Goal: Task Accomplishment & Management: Manage account settings

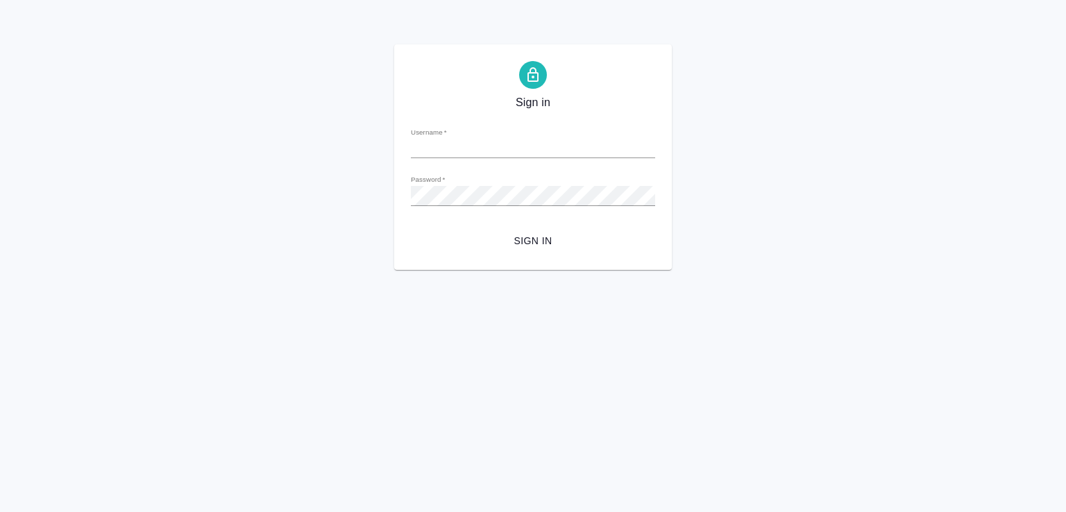
type input "[EMAIL_ADDRESS][DOMAIN_NAME]"
click at [550, 235] on span "Sign in" at bounding box center [533, 240] width 222 height 17
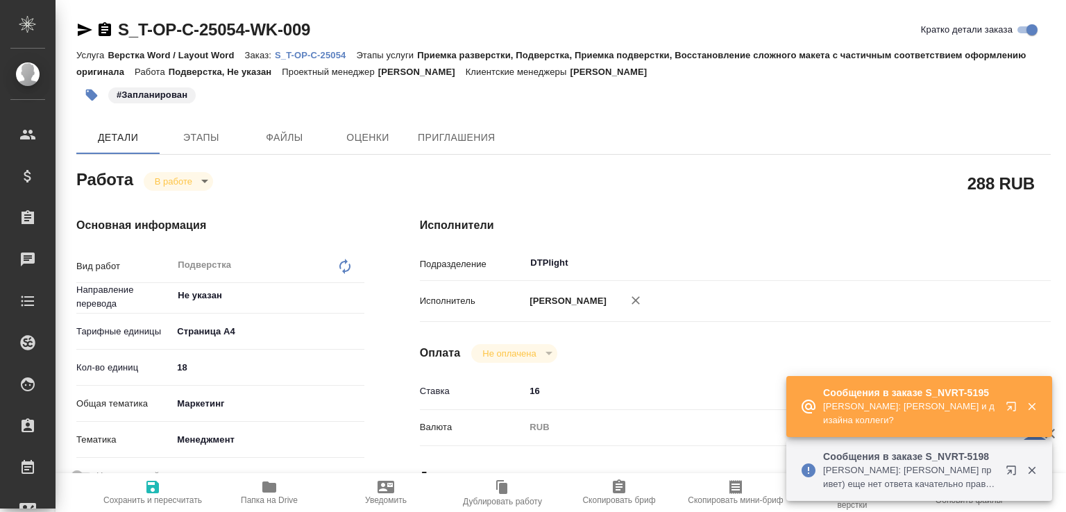
type textarea "x"
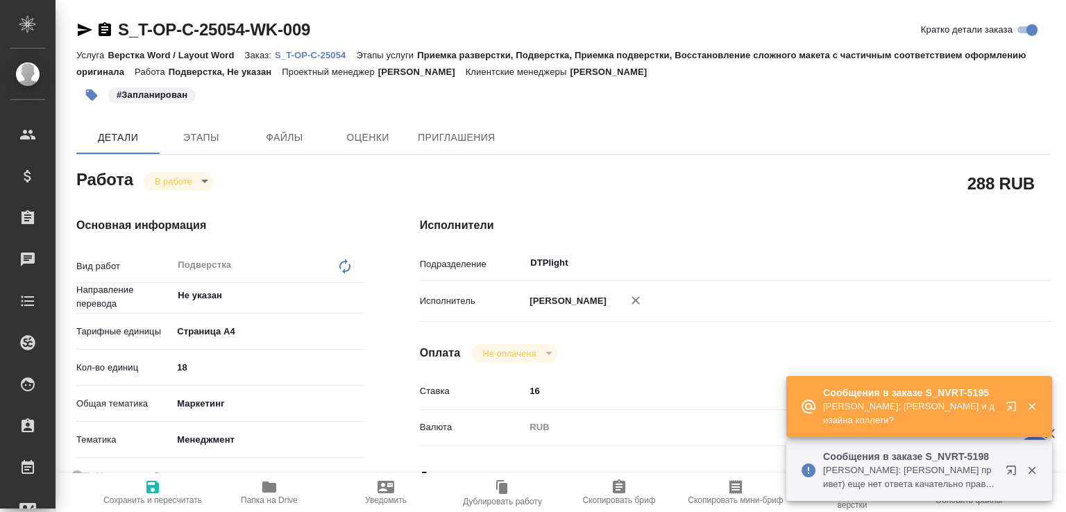
type textarea "x"
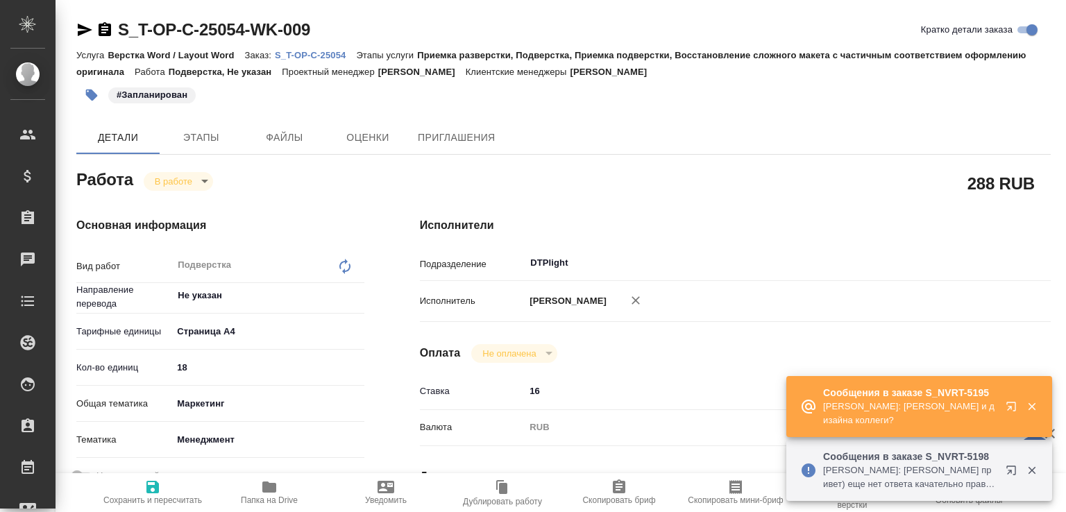
type textarea "x"
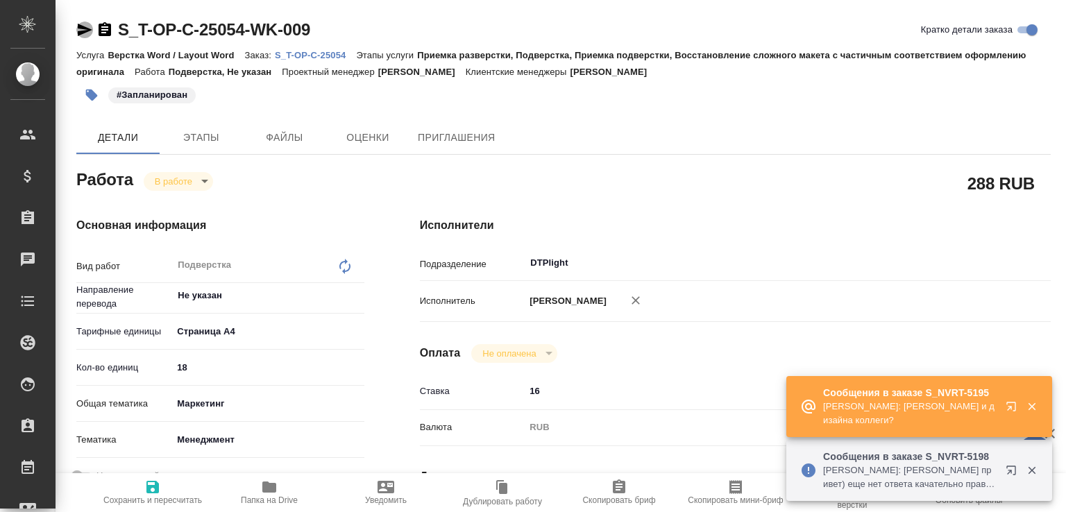
type textarea "x"
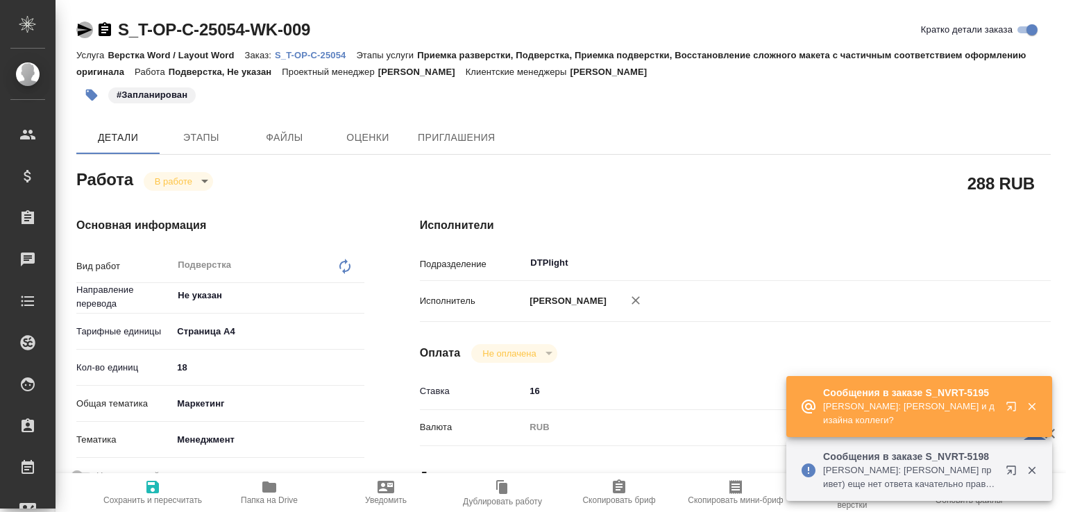
click at [81, 32] on icon "button" at bounding box center [85, 30] width 15 height 12
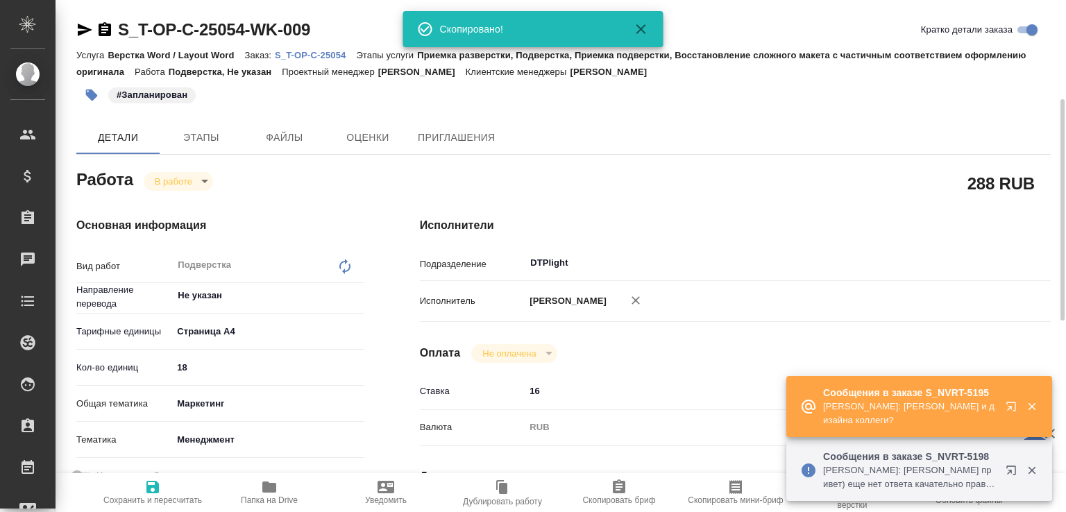
type textarea "x"
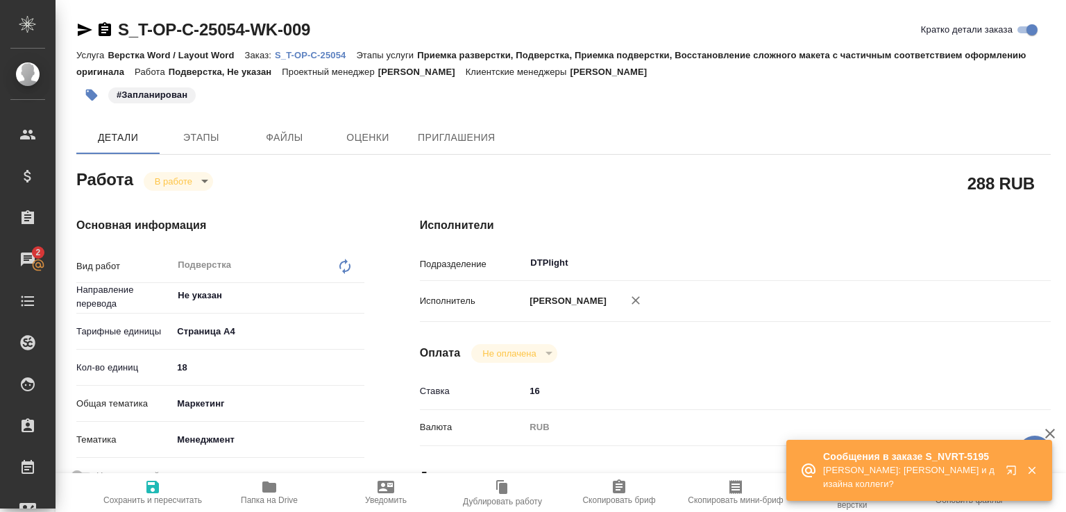
click at [872, 464] on p "Грабко Мария: Верстки и дизайна коллеги?" at bounding box center [909, 478] width 173 height 28
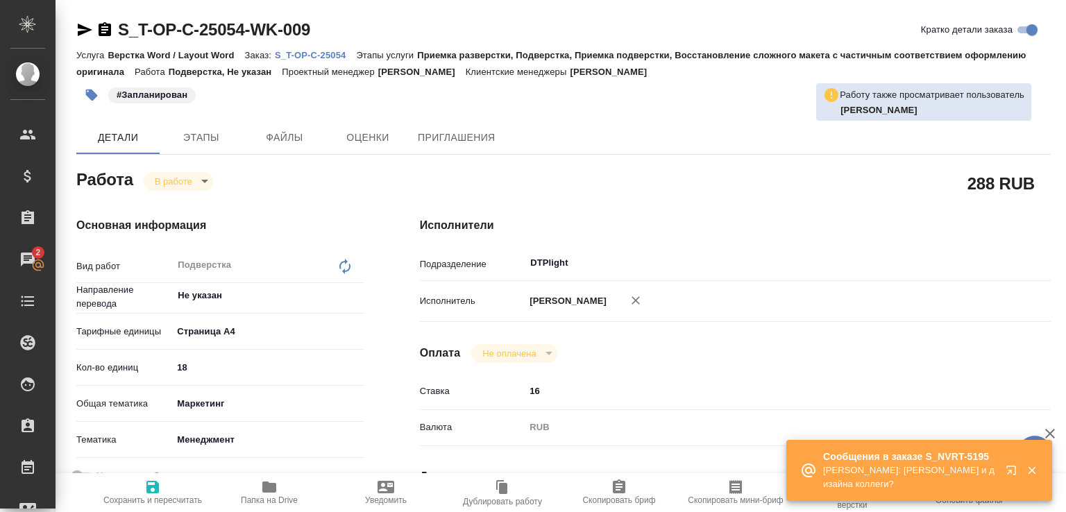
click at [938, 458] on p "Сообщения в заказе S_NVRT-5195" at bounding box center [909, 457] width 173 height 14
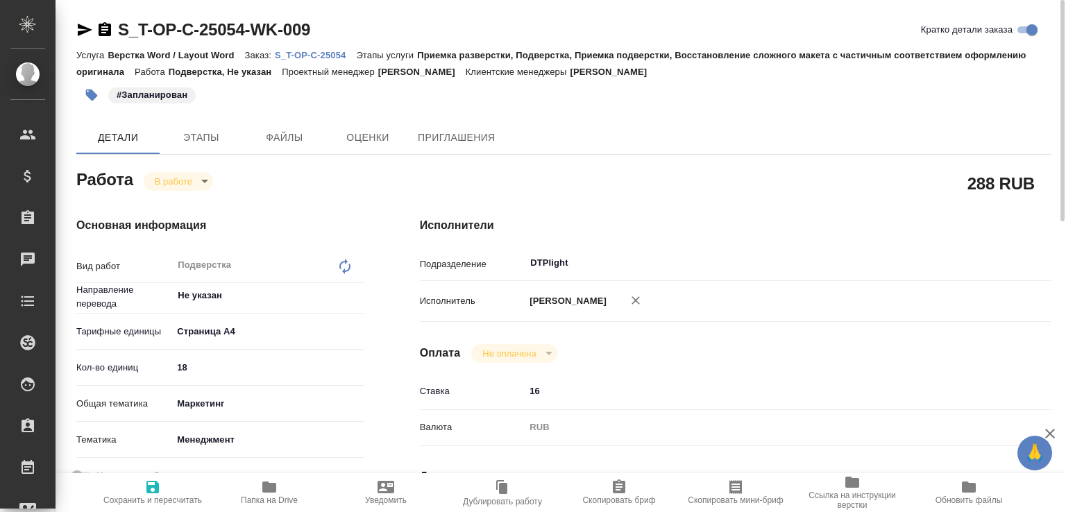
click at [341, 56] on p "S_T-OP-C-25054" at bounding box center [315, 55] width 81 height 10
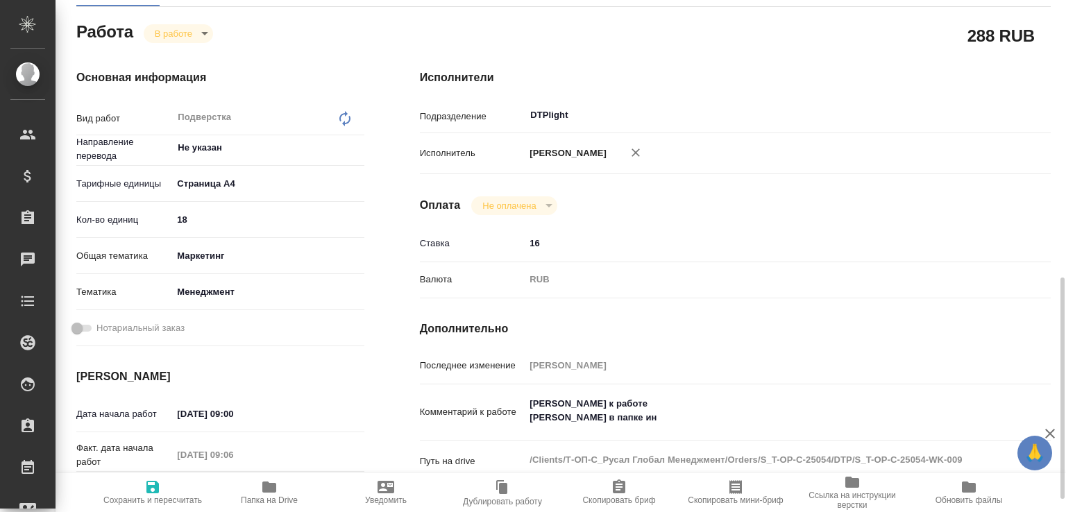
scroll to position [297, 0]
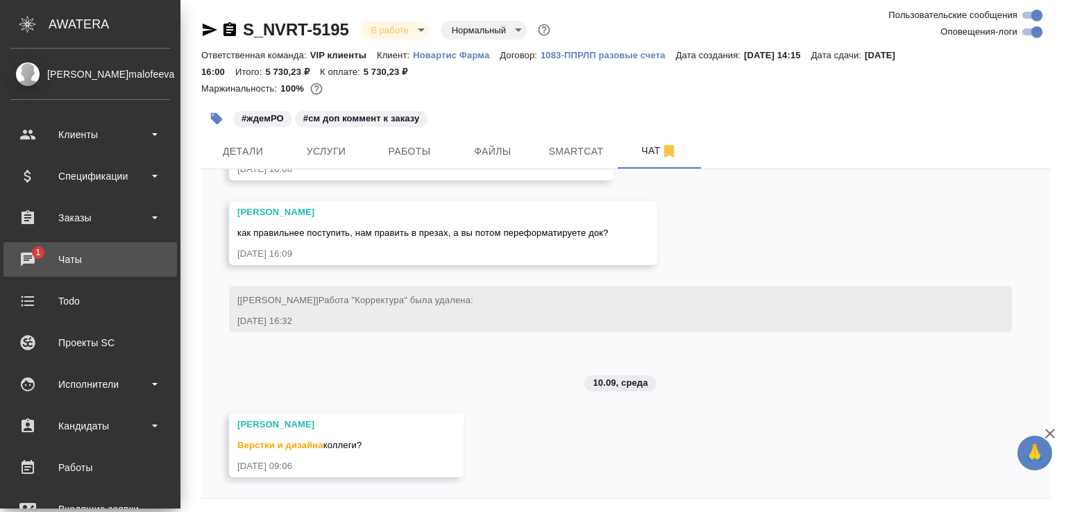
scroll to position [4667, 0]
click at [26, 253] on div "Чаты" at bounding box center [90, 259] width 160 height 21
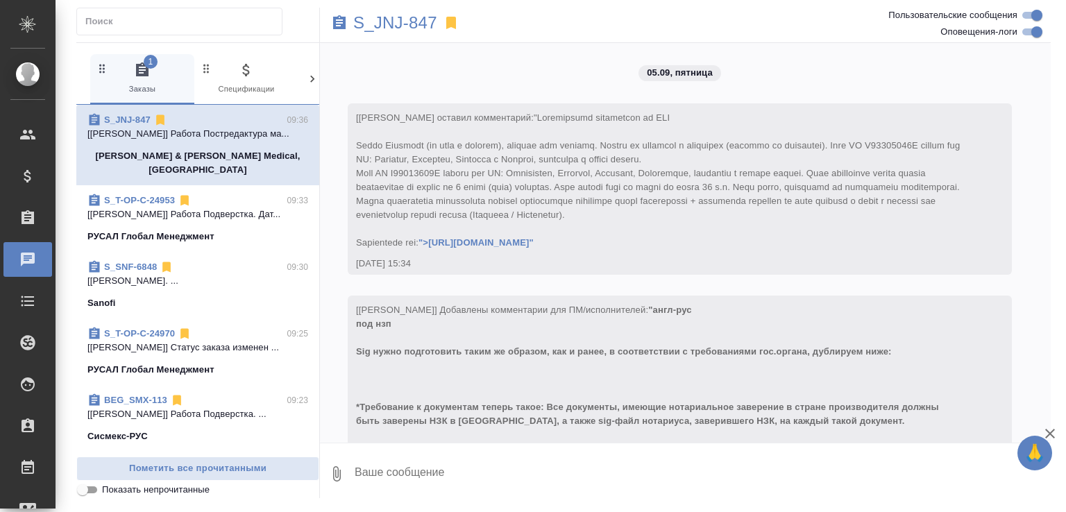
scroll to position [8261, 0]
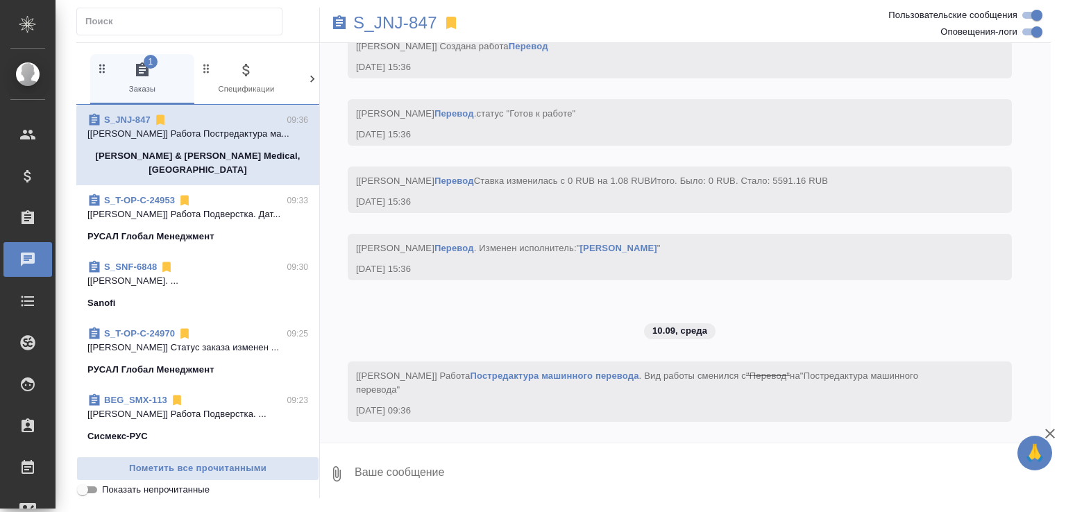
click at [205, 492] on span "Показать непрочитанные" at bounding box center [156, 490] width 108 height 14
click at [108, 492] on input "Показать непрочитанные" at bounding box center [83, 490] width 50 height 17
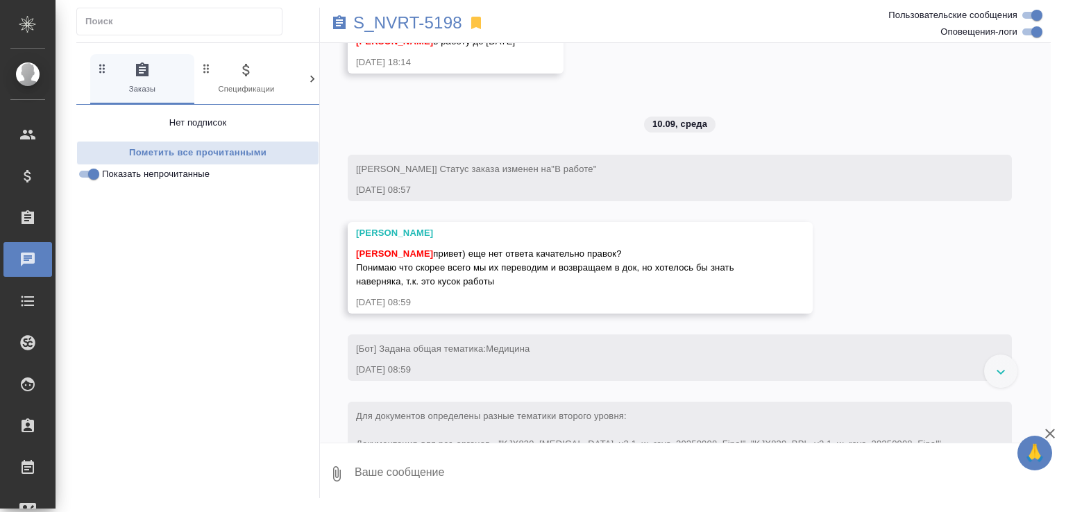
scroll to position [3223, 0]
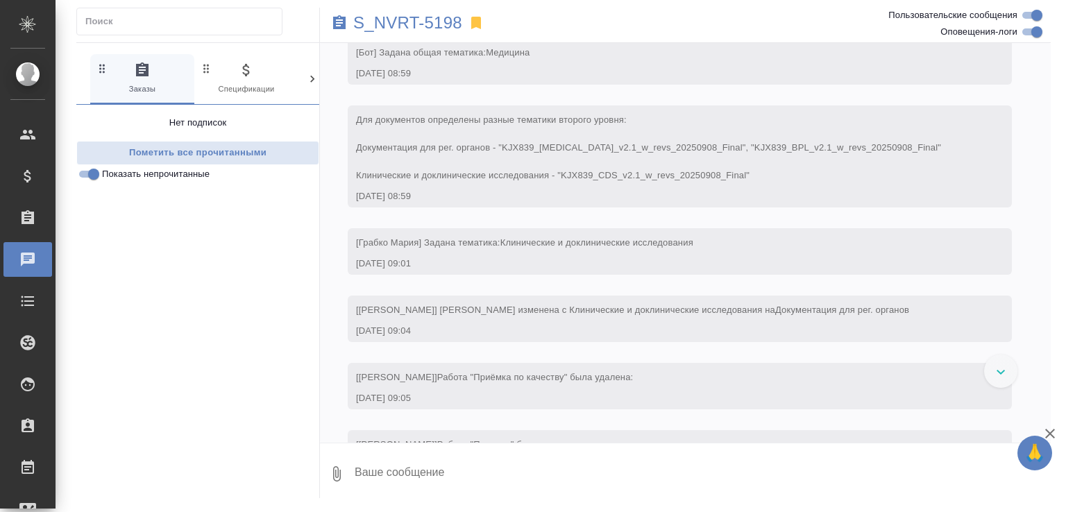
click at [161, 178] on span "Показать непрочитанные" at bounding box center [156, 174] width 108 height 14
click at [119, 178] on input "Показать непрочитанные" at bounding box center [94, 174] width 50 height 17
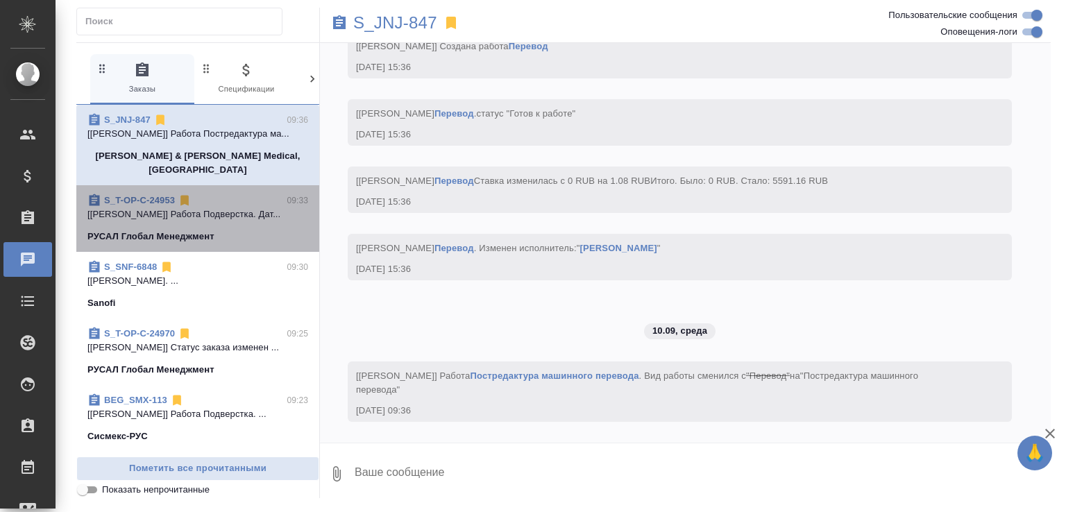
click at [219, 207] on p "[Авдеенко Кирилл] Работа Подверстка. Дат..." at bounding box center [197, 214] width 221 height 14
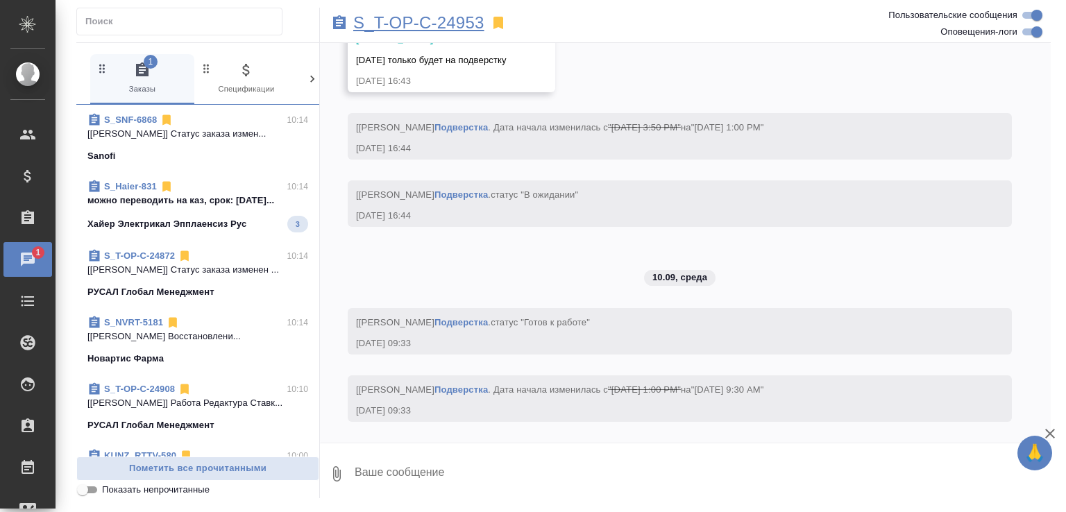
scroll to position [0, 0]
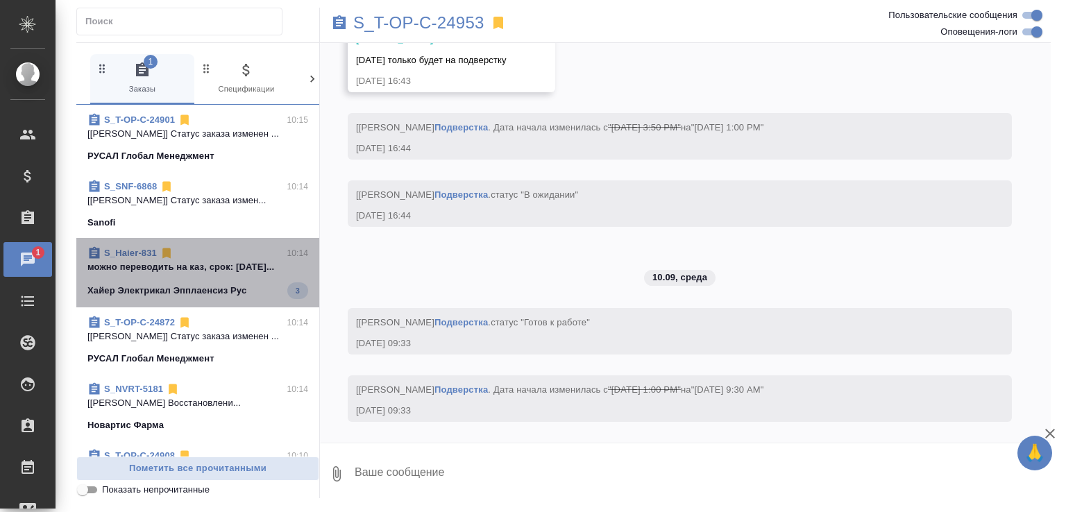
click at [226, 306] on div "S_Haier-831 10:14 можно переводить на каз, срок: 15.09.202... Хайер Электрикал …" at bounding box center [197, 272] width 243 height 69
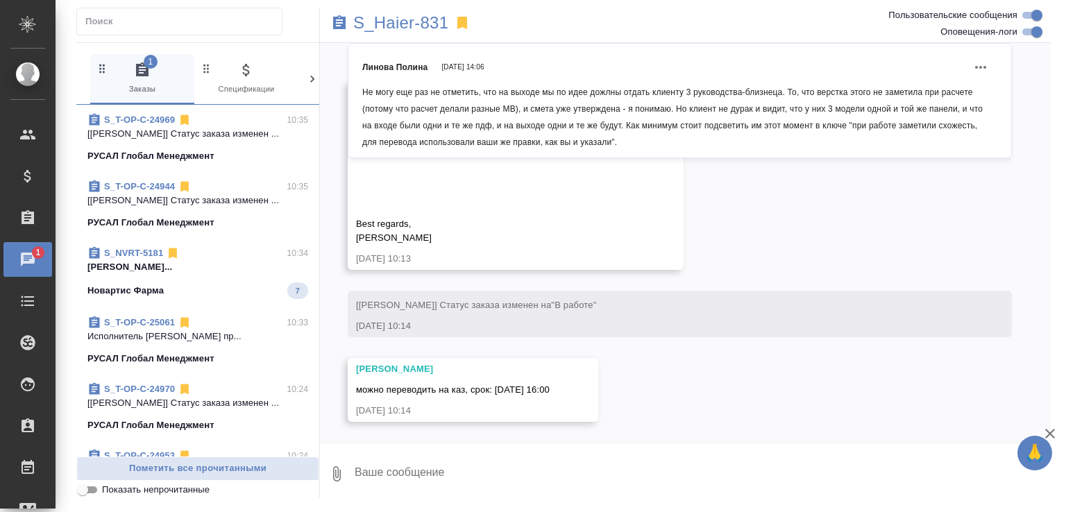
click at [211, 271] on p "Кабаргина Анна..." at bounding box center [197, 267] width 221 height 14
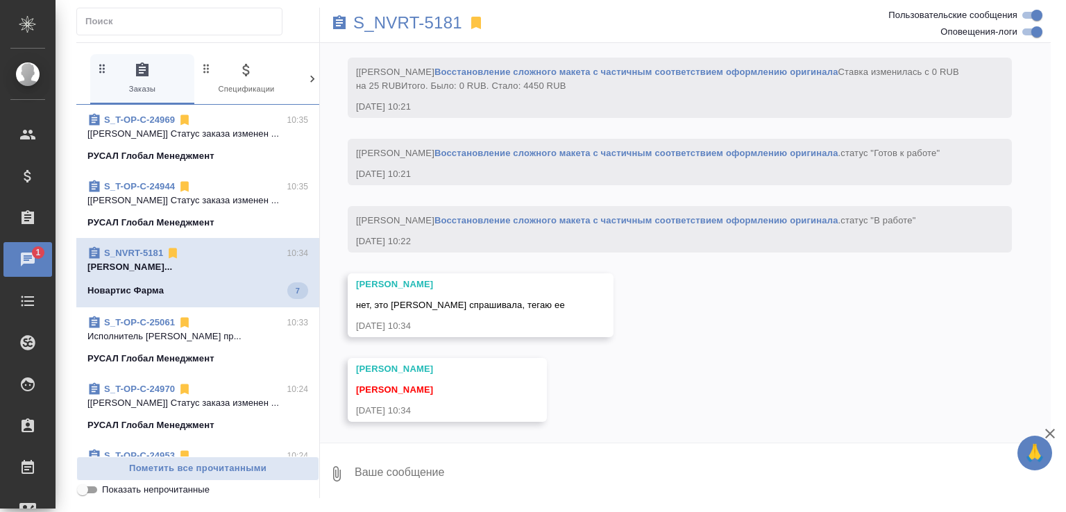
scroll to position [19429, 0]
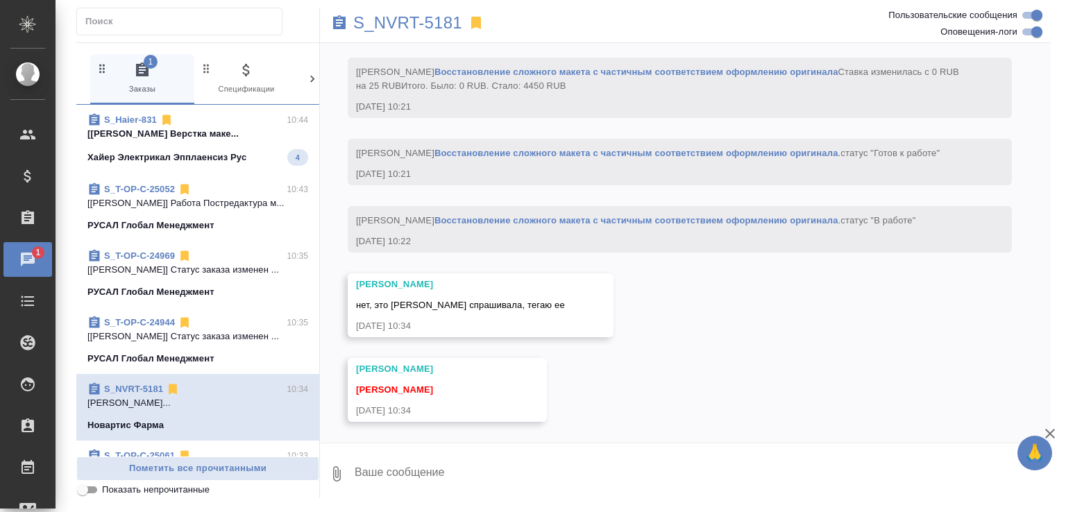
click at [242, 151] on p "Хайер Электрикал Эпплаенсиз Рус" at bounding box center [166, 158] width 159 height 14
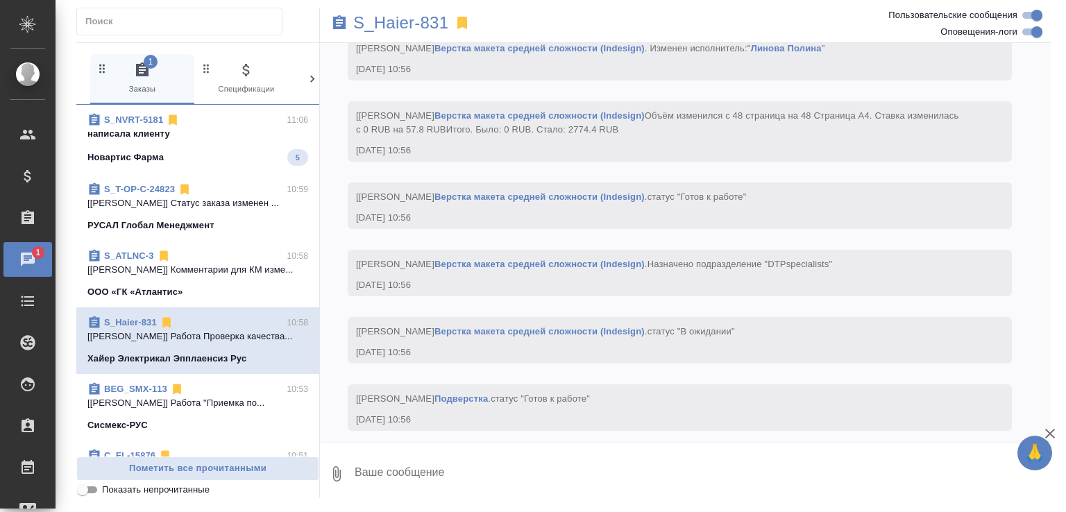
scroll to position [20722, 0]
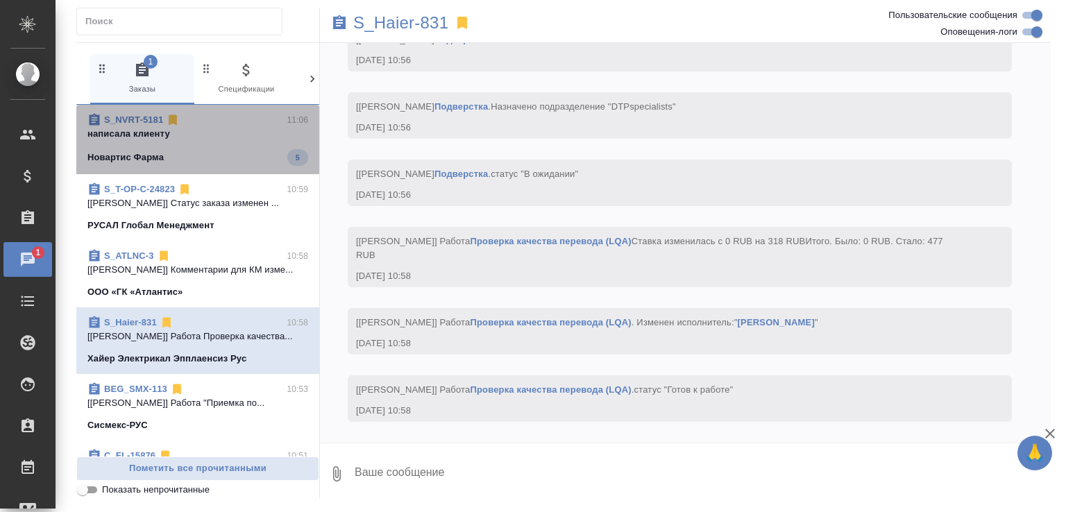
click at [237, 153] on div "Новартис Фарма 5" at bounding box center [197, 157] width 221 height 17
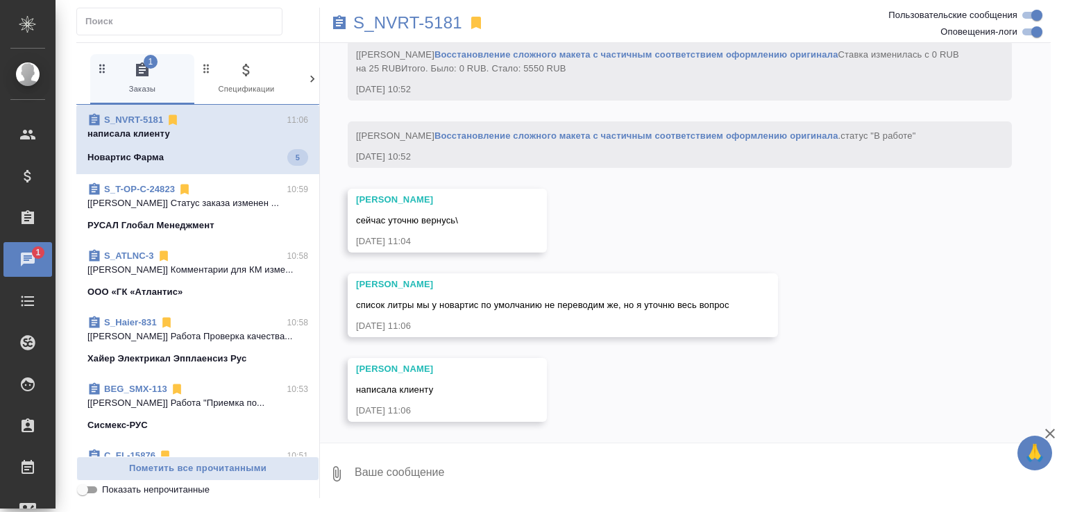
scroll to position [20021, 0]
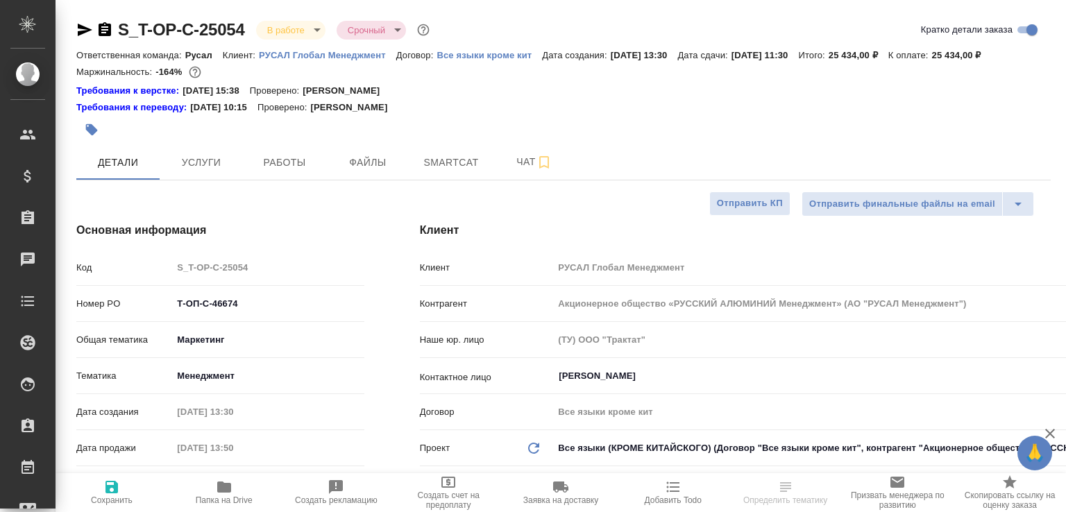
select select "RU"
click at [516, 171] on span "Чат" at bounding box center [534, 161] width 67 height 17
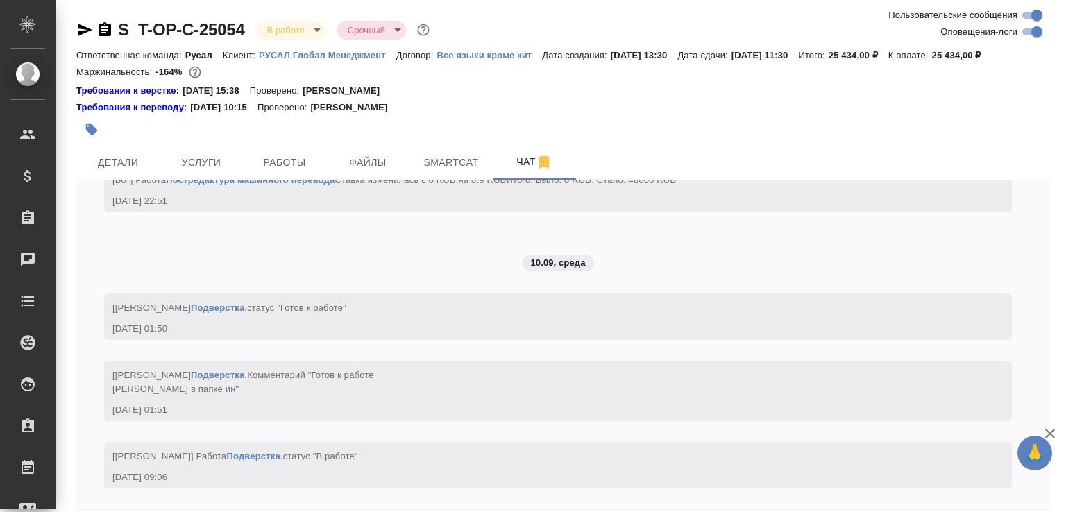
scroll to position [77, 0]
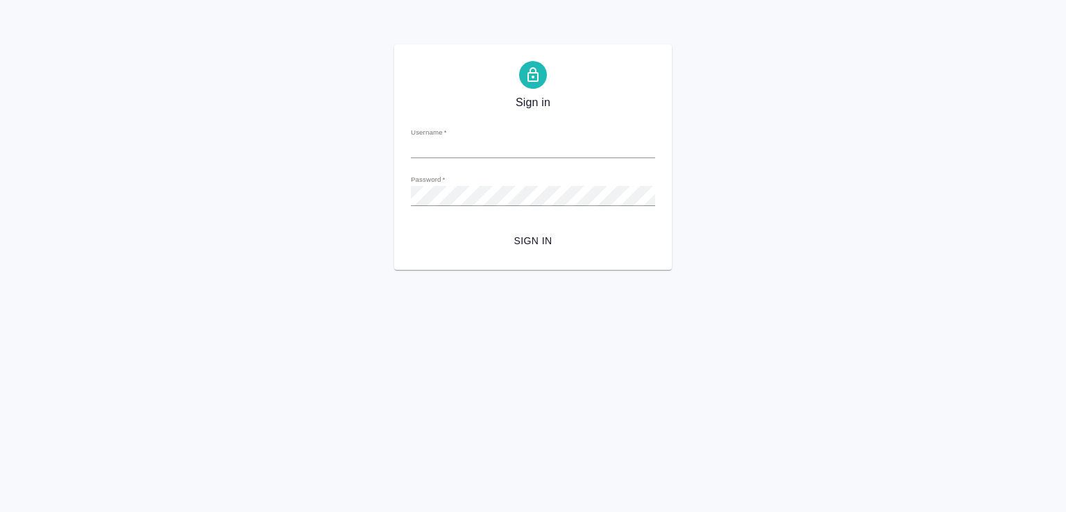
type input "e.malofeeva@awatera.com"
click at [575, 244] on span "Sign in" at bounding box center [533, 240] width 222 height 17
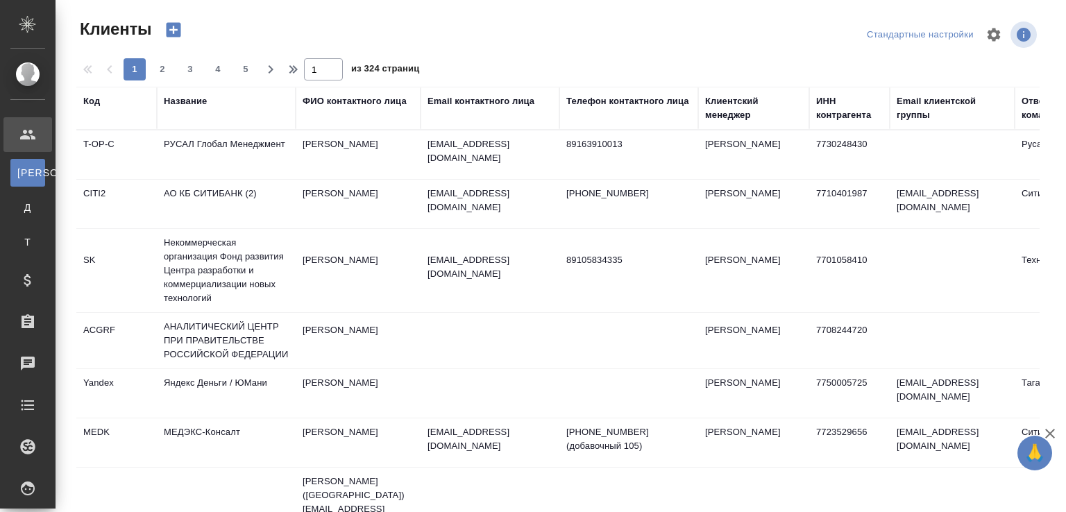
select select "RU"
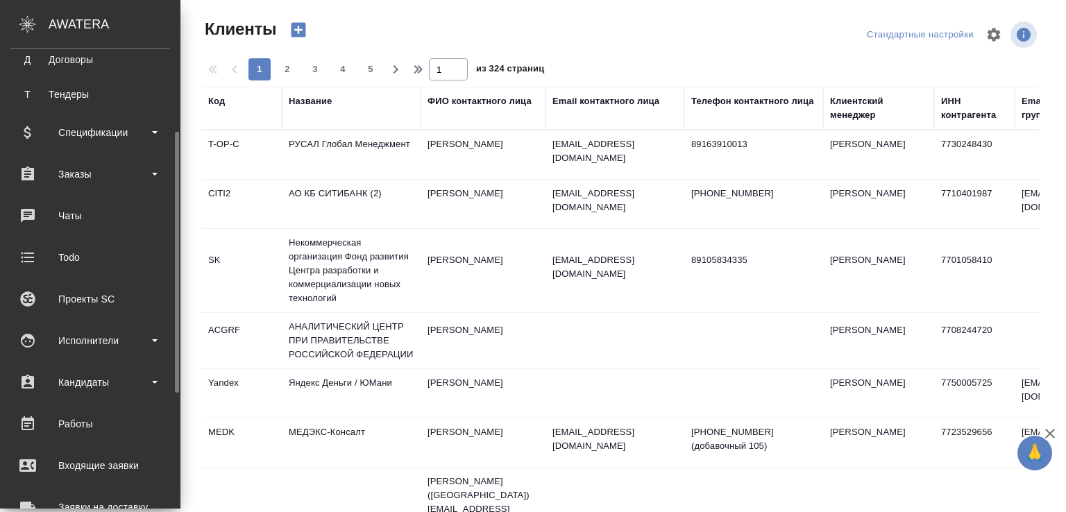
scroll to position [351, 0]
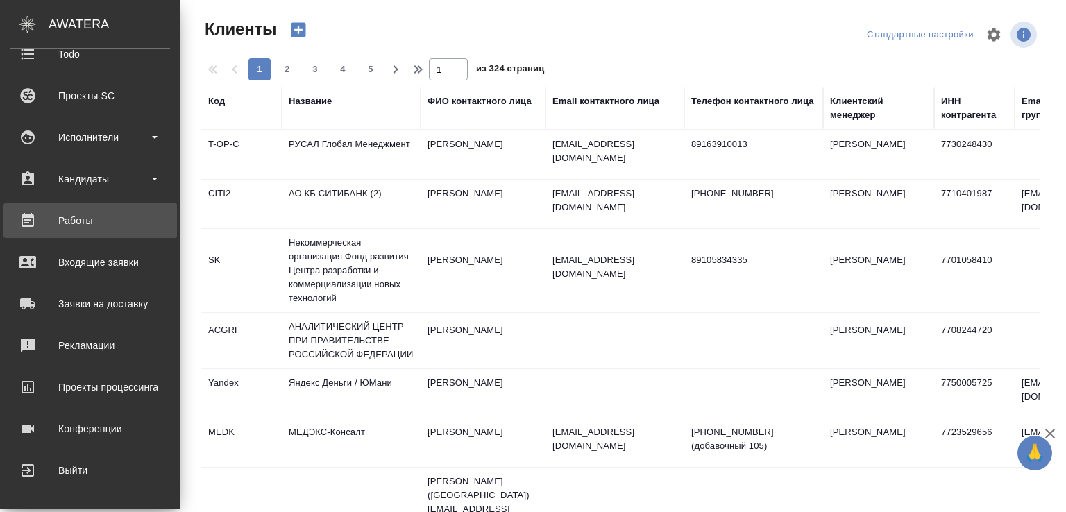
click at [96, 213] on div "Работы" at bounding box center [90, 220] width 160 height 21
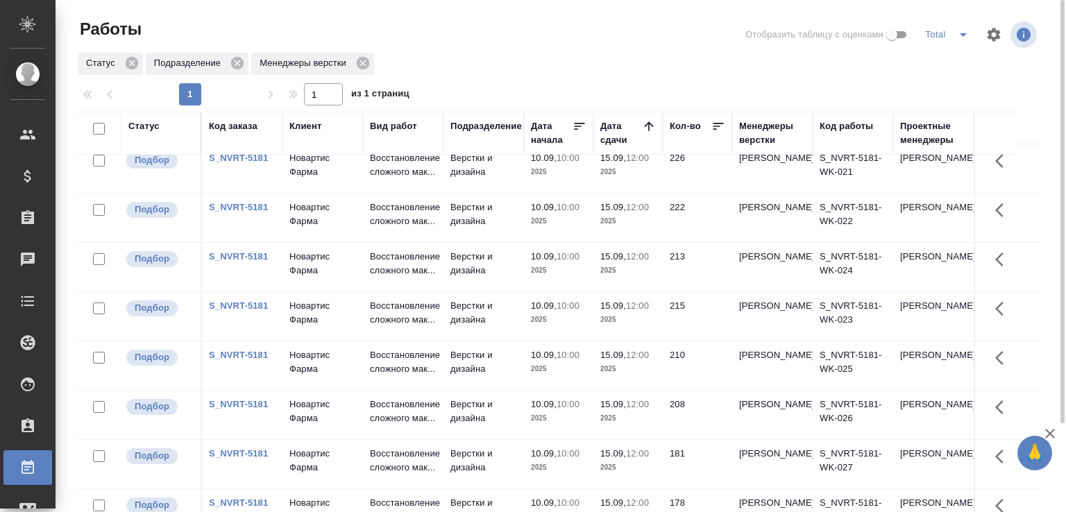
scroll to position [12, 0]
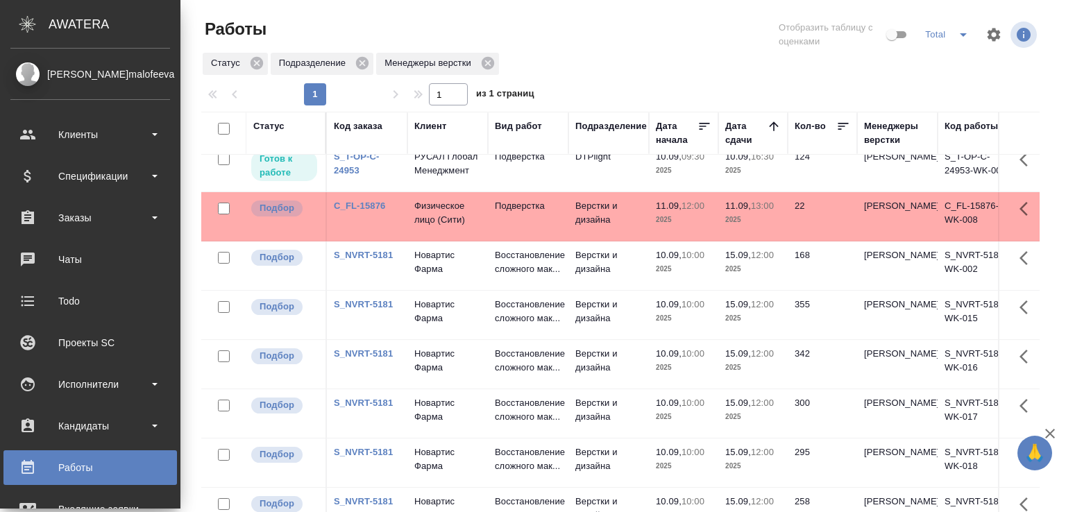
click at [0, 0] on div ".cls-1 fill:#fff; AWATERA" at bounding box center [90, 24] width 180 height 49
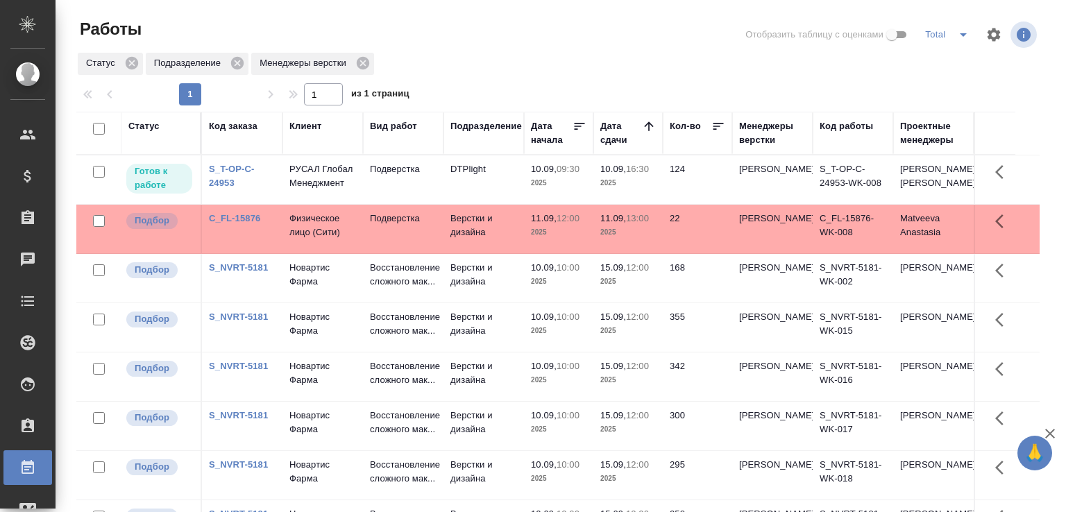
scroll to position [107, 0]
click at [459, 42] on div at bounding box center [563, 34] width 325 height 33
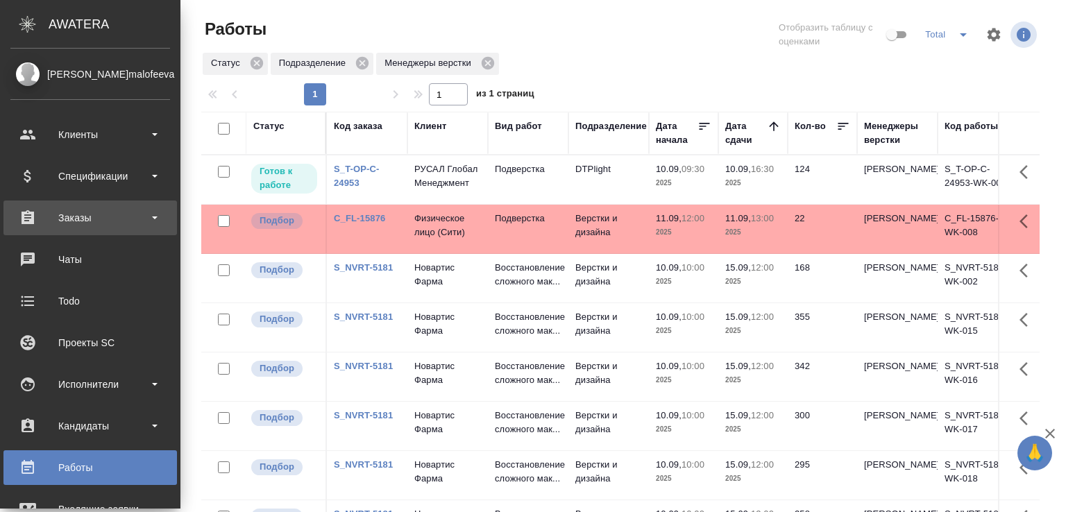
click at [72, 211] on div "Заказы" at bounding box center [90, 217] width 160 height 21
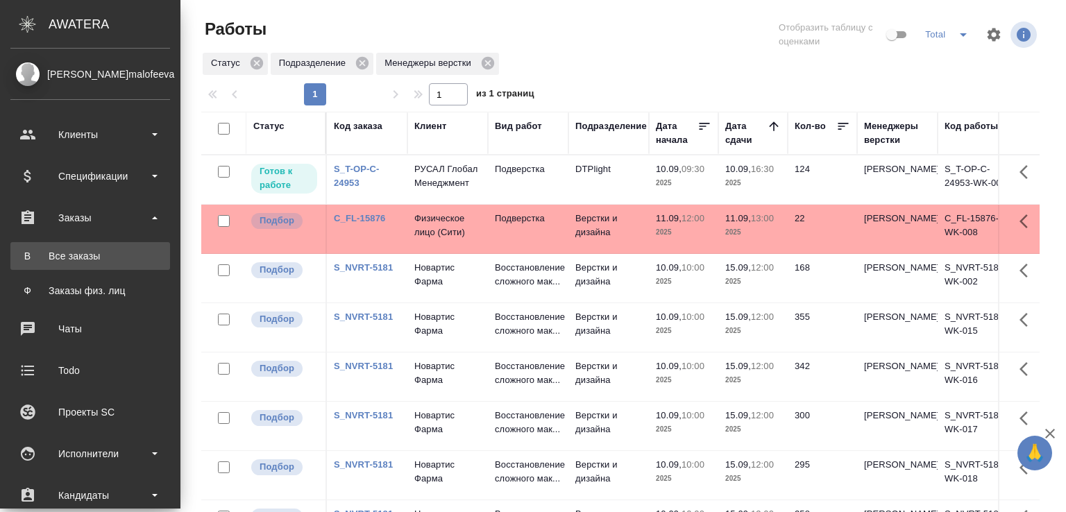
click at [78, 256] on div "Все заказы" at bounding box center [90, 256] width 146 height 14
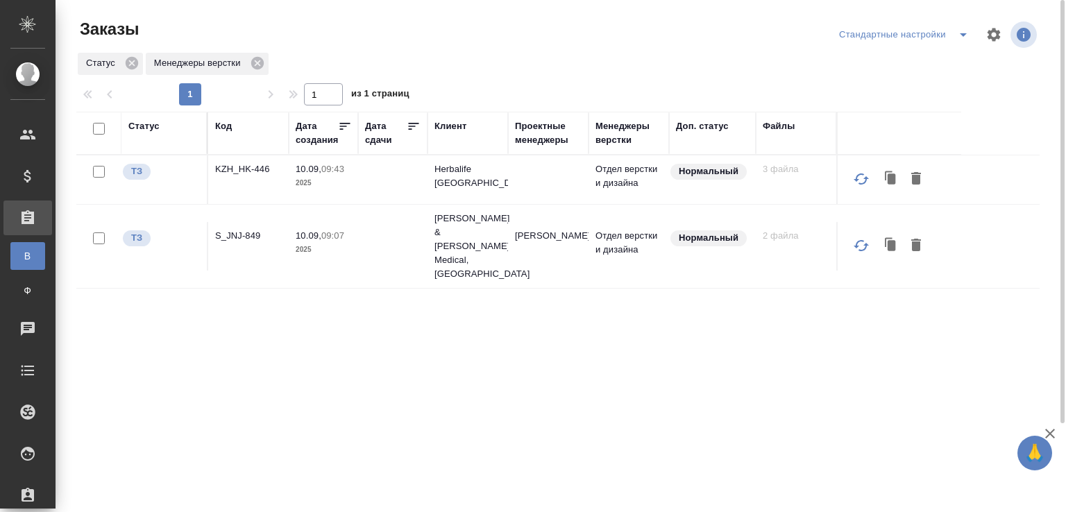
click at [232, 126] on div "Код" at bounding box center [223, 126] width 17 height 14
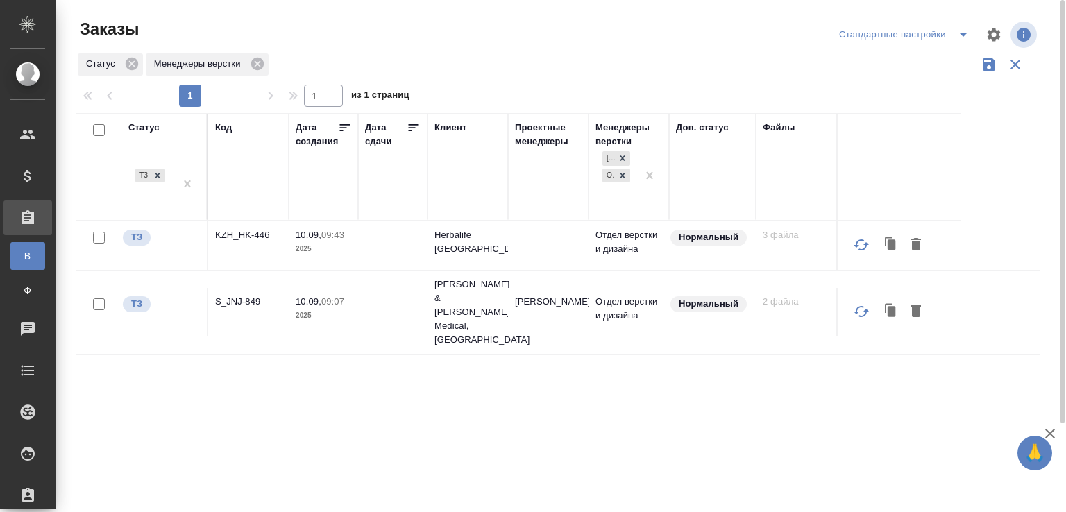
click at [243, 192] on input "text" at bounding box center [248, 194] width 67 height 17
paste input "S_BUH-358"
type input "S_BUH-358"
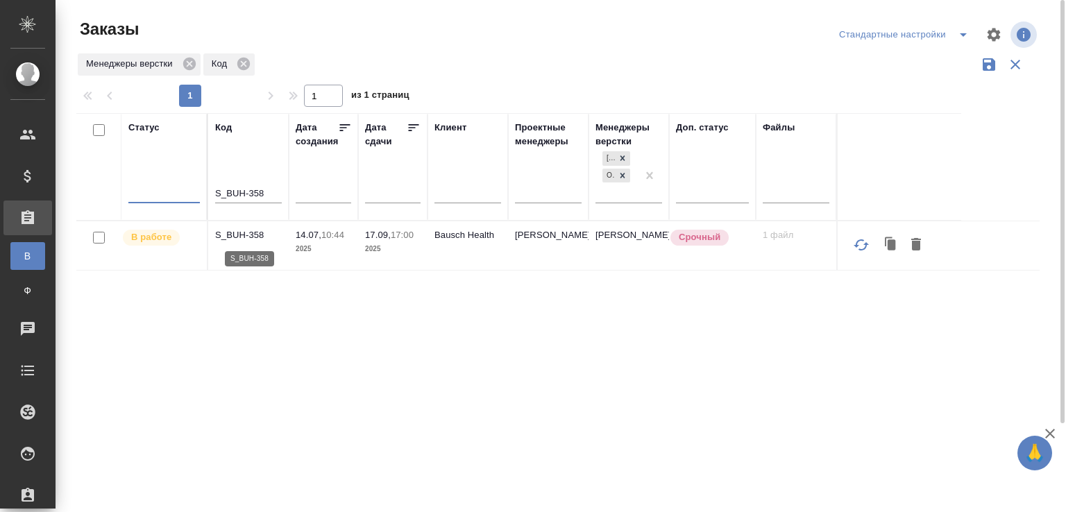
click at [263, 228] on p "S_BUH-358" at bounding box center [248, 235] width 67 height 14
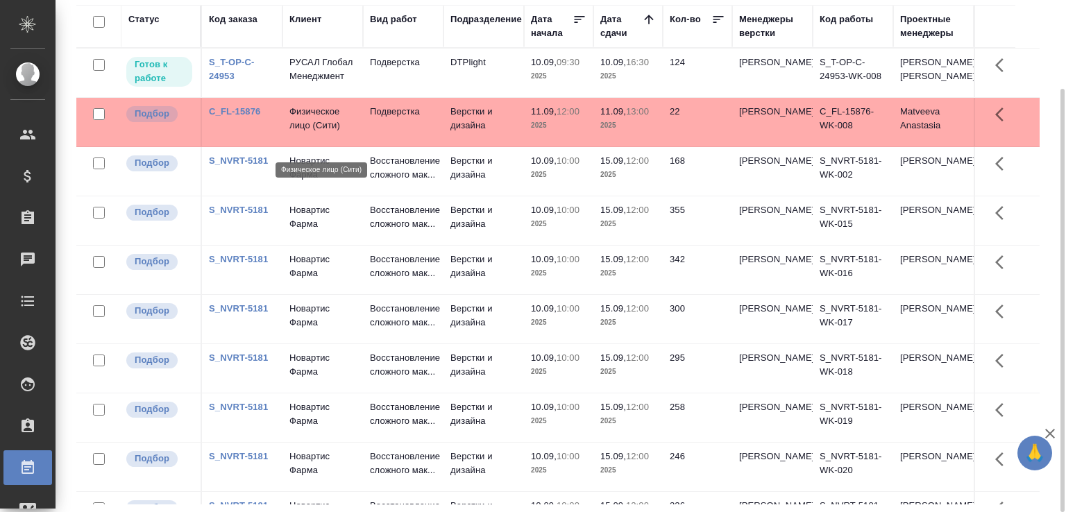
click at [348, 133] on p "Физическое лицо (Сити)" at bounding box center [322, 119] width 67 height 28
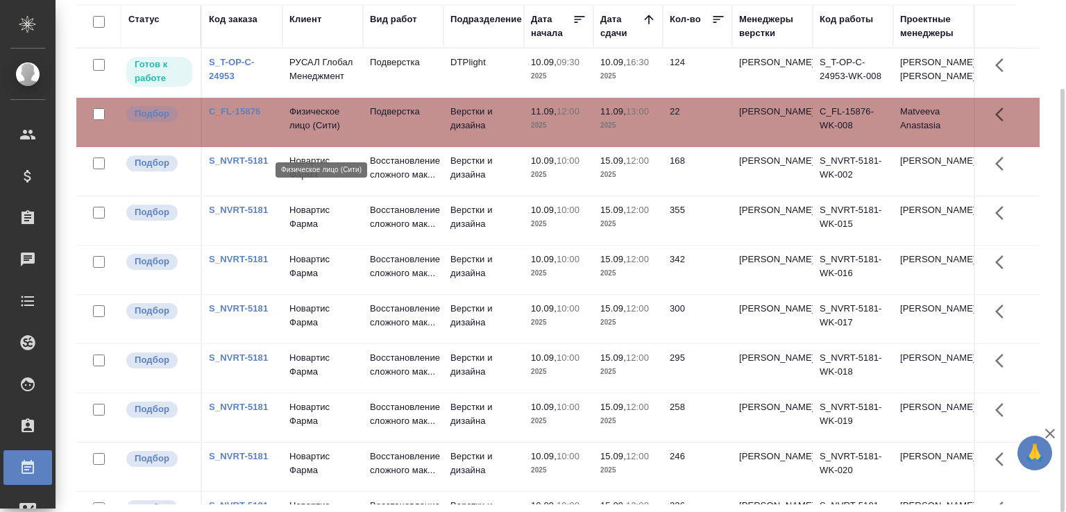
click at [348, 133] on p "Физическое лицо (Сити)" at bounding box center [322, 119] width 67 height 28
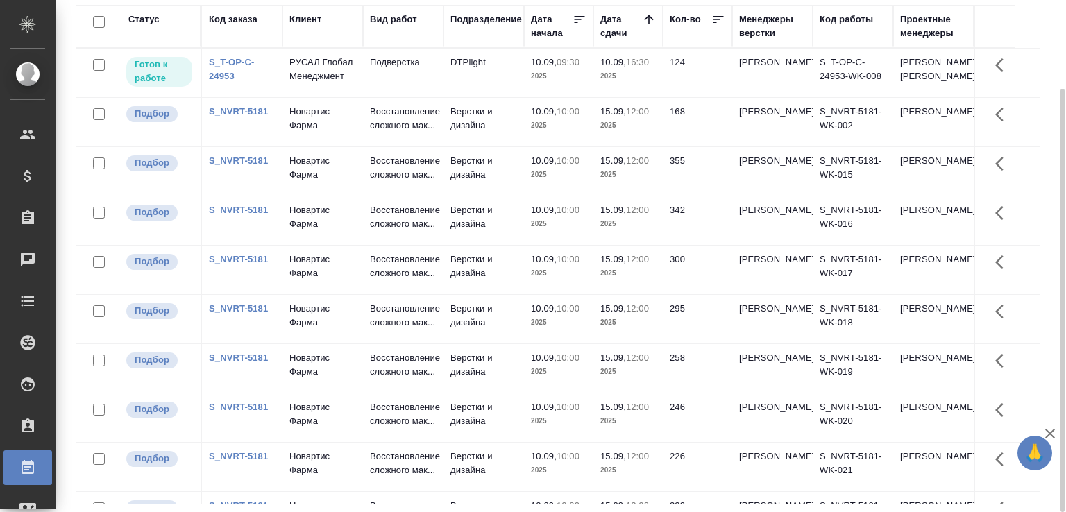
scroll to position [69, 0]
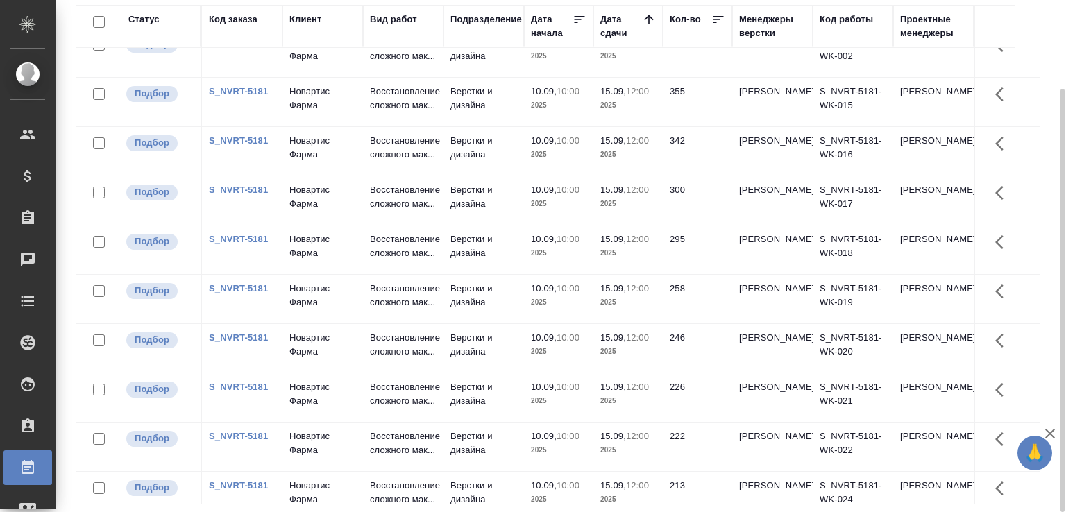
click at [532, 392] on p "10.09," at bounding box center [544, 387] width 26 height 10
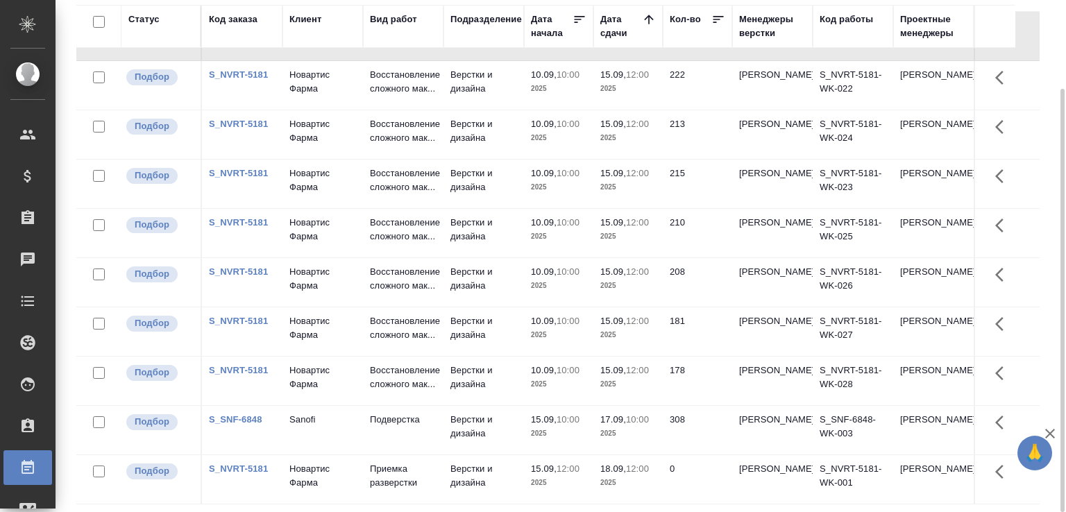
scroll to position [444, 0]
click at [532, 405] on td "10.09, 10:00 2025" at bounding box center [558, 381] width 69 height 49
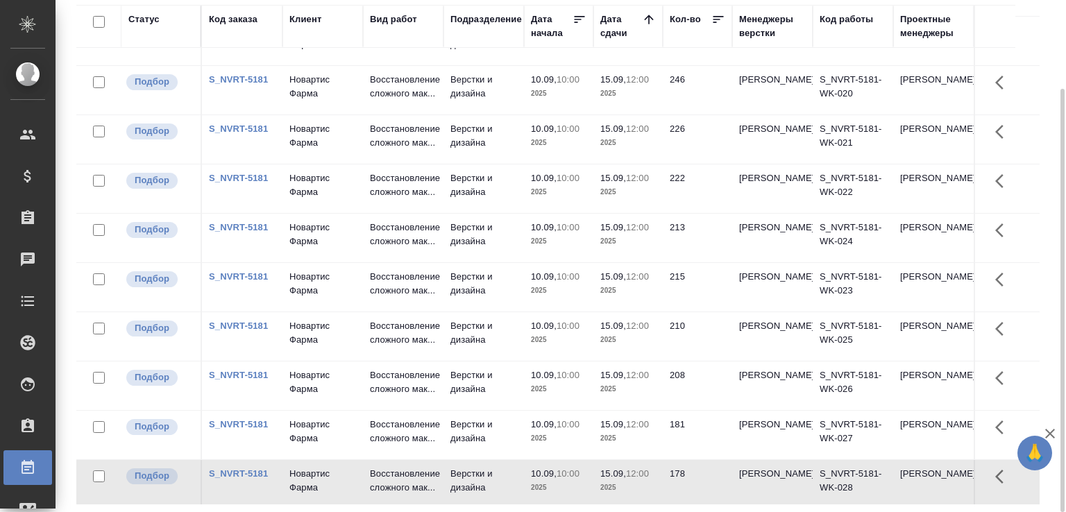
scroll to position [552, 0]
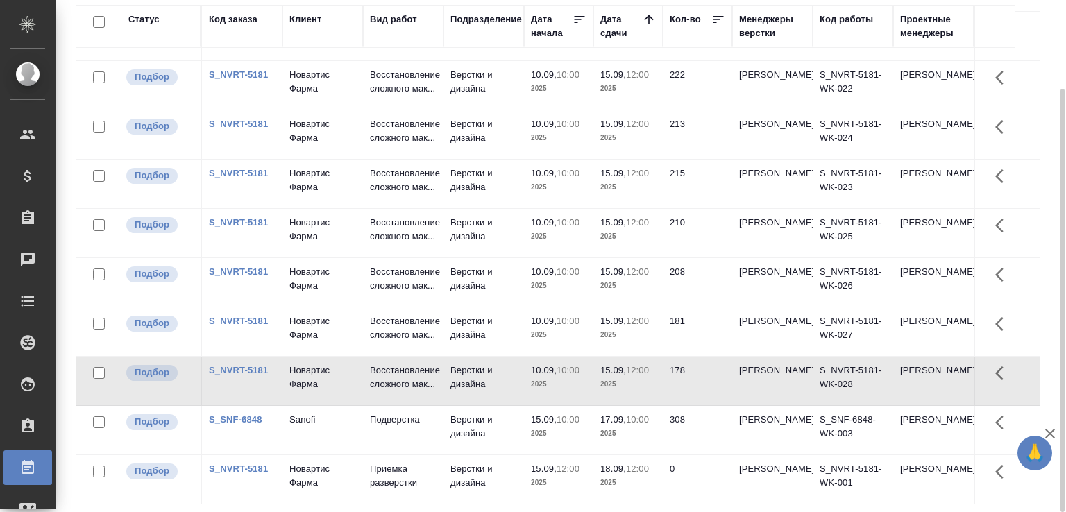
click at [261, 417] on link "S_SNF-6848" at bounding box center [235, 419] width 53 height 10
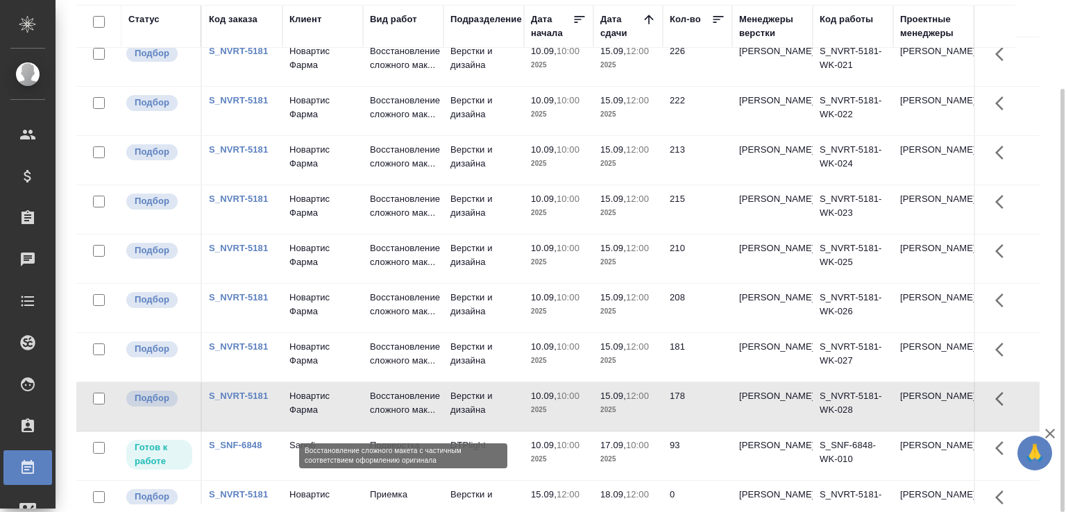
scroll to position [0, 0]
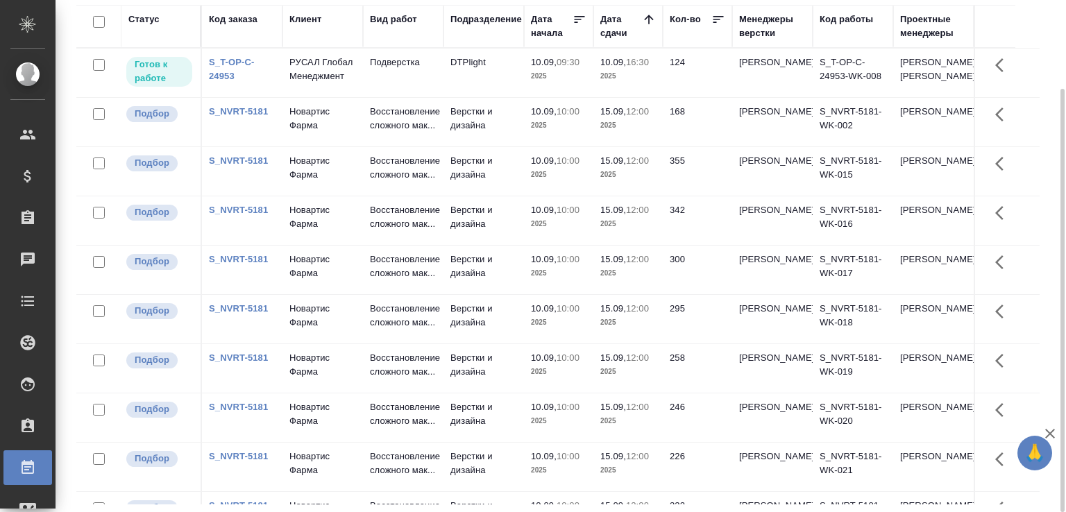
click at [1049, 232] on div "Статус Код заказа Клиент Вид работ Подразделение Дата начала Дата сдачи Кол-во …" at bounding box center [563, 255] width 974 height 500
click at [1048, 432] on icon "button" at bounding box center [1050, 434] width 10 height 10
click at [1046, 42] on div "Статус Код заказа Клиент Вид работ Подразделение Дата начала Дата сдачи Кол-во …" at bounding box center [563, 255] width 974 height 500
click at [253, 119] on div "S_NVRT-5181" at bounding box center [242, 112] width 67 height 14
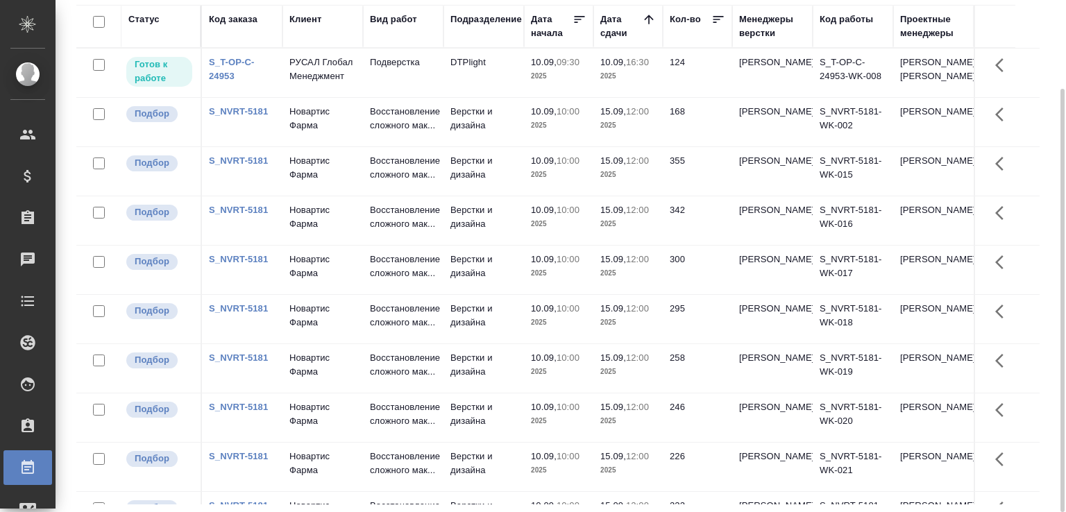
click at [253, 119] on div "S_NVRT-5181" at bounding box center [242, 112] width 67 height 14
click at [255, 117] on link "S_NVRT-5181" at bounding box center [238, 111] width 59 height 10
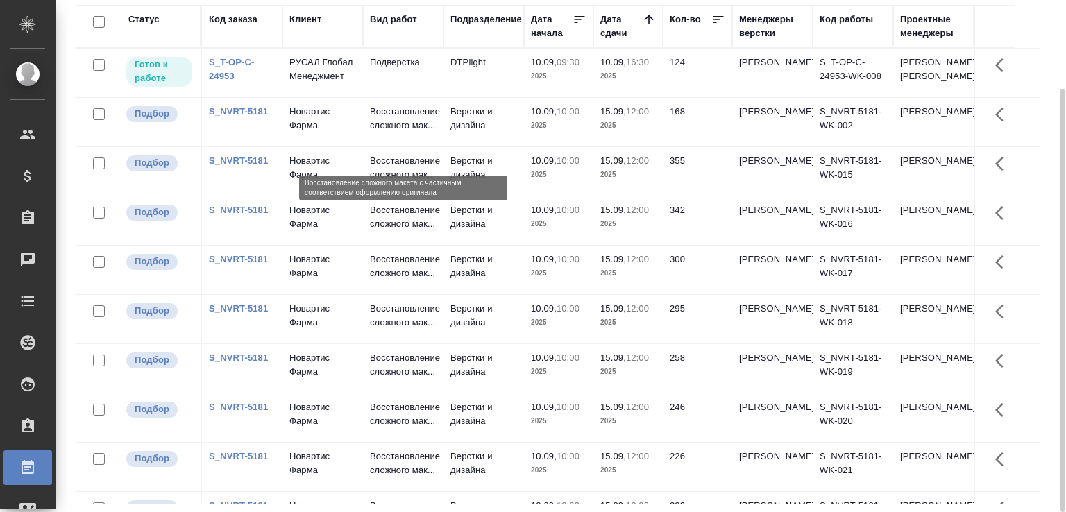
click at [384, 133] on p "Восстановление сложного мак..." at bounding box center [403, 119] width 67 height 28
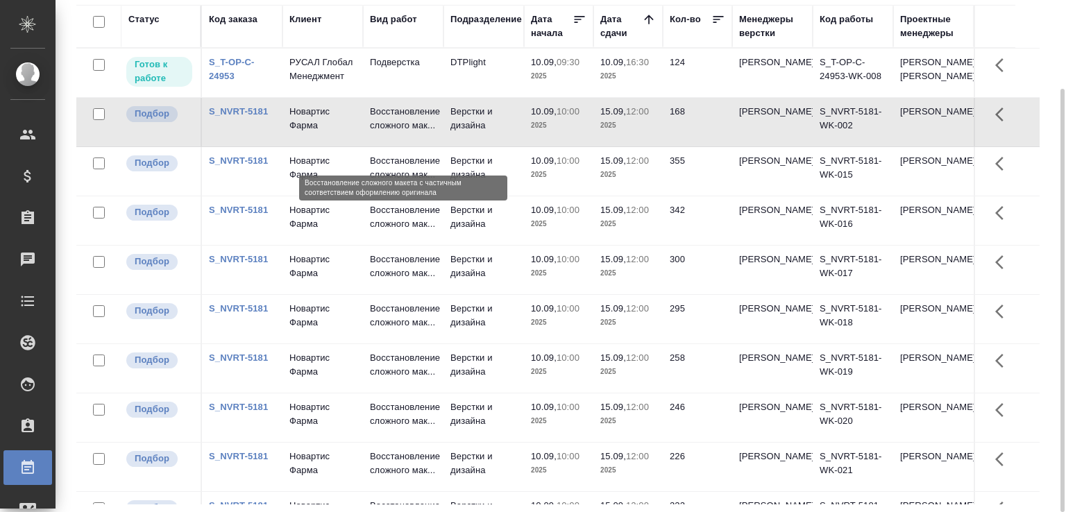
click at [384, 133] on p "Восстановление сложного мак..." at bounding box center [403, 119] width 67 height 28
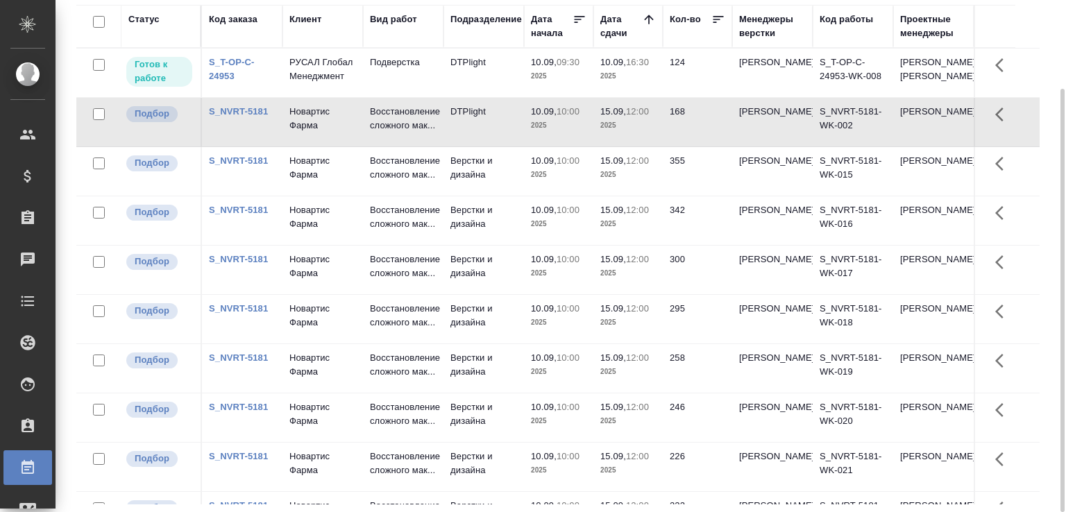
click at [521, 196] on td "Верстки и дизайна" at bounding box center [483, 171] width 80 height 49
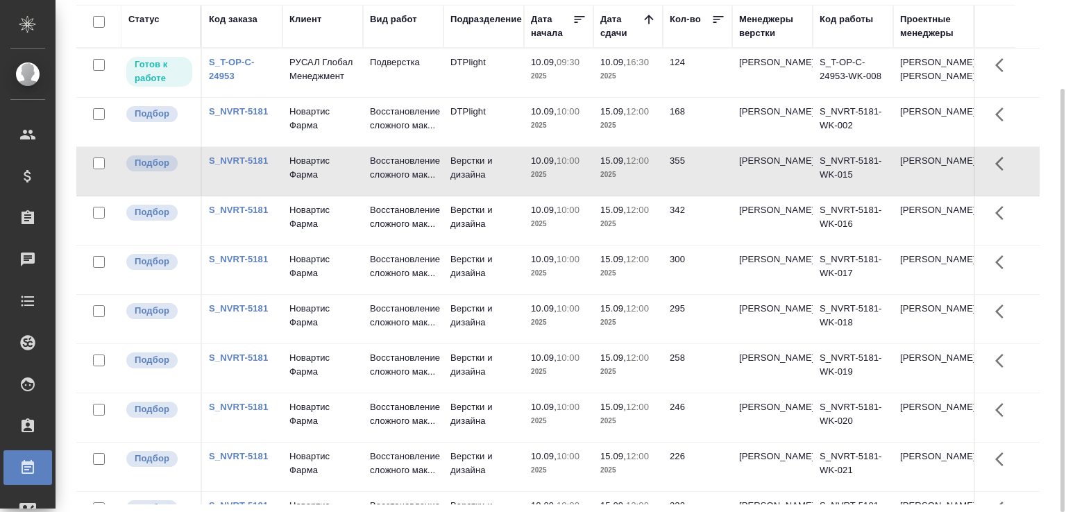
click at [521, 196] on td "Верстки и дизайна" at bounding box center [483, 171] width 80 height 49
click at [564, 215] on p "10:00" at bounding box center [568, 210] width 23 height 10
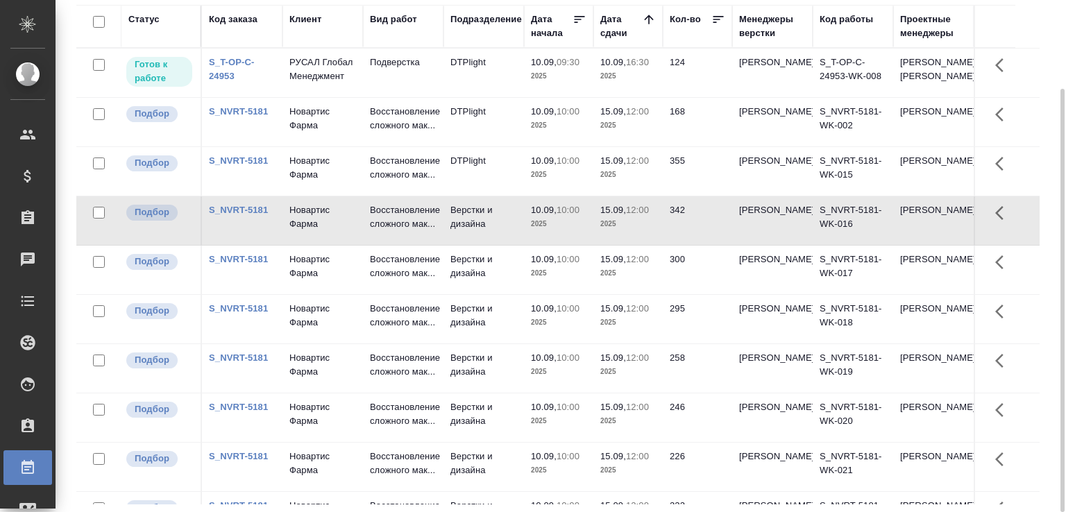
click at [564, 215] on p "10:00" at bounding box center [568, 210] width 23 height 10
click at [550, 264] on p "10.09," at bounding box center [544, 259] width 26 height 10
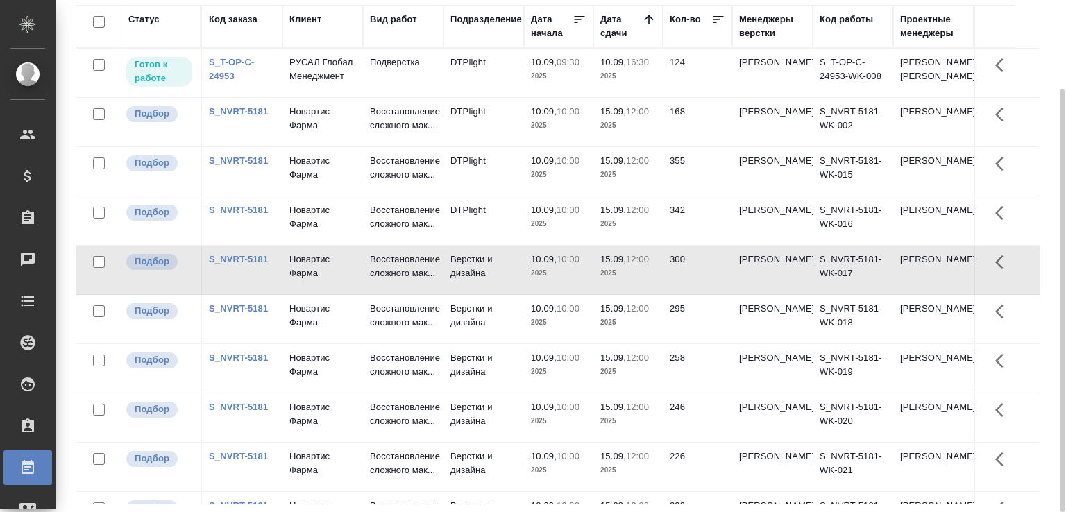
click at [550, 264] on p "10.09," at bounding box center [544, 259] width 26 height 10
click at [526, 343] on td "10.09, 10:00 2025" at bounding box center [558, 319] width 69 height 49
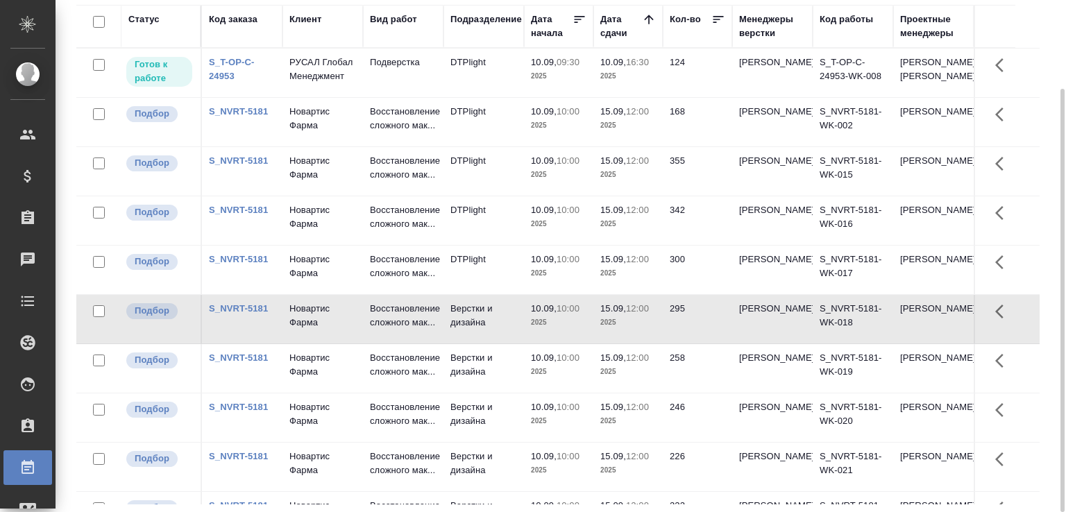
click at [526, 343] on td "10.09, 10:00 2025" at bounding box center [558, 319] width 69 height 49
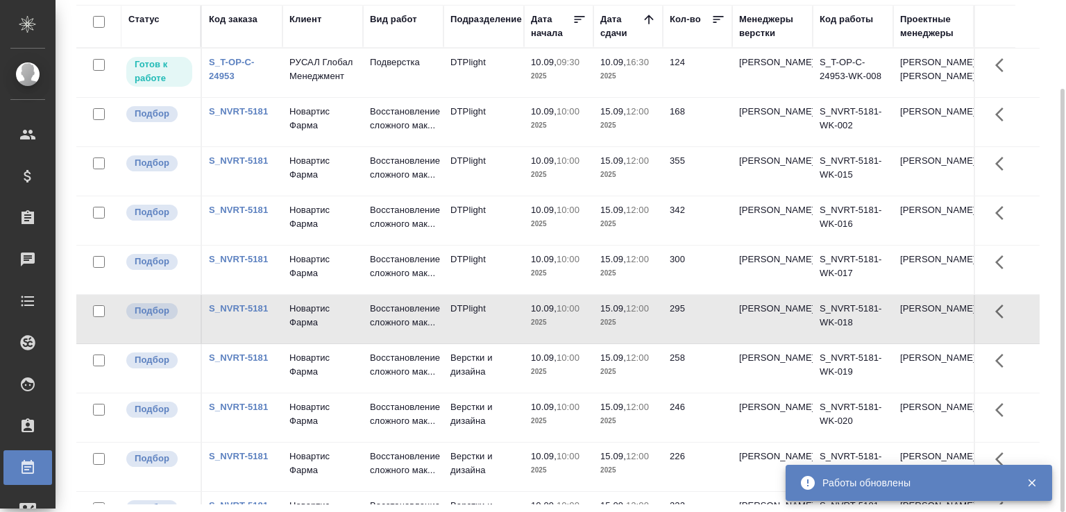
click at [509, 393] on td "Верстки и дизайна" at bounding box center [483, 368] width 80 height 49
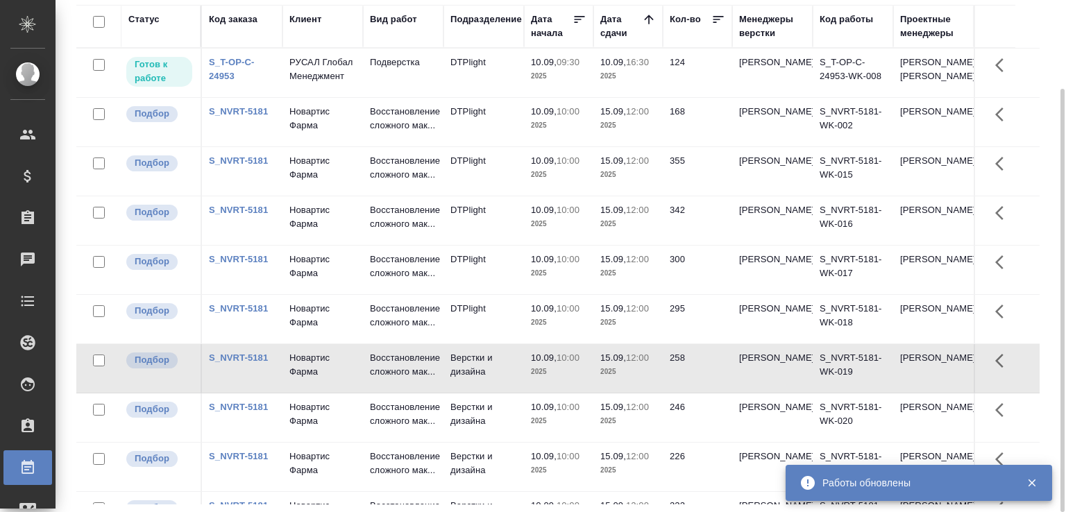
click at [509, 393] on td "Верстки и дизайна" at bounding box center [483, 368] width 80 height 49
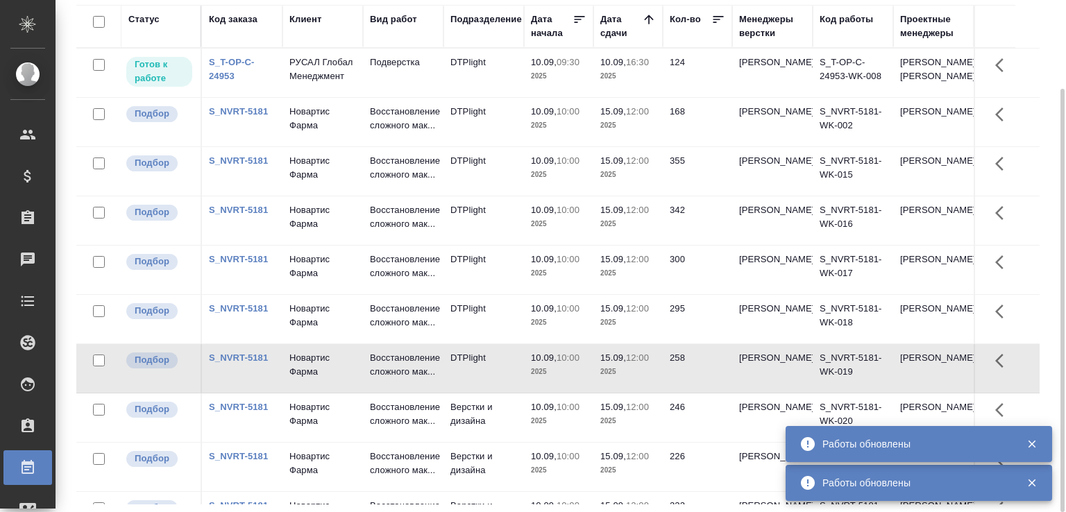
click at [588, 442] on td "10.09, 10:00 2025" at bounding box center [558, 417] width 69 height 49
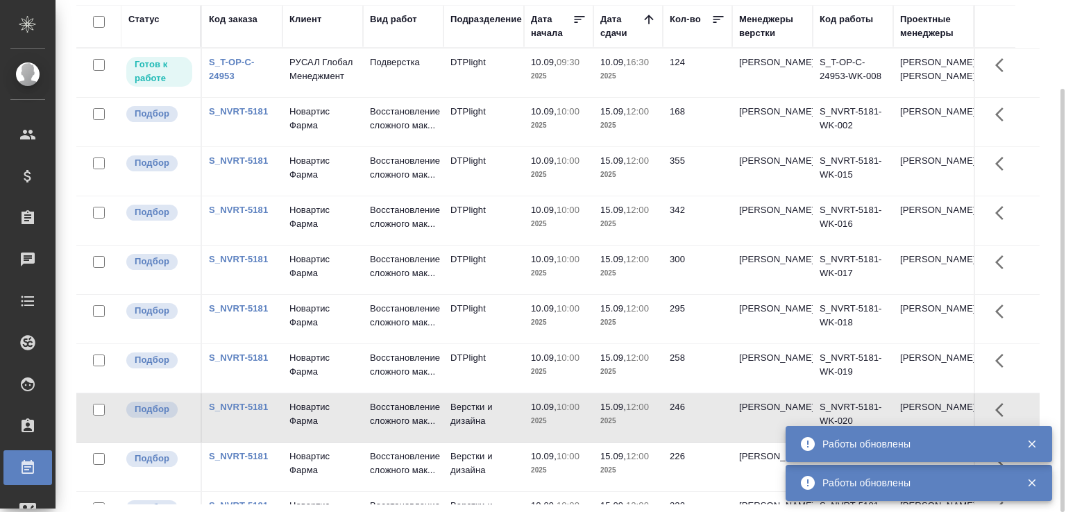
click at [588, 442] on td "10.09, 10:00 2025" at bounding box center [558, 417] width 69 height 49
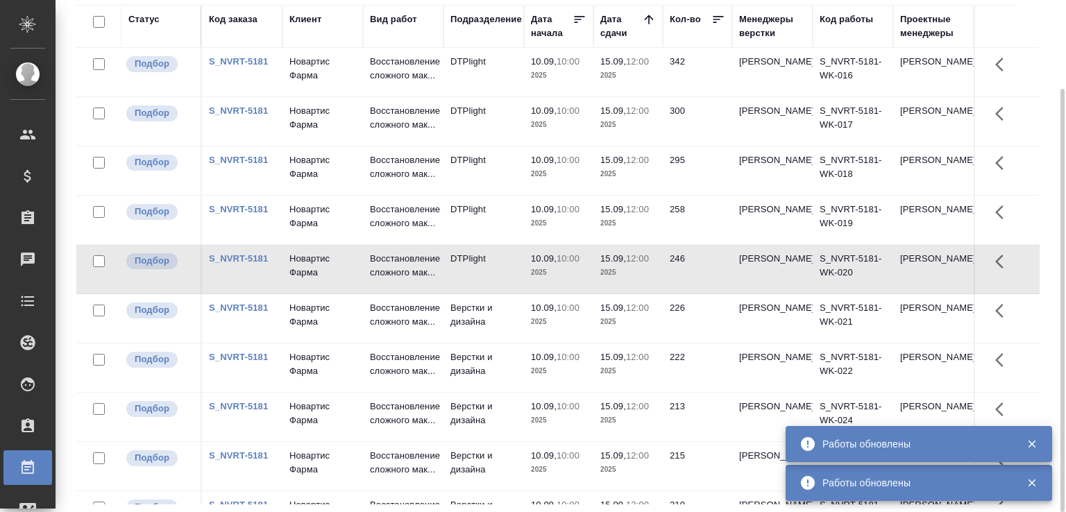
click at [585, 315] on span "10.09, 10:00" at bounding box center [559, 308] width 56 height 14
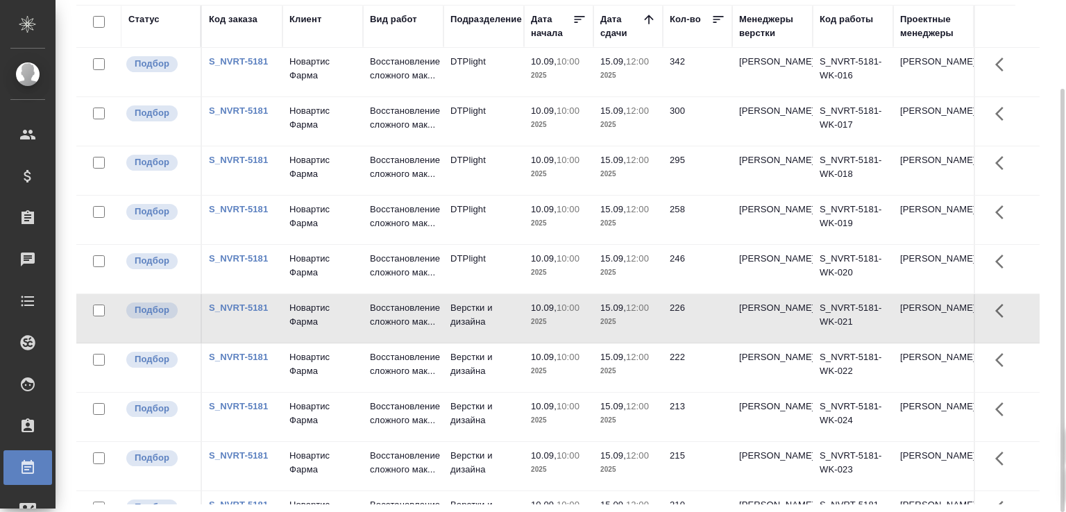
click at [585, 315] on span "10.09, 10:00" at bounding box center [559, 308] width 56 height 14
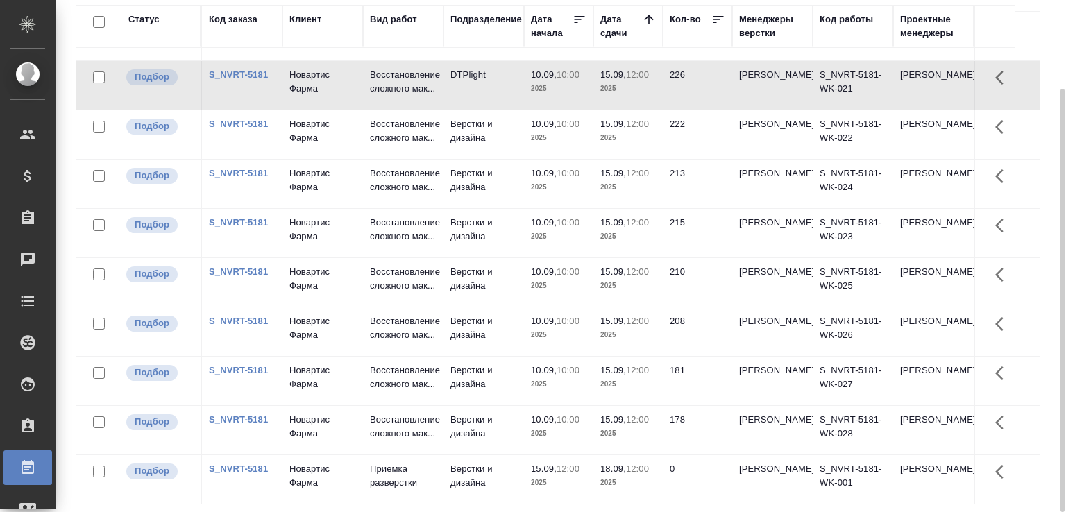
click at [445, 144] on td "Верстки и дизайна" at bounding box center [483, 134] width 80 height 49
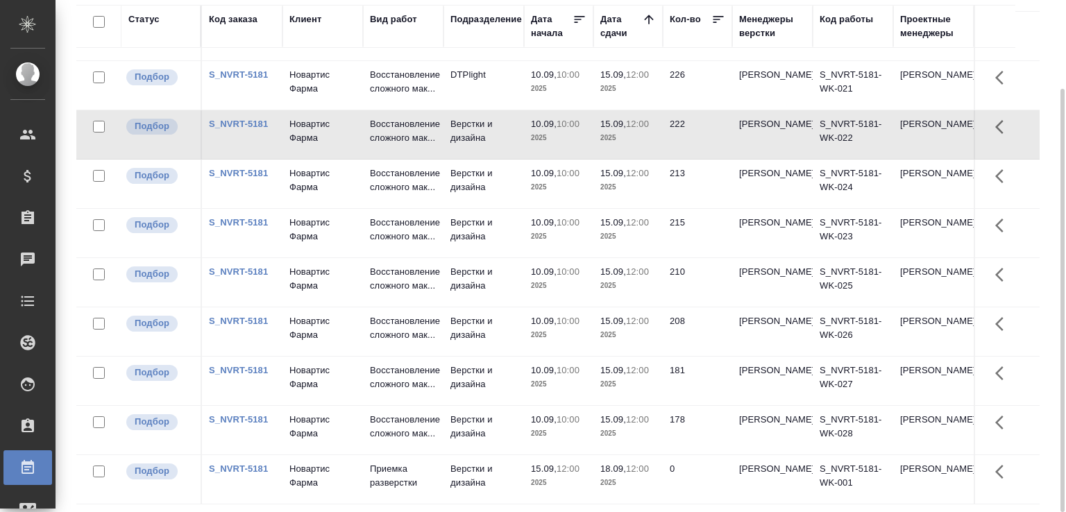
click at [445, 144] on td "Верстки и дизайна" at bounding box center [483, 134] width 80 height 49
click at [563, 194] on p "2025" at bounding box center [559, 187] width 56 height 14
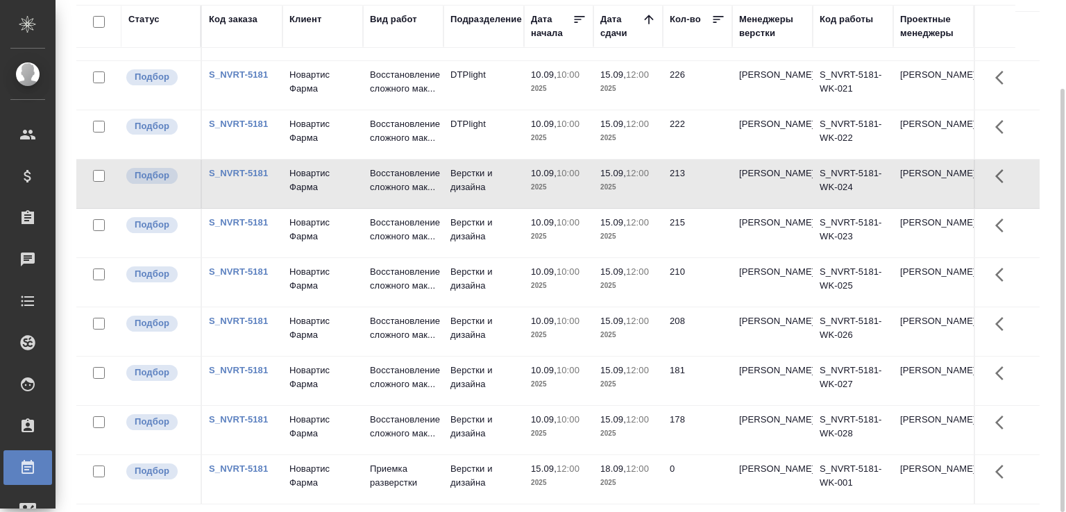
click at [563, 194] on p "2025" at bounding box center [559, 187] width 56 height 14
click at [522, 257] on td "Верстки и дизайна" at bounding box center [483, 233] width 80 height 49
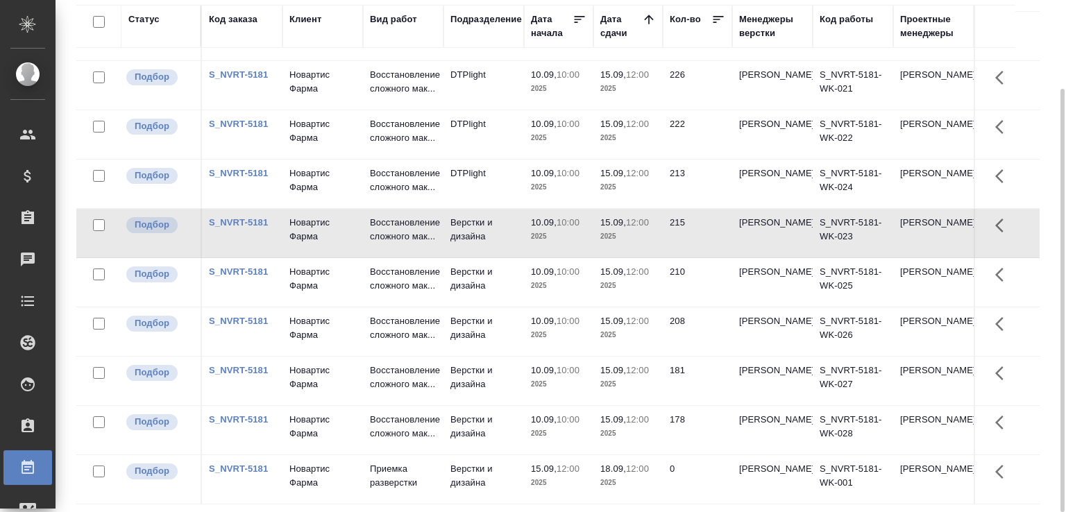
click at [522, 257] on td "Верстки и дизайна" at bounding box center [483, 233] width 80 height 49
click at [444, 307] on td "Верстки и дизайна" at bounding box center [483, 282] width 80 height 49
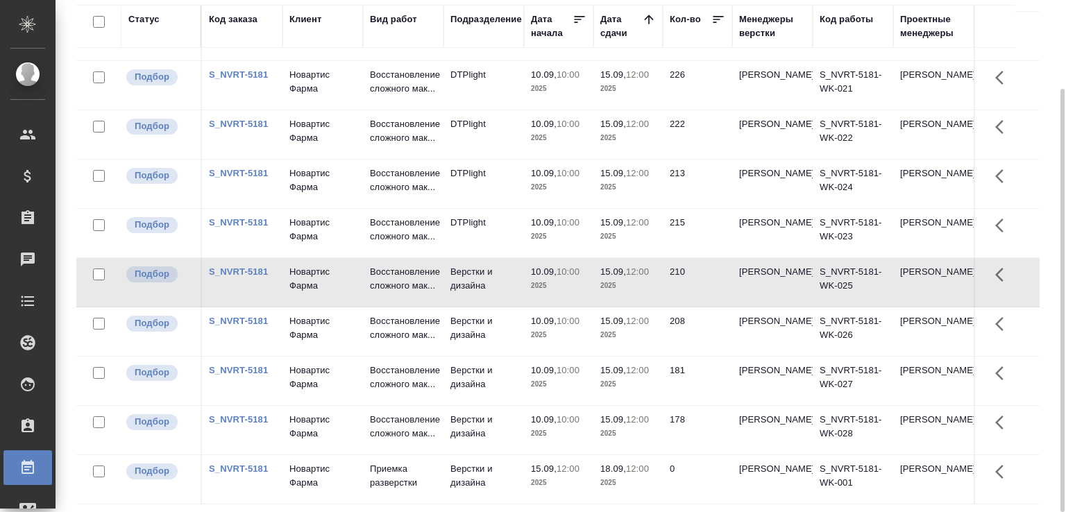
click at [444, 307] on td "Верстки и дизайна" at bounding box center [483, 282] width 80 height 49
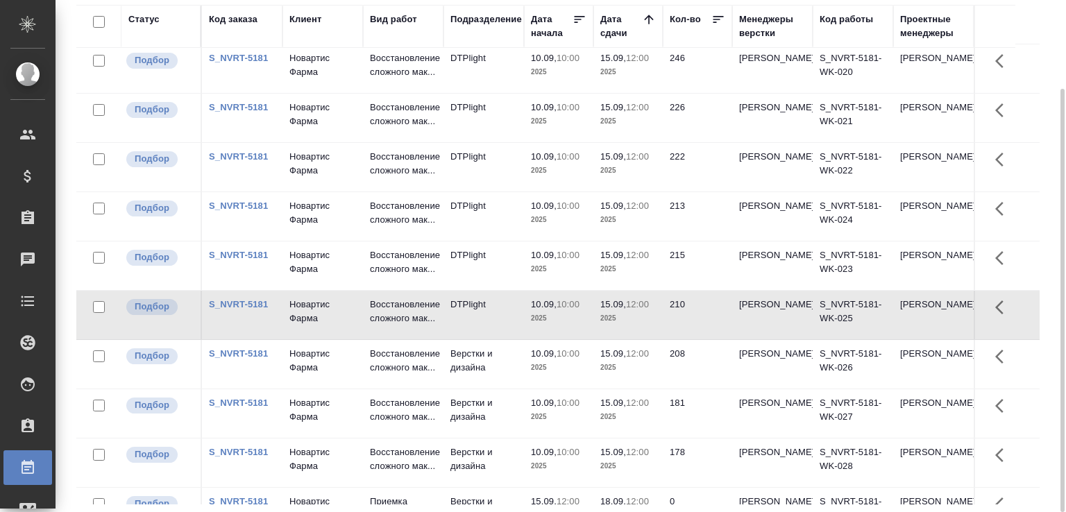
scroll to position [448, 0]
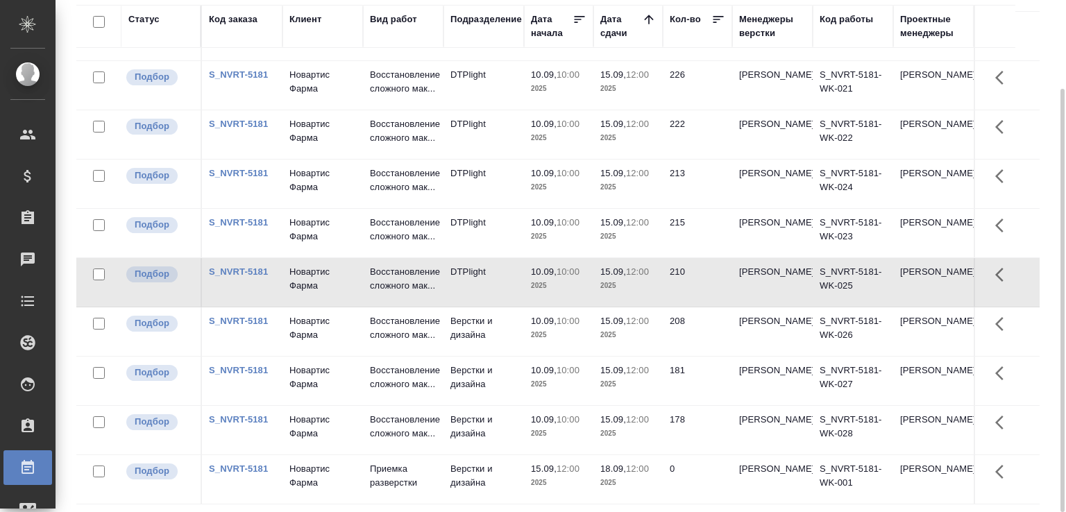
click at [541, 328] on p "2025" at bounding box center [559, 335] width 56 height 14
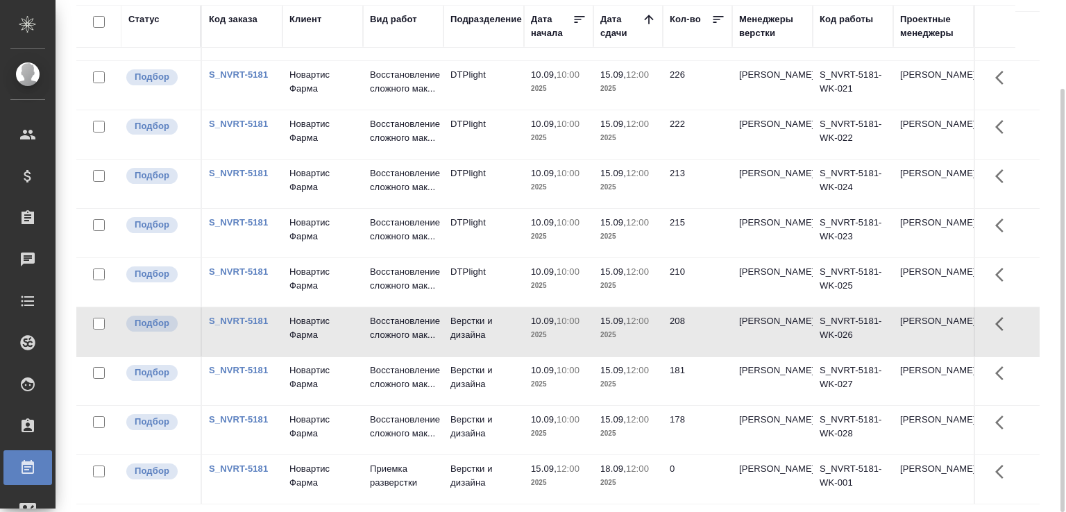
click at [541, 328] on p "2025" at bounding box center [559, 335] width 56 height 14
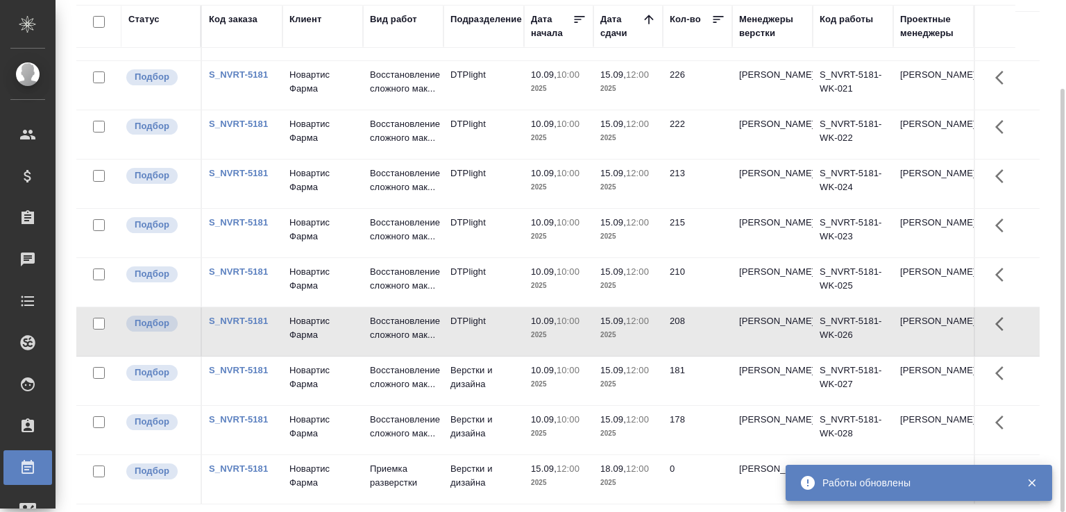
click at [563, 377] on p "2025" at bounding box center [559, 384] width 56 height 14
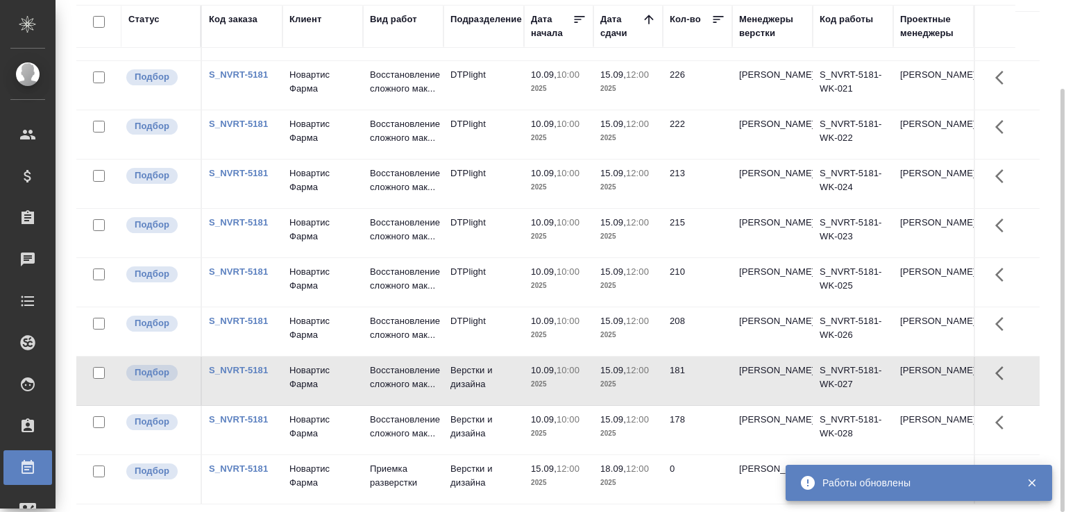
click at [563, 377] on p "2025" at bounding box center [559, 384] width 56 height 14
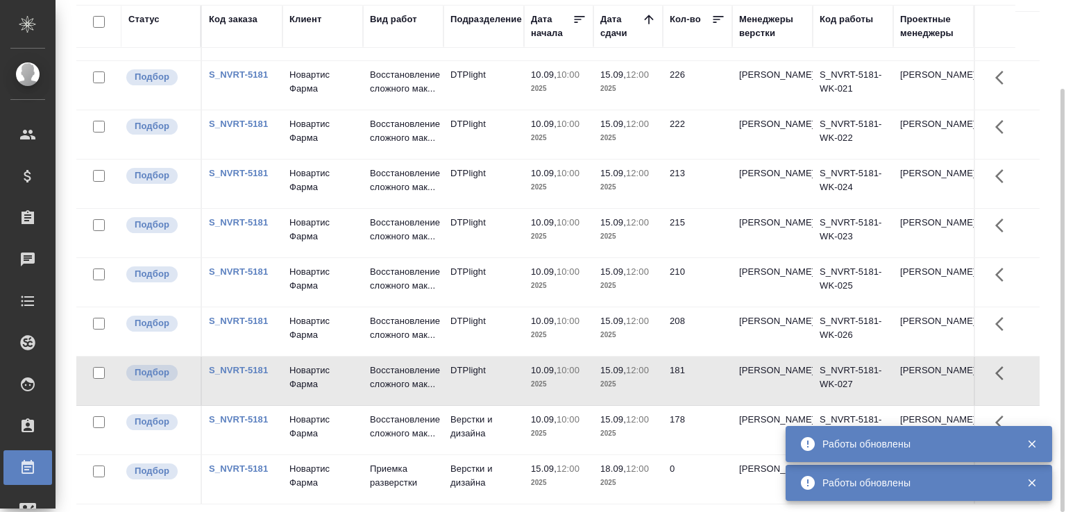
click at [551, 427] on p "2025" at bounding box center [559, 434] width 56 height 14
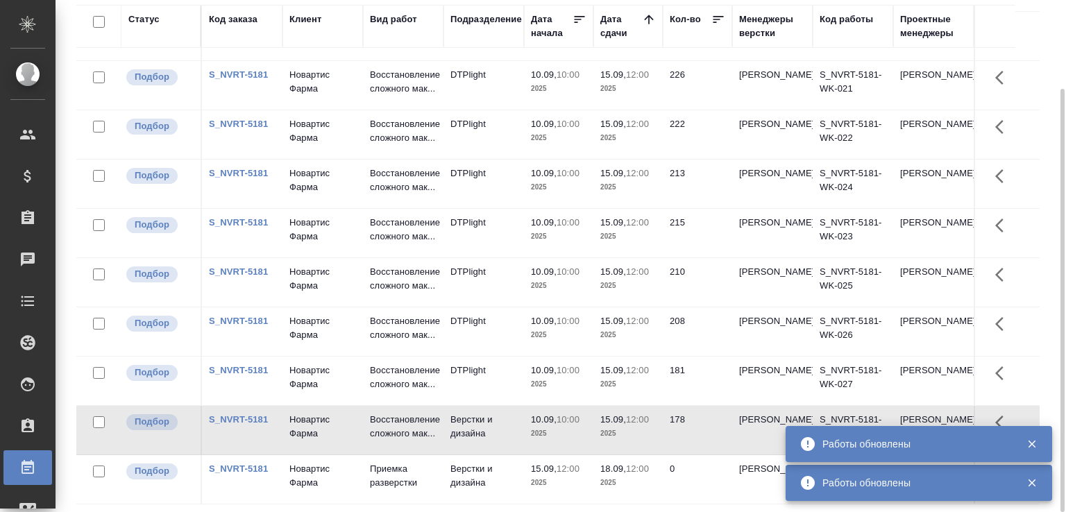
click at [551, 427] on p "2025" at bounding box center [559, 434] width 56 height 14
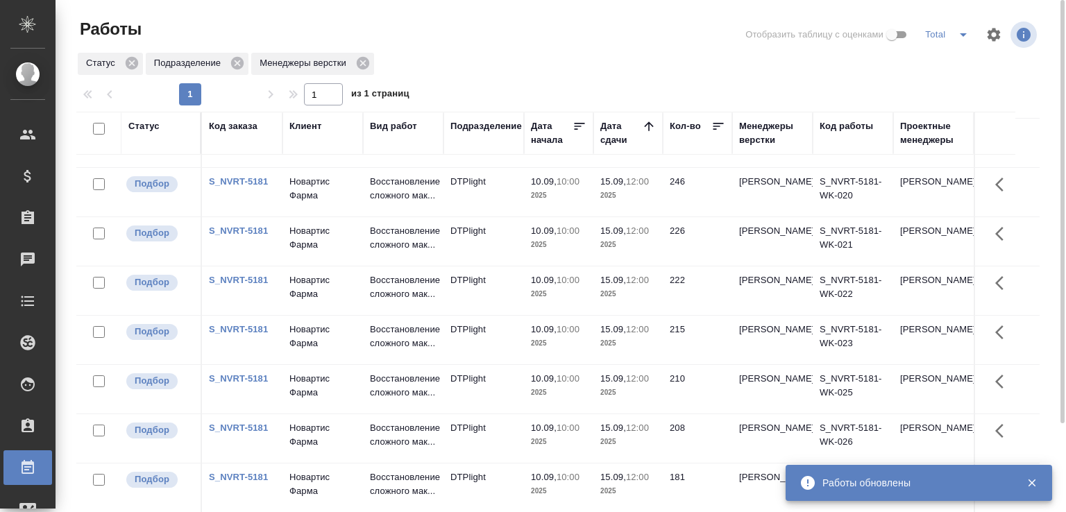
scroll to position [0, 0]
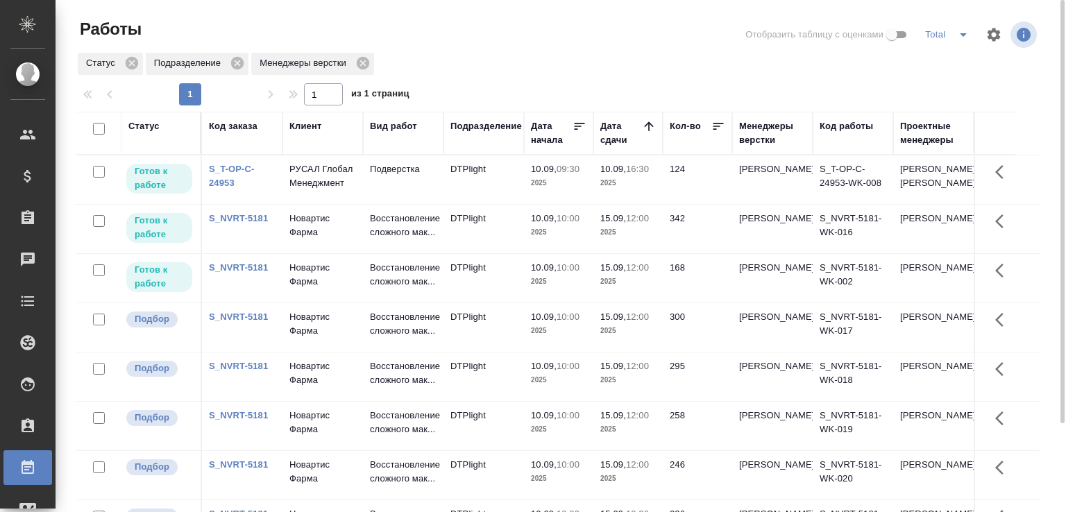
click at [677, 253] on td "342" at bounding box center [697, 229] width 69 height 49
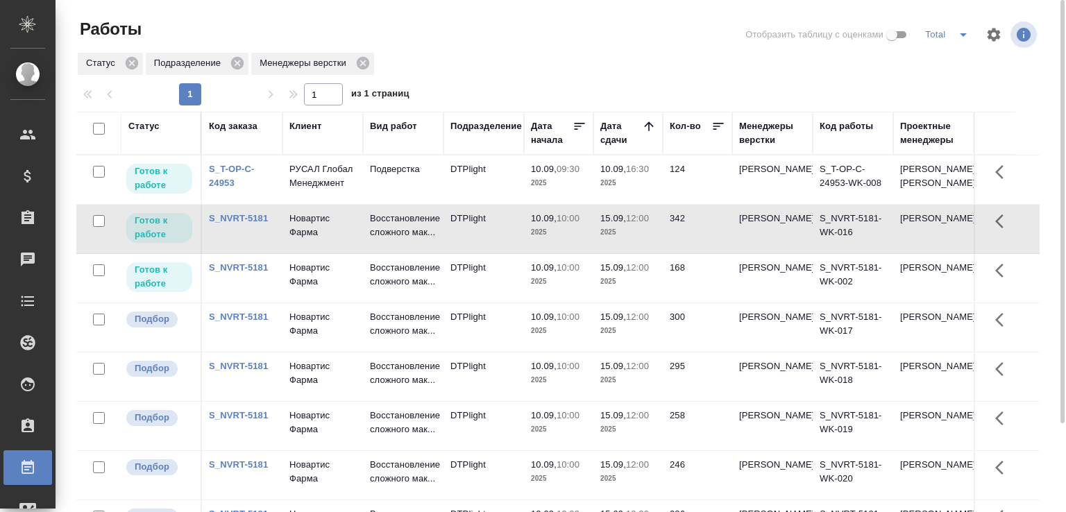
click at [677, 253] on td "342" at bounding box center [697, 229] width 69 height 49
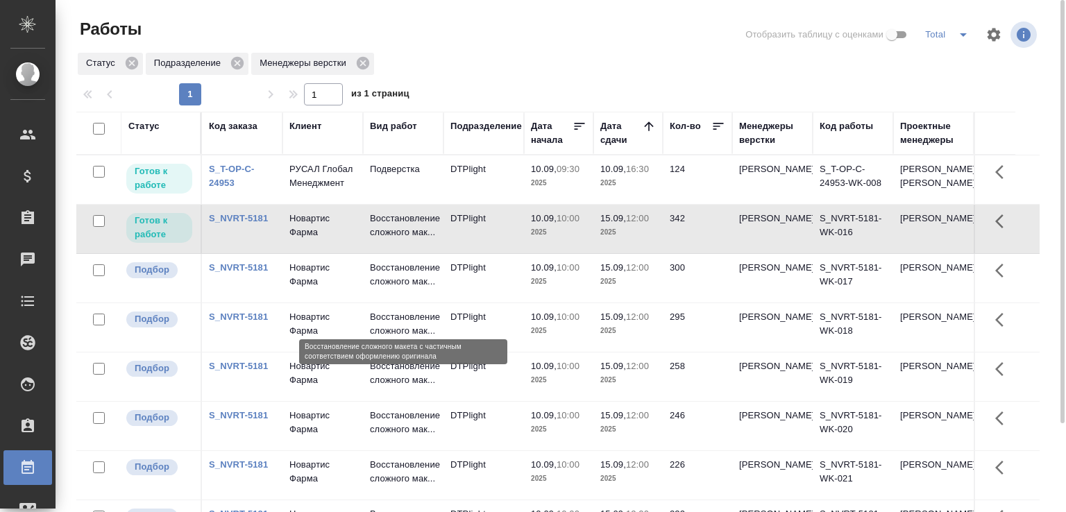
click at [402, 289] on p "Восстановление сложного мак..." at bounding box center [403, 275] width 67 height 28
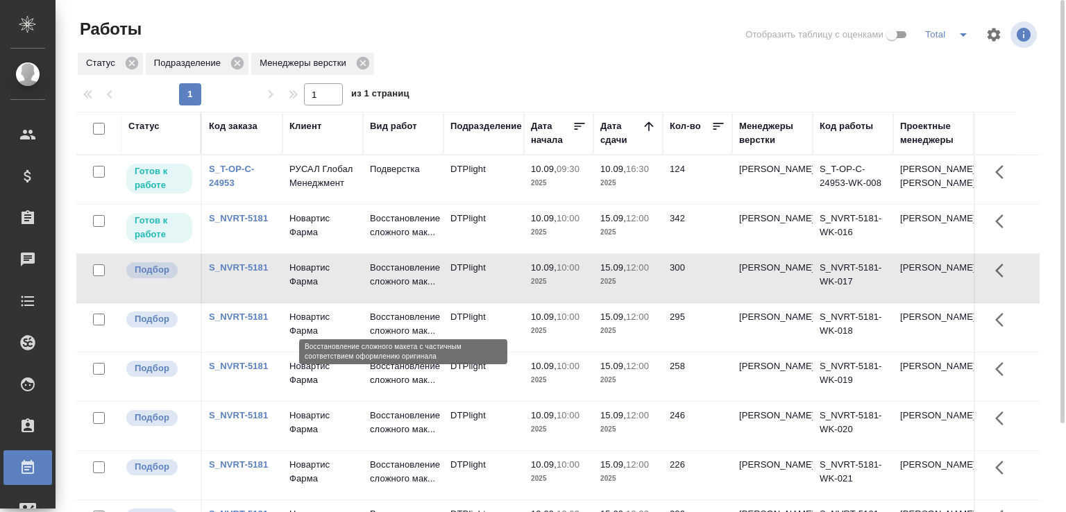
click at [402, 289] on p "Восстановление сложного мак..." at bounding box center [403, 275] width 67 height 28
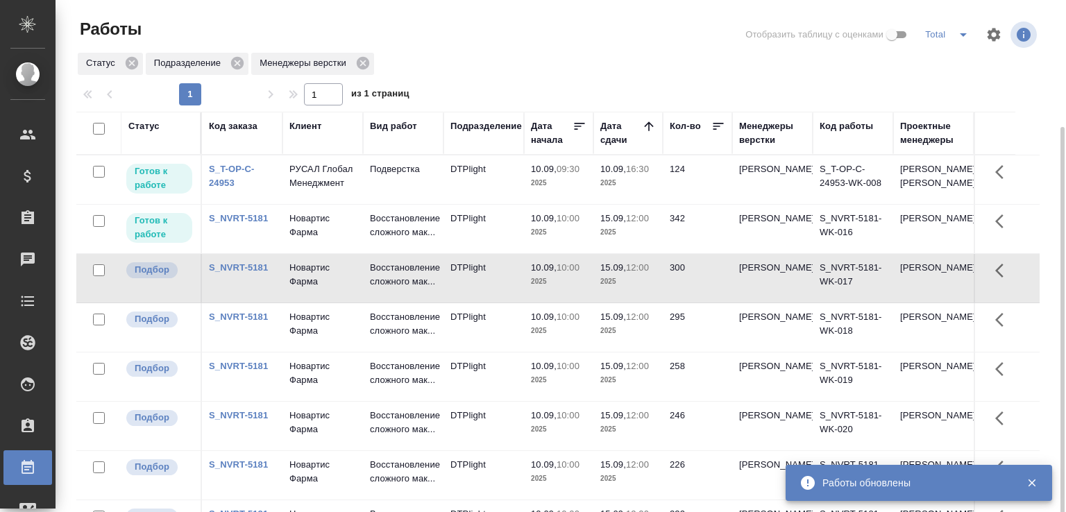
scroll to position [69, 0]
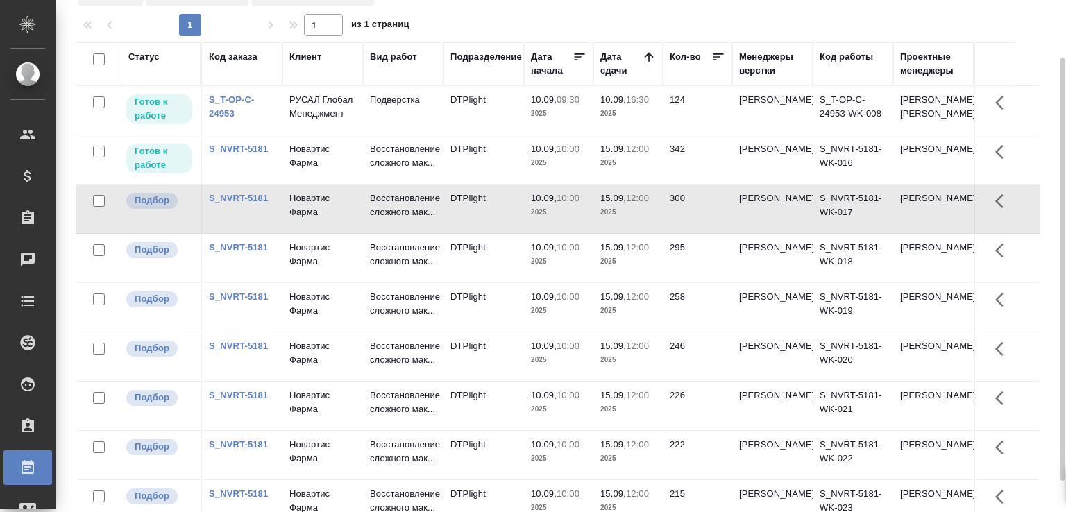
click at [473, 12] on div at bounding box center [563, 10] width 974 height 7
click at [702, 8] on div at bounding box center [563, 10] width 974 height 7
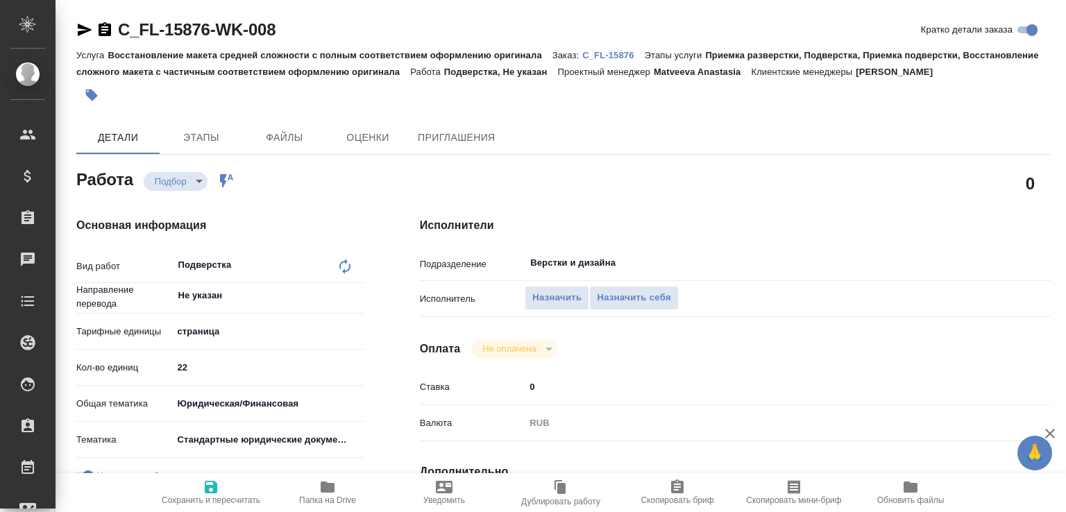
click at [618, 56] on p "C_FL-15876" at bounding box center [613, 55] width 62 height 10
click at [533, 296] on span "Назначить" at bounding box center [556, 298] width 49 height 16
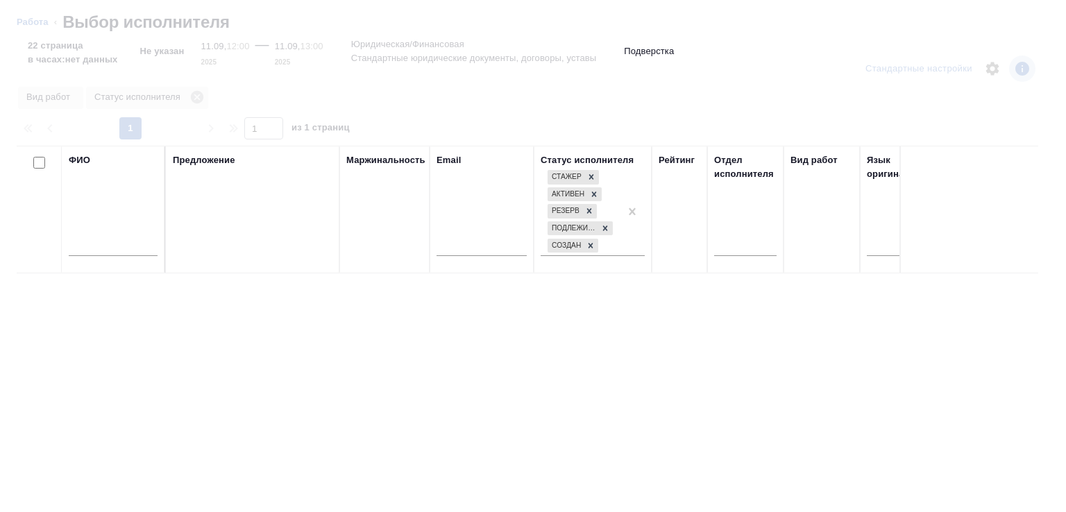
click at [131, 243] on input "text" at bounding box center [113, 247] width 89 height 17
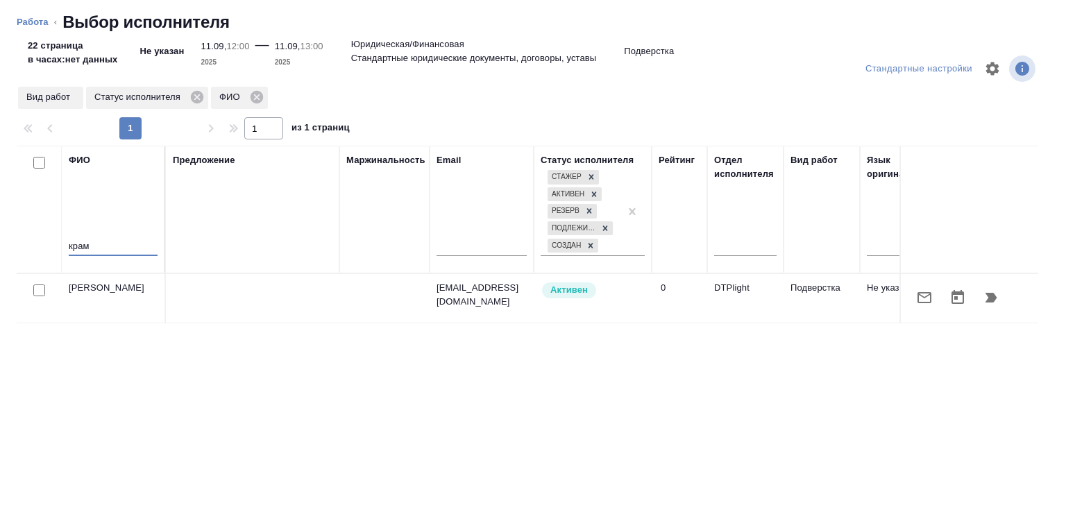
type input "крам"
click at [985, 298] on icon "button" at bounding box center [991, 298] width 12 height 10
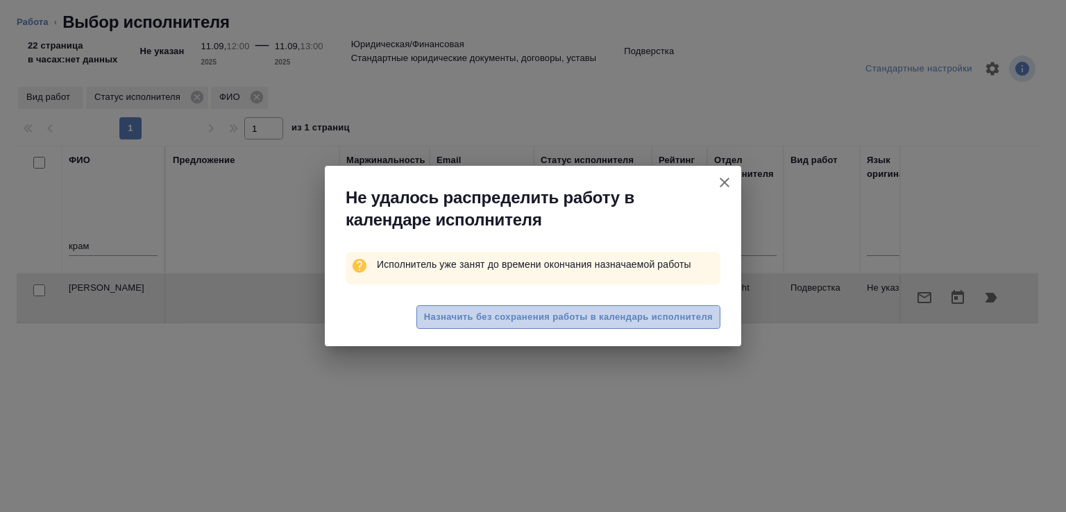
click at [612, 321] on span "Назначить без сохранения работы в календарь исполнителя" at bounding box center [568, 317] width 289 height 16
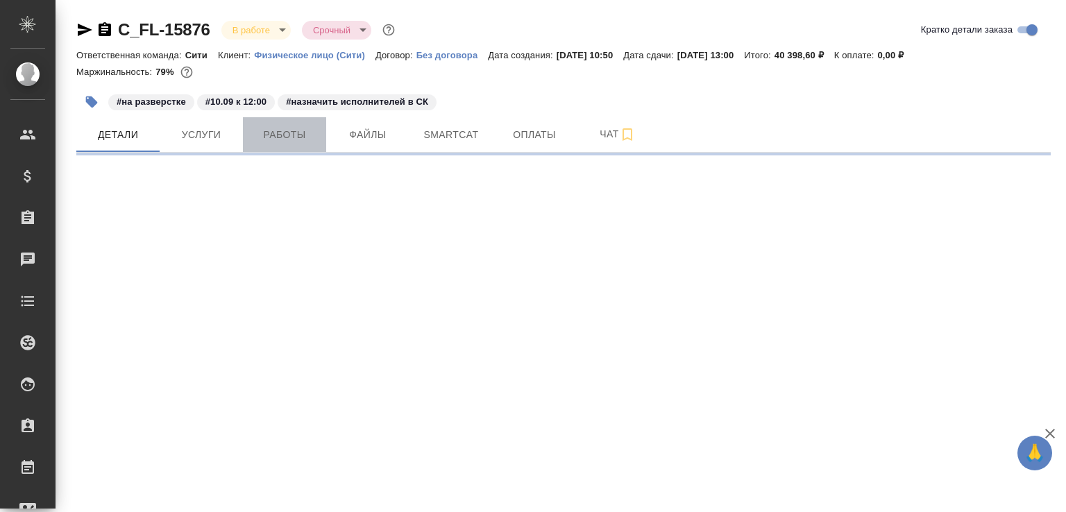
click at [302, 133] on span "Работы" at bounding box center [284, 134] width 67 height 17
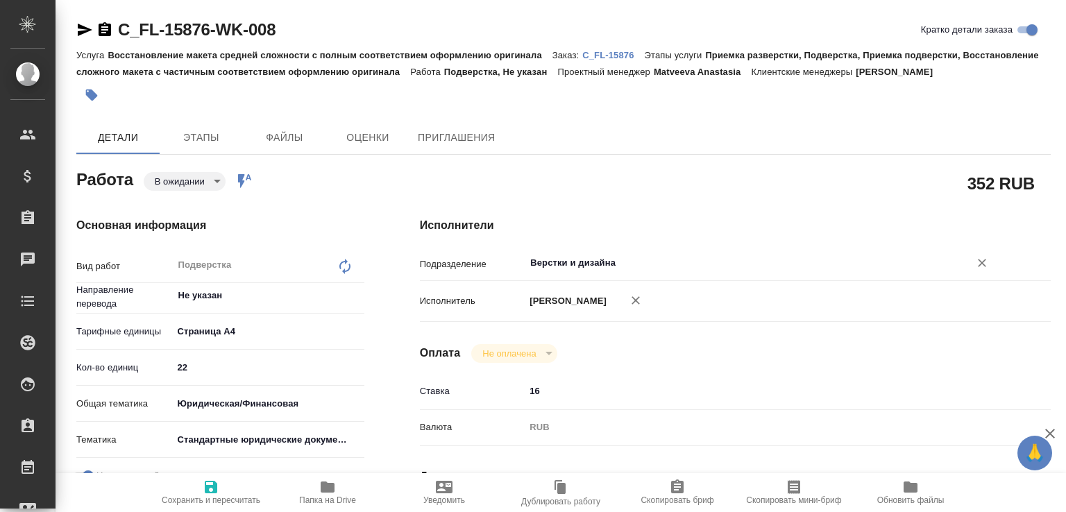
click at [566, 263] on input "Верстки и дизайна" at bounding box center [738, 263] width 418 height 17
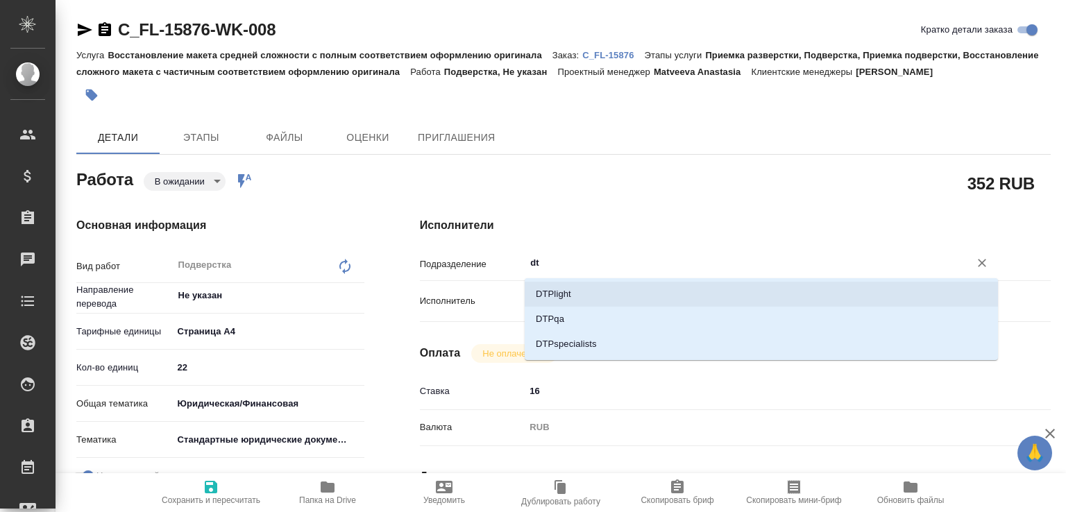
click at [570, 290] on li "DTPlight" at bounding box center [761, 294] width 473 height 25
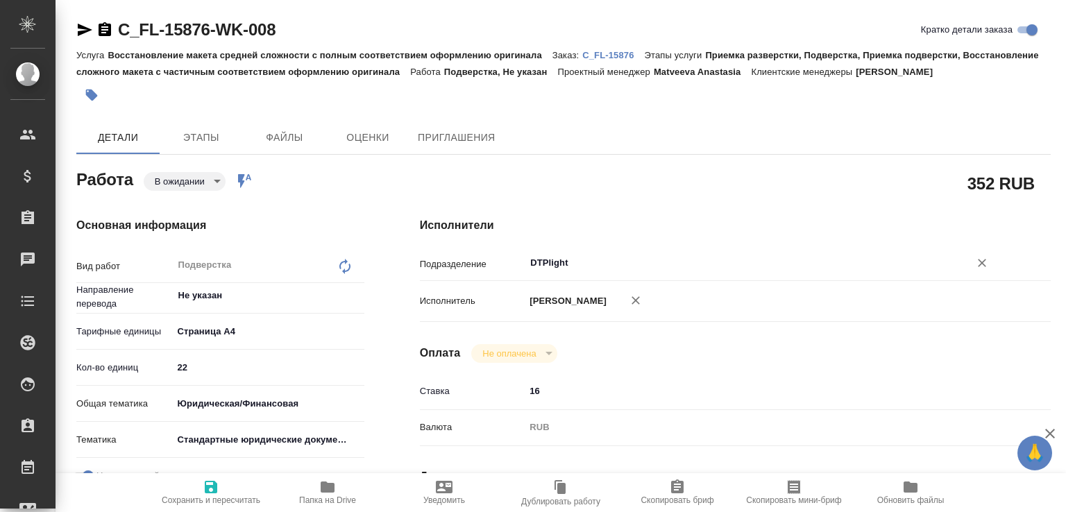
type input "DTPlight"
click at [216, 481] on icon "button" at bounding box center [211, 487] width 12 height 12
type input "pending"
type input "Не указан"
type input "5f036ec4e16dec2d6b59c8ff"
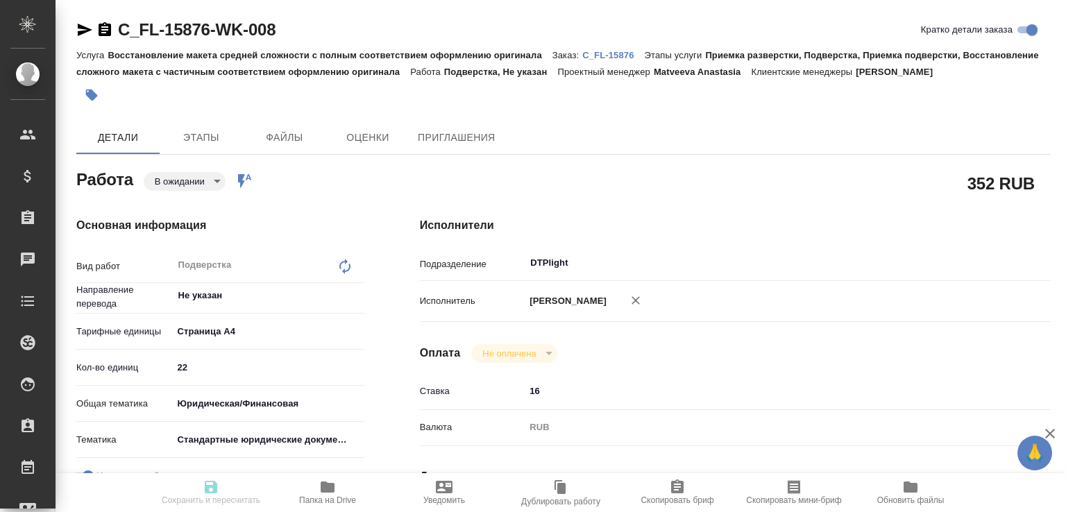
type input "22"
type input "yr-fn"
type input "5f647205b73bc97568ca66bf"
checkbox input "true"
type input "[DATE] 12:00"
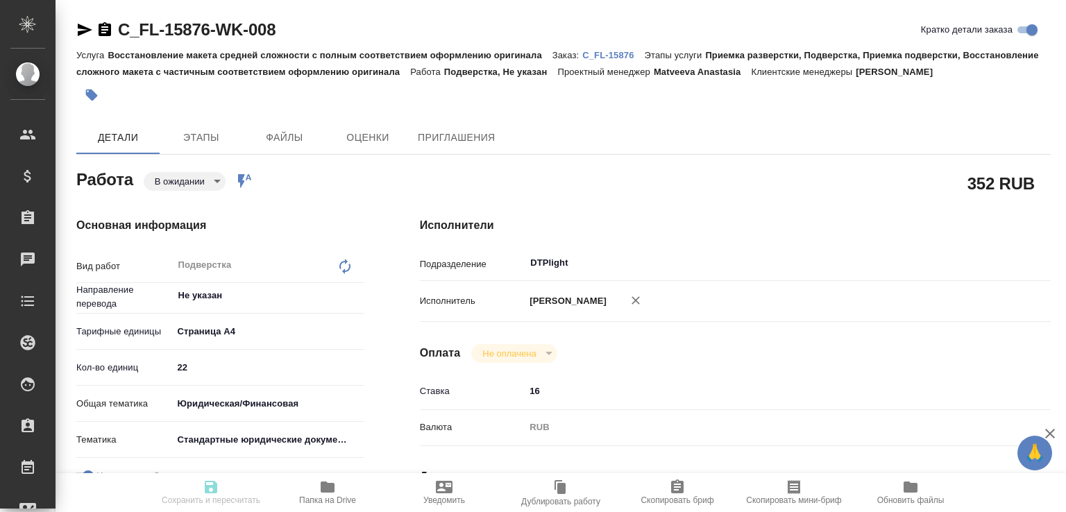
type input "[DATE] 13:00"
type input "DTPlight"
type input "notPayed"
type input "16"
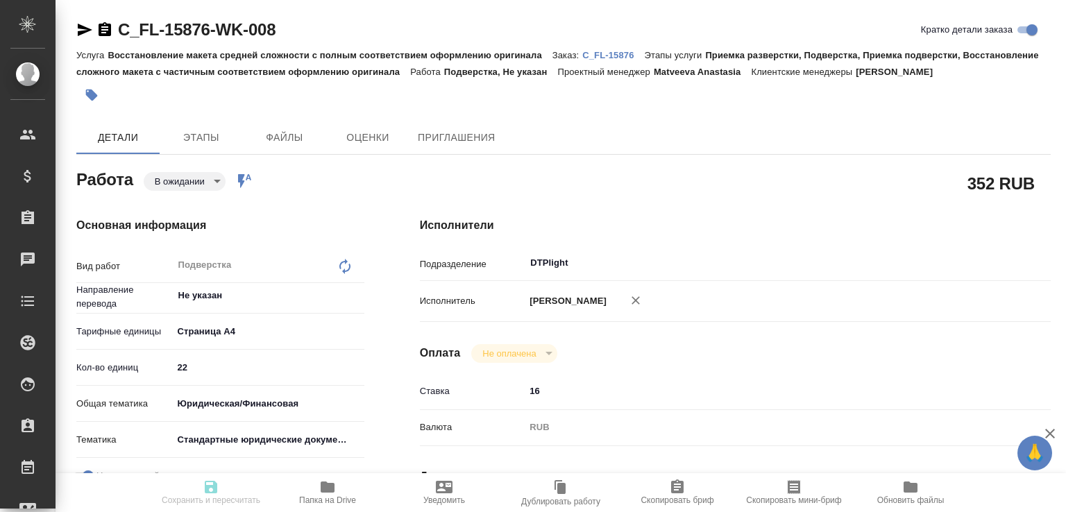
type input "RUB"
type input "[PERSON_NAME]"
type input "C_FL-15876"
type input "Восстановление макета средней сложности с полным соответствием оформлению ориги…"
type input "Приемка разверстки, Подверстка, Приемка подверстки, Восстановление сложного мак…"
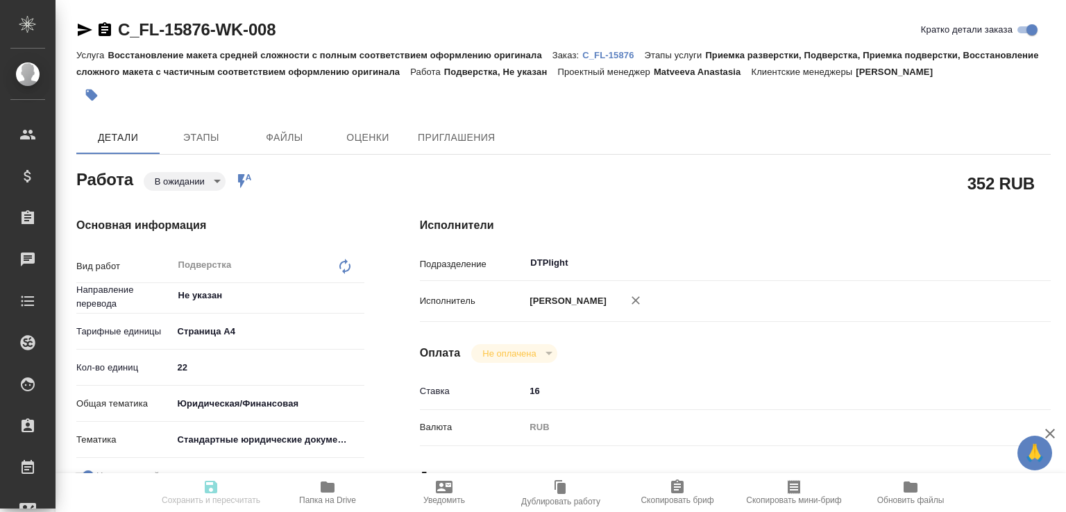
type input "[PERSON_NAME]"
type input "/Clients/FL_C/Orders/C_FL-15876"
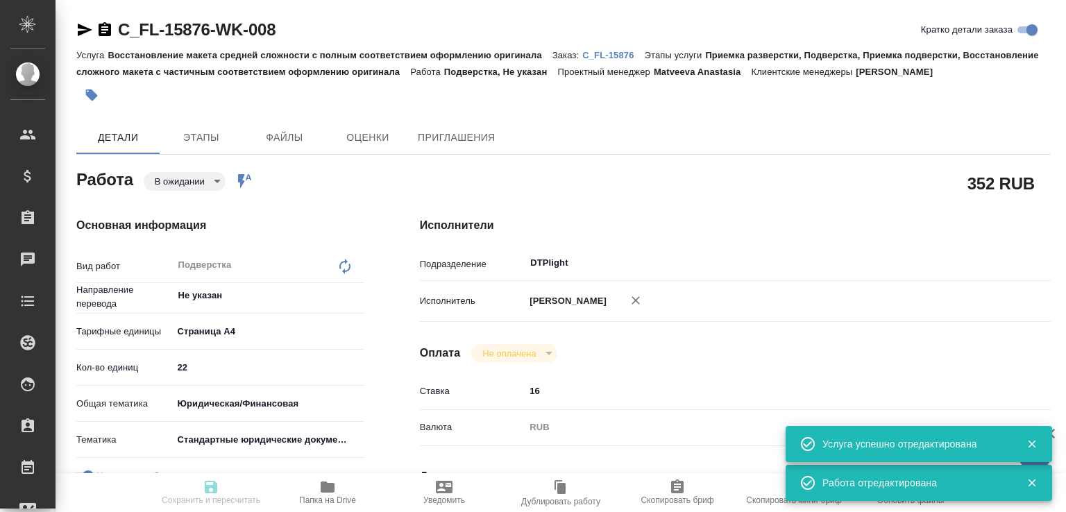
type input "pending"
type input "Не указан"
type input "5f036ec4e16dec2d6b59c8ff"
type input "22"
type input "yr-fn"
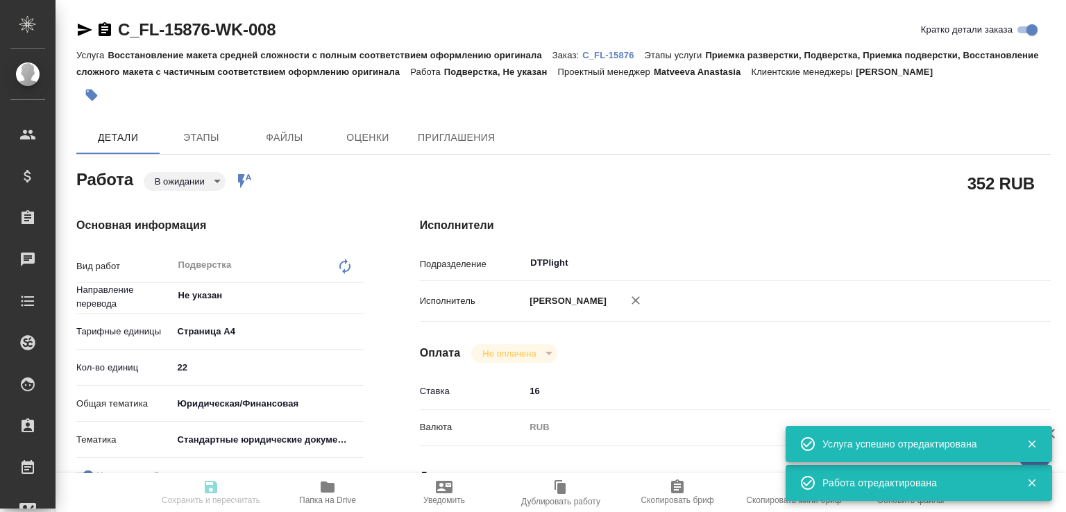
type input "5f647205b73bc97568ca66bf"
checkbox input "true"
type input "[DATE] 12:00"
type input "[DATE] 13:00"
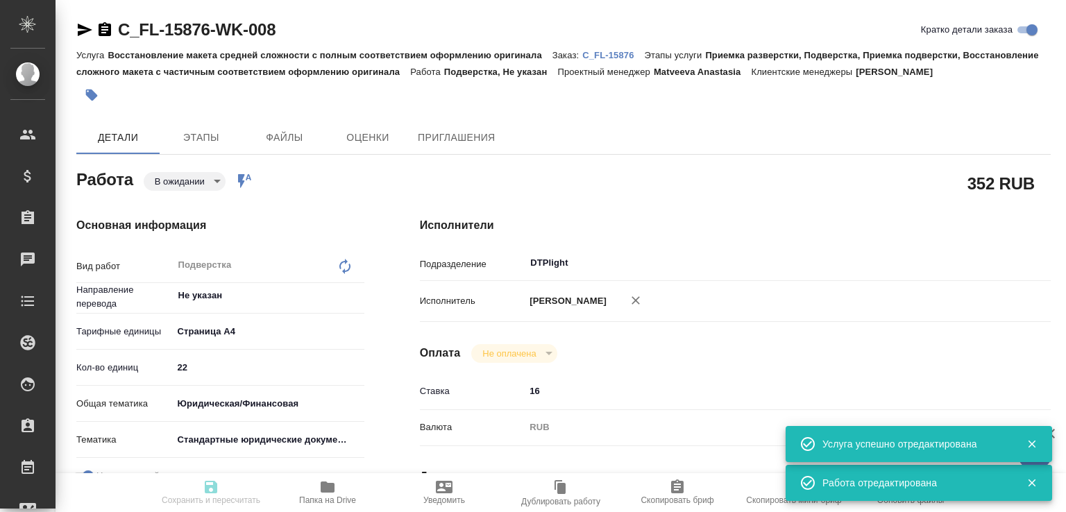
type input "DTPlight"
type input "notPayed"
type input "16"
type input "RUB"
type input "[PERSON_NAME]"
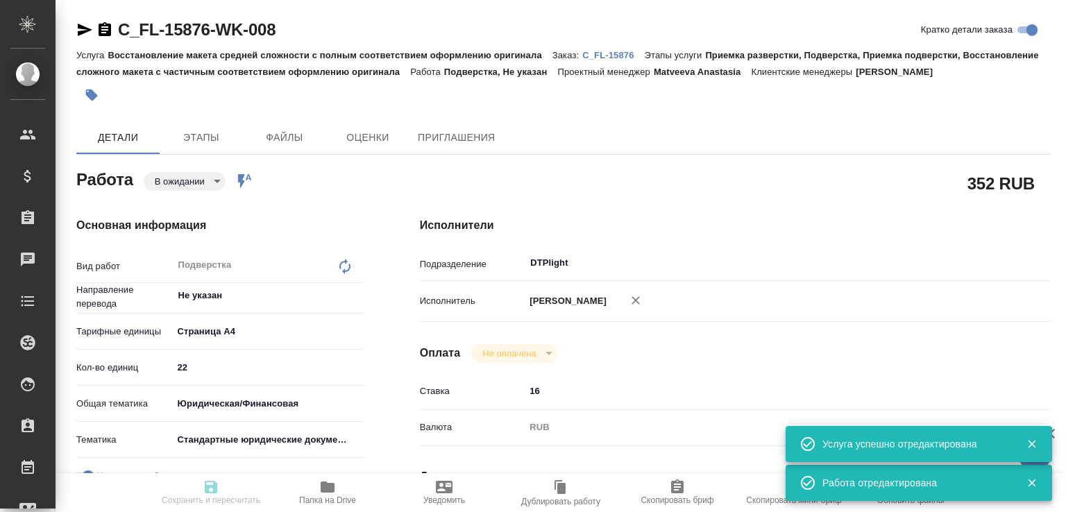
type input "C_FL-15876"
type input "Восстановление макета средней сложности с полным соответствием оформлению ориги…"
type input "Приемка разверстки, Подверстка, Приемка подверстки, Восстановление сложного мак…"
type input "[PERSON_NAME]"
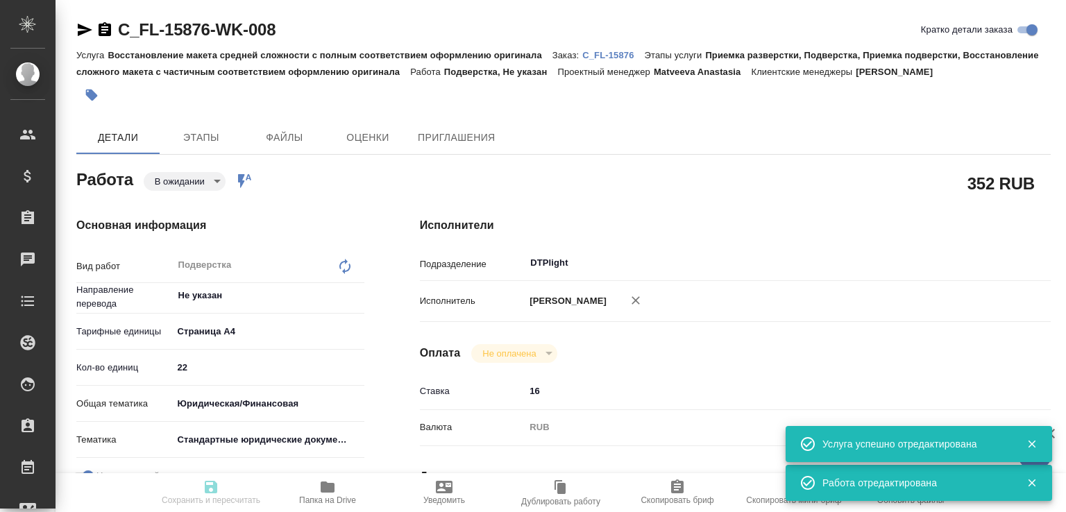
type input "/Clients/FL_C/Orders/C_FL-15876"
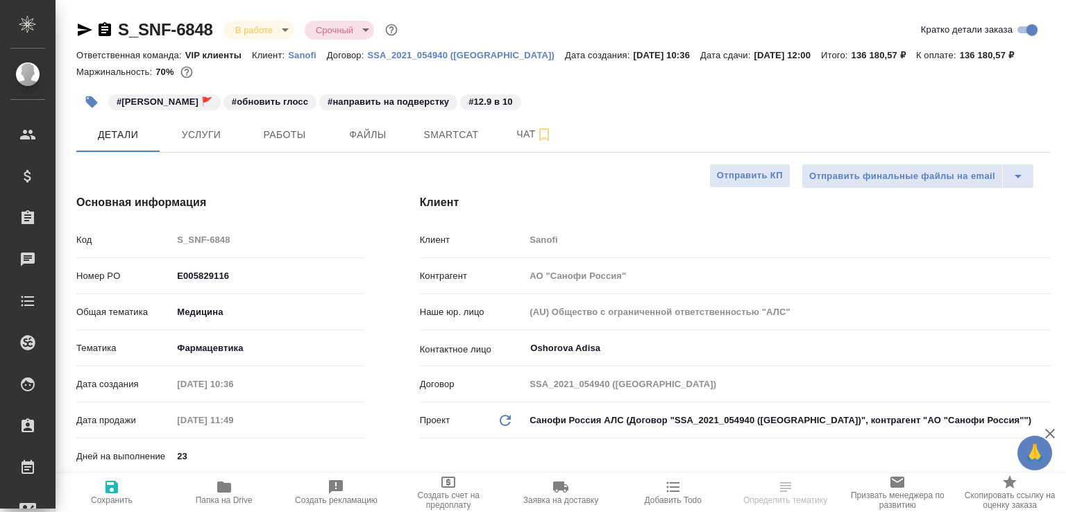
select select "RU"
click at [269, 148] on button "Работы" at bounding box center [284, 134] width 83 height 35
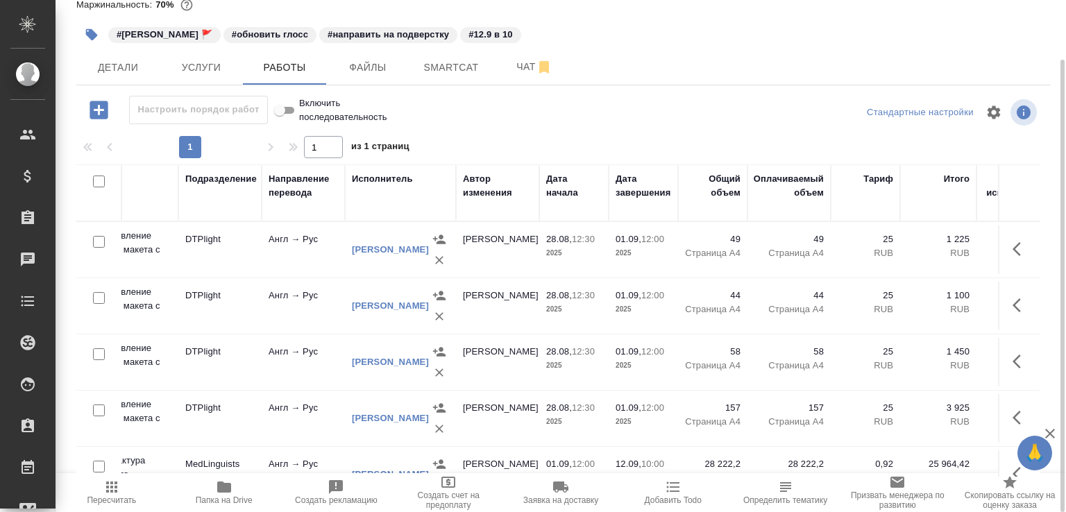
scroll to position [0, 341]
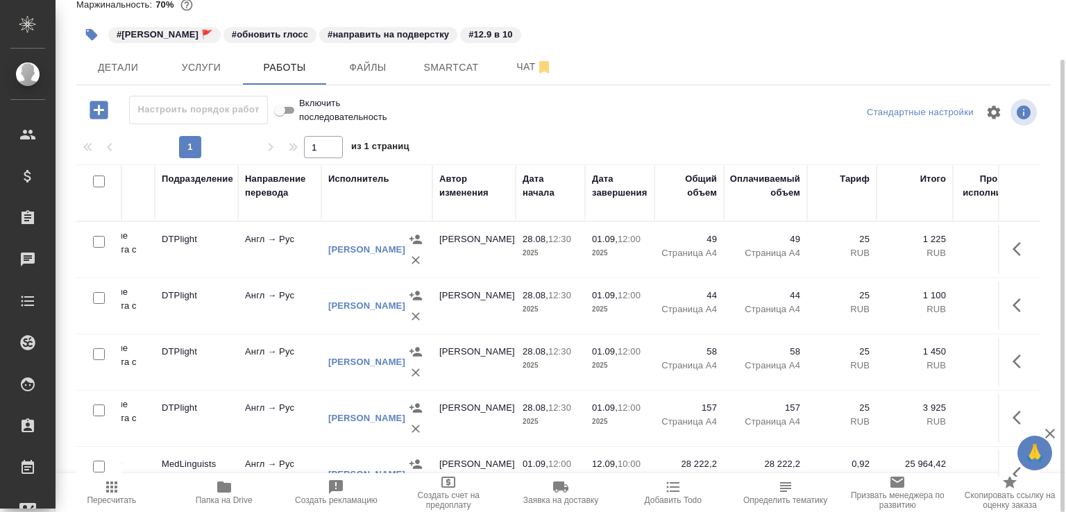
click at [629, 425] on p "2025" at bounding box center [620, 422] width 56 height 14
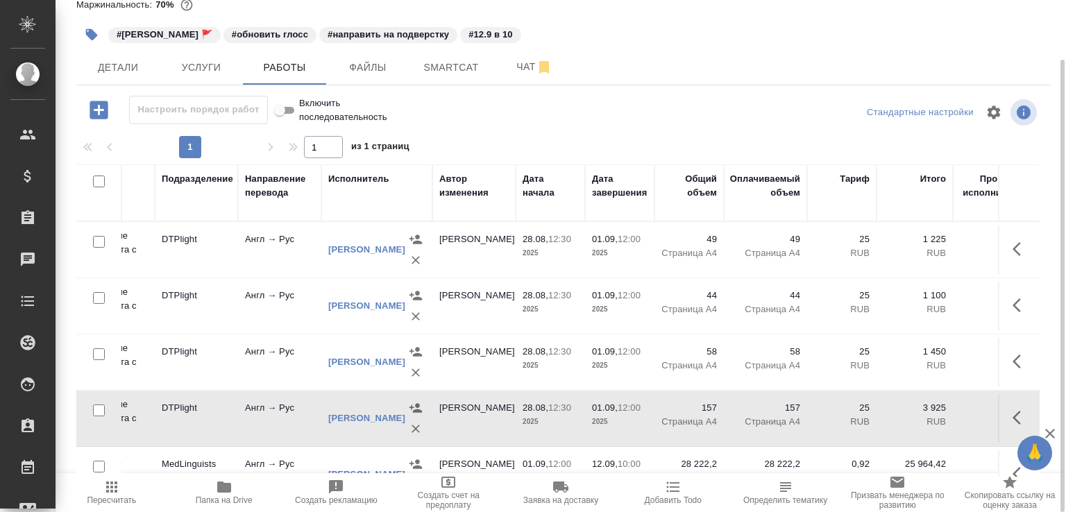
scroll to position [141, 341]
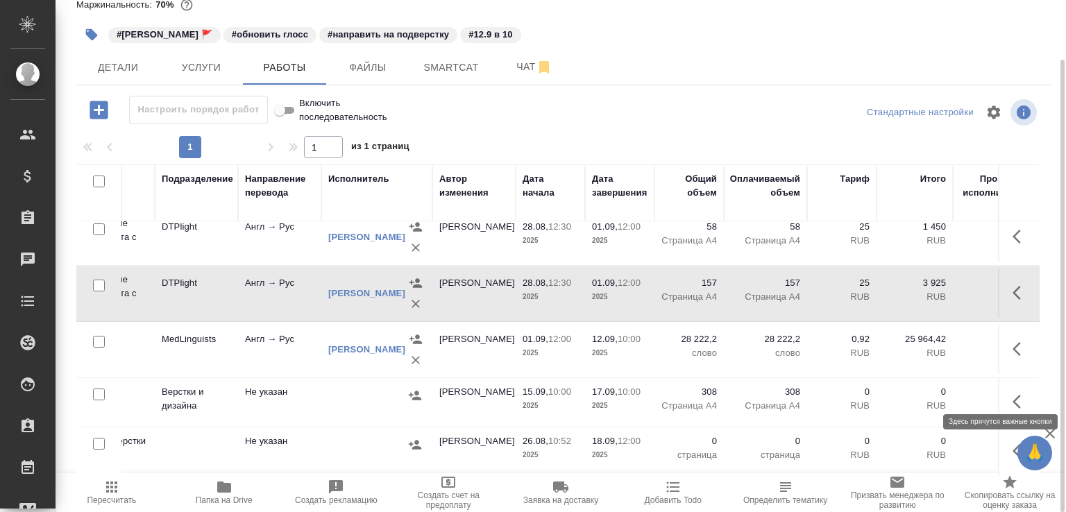
click at [1012, 393] on icon "button" at bounding box center [1020, 401] width 17 height 17
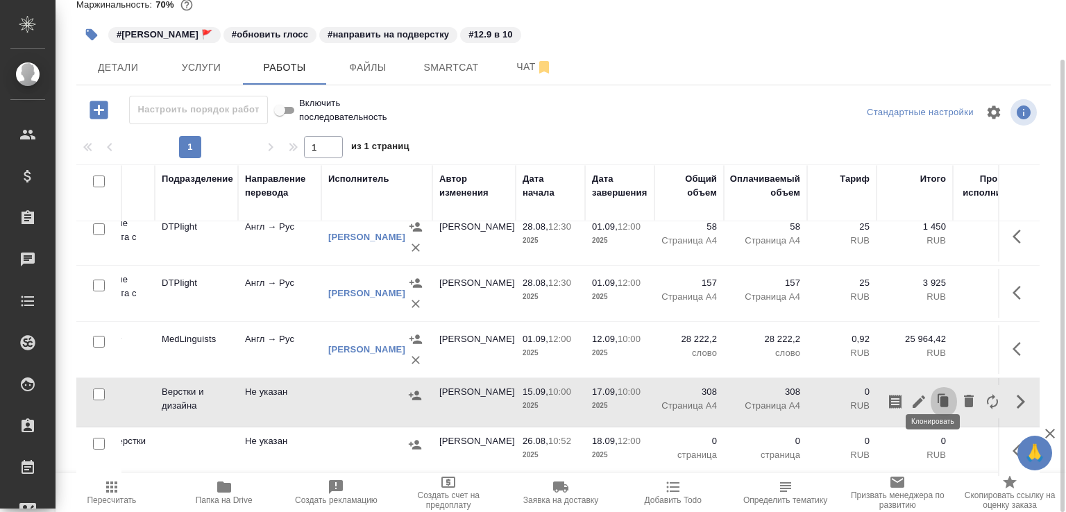
click at [938, 392] on icon "button" at bounding box center [943, 401] width 19 height 19
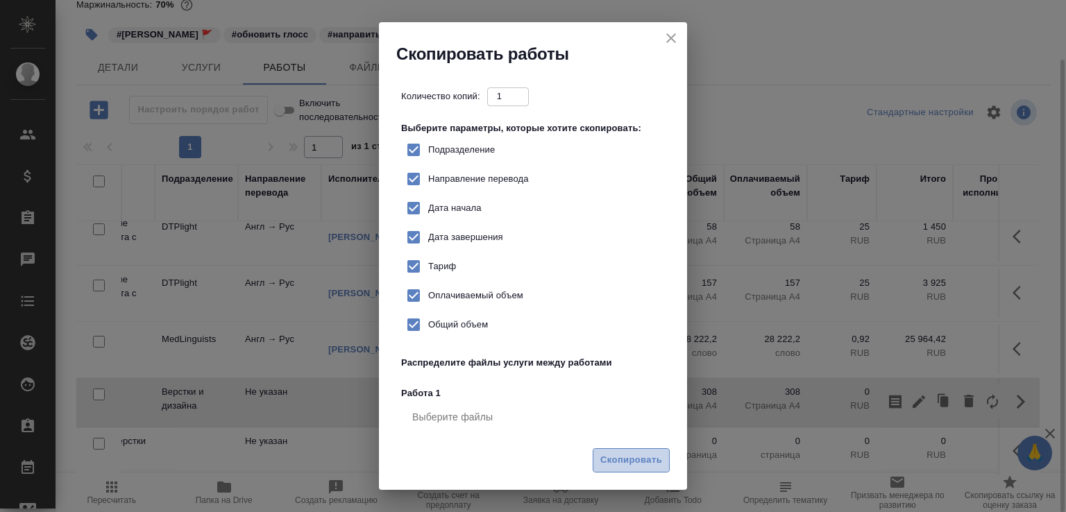
click at [603, 470] on button "Скопировать" at bounding box center [631, 460] width 77 height 24
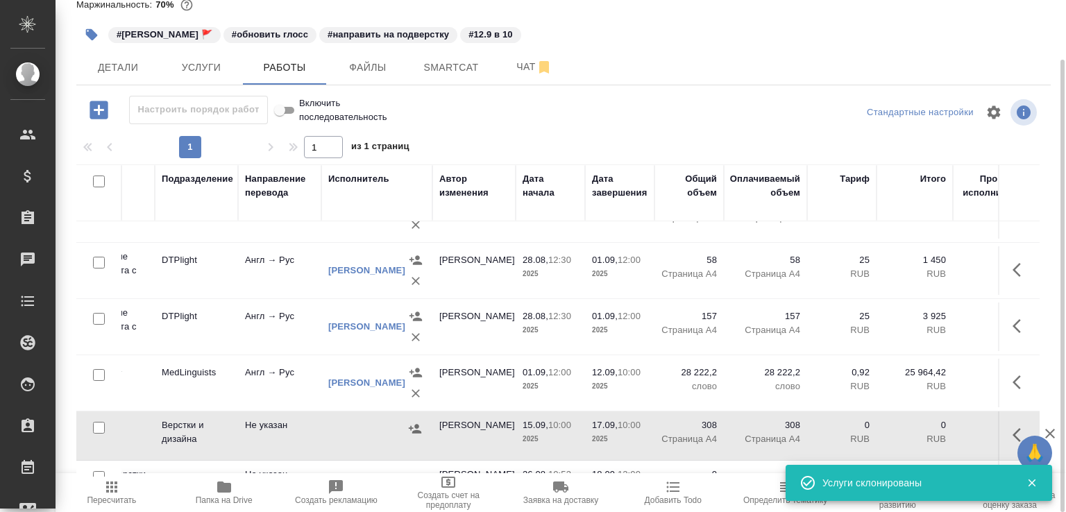
click at [278, 445] on td "Не указан" at bounding box center [279, 435] width 83 height 49
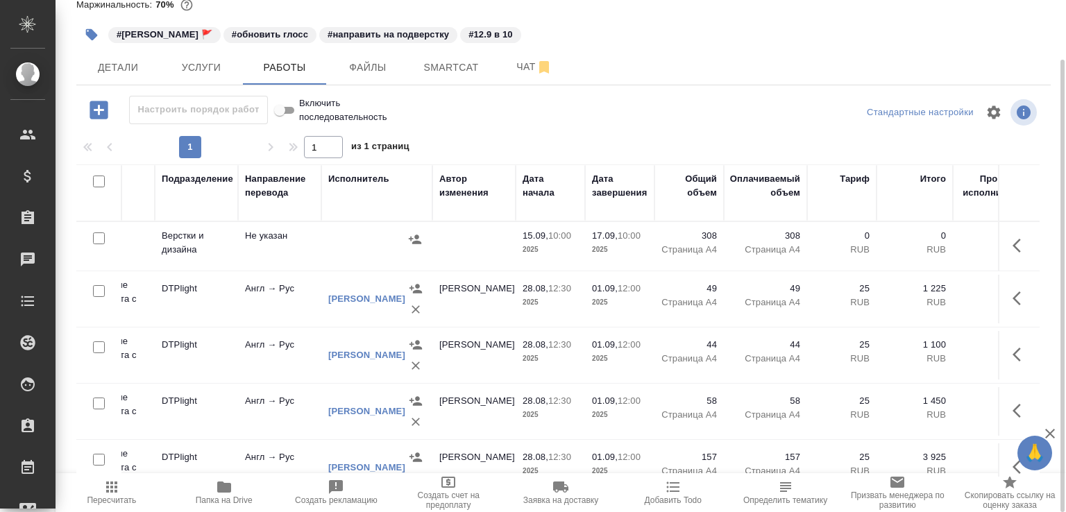
scroll to position [69, 341]
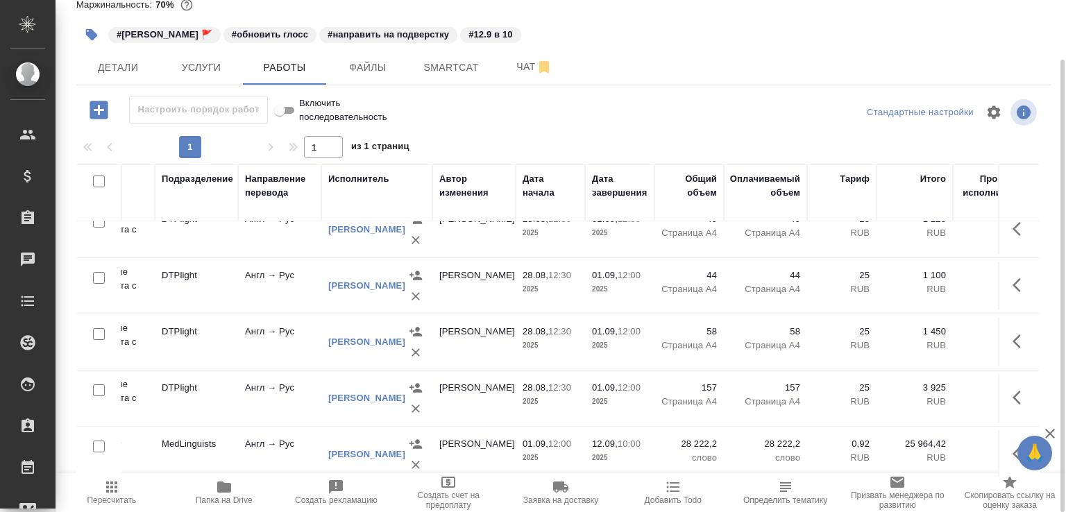
click at [586, 348] on td "01.09, 12:00 2025" at bounding box center [619, 342] width 69 height 49
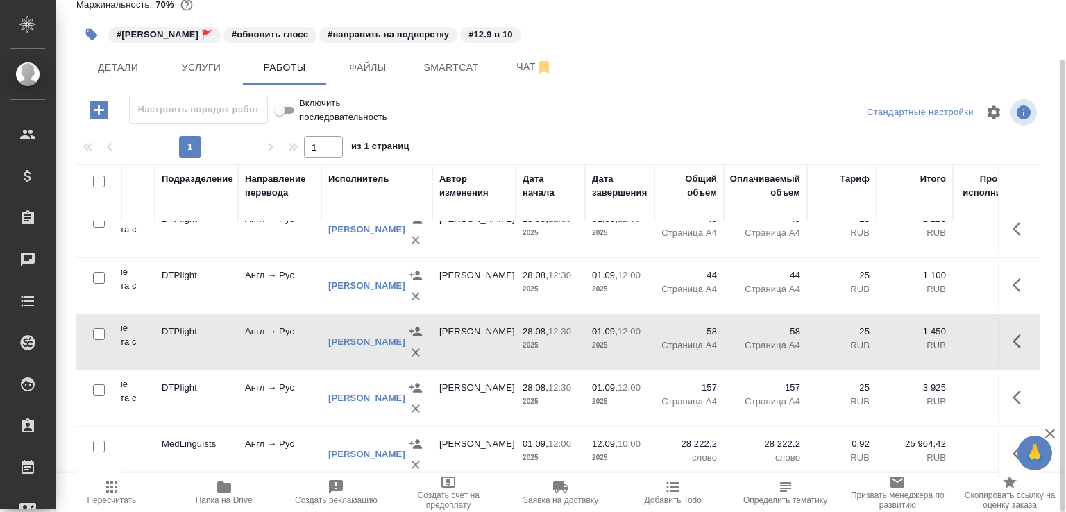
click at [586, 348] on td "01.09, 12:00 2025" at bounding box center [619, 342] width 69 height 49
click at [487, 294] on td "[PERSON_NAME]" at bounding box center [473, 286] width 83 height 49
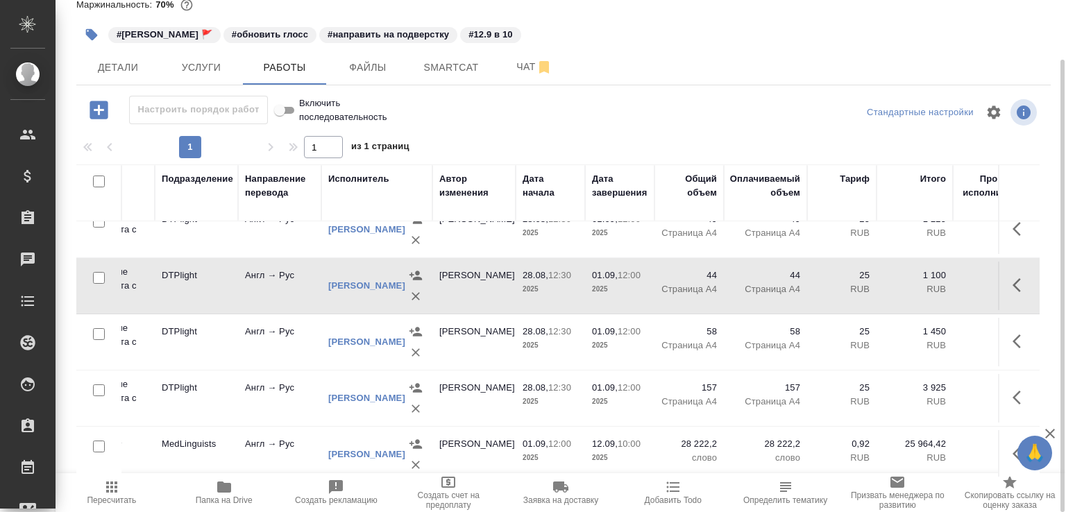
click at [487, 294] on td "[PERSON_NAME]" at bounding box center [473, 286] width 83 height 49
click at [540, 240] on p "2025" at bounding box center [551, 233] width 56 height 14
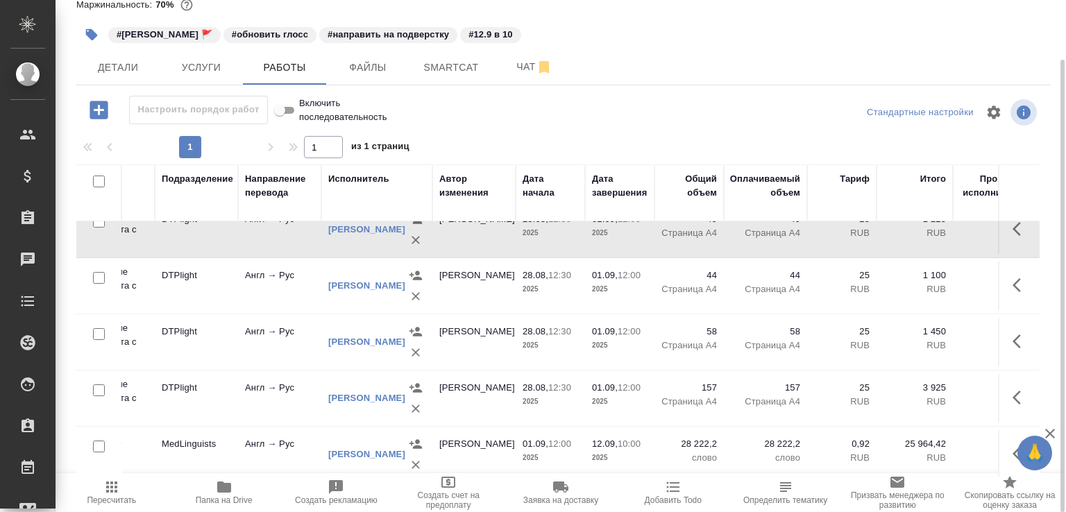
click at [540, 240] on p "2025" at bounding box center [551, 233] width 56 height 14
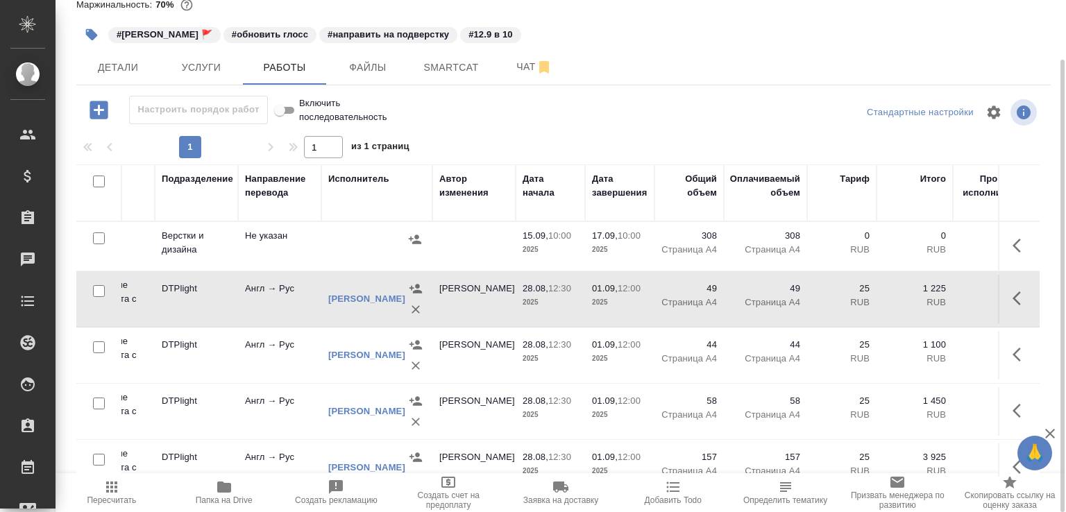
scroll to position [148, 341]
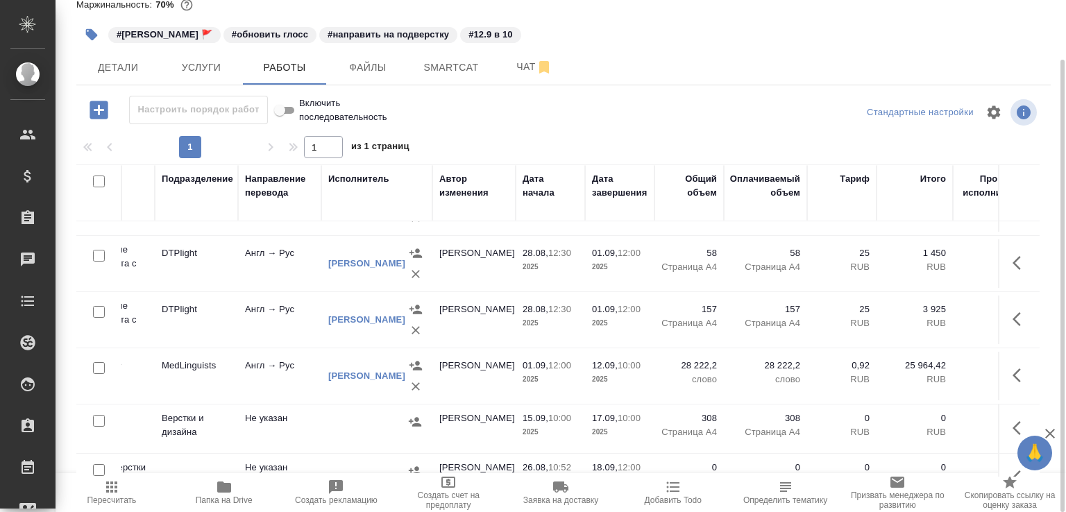
click at [297, 425] on td "Не указан" at bounding box center [279, 429] width 83 height 49
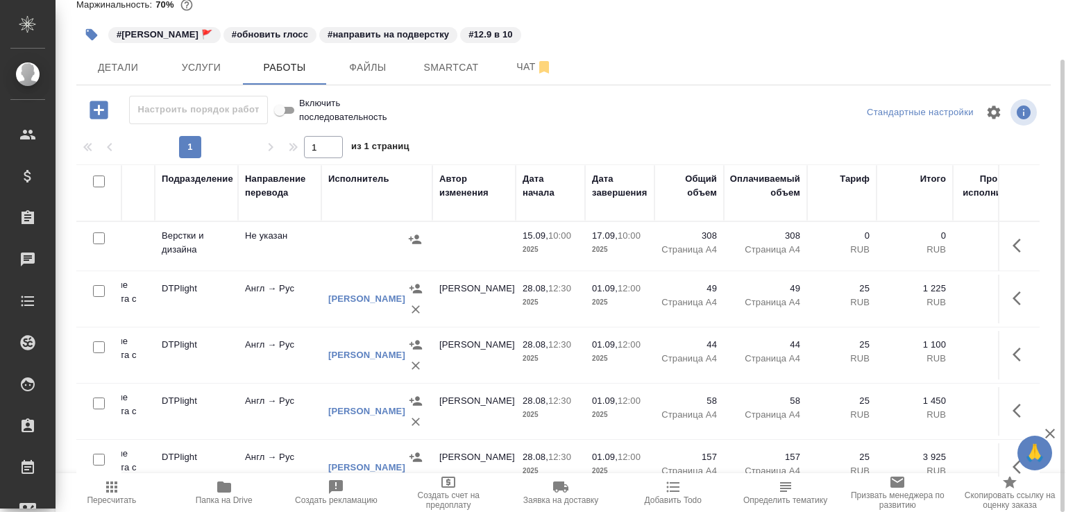
scroll to position [0, 341]
click at [525, 254] on p "2025" at bounding box center [551, 250] width 56 height 14
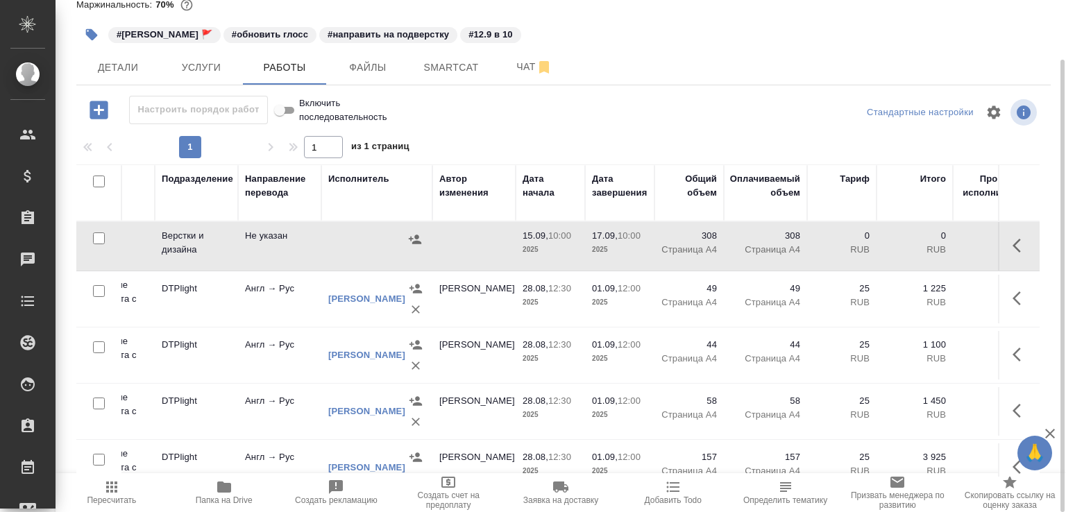
click at [525, 254] on p "2025" at bounding box center [551, 250] width 56 height 14
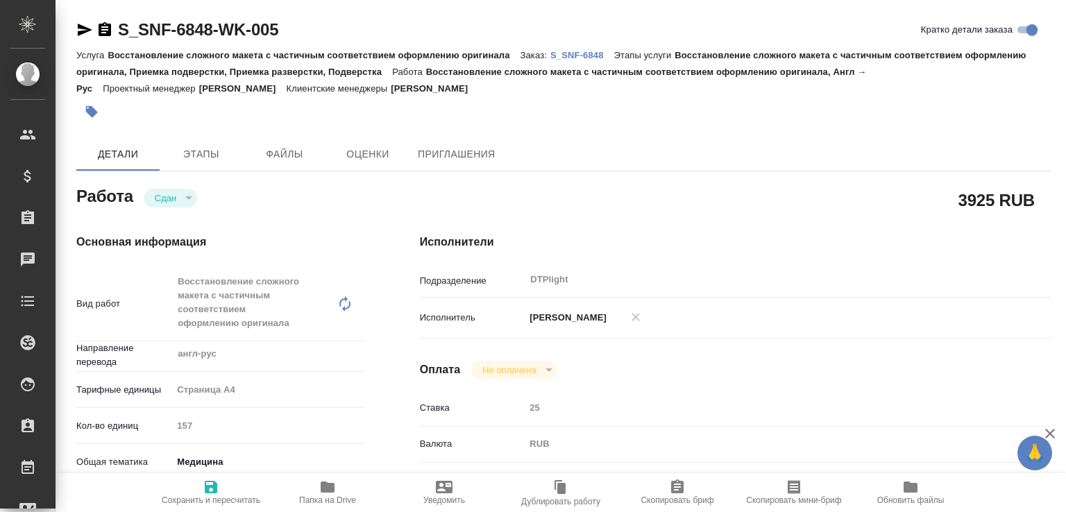
type textarea "x"
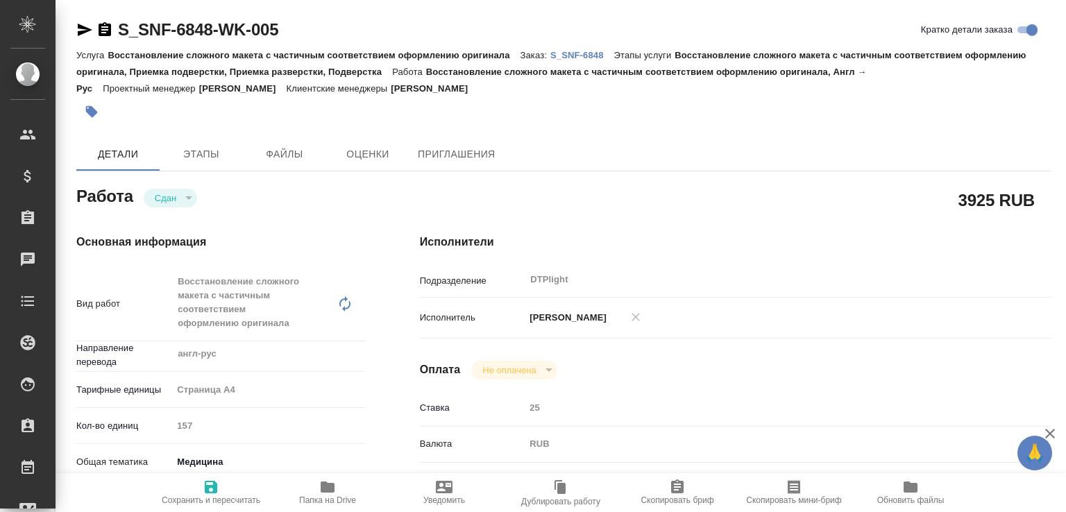
type textarea "x"
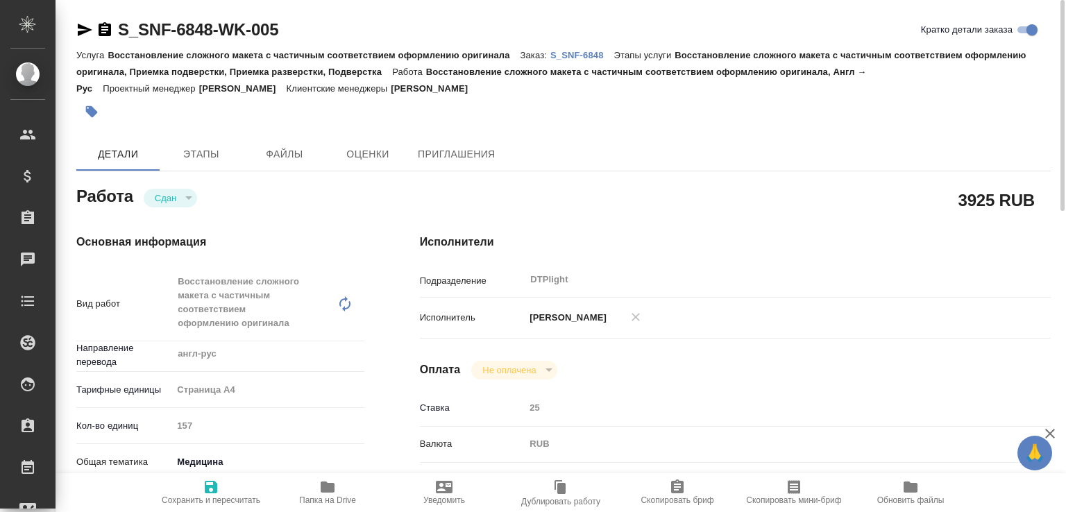
scroll to position [148, 0]
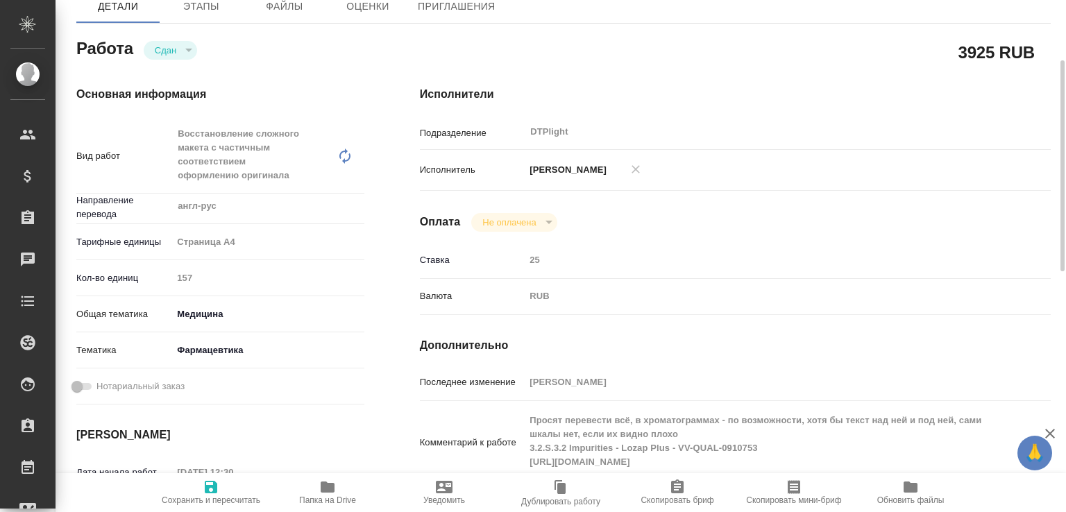
type textarea "x"
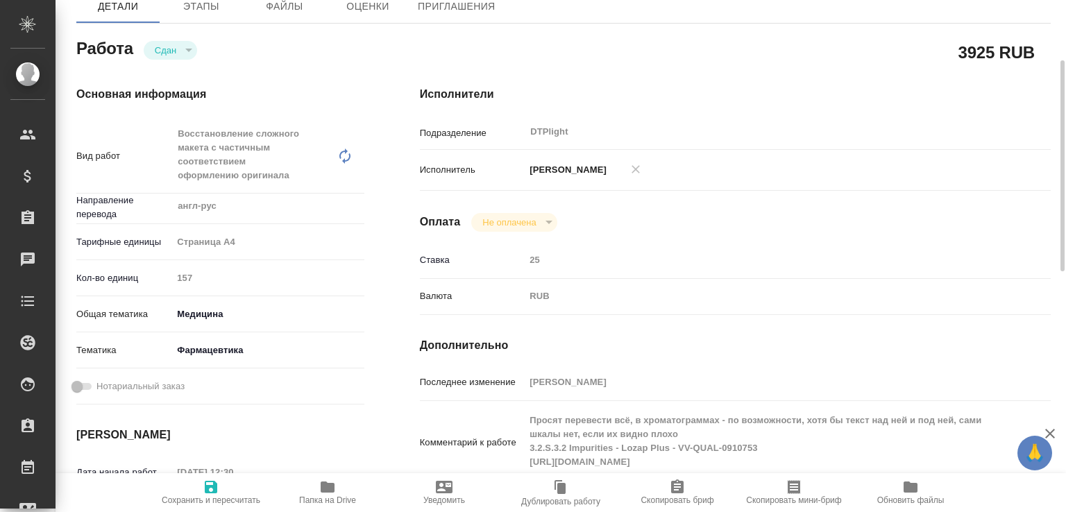
scroll to position [217, 0]
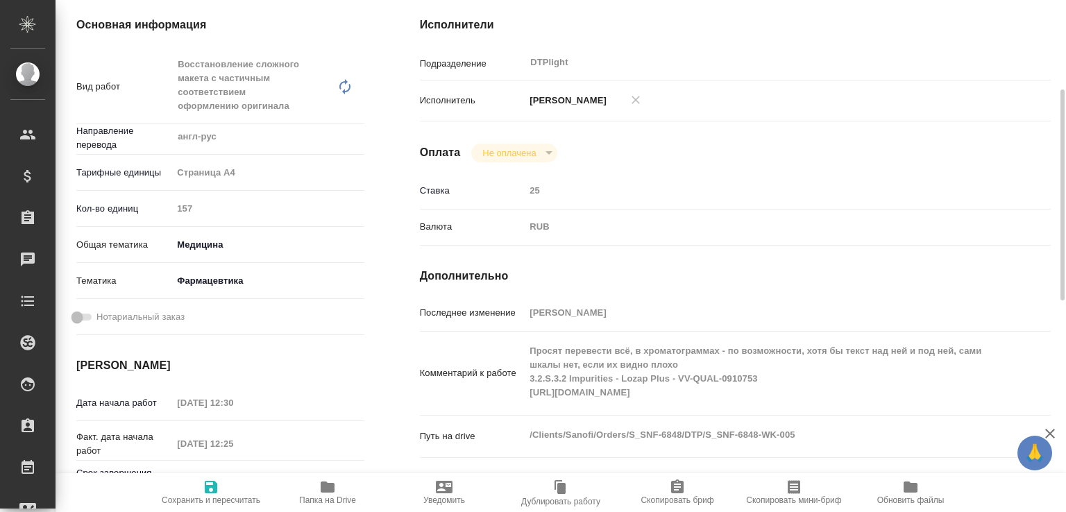
type textarea "x"
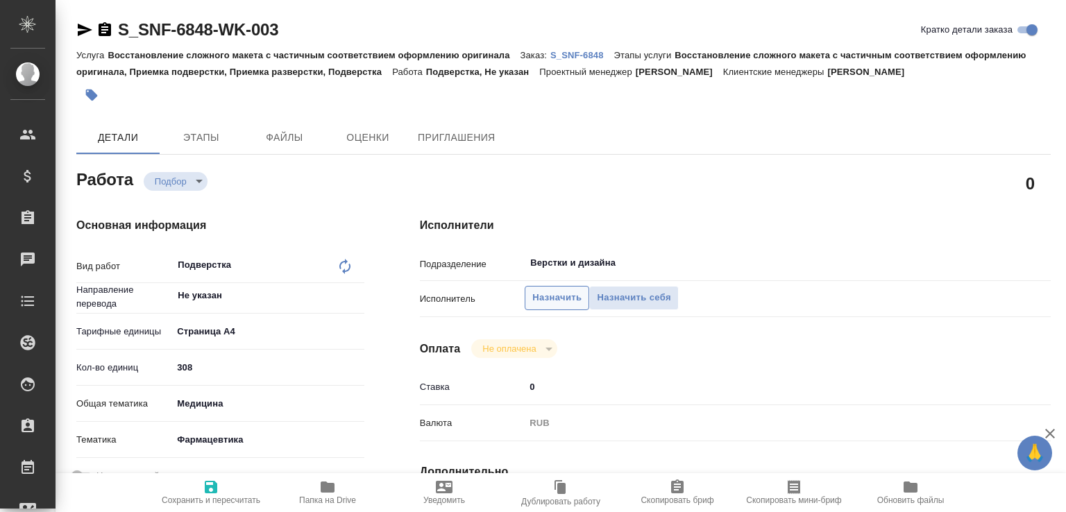
click at [565, 291] on span "Назначить" at bounding box center [556, 298] width 49 height 16
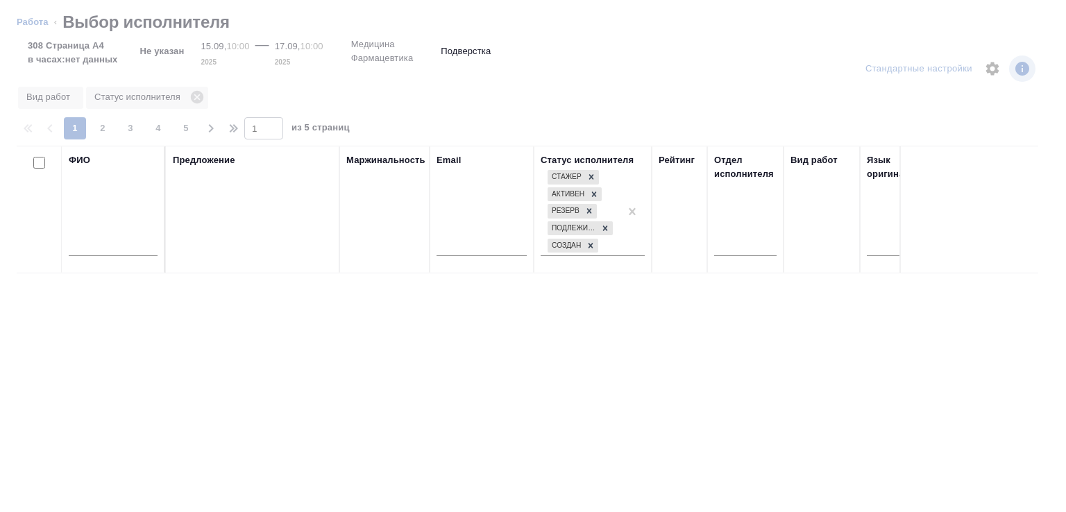
click at [126, 246] on input "text" at bounding box center [113, 247] width 89 height 17
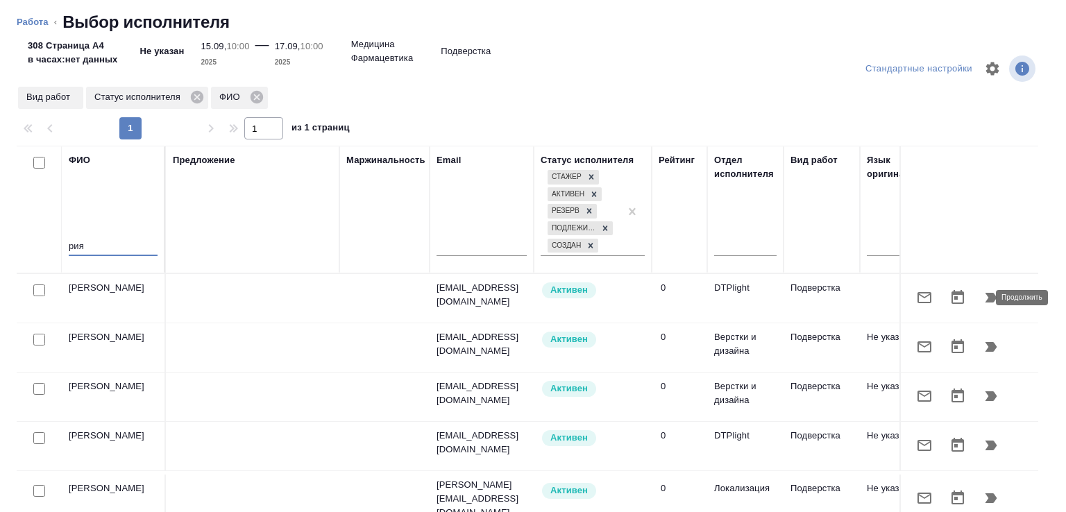
type input "рия"
click at [985, 295] on icon "button" at bounding box center [991, 298] width 12 height 10
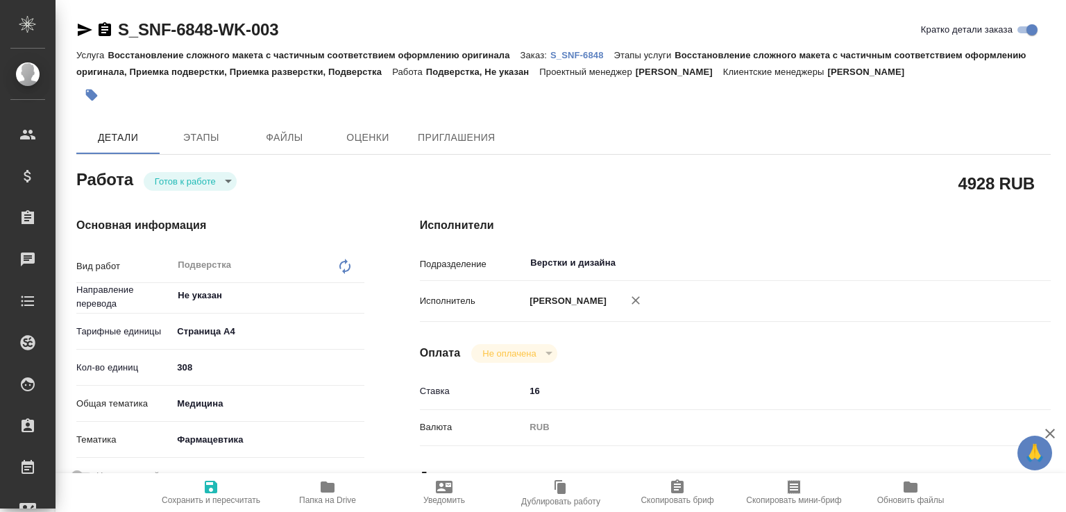
type textarea "x"
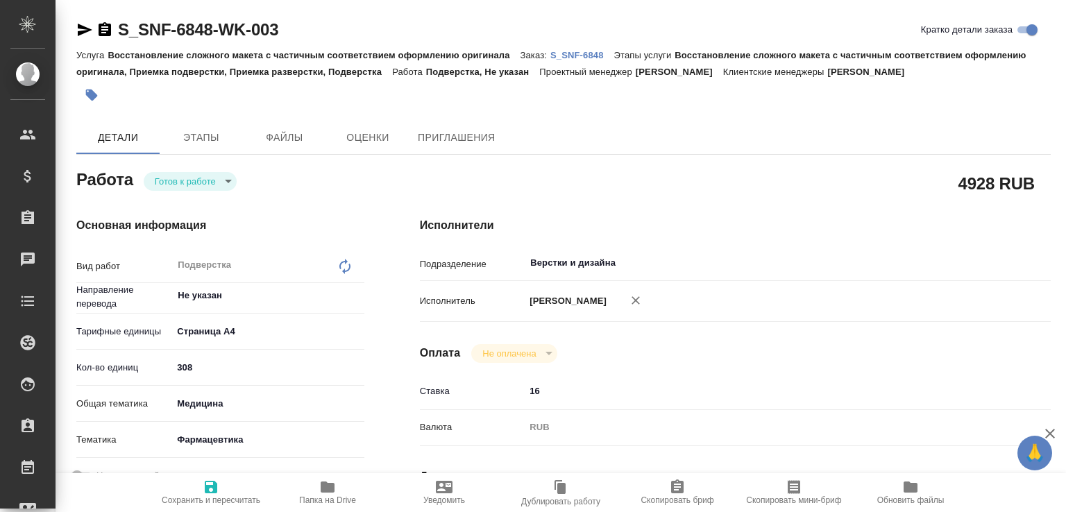
type textarea "x"
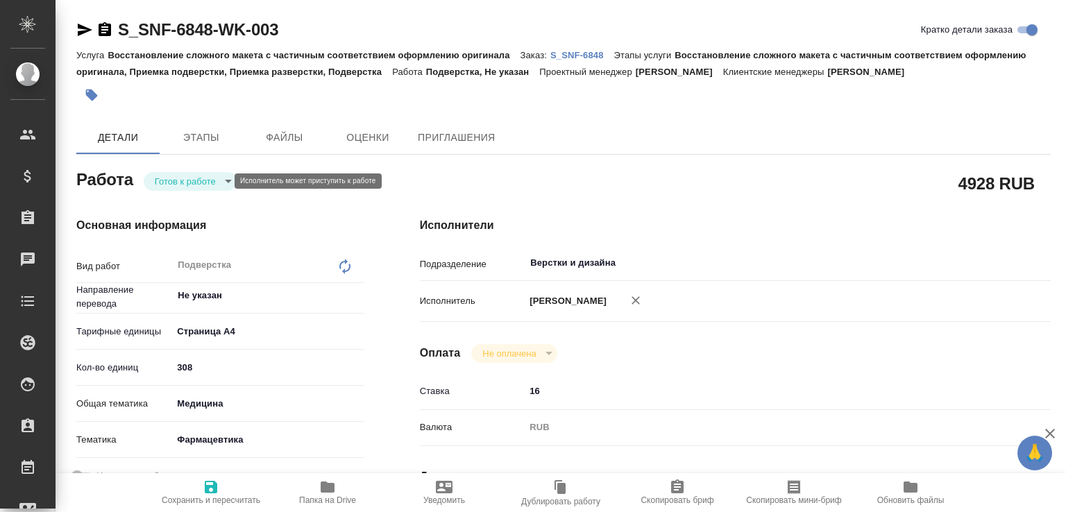
click at [197, 178] on body "🙏 .cls-1 fill:#fff; AWATERA Малофеева Екатерина e.malofeeva Клиенты Спецификаци…" at bounding box center [533, 256] width 1066 height 512
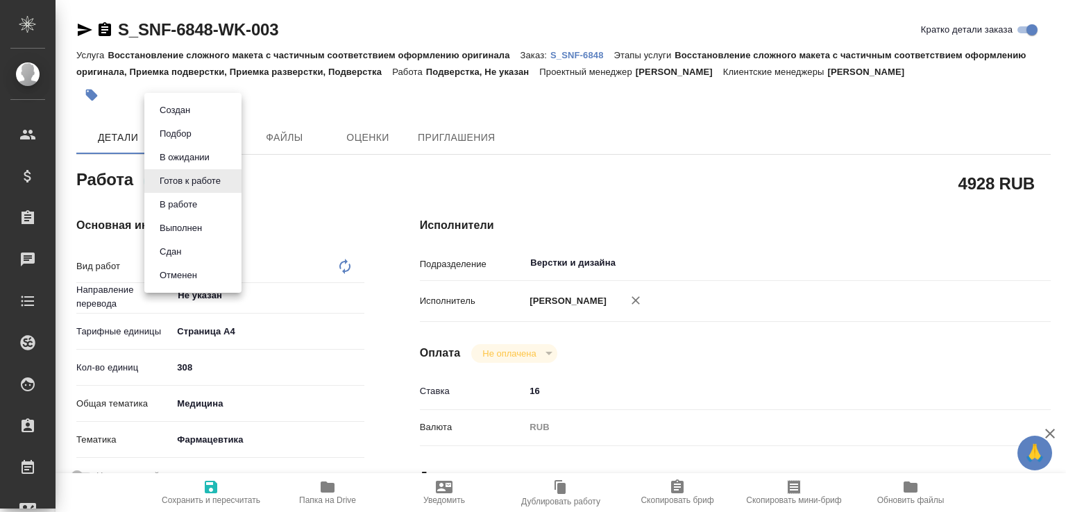
type textarea "x"
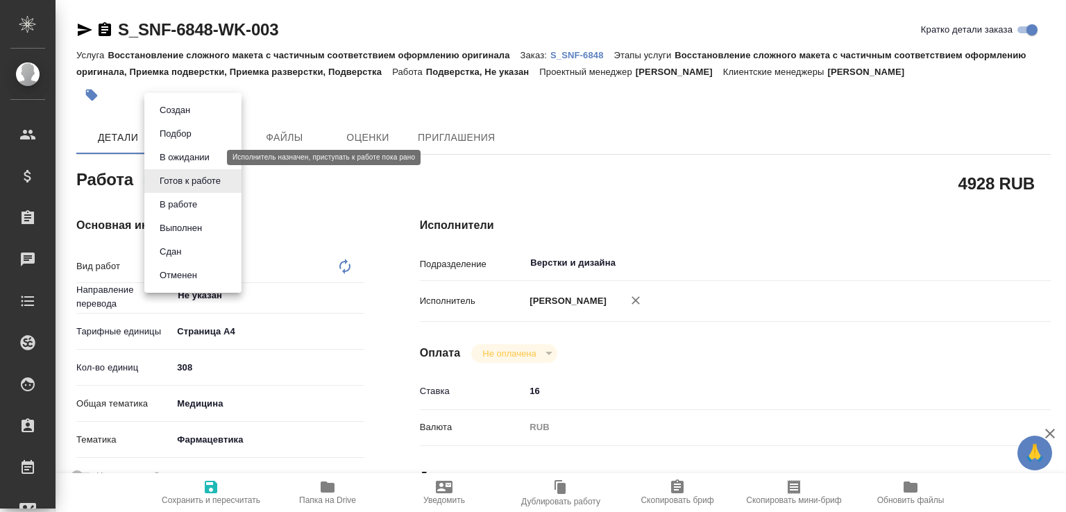
click at [208, 154] on button "В ожидании" at bounding box center [184, 157] width 58 height 15
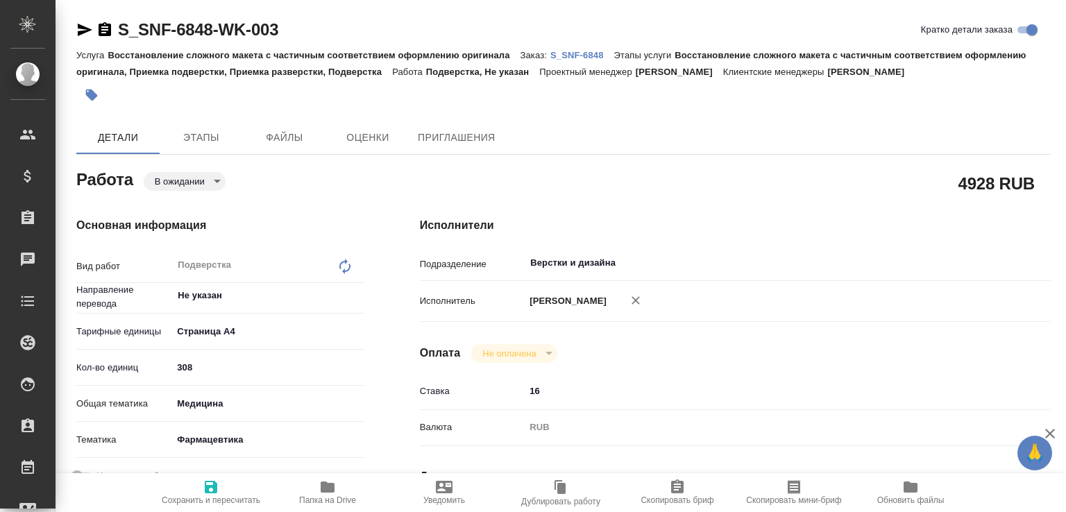
type textarea "x"
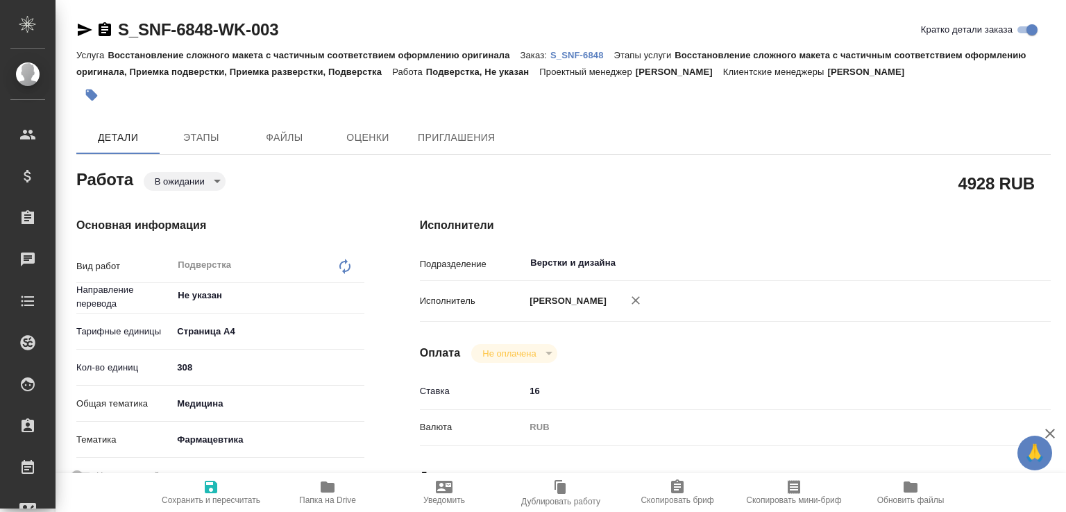
type textarea "x"
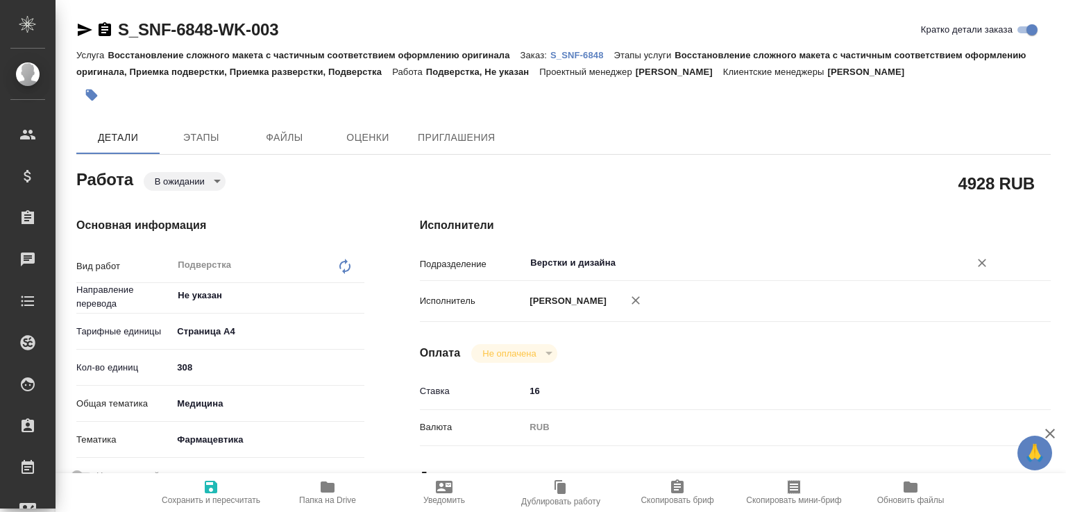
click at [576, 276] on div "Верстки и дизайна ​" at bounding box center [761, 264] width 473 height 28
type textarea "x"
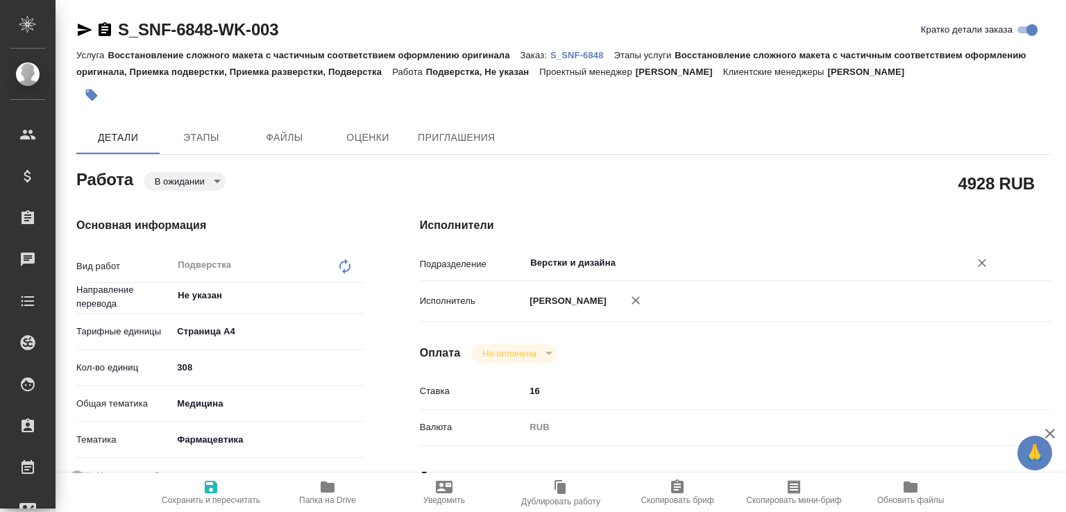
type textarea "x"
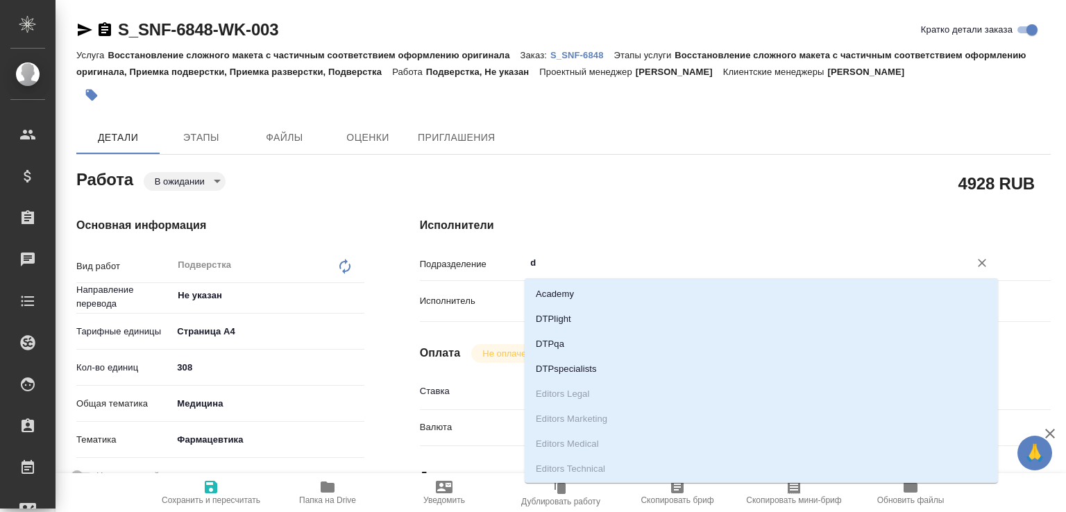
type input "dt"
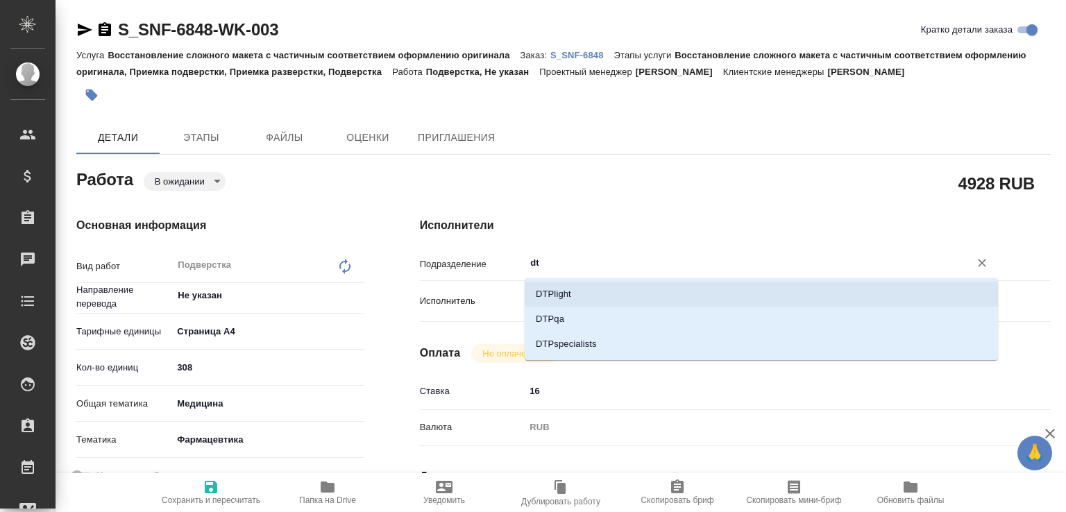
click at [559, 293] on li "DTPlight" at bounding box center [761, 294] width 473 height 25
type textarea "x"
type input "DTPlight"
type textarea "x"
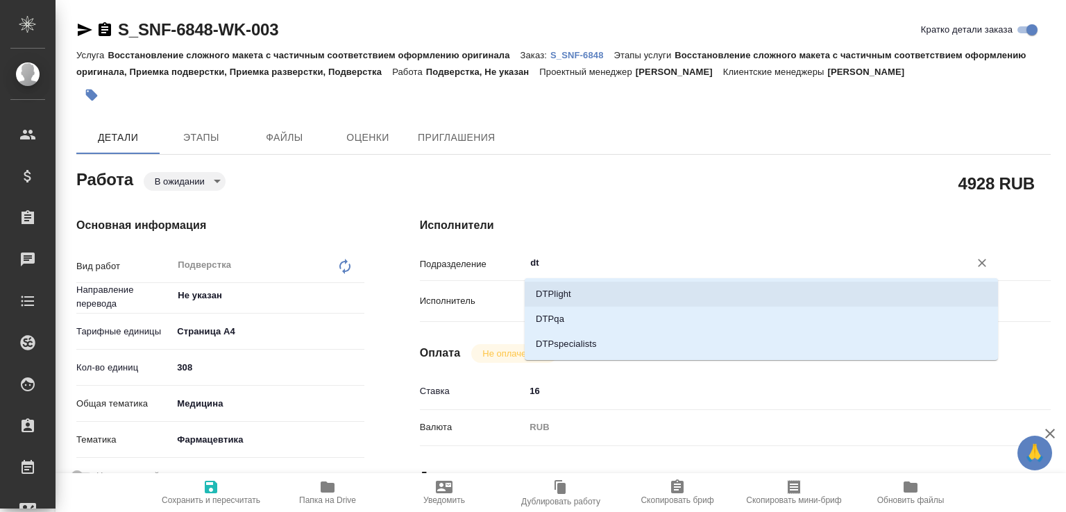
type textarea "x"
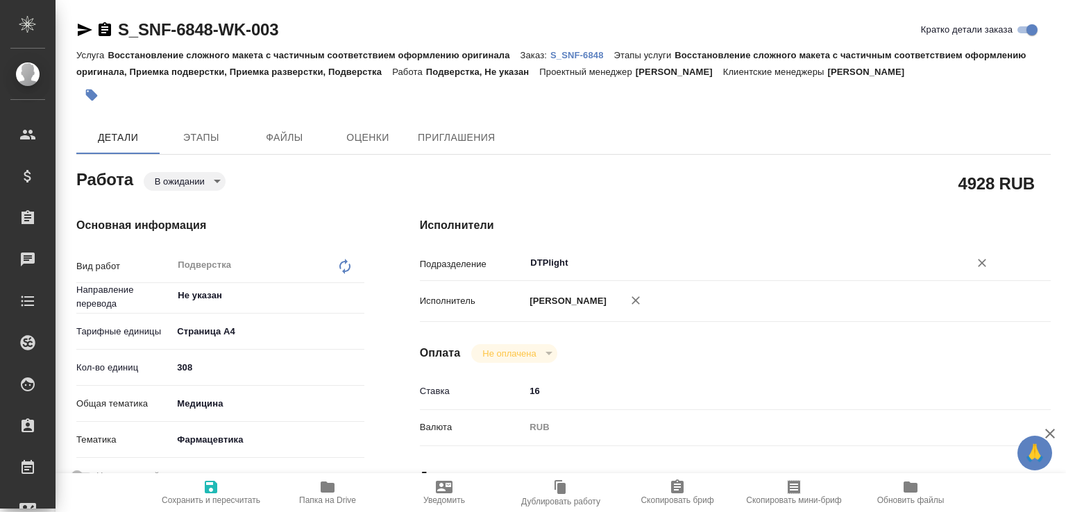
type input "DTPlight"
drag, startPoint x: 196, startPoint y: 375, endPoint x: 127, endPoint y: 389, distance: 70.1
click at [127, 389] on div "Кол-во единиц 308" at bounding box center [220, 373] width 288 height 36
type textarea "x"
type input "2"
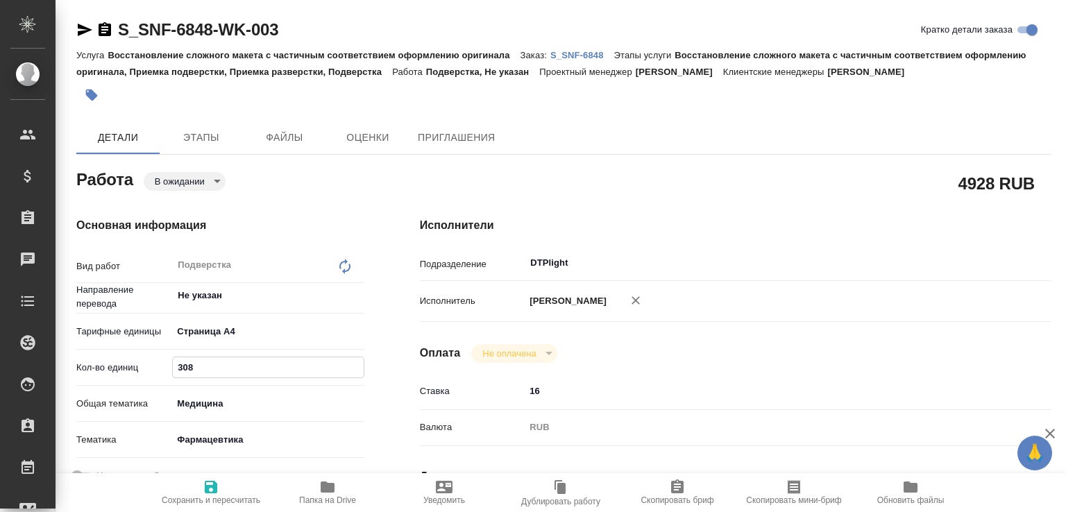
type textarea "x"
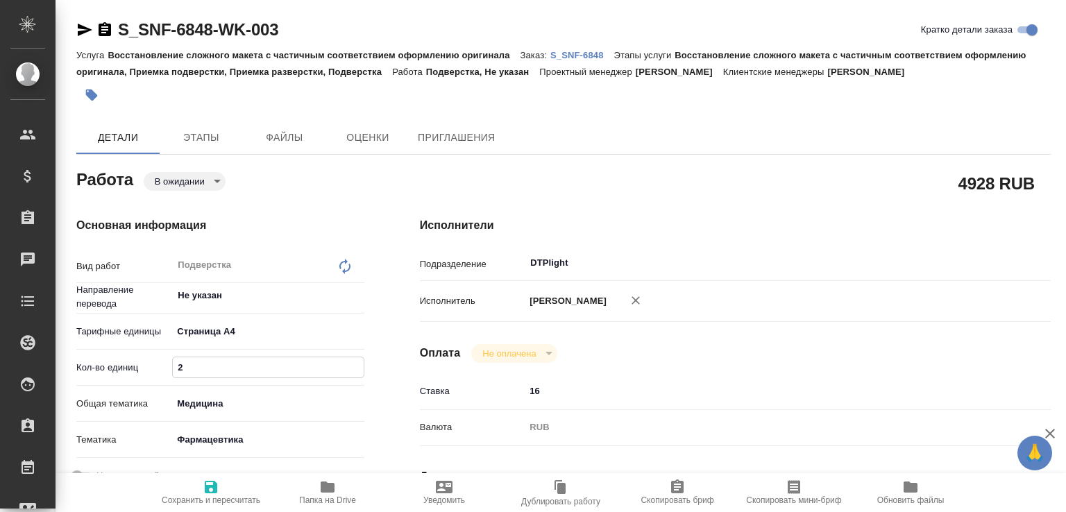
type input "21"
type textarea "x"
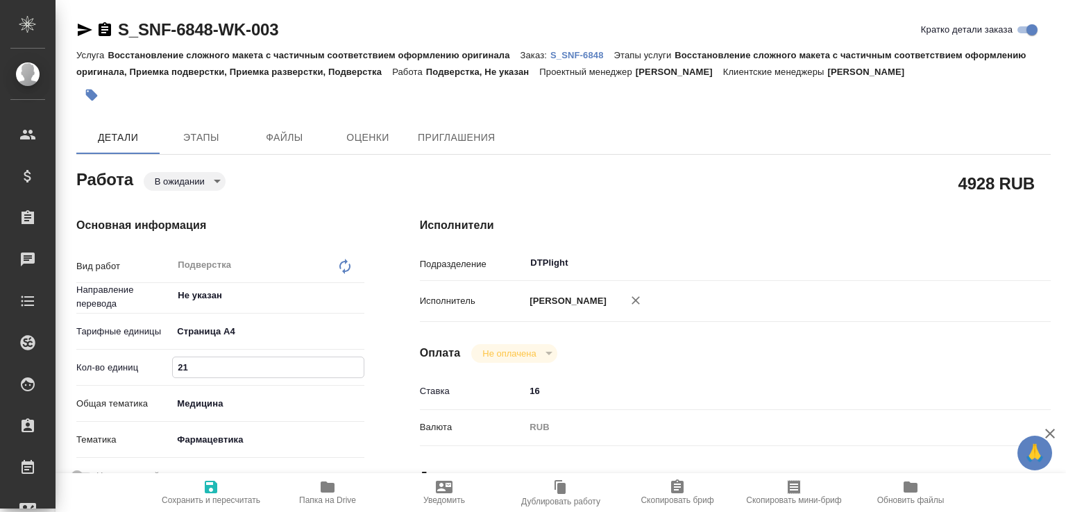
type textarea "x"
type input "215"
type textarea "x"
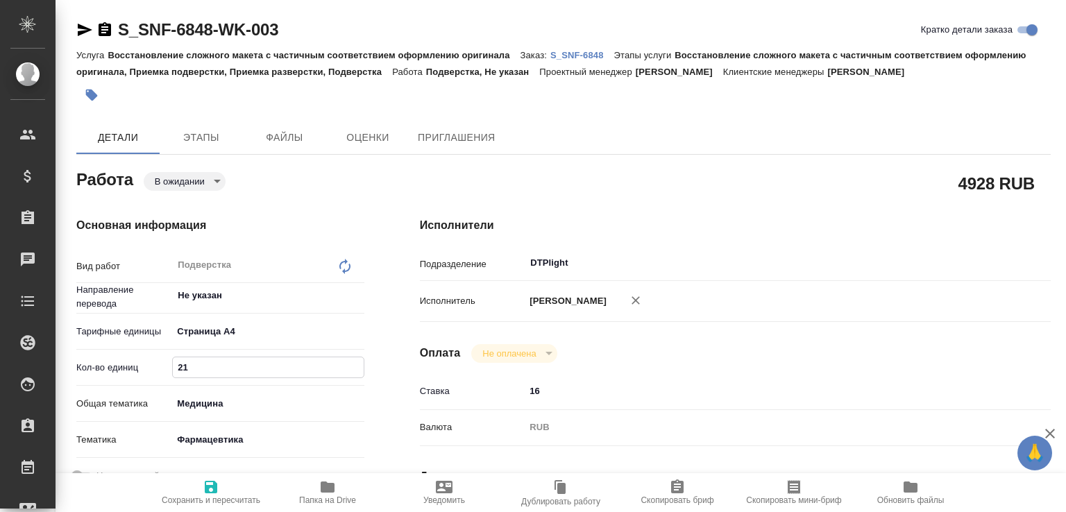
type textarea "x"
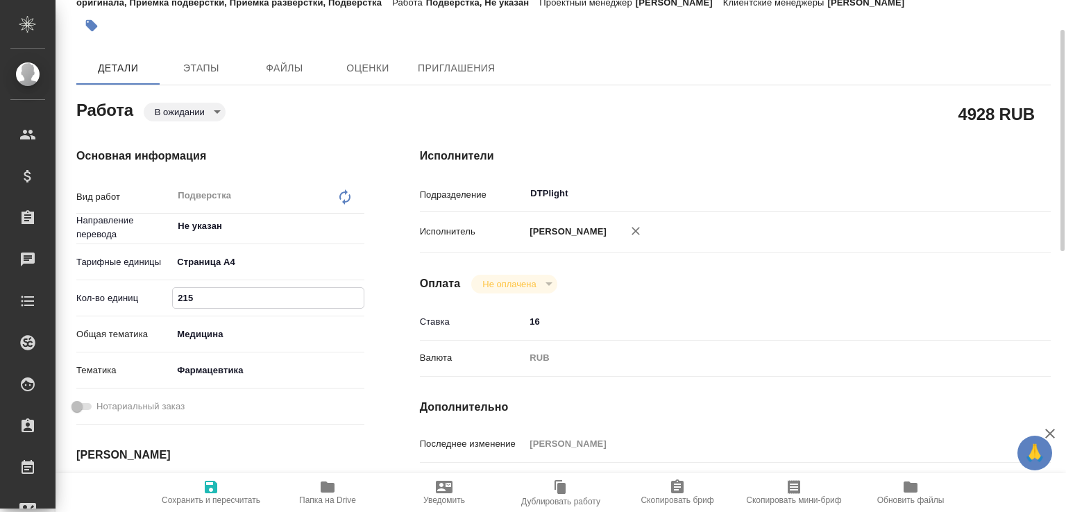
scroll to position [287, 0]
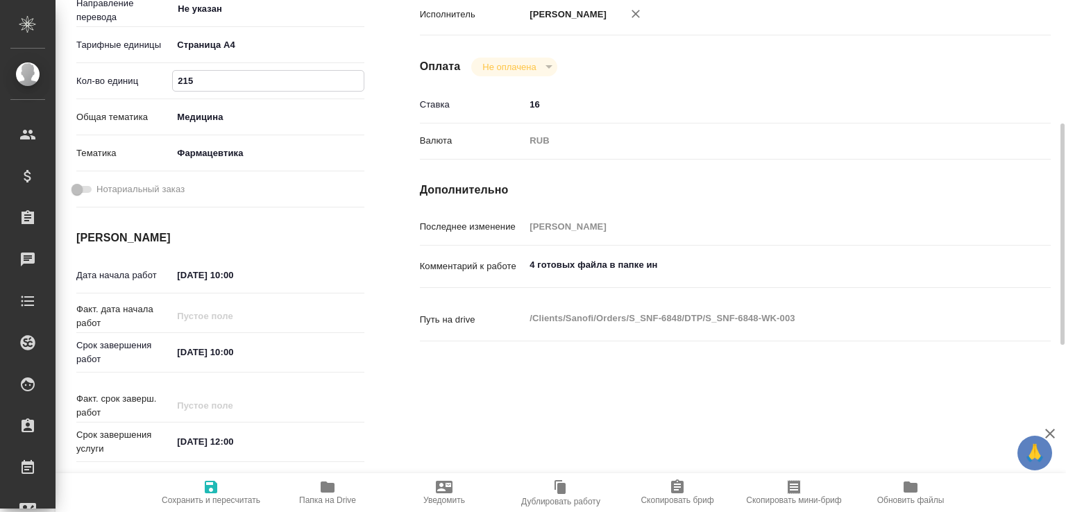
type input "215"
type textarea "x"
click at [670, 278] on textarea "4 готовых файла в папке ин" at bounding box center [761, 266] width 472 height 24
paste textarea "3.2.S.3.2 Impurities - Lozap Plus - VV-QUAL-0910753"
type textarea "x"
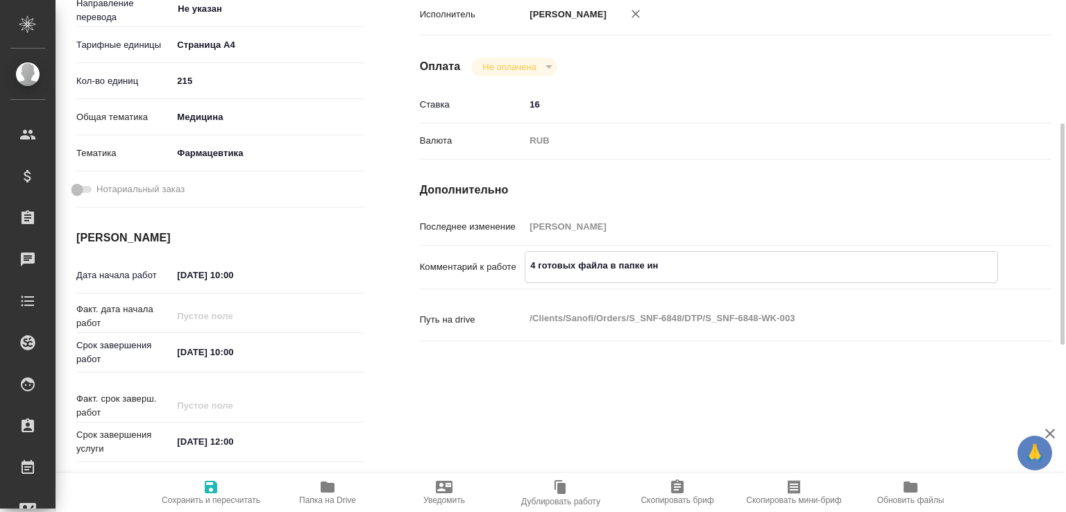
type textarea "3.2.S.3.2 Impurities - Lozap Plus - VV-QUAL-0910753"
type textarea "x"
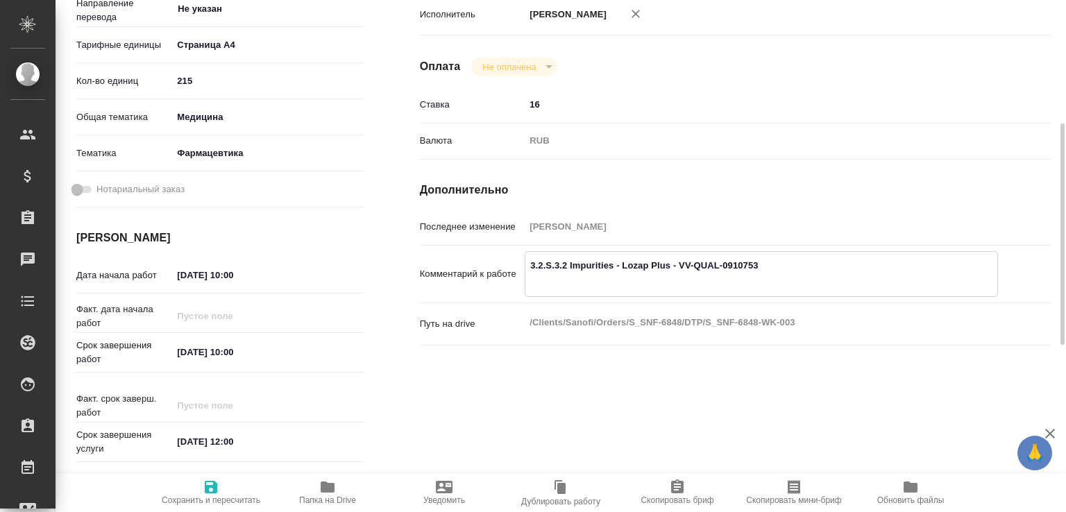
type textarea "3.2.S.3.2 Impurities - Lozap Plus - VV-QUAL-0910753"
type textarea "x"
click at [309, 493] on span "Папка на Drive" at bounding box center [328, 492] width 100 height 26
drag, startPoint x: 187, startPoint y: 271, endPoint x: 179, endPoint y: 274, distance: 8.4
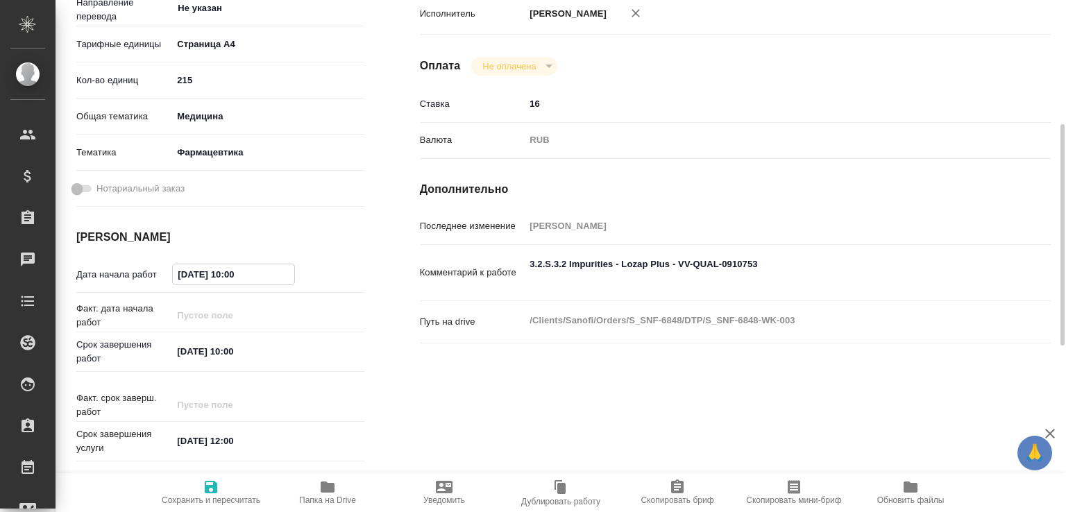
click at [179, 274] on input "15.09.2025 10:00" at bounding box center [233, 274] width 121 height 20
type input "10.92.0251 00:0_"
type textarea "x"
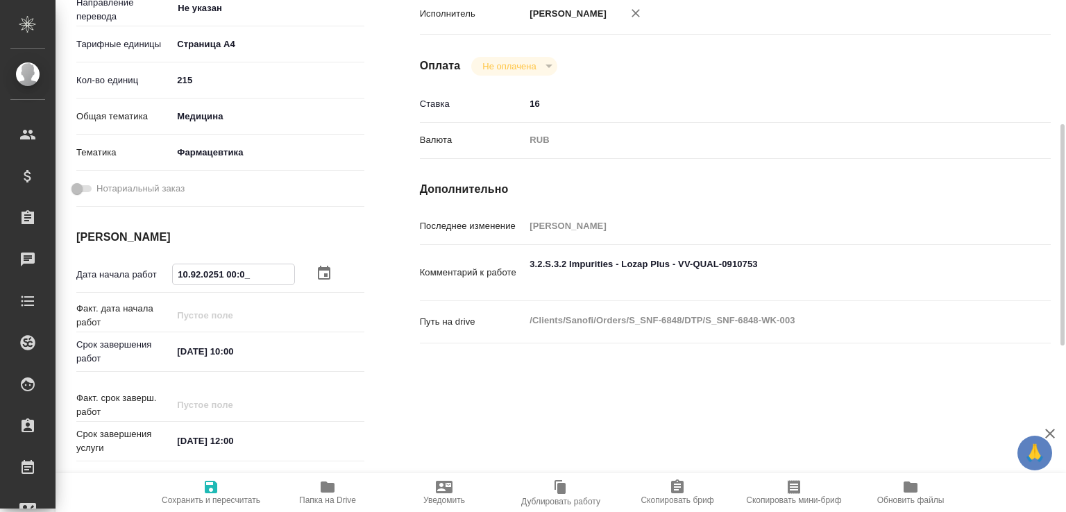
type textarea "x"
type input "[DATE] 10:00"
type textarea "x"
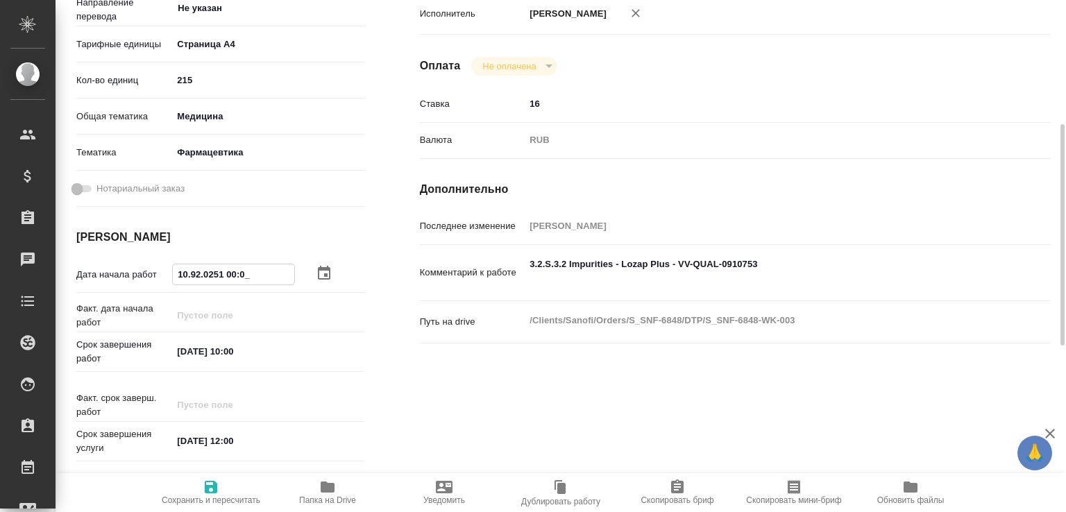
type textarea "x"
type input "[DATE] 10:00"
type textarea "x"
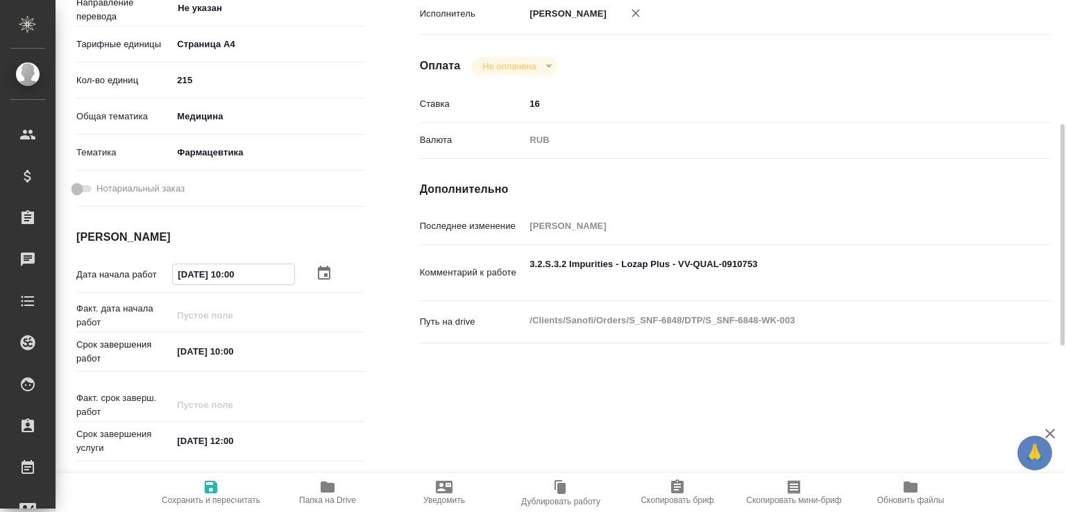
click at [572, 290] on textarea "3.2.S.3.2 Impurities - Lozap Plus - VV-QUAL-0910753" at bounding box center [761, 271] width 473 height 37
type textarea "x"
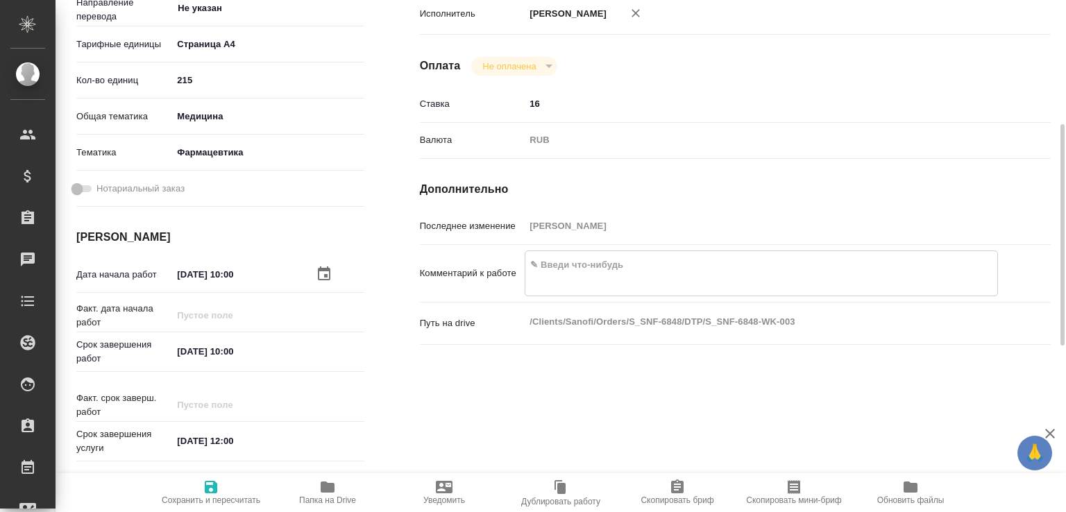
type textarea "x"
paste textarea "3.2.S.3.2 Impurities - Lozap Plus - VV-QUAL-0910753"
type textarea "x"
type textarea "3.2.S.3.2 Impurities - Lozap Plus - VV-QUAL-0910753"
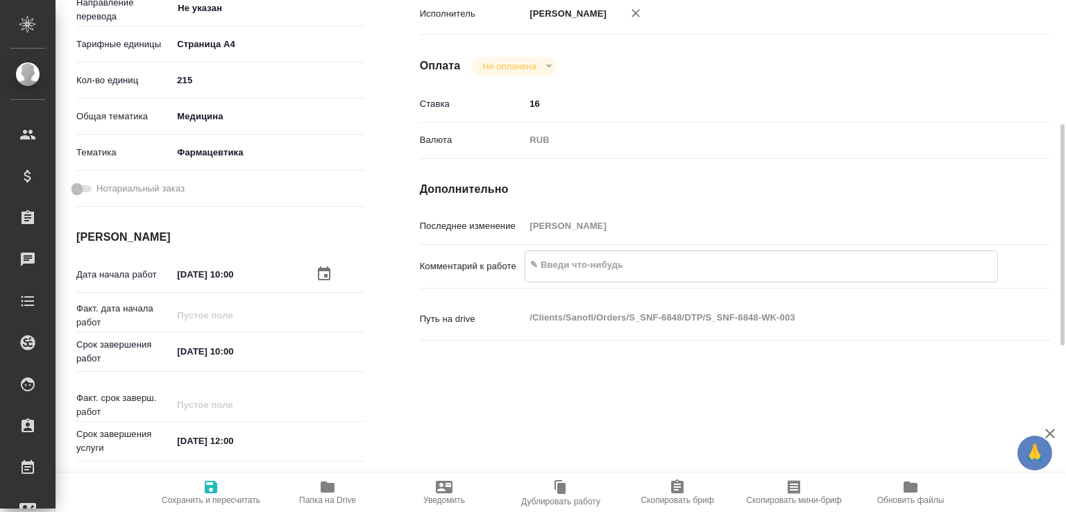
type textarea "x"
type textarea "3.2.S.3.2 Impurities - Lozap Plus - VV-QUAL-0910753"
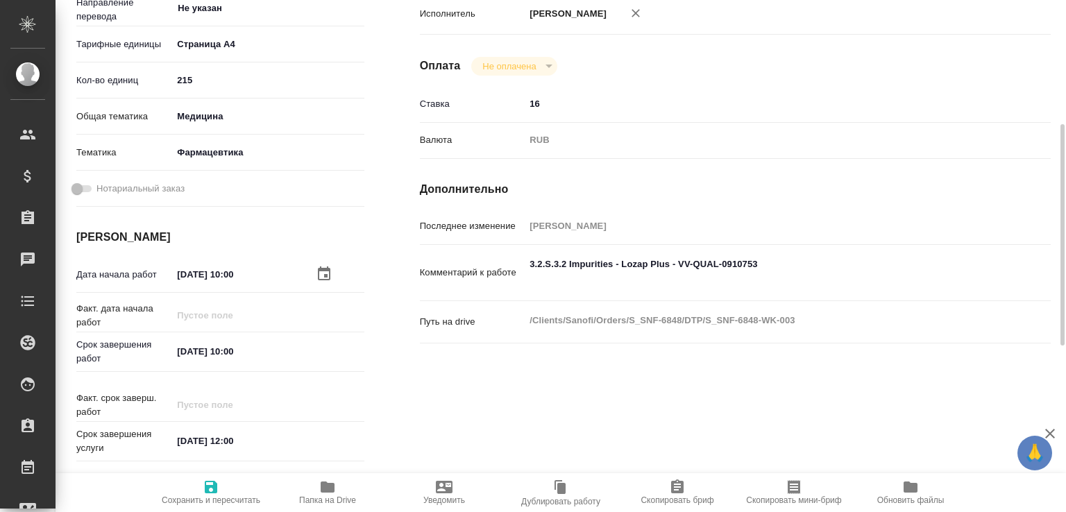
type textarea "x"
paste textarea "Pages from 3.2.S.4.3 - Validation of Analytical procedure(s)_Lozap Plus_50-12.5…"
type textarea "x"
type textarea "3.2.S.3.2 Impurities - Lozap Plus - VV-QUAL-0910753 Pages from 3.2.S.4.3 - Vali…"
type textarea "x"
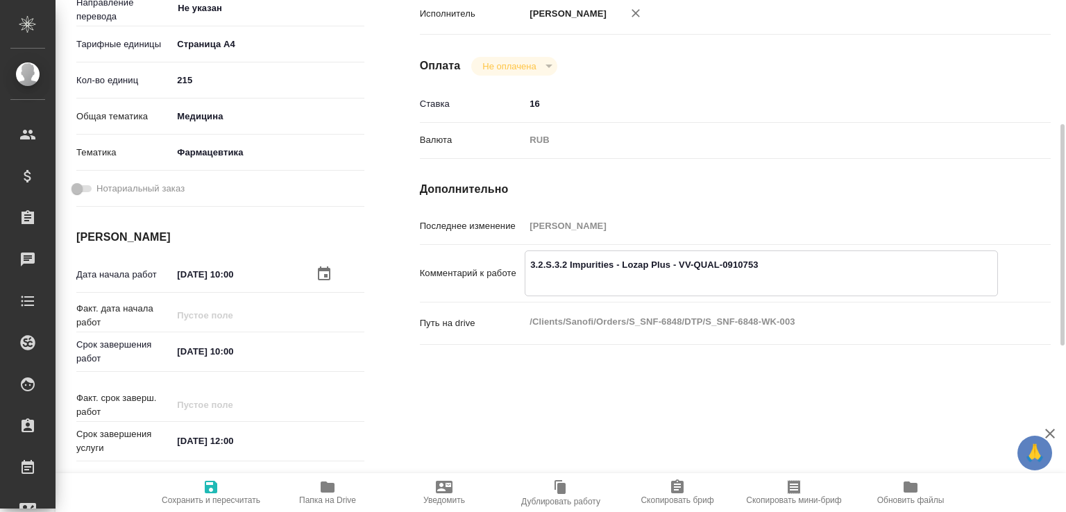
type textarea "x"
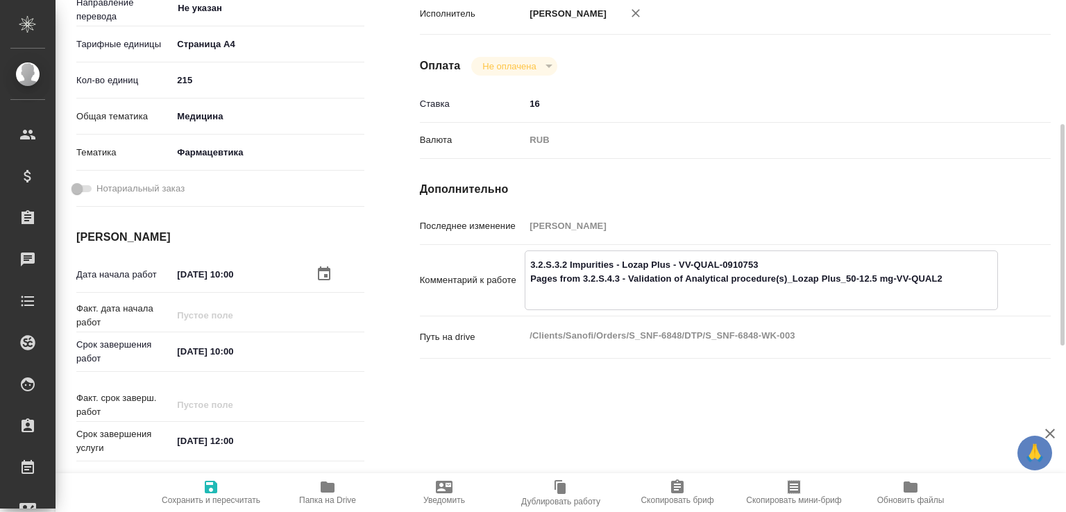
type textarea "3.2.S.3.2 Impurities - Lozap Plus - VV-QUAL-0910753 Pages from 3.2.S.4.3 - Vali…"
type textarea "x"
click at [200, 495] on span "Сохранить и пересчитать" at bounding box center [211, 500] width 99 height 10
type textarea "x"
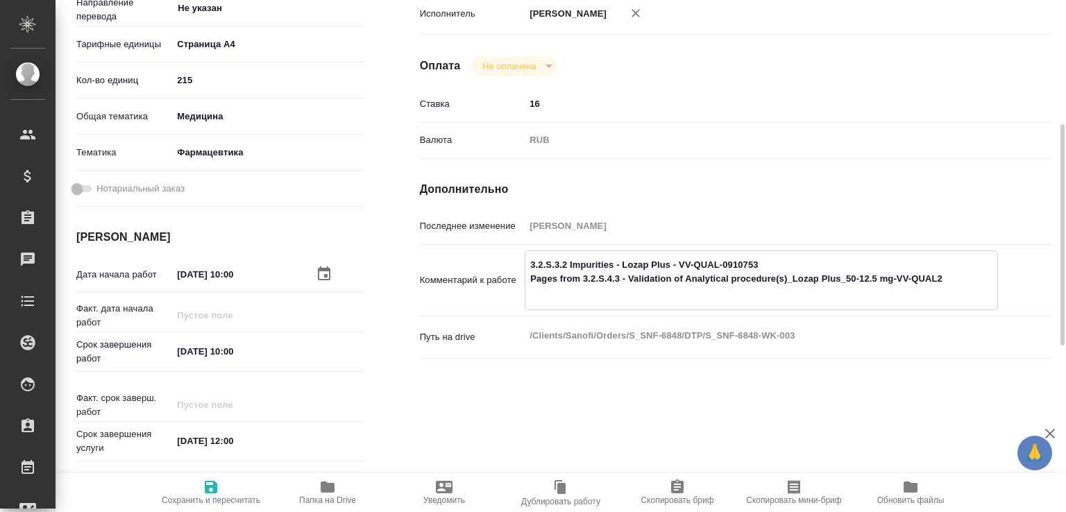
type textarea "x"
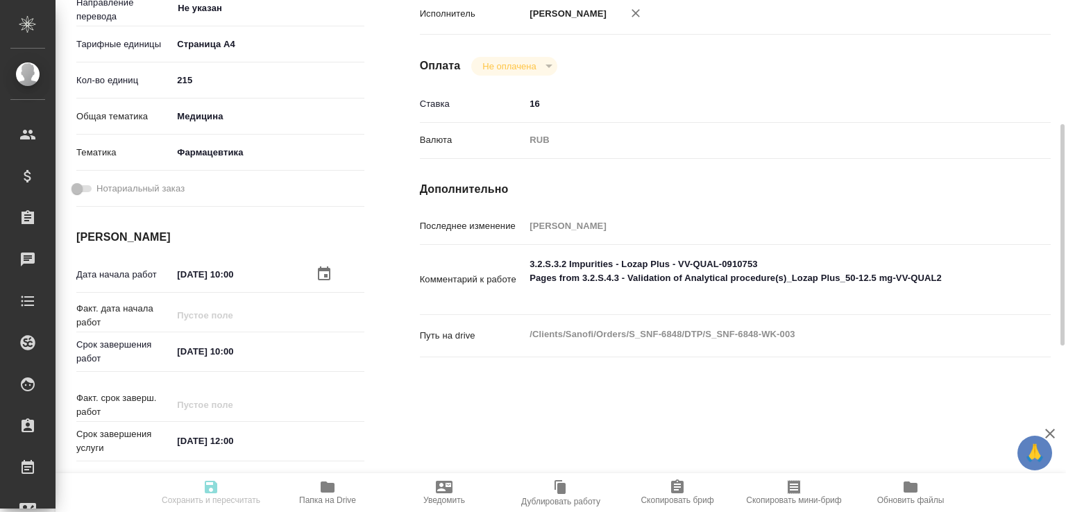
type textarea "x"
type input "pending"
type textarea "Подверстка"
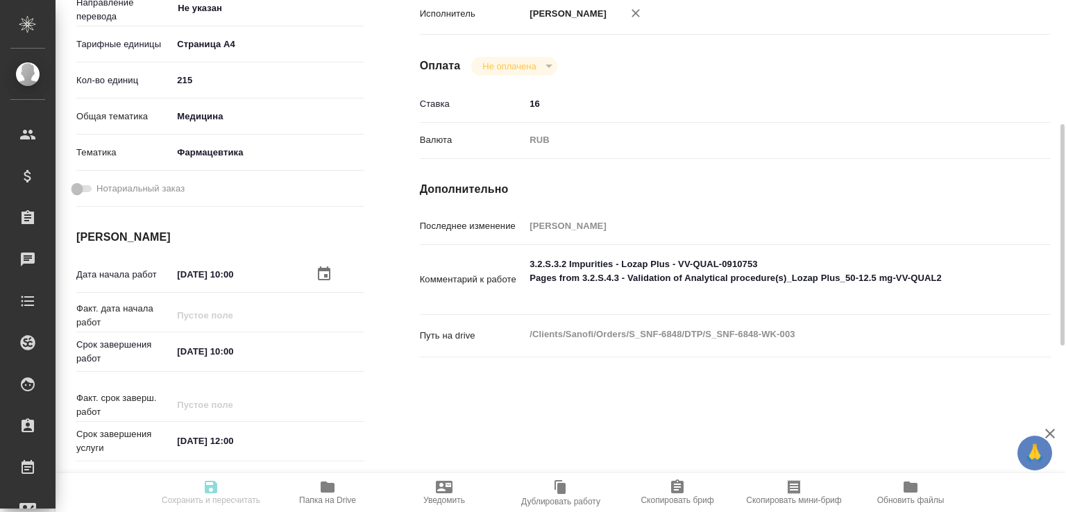
type textarea "x"
type input "Не указан"
type input "5f036ec4e16dec2d6b59c8ff"
type input "215"
type input "med"
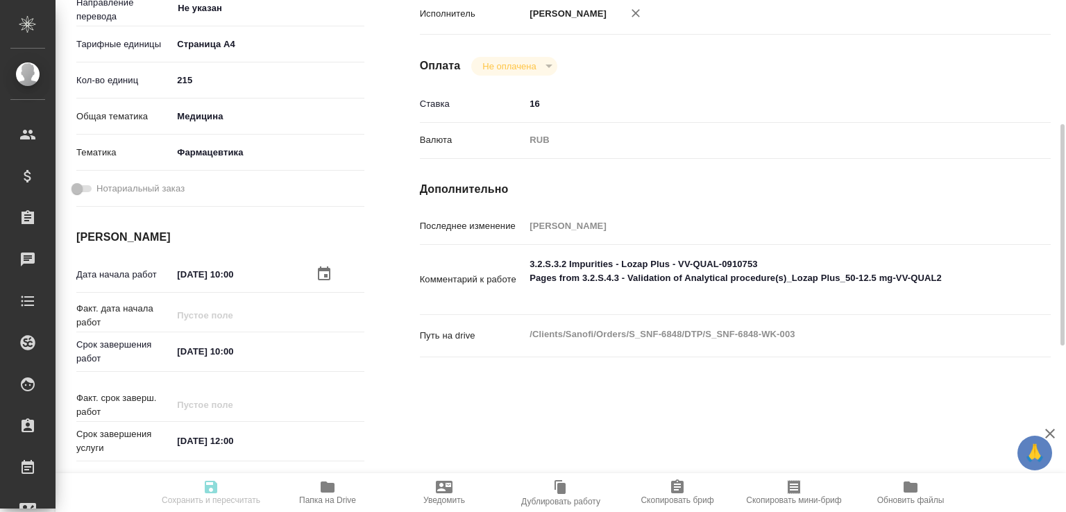
type input "6149832f2b7be24903fd7a82"
type input "[DATE] 10:00"
type input "17.09.2025 10:00"
type input "18.09.2025 12:00"
type input "DTPlight"
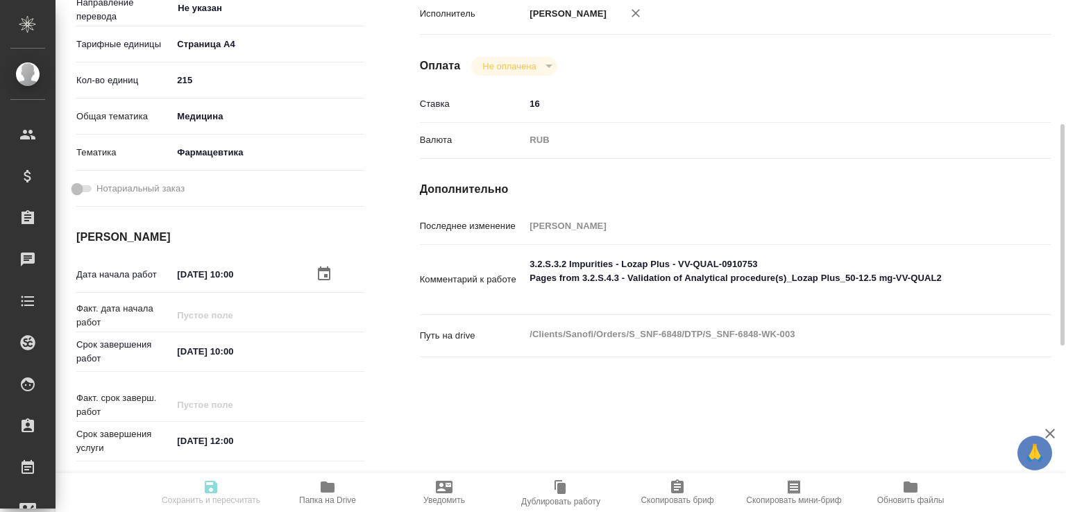
type input "notPayed"
type input "16"
type input "RUB"
type input "[PERSON_NAME]"
type textarea "3.2.S.3.2 Impurities - Lozap Plus - VV-QUAL-0910753 Pages from 3.2.S.4.3 - Vali…"
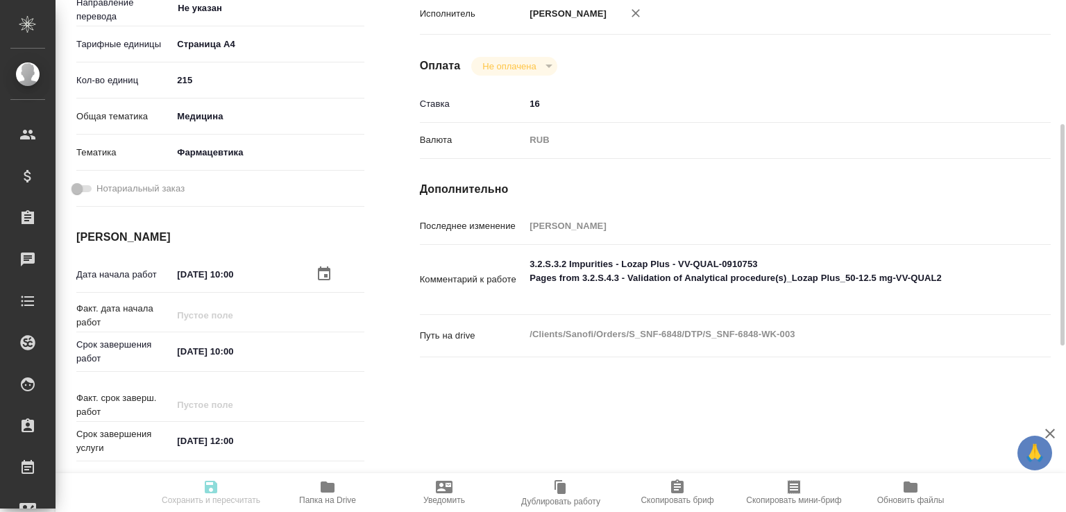
type textarea "x"
type textarea "/Clients/Sanofi/Orders/S_SNF-6848/DTP/S_SNF-6848-WK-003"
type textarea "x"
type input "S_SNF-6848"
type input "E005829116"
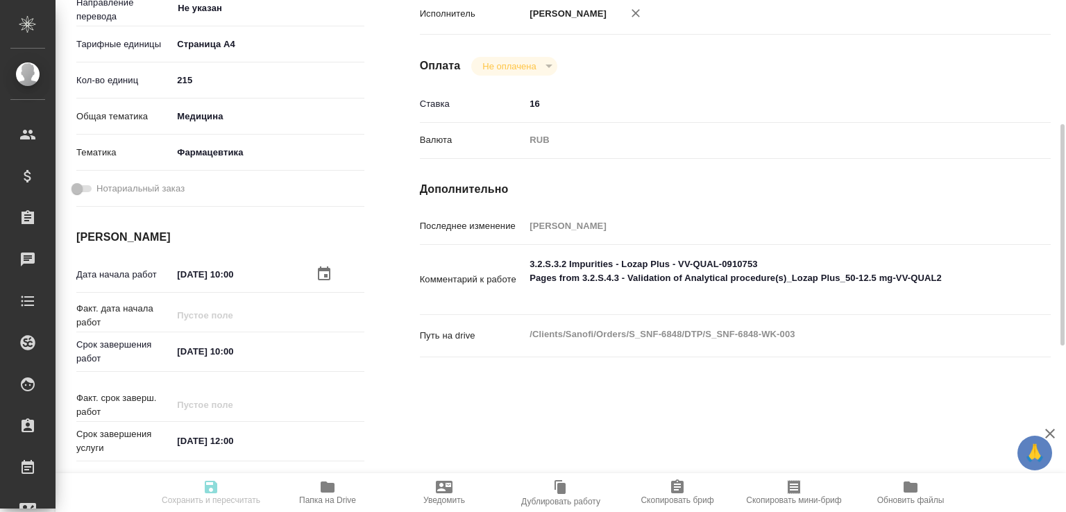
type input "Восстановление сложного макета с частичным соответствием оформлению оригинала"
type input "Восстановление сложного макета с частичным соответствием оформлению оригинала, …"
type input "Сайдашева Диляра"
type input "[PERSON_NAME]"
type input "/Clients/Sanofi/Orders/S_SNF-6848"
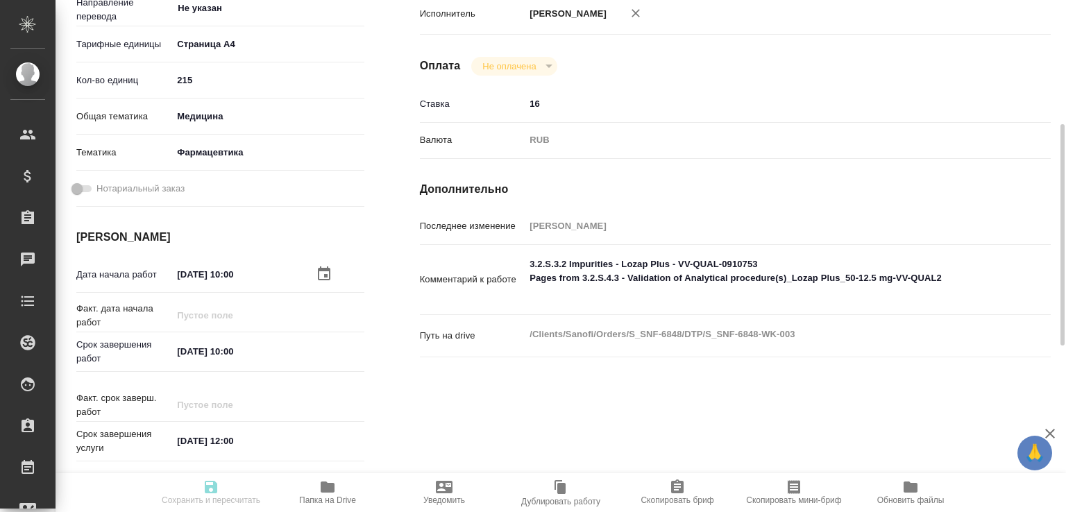
type textarea "x"
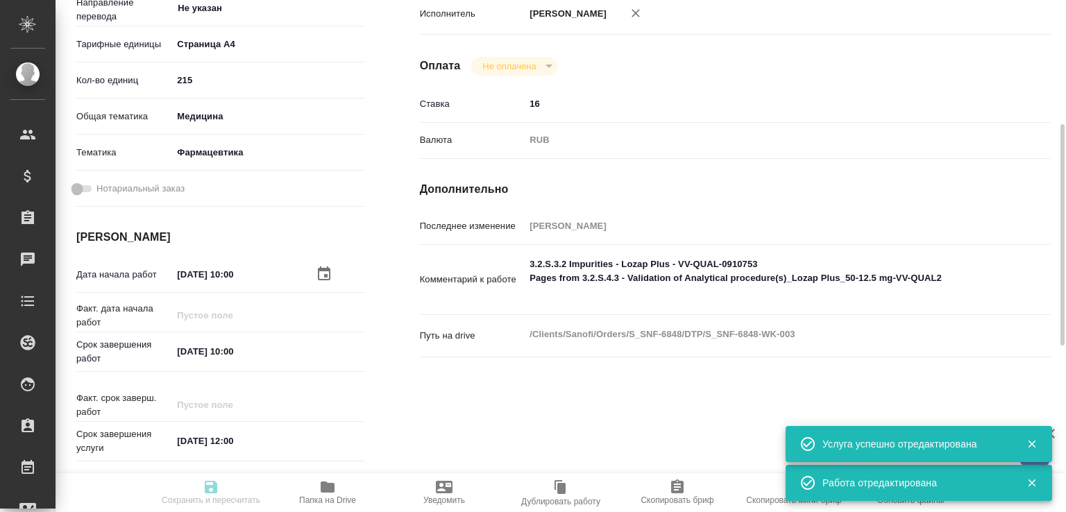
type textarea "x"
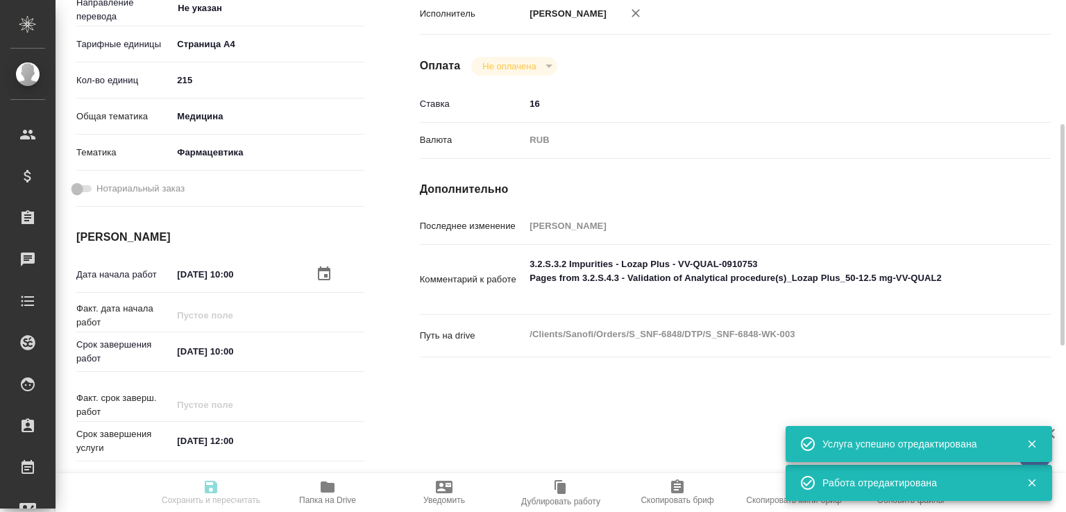
type textarea "x"
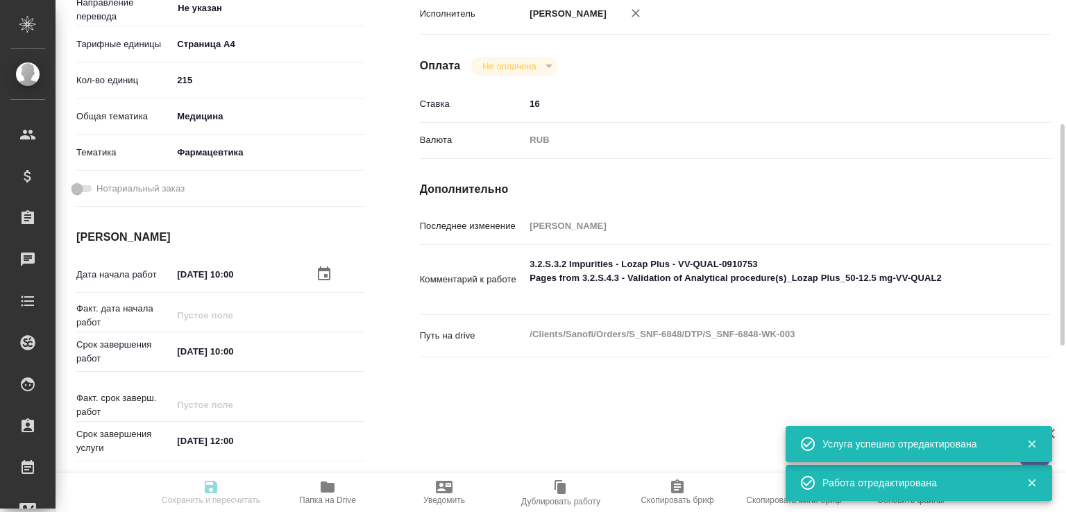
type textarea "x"
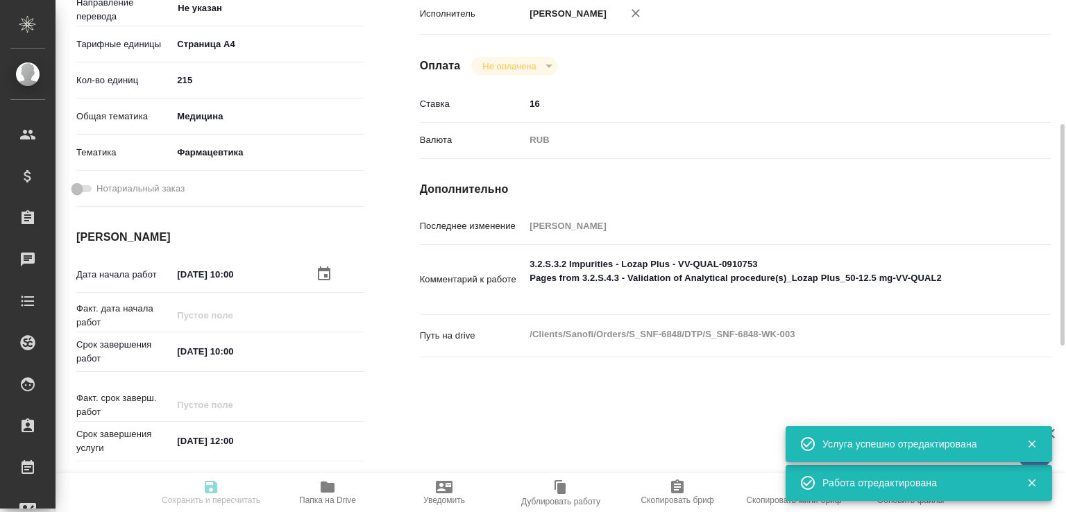
type input "pending"
type textarea "Подверстка"
type textarea "x"
type input "Не указан"
type input "5f036ec4e16dec2d6b59c8ff"
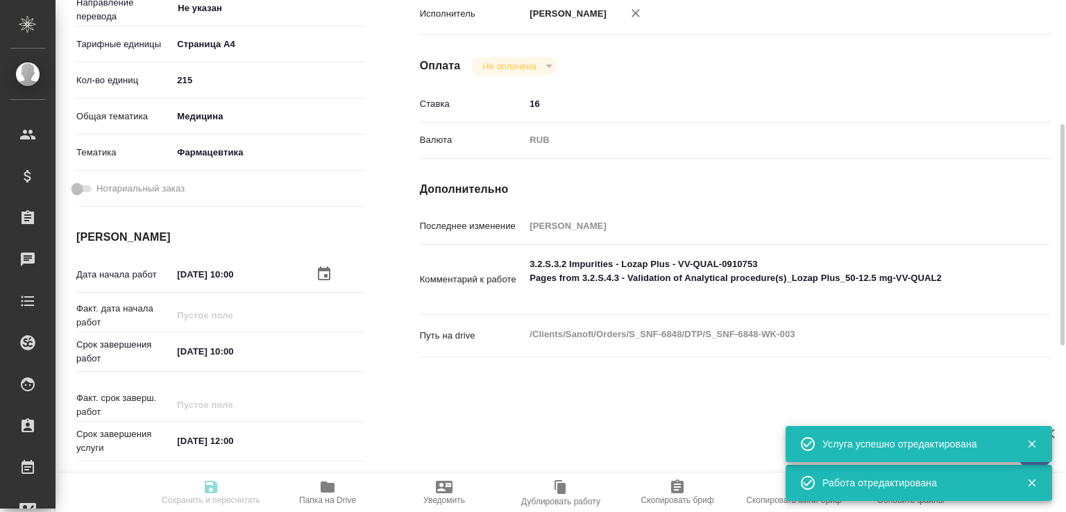
type input "215"
type input "med"
type input "6149832f2b7be24903fd7a82"
type input "[DATE] 10:00"
type input "17.09.2025 10:00"
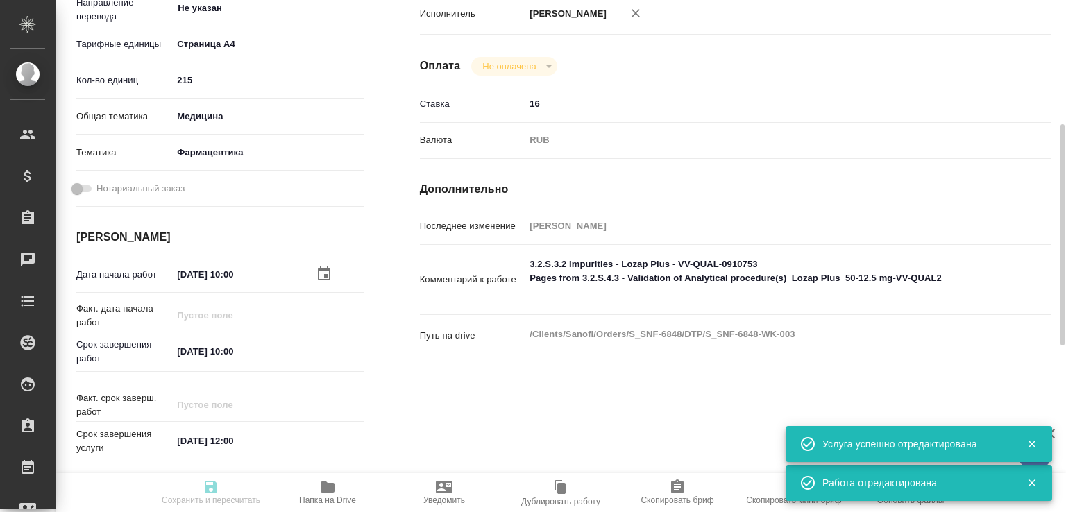
type input "18.09.2025 12:00"
type input "DTPlight"
type input "notPayed"
type input "16"
type input "RUB"
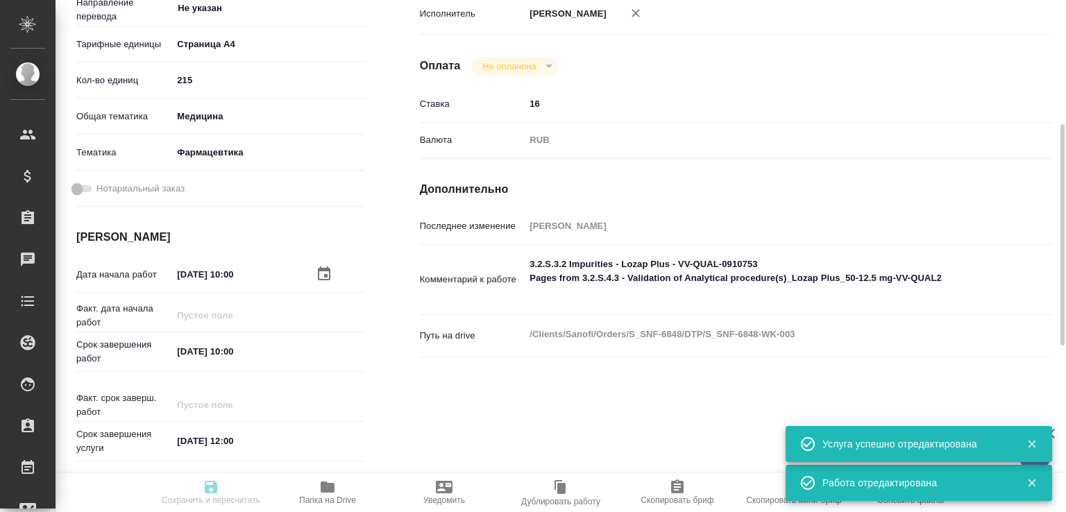
type input "[PERSON_NAME]"
type textarea "3.2.S.3.2 Impurities - Lozap Plus - VV-QUAL-0910753 Pages from 3.2.S.4.3 - Vali…"
type textarea "x"
type textarea "/Clients/Sanofi/Orders/S_SNF-6848/DTP/S_SNF-6848-WK-003"
type textarea "x"
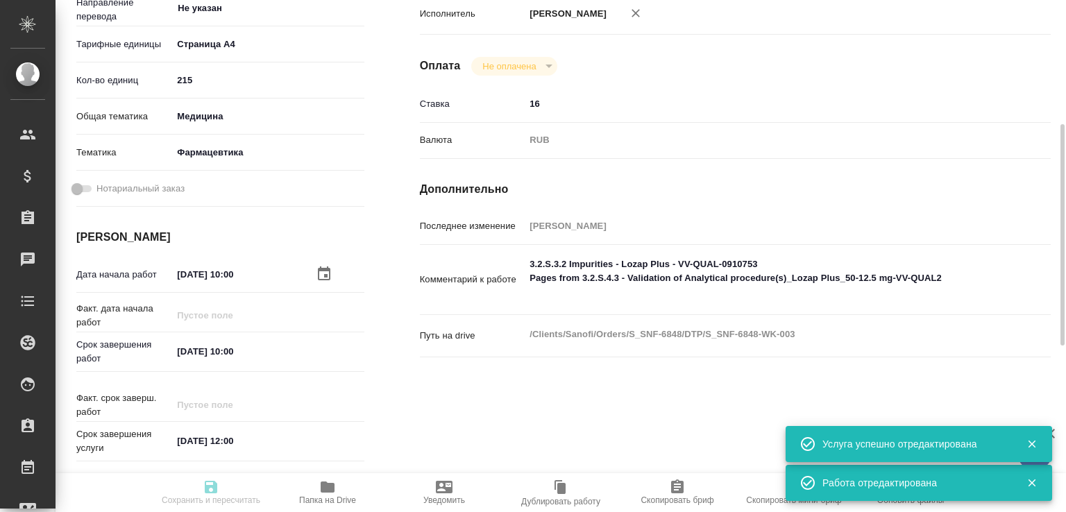
type input "S_SNF-6848"
type input "E005829116"
type input "Восстановление сложного макета с частичным соответствием оформлению оригинала"
type input "Восстановление сложного макета с частичным соответствием оформлению оригинала, …"
type input "Сайдашева Диляра"
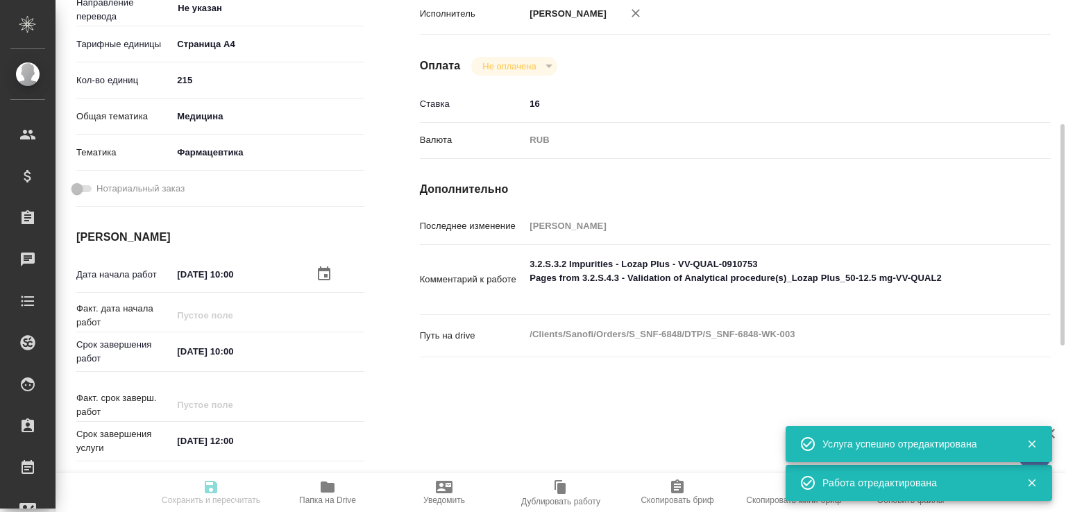
type input "[PERSON_NAME]"
type input "/Clients/Sanofi/Orders/S_SNF-6848"
type textarea "x"
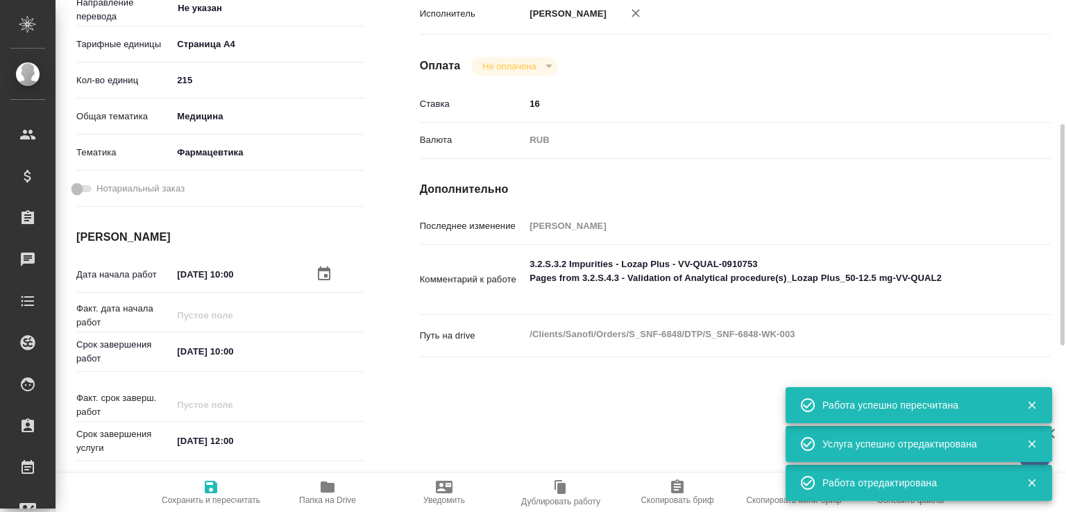
type textarea "x"
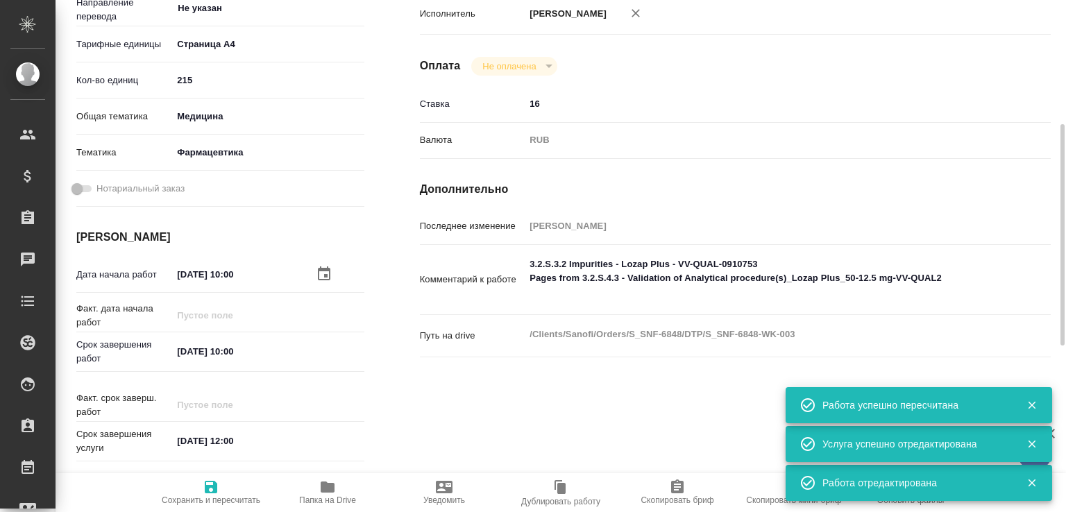
type textarea "x"
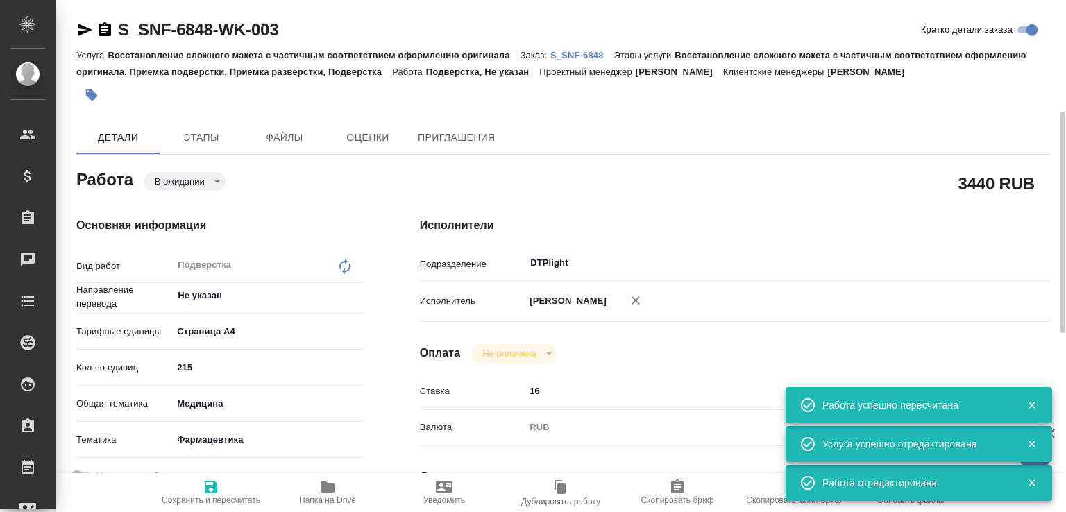
scroll to position [78, 0]
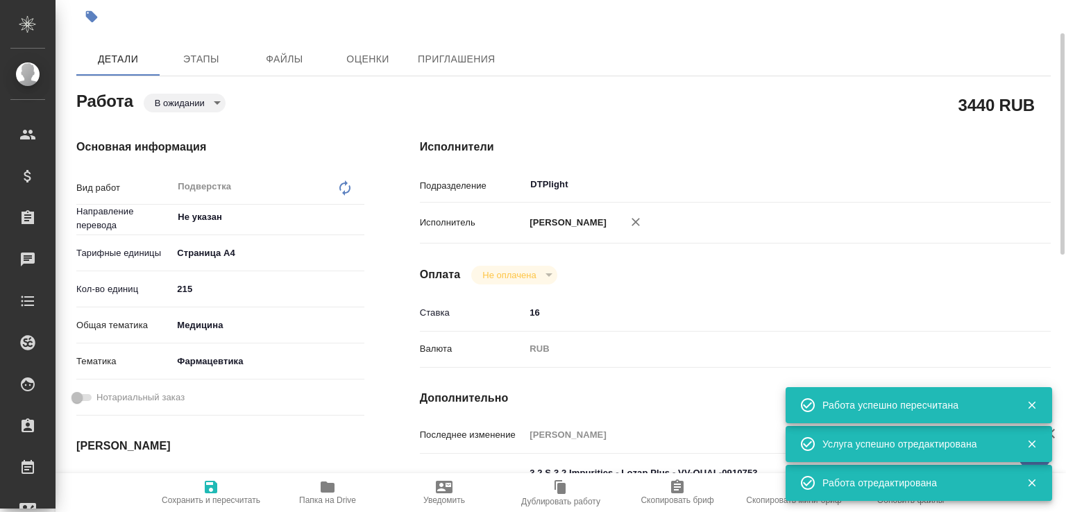
type textarea "x"
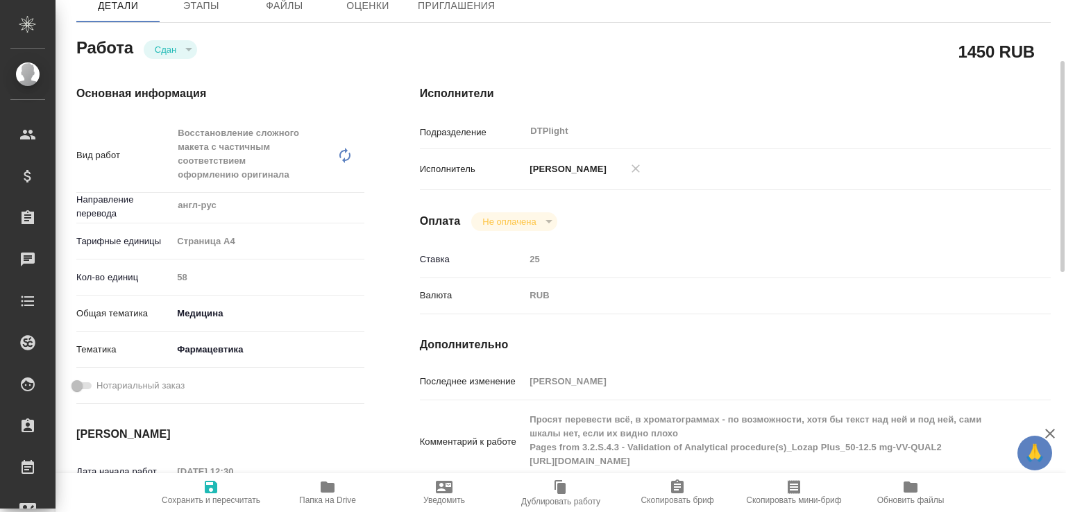
scroll to position [149, 0]
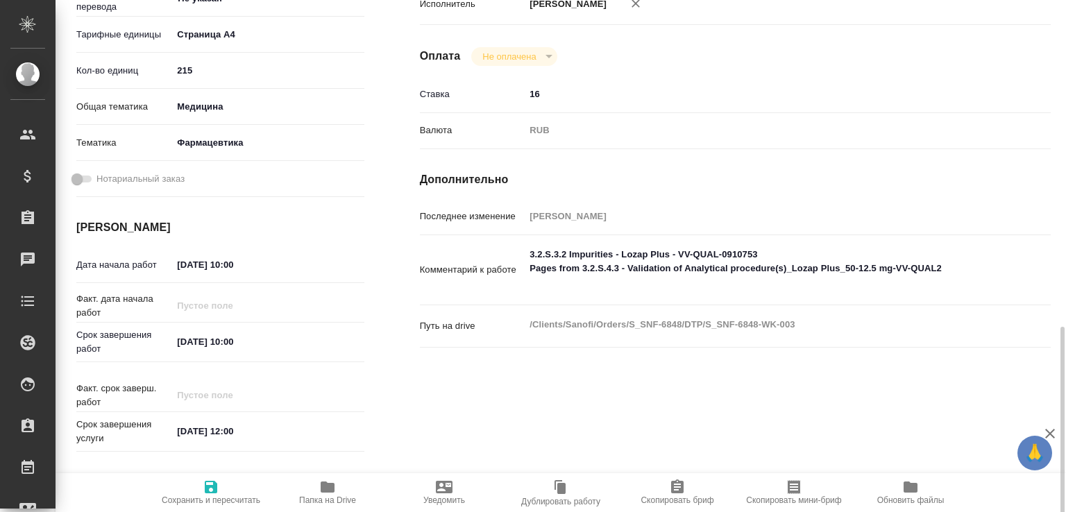
scroll to position [436, 0]
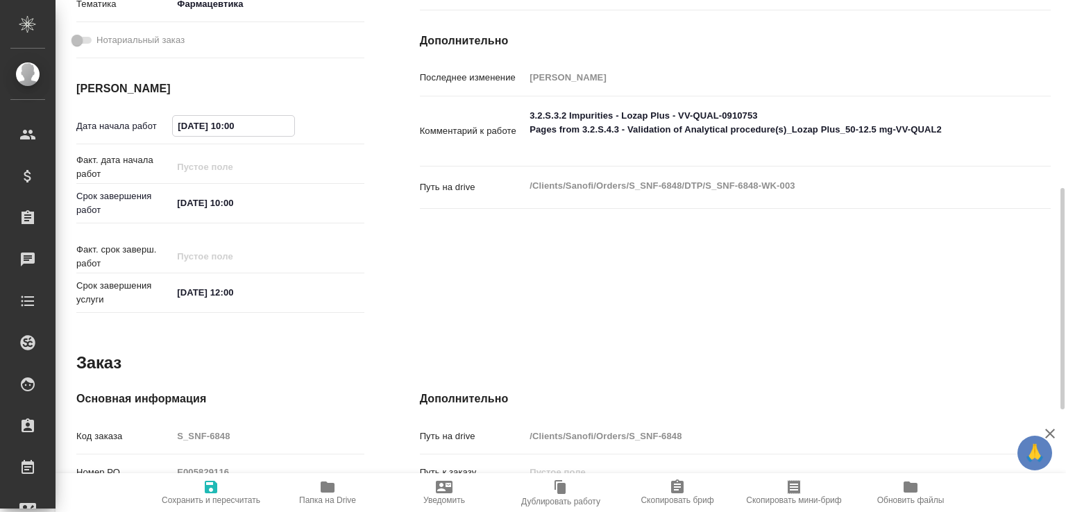
click at [190, 128] on input "[DATE] 10:00" at bounding box center [233, 126] width 121 height 20
type input "[DATE] 10:00"
click at [219, 479] on icon "button" at bounding box center [211, 487] width 17 height 17
type input "pending"
type input "Не указан"
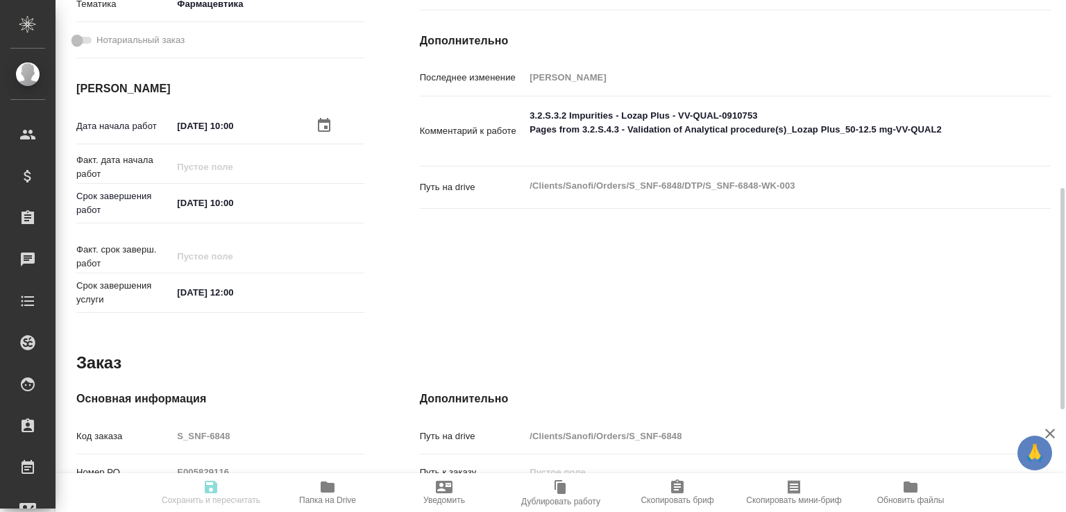
type input "5f036ec4e16dec2d6b59c8ff"
type input "215"
type input "med"
type input "6149832f2b7be24903fd7a82"
type input "[DATE] 10:00"
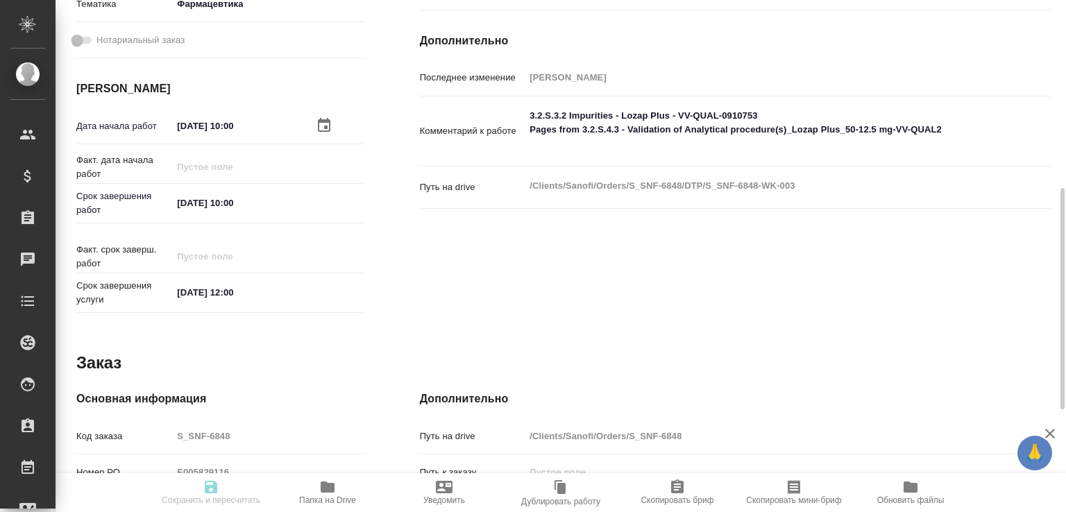
type input "[DATE] 10:00"
type input "[DATE] 12:00"
type input "DTPlight"
type input "notPayed"
type input "16"
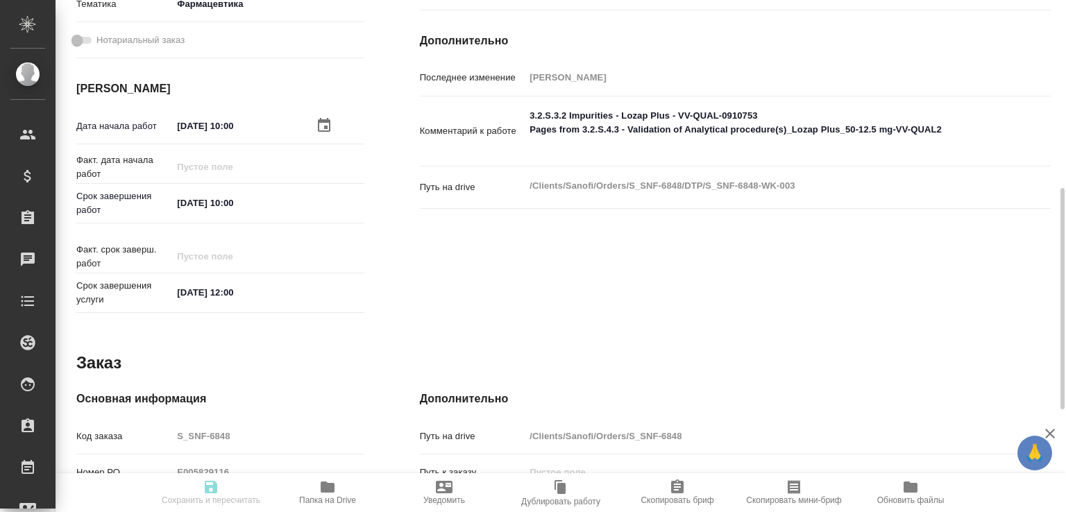
type input "RUB"
type input "[PERSON_NAME]"
type input "S_SNF-6848"
type input "E005829116"
type input "Восстановление сложного макета с частичным соответствием оформлению оригинала"
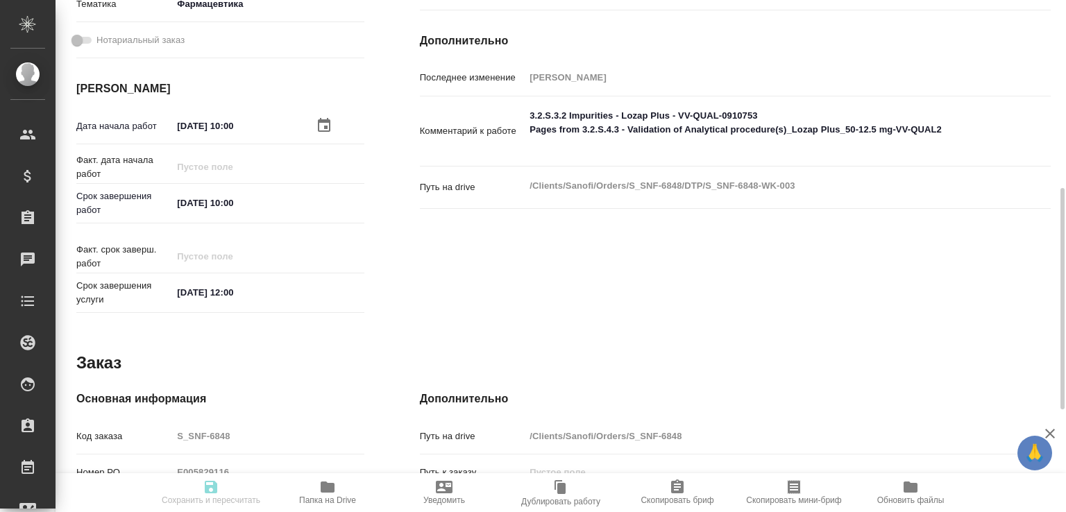
type input "Восстановление сложного макета с частичным соответствием оформлению оригинала, …"
type input "[PERSON_NAME]"
type input "/Clients/Sanofi/Orders/S_SNF-6848"
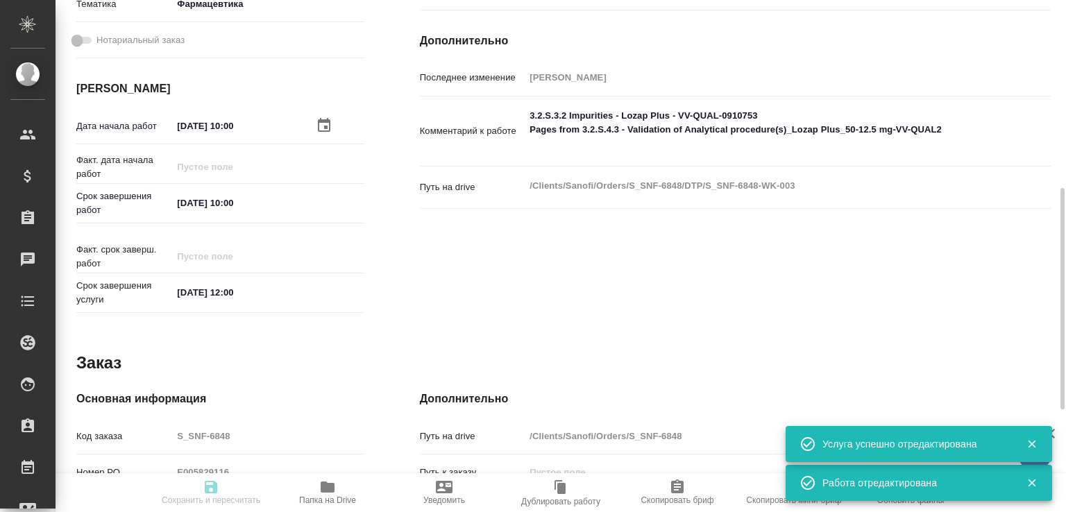
type input "pending"
type input "Не указан"
type input "5f036ec4e16dec2d6b59c8ff"
type input "215"
type input "med"
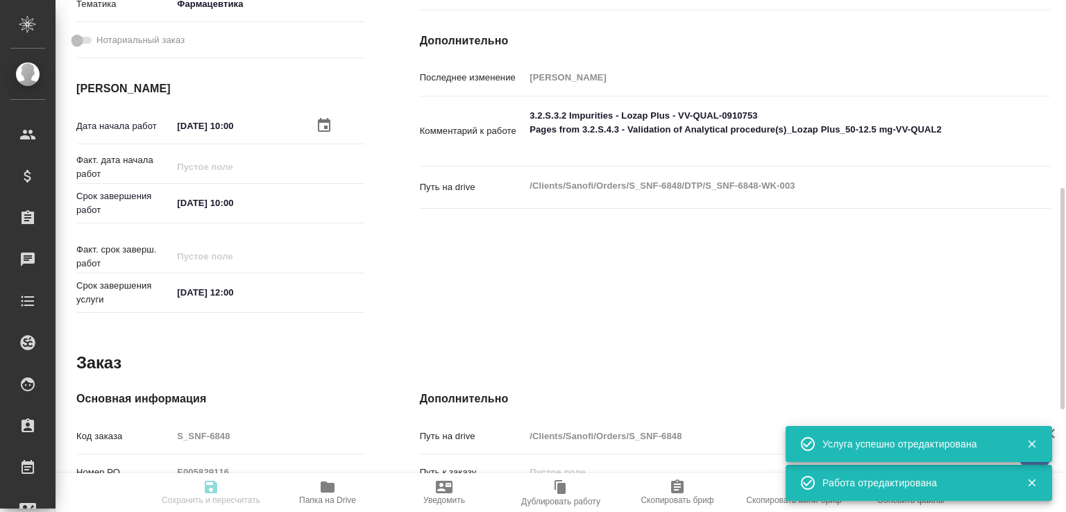
type input "6149832f2b7be24903fd7a82"
type input "15.09.2025 10:00"
type input "17.09.2025 10:00"
type input "18.09.2025 12:00"
type input "DTPlight"
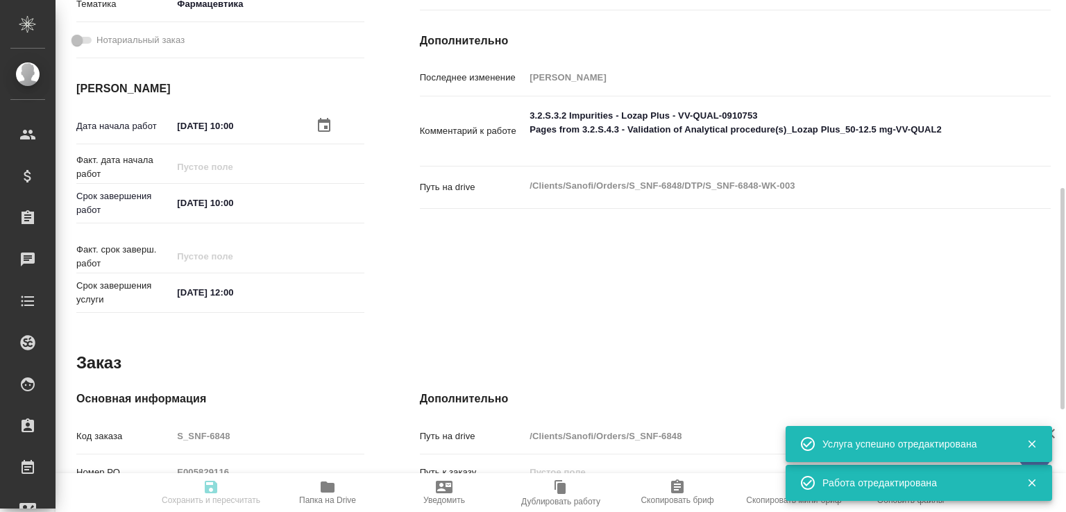
type input "notPayed"
type input "16"
type input "RUB"
type input "[PERSON_NAME]"
type input "S_SNF-6848"
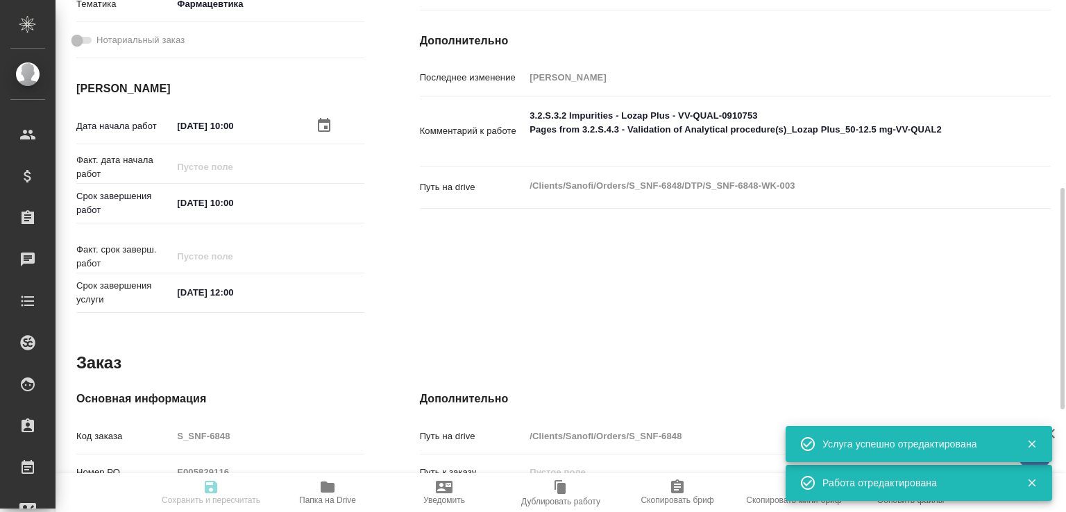
type input "E005829116"
type input "Восстановление сложного макета с частичным соответствием оформлению оригинала"
type input "Восстановление сложного макета с частичным соответствием оформлению оригинала, …"
type input "Сайдашева Диляра"
type input "[PERSON_NAME]"
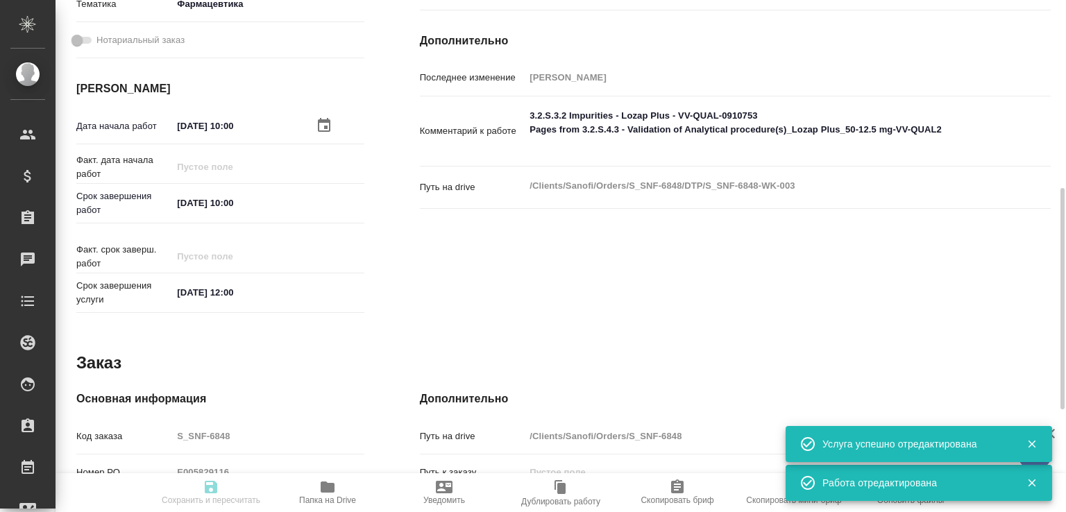
type input "/Clients/Sanofi/Orders/S_SNF-6848"
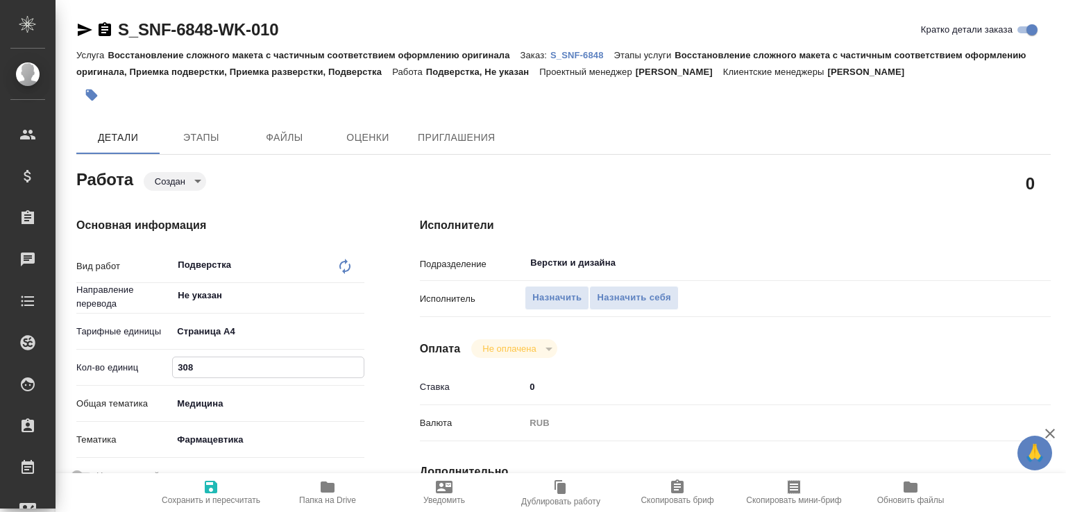
drag, startPoint x: 186, startPoint y: 367, endPoint x: 144, endPoint y: 368, distance: 41.6
click at [135, 369] on div "Кол-во единиц 308" at bounding box center [220, 367] width 288 height 24
type input "93"
click at [222, 484] on span "Сохранить и пересчитать" at bounding box center [211, 492] width 100 height 26
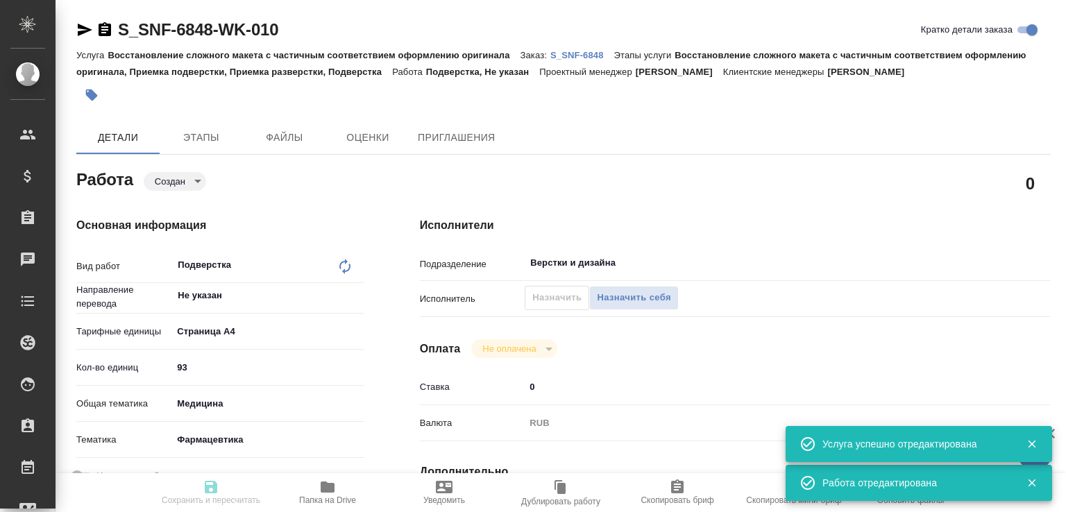
type input "created"
type input "Не указан"
type input "5f036ec4e16dec2d6b59c8ff"
type input "93"
type input "med"
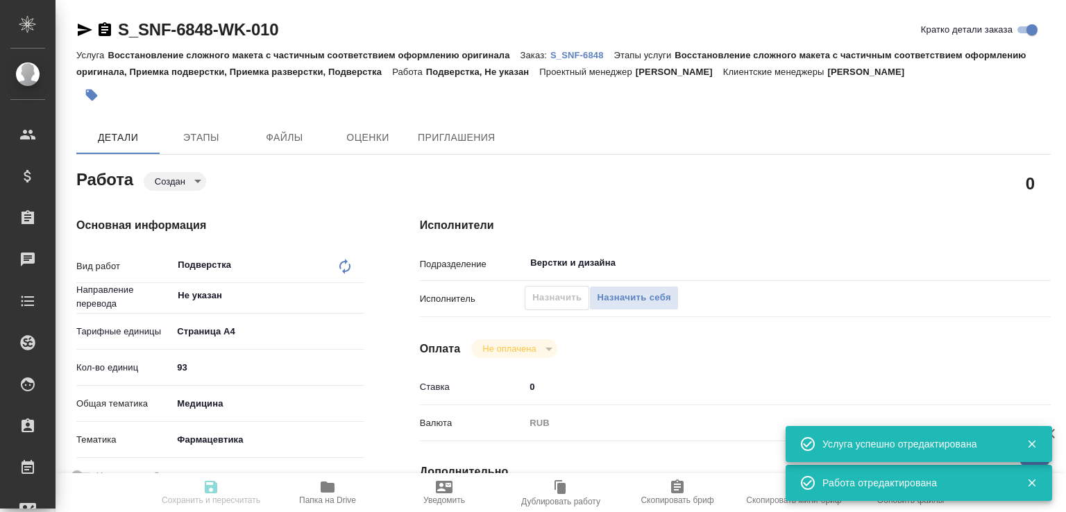
type input "6149832f2b7be24903fd7a82"
type input "[DATE] 10:00"
type input "[DATE] 12:00"
type input "Верстки и дизайна"
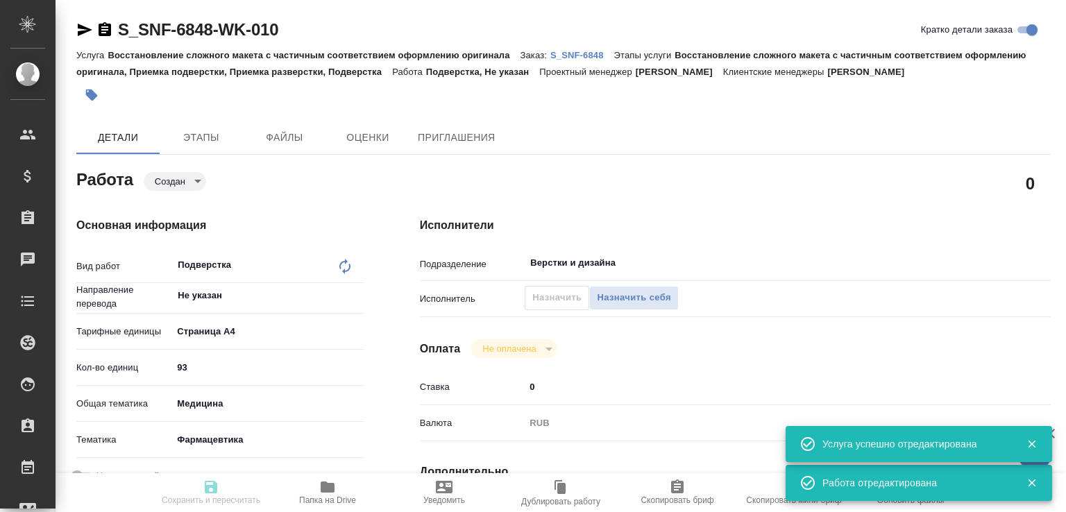
type input "notPayed"
type input "0"
type input "RUB"
type input "[PERSON_NAME]"
type input "S_SNF-6848"
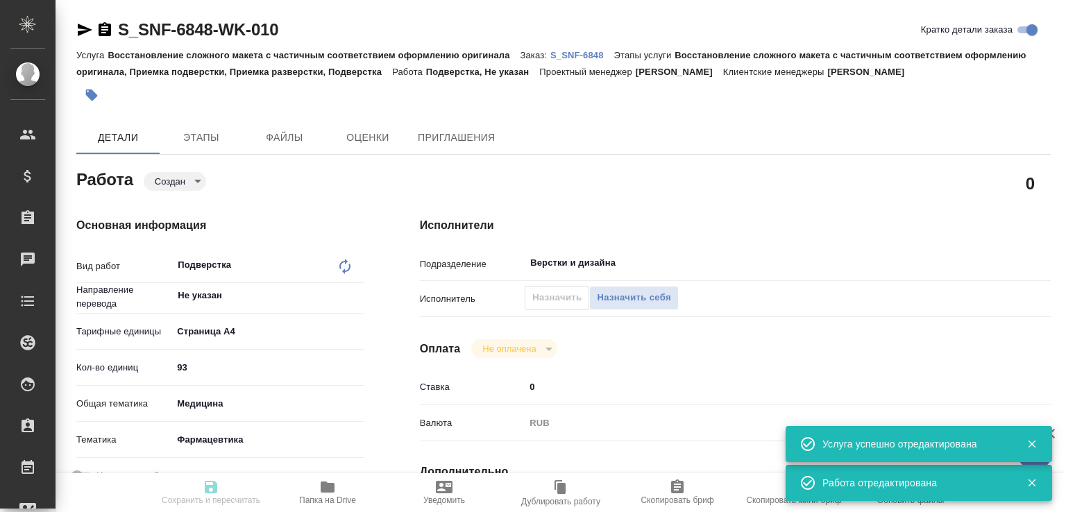
type input "E005829116"
type input "Восстановление сложного макета с частичным соответствием оформлению оригинала"
type input "Восстановление сложного макета с частичным соответствием оформлению оригинала, …"
type input "[PERSON_NAME]"
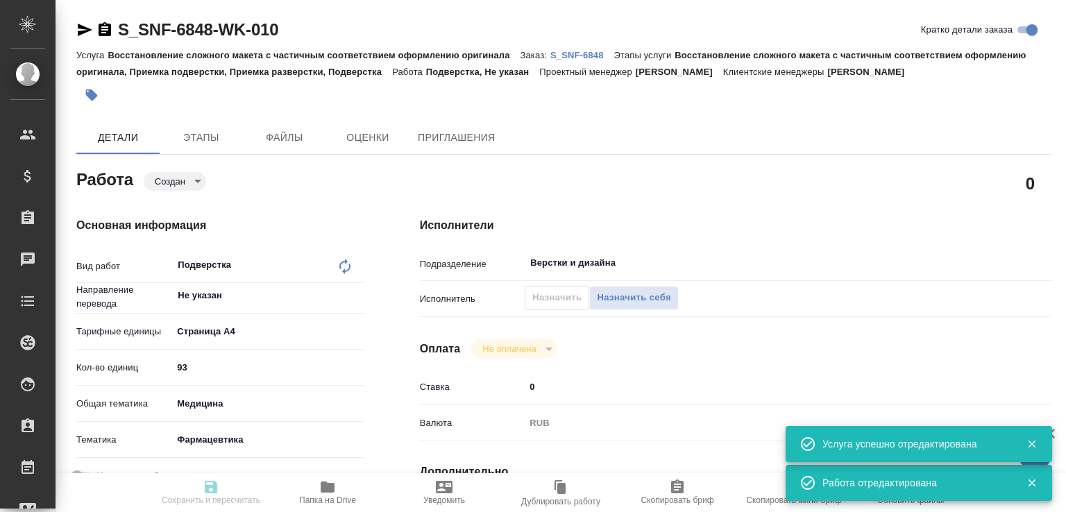
type input "/Clients/Sanofi/Orders/S_SNF-6848"
type input "created"
type input "Не указан"
type input "5f036ec4e16dec2d6b59c8ff"
type input "93"
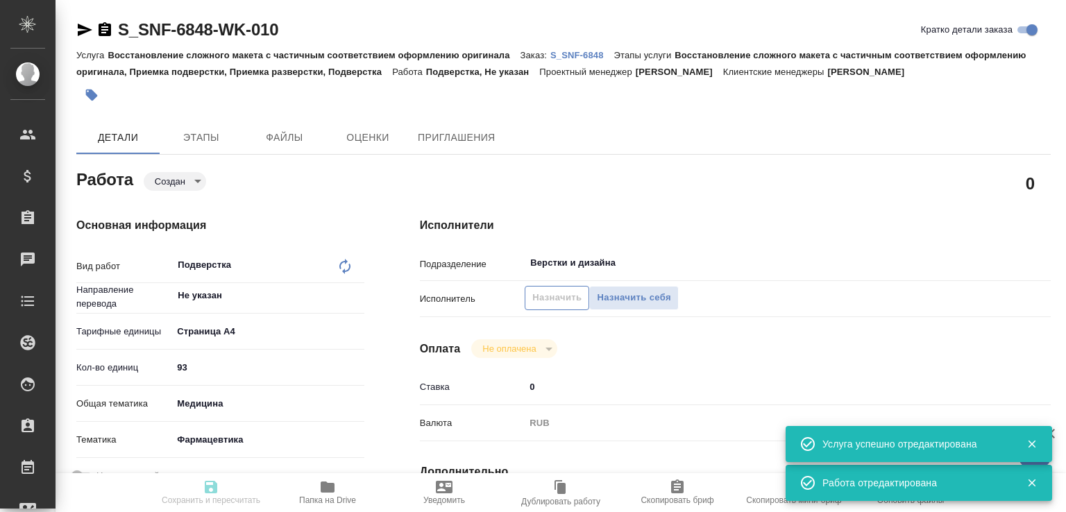
type input "med"
type input "6149832f2b7be24903fd7a82"
type input "[DATE] 10:00"
type input "[DATE] 12:00"
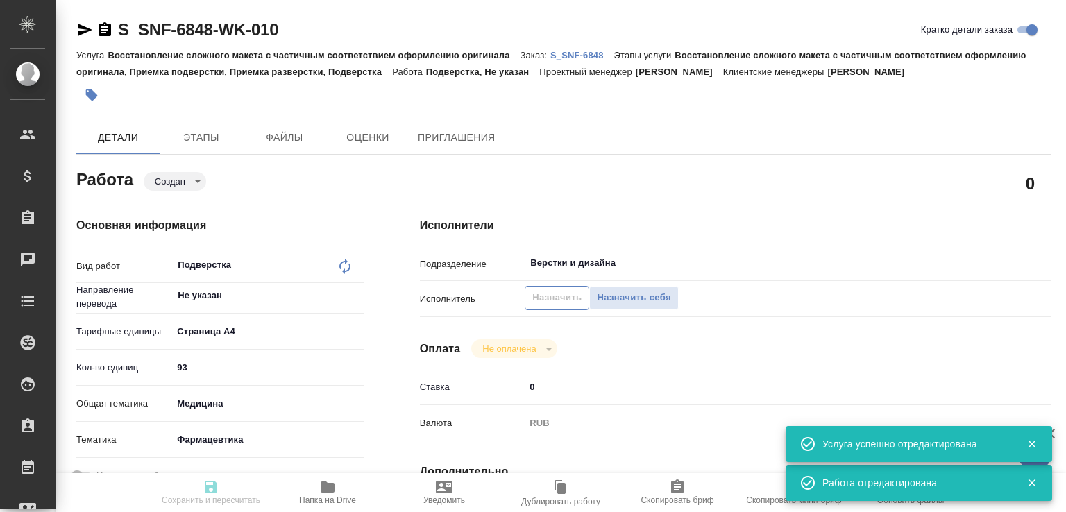
type input "Верстки и дизайна"
type input "notPayed"
type input "0"
type input "RUB"
type input "[PERSON_NAME]"
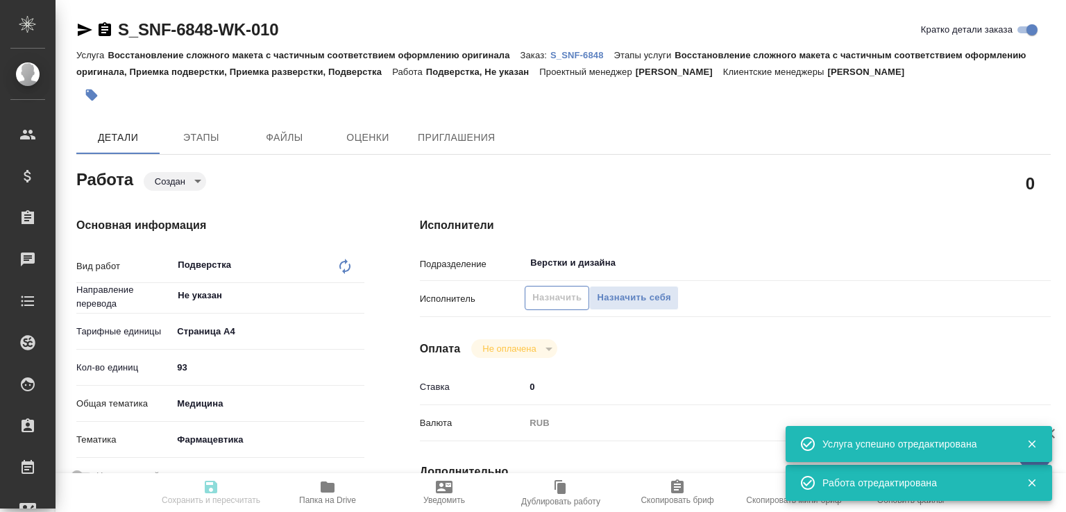
type input "S_SNF-6848"
type input "E005829116"
type input "Восстановление сложного макета с частичным соответствием оформлению оригинала"
type input "Восстановление сложного макета с частичным соответствием оформлению оригинала, …"
type input "[PERSON_NAME]"
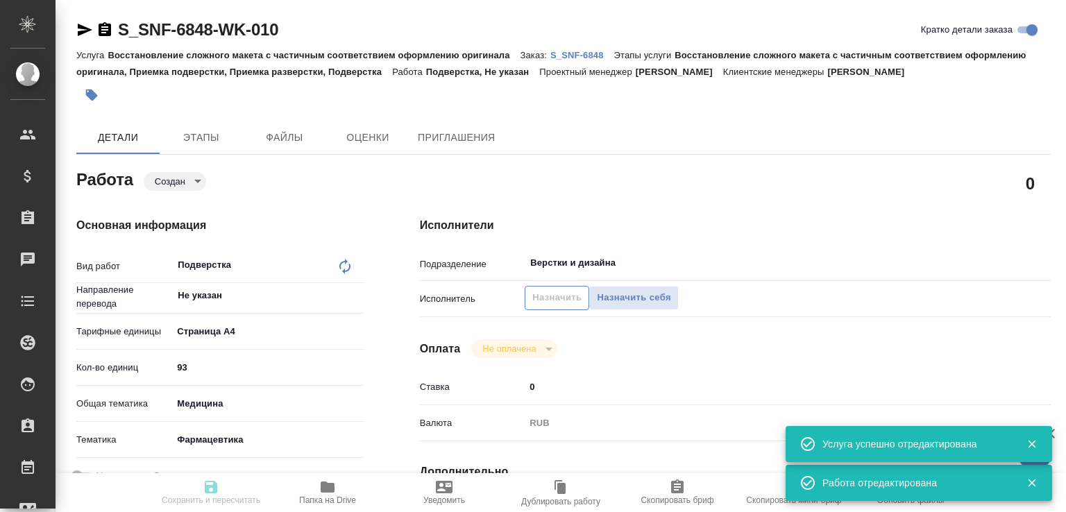
type input "[PERSON_NAME]"
type input "/Clients/Sanofi/Orders/S_SNF-6848"
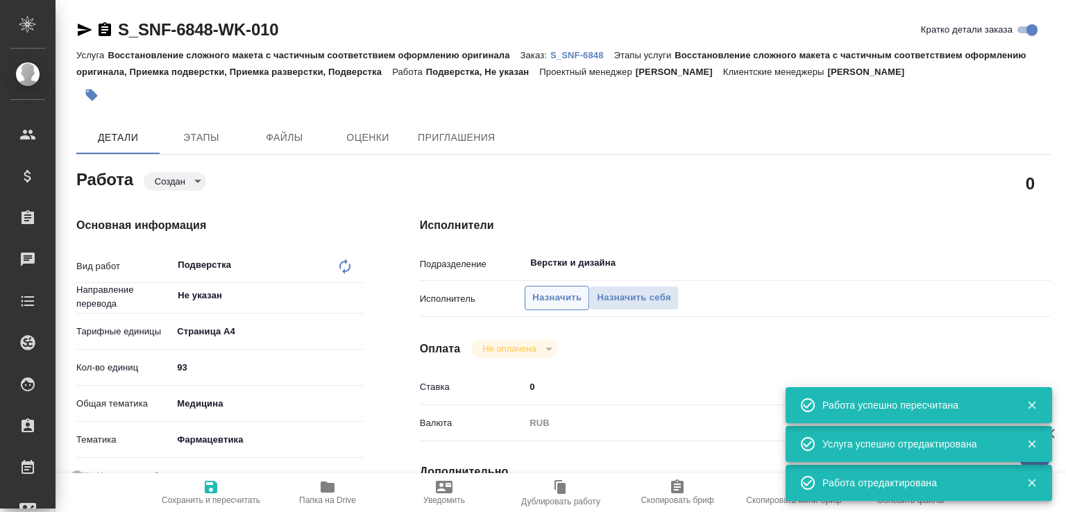
click at [541, 296] on span "Назначить" at bounding box center [556, 298] width 49 height 16
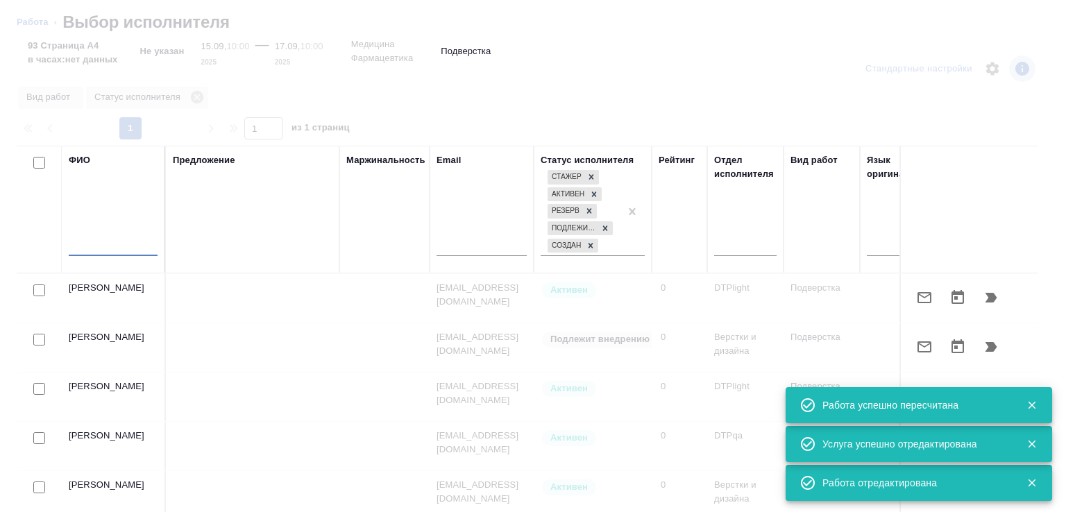
click at [117, 250] on input "text" at bounding box center [113, 247] width 89 height 17
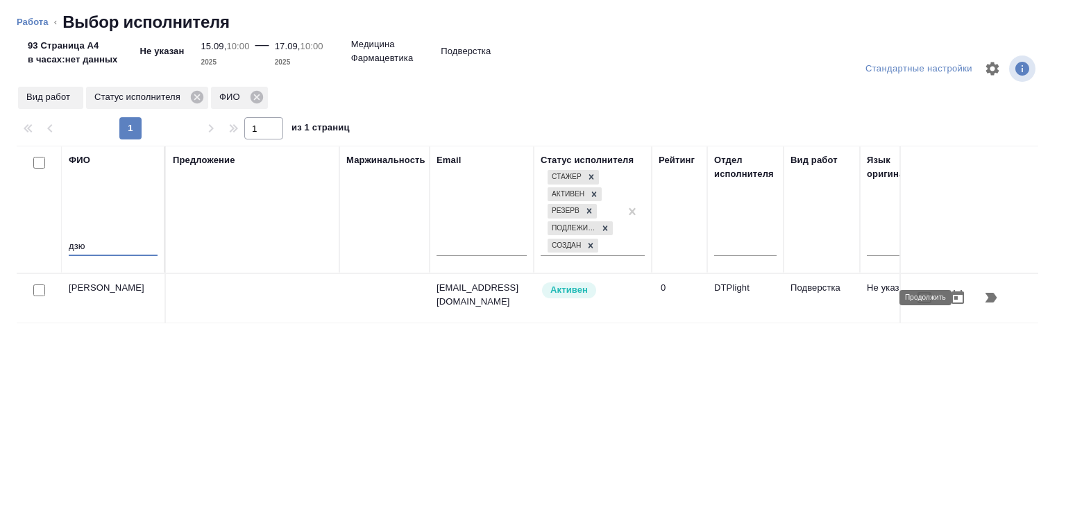
type input "дзю"
click at [985, 300] on icon "button" at bounding box center [991, 298] width 12 height 10
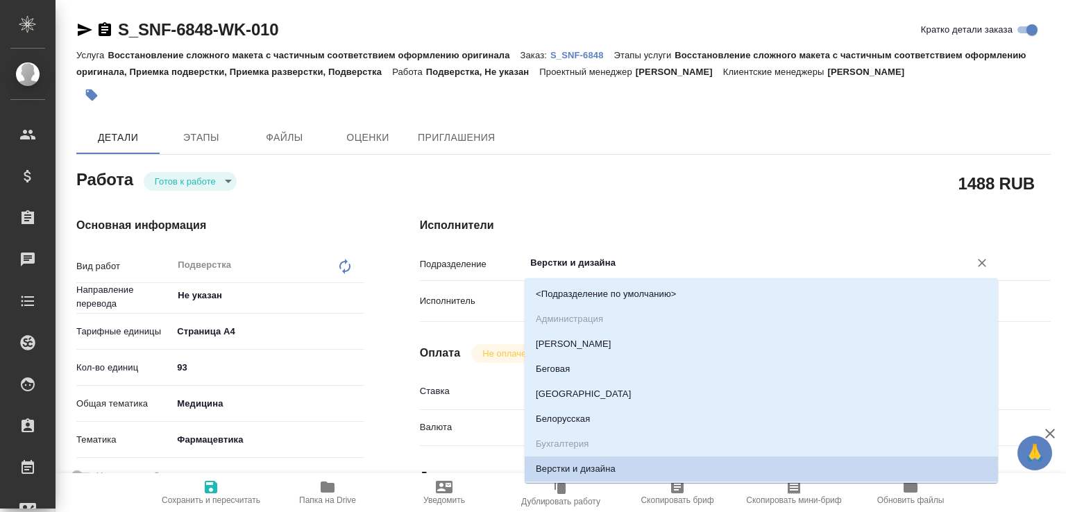
click at [595, 269] on input "Верстки и дизайна" at bounding box center [738, 263] width 418 height 17
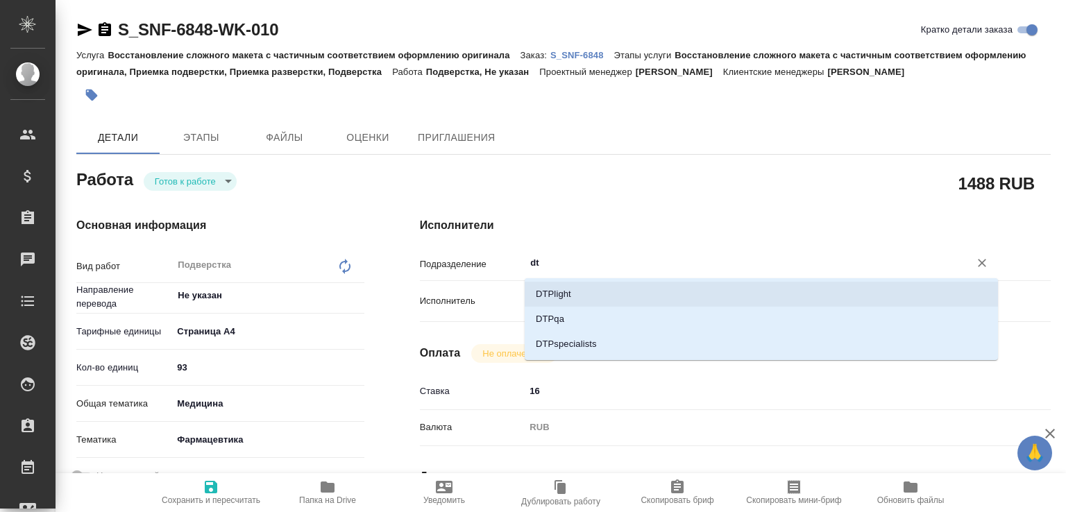
click at [572, 287] on li "DTPlight" at bounding box center [761, 294] width 473 height 25
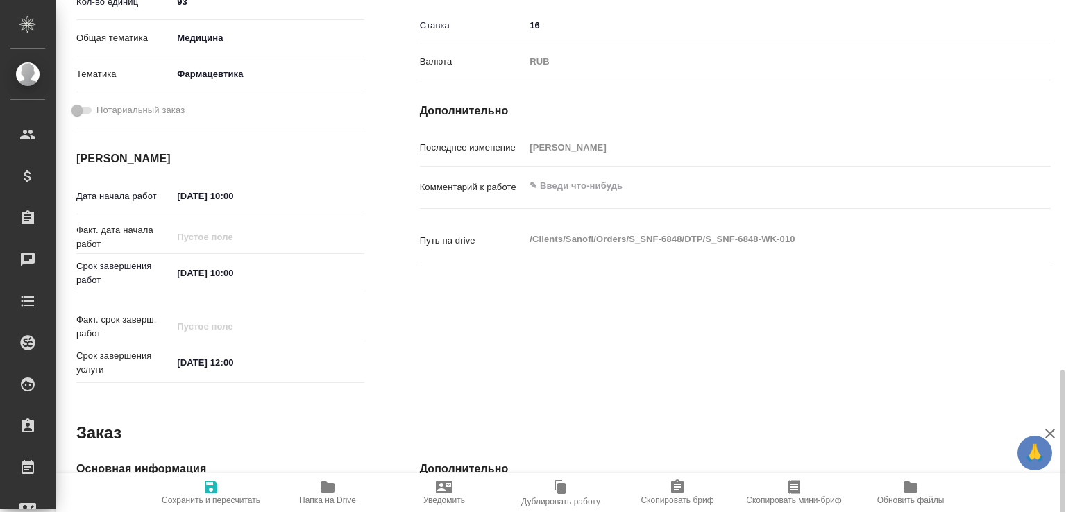
scroll to position [513, 0]
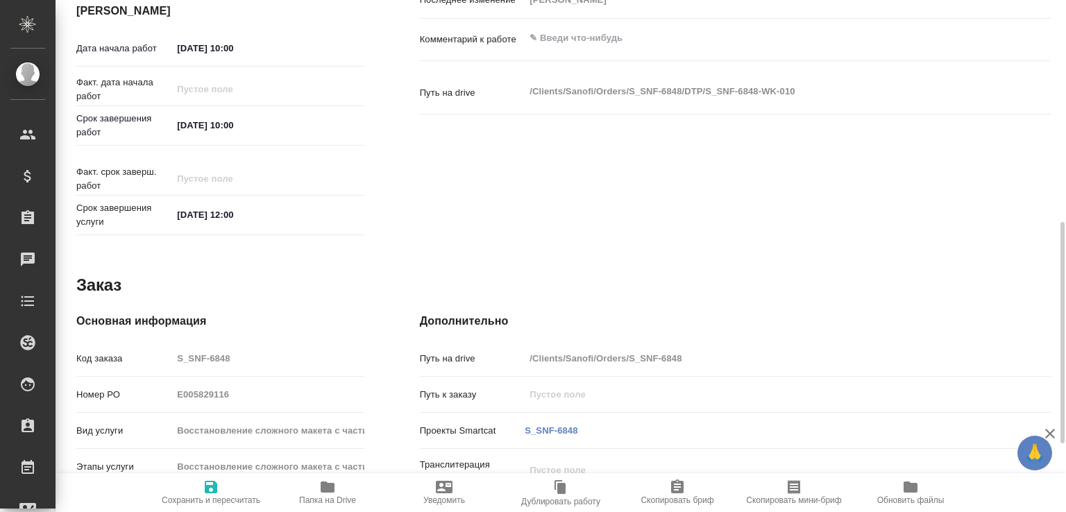
type input "DTPlight"
click at [187, 51] on input "[DATE] 10:00" at bounding box center [233, 48] width 121 height 20
type input "[DATE] 10:00"
click at [322, 480] on icon "button" at bounding box center [327, 487] width 17 height 17
click at [566, 37] on textarea at bounding box center [761, 39] width 472 height 24
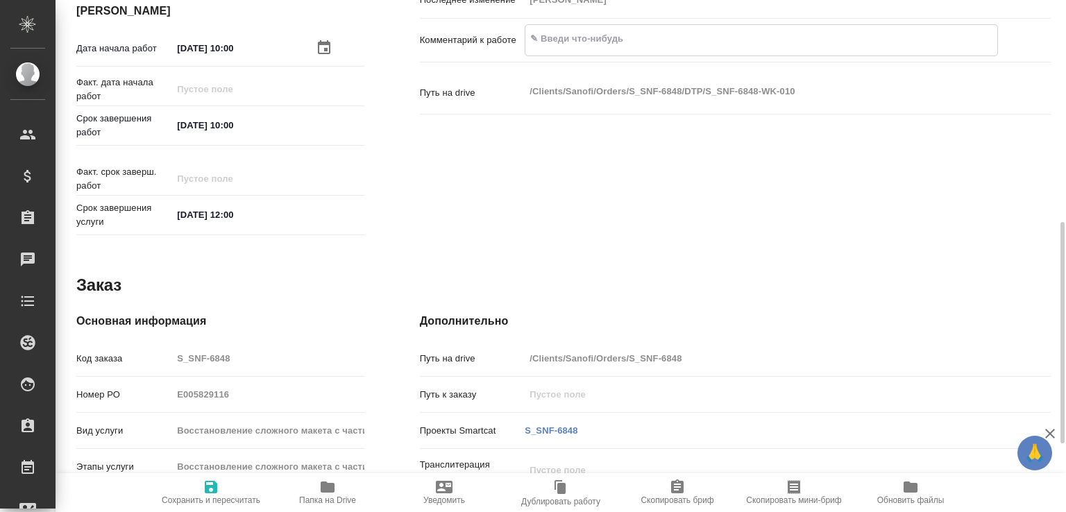
paste textarea "[URL][DOMAIN_NAME]"
type textarea "[URL][DOMAIN_NAME]"
click at [232, 479] on span "Сохранить и пересчитать" at bounding box center [211, 492] width 100 height 26
type input "readyForWork"
type input "Не указан"
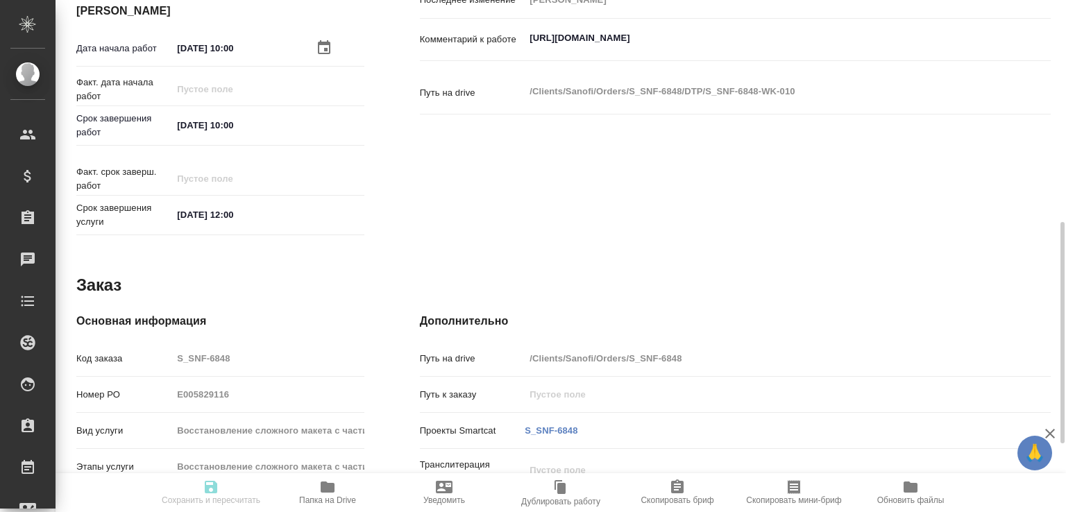
type input "5f036ec4e16dec2d6b59c8ff"
type input "93"
type input "med"
type input "6149832f2b7be24903fd7a82"
type input "[DATE] 10:00"
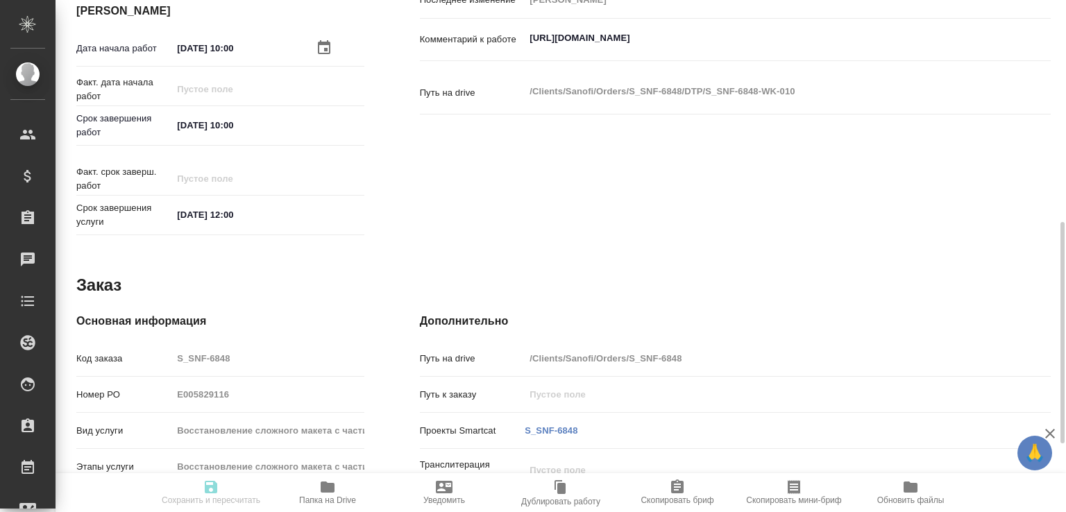
type input "[DATE] 10:00"
type input "[DATE] 12:00"
type input "DTPlight"
type input "notPayed"
type input "16"
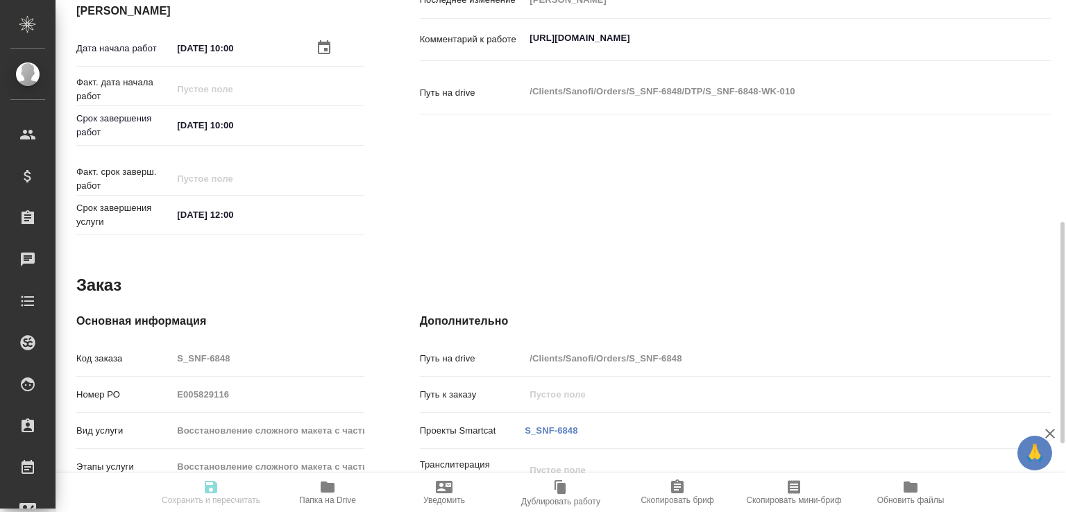
type input "RUB"
type input "[PERSON_NAME]"
type input "S_SNF-6848"
type input "E005829116"
type input "Восстановление сложного макета с частичным соответствием оформлению оригинала"
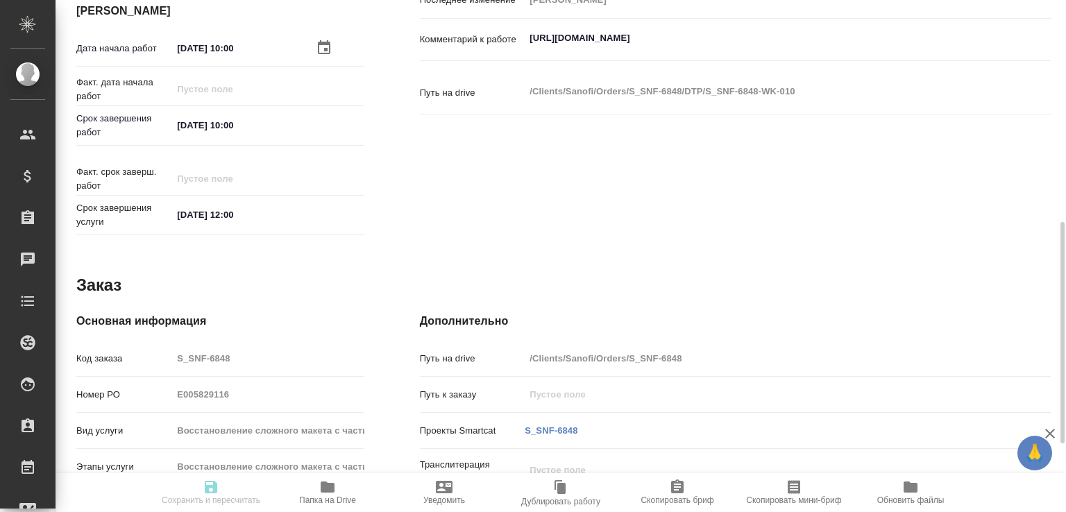
type input "Восстановление сложного макета с частичным соответствием оформлению оригинала, …"
type input "[PERSON_NAME]"
type input "/Clients/Sanofi/Orders/S_SNF-6848"
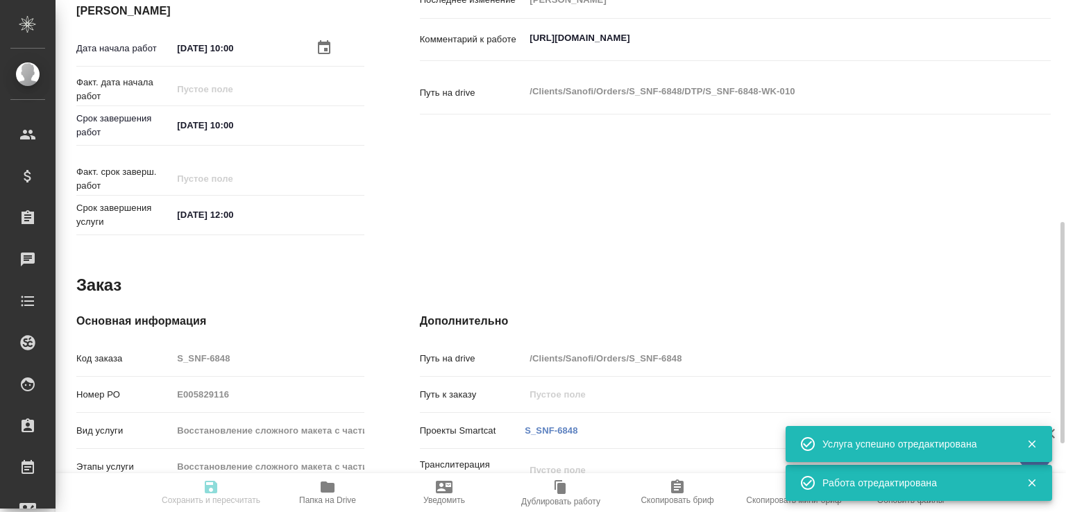
type input "readyForWork"
type input "Не указан"
type input "5f036ec4e16dec2d6b59c8ff"
type input "93"
type input "med"
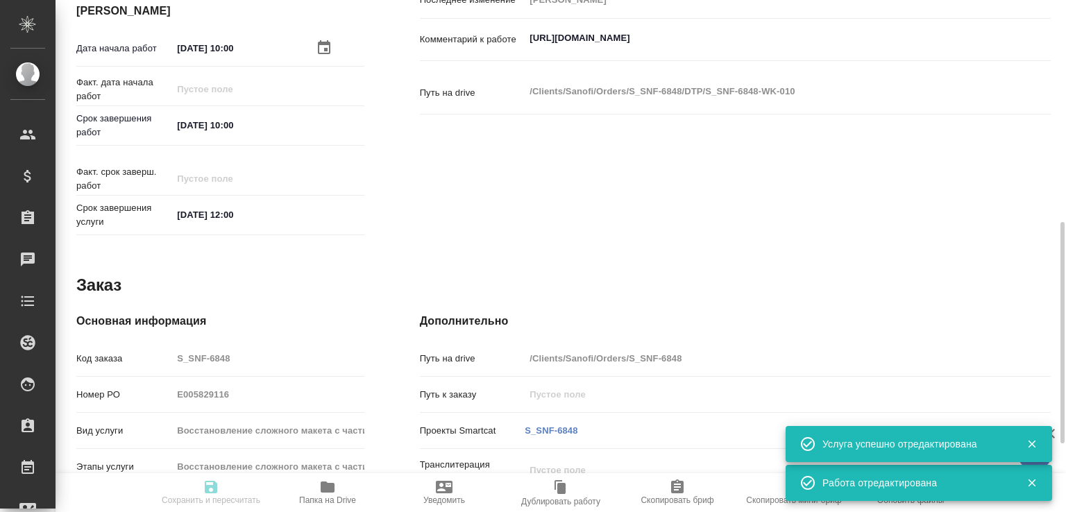
type input "6149832f2b7be24903fd7a82"
type input "[DATE] 10:00"
type input "[DATE] 12:00"
type input "DTPlight"
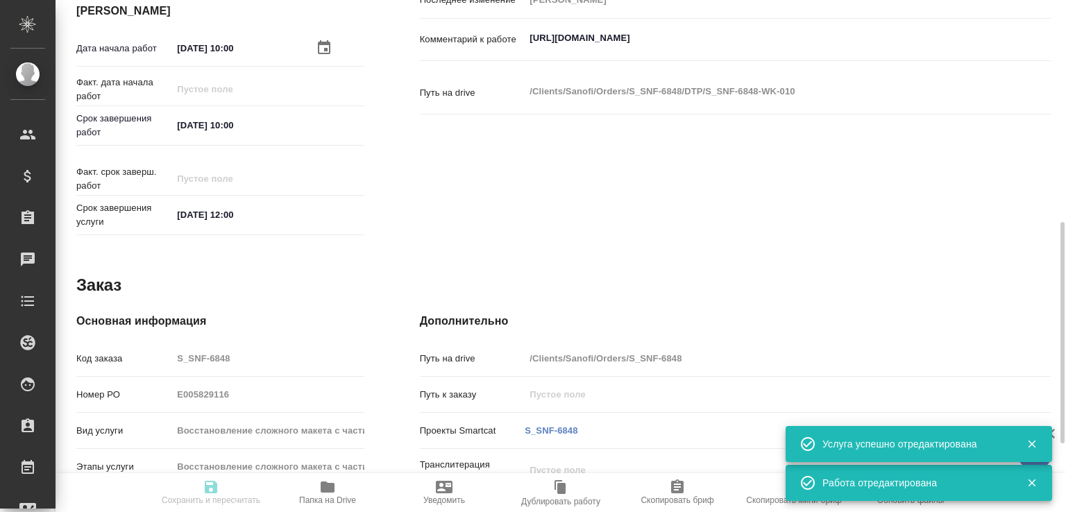
type input "notPayed"
type input "16"
type input "RUB"
type input "[PERSON_NAME]"
type input "S_SNF-6848"
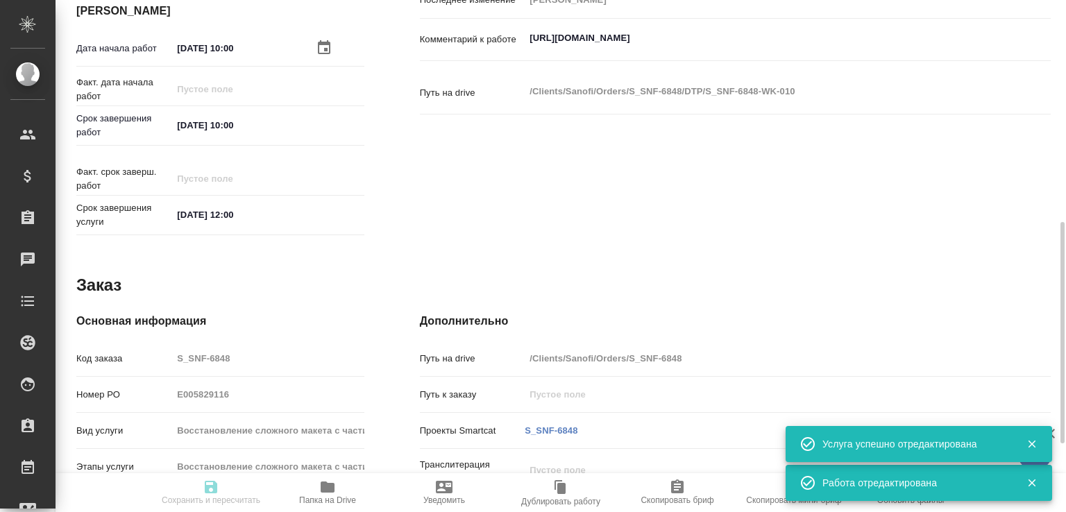
type input "E005829116"
type input "Восстановление сложного макета с частичным соответствием оформлению оригинала"
type input "Восстановление сложного макета с частичным соответствием оформлению оригинала, …"
type input "[PERSON_NAME]"
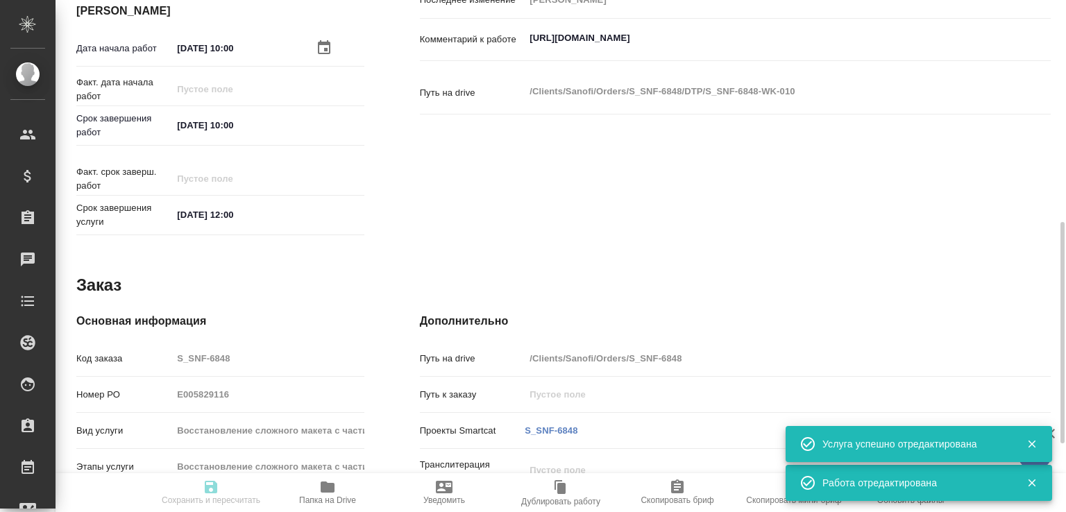
type input "/Clients/Sanofi/Orders/S_SNF-6848"
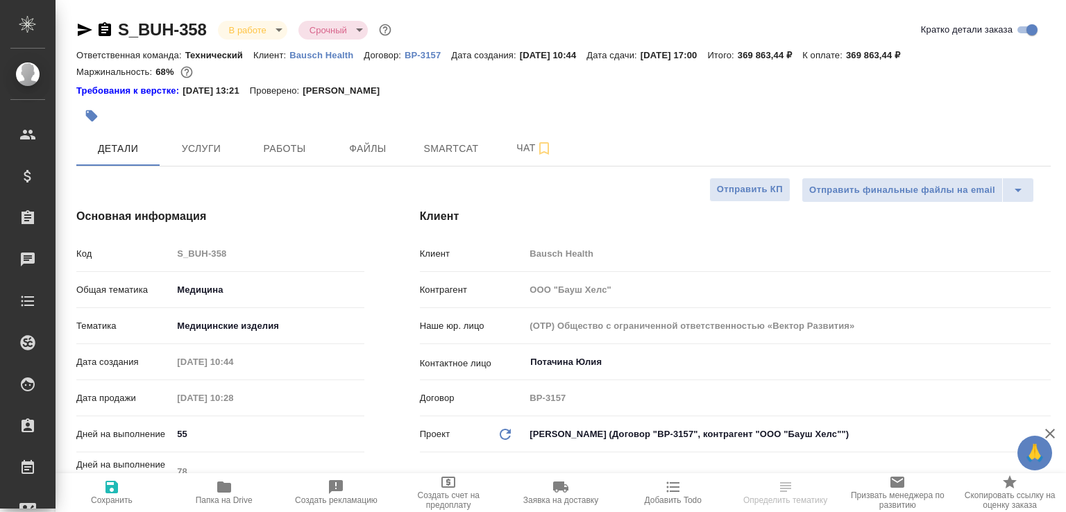
select select "RU"
click at [263, 489] on span "Папка на Drive" at bounding box center [224, 492] width 96 height 26
click at [503, 151] on span "Чат" at bounding box center [534, 147] width 67 height 17
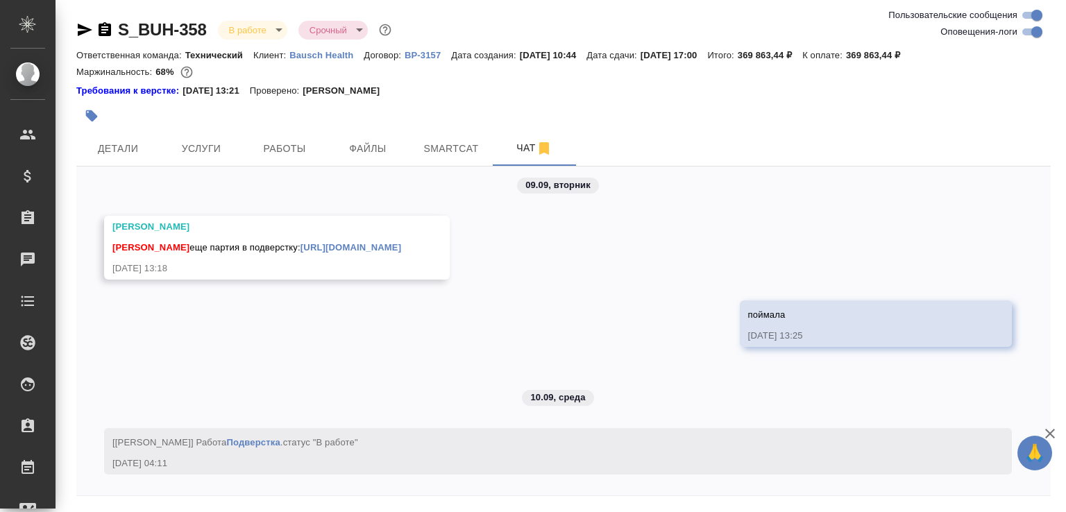
scroll to position [46, 0]
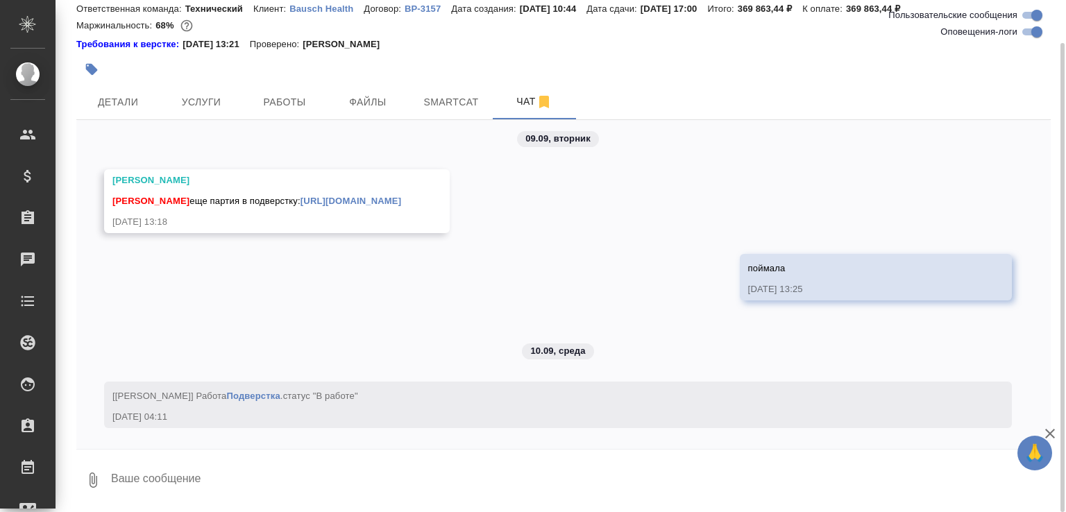
click at [298, 475] on textarea at bounding box center [580, 480] width 941 height 47
paste textarea "https://drive.awatera.com/f/10331834"
type textarea "первая часть https://drive.awatera.com/f/10331834"
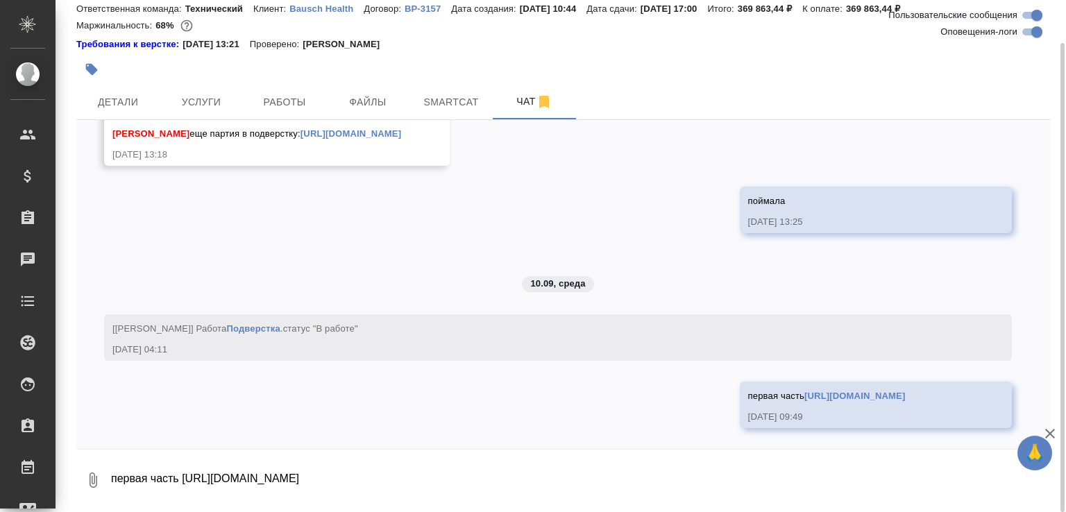
scroll to position [17594, 0]
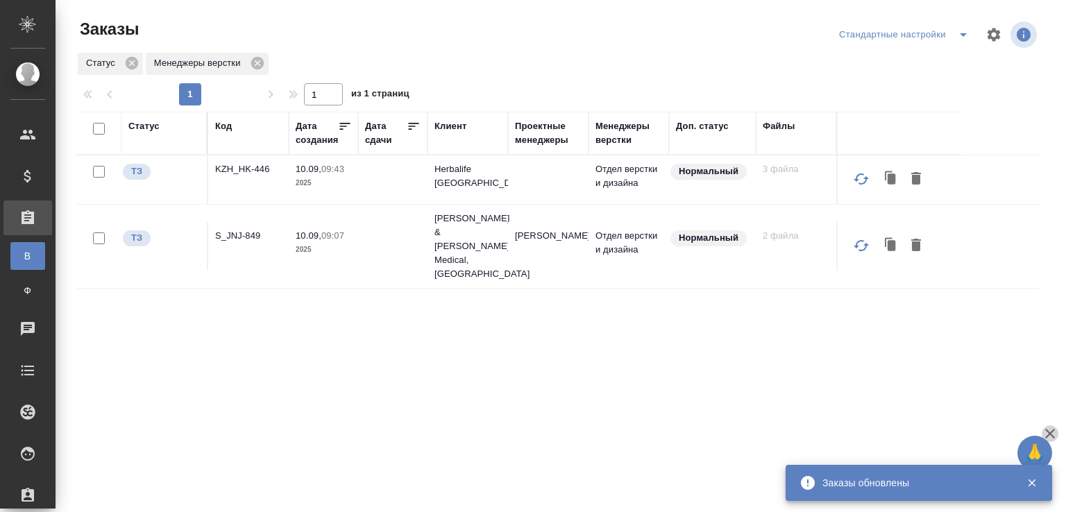
click at [1055, 434] on icon "button" at bounding box center [1050, 433] width 17 height 17
click at [1033, 479] on icon "button" at bounding box center [1032, 483] width 12 height 12
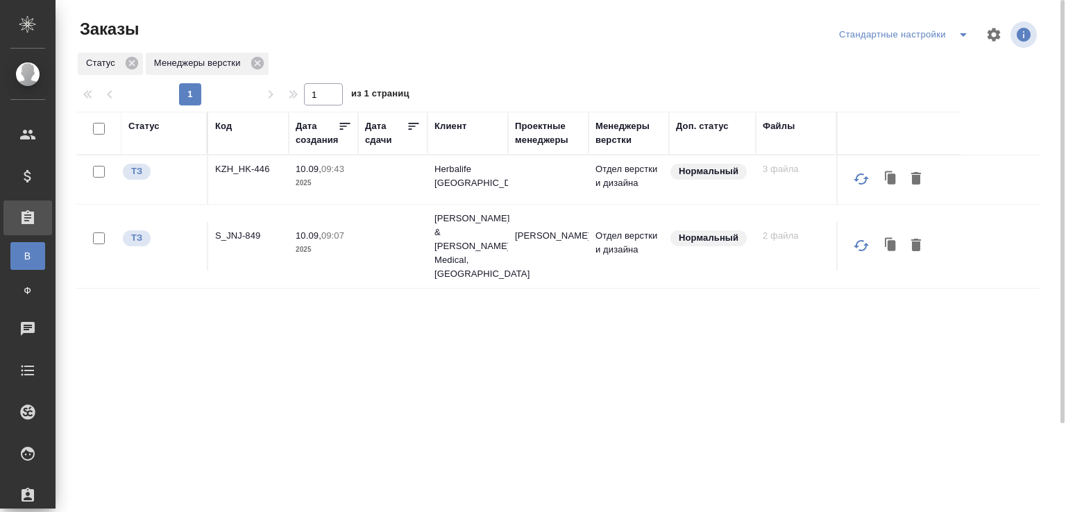
click at [681, 364] on div "Статус Код Дата создания Дата сдачи Клиент Проектные менеджеры Менеджеры верстк…" at bounding box center [557, 362] width 963 height 500
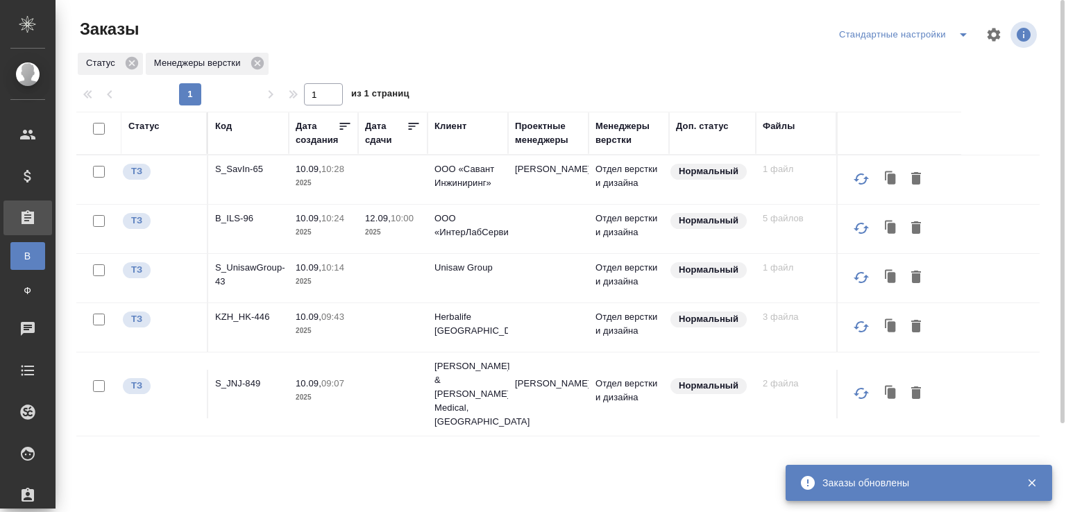
scroll to position [107, 0]
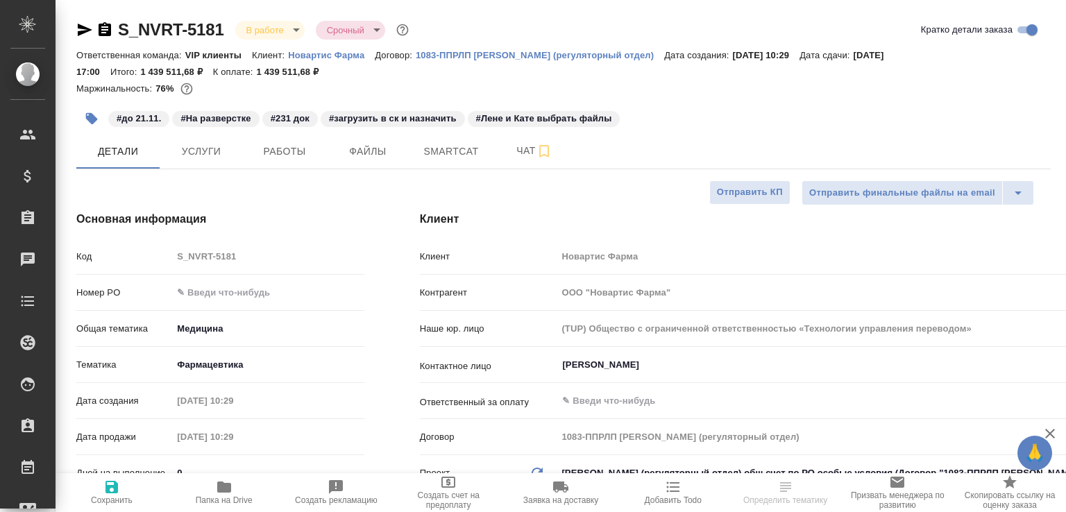
select select "RU"
click at [264, 148] on span "Работы" at bounding box center [284, 151] width 67 height 17
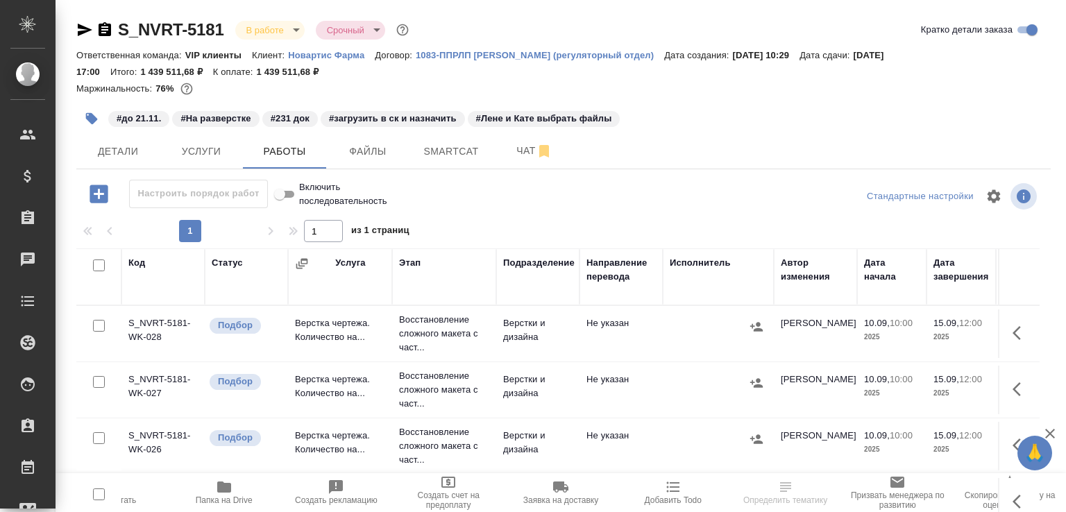
click at [103, 320] on input "checkbox" at bounding box center [99, 326] width 12 height 12
checkbox input "true"
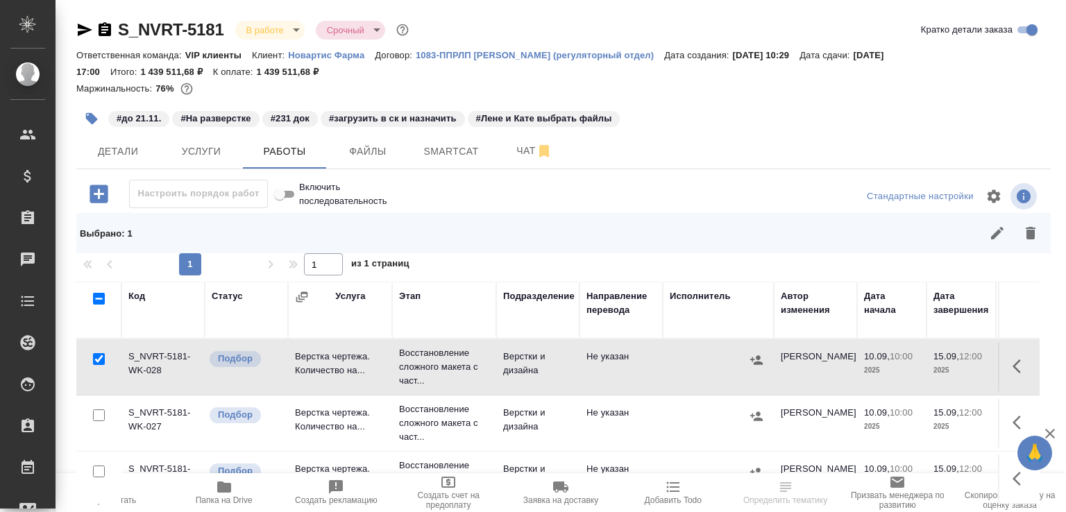
click at [97, 411] on input "checkbox" at bounding box center [99, 415] width 12 height 12
checkbox input "true"
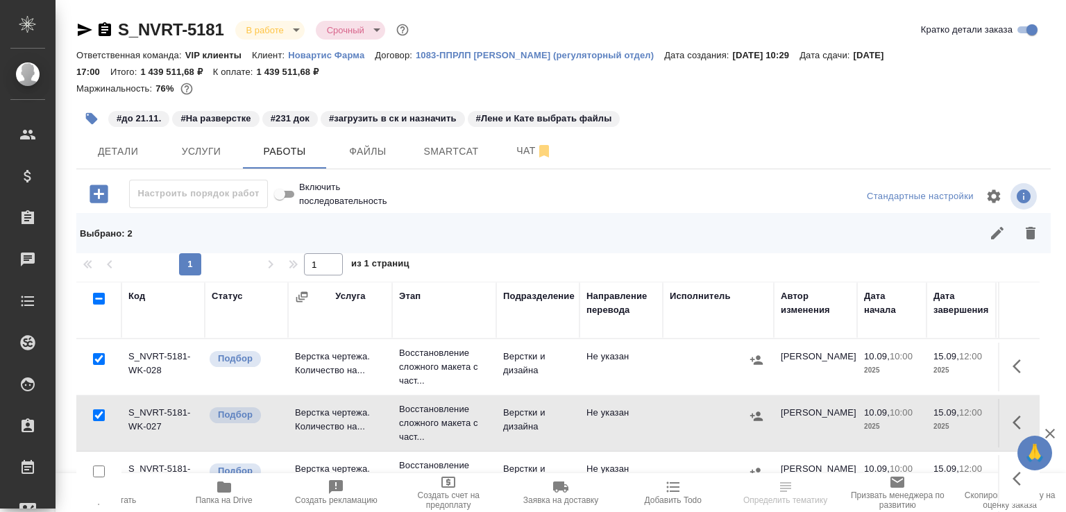
click at [989, 228] on icon "button" at bounding box center [997, 233] width 17 height 17
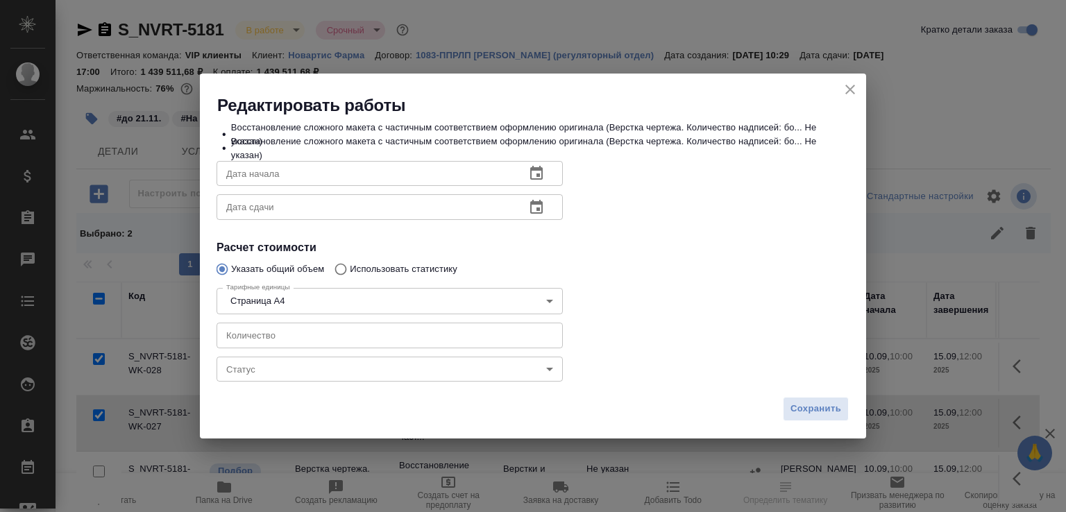
click at [849, 98] on button "close" at bounding box center [850, 89] width 21 height 21
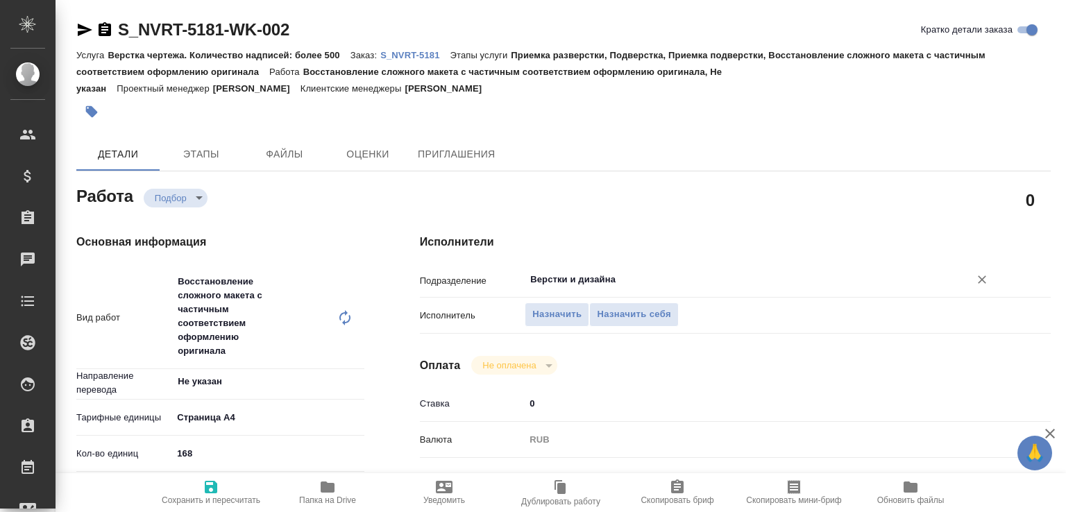
click at [577, 287] on input "Верстки и дизайна" at bounding box center [738, 279] width 418 height 17
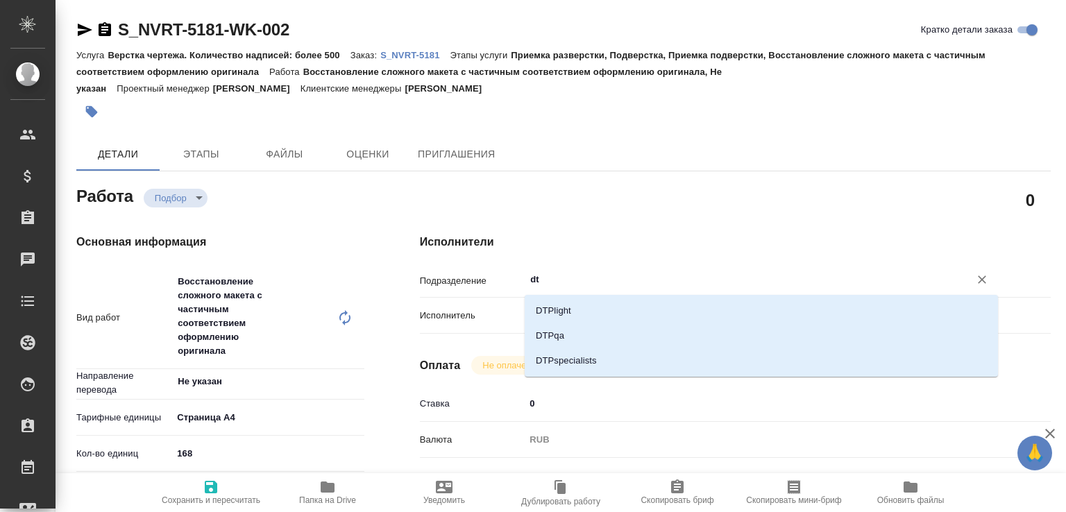
click at [575, 298] on div "DTPlight DTPqa DTPspecialists" at bounding box center [761, 336] width 473 height 82
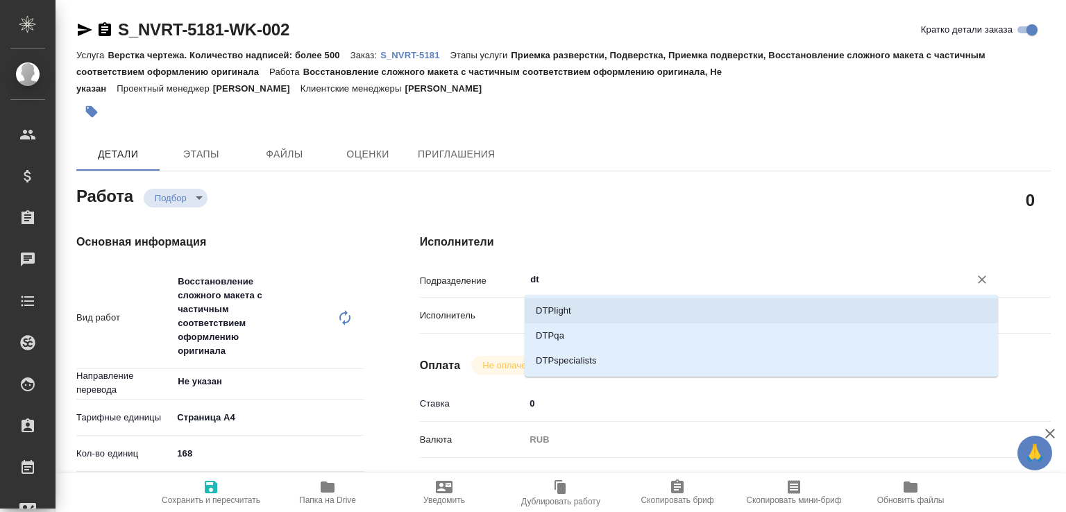
click at [578, 304] on li "DTPlight" at bounding box center [761, 310] width 473 height 25
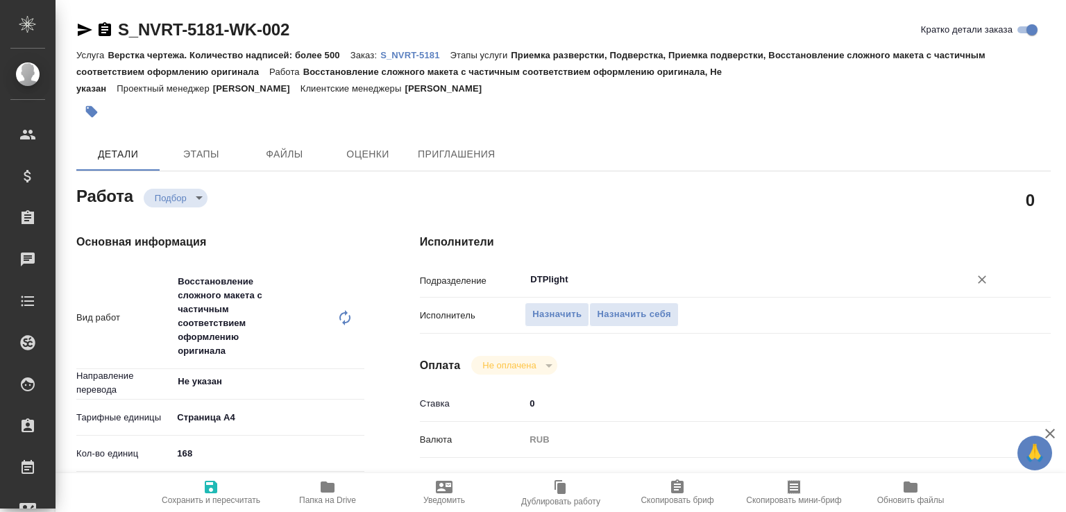
type input "DTPlight"
click at [228, 495] on span "Сохранить и пересчитать" at bounding box center [211, 500] width 99 height 10
type input "recruiting"
type input "Не указан"
type input "5f036ec4e16dec2d6b59c8ff"
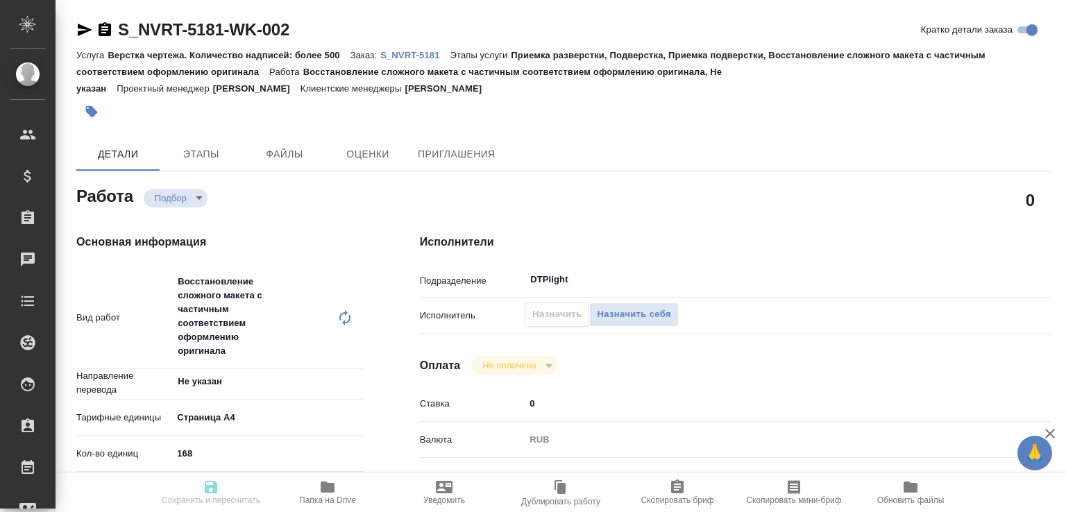
type input "168"
type input "med"
type input "6149832f2b7be24903fd7a82"
type input "[DATE] 10:00"
type input "[DATE] 12:00"
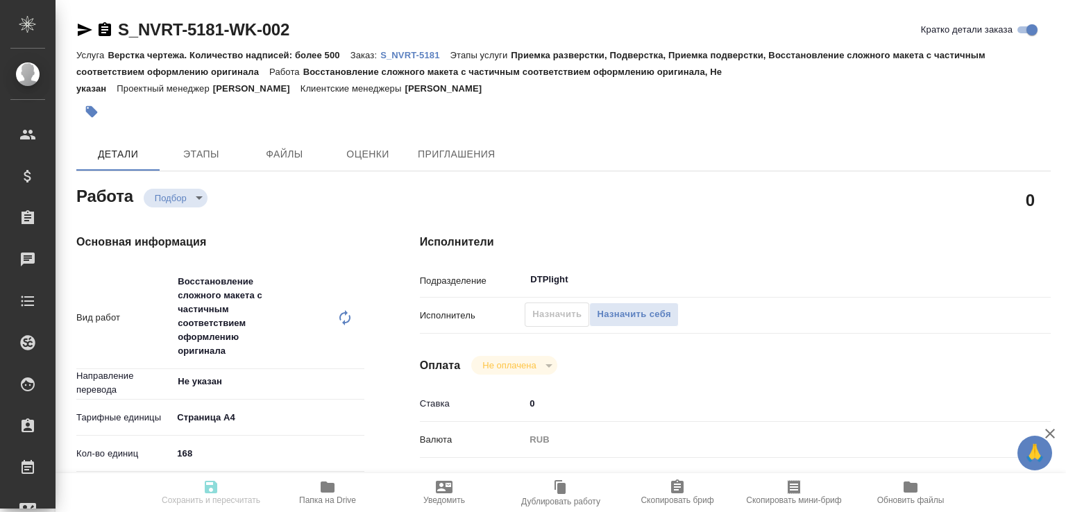
type input "[DATE] 17:00"
type input "DTPlight"
type input "notPayed"
type input "0"
type input "RUB"
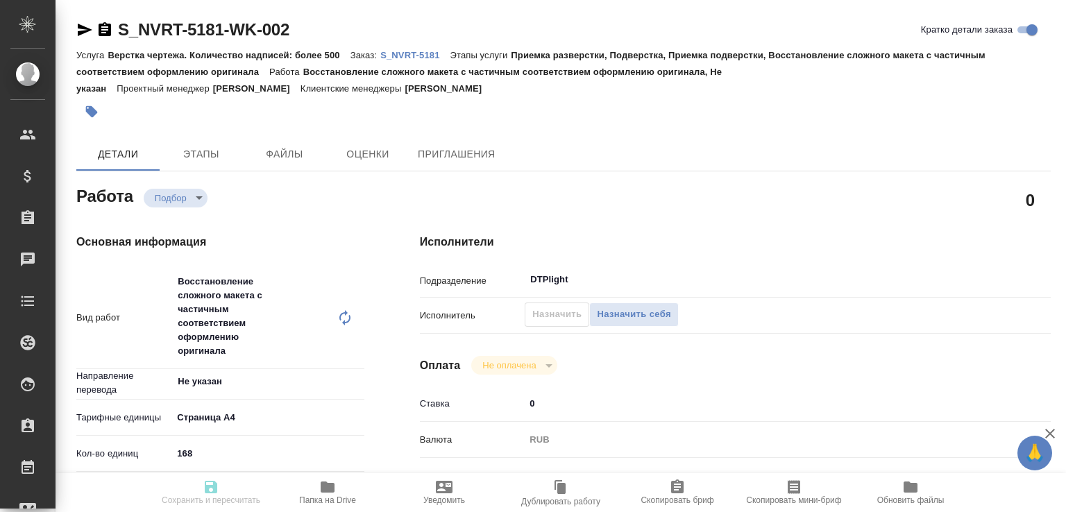
type input "[PERSON_NAME]"
type input "S_NVRT-5181"
type input "Верстка чертежа. Количество надписей: более 500"
type input "Приемка разверстки, Подверстка, Приемка подверстки, Восстановление сложного мак…"
type input "[PERSON_NAME]"
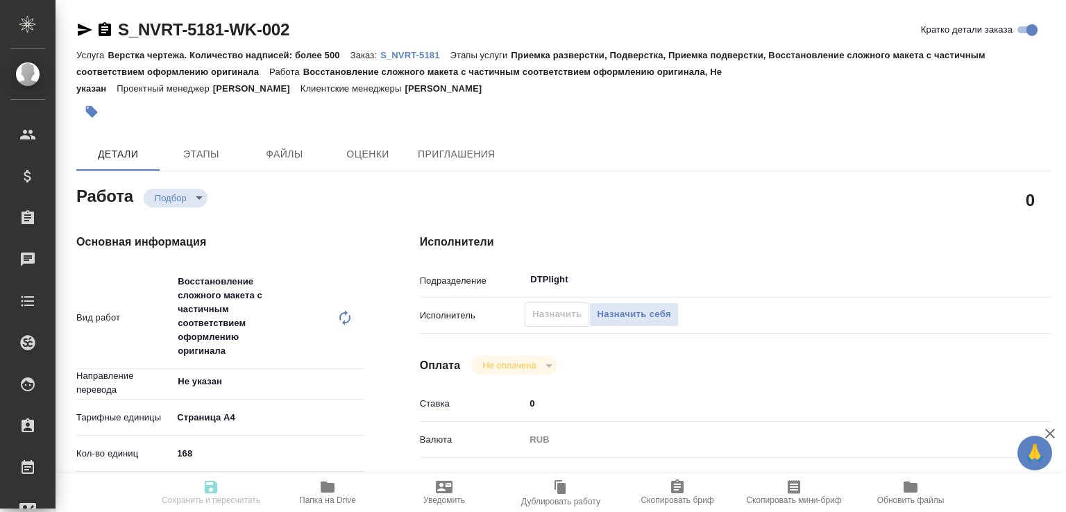
type input "[PERSON_NAME]"
type input "/Clients/Novartos_Pharma/Orders/S_NVRT-5181"
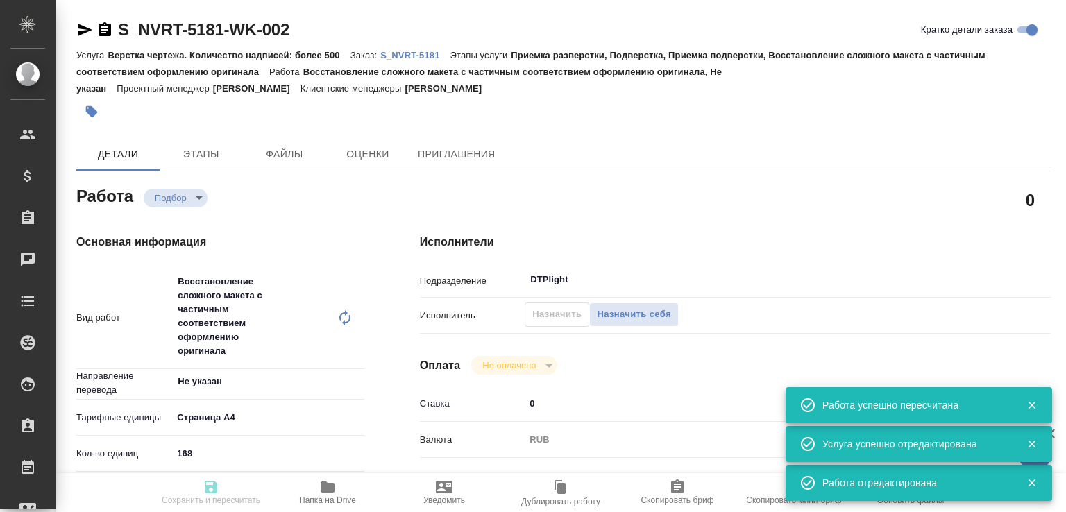
type input "recruiting"
type input "Не указан"
type input "5f036ec4e16dec2d6b59c8ff"
type input "168"
type input "med"
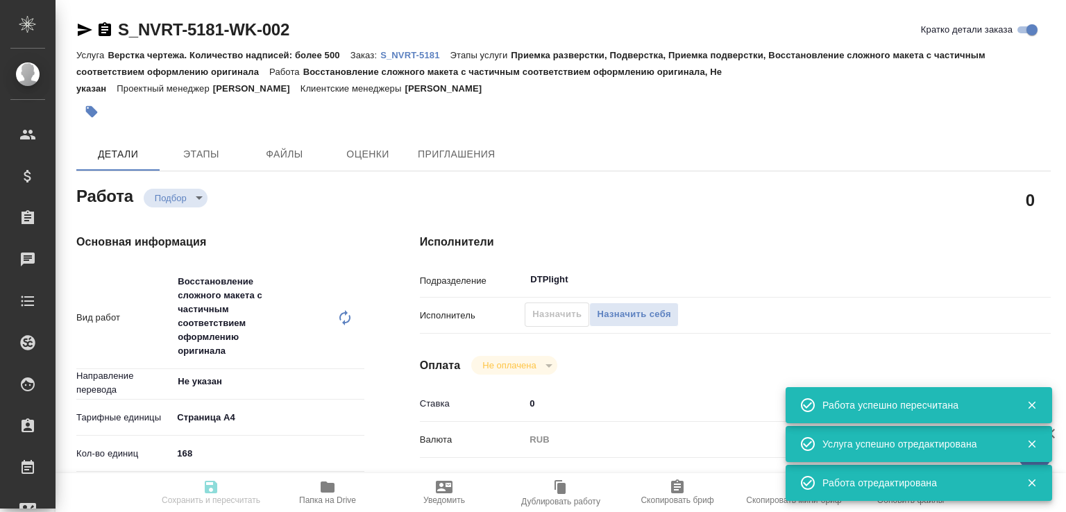
type input "6149832f2b7be24903fd7a82"
type input "[DATE] 10:00"
type input "[DATE] 12:00"
type input "[DATE] 17:00"
type input "DTPlight"
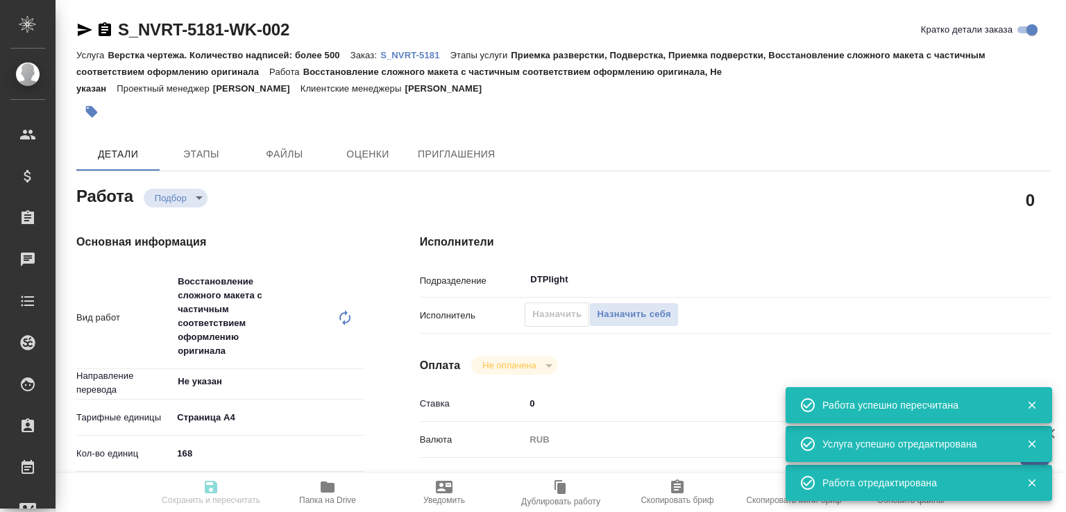
type input "notPayed"
type input "0"
type input "RUB"
type input "[PERSON_NAME]"
type input "S_NVRT-5181"
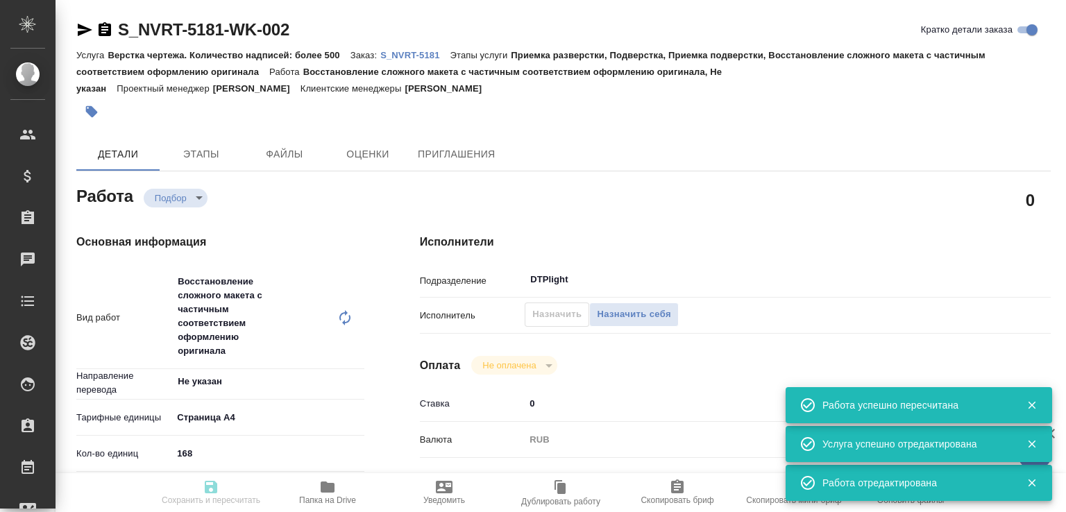
type input "Верстка чертежа. Количество надписей: более 500"
type input "Приемка разверстки, Подверстка, Приемка подверстки, Восстановление сложного мак…"
type input "[PERSON_NAME]"
type input "/Clients/Novartos_Pharma/Orders/S_NVRT-5181"
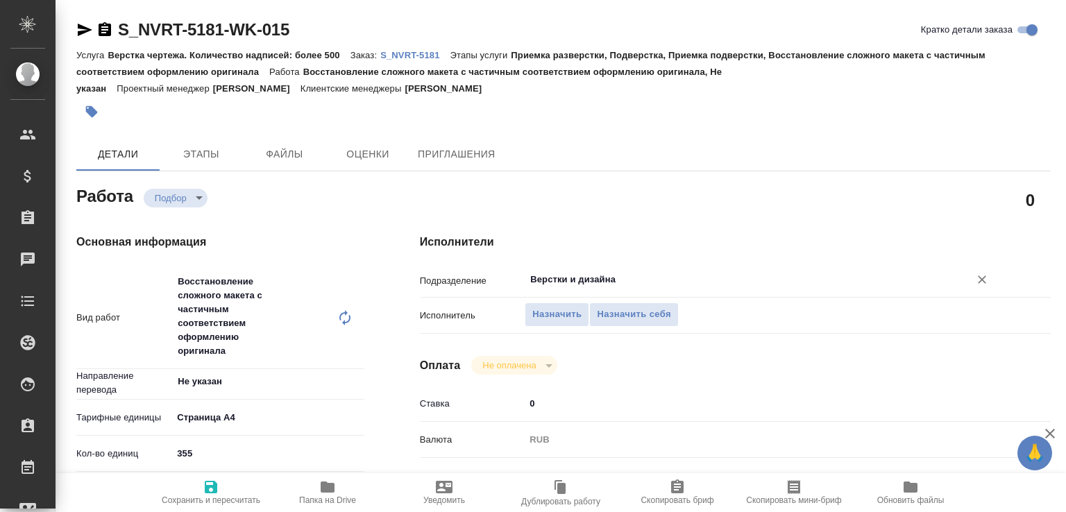
click at [541, 284] on input "Верстки и дизайна" at bounding box center [738, 279] width 418 height 17
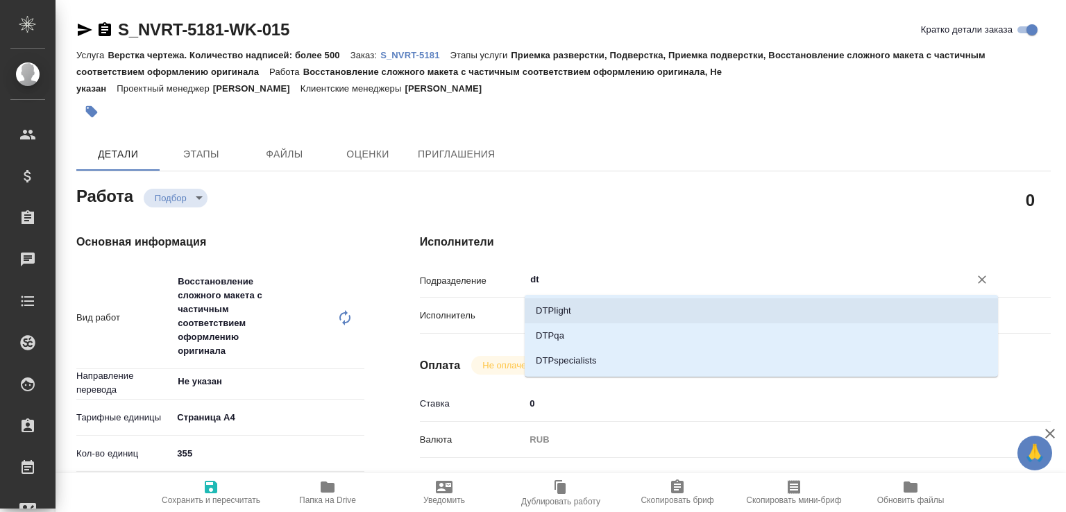
click at [544, 312] on li "DTPlight" at bounding box center [761, 310] width 473 height 25
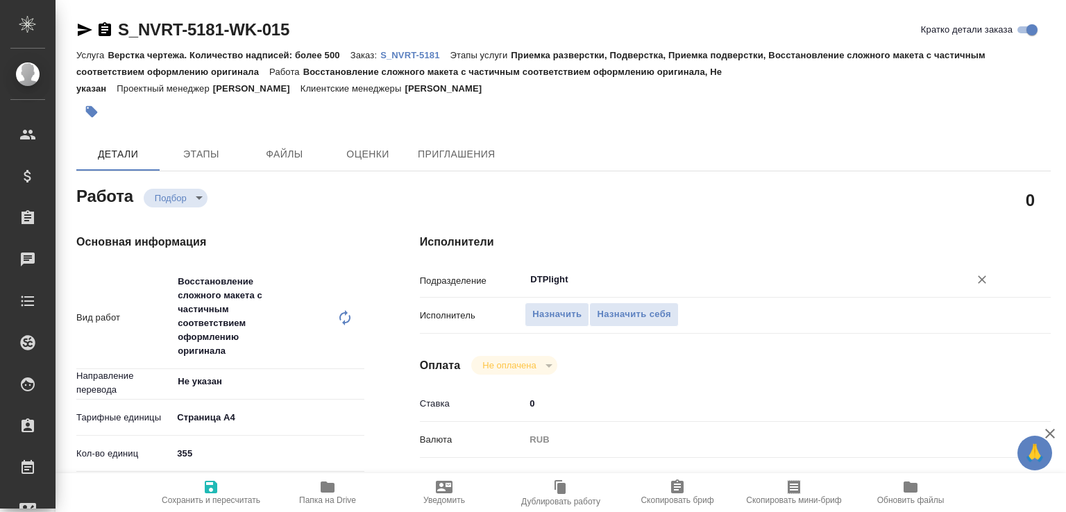
type input "DTPlight"
click at [239, 495] on span "Сохранить и пересчитать" at bounding box center [211, 500] width 99 height 10
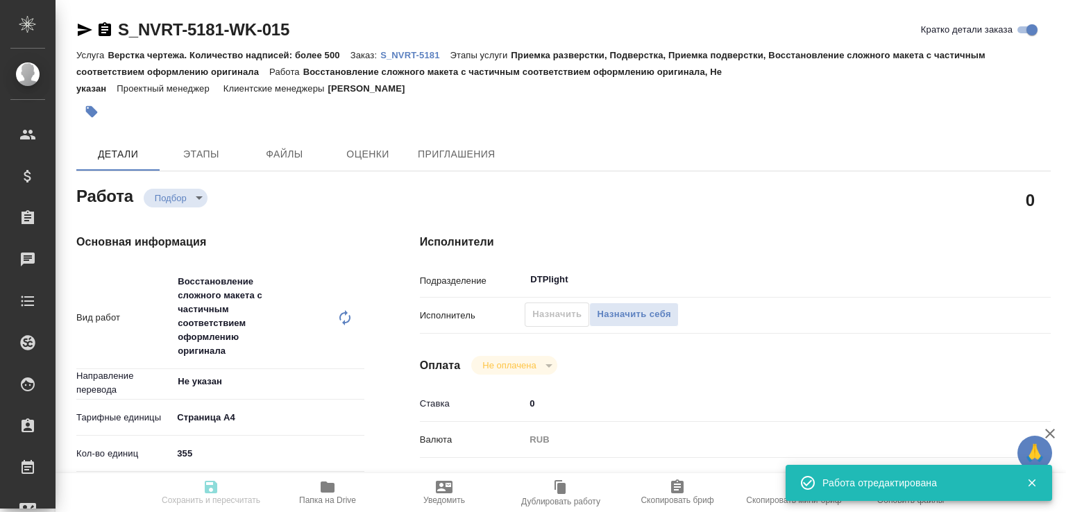
type input "recruiting"
type input "Не указан"
type input "5f036ec4e16dec2d6b59c8ff"
type input "355"
type input "med"
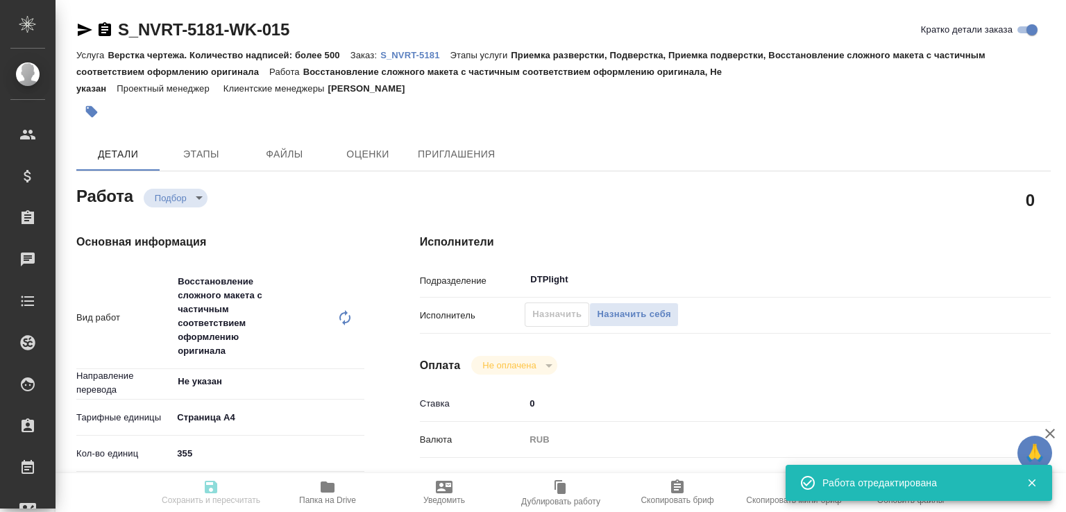
type input "6149832f2b7be24903fd7a82"
type input "[DATE] 10:00"
type input "[DATE] 12:00"
type input "[DATE] 17:00"
type input "DTPlight"
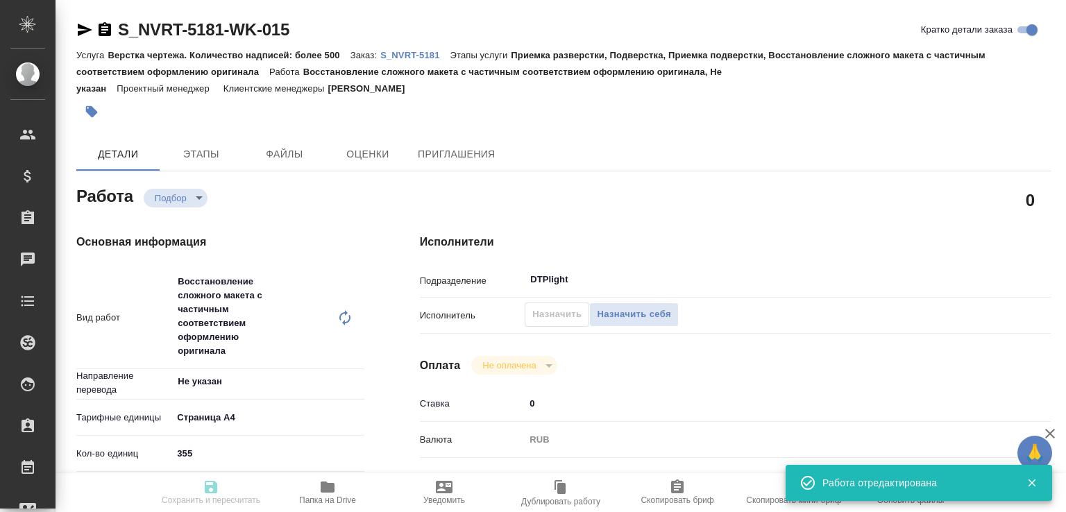
type input "notPayed"
type input "0"
type input "RUB"
type input "[PERSON_NAME]"
type input "S_NVRT-5181"
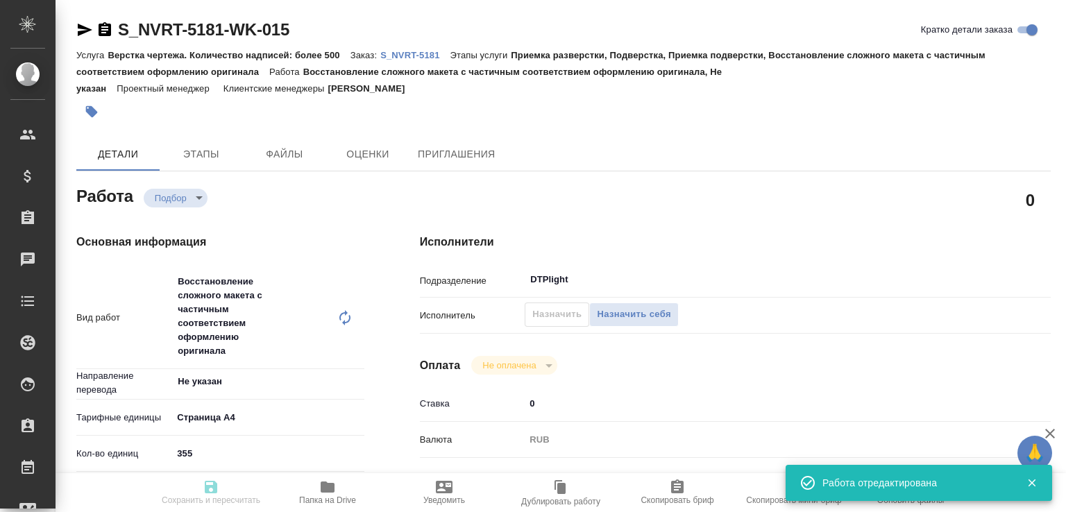
type input "Верстка чертежа. Количество надписей: более 500"
type input "Приемка разверстки, Подверстка, Приемка подверстки, Восстановление сложного мак…"
type input "[PERSON_NAME]"
type input "/Clients/Novartos_Pharma/Orders/S_NVRT-5181"
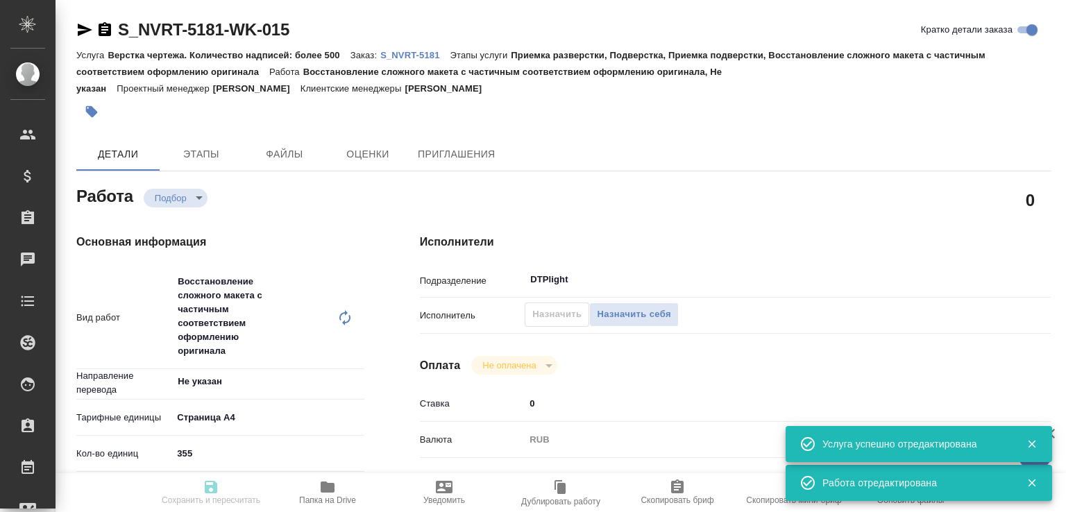
type input "recruiting"
type input "Не указан"
type input "5f036ec4e16dec2d6b59c8ff"
type input "355"
type input "med"
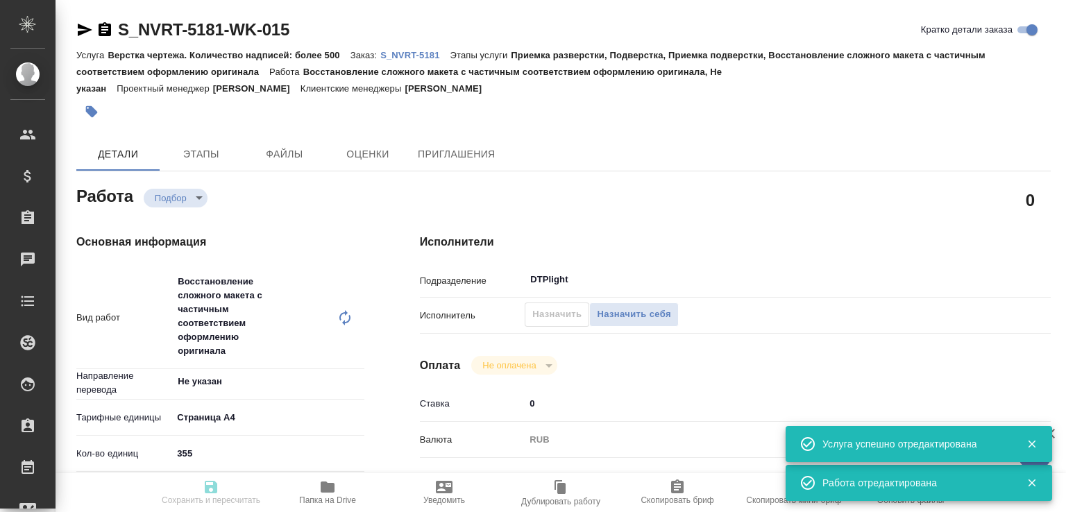
type input "6149832f2b7be24903fd7a82"
type input "[DATE] 10:00"
type input "[DATE] 12:00"
type input "[DATE] 17:00"
type input "DTPlight"
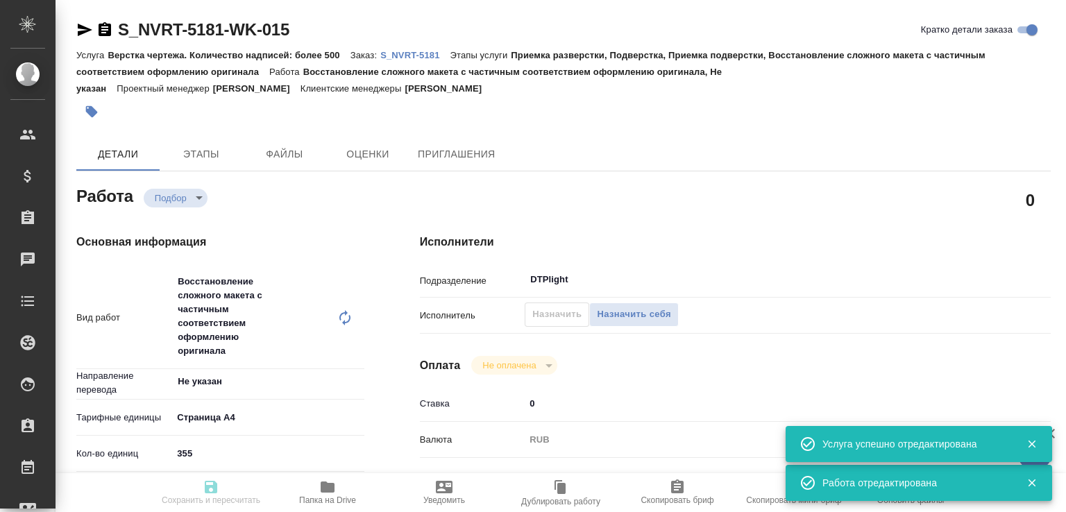
type input "notPayed"
type input "0"
type input "RUB"
type input "[PERSON_NAME]"
type input "S_NVRT-5181"
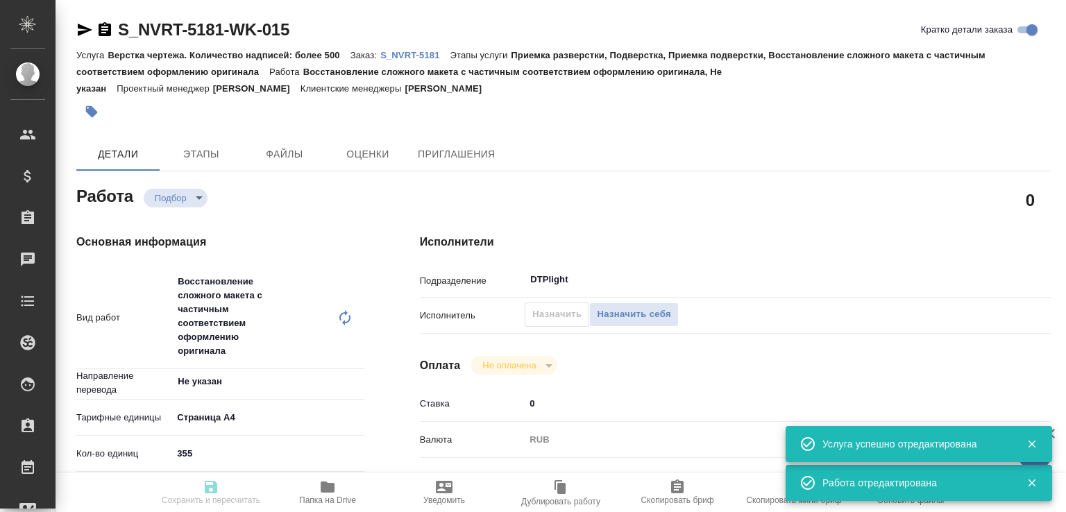
type input "Верстка чертежа. Количество надписей: более 500"
type input "Приемка разверстки, Подверстка, Приемка подверстки, Восстановление сложного мак…"
type input "[PERSON_NAME]"
type input "/Clients/Novartos_Pharma/Orders/S_NVRT-5181"
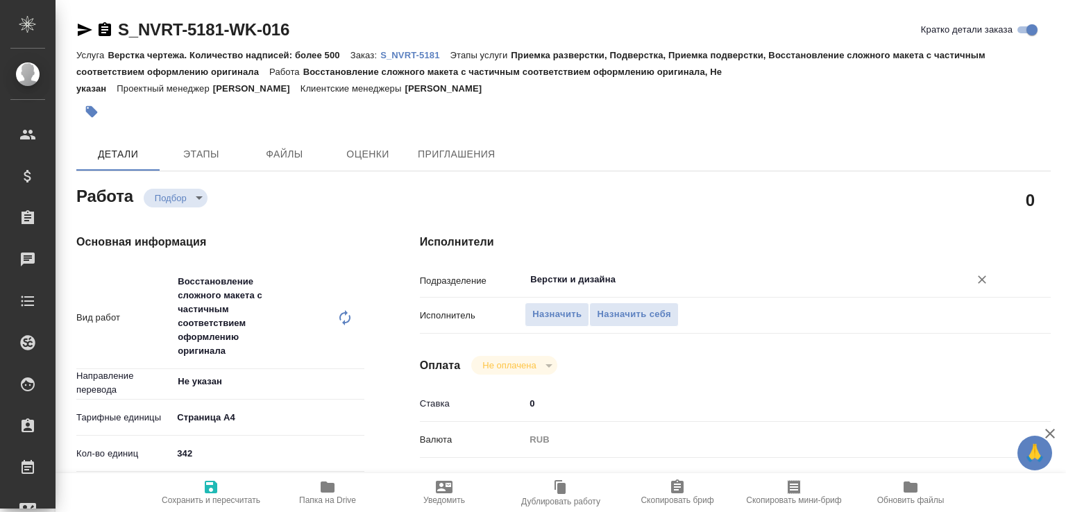
click at [544, 282] on input "Верстки и дизайна" at bounding box center [738, 279] width 418 height 17
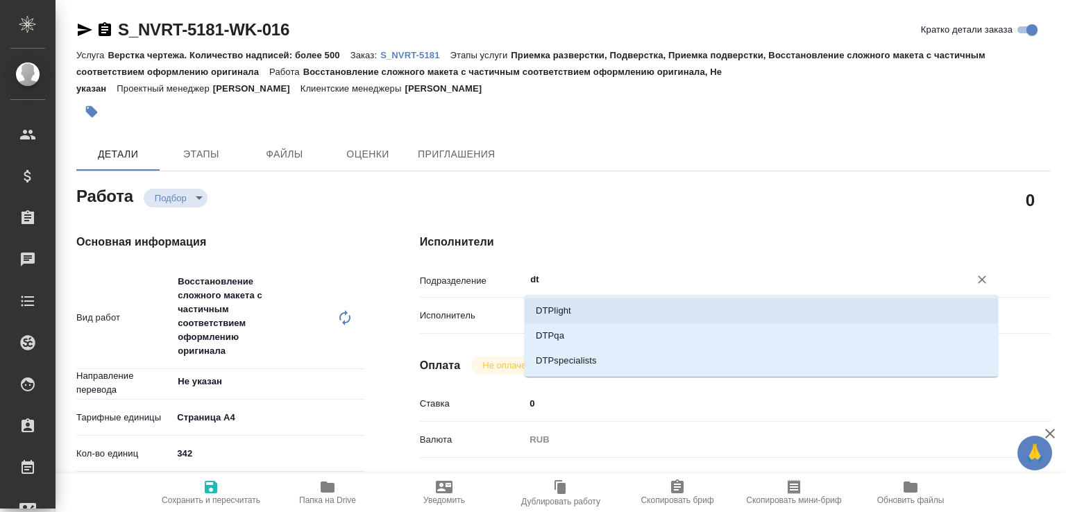
click at [547, 305] on li "DTPlight" at bounding box center [761, 310] width 473 height 25
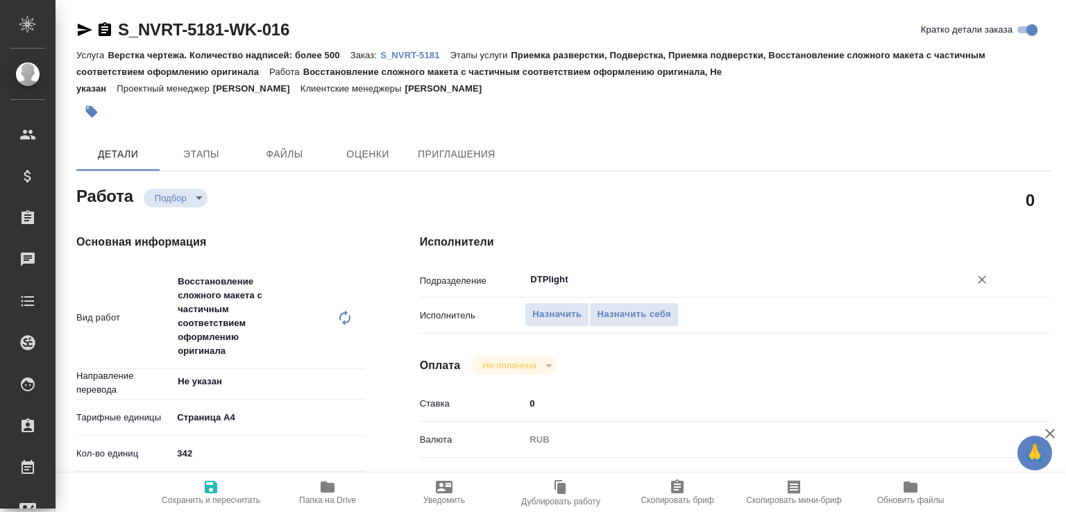
type input "DTPlight"
click at [221, 497] on span "Сохранить и пересчитать" at bounding box center [211, 500] width 99 height 10
type input "recruiting"
type input "Не указан"
type input "5f036ec4e16dec2d6b59c8ff"
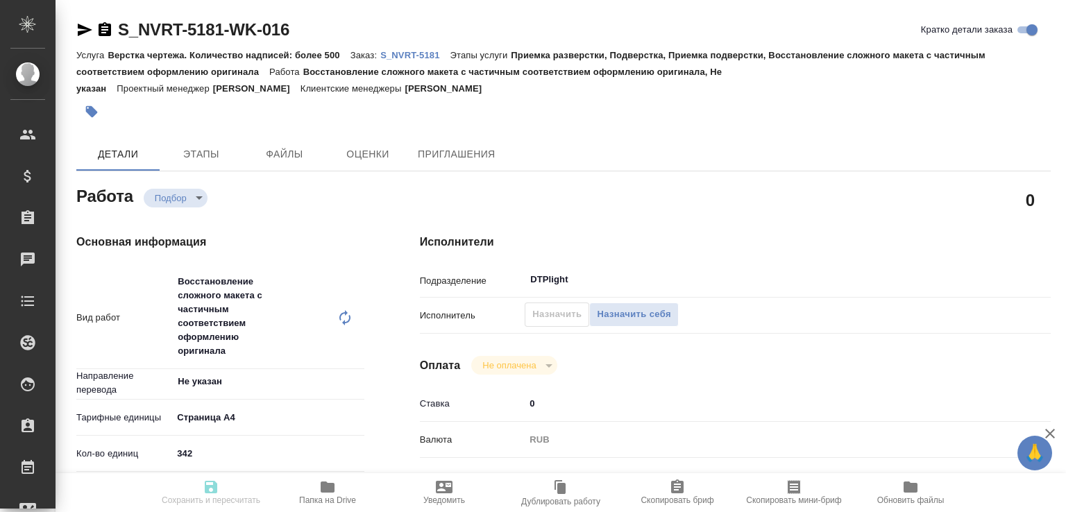
type input "342"
type input "med"
type input "6149832f2b7be24903fd7a82"
type input "[DATE] 10:00"
type input "[DATE] 12:00"
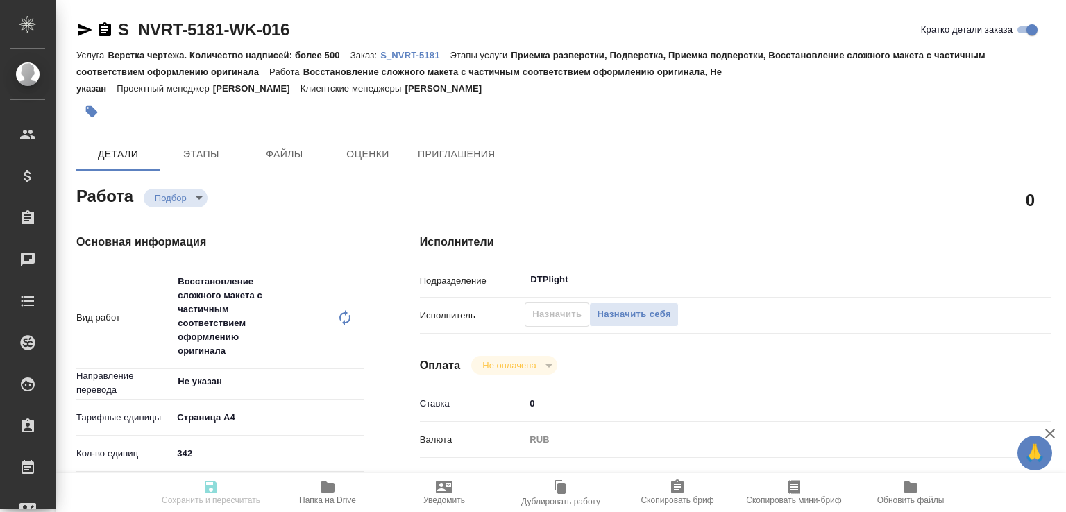
type input "[DATE] 17:00"
type input "DTPlight"
type input "notPayed"
type input "0"
type input "RUB"
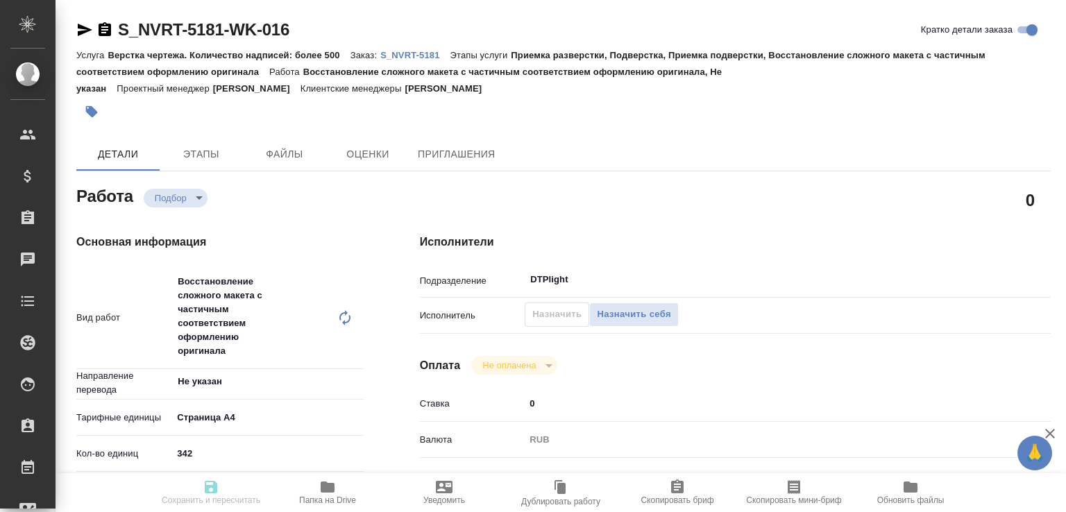
type input "[PERSON_NAME]"
type input "S_NVRT-5181"
type input "Верстка чертежа. Количество надписей: более 500"
type input "Приемка разверстки, Подверстка, Приемка подверстки, Восстановление сложного мак…"
type input "[PERSON_NAME]"
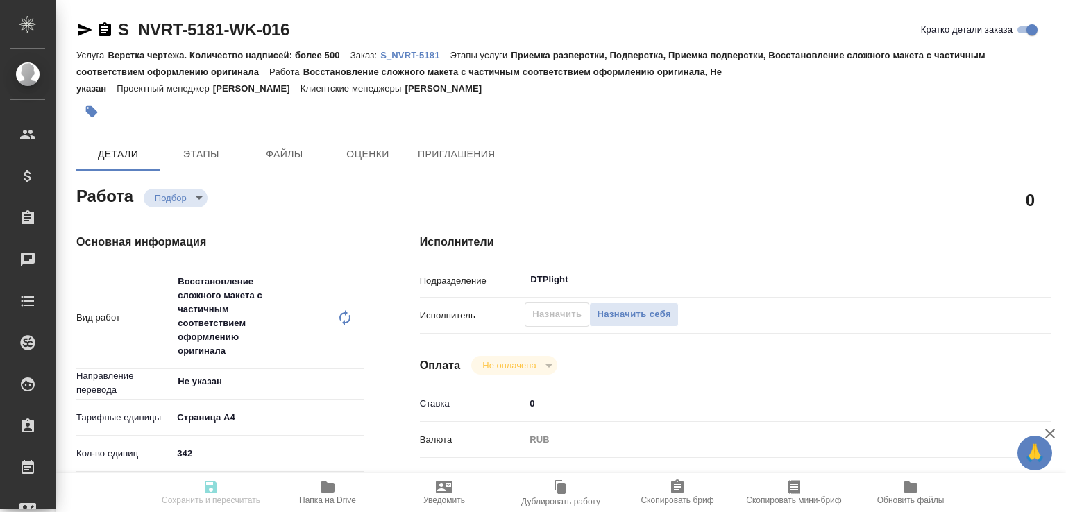
type input "[PERSON_NAME]"
type input "/Clients/Novartos_Pharma/Orders/S_NVRT-5181"
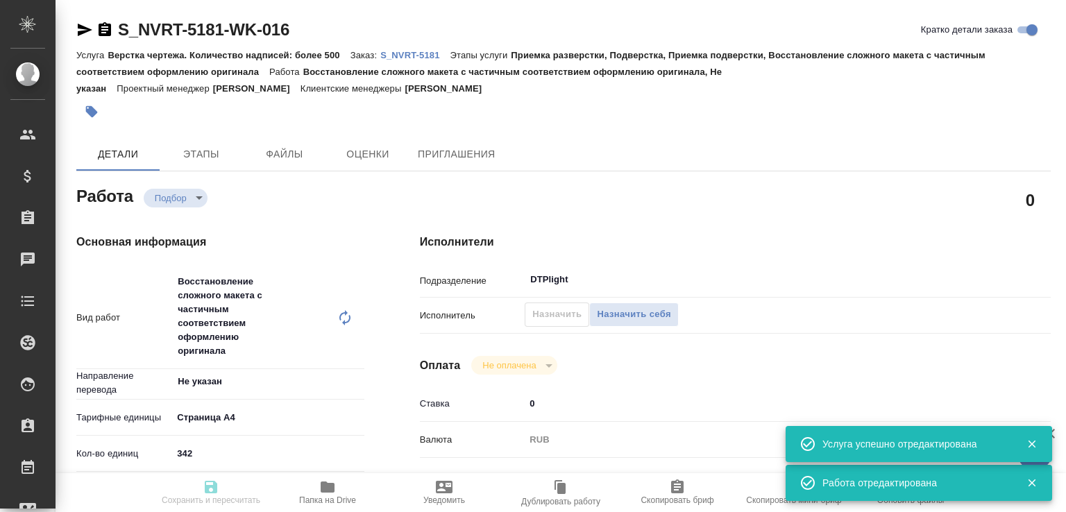
type input "recruiting"
type input "Не указан"
type input "5f036ec4e16dec2d6b59c8ff"
type input "342"
type input "med"
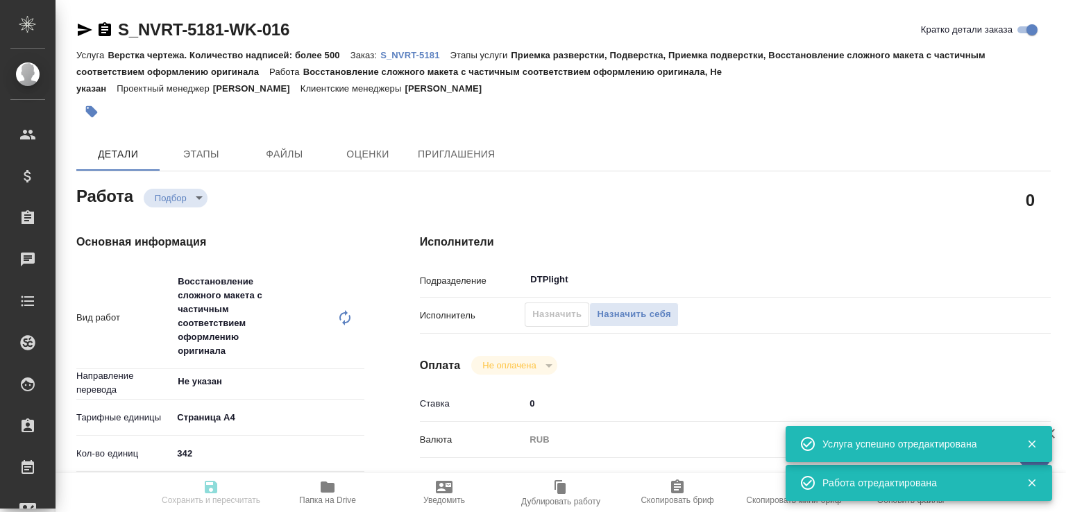
type input "6149832f2b7be24903fd7a82"
type input "[DATE] 10:00"
type input "[DATE] 12:00"
type input "[DATE] 17:00"
type input "DTPlight"
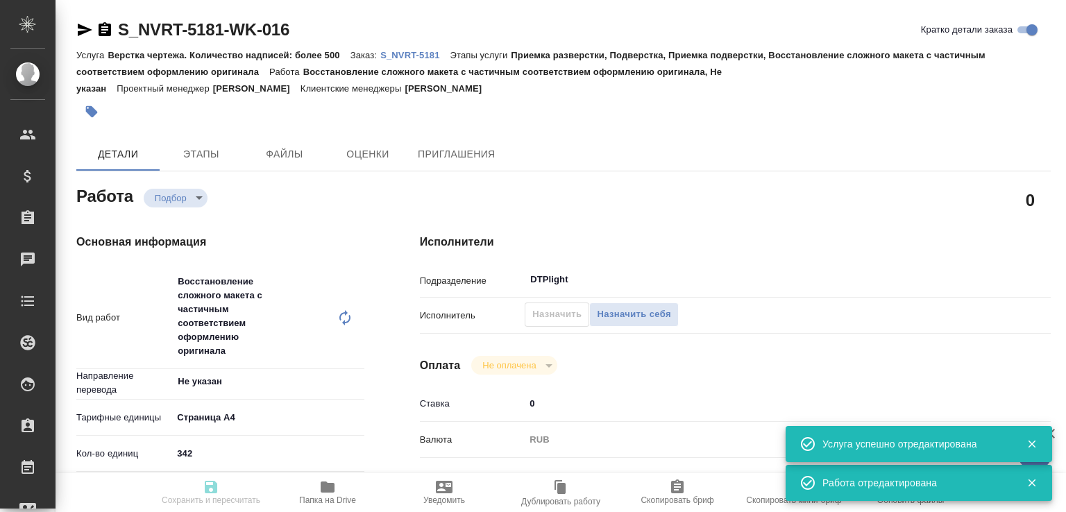
type input "notPayed"
type input "0"
type input "RUB"
type input "[PERSON_NAME]"
type input "S_NVRT-5181"
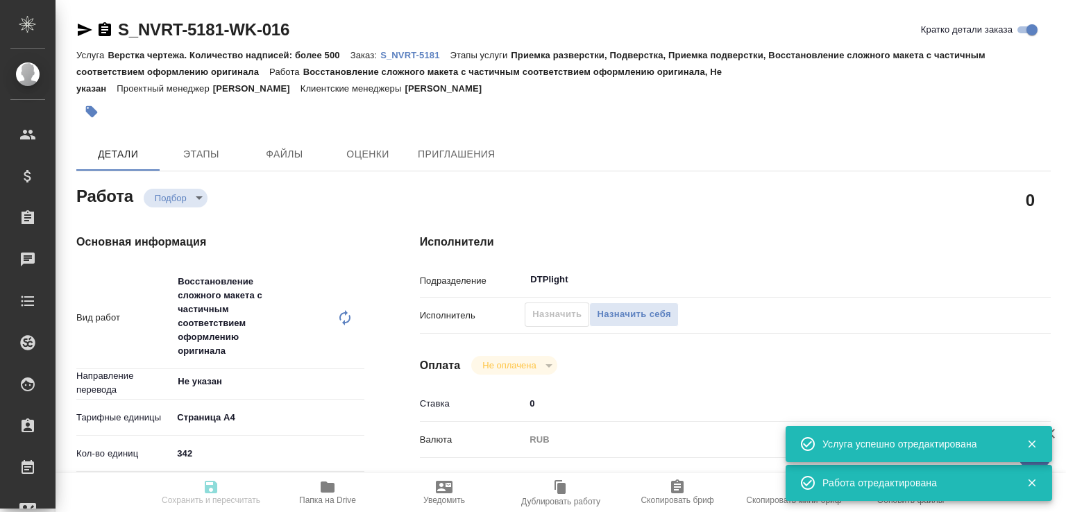
type input "Верстка чертежа. Количество надписей: более 500"
type input "Приемка разверстки, Подверстка, Приемка подверстки, Восстановление сложного мак…"
type input "[PERSON_NAME]"
type input "/Clients/Novartos_Pharma/Orders/S_NVRT-5181"
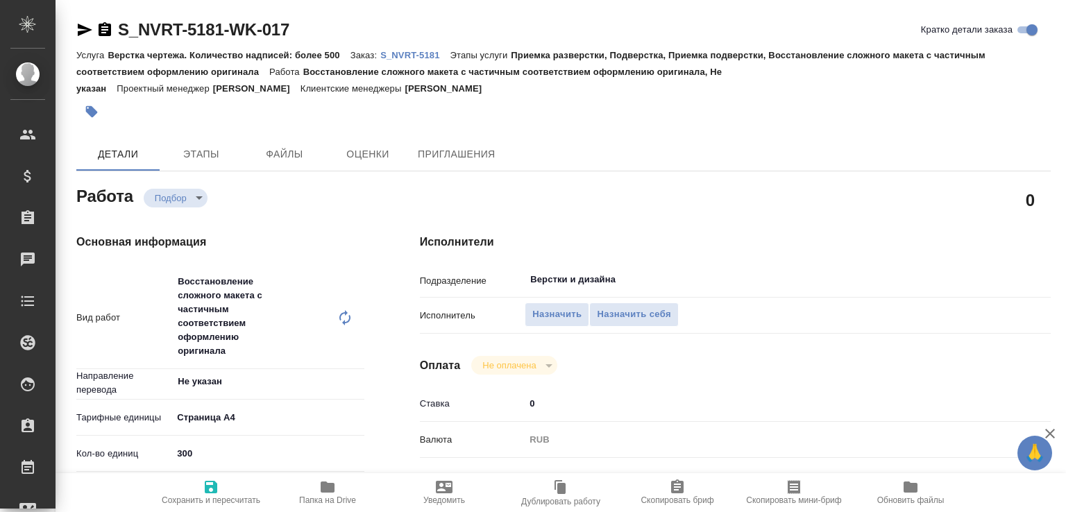
type textarea "x"
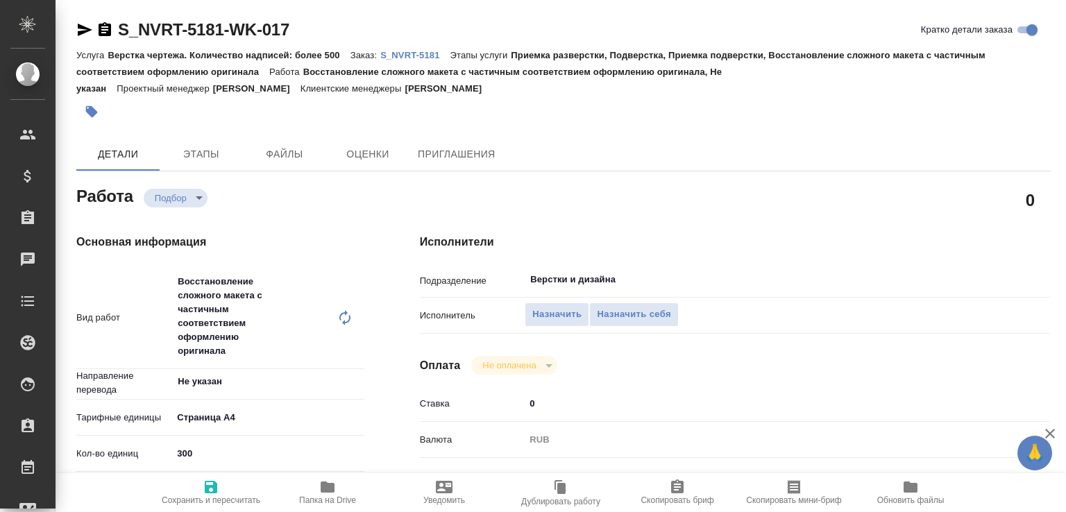
type textarea "x"
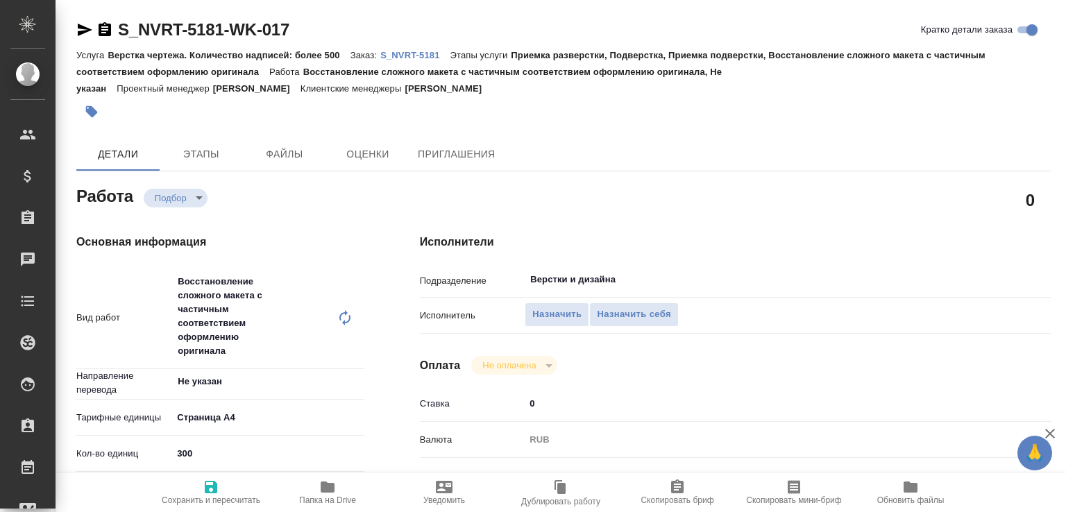
type textarea "x"
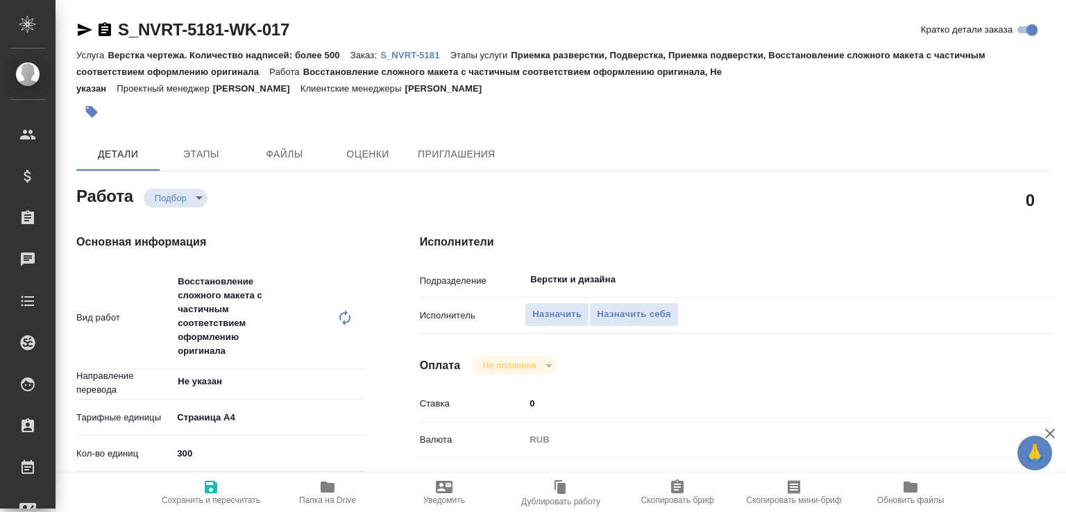
type textarea "x"
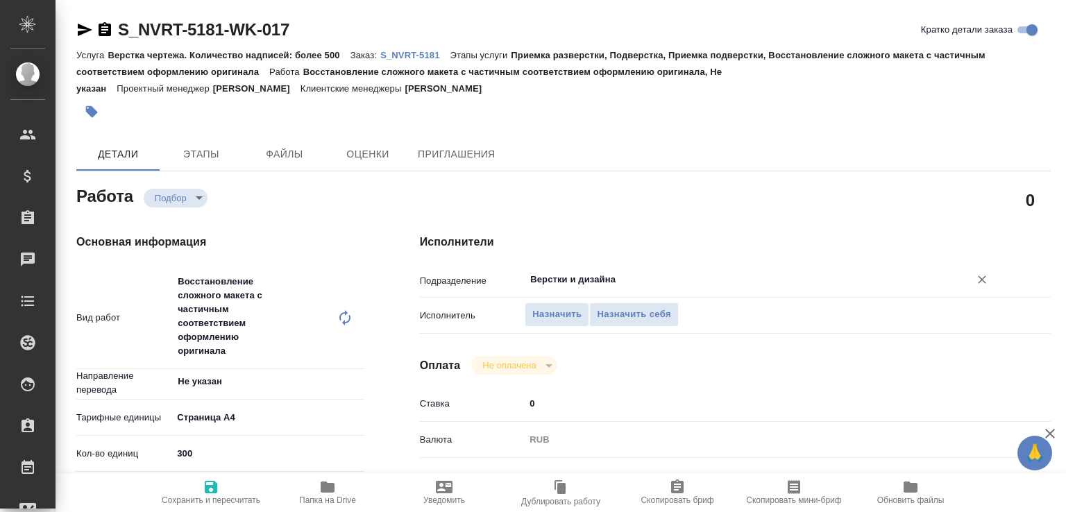
type textarea "x"
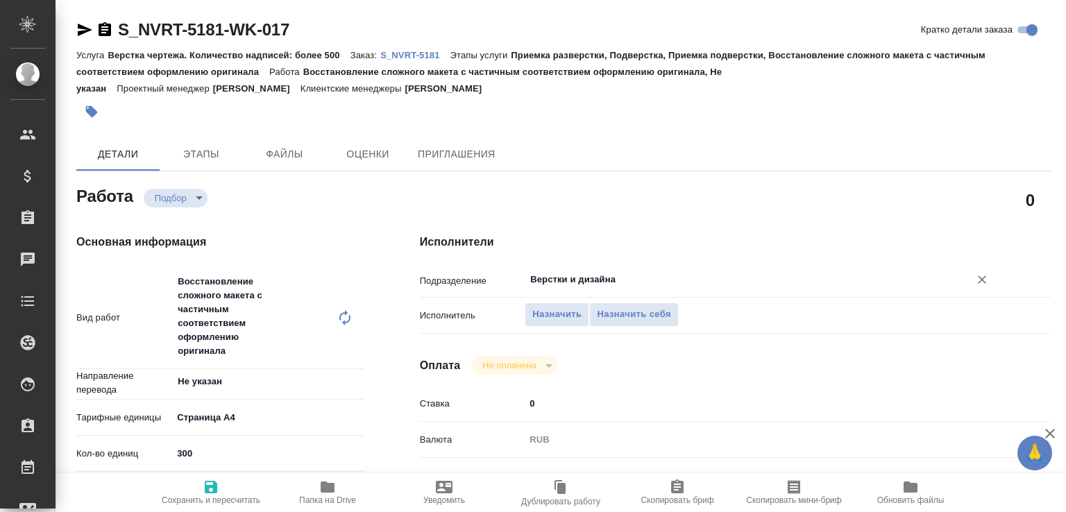
click at [550, 284] on input "Верстки и дизайна" at bounding box center [738, 279] width 418 height 17
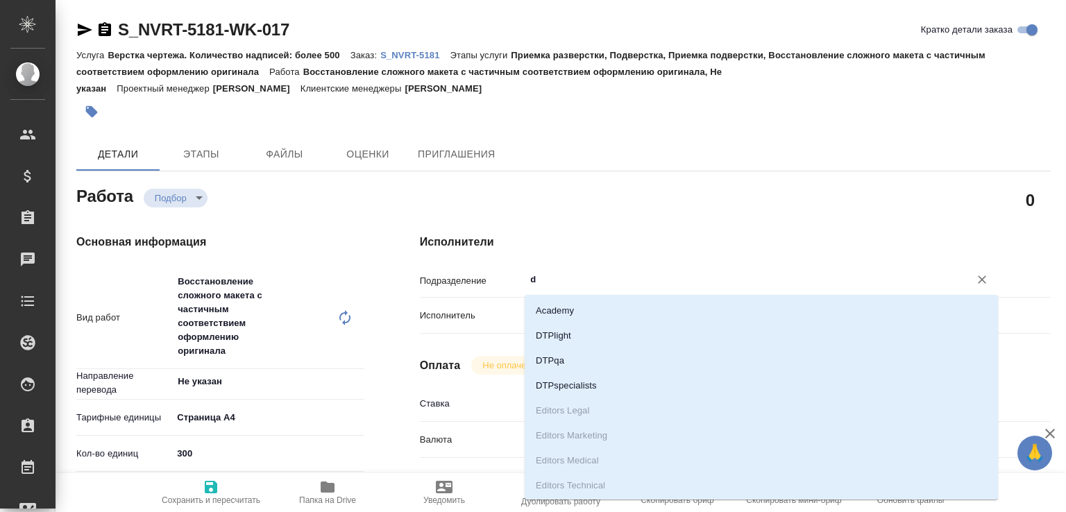
type input "dt"
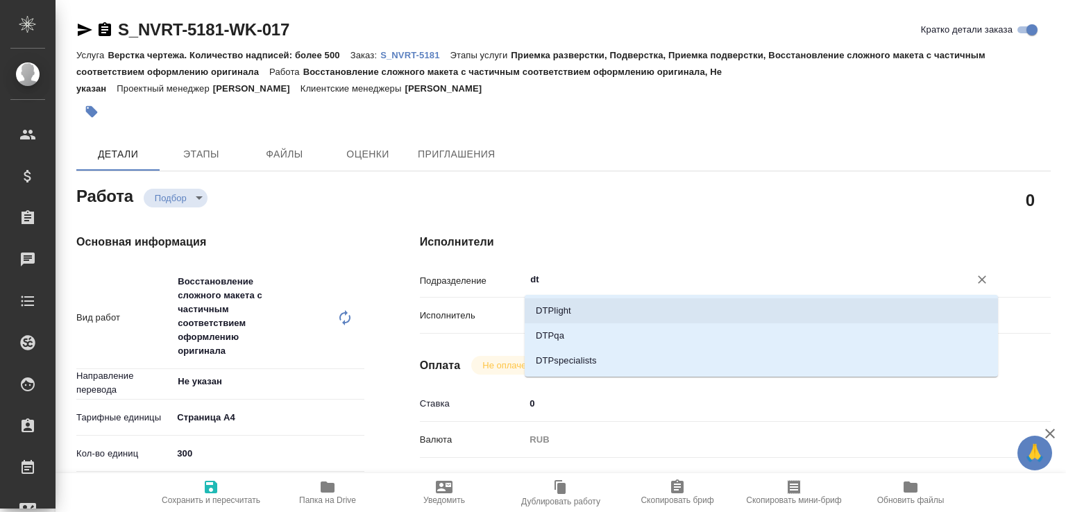
click at [550, 307] on li "DTPlight" at bounding box center [761, 310] width 473 height 25
type textarea "x"
type input "DTPlight"
type textarea "x"
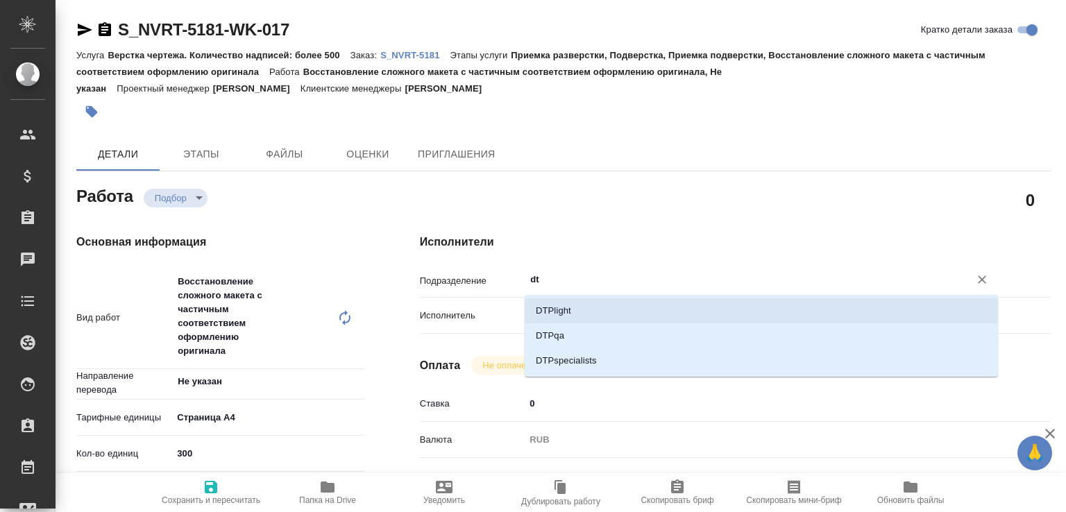
type textarea "x"
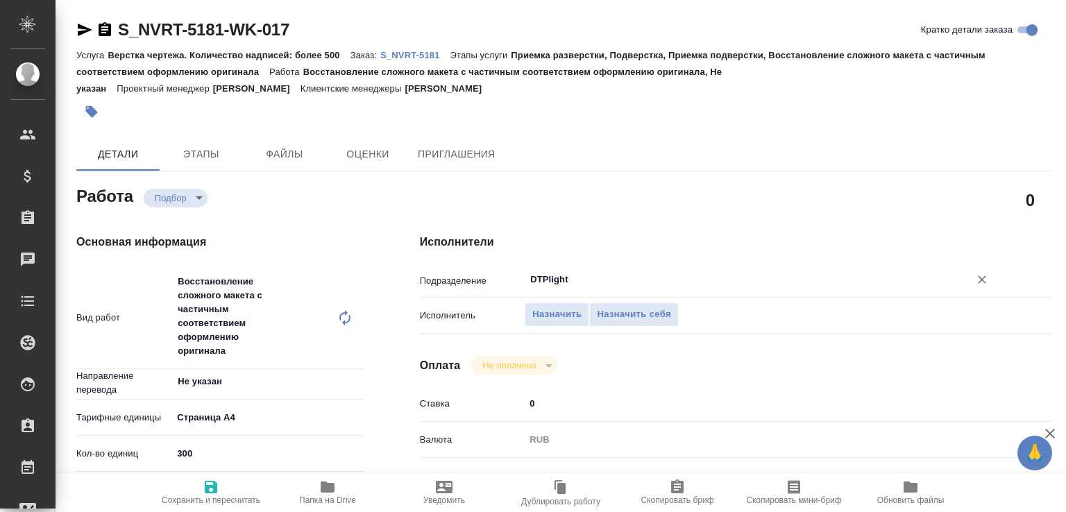
type input "DTPlight"
click at [219, 486] on icon "button" at bounding box center [211, 487] width 17 height 17
type textarea "x"
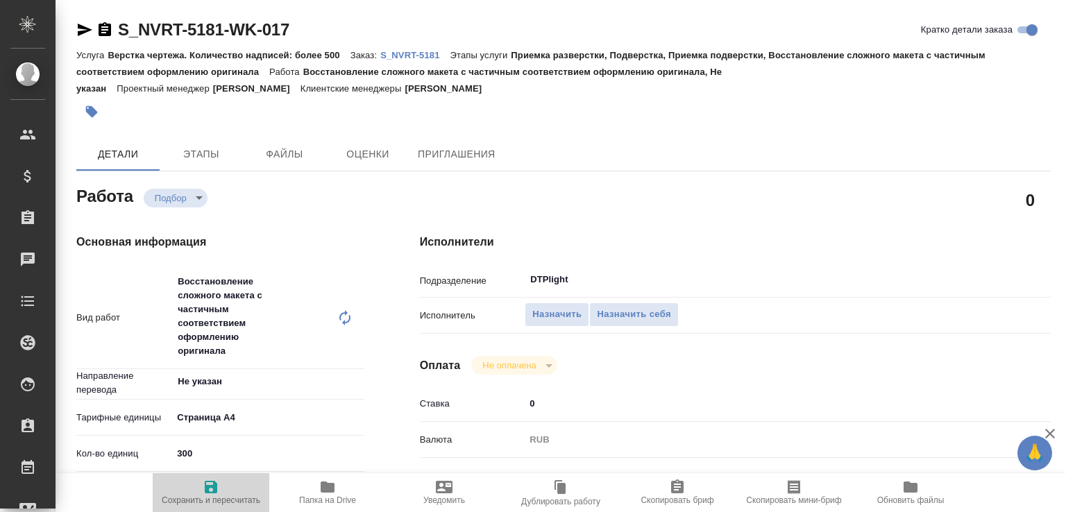
type textarea "x"
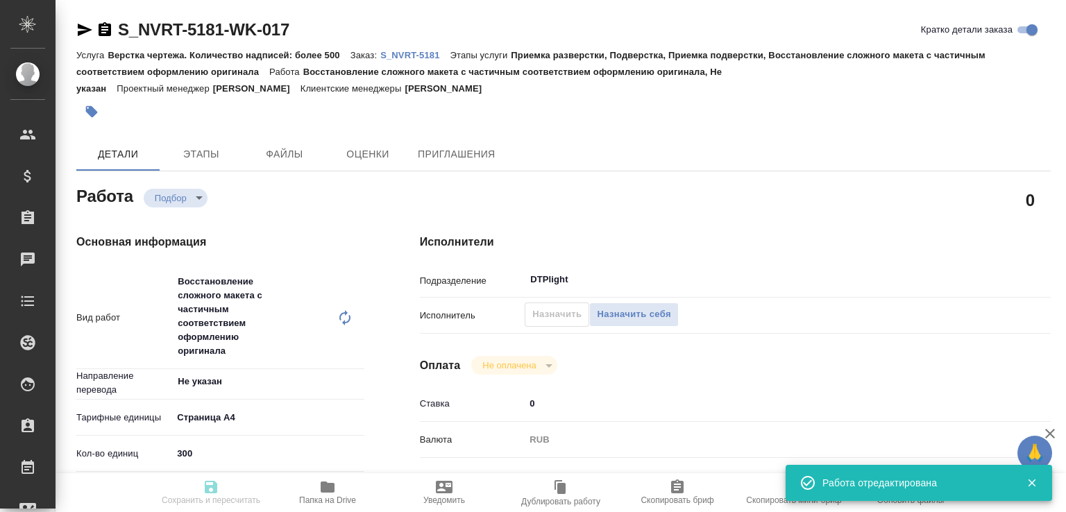
type textarea "x"
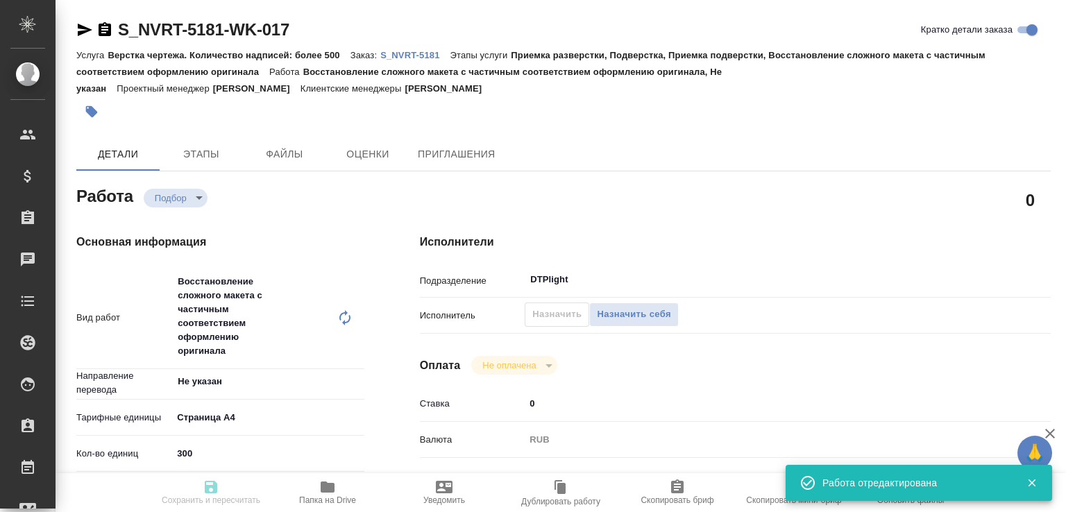
type input "recruiting"
type textarea "Восстановление сложного макета с частичным соответствием оформлению оригинала"
type textarea "x"
type input "Не указан"
type input "5f036ec4e16dec2d6b59c8ff"
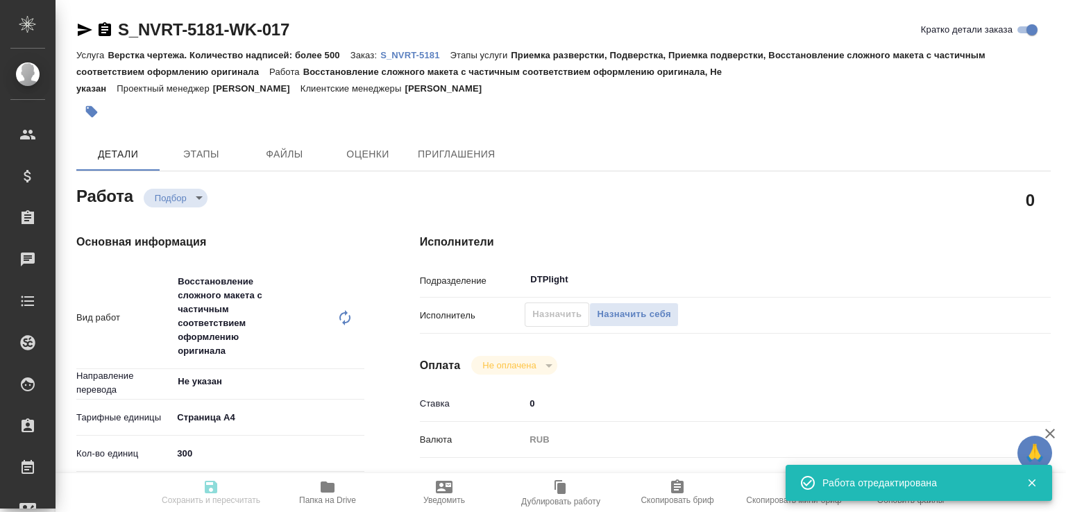
type input "300"
type input "med"
type input "6149832f2b7be24903fd7a82"
type input "[DATE] 10:00"
type input "[DATE] 12:00"
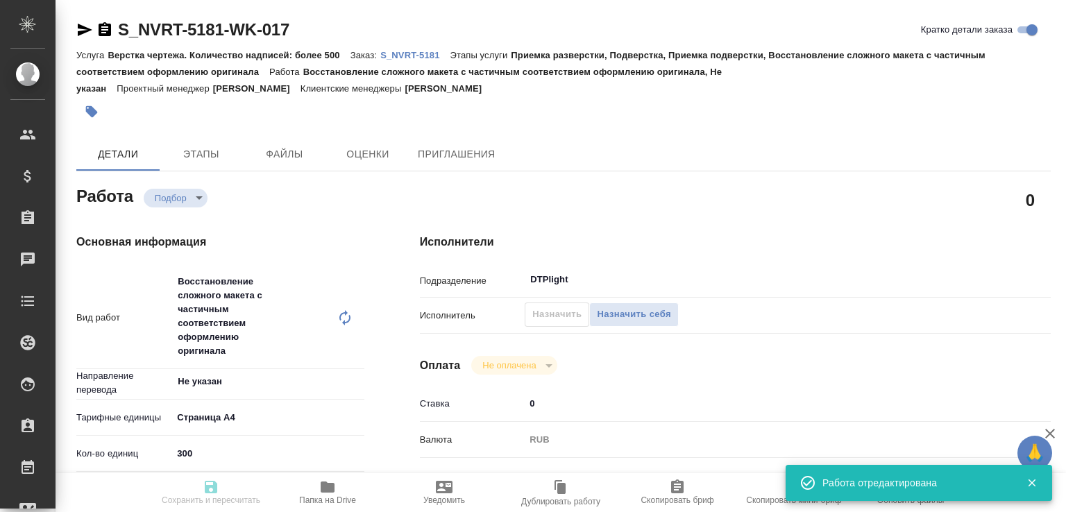
type input "[DATE] 17:00"
type input "DTPlight"
type input "notPayed"
type input "0"
type input "RUB"
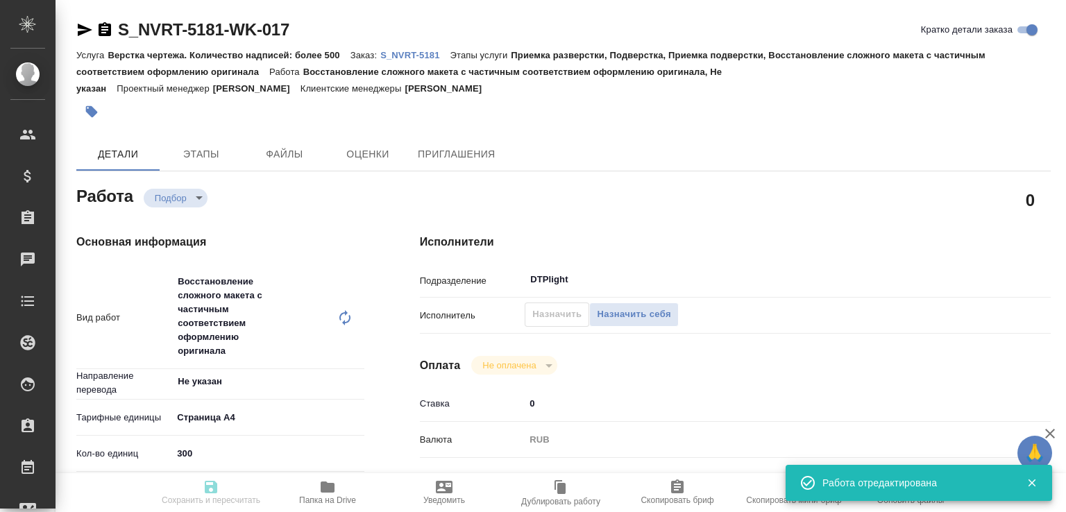
type input "[PERSON_NAME]"
type textarea "В конце названия файлов прошу указать свою фамилию. Можно сдать без папок. http…"
type textarea "x"
type textarea "/Clients/Novartos_Pharma/Orders/S_NVRT-5181/DTP/S_NVRT-5181-WK-017"
type textarea "x"
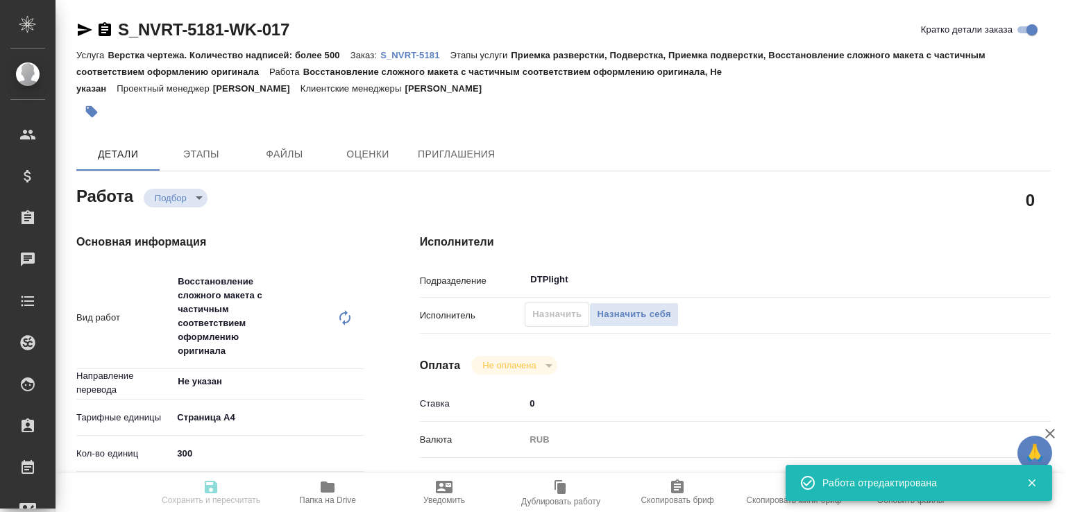
type input "S_NVRT-5181"
type input "Верстка чертежа. Количество надписей: более 500"
type input "Приемка разверстки, Подверстка, Приемка подверстки, Восстановление сложного мак…"
type input "[PERSON_NAME]"
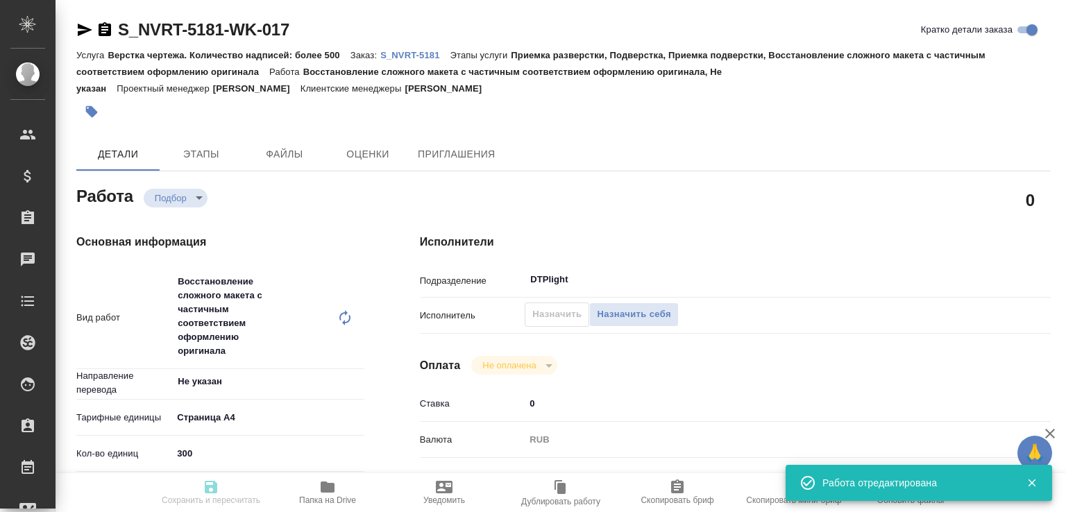
type input "/Clients/Novartos_Pharma/Orders/S_NVRT-5181"
type textarea "x"
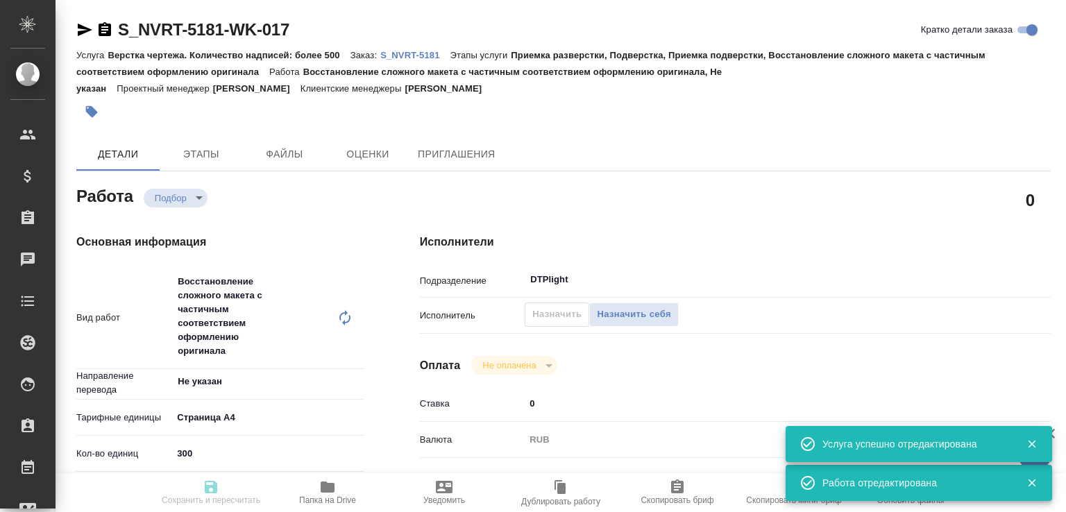
type textarea "x"
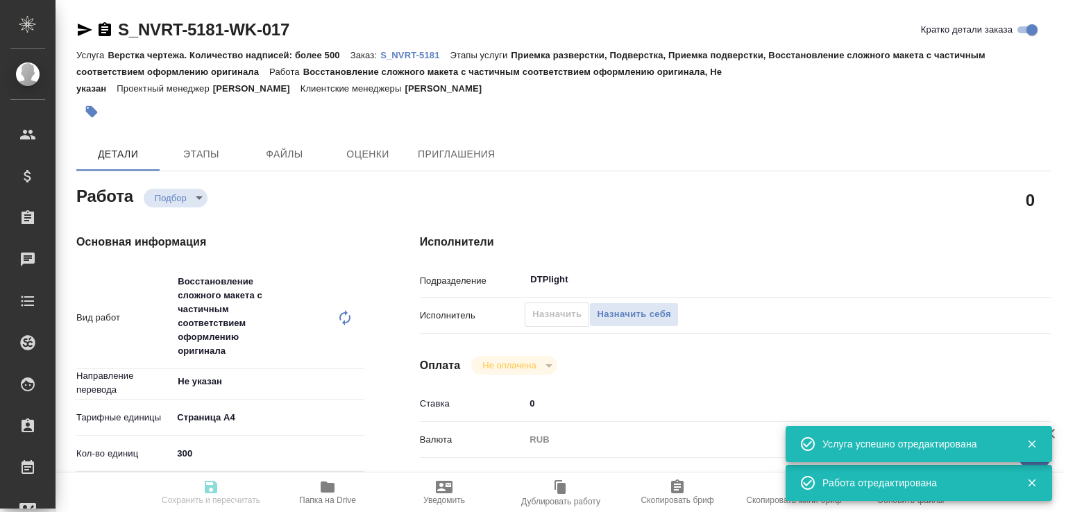
type textarea "x"
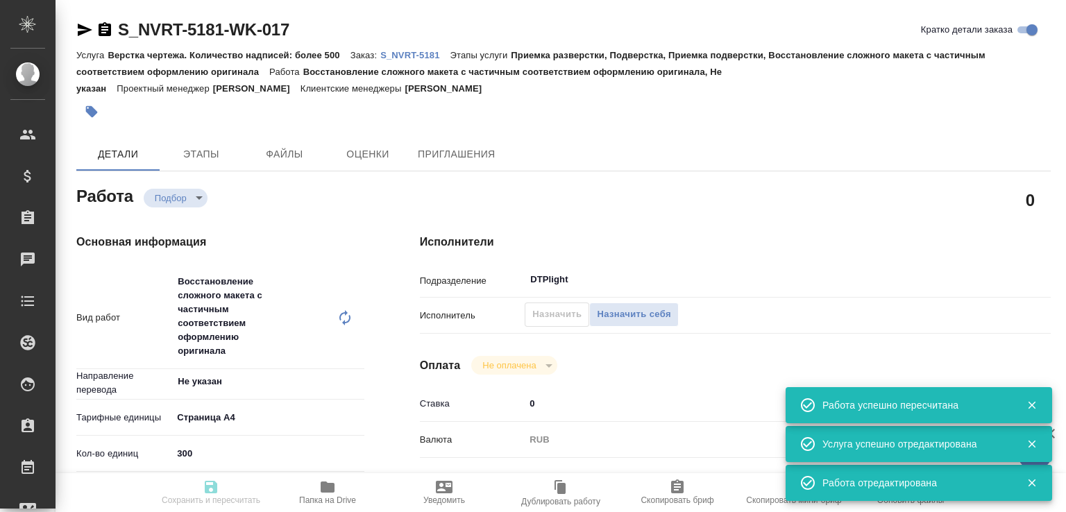
type input "recruiting"
type textarea "Восстановление сложного макета с частичным соответствием оформлению оригинала"
type textarea "x"
type input "Не указан"
type input "5f036ec4e16dec2d6b59c8ff"
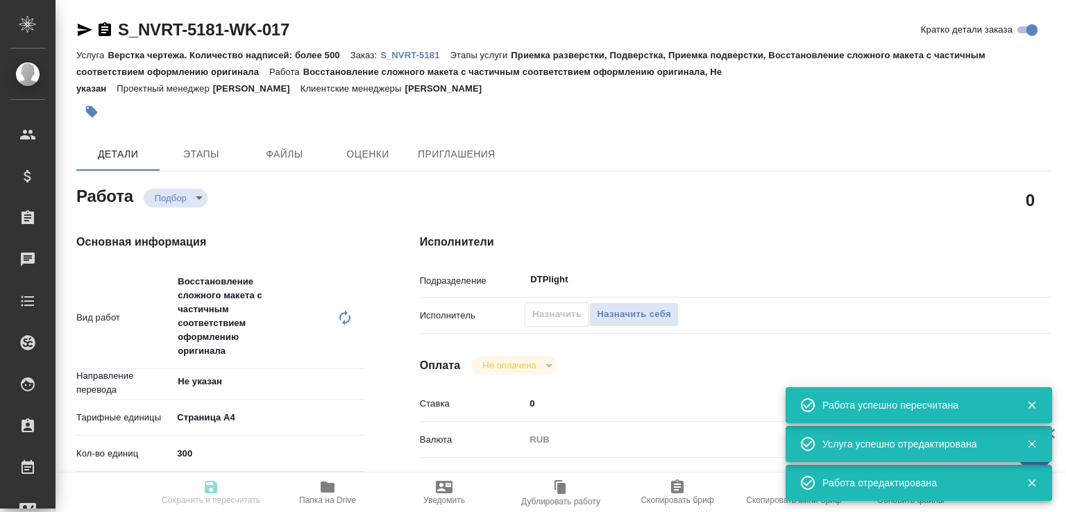
type input "300"
type input "med"
type input "6149832f2b7be24903fd7a82"
type input "[DATE] 10:00"
type input "[DATE] 12:00"
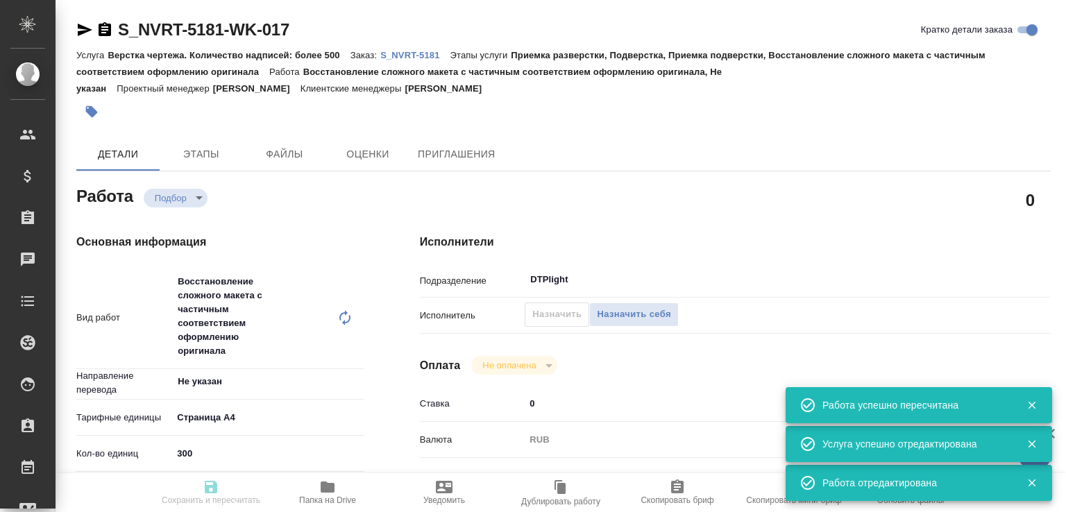
type input "[DATE] 17:00"
type input "DTPlight"
type input "notPayed"
type input "0"
type input "RUB"
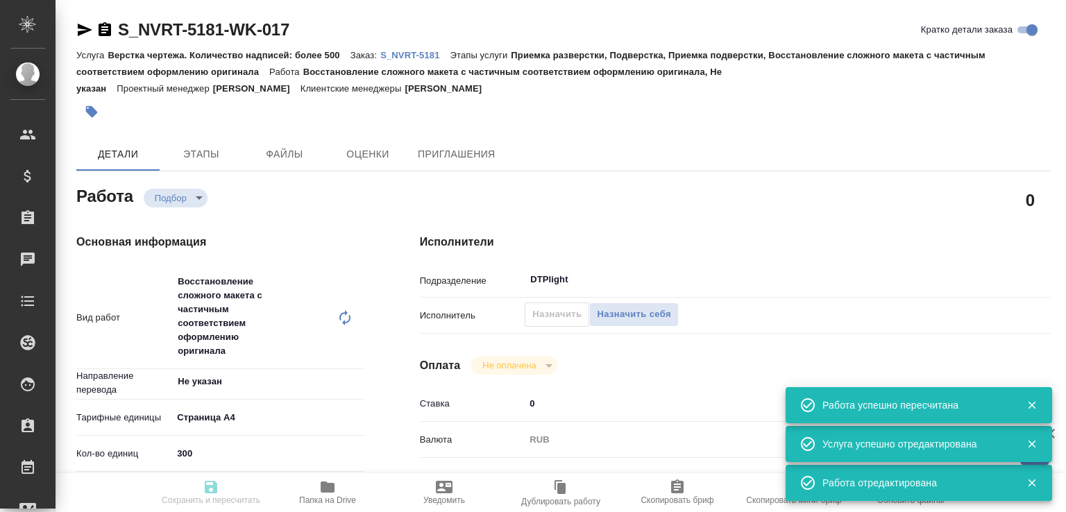
type input "[PERSON_NAME]"
type textarea "В конце названия файлов прошу указать свою фамилию. Можно сдать без папок. http…"
type textarea "x"
type textarea "/Clients/Novartos_Pharma/Orders/S_NVRT-5181/DTP/S_NVRT-5181-WK-017"
type textarea "x"
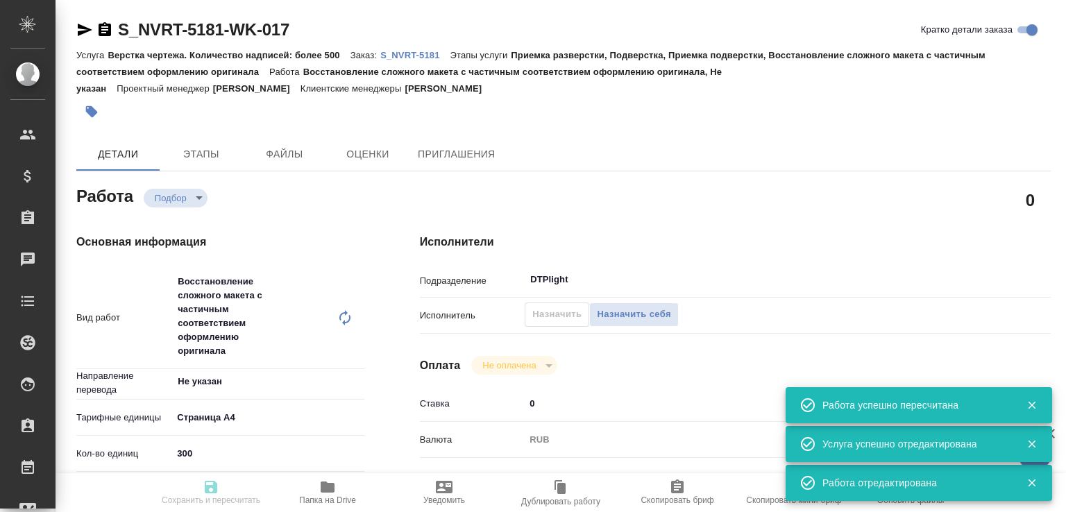
type input "S_NVRT-5181"
type input "Верстка чертежа. Количество надписей: более 500"
type input "Приемка разверстки, Подверстка, Приемка подверстки, Восстановление сложного мак…"
type input "[PERSON_NAME]"
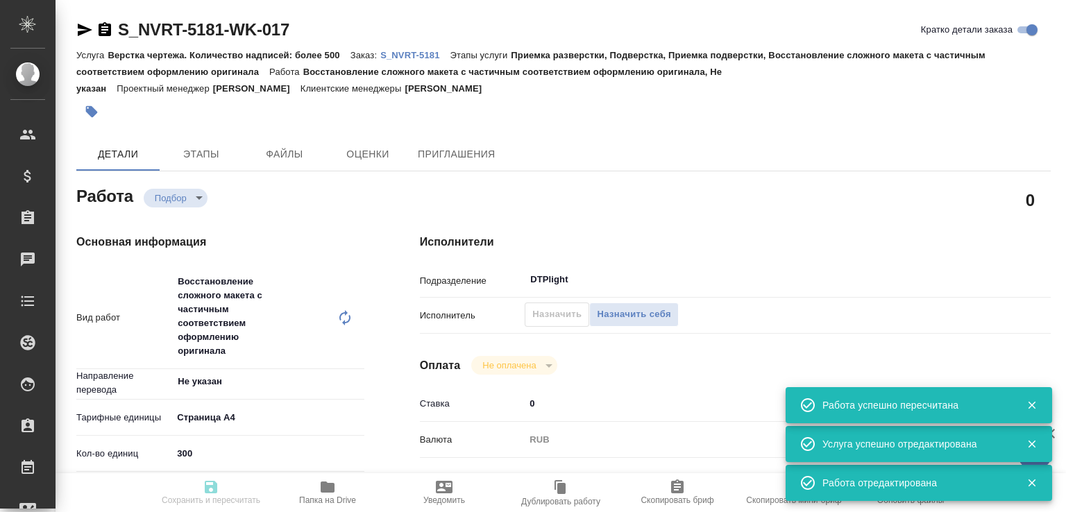
type input "/Clients/Novartos_Pharma/Orders/S_NVRT-5181"
type textarea "x"
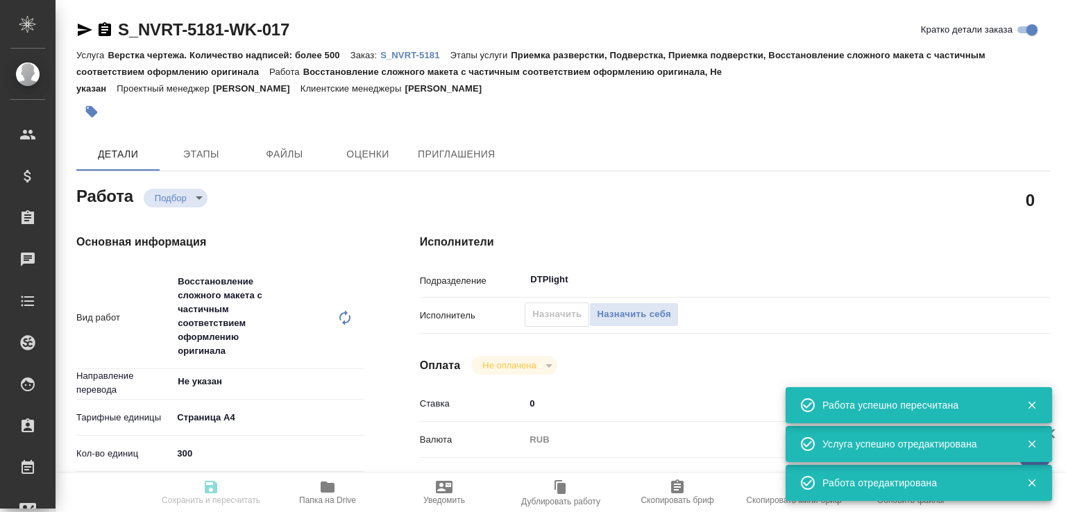
type textarea "x"
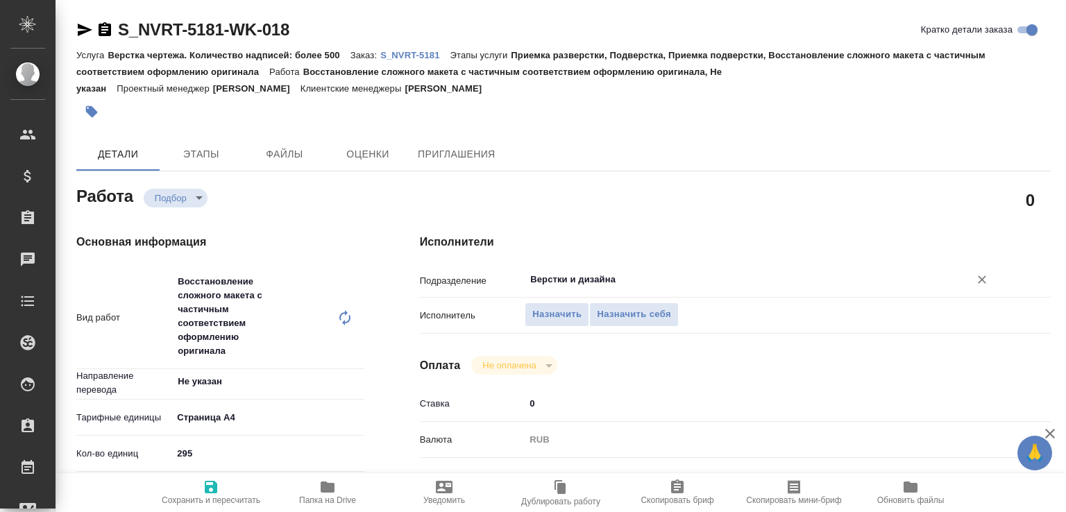
click at [552, 278] on input "Верстки и дизайна" at bounding box center [738, 279] width 418 height 17
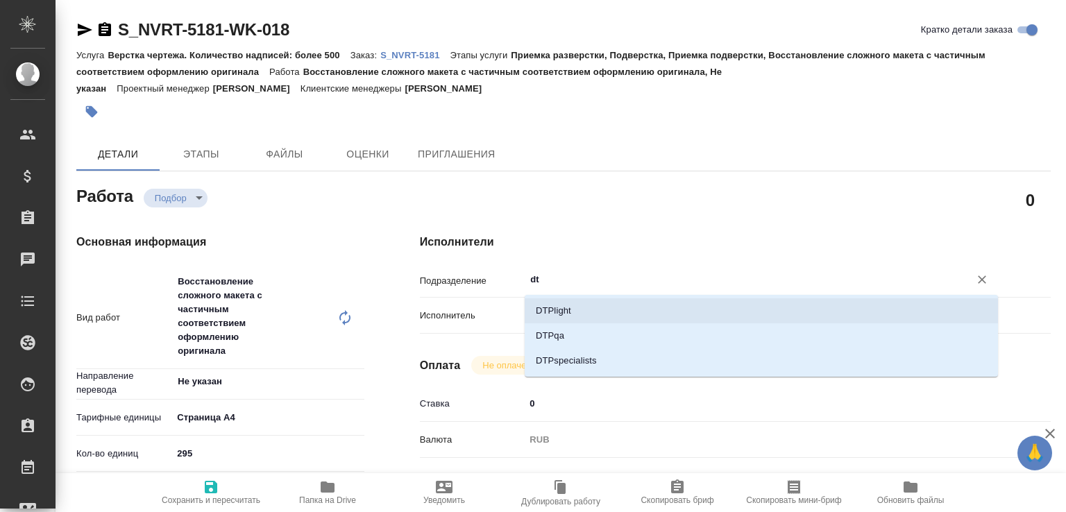
click at [547, 313] on li "DTPlight" at bounding box center [761, 310] width 473 height 25
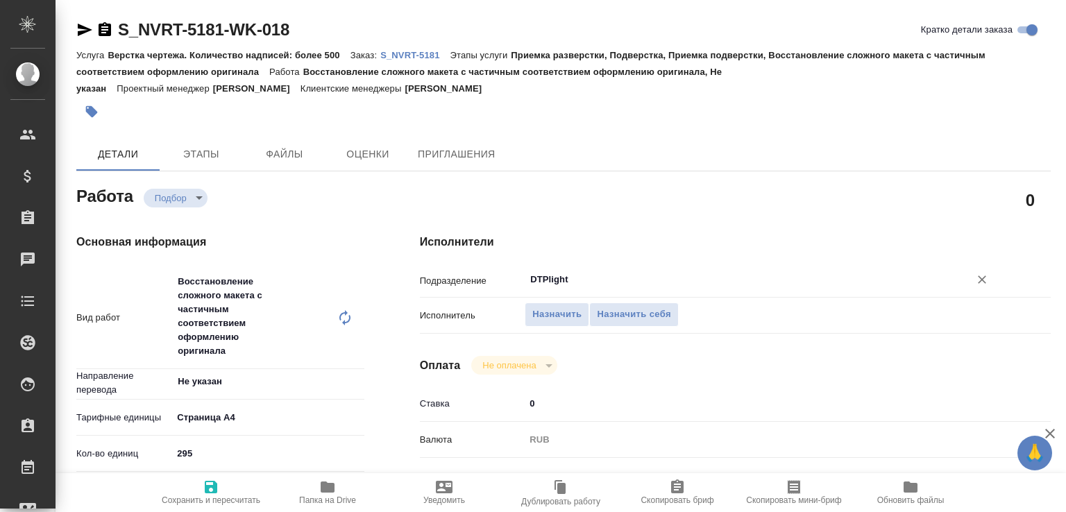
type input "DTPlight"
click at [212, 488] on icon "button" at bounding box center [211, 487] width 17 height 17
type input "recruiting"
type input "Не указан"
type input "5f036ec4e16dec2d6b59c8ff"
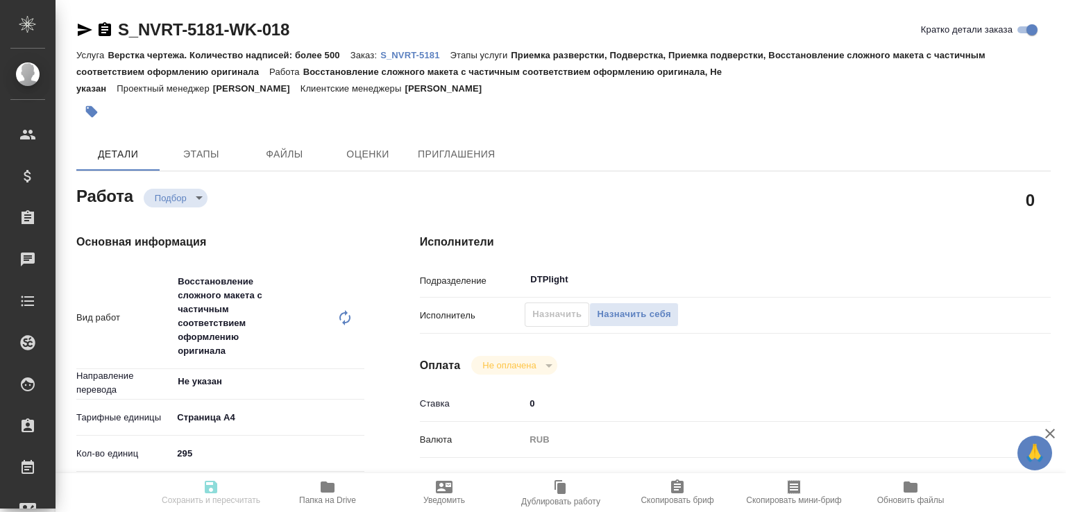
type input "295"
type input "med"
type input "6149832f2b7be24903fd7a82"
type input "[DATE] 10:00"
type input "[DATE] 12:00"
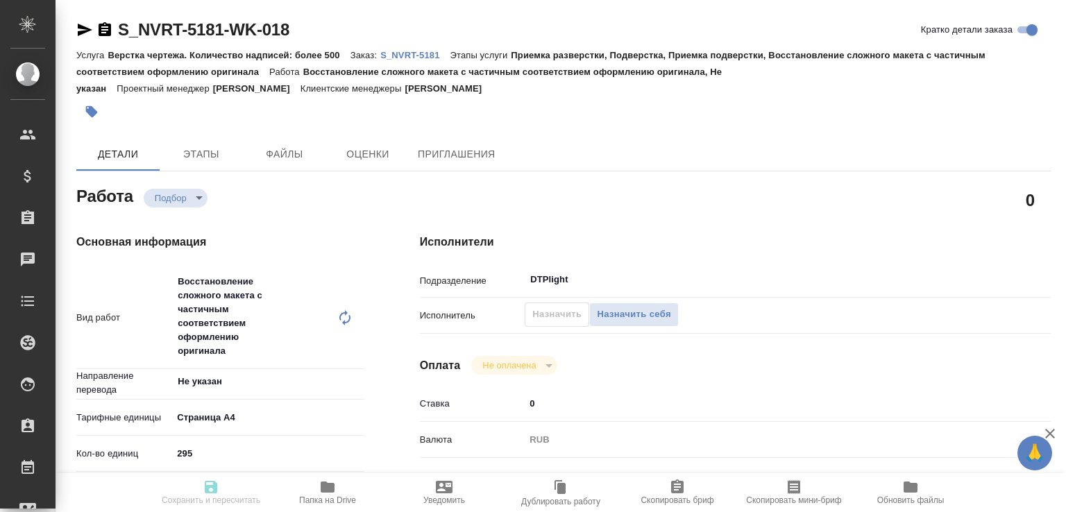
type input "[DATE] 17:00"
type input "DTPlight"
type input "notPayed"
type input "0"
type input "RUB"
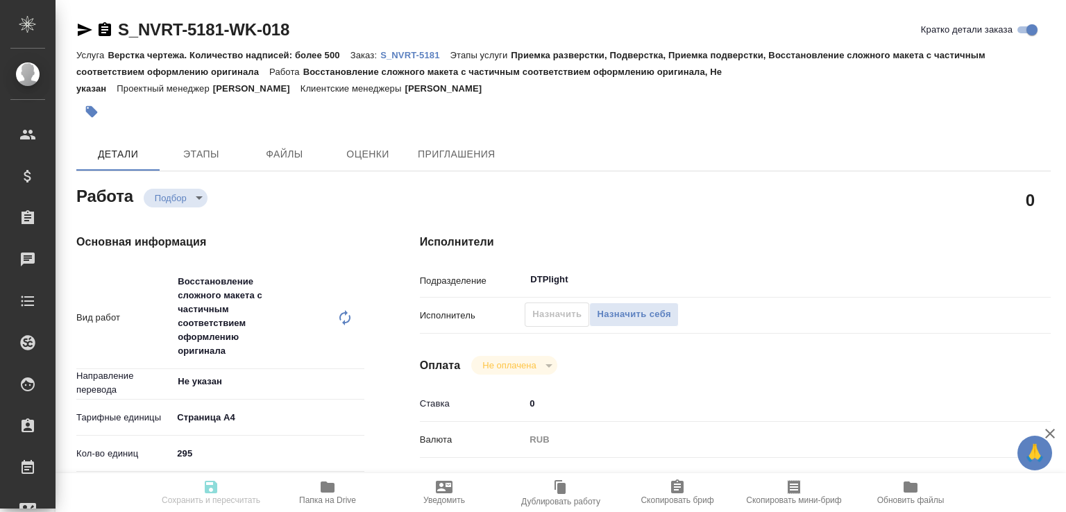
type input "[PERSON_NAME]"
type input "S_NVRT-5181"
type input "Верстка чертежа. Количество надписей: более 500"
type input "Приемка разверстки, Подверстка, Приемка подверстки, Восстановление сложного мак…"
type input "[PERSON_NAME]"
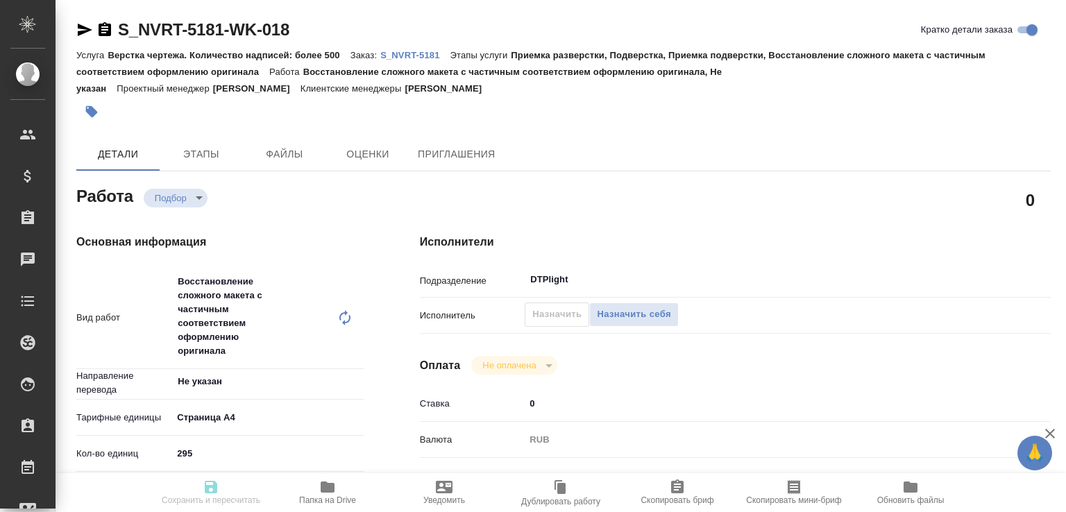
type input "[PERSON_NAME]"
type input "/Clients/Novartos_Pharma/Orders/S_NVRT-5181"
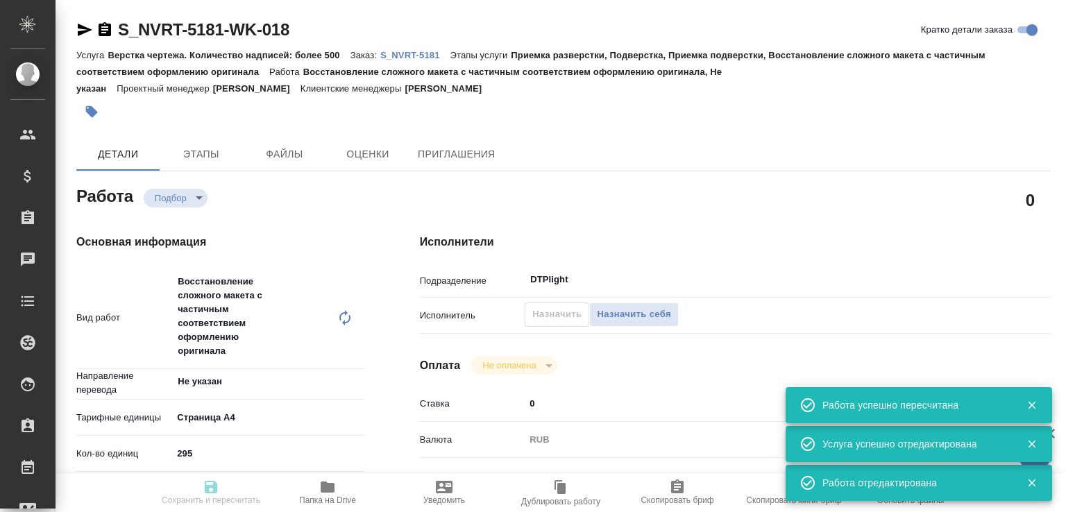
type input "recruiting"
type input "Не указан"
type input "5f036ec4e16dec2d6b59c8ff"
type input "295"
type input "med"
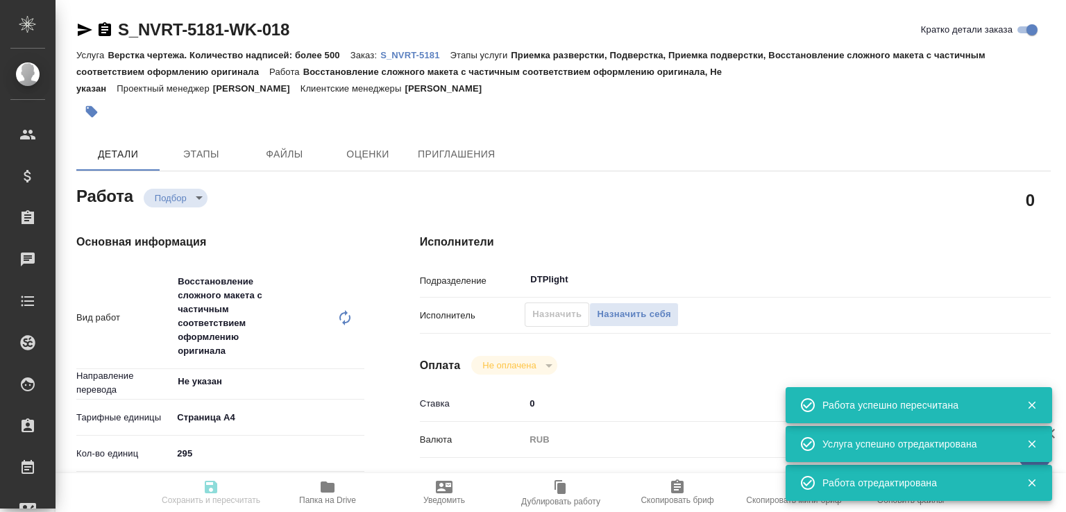
type input "6149832f2b7be24903fd7a82"
type input "[DATE] 10:00"
type input "[DATE] 12:00"
type input "[DATE] 17:00"
type input "DTPlight"
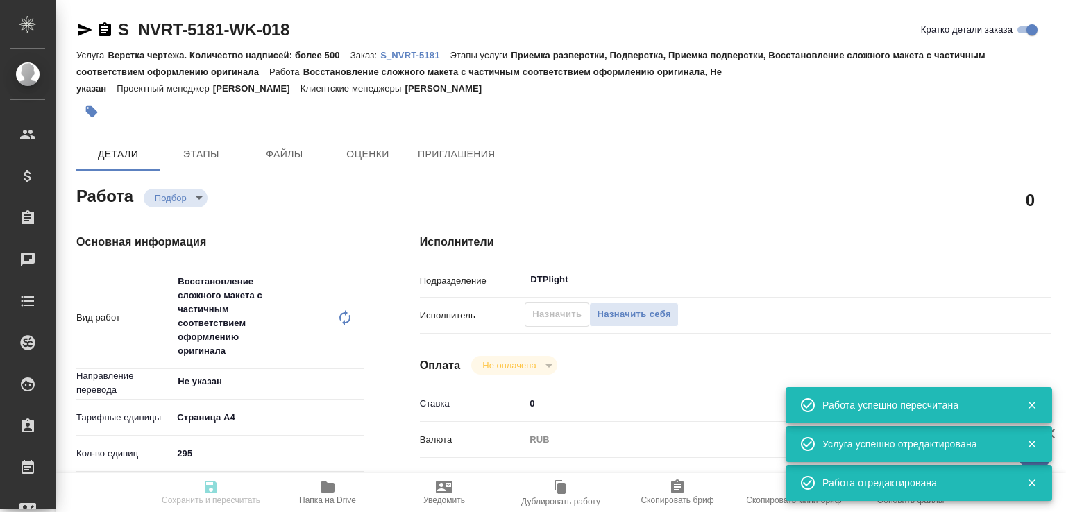
type input "notPayed"
type input "0"
type input "RUB"
type input "[PERSON_NAME]"
type input "S_NVRT-5181"
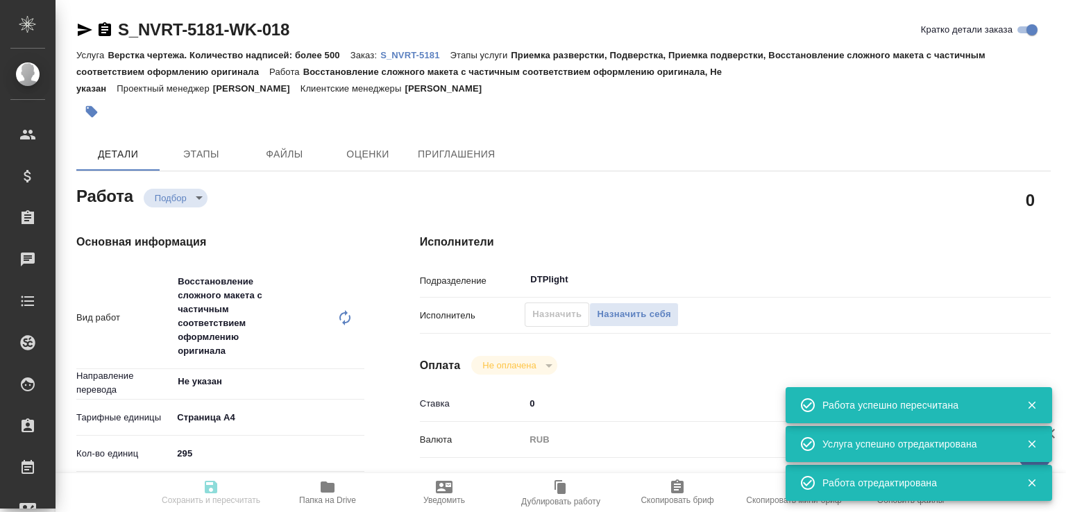
type input "Верстка чертежа. Количество надписей: более 500"
type input "Приемка разверстки, Подверстка, Приемка подверстки, Восстановление сложного мак…"
type input "[PERSON_NAME]"
type input "/Clients/Novartos_Pharma/Orders/S_NVRT-5181"
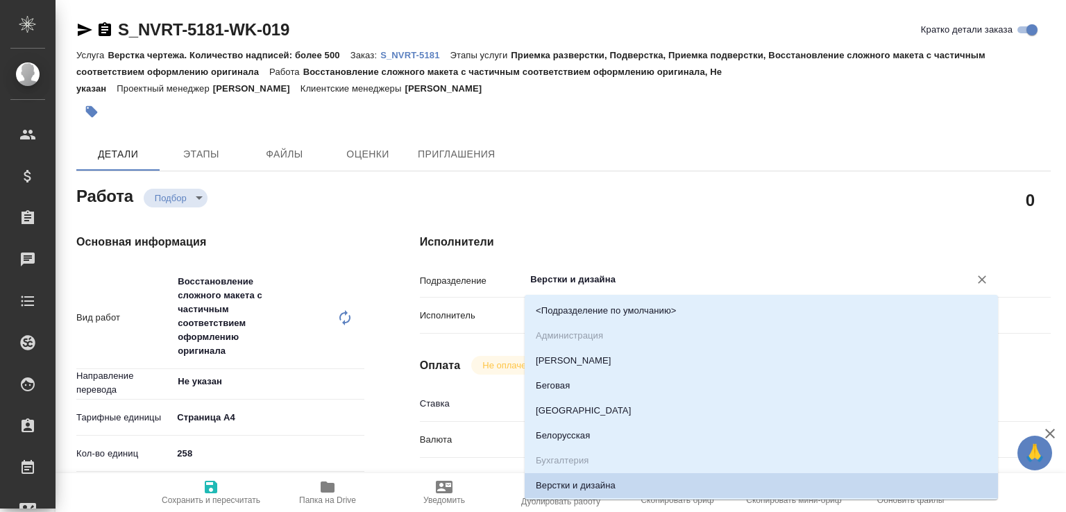
click at [555, 273] on input "Верстки и дизайна" at bounding box center [738, 279] width 418 height 17
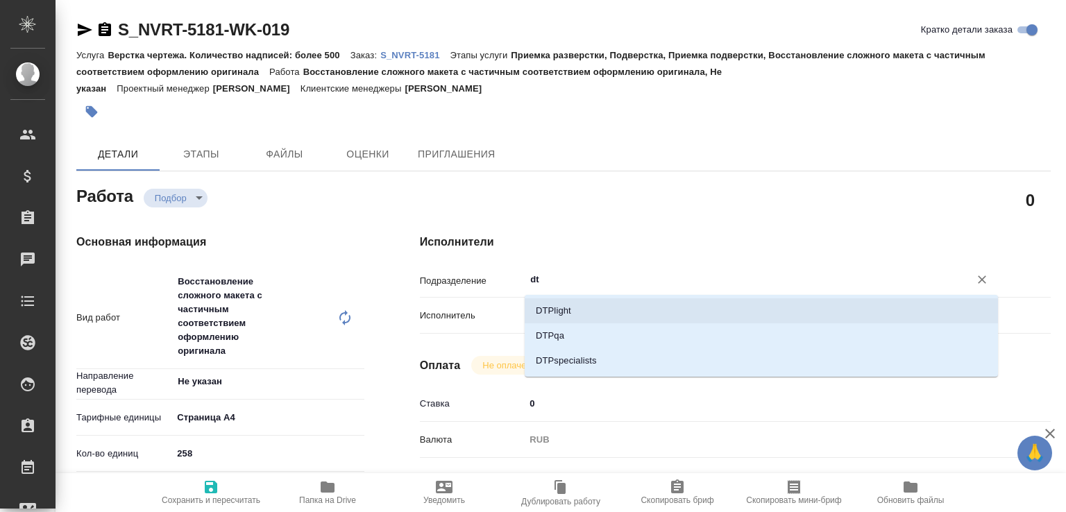
click at [554, 316] on li "DTPlight" at bounding box center [761, 310] width 473 height 25
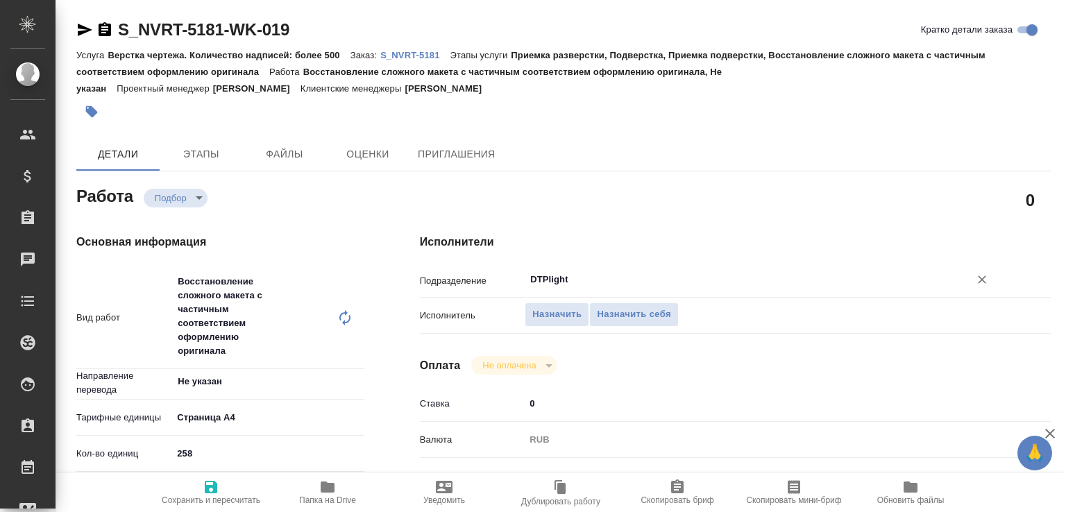
type input "DTPlight"
click span "Сохранить и пересчитать"
type input "recruiting"
type input "Не указан"
type input "5f036ec4e16dec2d6b59c8ff"
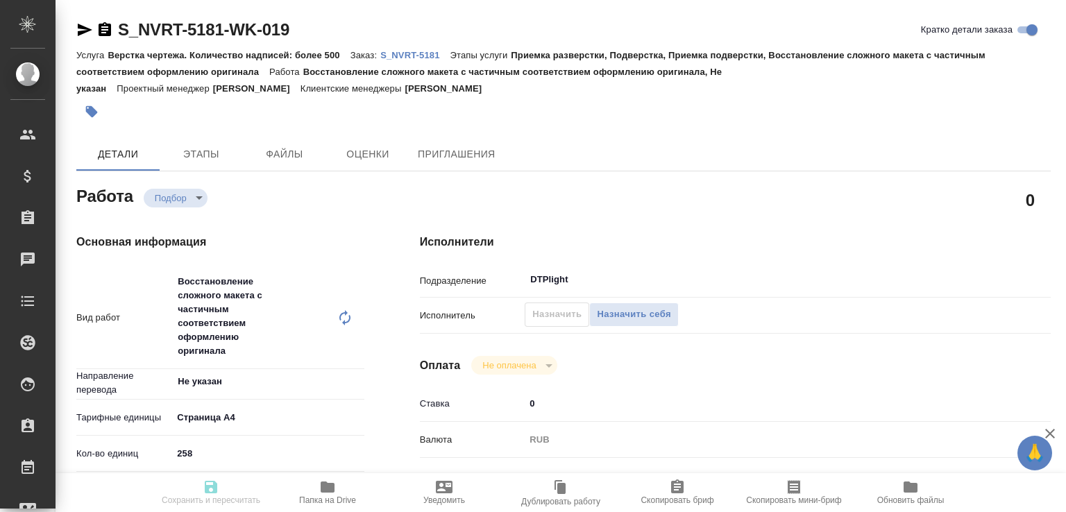
type input "258"
type input "med"
type input "6149832f2b7be24903fd7a82"
type input "[DATE] 10:00"
type input "[DATE] 12:00"
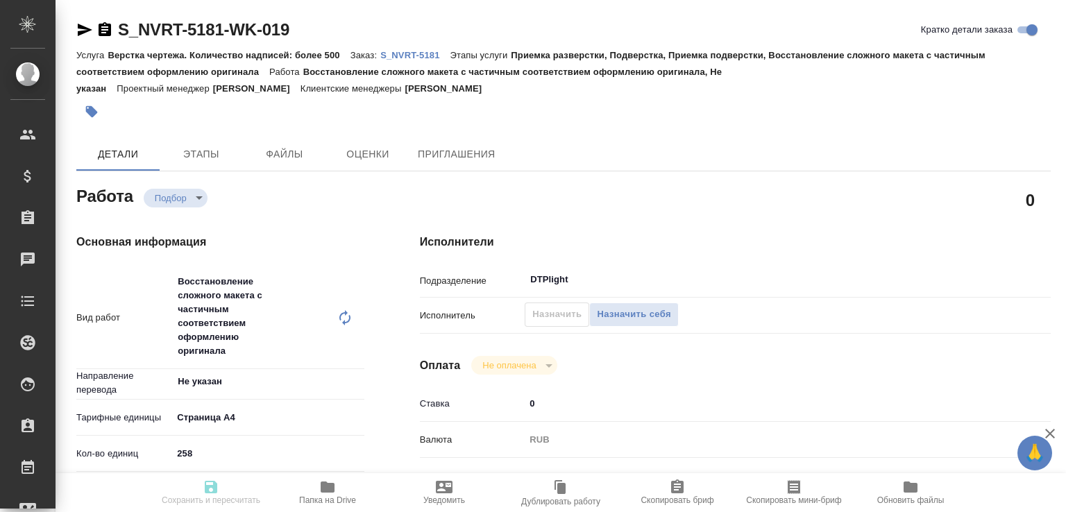
type input "[DATE] 17:00"
type input "DTPlight"
type input "notPayed"
type input "0"
type input "RUB"
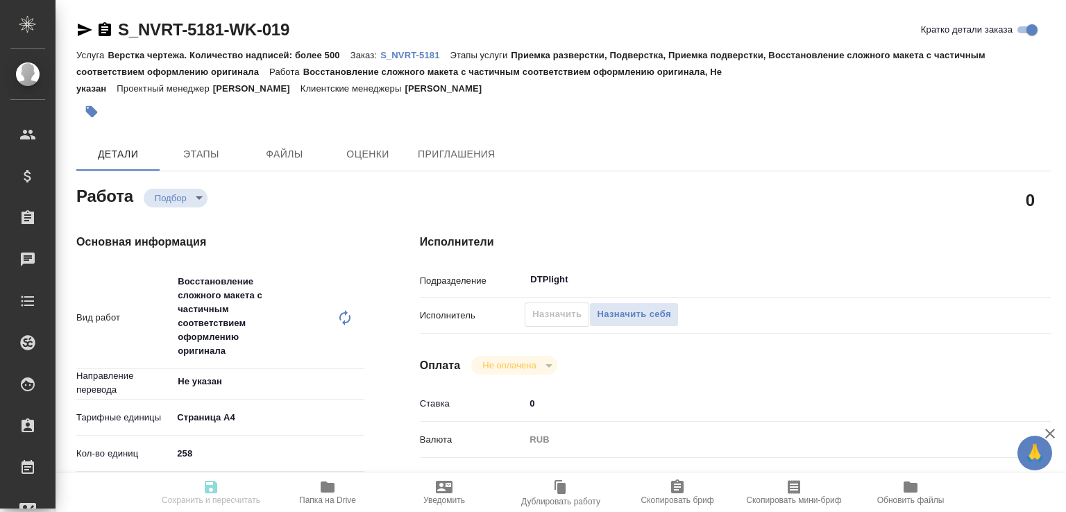
type input "[PERSON_NAME]"
type input "S_NVRT-5181"
type input "Верстка чертежа. Количество надписей: более 500"
type input "Приемка разверстки, Подверстка, Приемка подверстки, Восстановление сложного мак…"
type input "[PERSON_NAME]"
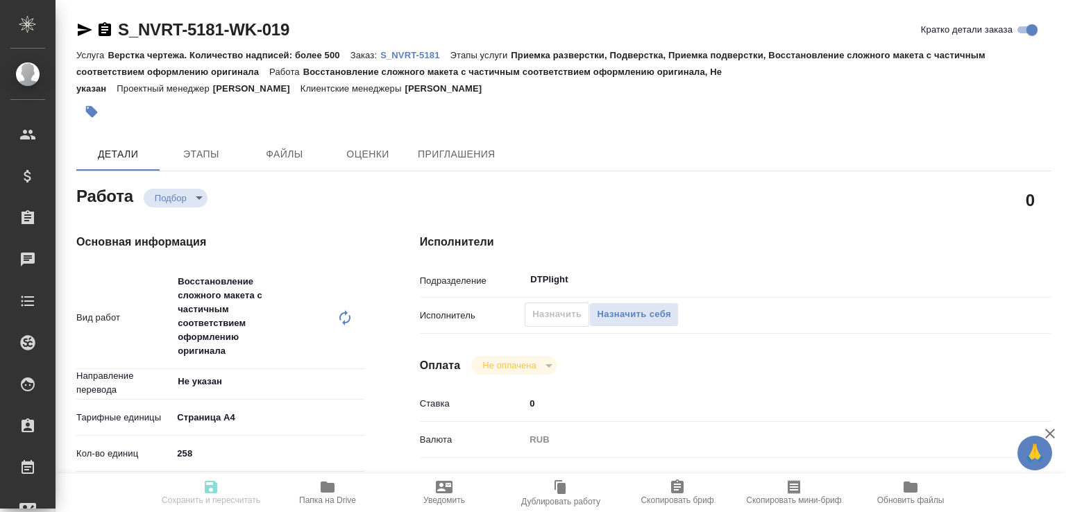
type input "[PERSON_NAME]"
type input "/Clients/Novartos_Pharma/Orders/S_NVRT-5181"
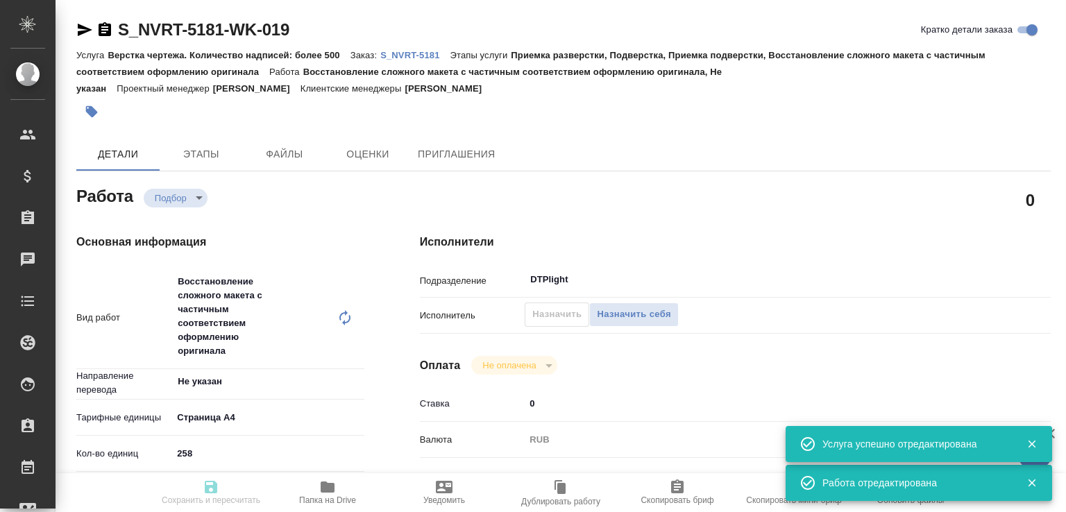
type input "recruiting"
type input "Не указан"
type input "5f036ec4e16dec2d6b59c8ff"
type input "258"
type input "med"
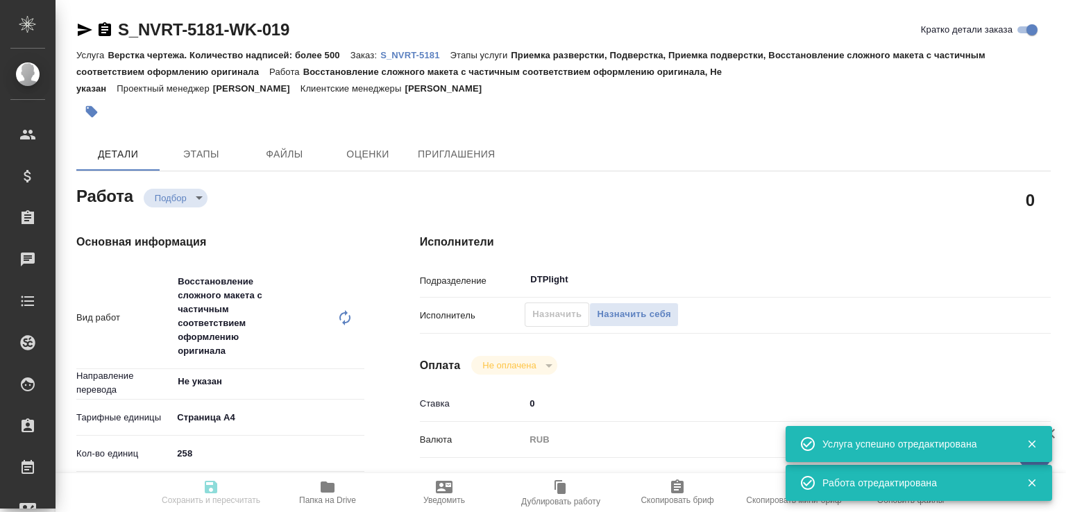
type input "6149832f2b7be24903fd7a82"
type input "[DATE] 10:00"
type input "[DATE] 12:00"
type input "[DATE] 17:00"
type input "DTPlight"
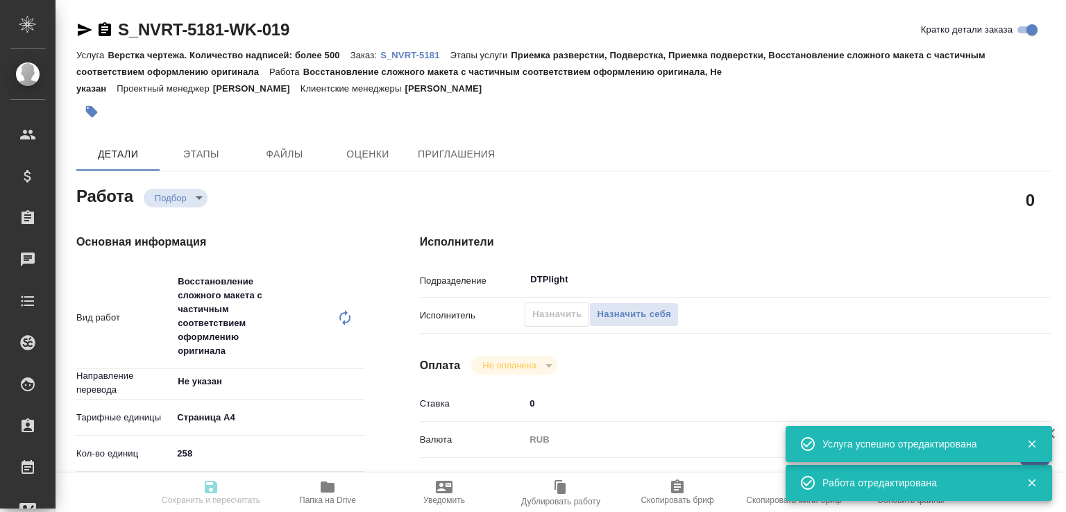
type input "notPayed"
type input "0"
type input "RUB"
type input "[PERSON_NAME]"
type input "S_NVRT-5181"
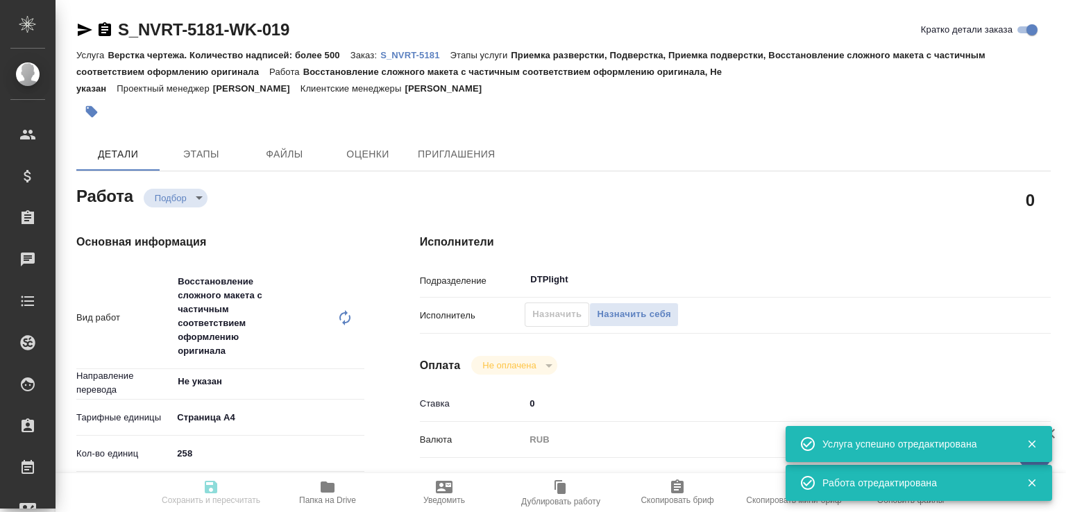
type input "Верстка чертежа. Количество надписей: более 500"
type input "Приемка разверстки, Подверстка, Приемка подверстки, Восстановление сложного мак…"
type input "[PERSON_NAME]"
type input "/Clients/Novartos_Pharma/Orders/S_NVRT-5181"
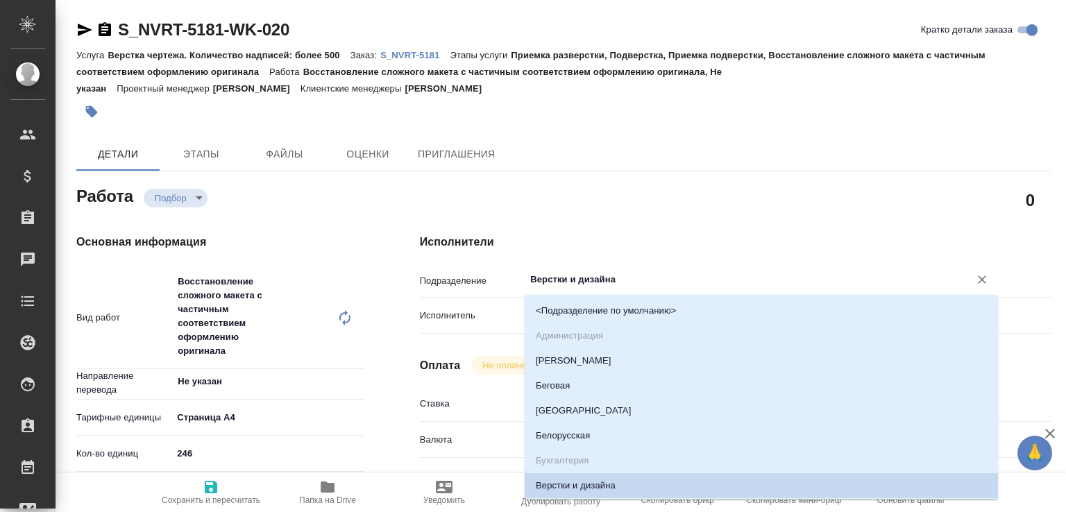
click at [570, 280] on input "Верстки и дизайна" at bounding box center [738, 279] width 418 height 17
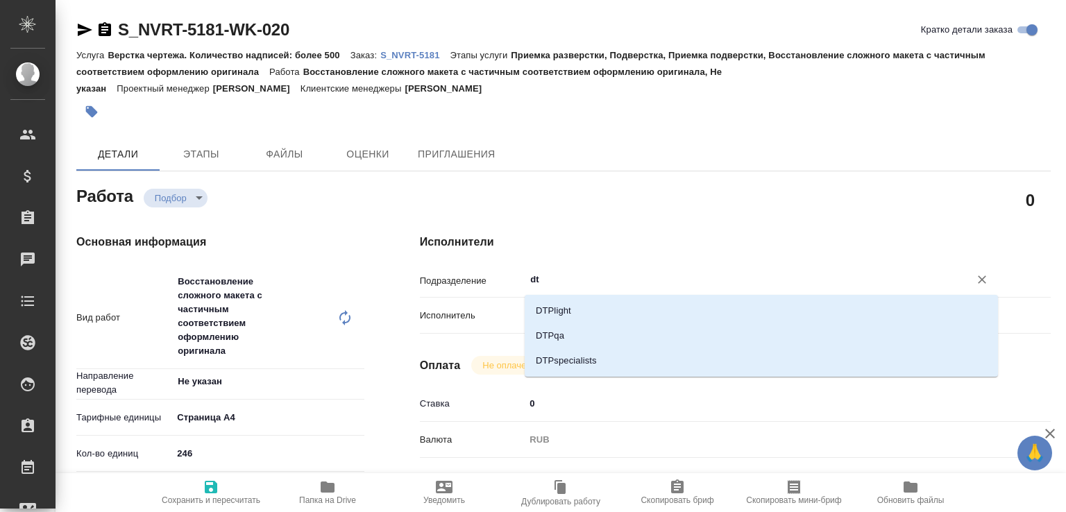
click at [554, 306] on li "DTPlight" at bounding box center [761, 310] width 473 height 25
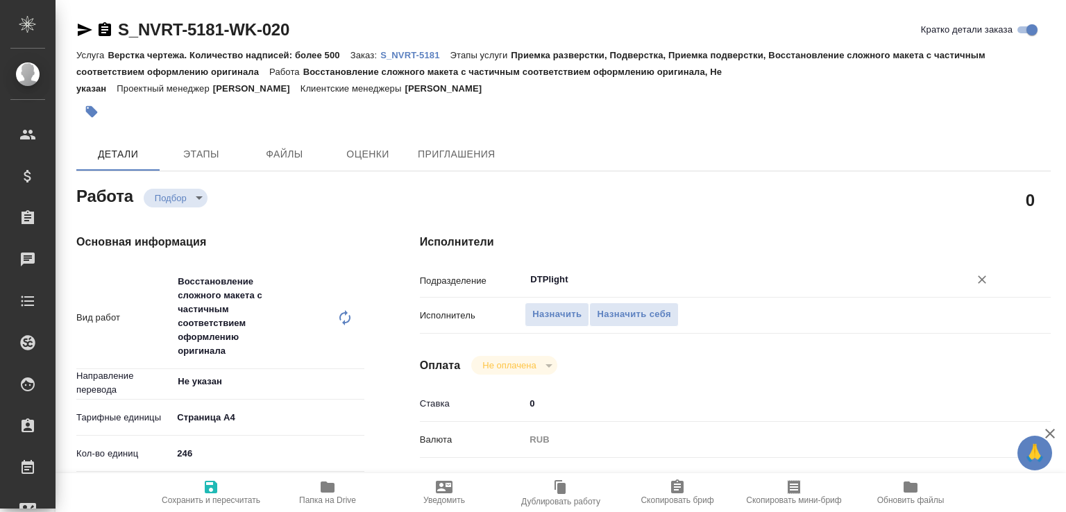
type input "DTPlight"
click at [211, 495] on span "Сохранить и пересчитать" at bounding box center [211, 500] width 99 height 10
click at [559, 283] on input "Верстки и дизайна" at bounding box center [738, 279] width 418 height 17
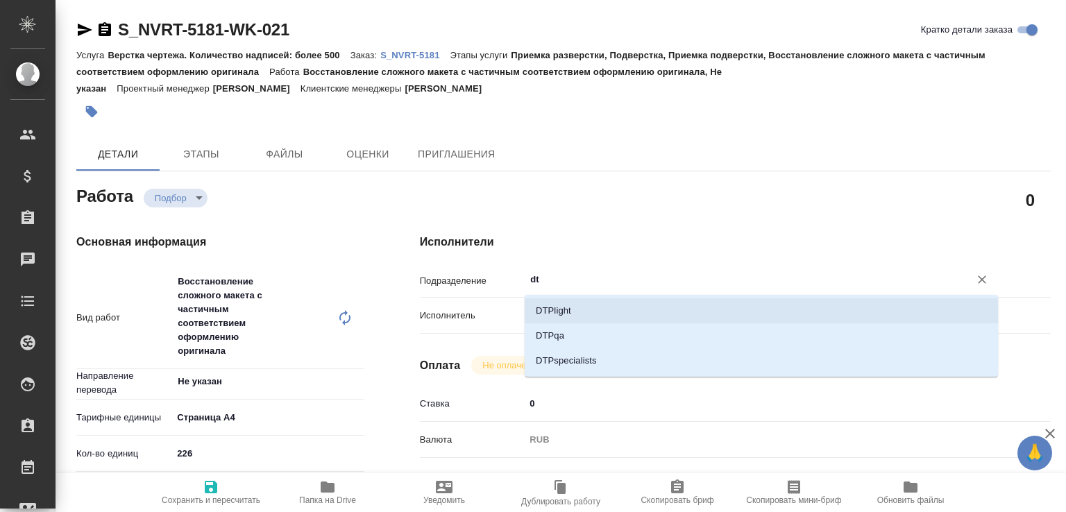
click at [560, 300] on li "DTPlight" at bounding box center [761, 310] width 473 height 25
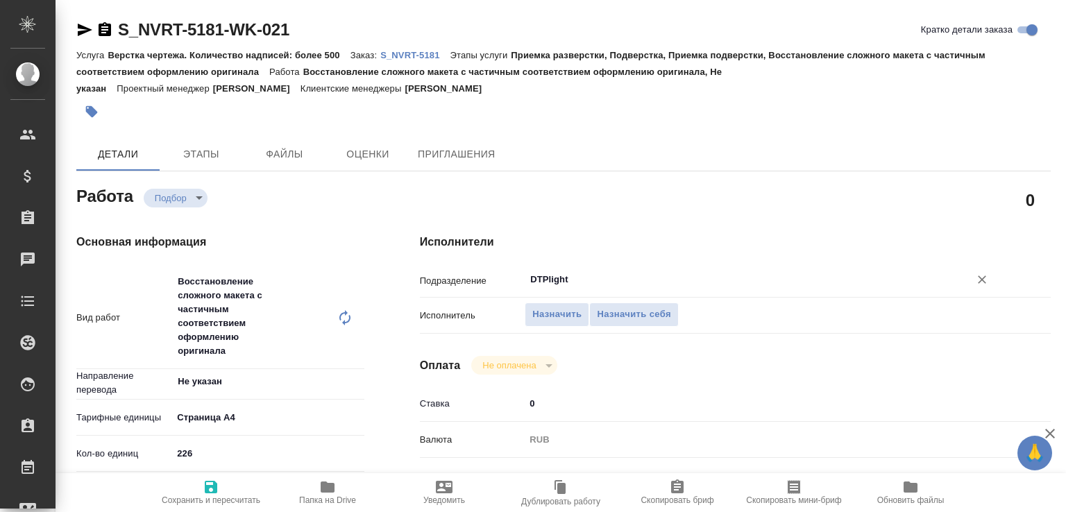
type input "DTPlight"
click at [233, 479] on span "Сохранить и пересчитать" at bounding box center [211, 492] width 100 height 26
type input "recruiting"
type input "Не указан"
type input "5f036ec4e16dec2d6b59c8ff"
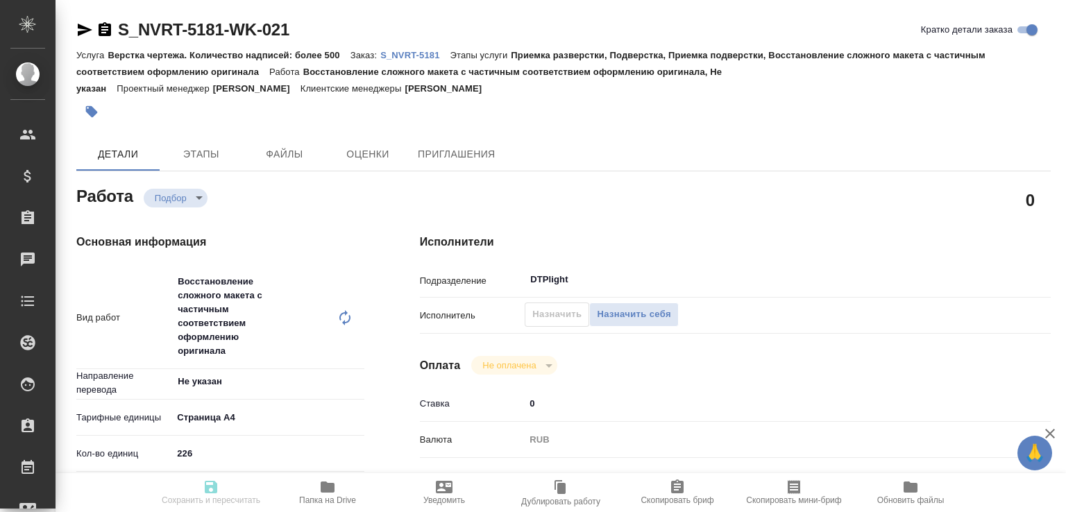
type input "226"
type input "med"
type input "6149832f2b7be24903fd7a82"
type input "[DATE] 10:00"
type input "[DATE] 12:00"
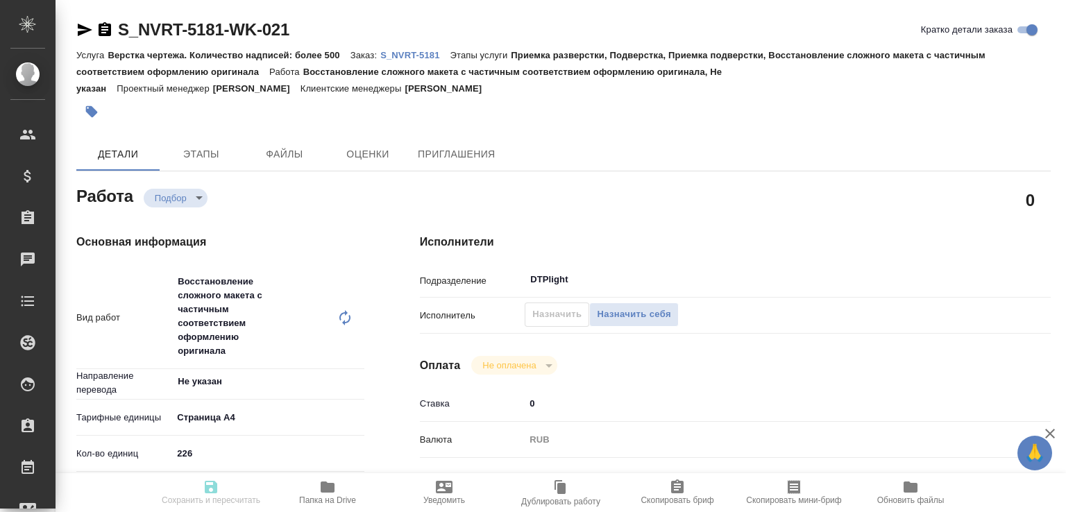
type input "[DATE] 17:00"
type input "DTPlight"
type input "notPayed"
type input "0"
type input "RUB"
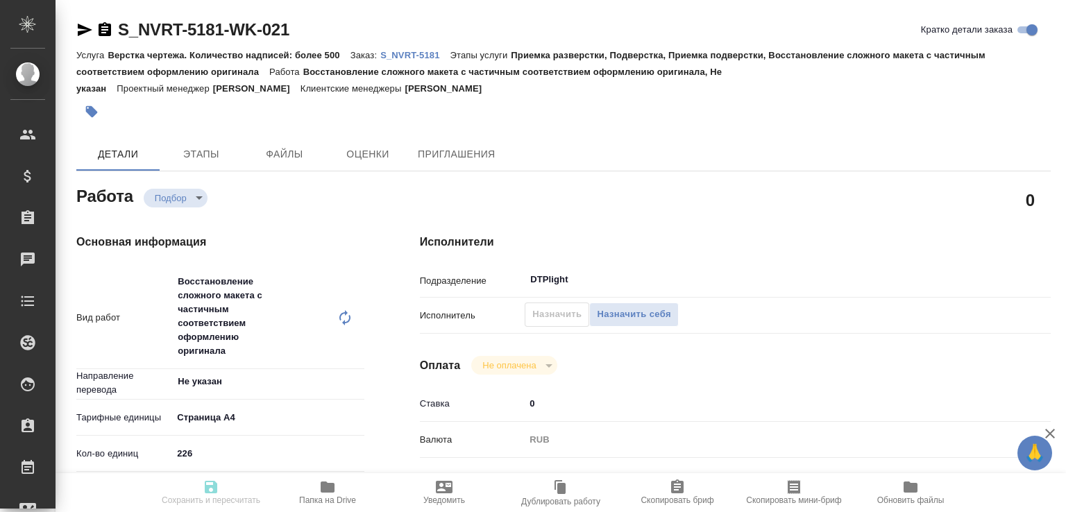
type input "[PERSON_NAME]"
type input "S_NVRT-5181"
type input "Верстка чертежа. Количество надписей: более 500"
type input "Приемка разверстки, Подверстка, Приемка подверстки, Восстановление сложного мак…"
type input "[PERSON_NAME]"
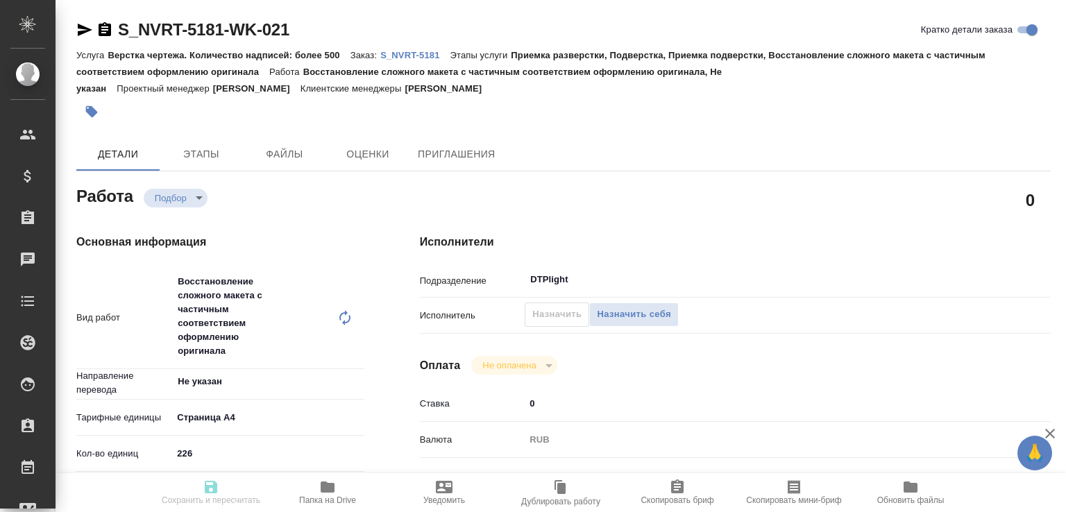
type input "[PERSON_NAME]"
type input "/Clients/Novartos_Pharma/Orders/S_NVRT-5181"
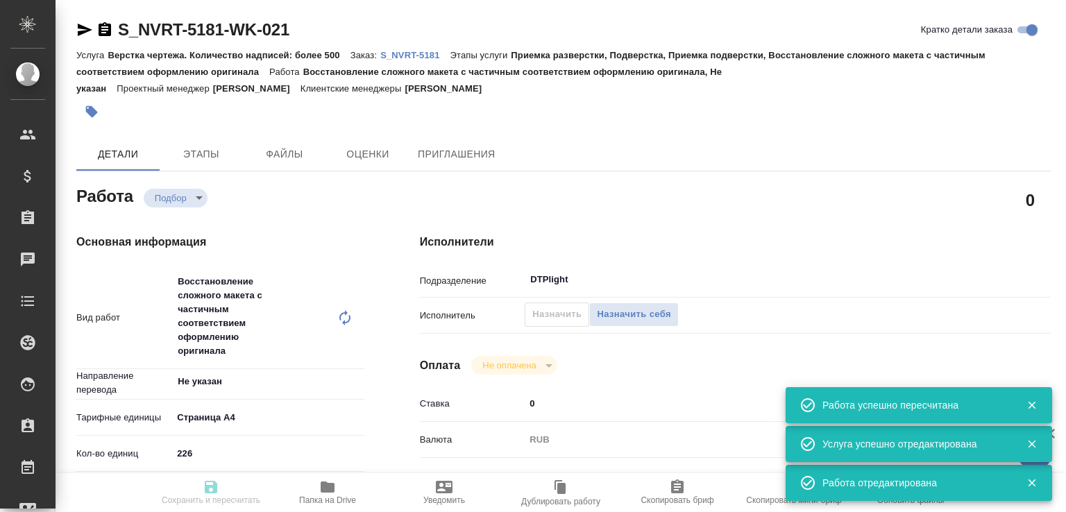
type input "recruiting"
type input "Не указан"
type input "5f036ec4e16dec2d6b59c8ff"
type input "226"
type input "med"
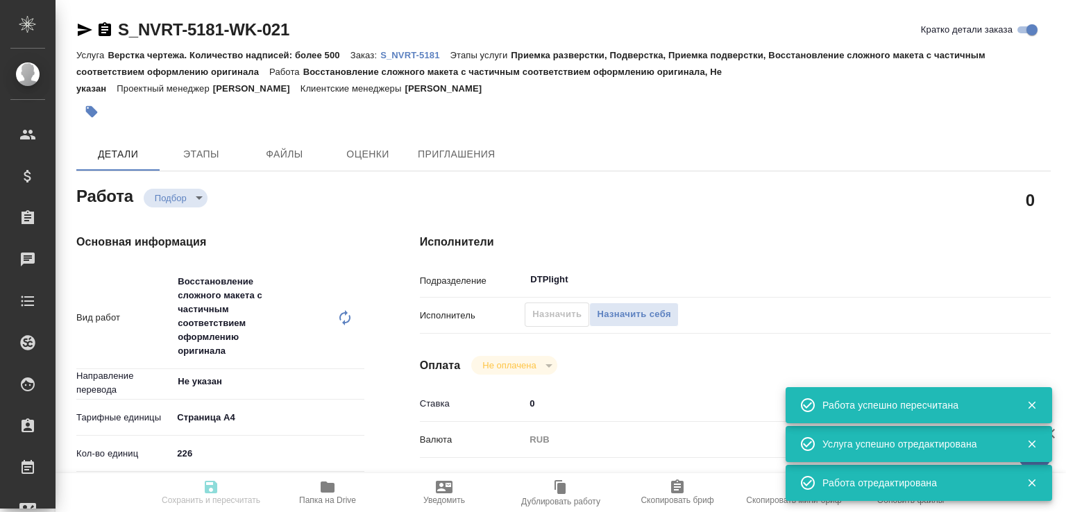
type input "6149832f2b7be24903fd7a82"
type input "[DATE] 10:00"
type input "[DATE] 12:00"
type input "[DATE] 17:00"
type input "DTPlight"
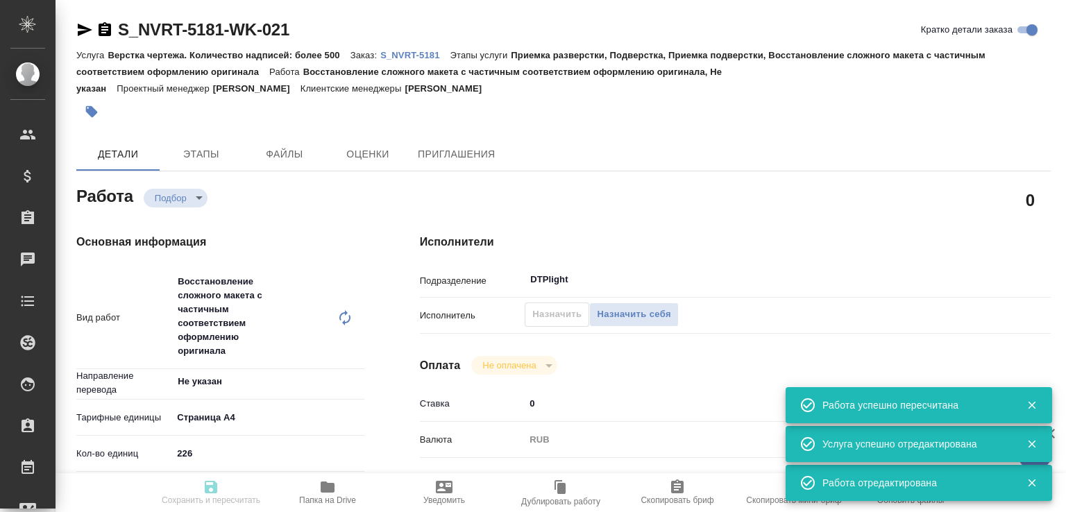
type input "notPayed"
type input "0"
type input "RUB"
type input "[PERSON_NAME]"
type input "S_NVRT-5181"
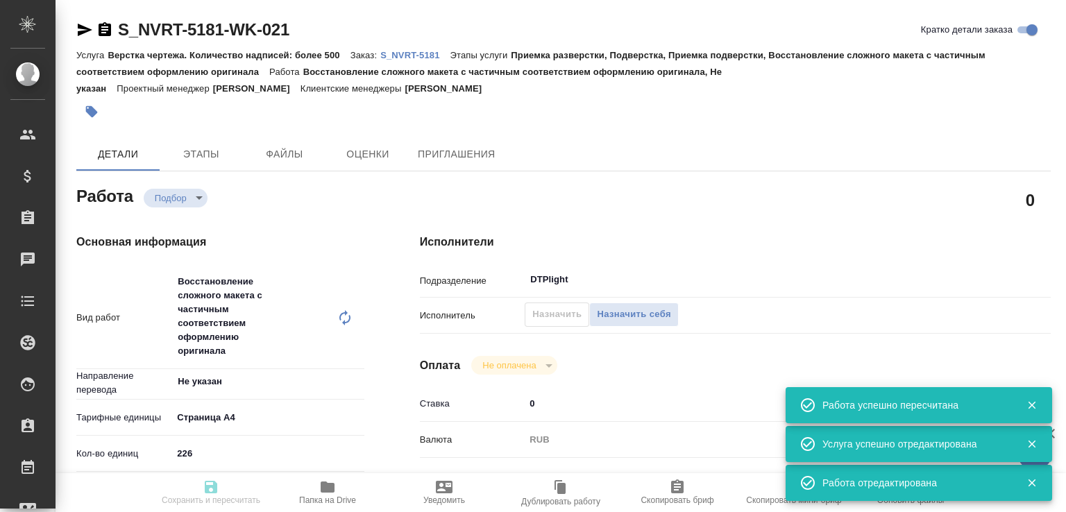
type input "Верстка чертежа. Количество надписей: более 500"
type input "Приемка разверстки, Подверстка, Приемка подверстки, Восстановление сложного мак…"
type input "[PERSON_NAME]"
type input "/Clients/Novartos_Pharma/Orders/S_NVRT-5181"
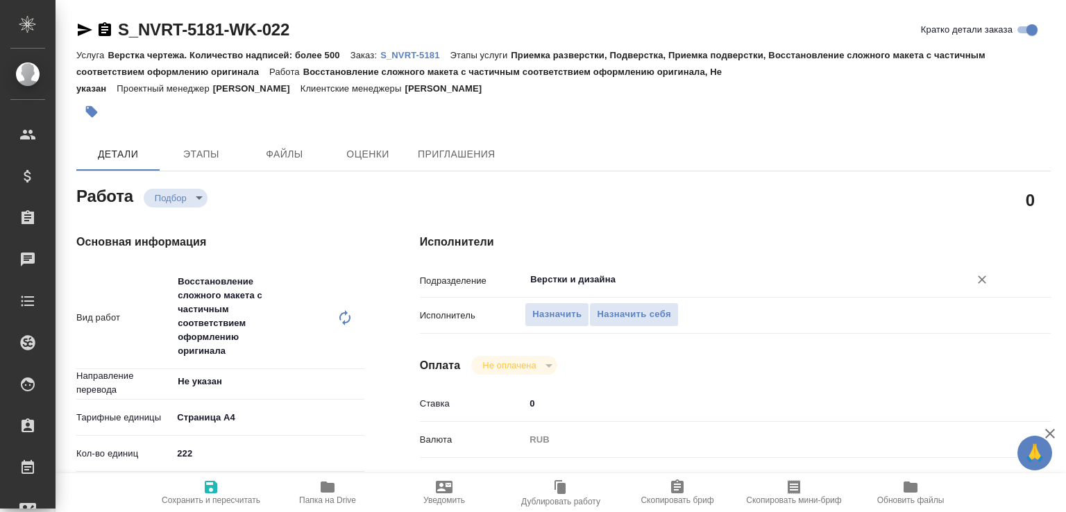
type textarea "x"
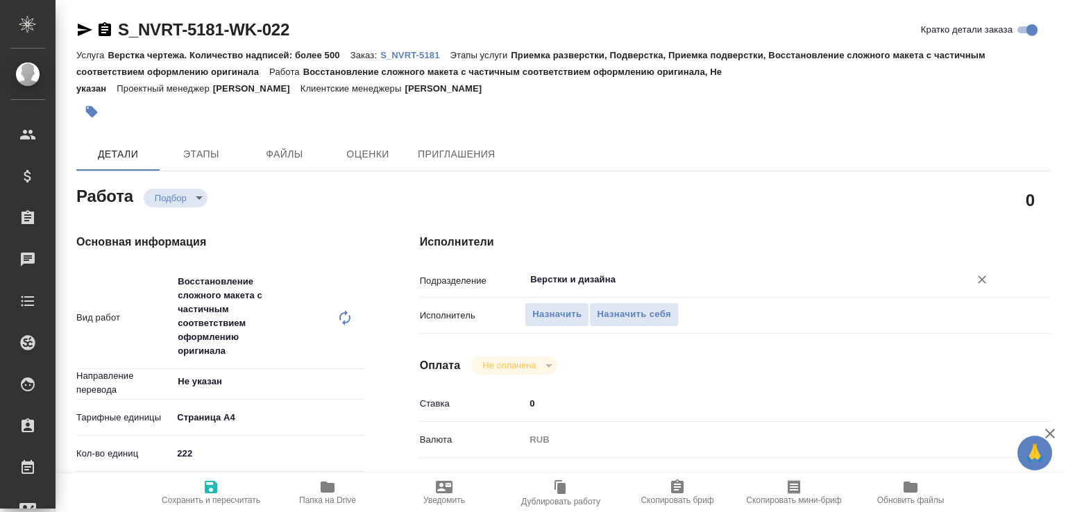
type textarea "x"
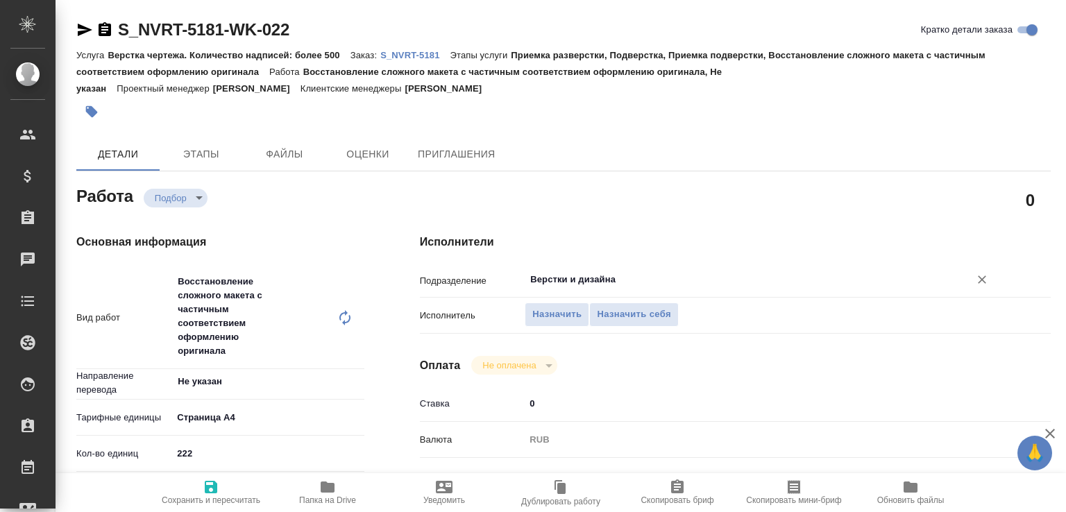
click at [554, 282] on input "Верстки и дизайна" at bounding box center [738, 279] width 418 height 17
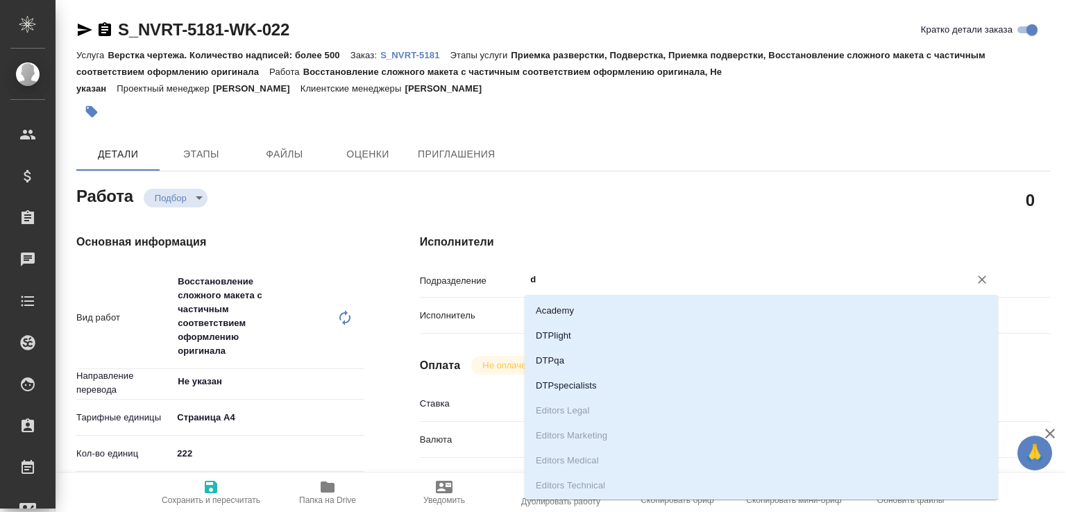
type input "dt"
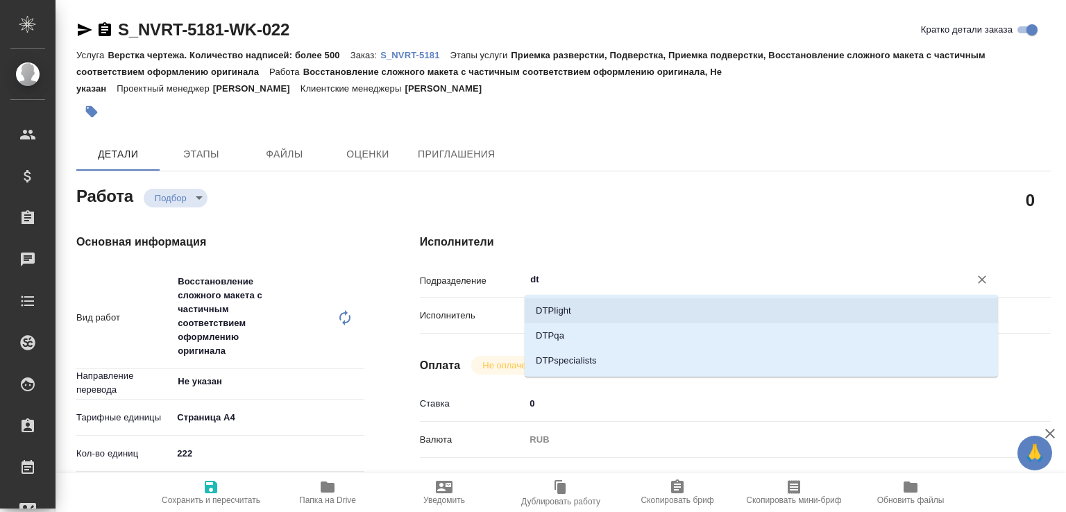
type textarea "x"
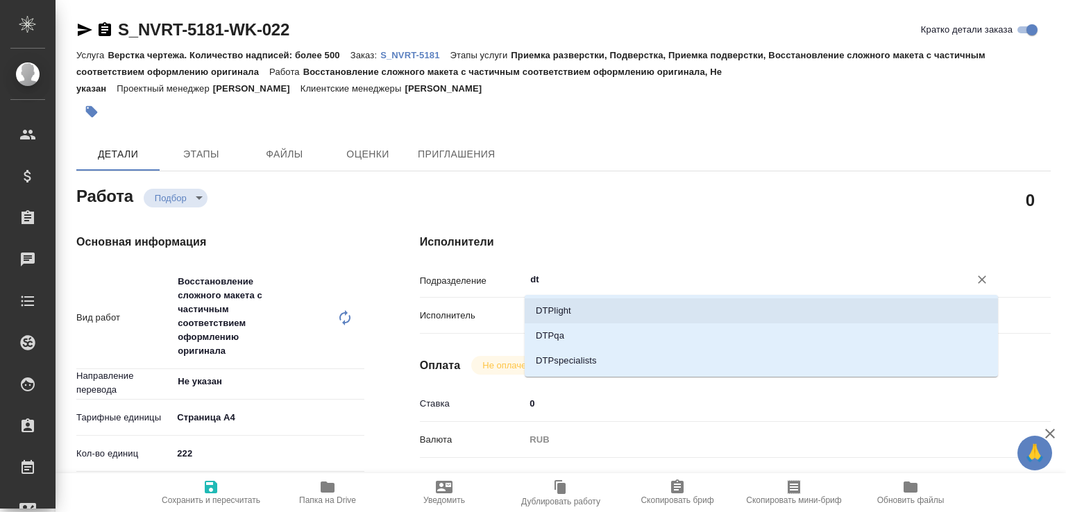
click at [552, 307] on li "DTPlight" at bounding box center [761, 310] width 473 height 25
type textarea "x"
type input "DTPlight"
type textarea "x"
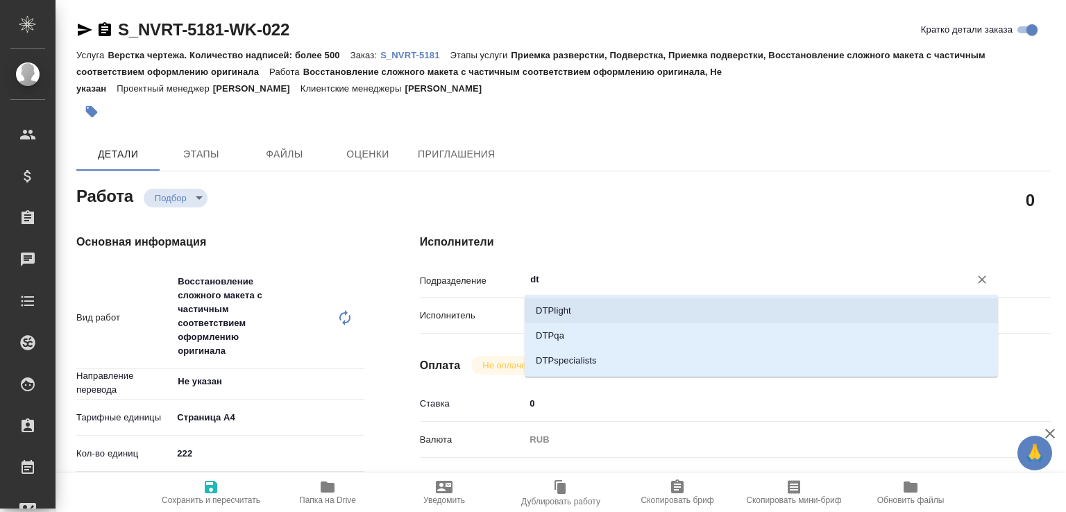
type textarea "x"
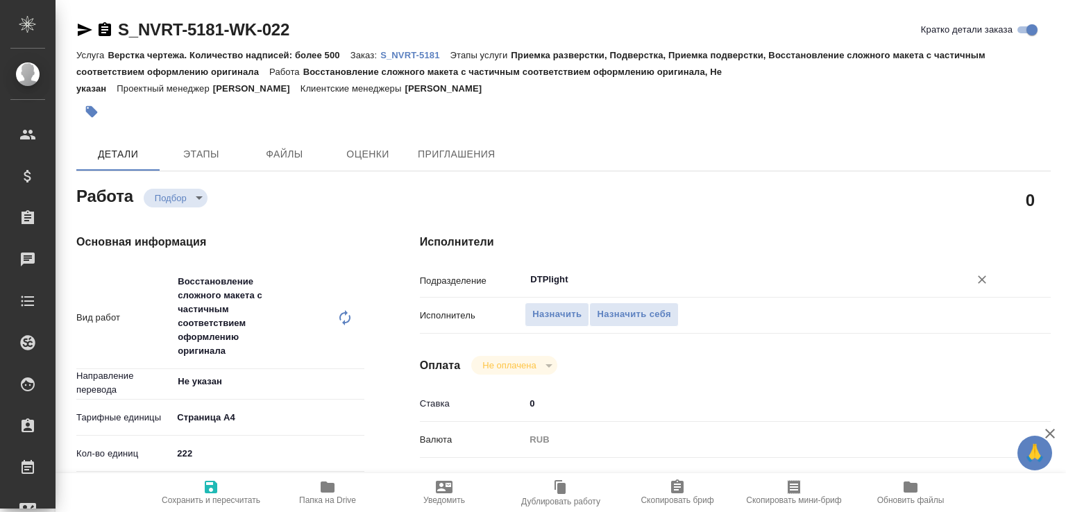
type input "DTPlight"
click at [219, 484] on span "Сохранить и пересчитать" at bounding box center [211, 492] width 100 height 26
type textarea "x"
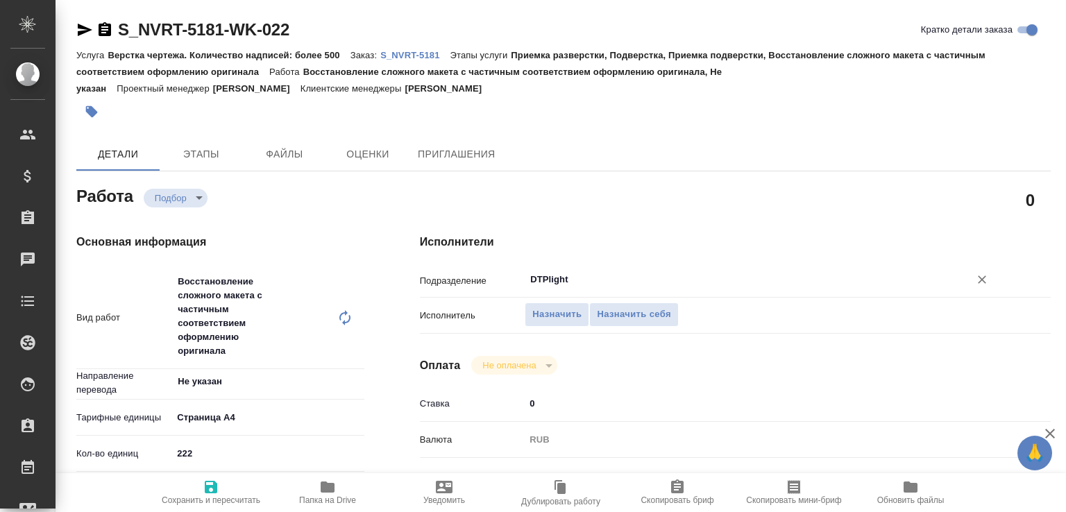
type textarea "x"
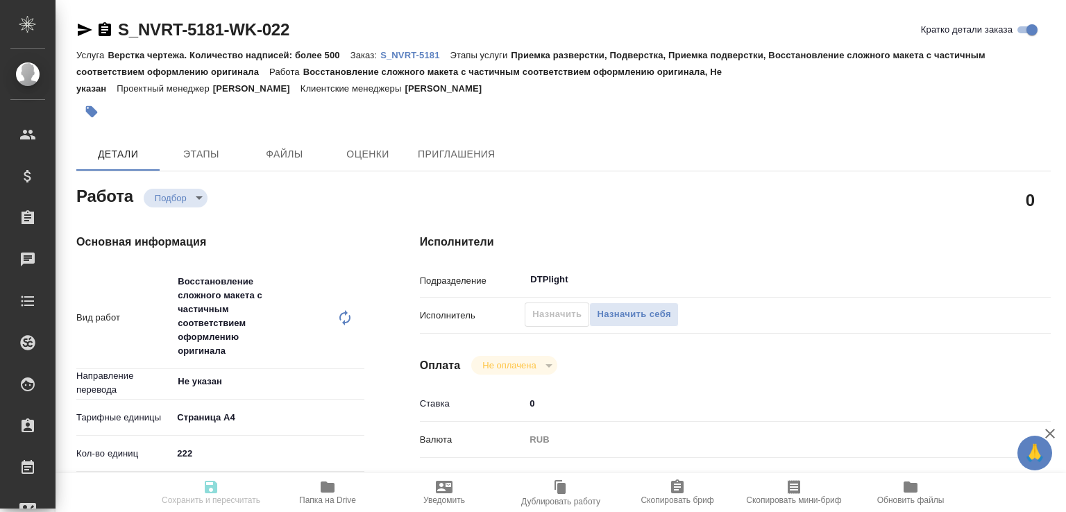
type textarea "x"
type input "recruiting"
type textarea "Восстановление сложного макета с частичным соответствием оформлению оригинала"
type textarea "x"
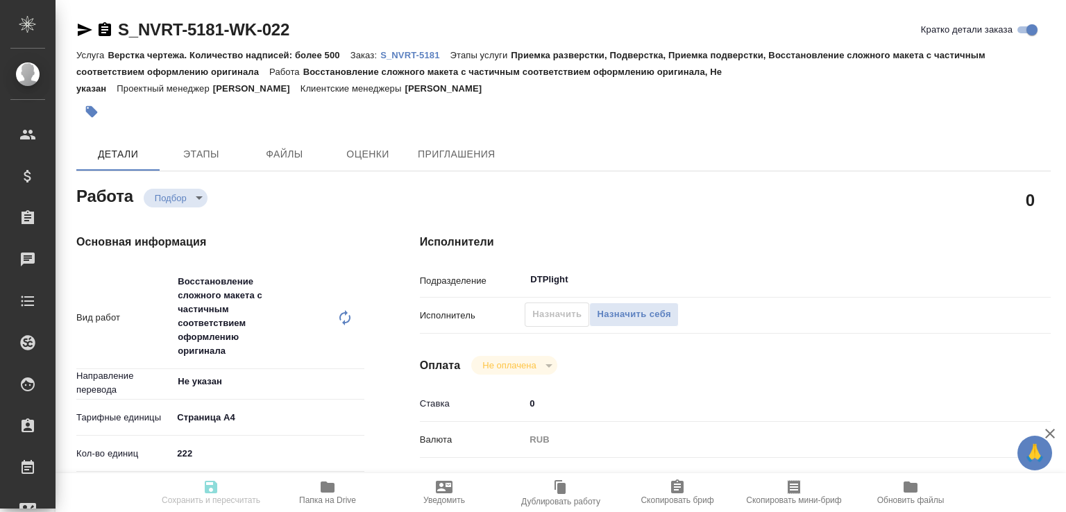
type input "Не указан"
type input "5f036ec4e16dec2d6b59c8ff"
type input "222"
type input "med"
type input "6149832f2b7be24903fd7a82"
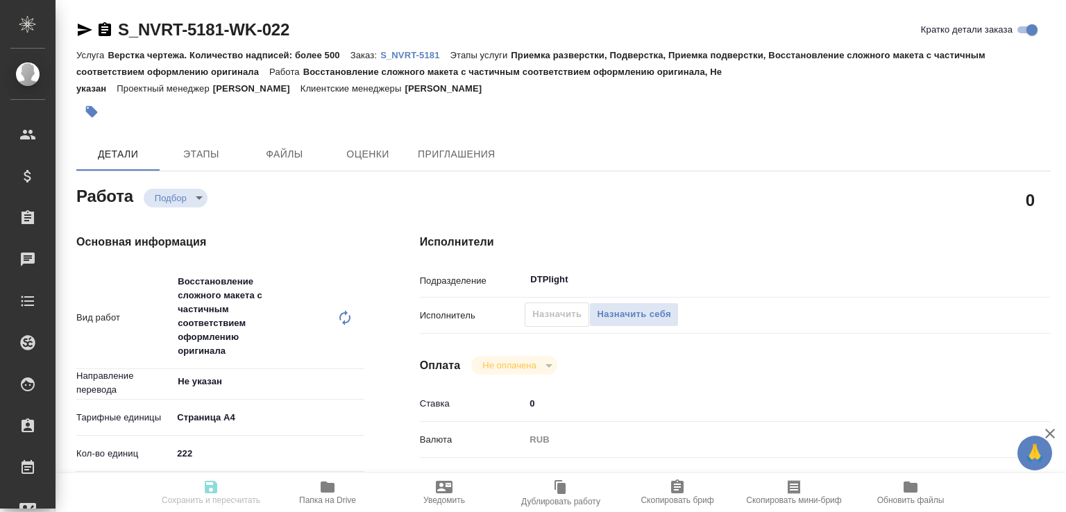
type input "[DATE] 10:00"
type input "[DATE] 12:00"
type input "[DATE] 17:00"
type input "DTPlight"
type input "notPayed"
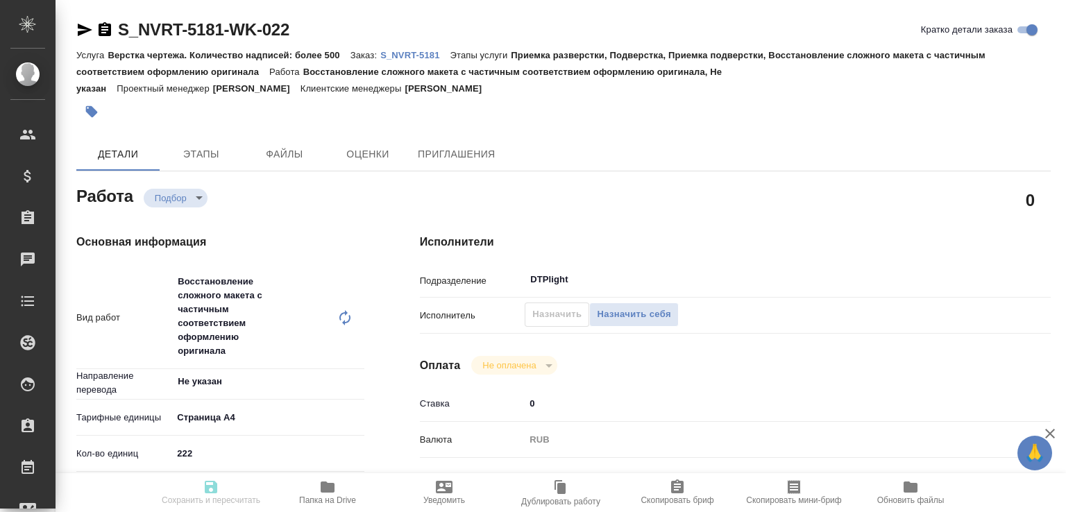
type input "0"
type input "RUB"
type input "[PERSON_NAME]"
type textarea "В конце названия файлов прошу указать свою фамилию. Можно сдать без папок. http…"
type textarea "x"
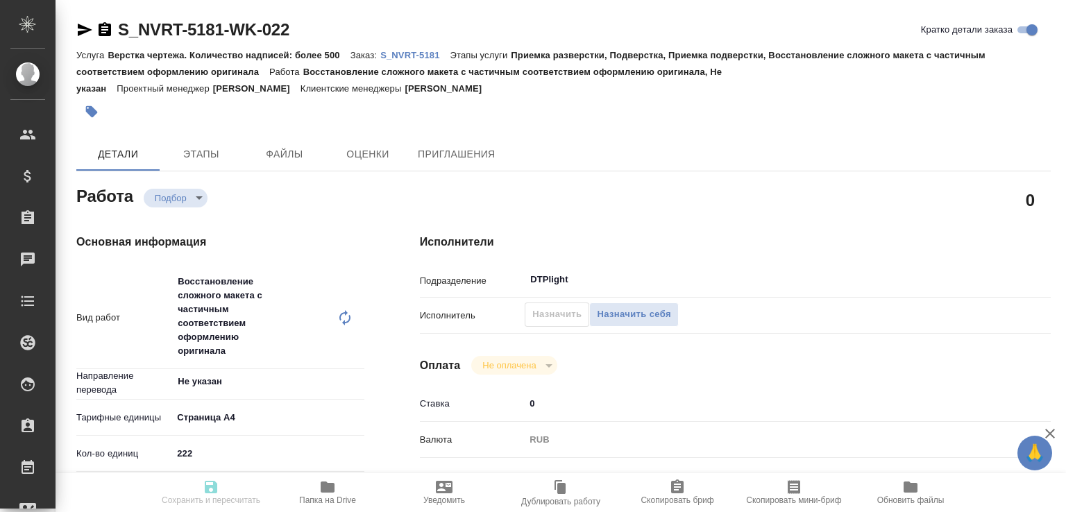
type textarea "/Clients/Novartos_Pharma/Orders/S_NVRT-5181/DTP/S_NVRT-5181-WK-022"
type textarea "x"
type input "S_NVRT-5181"
type input "Верстка чертежа. Количество надписей: более 500"
type input "Приемка разверстки, Подверстка, Приемка подверстки, Восстановление сложного мак…"
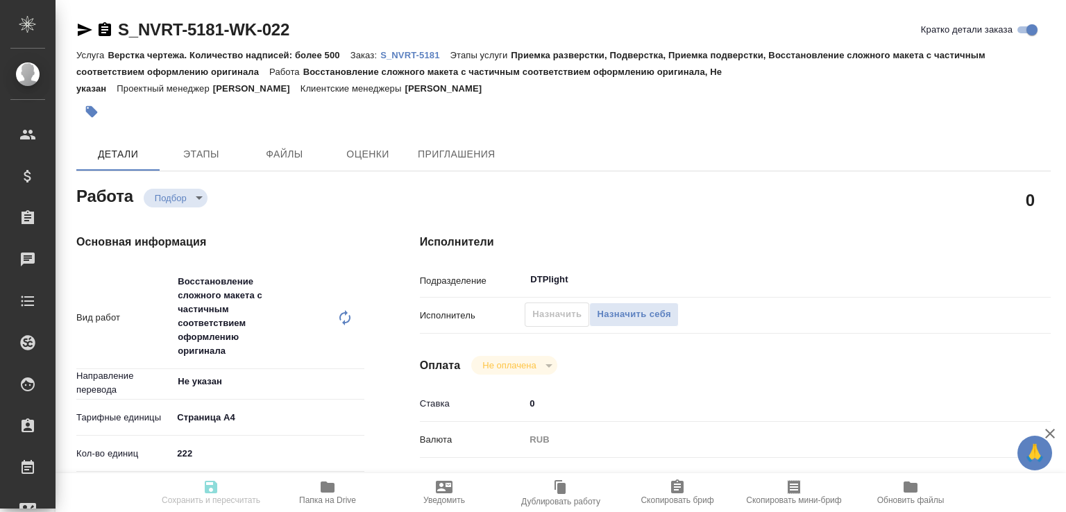
type input "[PERSON_NAME]"
type input "/Clients/Novartos_Pharma/Orders/S_NVRT-5181"
type textarea "x"
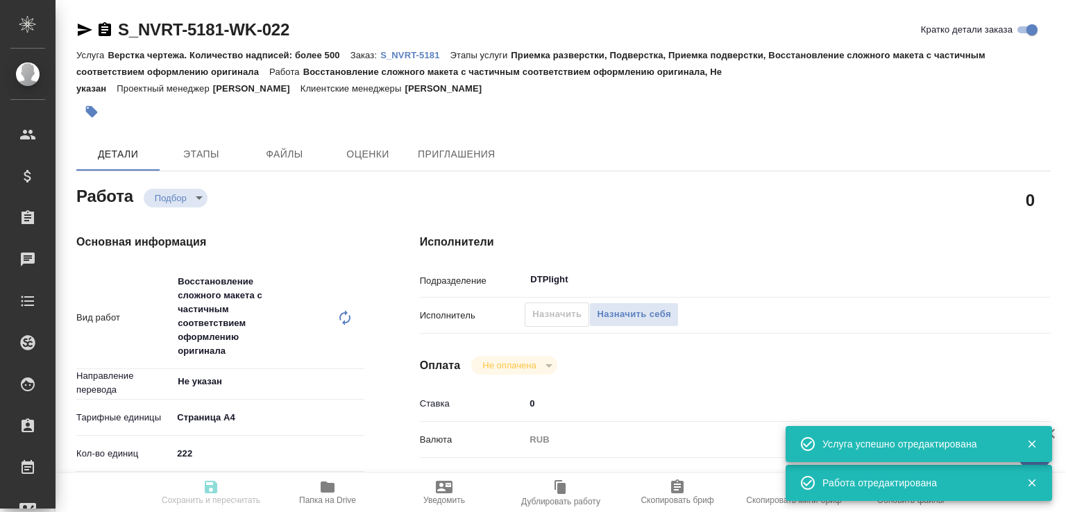
type textarea "x"
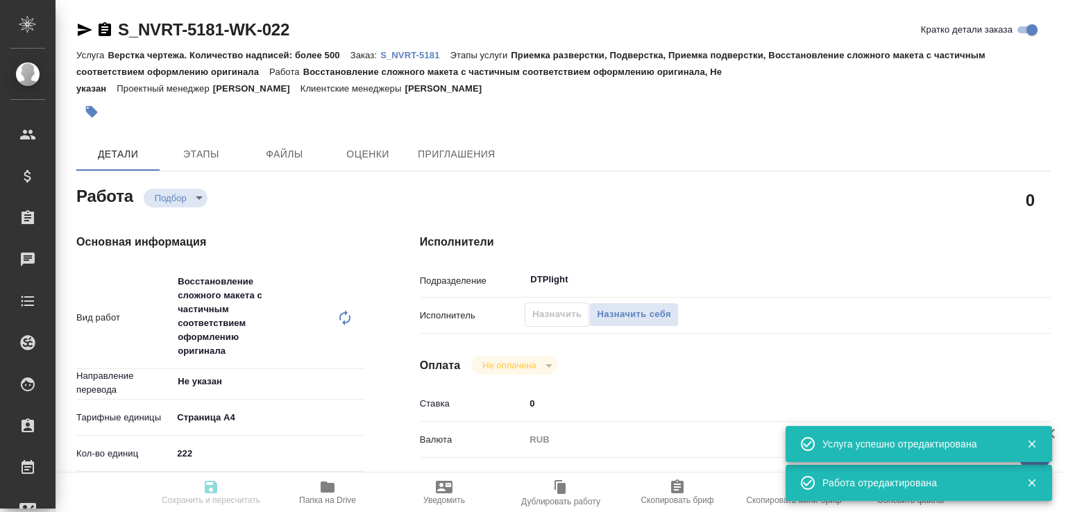
type textarea "x"
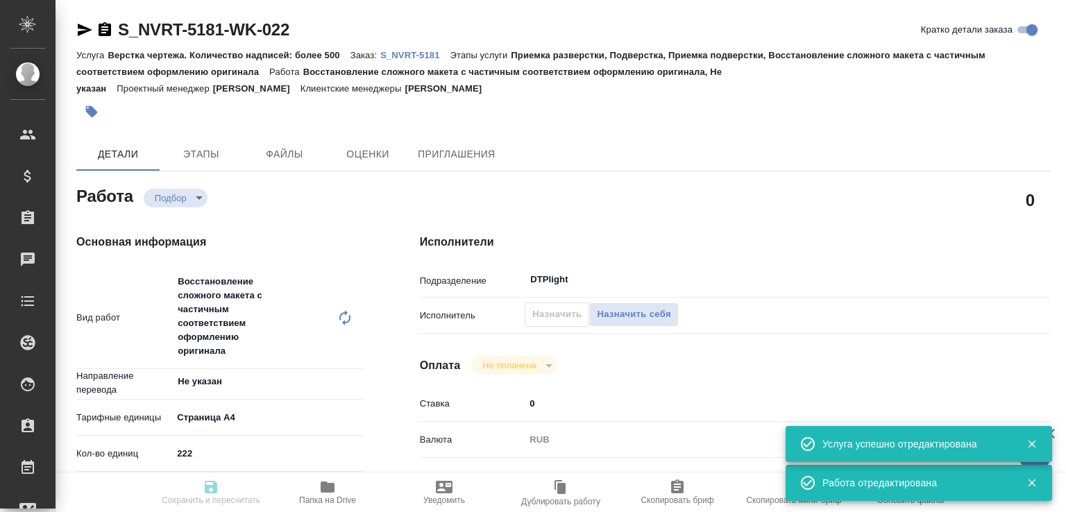
type input "recruiting"
type textarea "Восстановление сложного макета с частичным соответствием оформлению оригинала"
type textarea "x"
type input "Не указан"
type input "5f036ec4e16dec2d6b59c8ff"
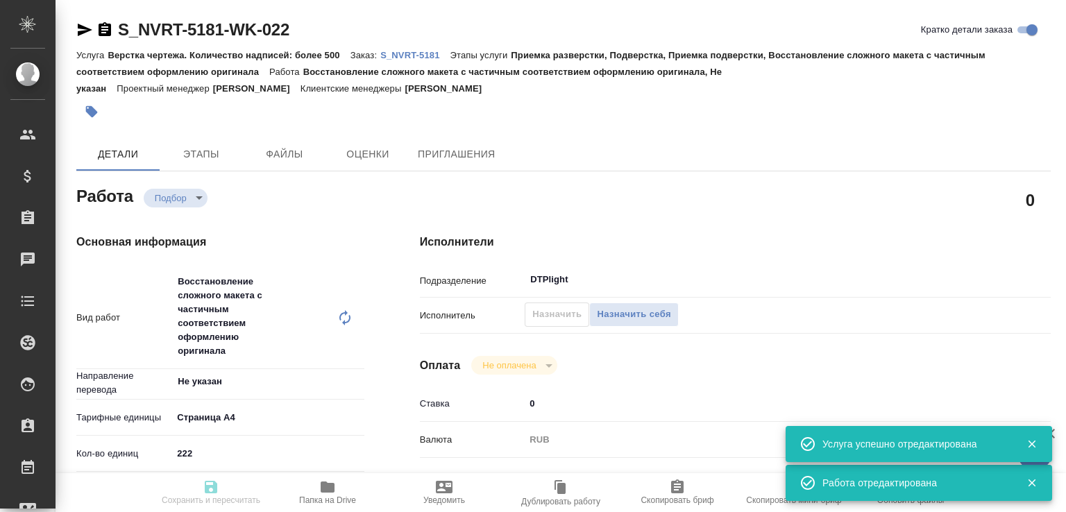
type input "222"
type input "med"
type input "6149832f2b7be24903fd7a82"
type input "10.09.2025 10:00"
type input "15.09.2025 12:00"
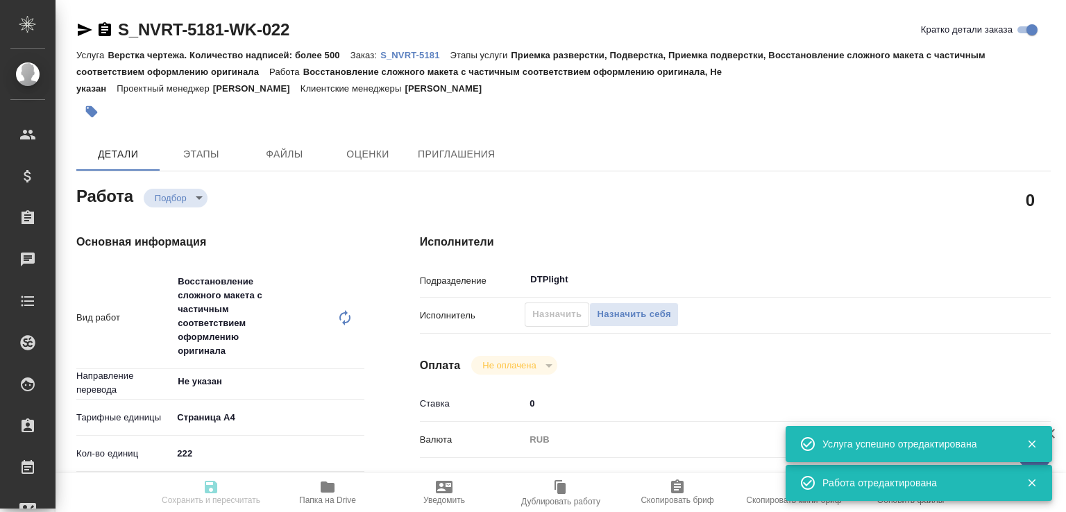
type input "[DATE] 17:00"
type input "DTPlight"
type input "notPayed"
type input "0"
type input "RUB"
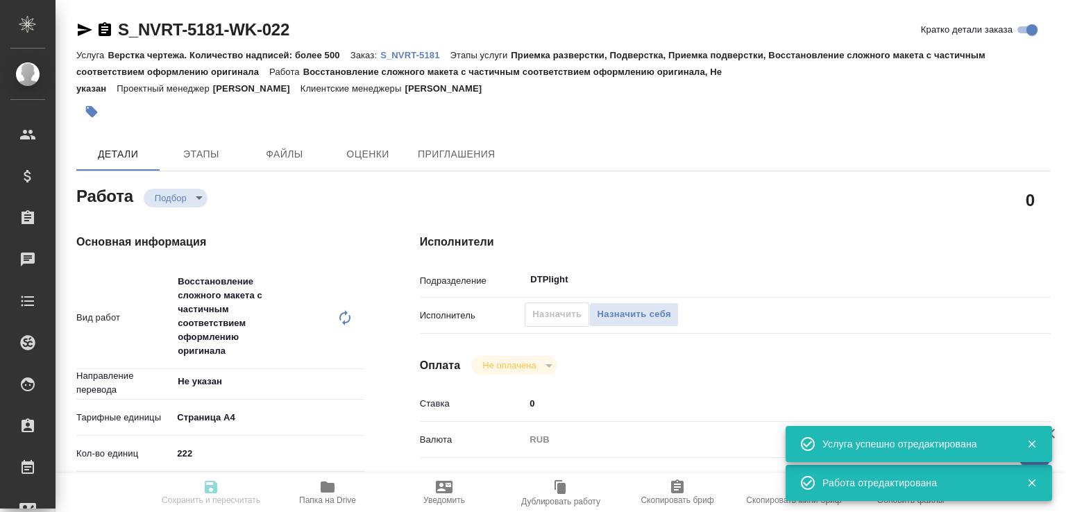
type input "[PERSON_NAME]"
type textarea "В конце названия файлов прошу указать свою фамилию. Можно сдать без папок. http…"
type textarea "x"
type textarea "/Clients/Novartos_Pharma/Orders/S_NVRT-5181/DTP/S_NVRT-5181-WK-022"
type textarea "x"
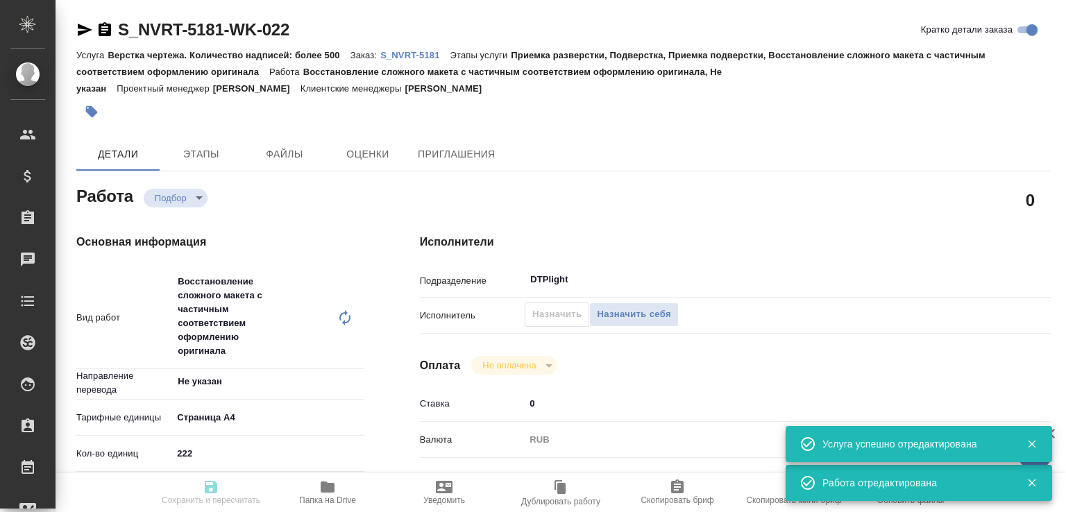
type input "S_NVRT-5181"
type input "Верстка чертежа. Количество надписей: более 500"
type input "Приемка разверстки, Подверстка, Приемка подверстки, Восстановление сложного мак…"
type input "[PERSON_NAME]"
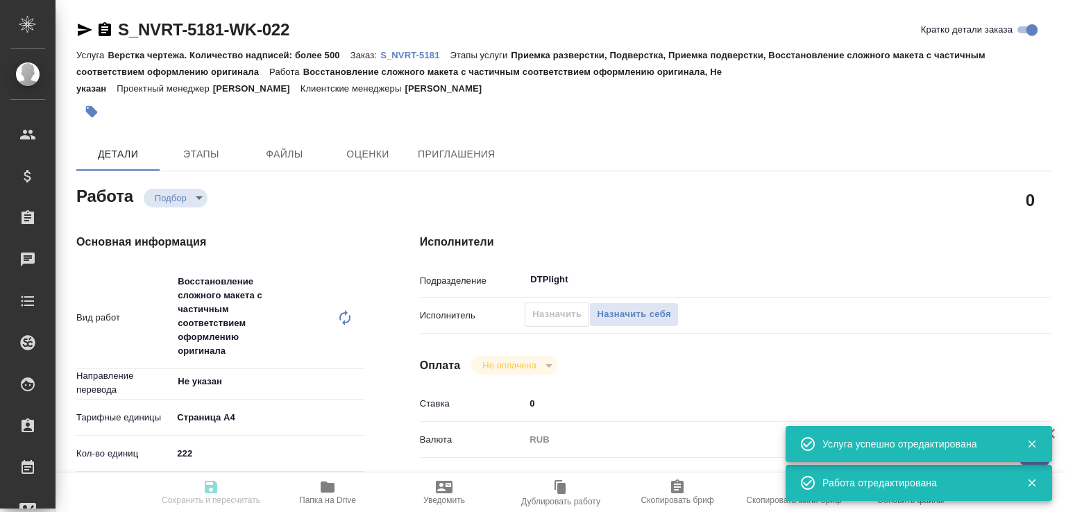
type input "/Clients/Novartos_Pharma/Orders/S_NVRT-5181"
type textarea "x"
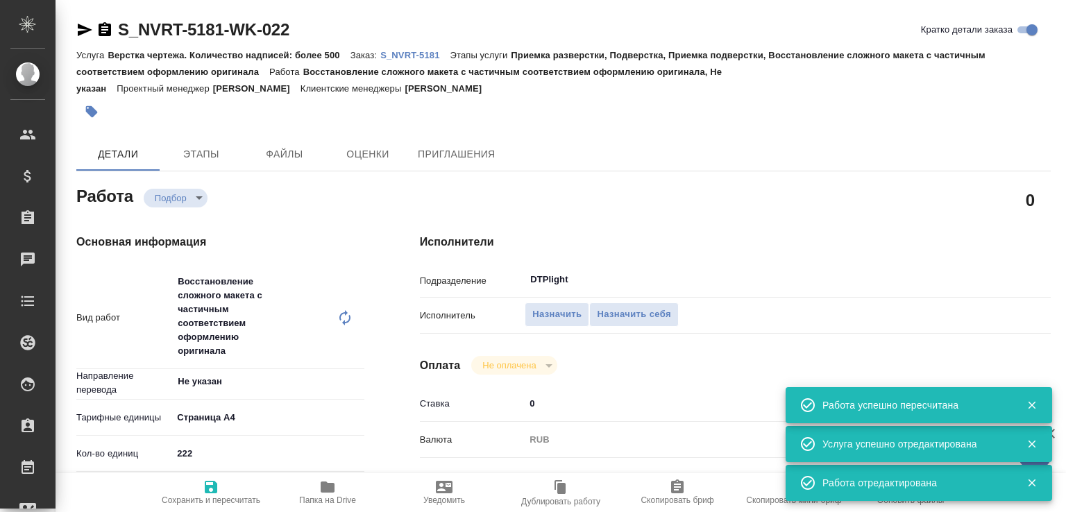
type textarea "x"
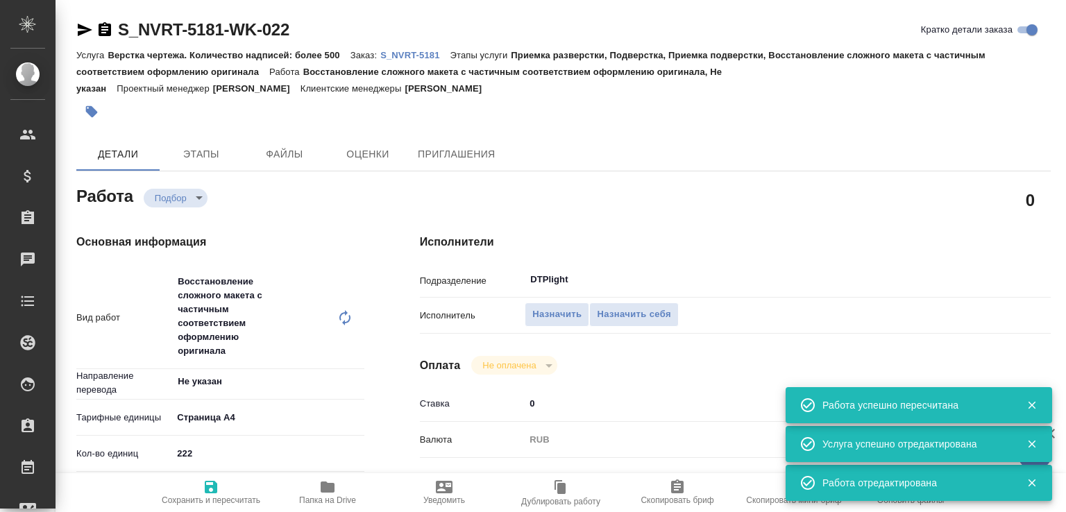
type textarea "x"
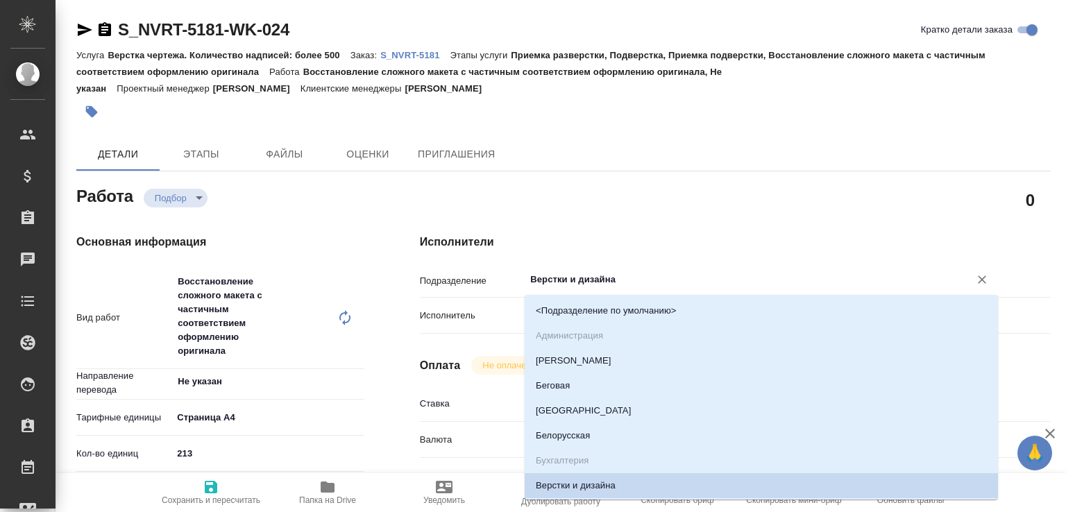
click at [558, 278] on input "Верстки и дизайна" at bounding box center [738, 279] width 418 height 17
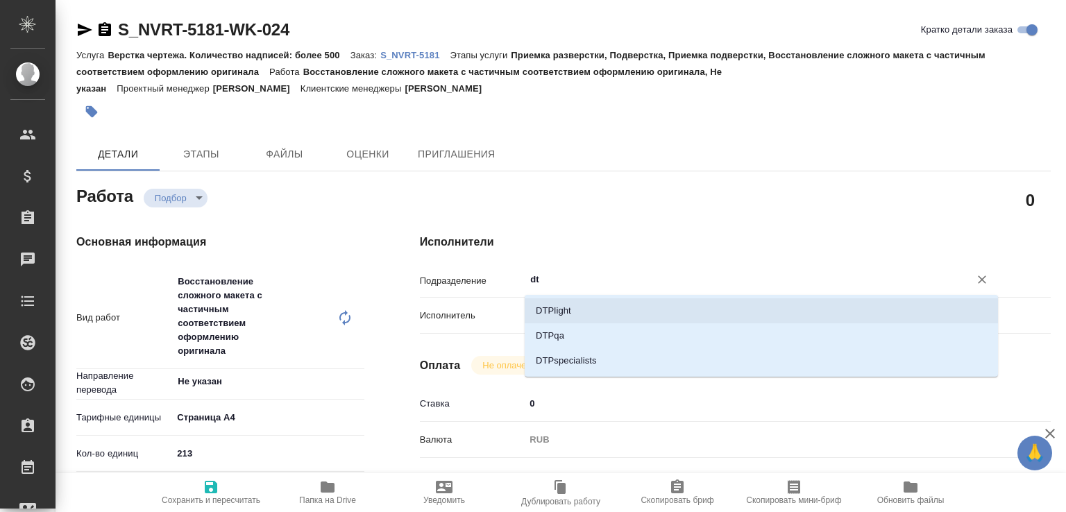
click at [544, 312] on li "DTPlight" at bounding box center [761, 310] width 473 height 25
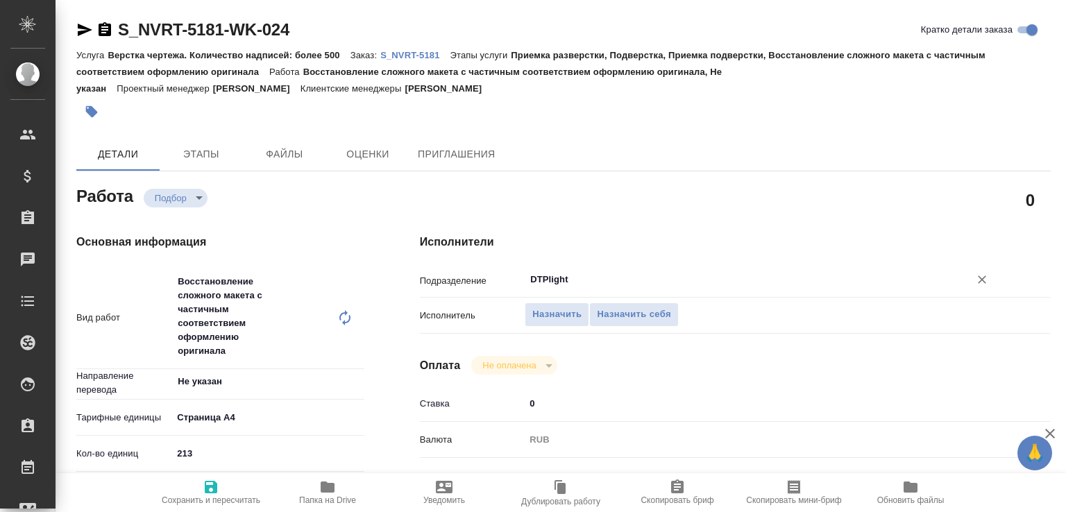
type input "DTPlight"
click at [235, 495] on span "Сохранить и пересчитать" at bounding box center [211, 500] width 99 height 10
type input "recruiting"
type input "Не указан"
type input "5f036ec4e16dec2d6b59c8ff"
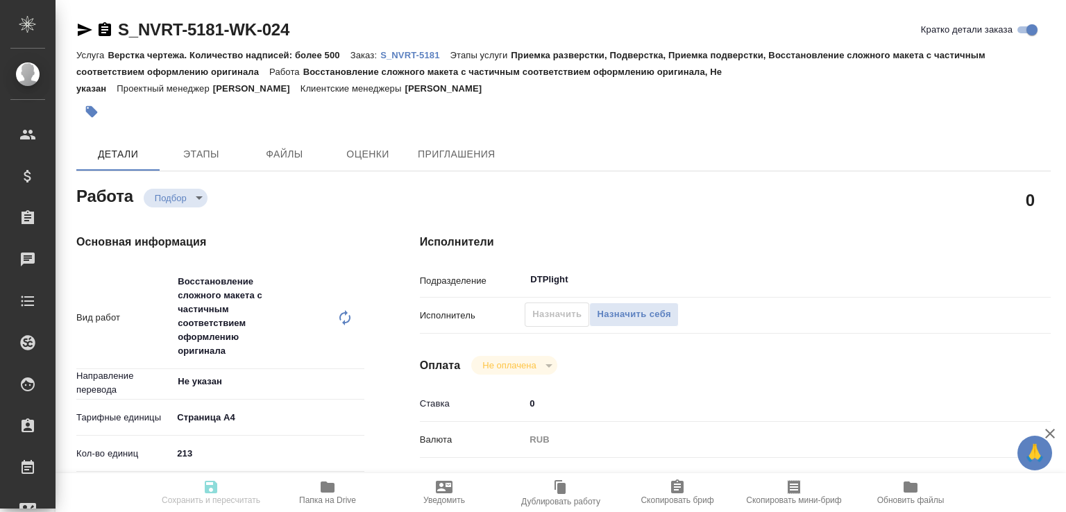
type input "213"
type input "med"
type input "6149832f2b7be24903fd7a82"
type input "[DATE] 10:00"
type input "[DATE] 12:00"
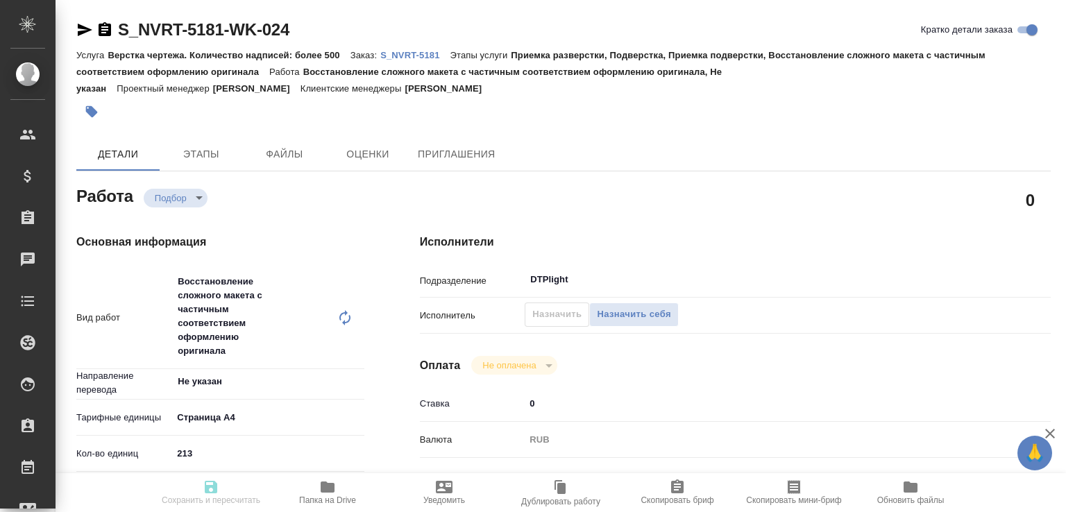
type input "[DATE] 17:00"
type input "DTPlight"
type input "notPayed"
type input "0"
type input "RUB"
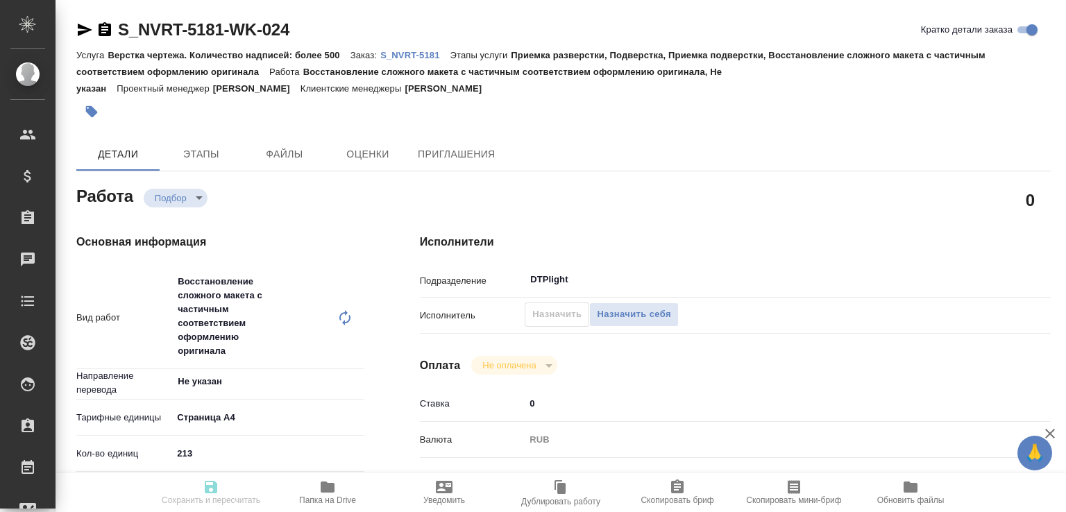
type input "[PERSON_NAME]"
type input "S_NVRT-5181"
type input "Верстка чертежа. Количество надписей: более 500"
type input "Приемка разверстки, Подверстка, Приемка подверстки, Восстановление сложного мак…"
type input "[PERSON_NAME]"
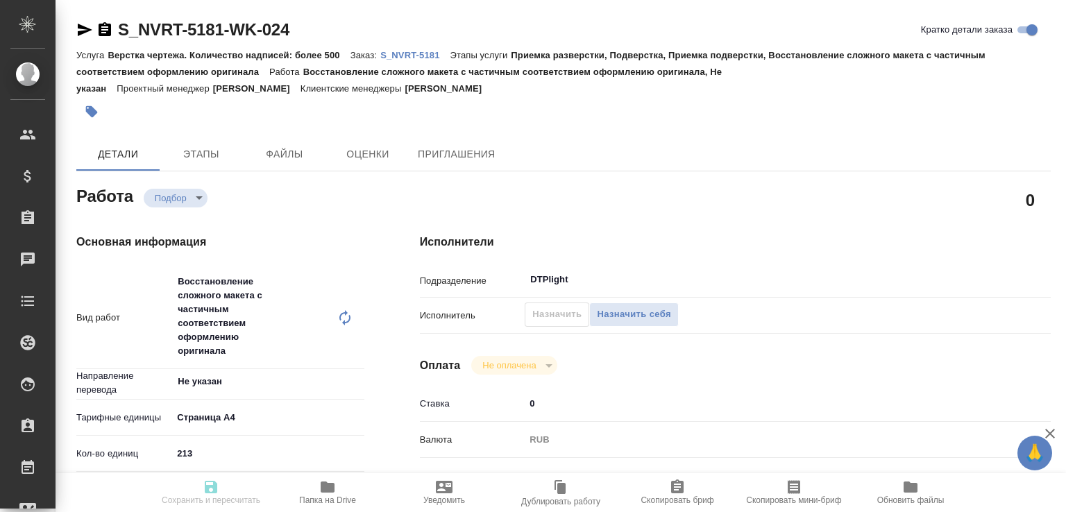
type input "[PERSON_NAME]"
type input "/Clients/Novartos_Pharma/Orders/S_NVRT-5181"
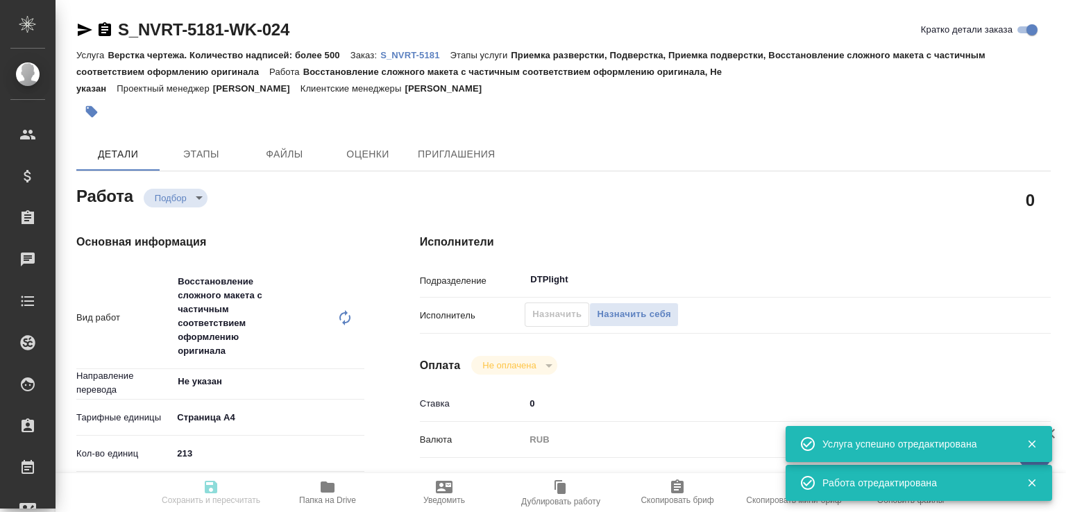
type input "recruiting"
type input "Не указан"
type input "5f036ec4e16dec2d6b59c8ff"
type input "213"
type input "med"
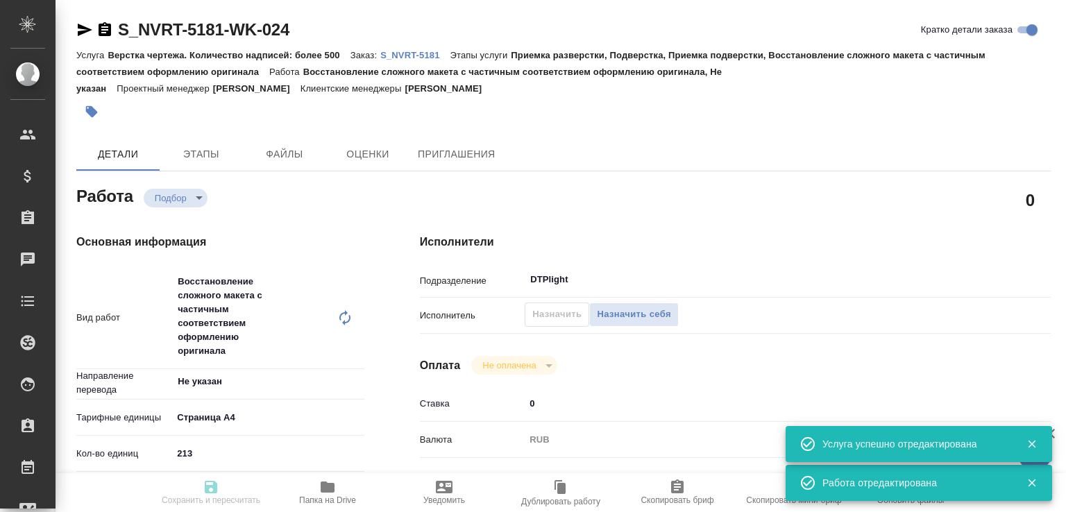
type input "6149832f2b7be24903fd7a82"
type input "[DATE] 10:00"
type input "[DATE] 12:00"
type input "[DATE] 17:00"
type input "DTPlight"
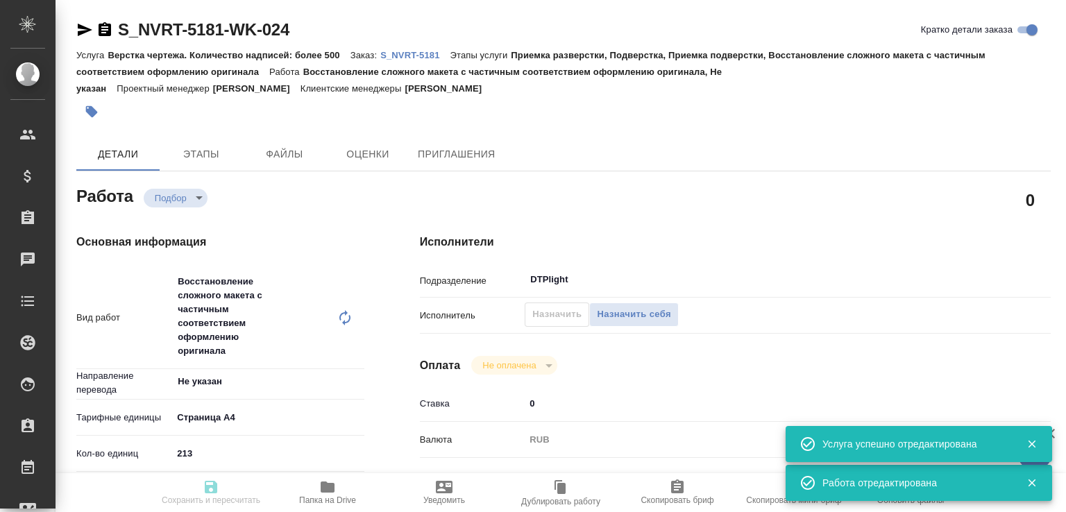
type input "notPayed"
type input "0"
type input "RUB"
type input "[PERSON_NAME]"
type input "S_NVRT-5181"
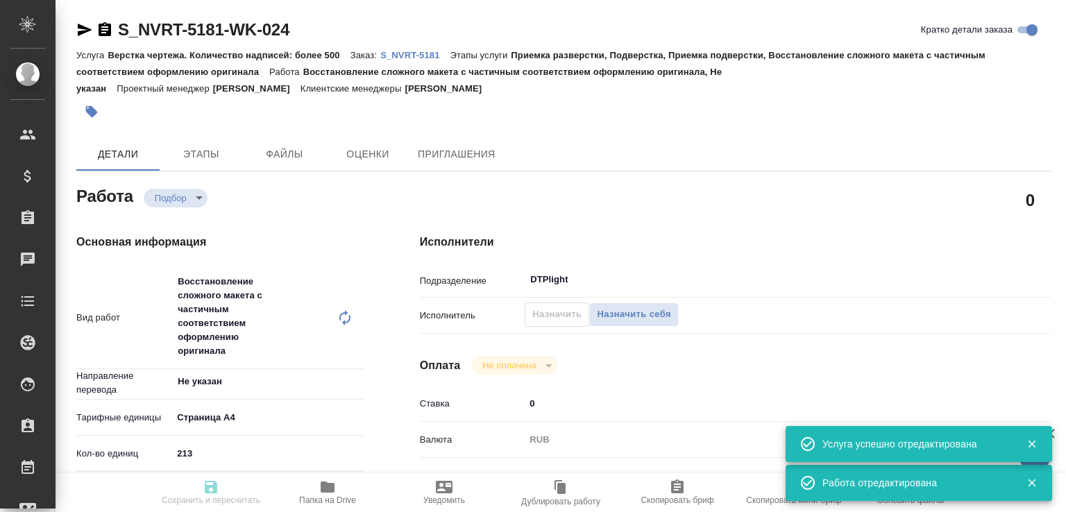
type input "Верстка чертежа. Количество надписей: более 500"
type input "Приемка разверстки, Подверстка, Приемка подверстки, Восстановление сложного мак…"
type input "[PERSON_NAME]"
type input "/Clients/Novartos_Pharma/Orders/S_NVRT-5181"
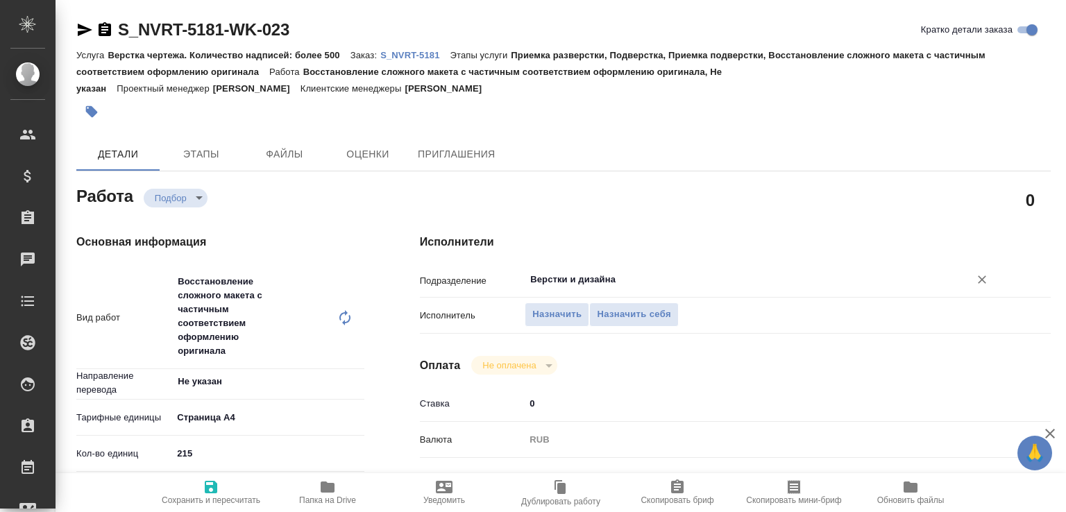
click at [543, 287] on input "Верстки и дизайна" at bounding box center [738, 279] width 418 height 17
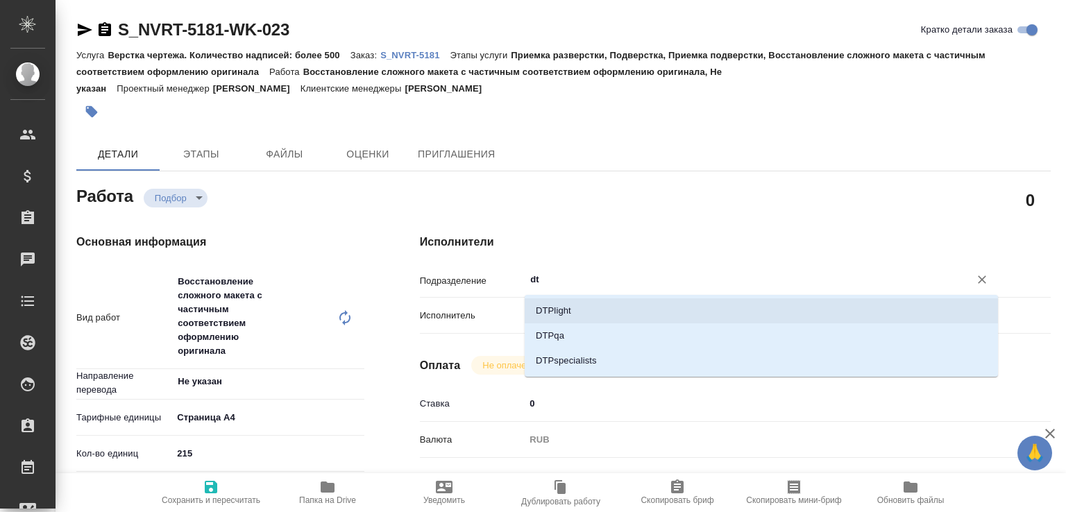
click at [544, 310] on li "DTPlight" at bounding box center [761, 310] width 473 height 25
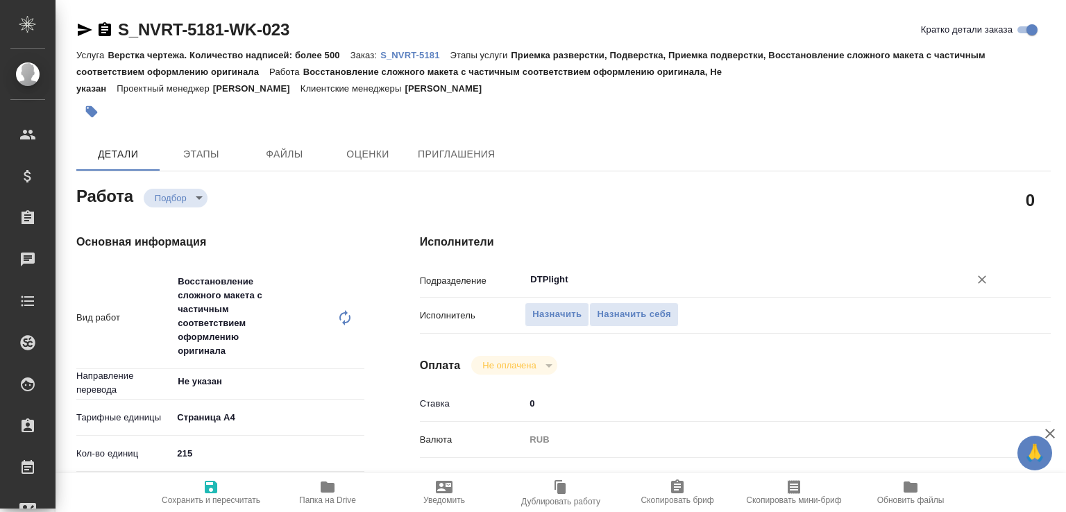
type input "DTPlight"
click at [210, 502] on span "Сохранить и пересчитать" at bounding box center [211, 500] width 99 height 10
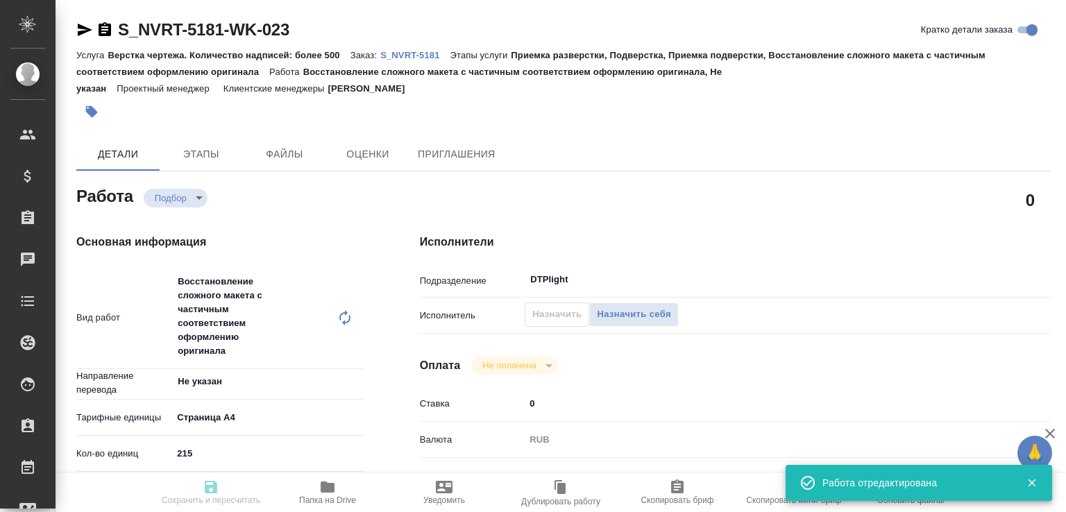
type input "recruiting"
type input "Не указан"
type input "5f036ec4e16dec2d6b59c8ff"
type input "215"
type input "med"
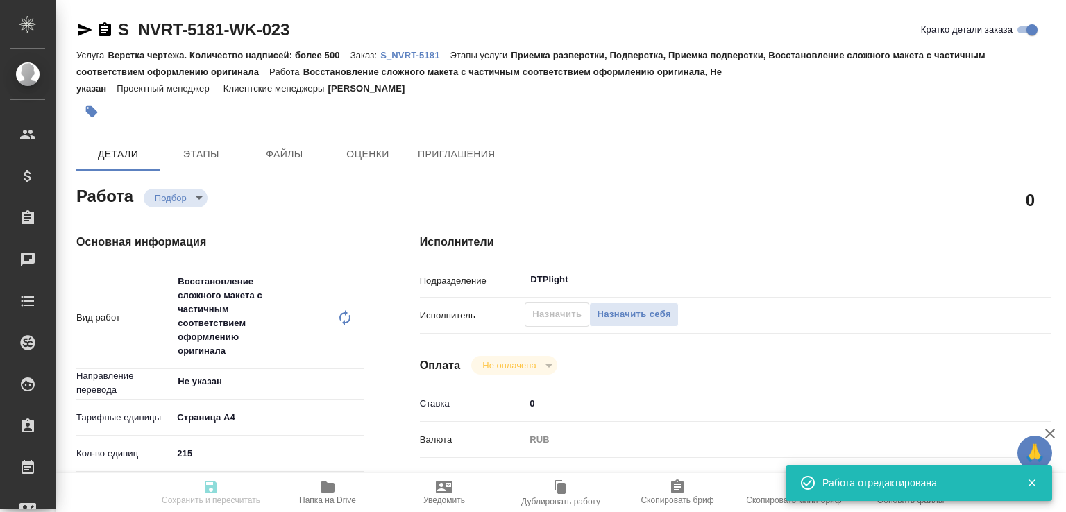
type input "6149832f2b7be24903fd7a82"
type input "[DATE] 10:00"
type input "[DATE] 12:00"
type input "[DATE] 17:00"
type input "DTPlight"
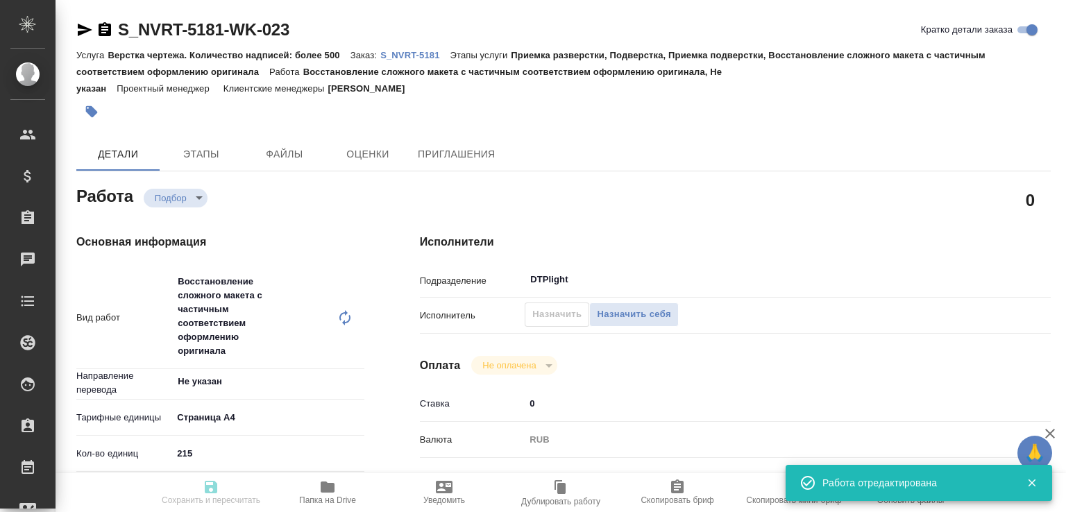
type input "notPayed"
type input "0"
type input "RUB"
type input "[PERSON_NAME]"
type input "S_NVRT-5181"
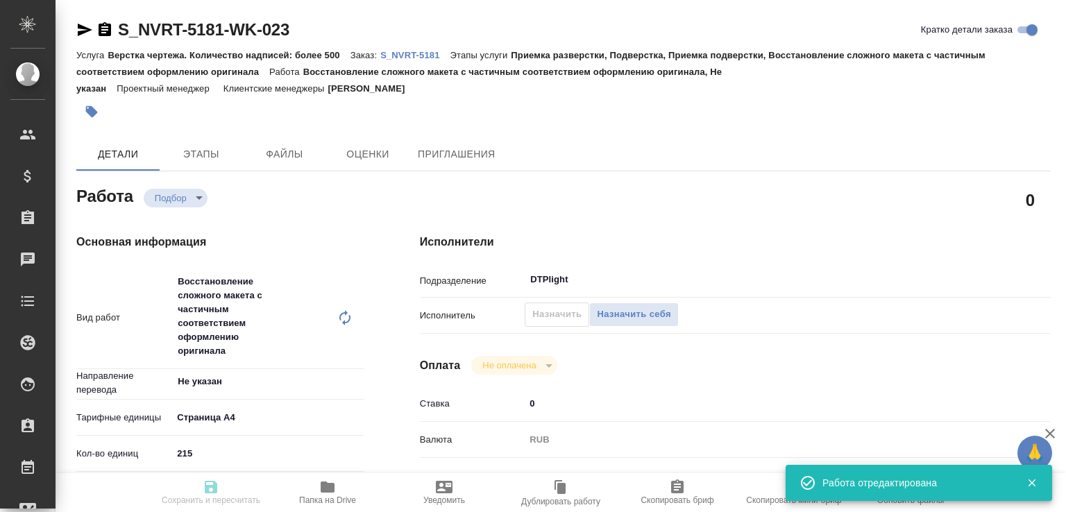
type input "Верстка чертежа. Количество надписей: более 500"
type input "Приемка разверстки, Подверстка, Приемка подверстки, Восстановление сложного мак…"
type input "[PERSON_NAME]"
type input "/Clients/Novartos_Pharma/Orders/S_NVRT-5181"
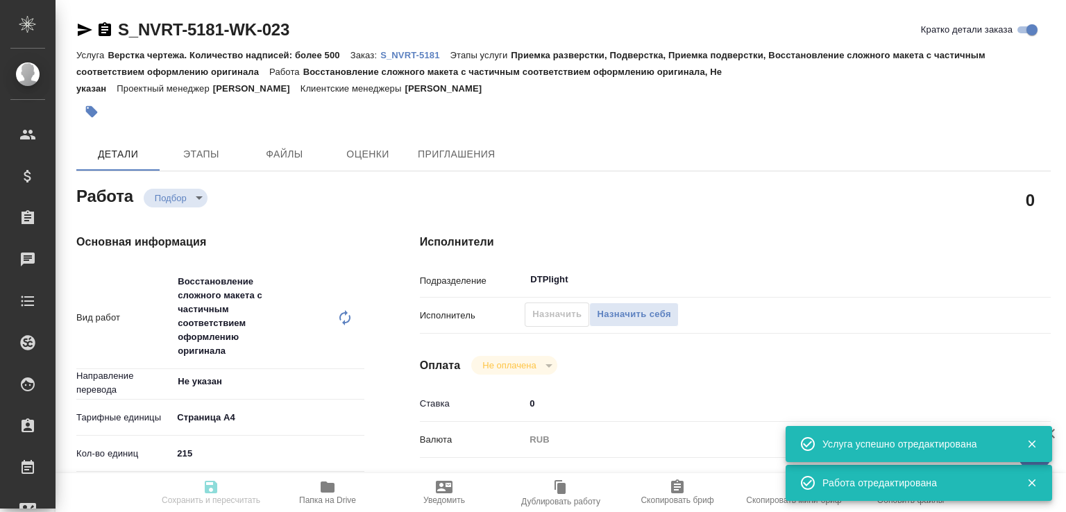
type input "recruiting"
type input "Не указан"
type input "5f036ec4e16dec2d6b59c8ff"
type input "215"
type input "med"
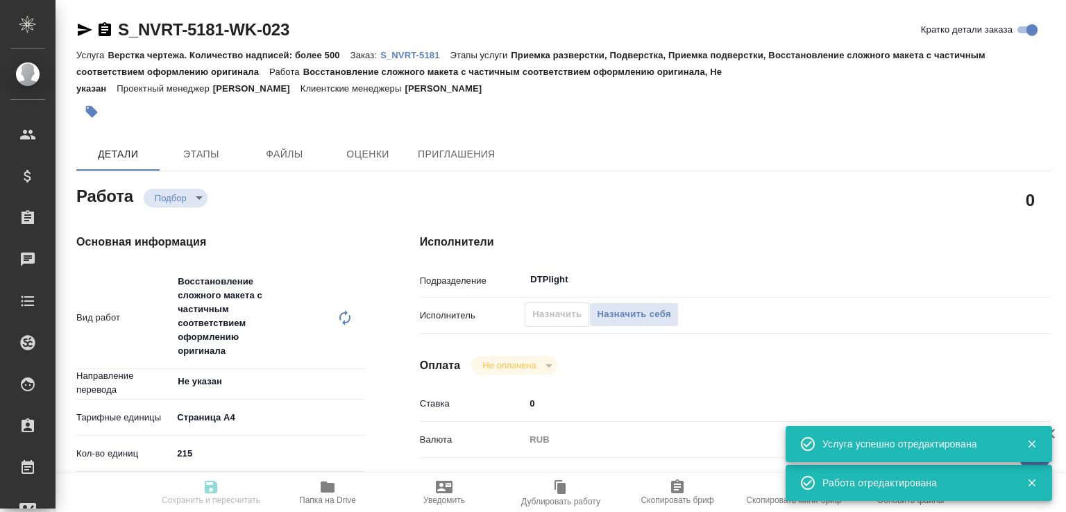
type input "6149832f2b7be24903fd7a82"
type input "[DATE] 10:00"
type input "[DATE] 12:00"
type input "[DATE] 17:00"
type input "DTPlight"
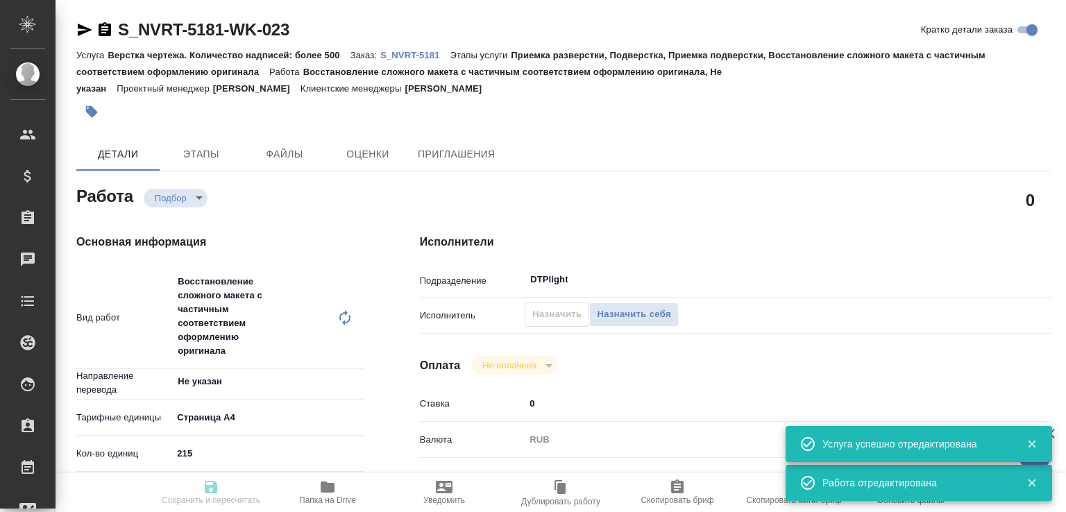
type input "notPayed"
type input "0"
type input "RUB"
type input "[PERSON_NAME]"
type input "S_NVRT-5181"
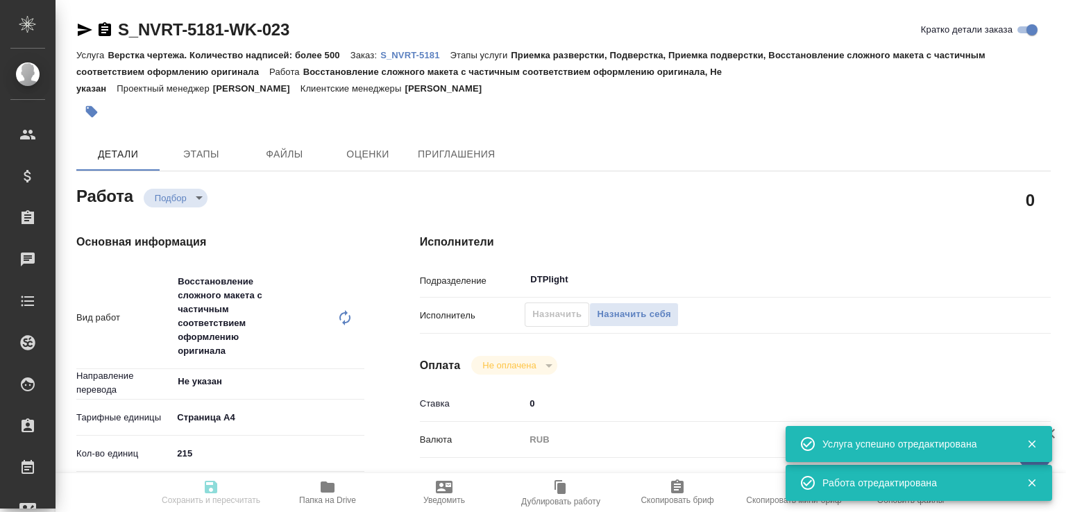
type input "Верстка чертежа. Количество надписей: более 500"
type input "Приемка разверстки, Подверстка, Приемка подверстки, Восстановление сложного мак…"
type input "[PERSON_NAME]"
type input "/Clients/Novartos_Pharma/Orders/S_NVRT-5181"
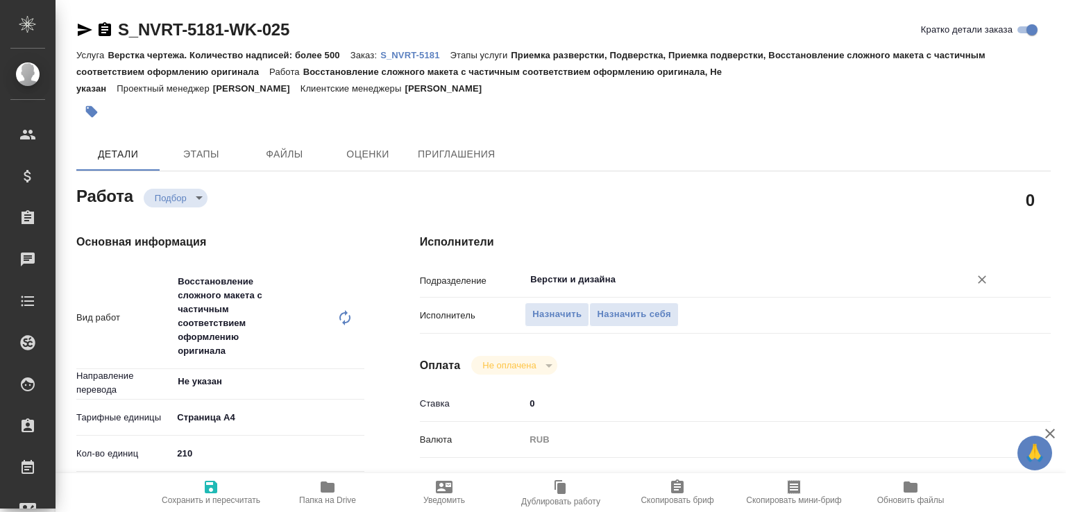
click at [574, 279] on input "Верстки и дизайна" at bounding box center [738, 279] width 418 height 17
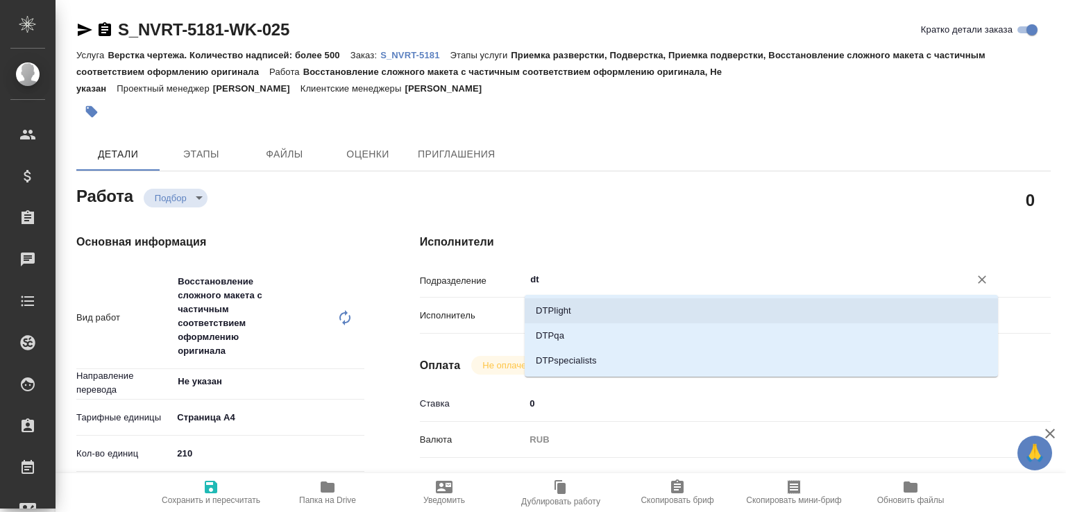
click at [552, 298] on li "DTPlight" at bounding box center [761, 310] width 473 height 25
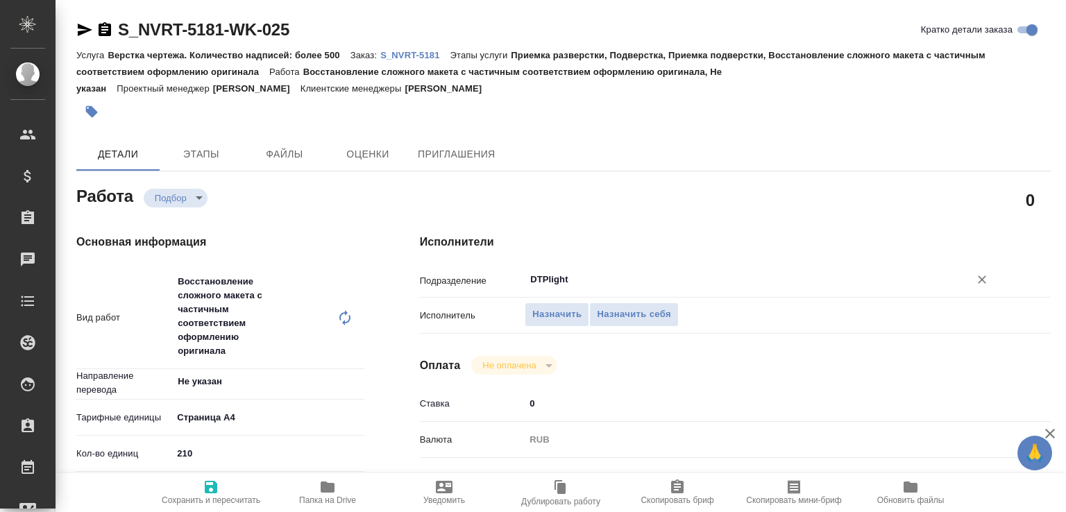
type input "DTPlight"
click at [217, 495] on span "Сохранить и пересчитать" at bounding box center [211, 500] width 99 height 10
type input "recruiting"
type input "Не указан"
type input "5f036ec4e16dec2d6b59c8ff"
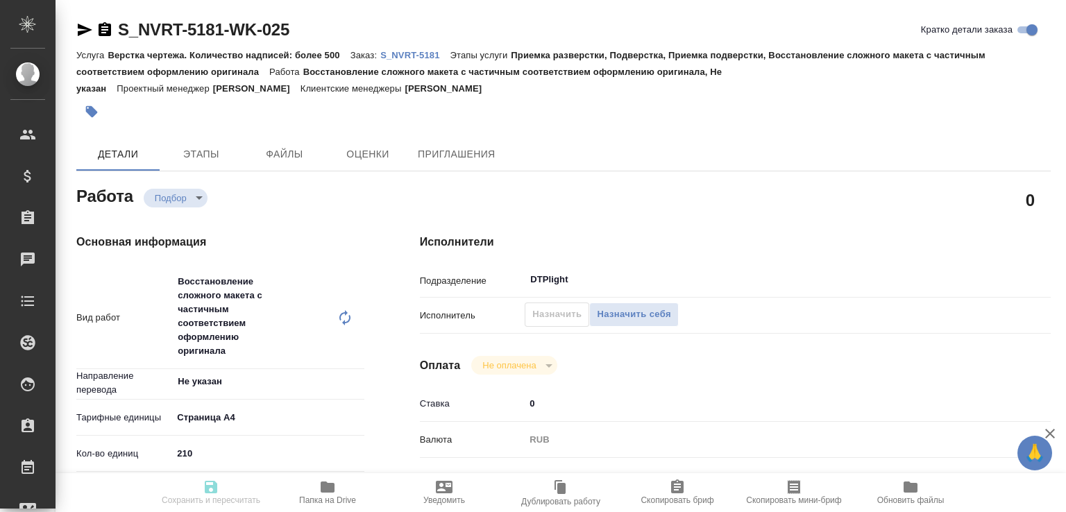
type input "210"
type input "med"
type input "6149832f2b7be24903fd7a82"
type input "[DATE] 10:00"
type input "[DATE] 12:00"
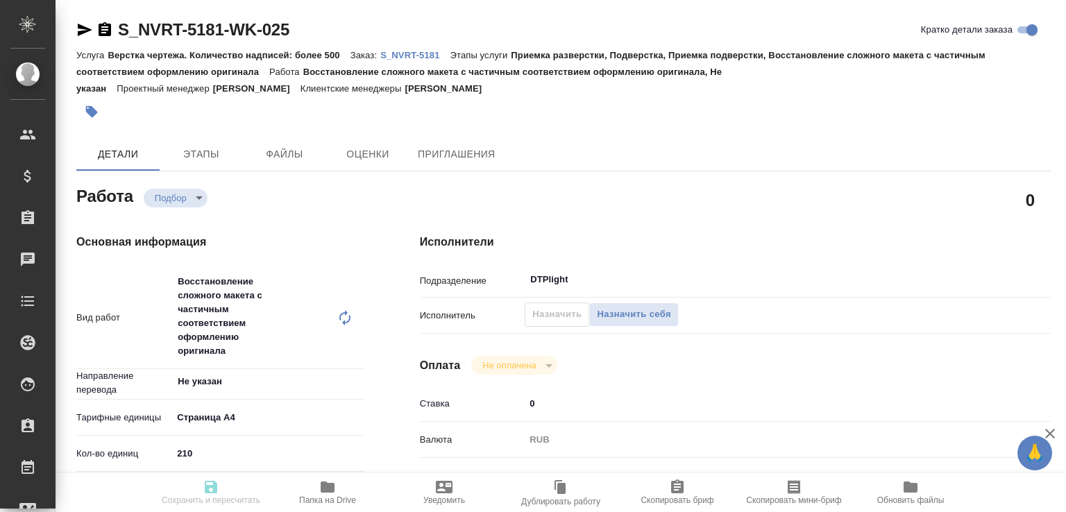
type input "[DATE] 17:00"
type input "DTPlight"
type input "notPayed"
type input "0"
type input "RUB"
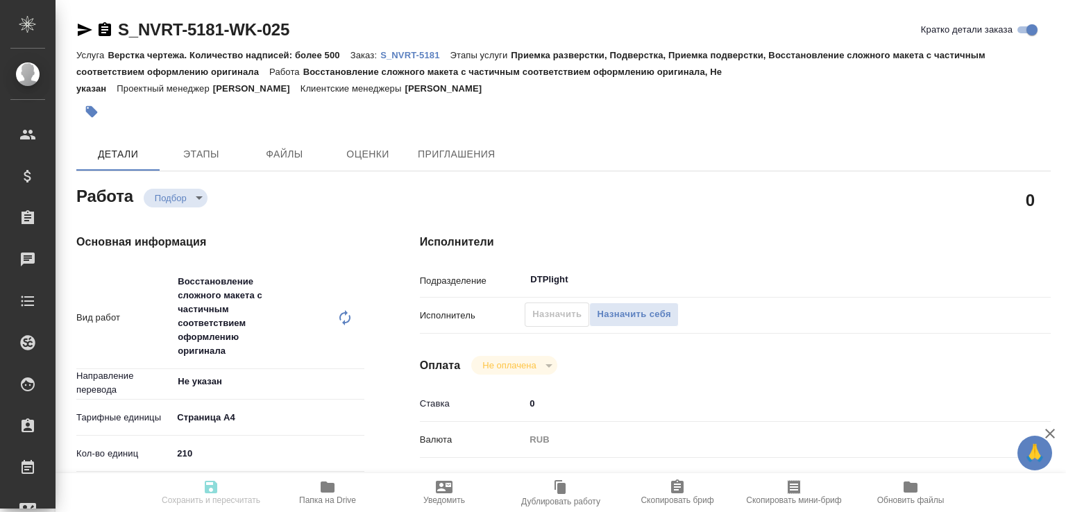
type input "[PERSON_NAME]"
type input "S_NVRT-5181"
type input "Верстка чертежа. Количество надписей: более 500"
type input "Приемка разверстки, Подверстка, Приемка подверстки, Восстановление сложного мак…"
type input "[PERSON_NAME]"
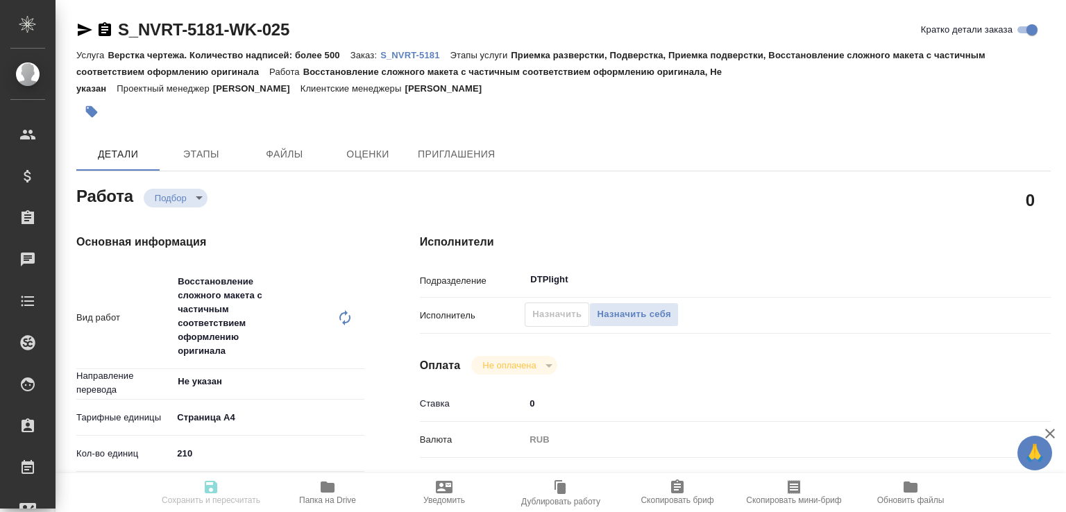
type input "[PERSON_NAME]"
type input "/Clients/Novartos_Pharma/Orders/S_NVRT-5181"
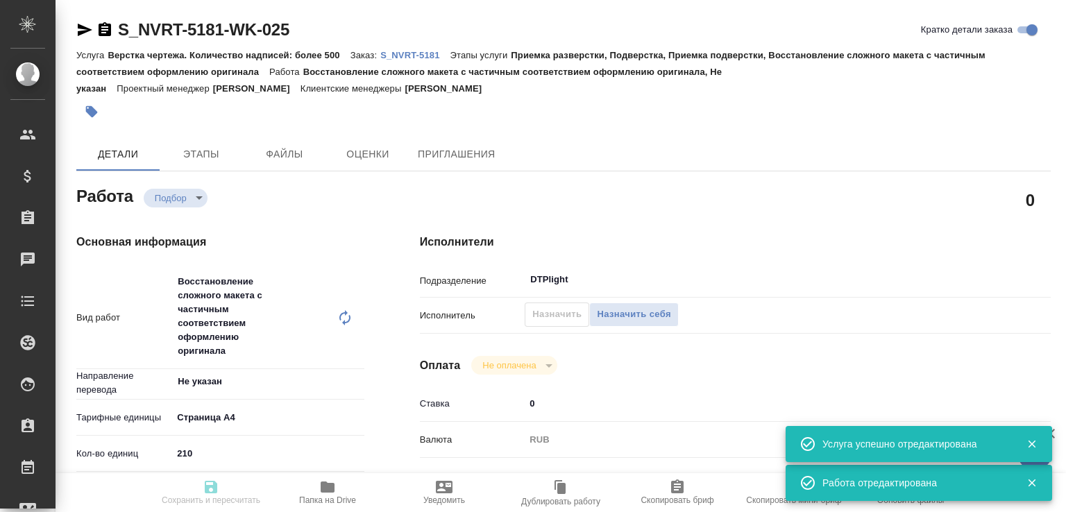
type input "recruiting"
type input "Не указан"
type input "5f036ec4e16dec2d6b59c8ff"
type input "210"
type input "med"
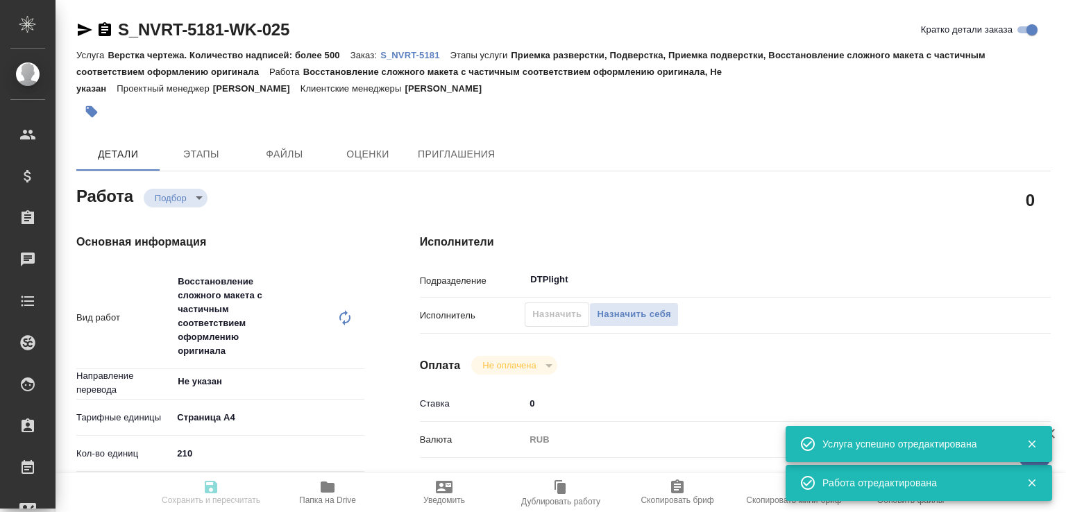
type input "6149832f2b7be24903fd7a82"
type input "[DATE] 10:00"
type input "[DATE] 12:00"
type input "[DATE] 17:00"
type input "DTPlight"
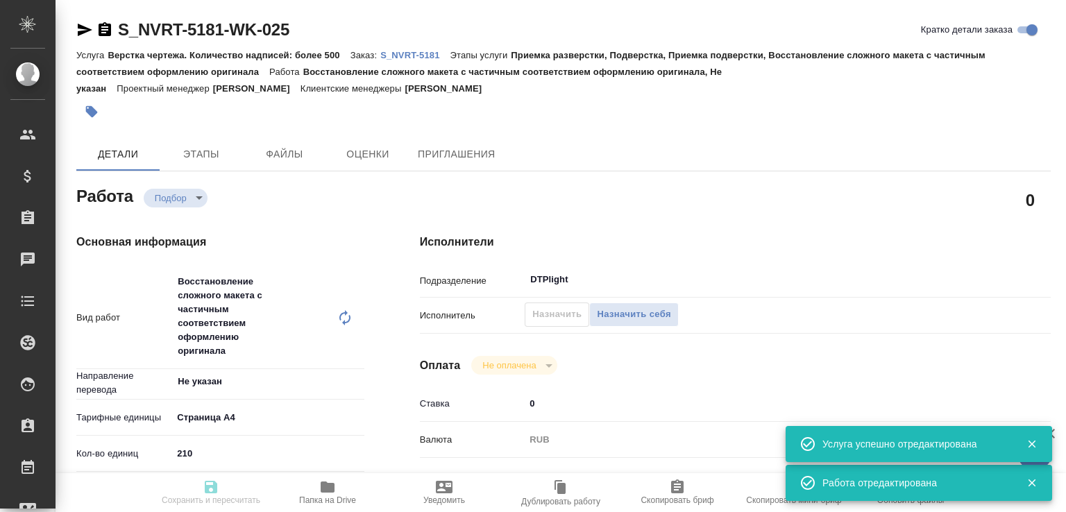
type input "notPayed"
type input "0"
type input "RUB"
type input "[PERSON_NAME]"
type input "S_NVRT-5181"
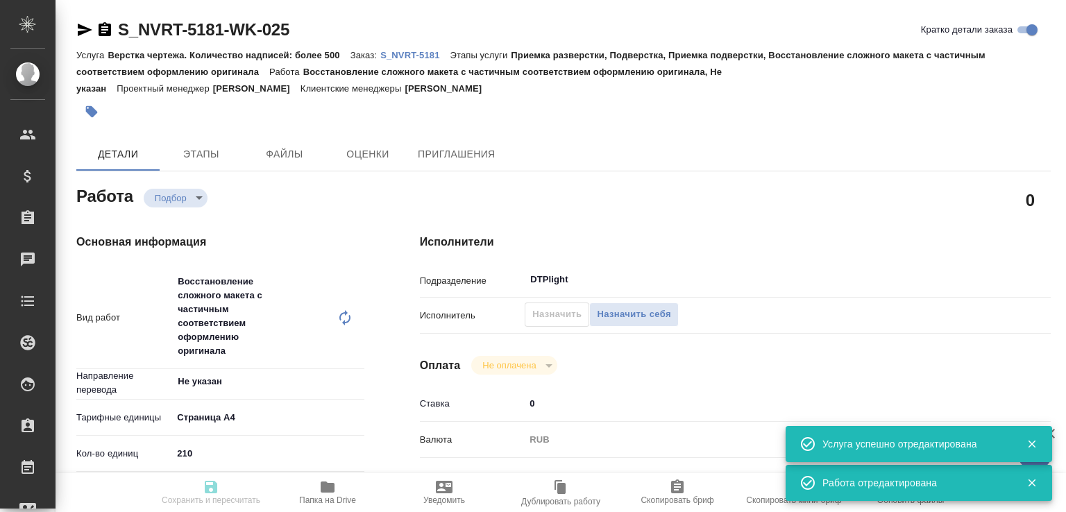
type input "Верстка чертежа. Количество надписей: более 500"
type input "Приемка разверстки, Подверстка, Приемка подверстки, Восстановление сложного мак…"
type input "[PERSON_NAME]"
type input "/Clients/Novartos_Pharma/Orders/S_NVRT-5181"
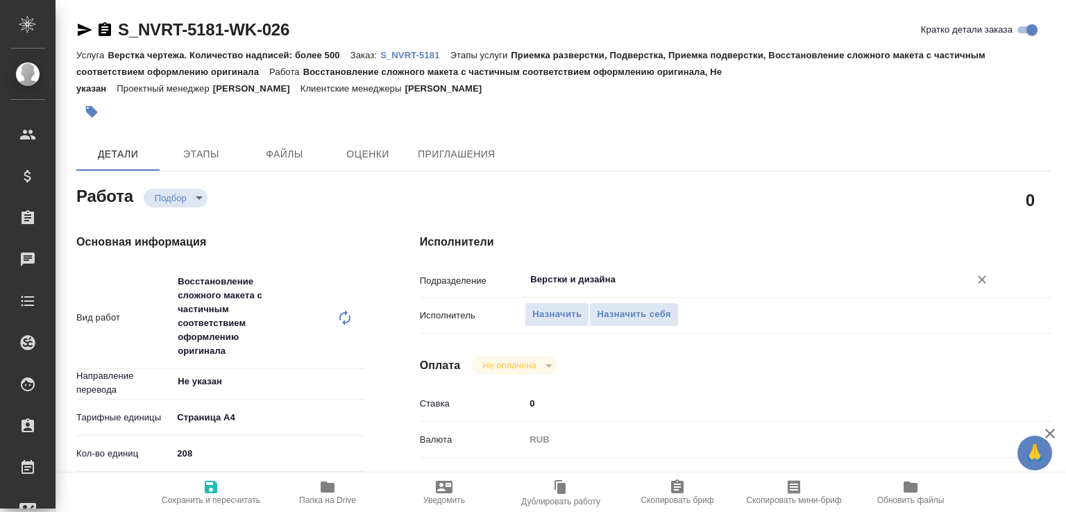
click at [557, 289] on div "Верстки и дизайна ​" at bounding box center [761, 279] width 473 height 25
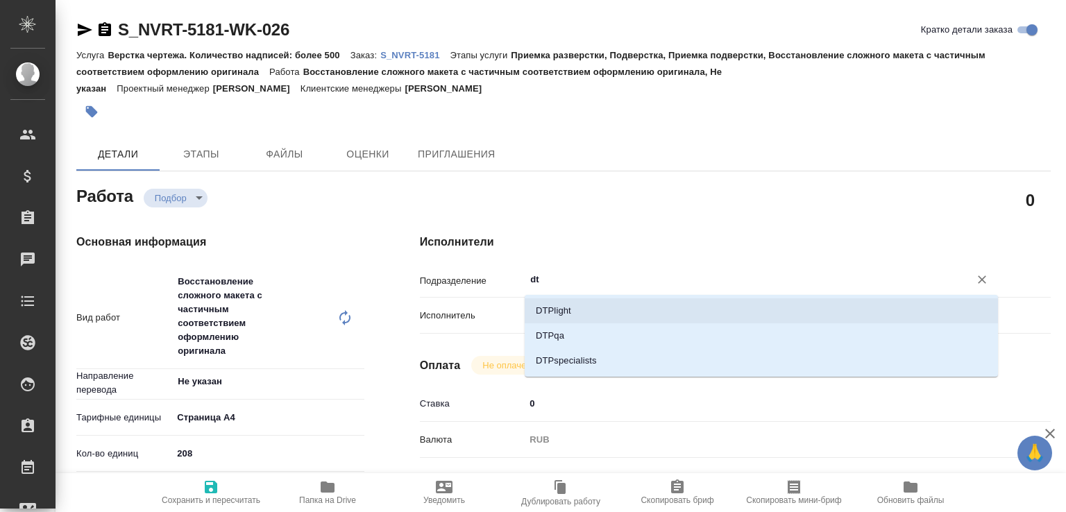
click at [552, 312] on li "DTPlight" at bounding box center [761, 310] width 473 height 25
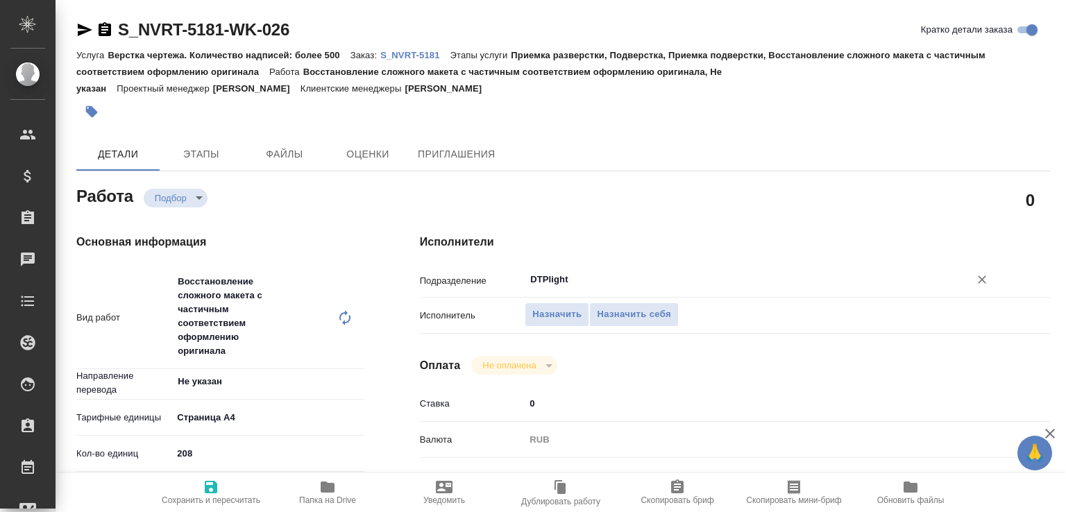
type input "DTPlight"
click at [226, 471] on hr at bounding box center [220, 471] width 288 height 1
click at [222, 484] on span "Сохранить и пересчитать" at bounding box center [211, 492] width 100 height 26
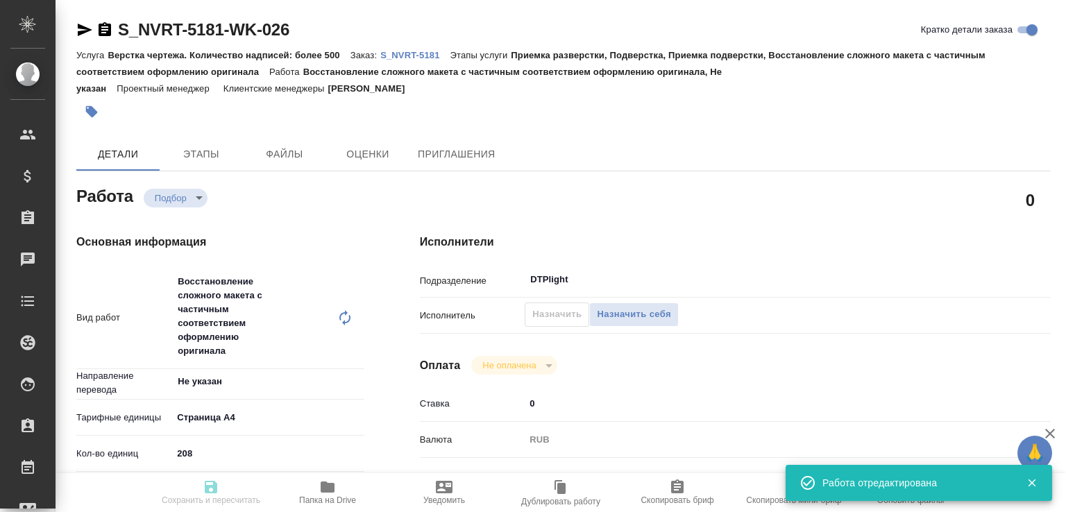
type input "recruiting"
type input "Не указан"
type input "5f036ec4e16dec2d6b59c8ff"
type input "208"
type input "med"
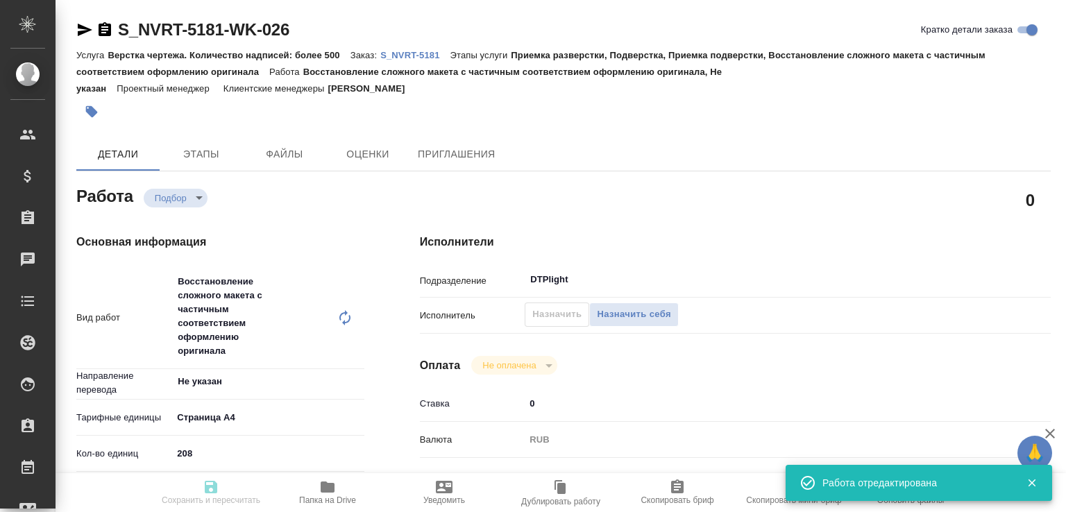
type input "6149832f2b7be24903fd7a82"
type input "[DATE] 10:00"
type input "[DATE] 12:00"
type input "[DATE] 17:00"
type input "DTPlight"
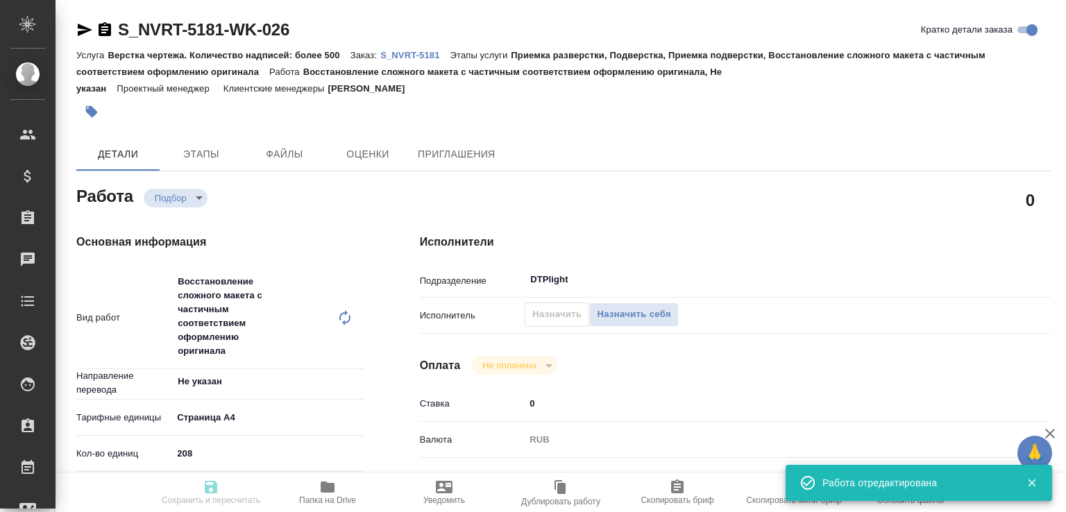
type input "notPayed"
type input "0"
type input "RUB"
type input "[PERSON_NAME]"
type input "S_NVRT-5181"
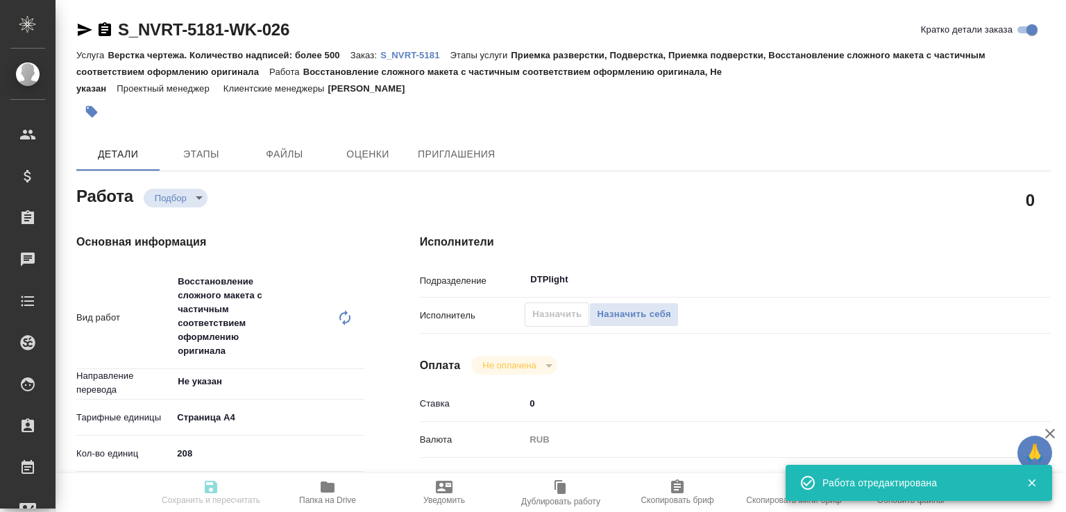
type input "Верстка чертежа. Количество надписей: более 500"
type input "Приемка разверстки, Подверстка, Приемка подверстки, Восстановление сложного мак…"
type input "[PERSON_NAME]"
type input "/Clients/Novartos_Pharma/Orders/S_NVRT-5181"
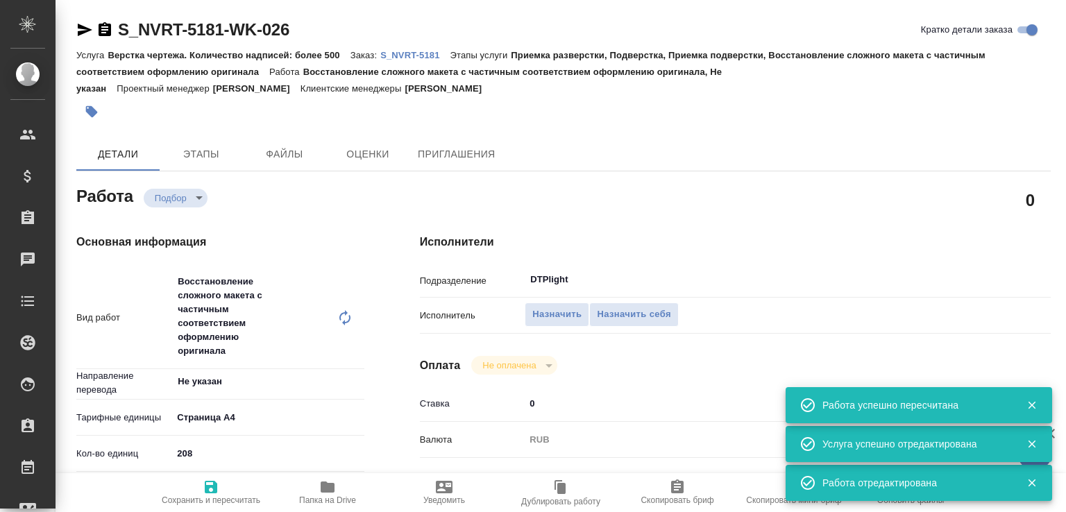
type input "recruiting"
type input "Не указан"
type input "5f036ec4e16dec2d6b59c8ff"
type input "208"
type input "med"
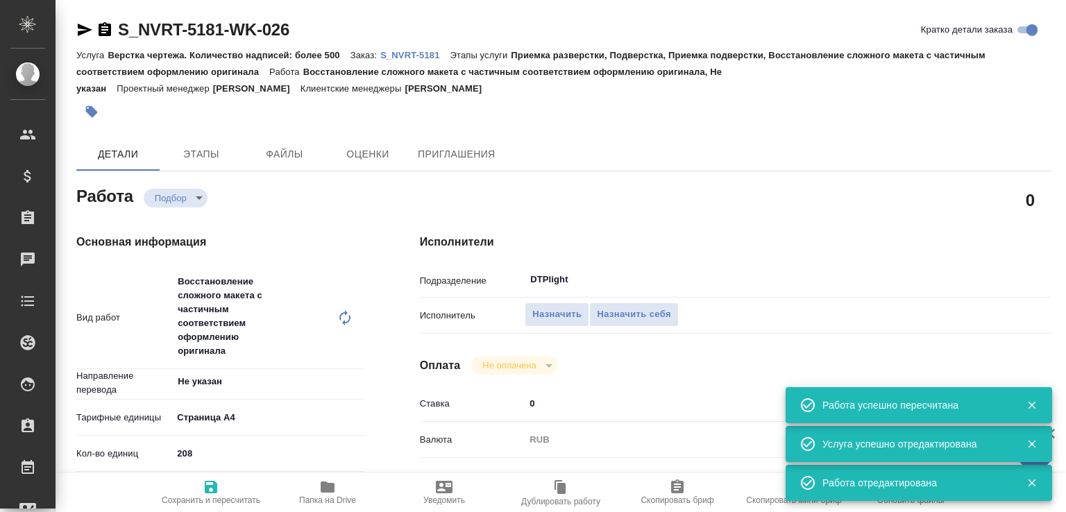
type input "6149832f2b7be24903fd7a82"
type input "[DATE] 10:00"
type input "[DATE] 12:00"
type input "[DATE] 17:00"
type input "DTPlight"
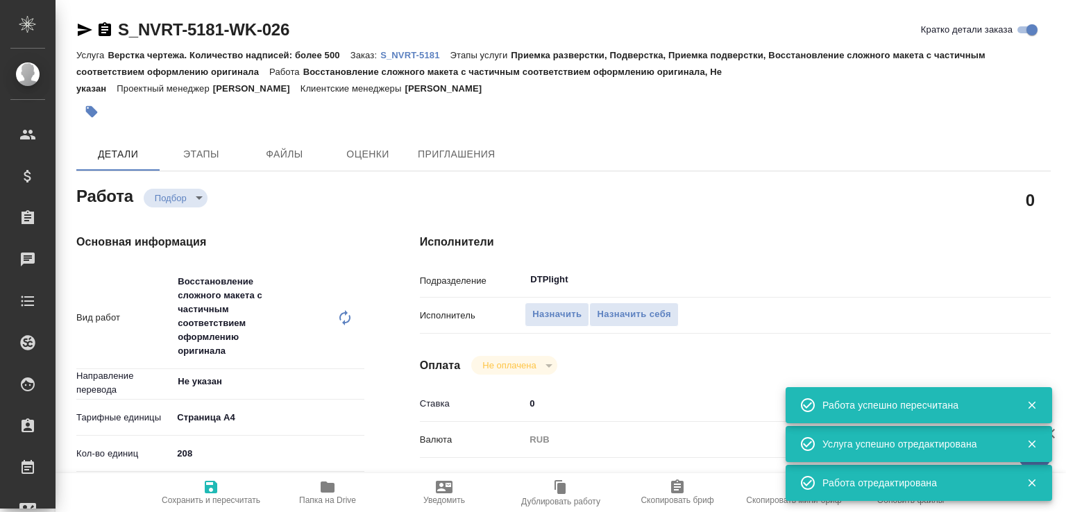
type input "notPayed"
type input "0"
type input "RUB"
type input "[PERSON_NAME]"
type input "S_NVRT-5181"
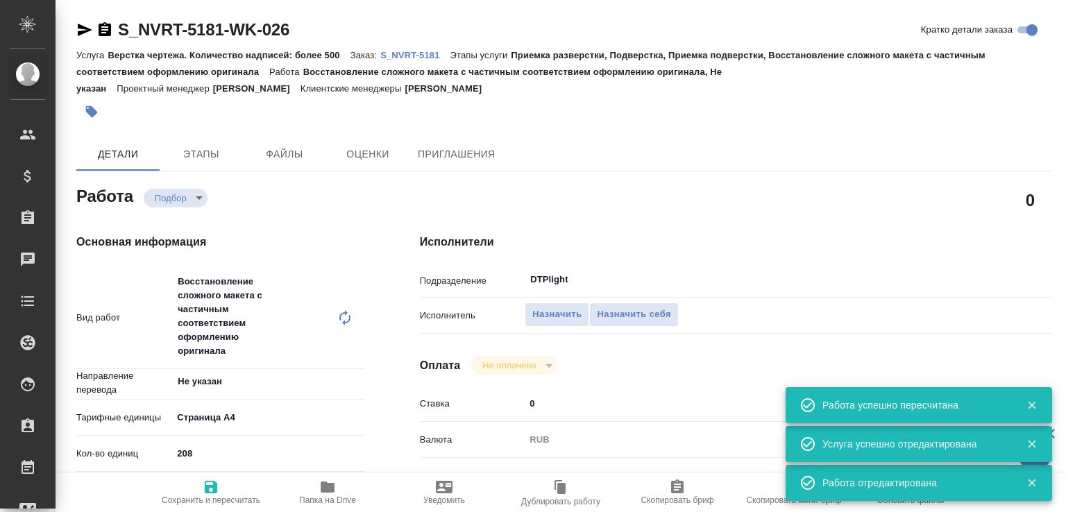
type input "Верстка чертежа. Количество надписей: более 500"
type input "Приемка разверстки, Подверстка, Приемка подверстки, Восстановление сложного мак…"
type input "[PERSON_NAME]"
type input "/Clients/Novartos_Pharma/Orders/S_NVRT-5181"
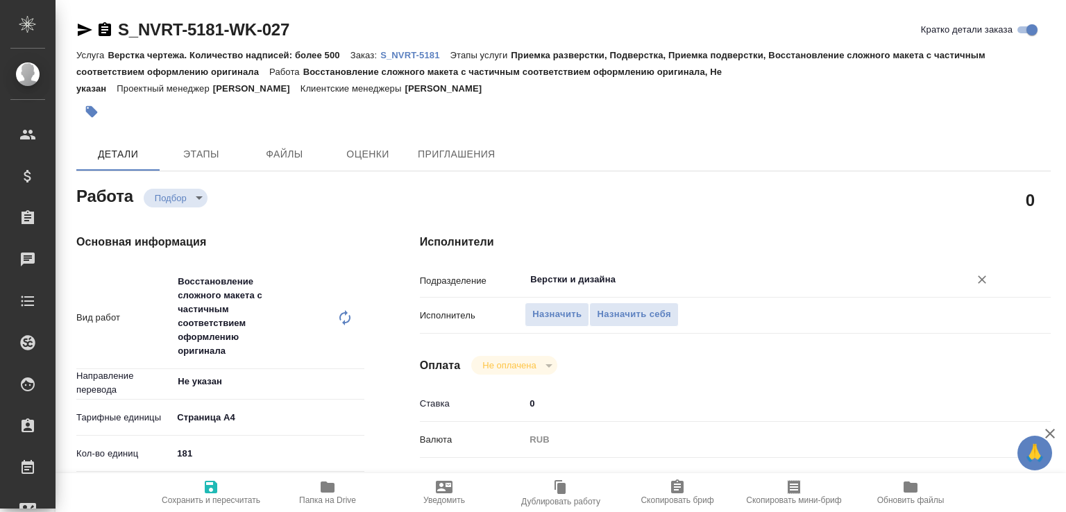
click at [548, 284] on input "Верстки и дизайна" at bounding box center [738, 279] width 418 height 17
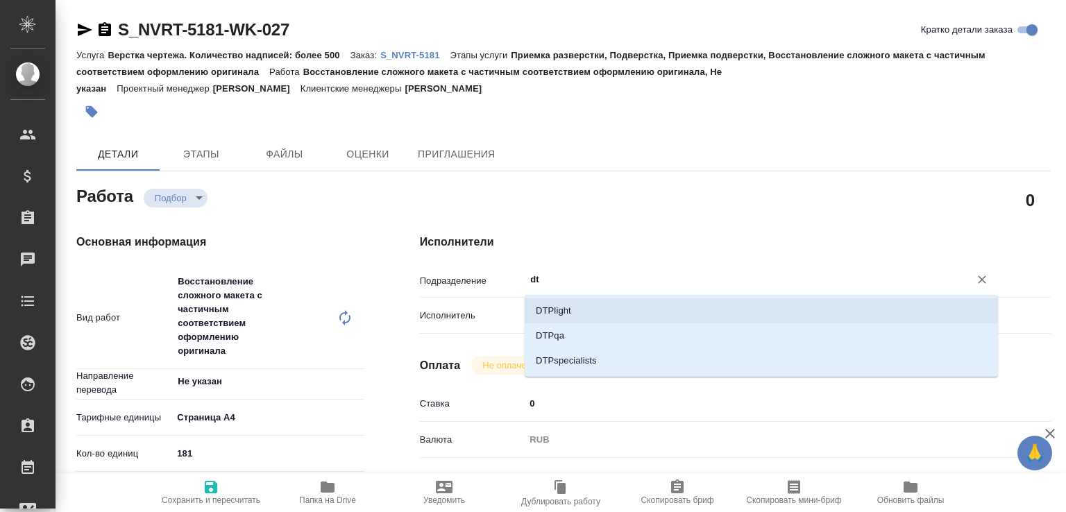
click at [547, 309] on li "DTPlight" at bounding box center [761, 310] width 473 height 25
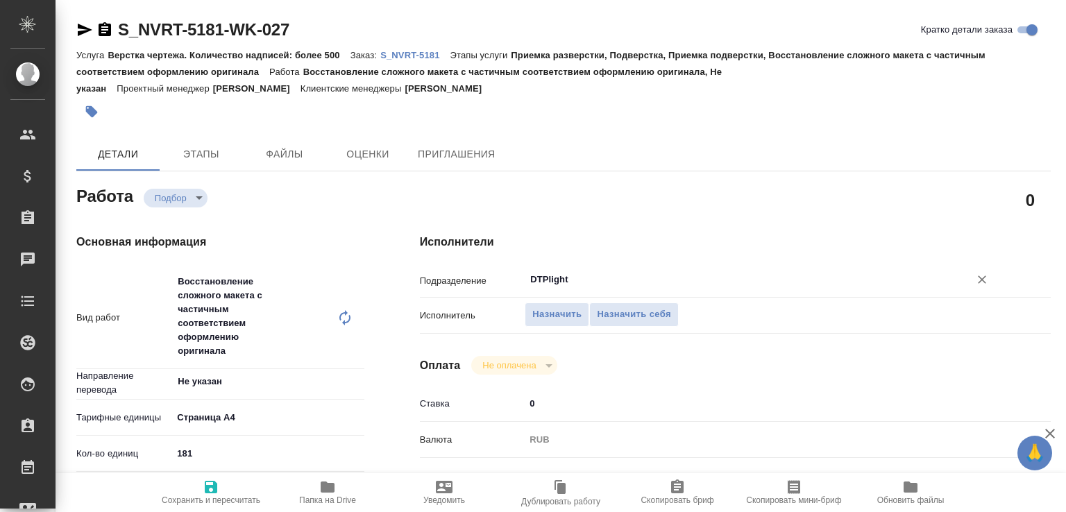
type input "DTPlight"
click at [209, 501] on span "Сохранить и пересчитать" at bounding box center [211, 500] width 99 height 10
type input "recruiting"
type input "Не указан"
type input "5f036ec4e16dec2d6b59c8ff"
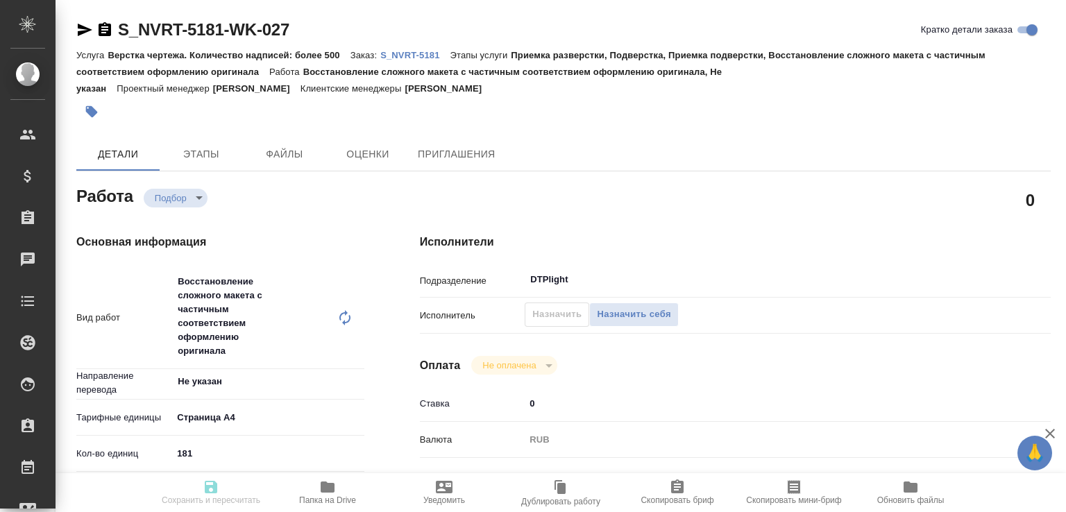
type input "181"
type input "med"
type input "6149832f2b7be24903fd7a82"
type input "[DATE] 10:00"
type input "[DATE] 12:00"
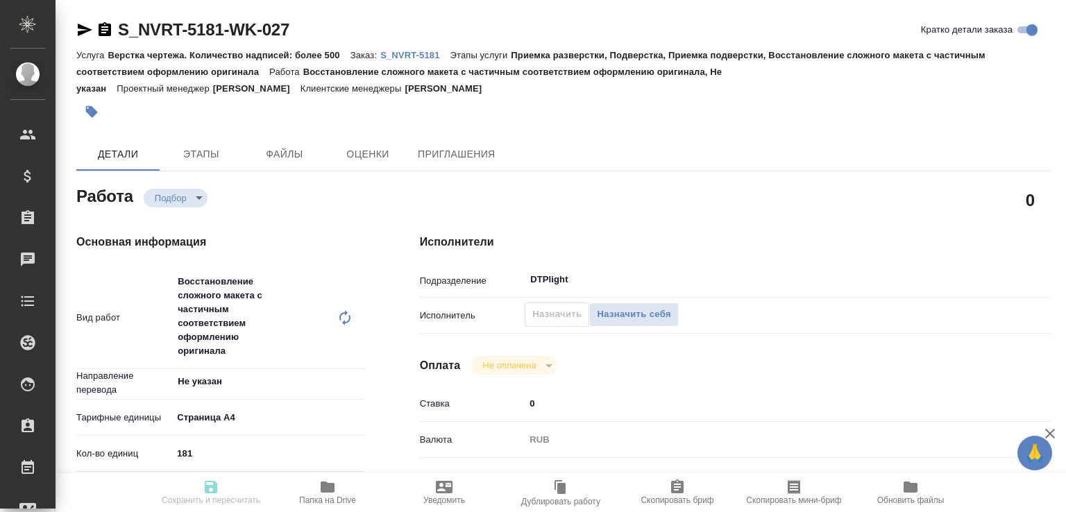
type input "[DATE] 17:00"
type input "DTPlight"
type input "notPayed"
type input "0"
type input "RUB"
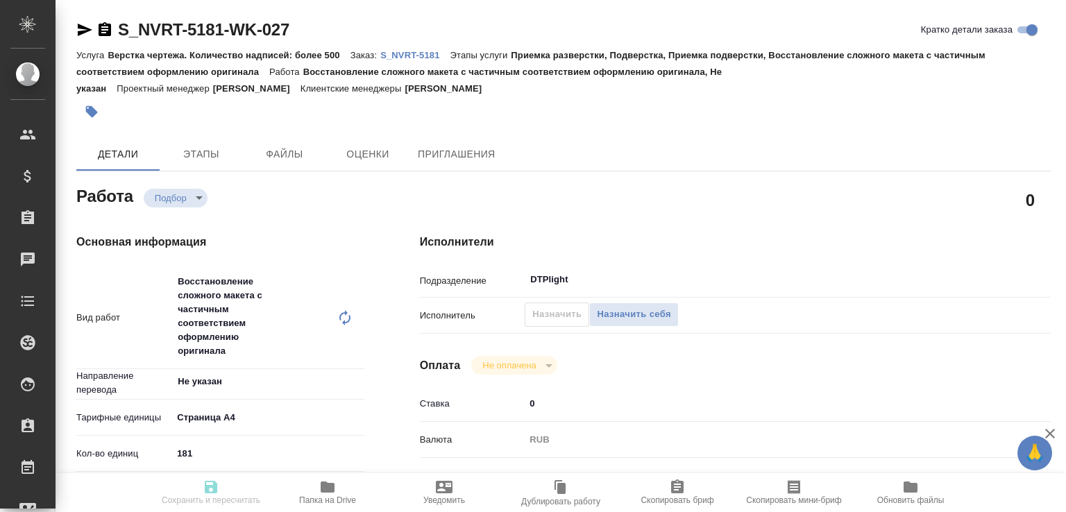
type input "[PERSON_NAME]"
type input "S_NVRT-5181"
type input "Верстка чертежа. Количество надписей: более 500"
type input "Приемка разверстки, Подверстка, Приемка подверстки, Восстановление сложного мак…"
type input "[PERSON_NAME]"
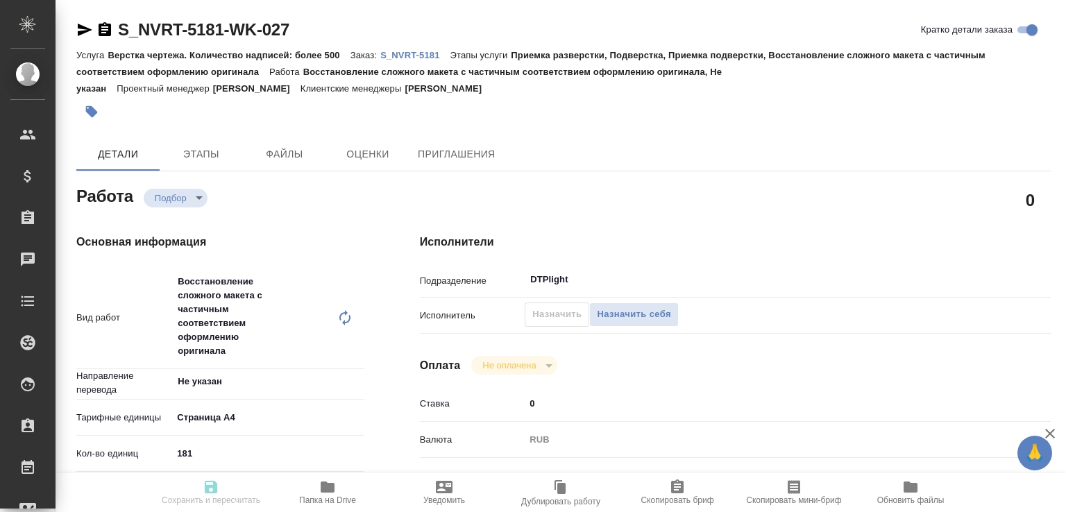
type input "[PERSON_NAME]"
type input "/Clients/Novartos_Pharma/Orders/S_NVRT-5181"
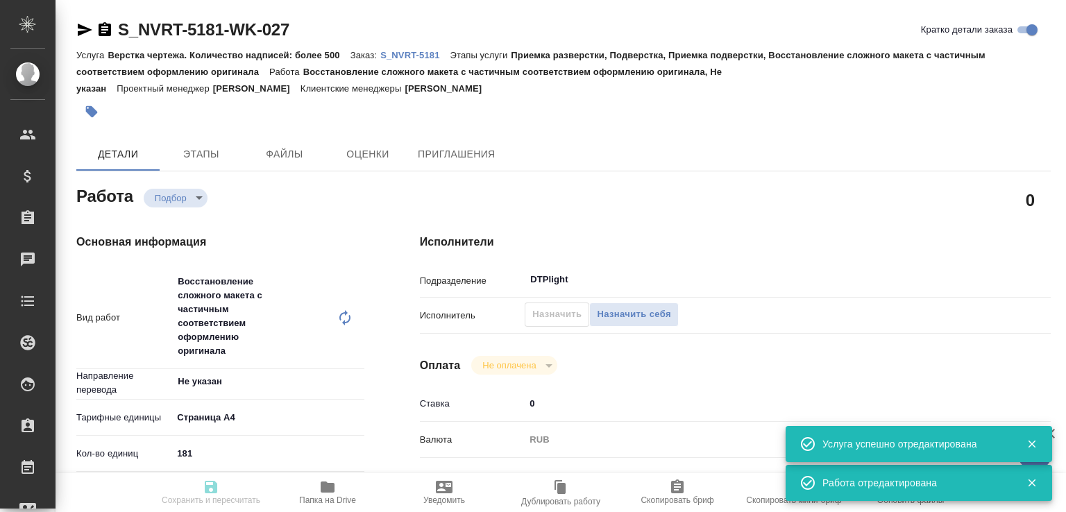
type input "recruiting"
type input "Не указан"
type input "5f036ec4e16dec2d6b59c8ff"
type input "181"
type input "med"
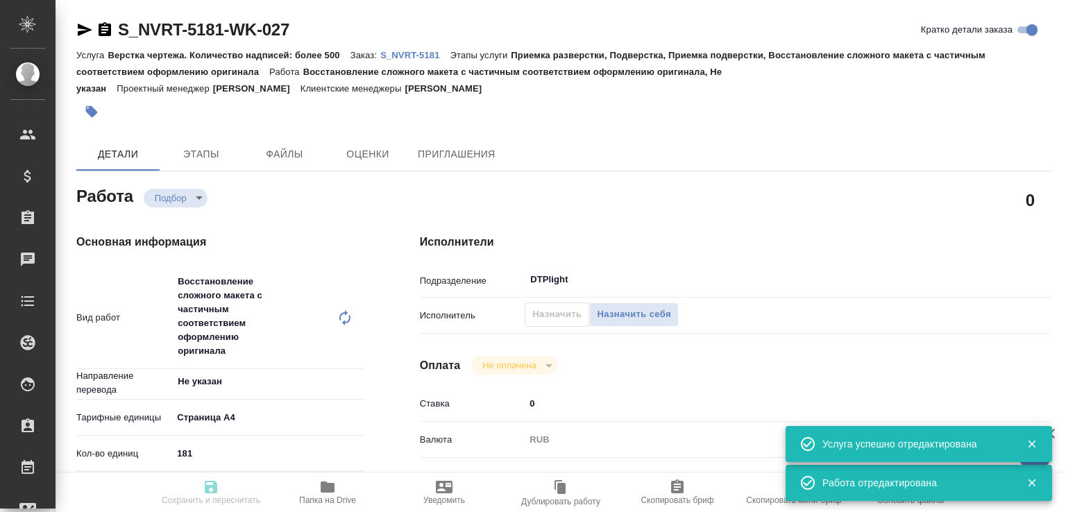
type input "6149832f2b7be24903fd7a82"
type input "[DATE] 10:00"
type input "[DATE] 12:00"
type input "[DATE] 17:00"
type input "DTPlight"
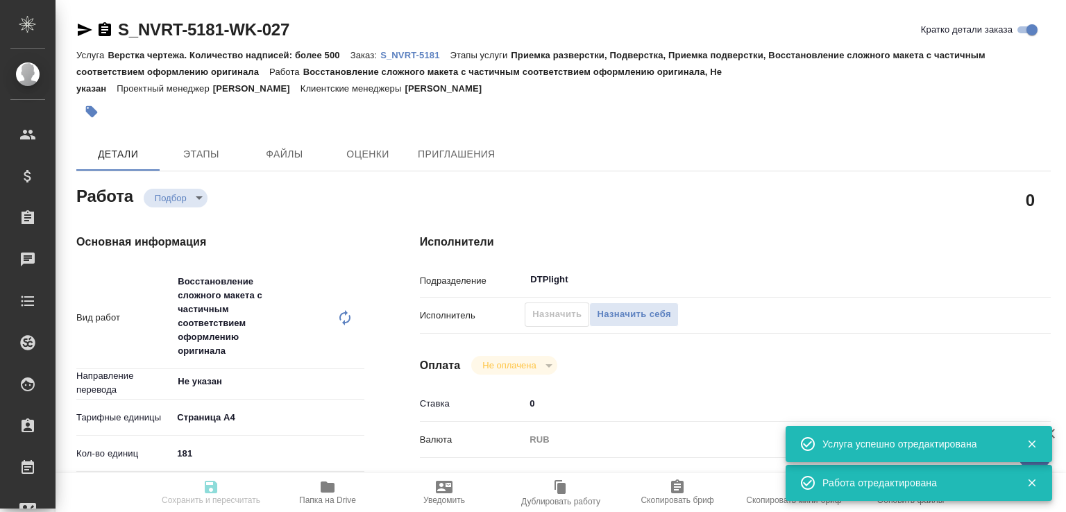
type input "notPayed"
type input "0"
type input "RUB"
type input "[PERSON_NAME]"
type input "S_NVRT-5181"
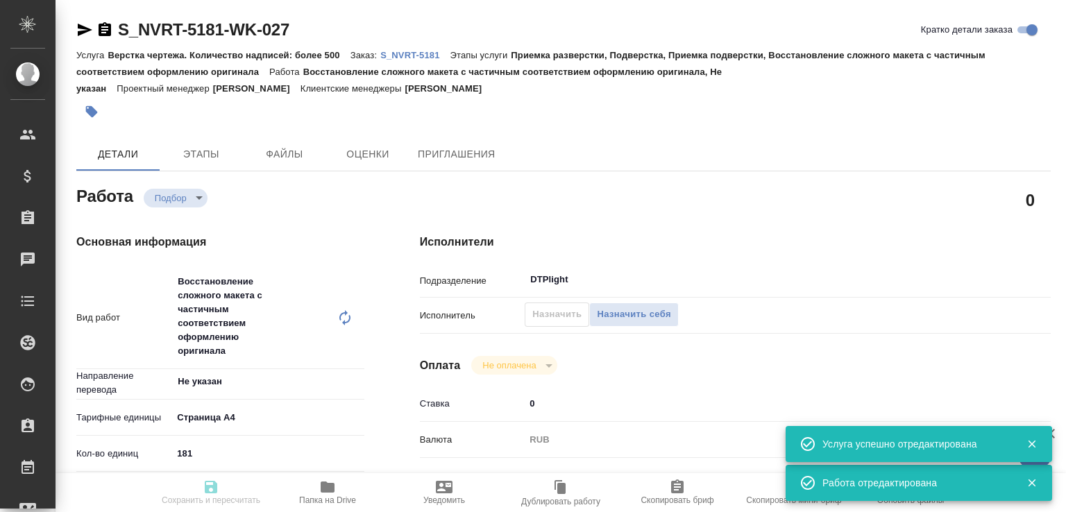
type input "Верстка чертежа. Количество надписей: более 500"
type input "Приемка разверстки, Подверстка, Приемка подверстки, Восстановление сложного мак…"
type input "[PERSON_NAME]"
type input "/Clients/Novartos_Pharma/Orders/S_NVRT-5181"
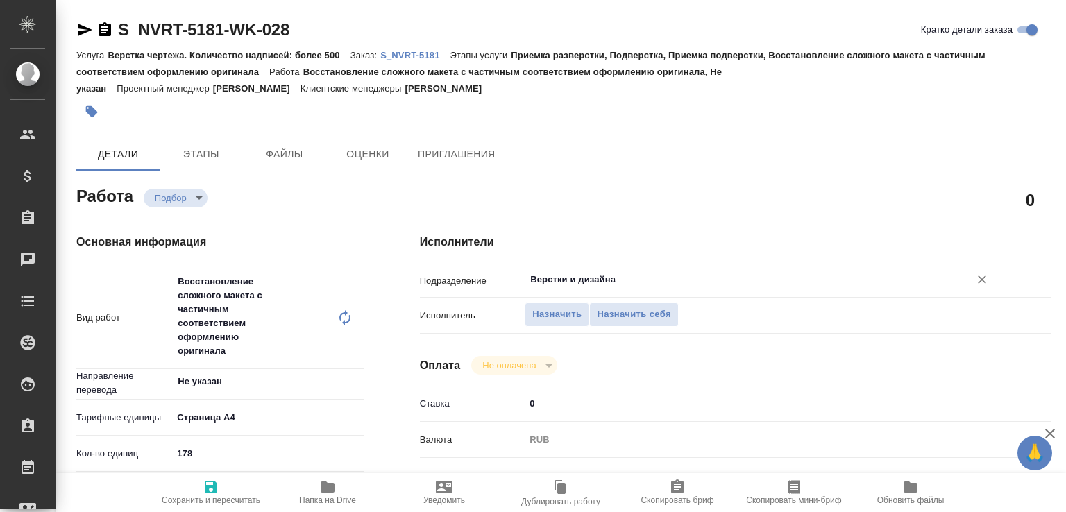
click at [566, 285] on input "Верстки и дизайна" at bounding box center [738, 279] width 418 height 17
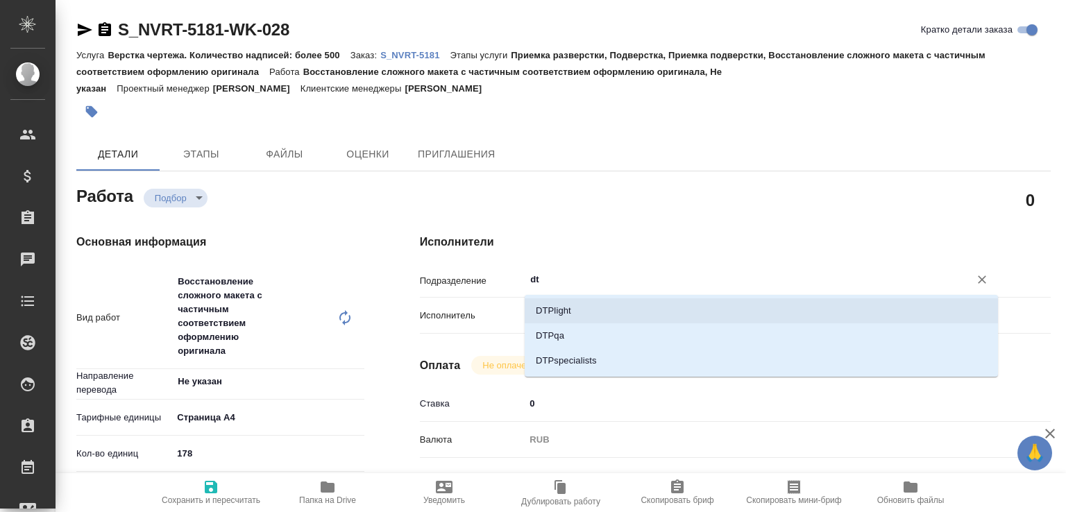
click at [557, 303] on li "DTPlight" at bounding box center [761, 310] width 473 height 25
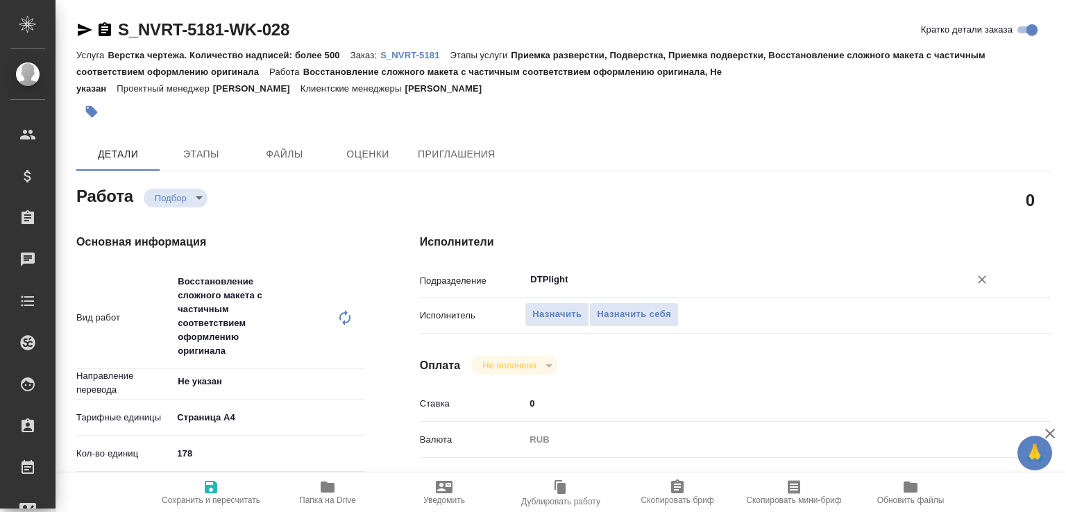
type input "DTPlight"
drag, startPoint x: 213, startPoint y: 494, endPoint x: 202, endPoint y: 509, distance: 18.3
click at [214, 495] on span "Сохранить и пересчитать" at bounding box center [211, 500] width 99 height 10
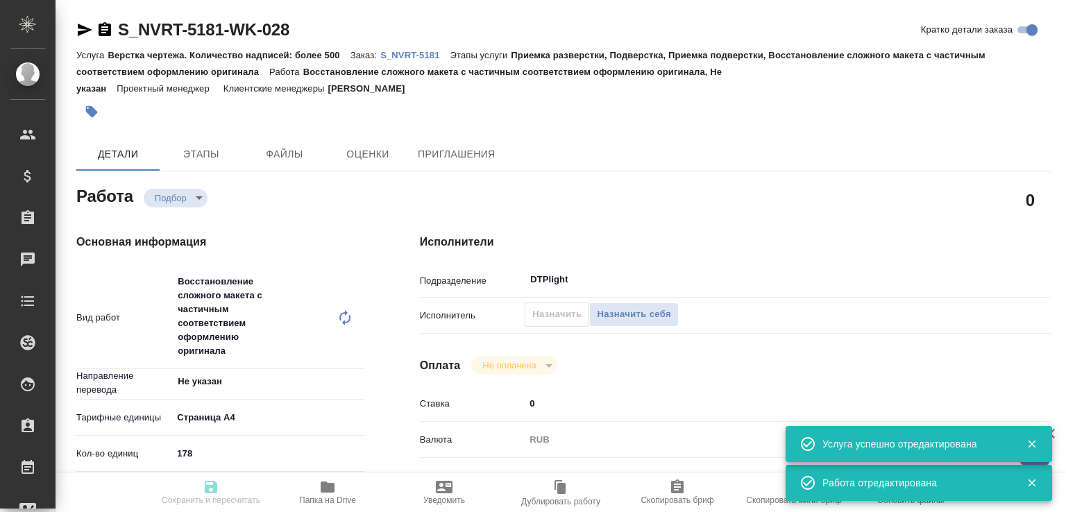
type input "recruiting"
type input "Не указан"
type input "5f036ec4e16dec2d6b59c8ff"
type input "178"
type input "med"
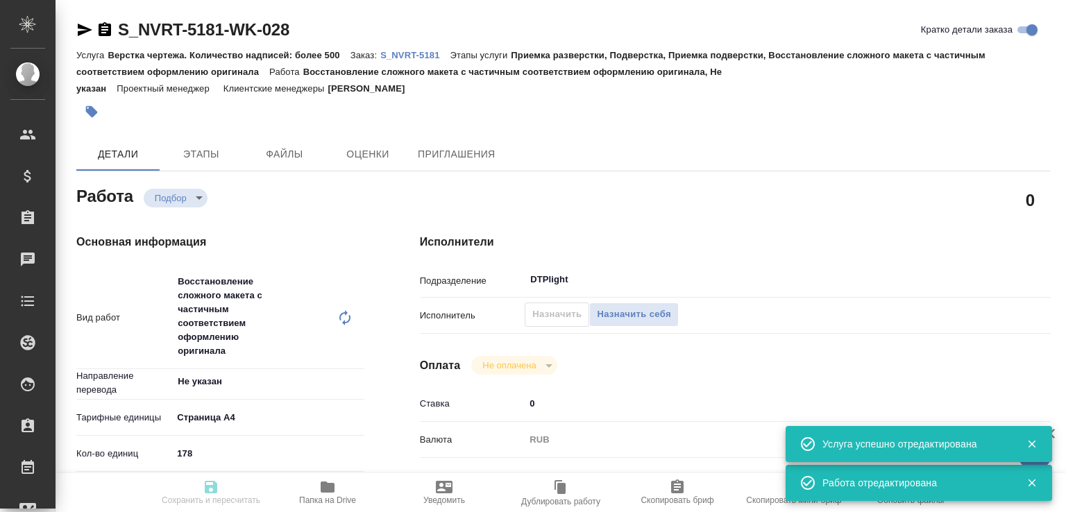
type input "6149832f2b7be24903fd7a82"
type input "[DATE] 10:00"
type input "[DATE] 12:00"
type input "[DATE] 17:00"
type input "DTPlight"
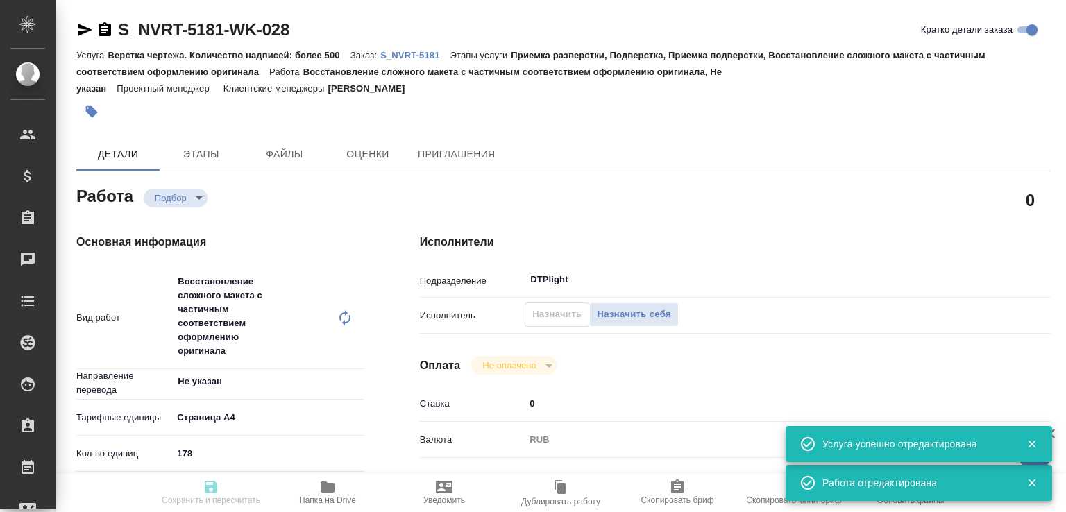
type input "notPayed"
type input "0"
type input "RUB"
type input "[PERSON_NAME]"
type input "S_NVRT-5181"
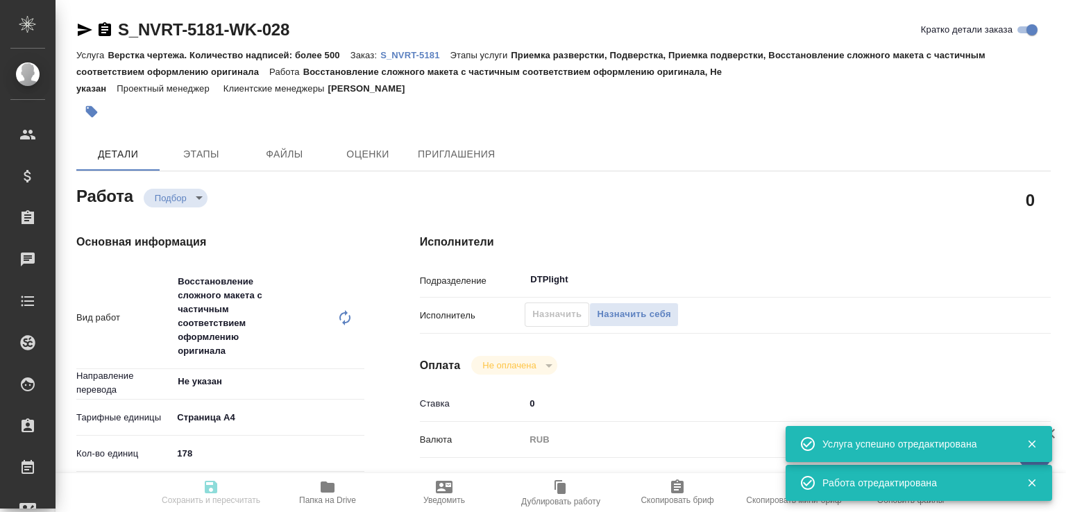
type input "Верстка чертежа. Количество надписей: более 500"
type input "Приемка разверстки, Подверстка, Приемка подверстки, Восстановление сложного мак…"
type input "[PERSON_NAME]"
type input "/Clients/Novartos_Pharma/Orders/S_NVRT-5181"
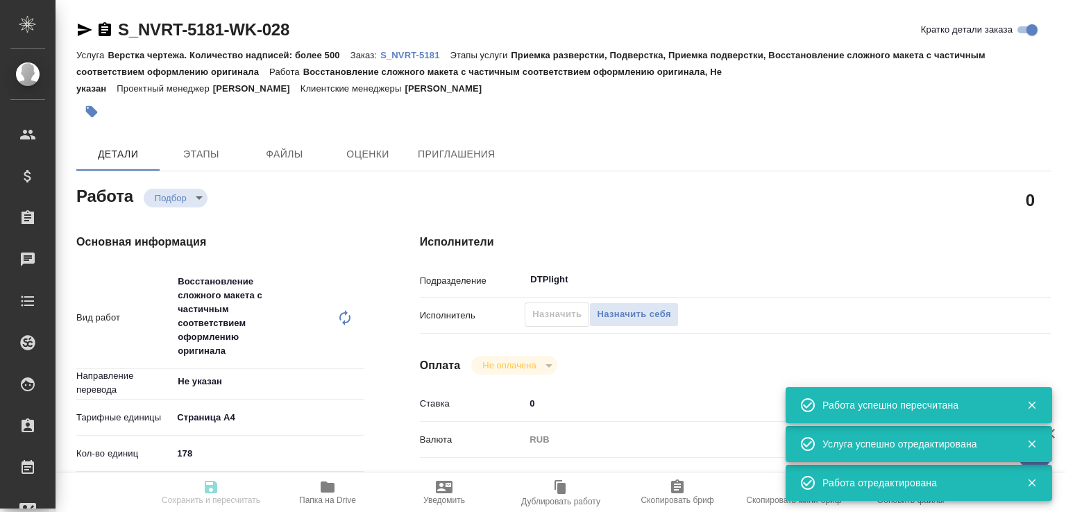
type input "recruiting"
type input "Не указан"
type input "5f036ec4e16dec2d6b59c8ff"
type input "178"
type input "med"
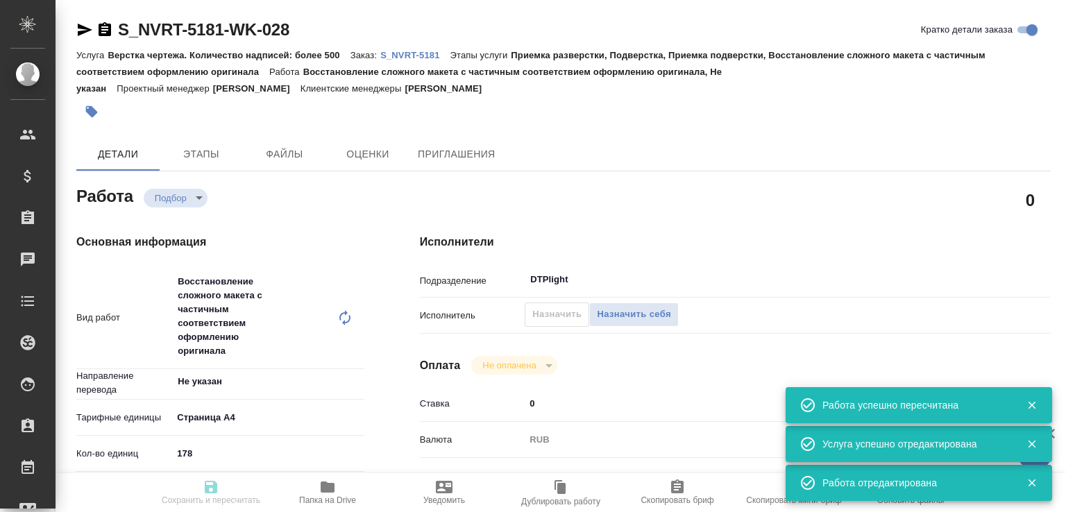
type input "6149832f2b7be24903fd7a82"
type input "[DATE] 10:00"
type input "[DATE] 12:00"
type input "[DATE] 17:00"
type input "DTPlight"
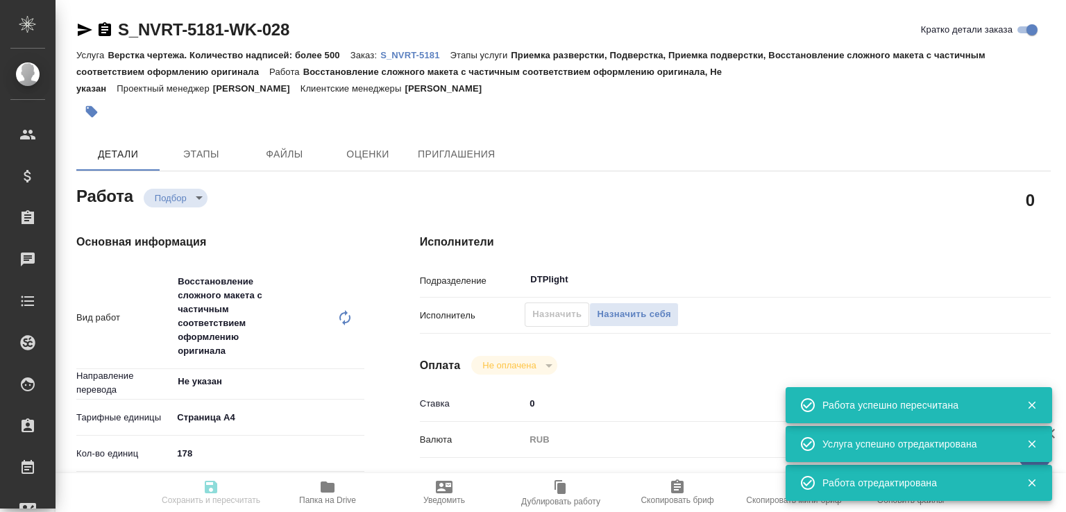
type input "notPayed"
type input "0"
type input "RUB"
type input "[PERSON_NAME]"
type input "S_NVRT-5181"
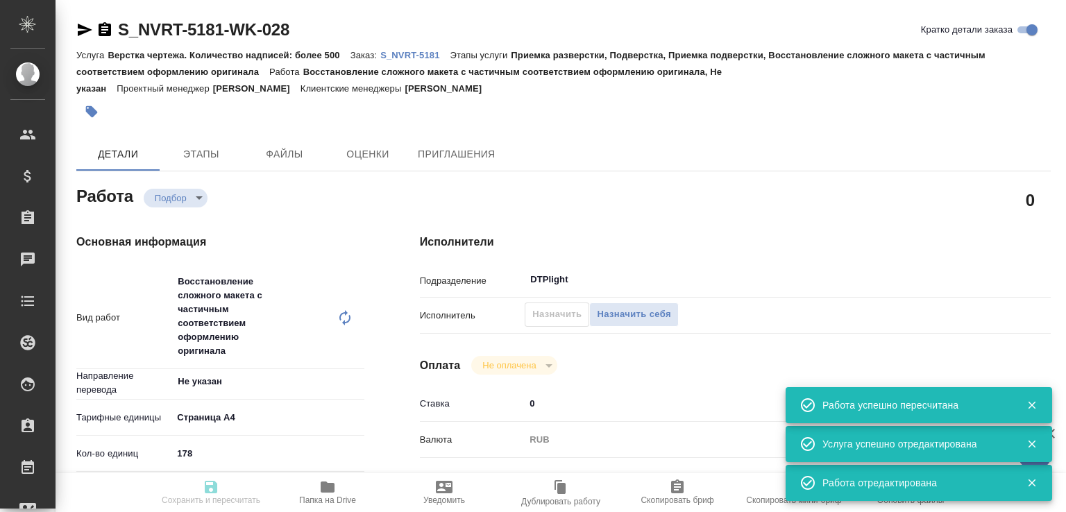
type input "Верстка чертежа. Количество надписей: более 500"
type input "Приемка разверстки, Подверстка, Приемка подверстки, Восстановление сложного мак…"
type input "[PERSON_NAME]"
type input "/Clients/Novartos_Pharma/Orders/S_NVRT-5181"
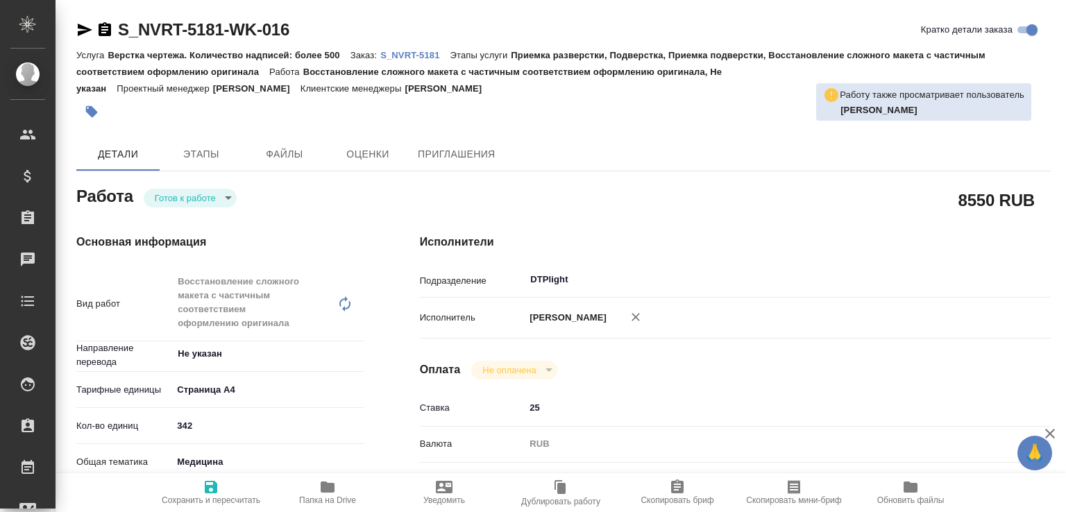
type textarea "x"
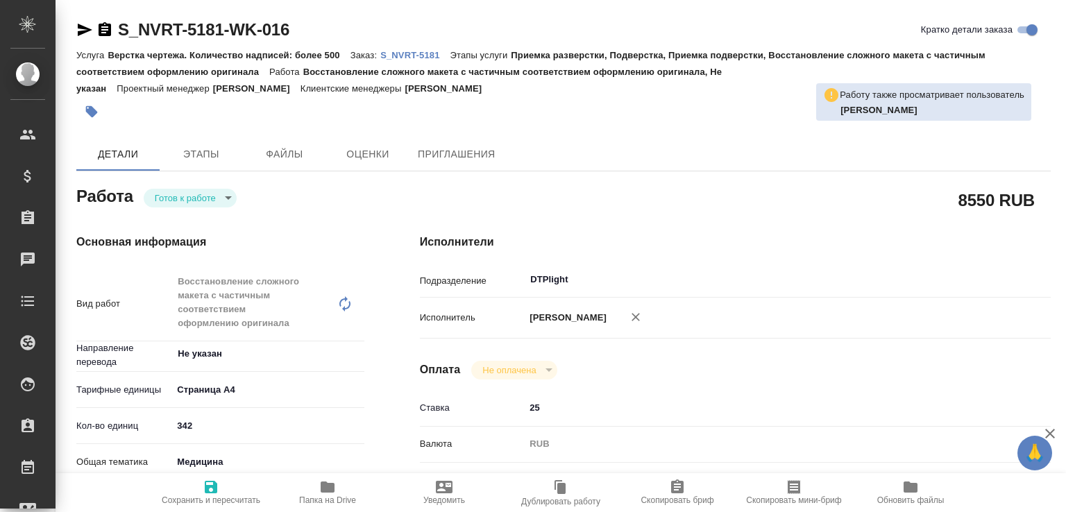
type textarea "x"
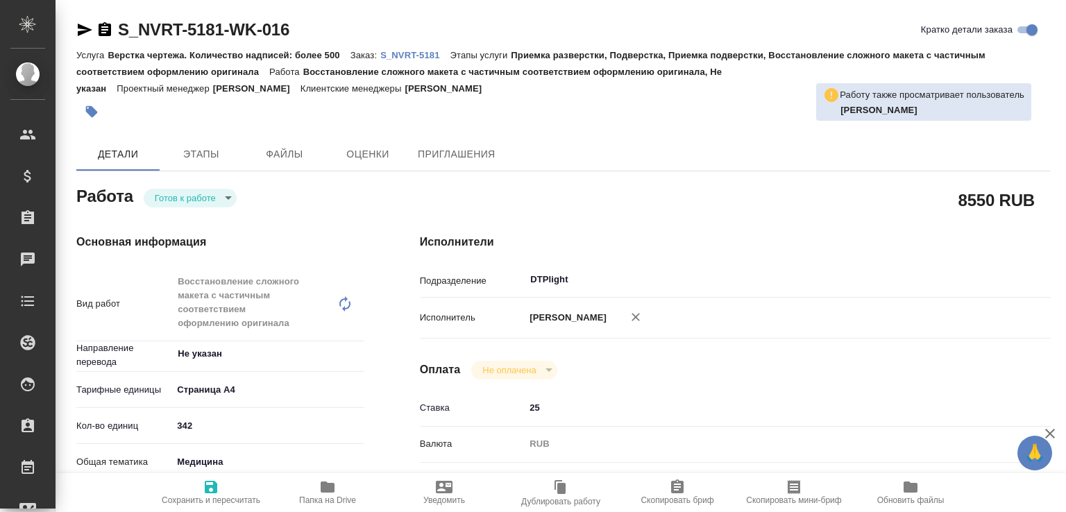
type textarea "x"
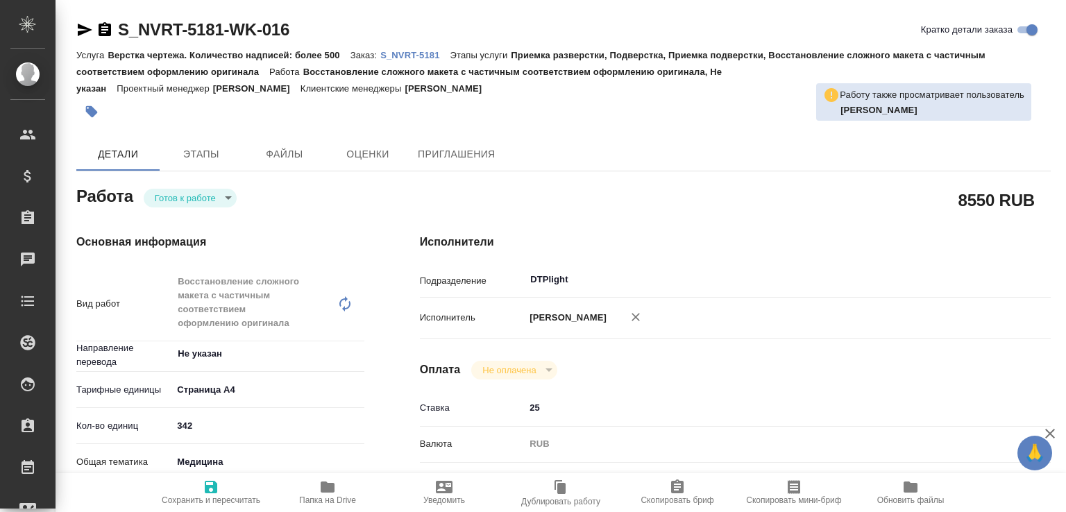
click at [433, 56] on p "S_NVRT-5181" at bounding box center [414, 55] width 69 height 10
type textarea "x"
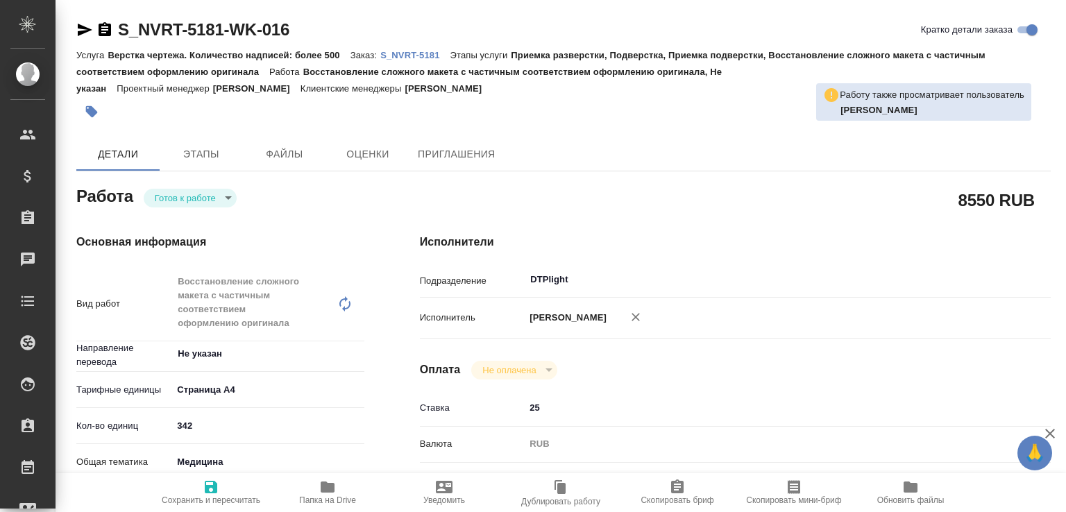
type textarea "x"
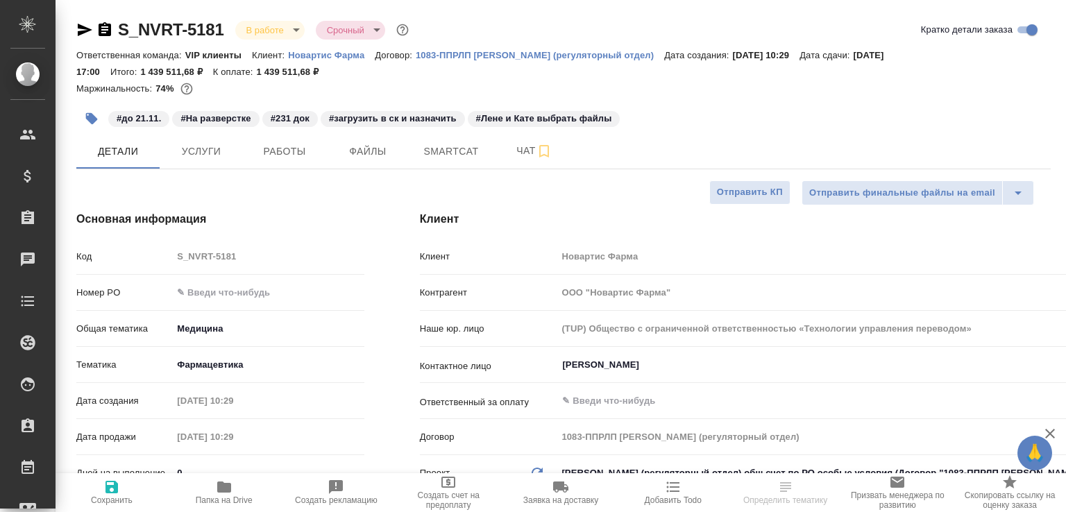
select select "RU"
click at [296, 146] on span "Работы" at bounding box center [284, 151] width 67 height 17
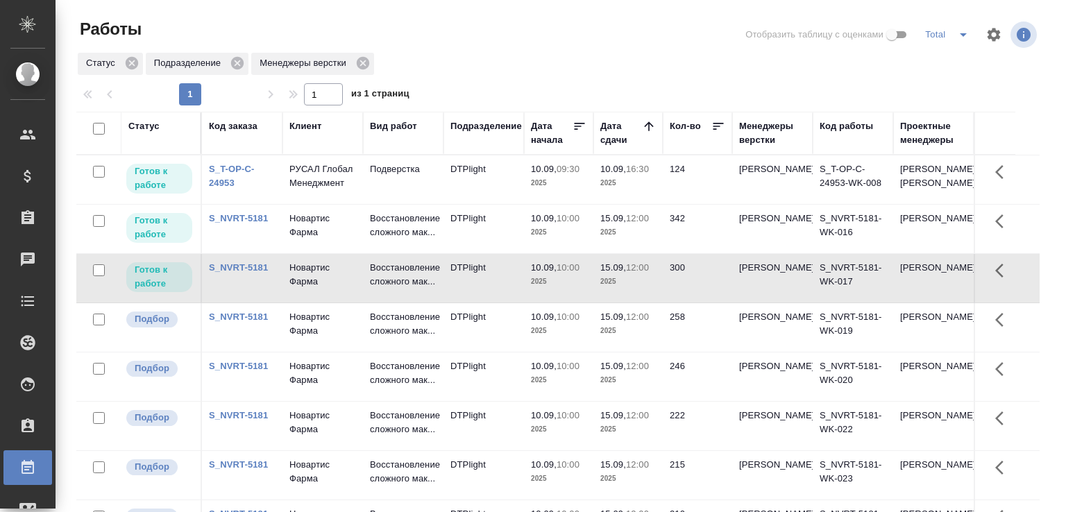
scroll to position [69, 0]
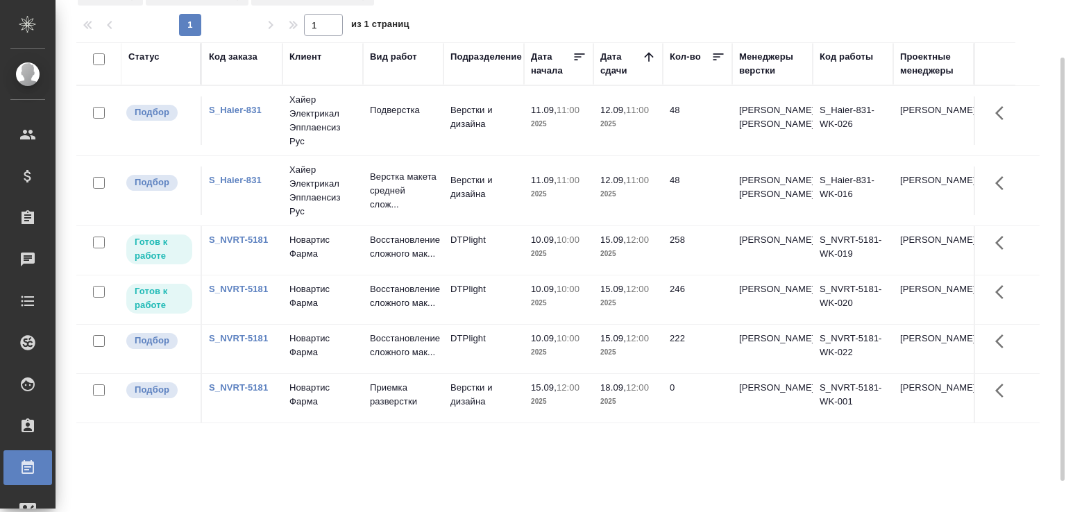
click at [280, 373] on td "S_NVRT-5181" at bounding box center [242, 349] width 80 height 49
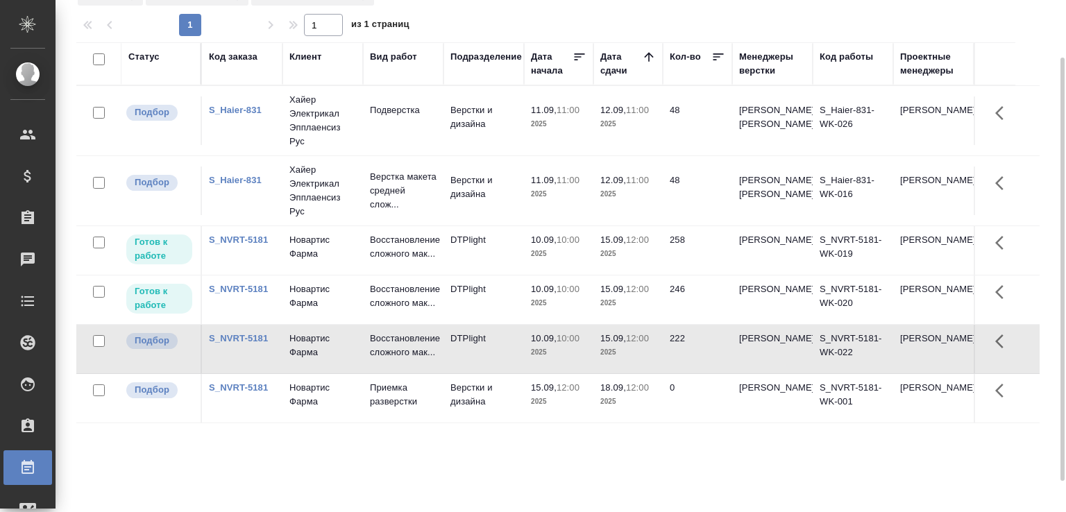
click at [196, 462] on div "Статус Код заказа Клиент Вид работ Подразделение Дата начала Дата сдачи Кол-во …" at bounding box center [557, 292] width 963 height 500
click at [482, 36] on div "Работы Отобразить таблицу с оценками Total Статус Подразделение Менеджеры верст…" at bounding box center [563, 240] width 989 height 619
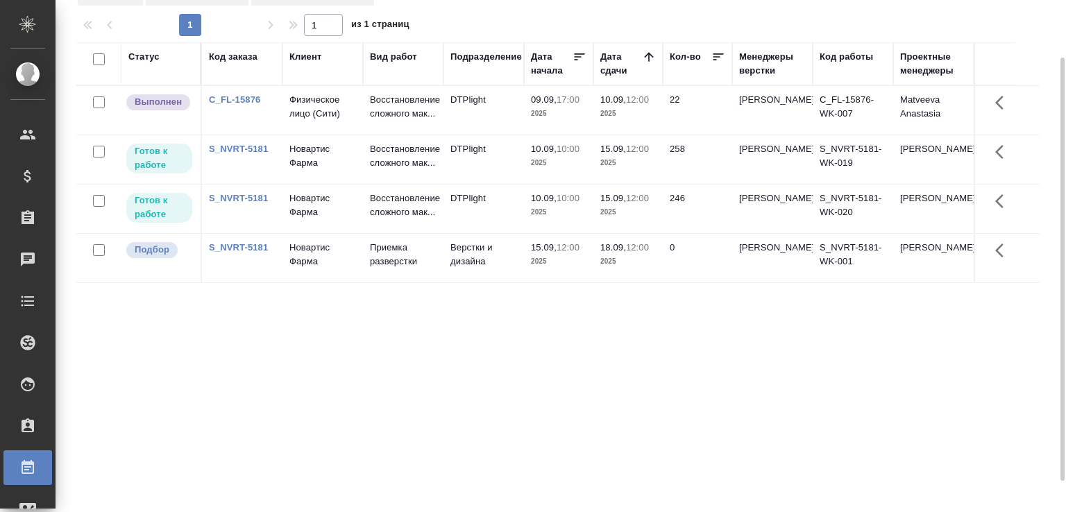
drag, startPoint x: 482, startPoint y: 36, endPoint x: 496, endPoint y: 31, distance: 14.9
click at [494, 31] on div "Работы Отобразить таблицу с оценками Total Статус Подразделение Менеджеры верст…" at bounding box center [563, 240] width 989 height 619
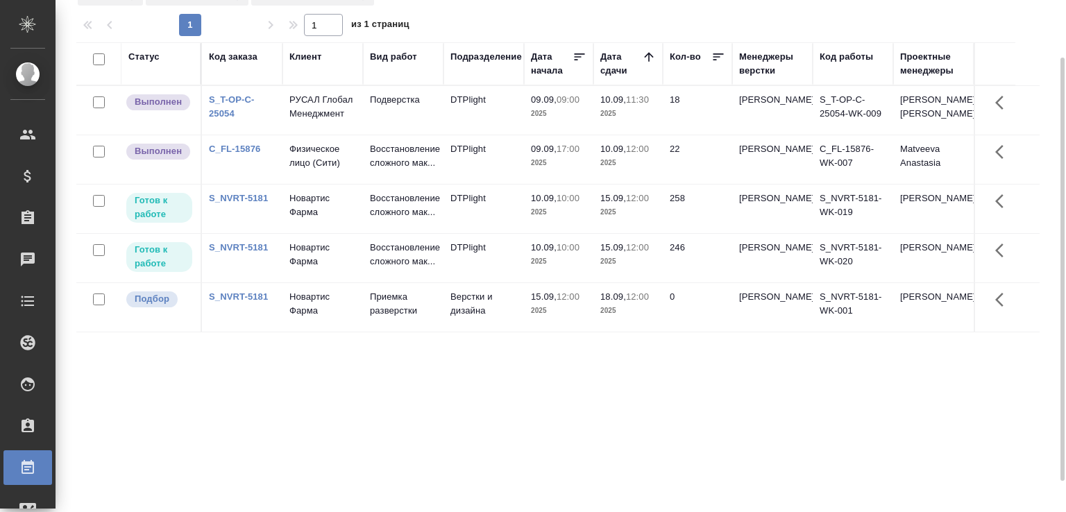
click at [377, 128] on td "Подверстка" at bounding box center [403, 110] width 80 height 49
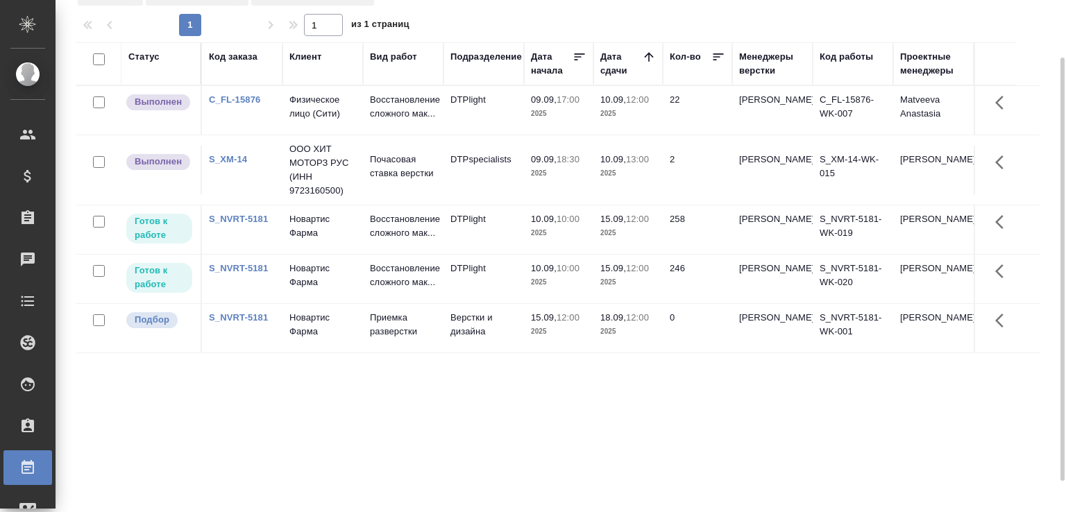
click at [332, 126] on td "Физическое лицо (Сити)" at bounding box center [322, 110] width 80 height 49
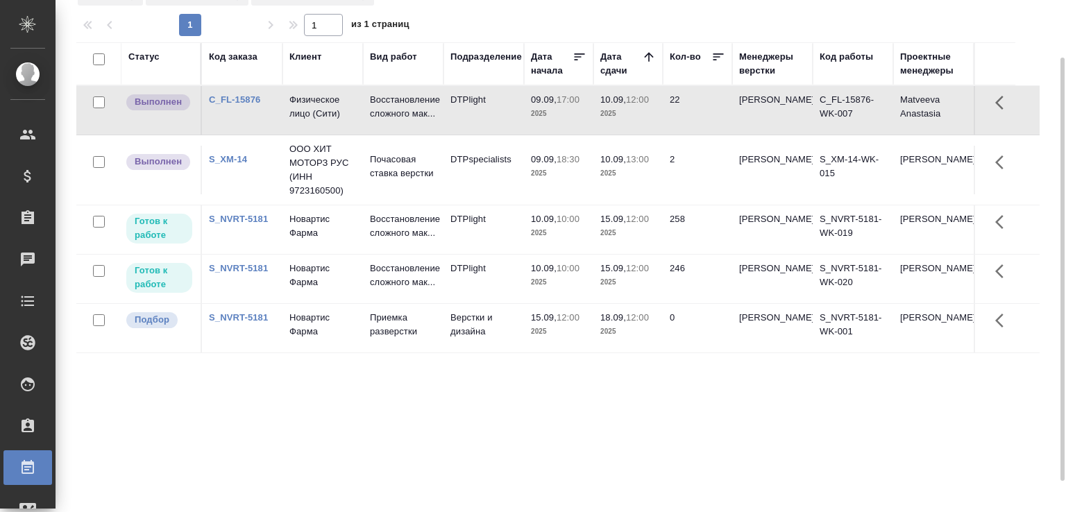
click at [332, 126] on td "Физическое лицо (Сити)" at bounding box center [322, 110] width 80 height 49
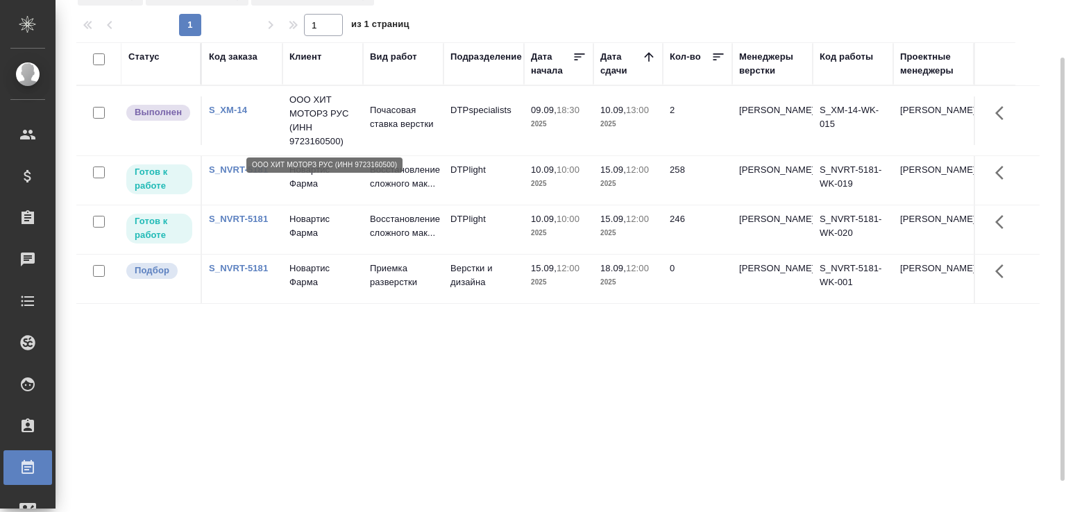
click at [315, 123] on p "ООО ХИТ МОТОРЗ РУС (ИНН 9723160500)" at bounding box center [322, 121] width 67 height 56
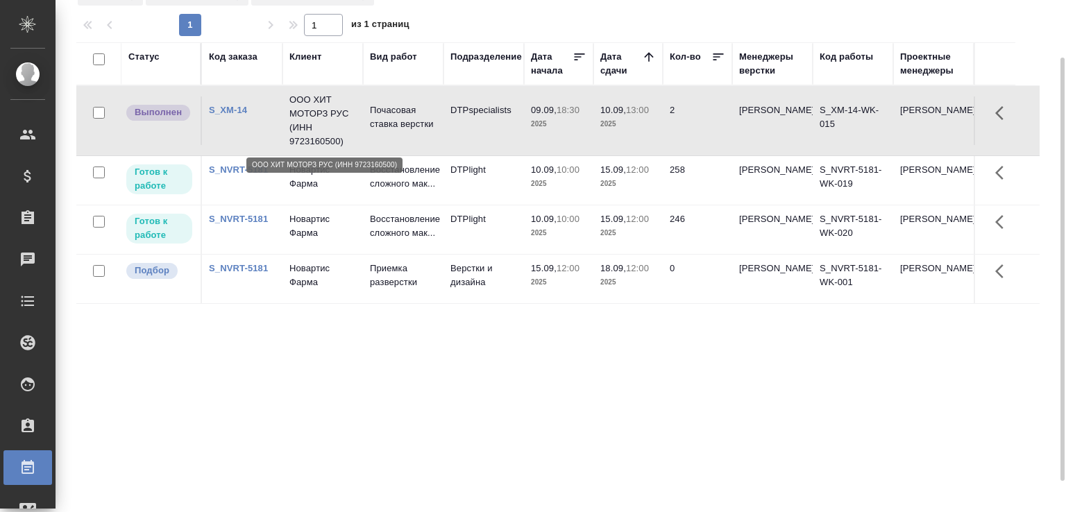
click at [315, 123] on p "ООО ХИТ МОТОРЗ РУС (ИНН 9723160500)" at bounding box center [322, 121] width 67 height 56
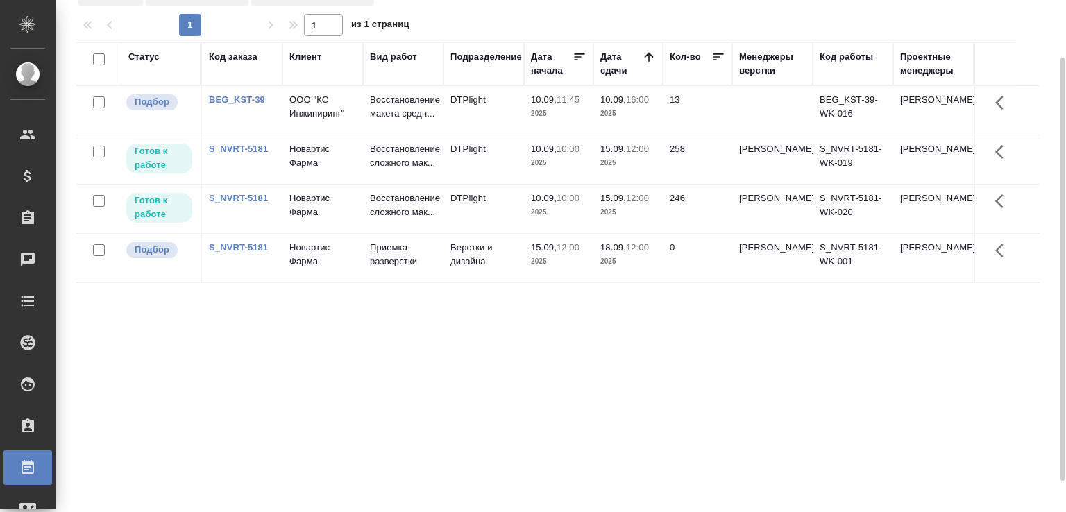
click at [247, 203] on link "S_NVRT-5181" at bounding box center [238, 198] width 59 height 10
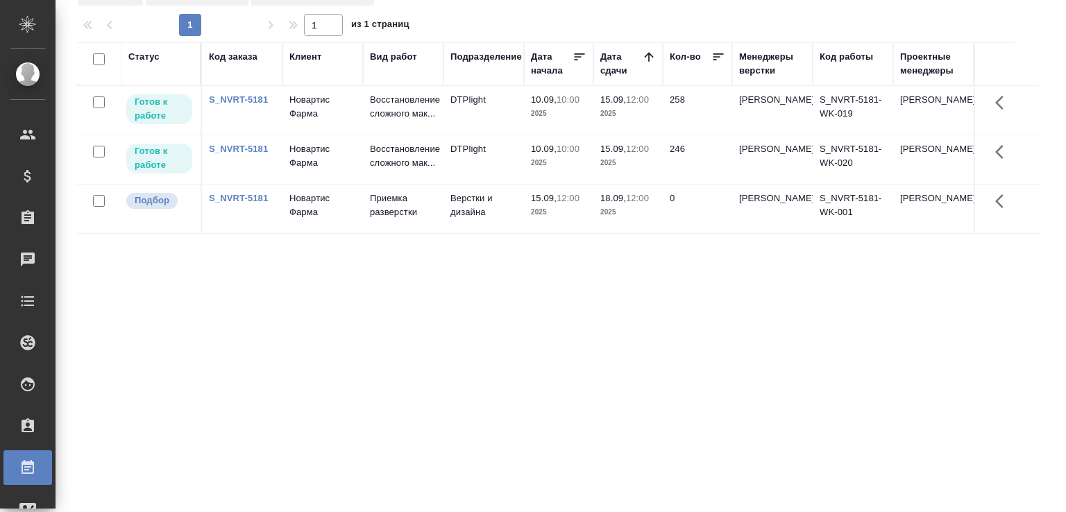
click at [440, 360] on div "Статус Код заказа Клиент Вид работ Подразделение Дата начала Дата сдачи Кол-во …" at bounding box center [557, 292] width 963 height 500
click at [411, 363] on div "Статус Код заказа Клиент Вид работ Подразделение Дата начала Дата сдачи Кол-во …" at bounding box center [557, 292] width 963 height 500
click at [230, 98] on link "S_NVRT-5181" at bounding box center [238, 99] width 59 height 10
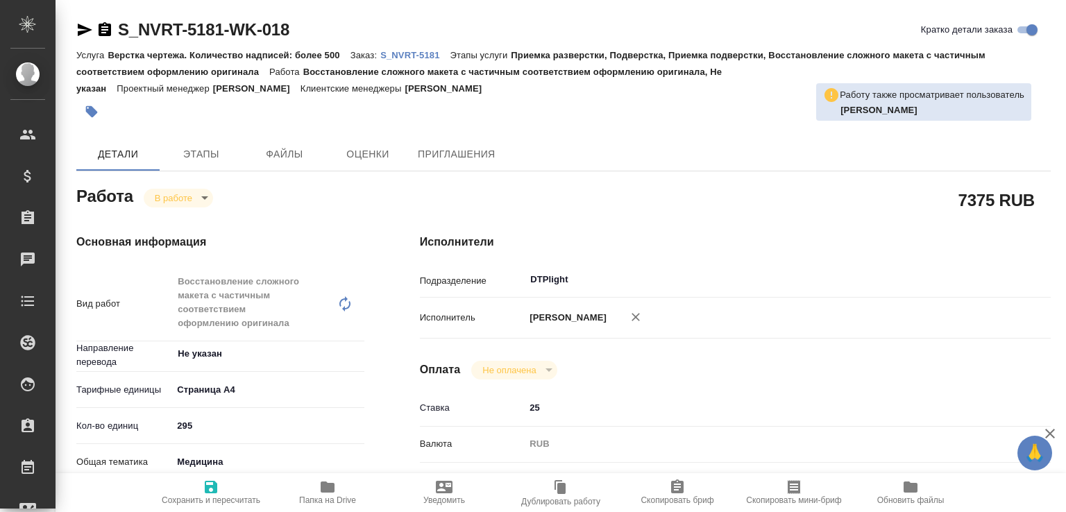
type textarea "x"
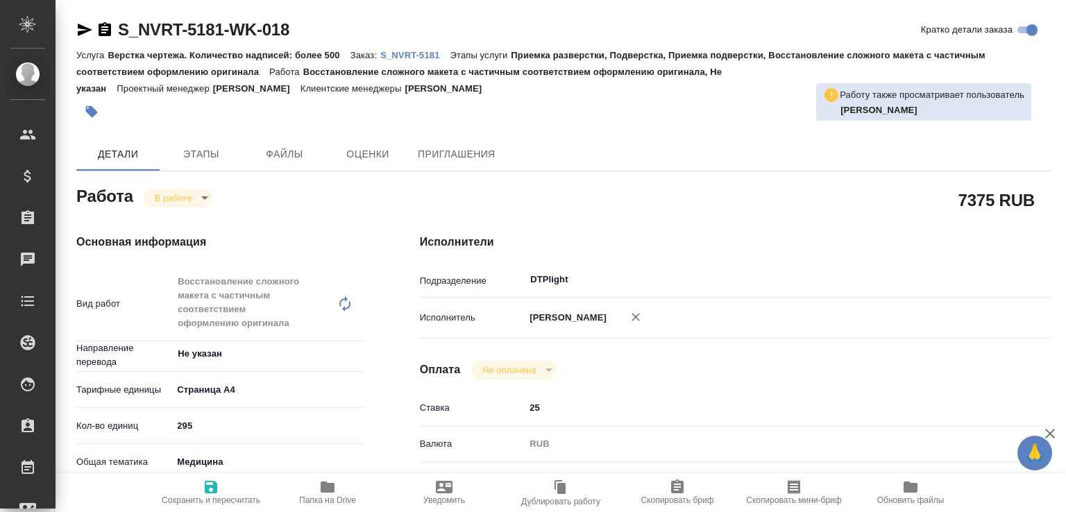
type textarea "x"
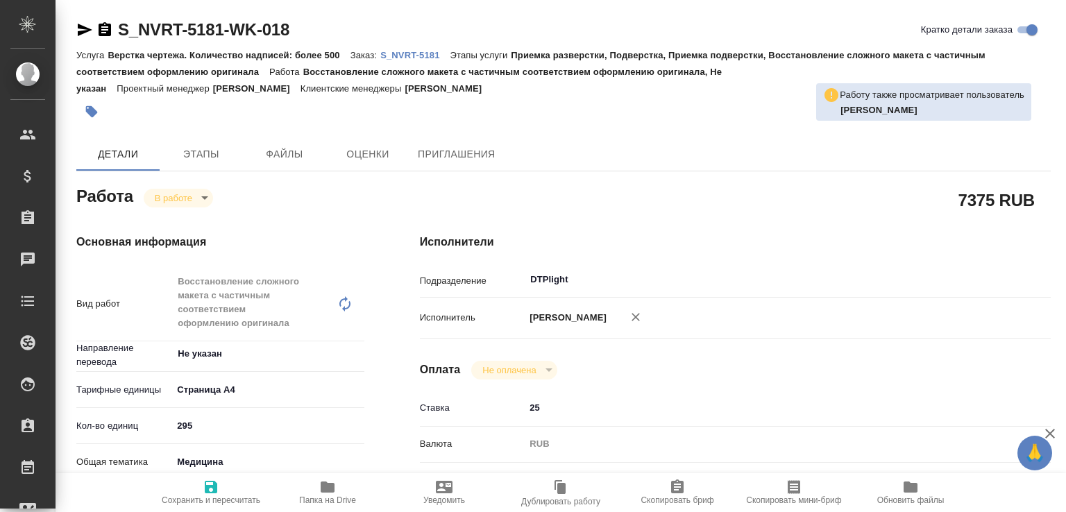
type textarea "x"
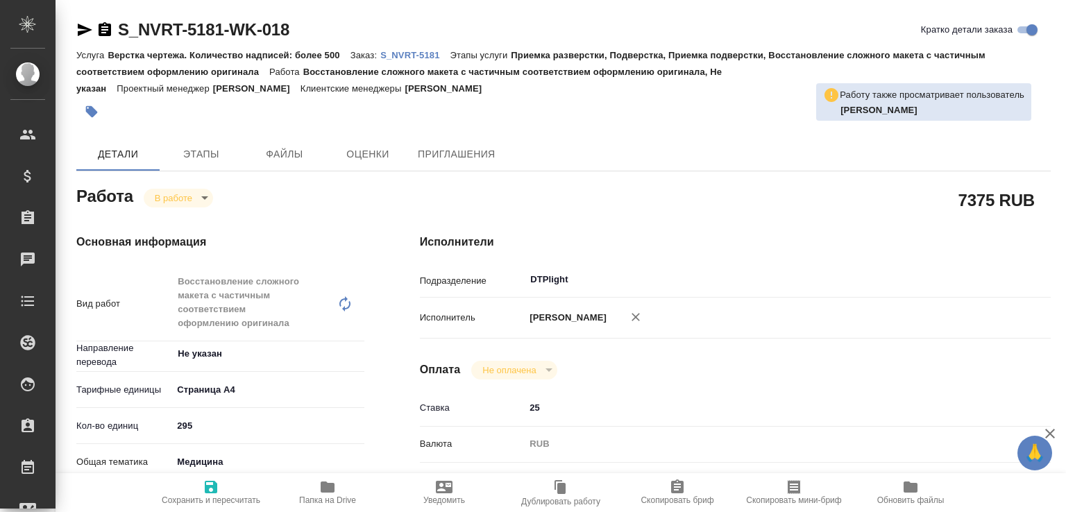
click at [441, 59] on p "S_NVRT-5181" at bounding box center [414, 55] width 69 height 10
type textarea "x"
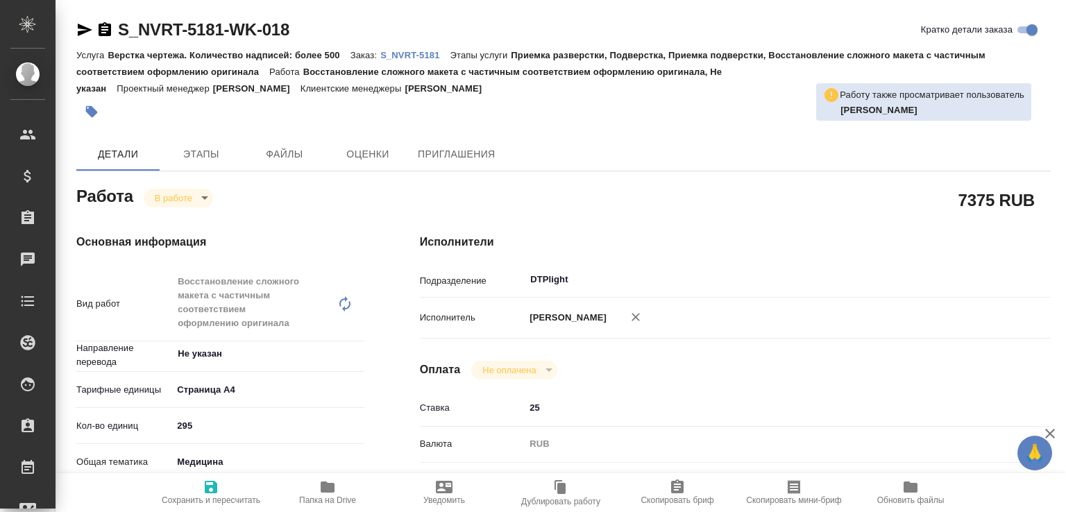
type textarea "x"
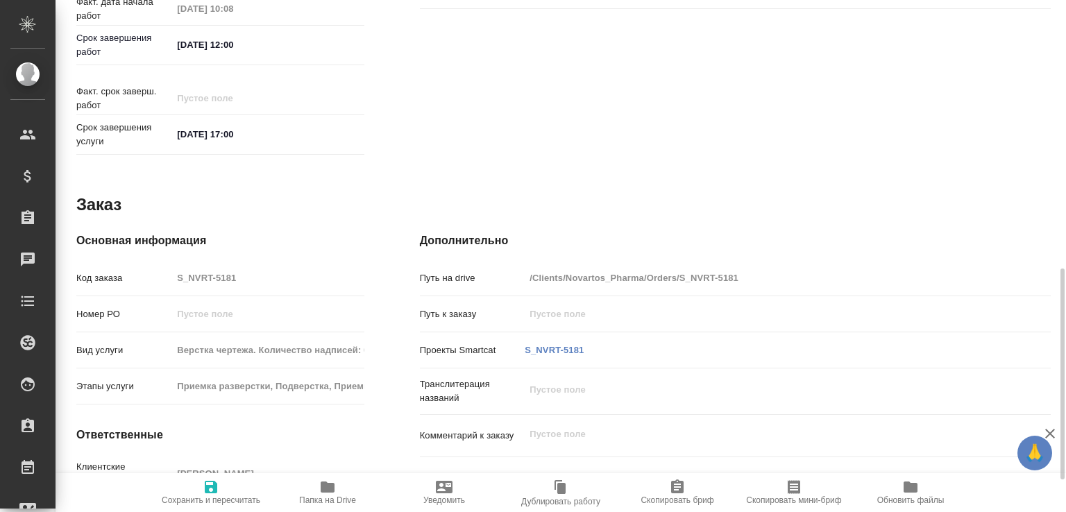
scroll to position [652, 0]
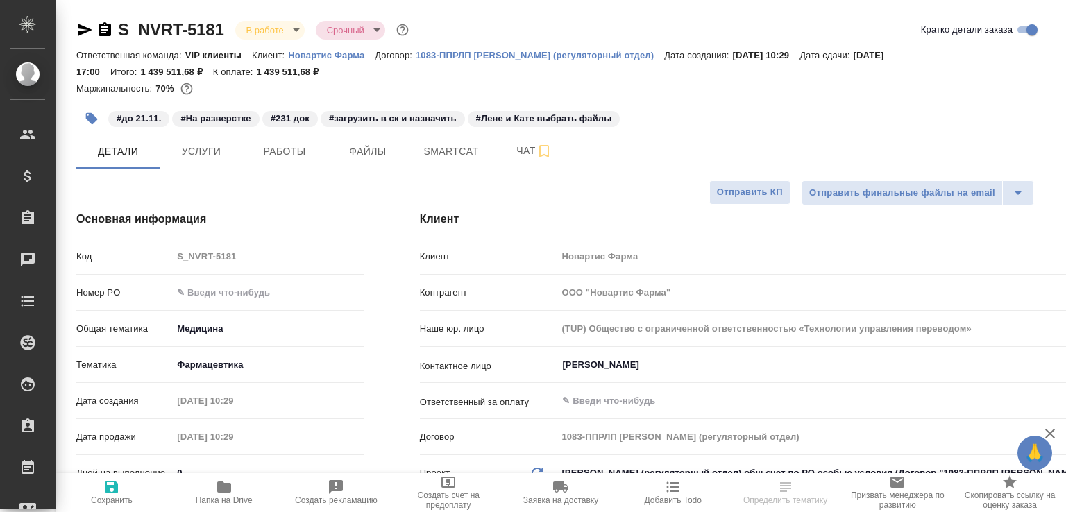
select select "RU"
click at [516, 155] on span "Чат" at bounding box center [534, 150] width 67 height 17
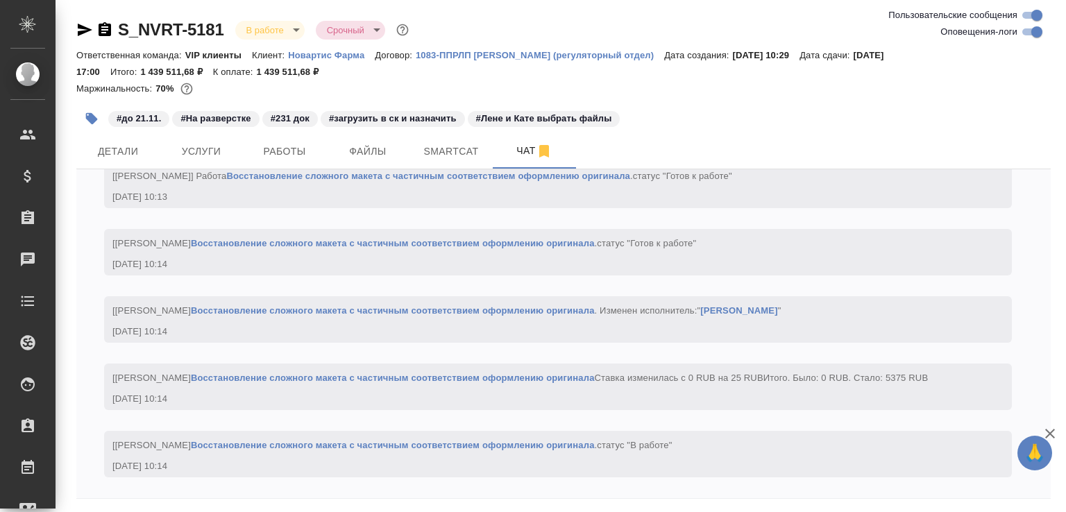
scroll to position [16893, 0]
click at [1041, 32] on input "Оповещения-логи" at bounding box center [1037, 32] width 50 height 17
checkbox input "false"
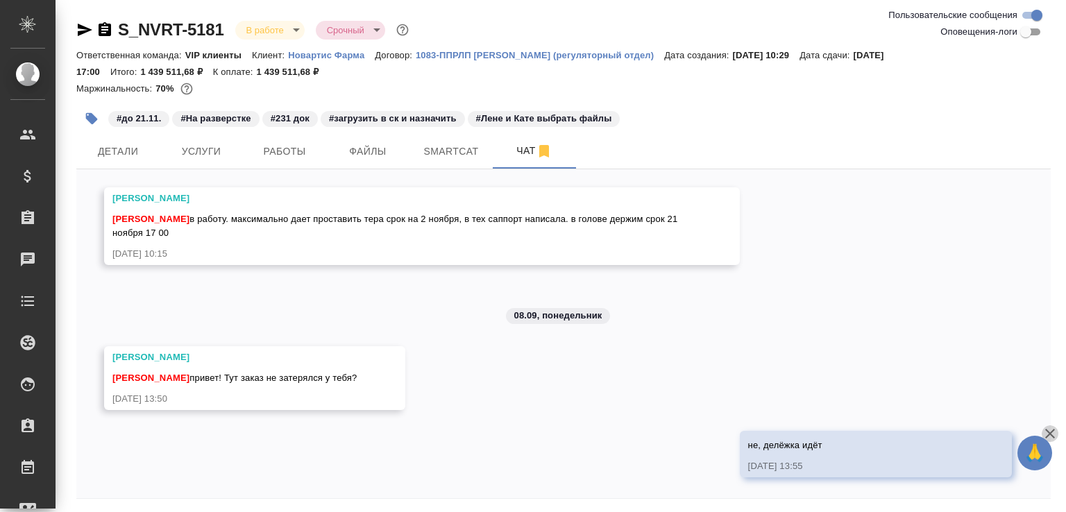
click at [1053, 430] on icon "button" at bounding box center [1050, 434] width 10 height 10
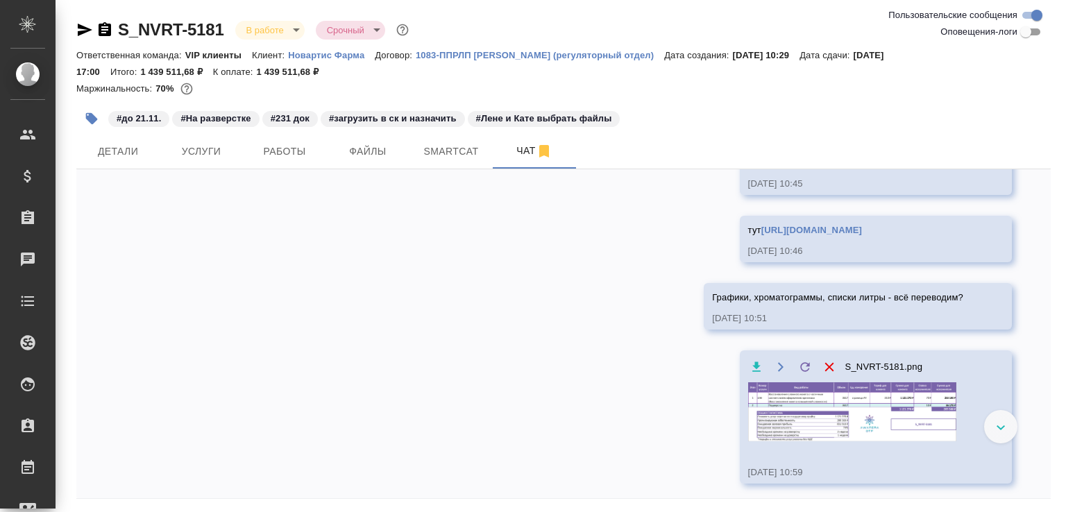
scroll to position [0, 0]
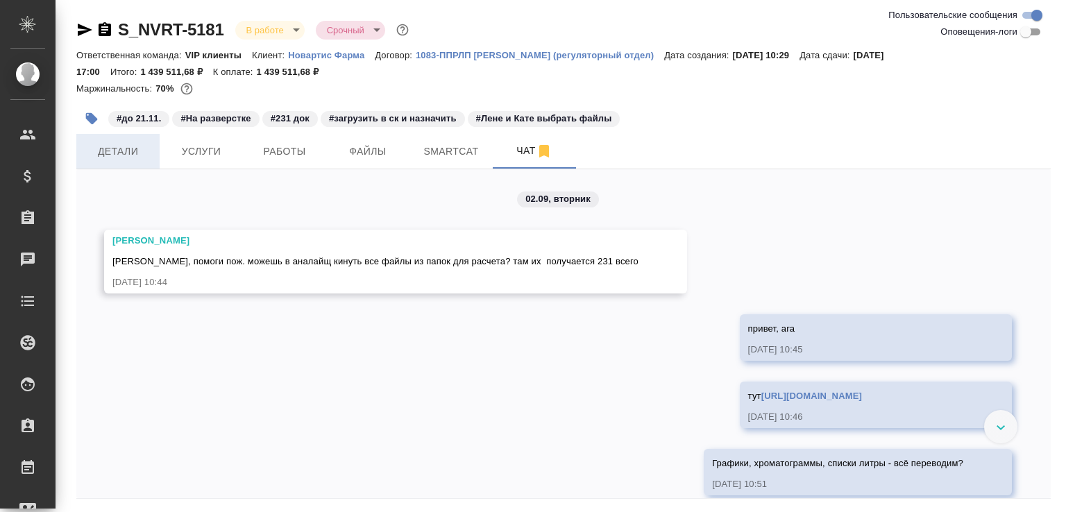
click at [130, 143] on span "Детали" at bounding box center [118, 151] width 67 height 17
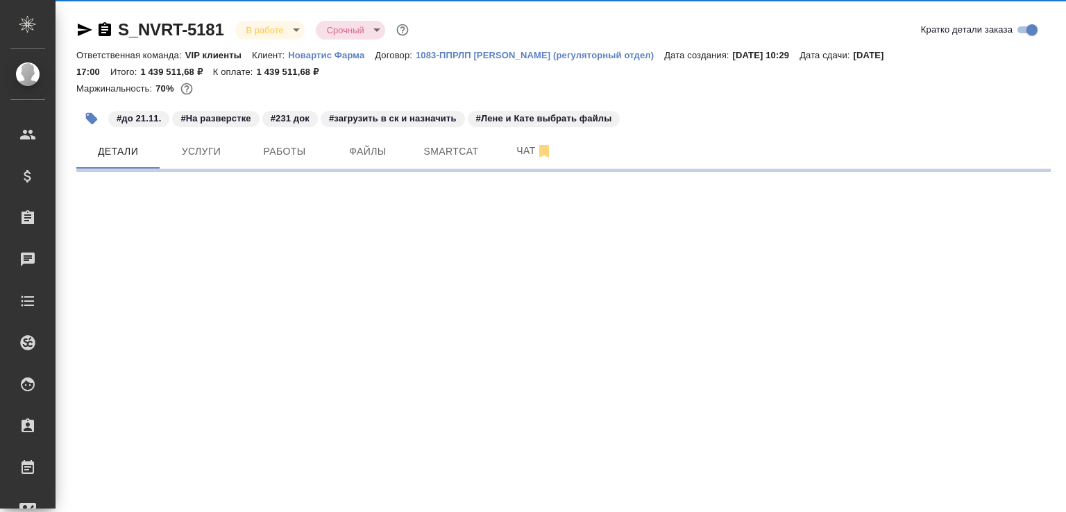
select select "RU"
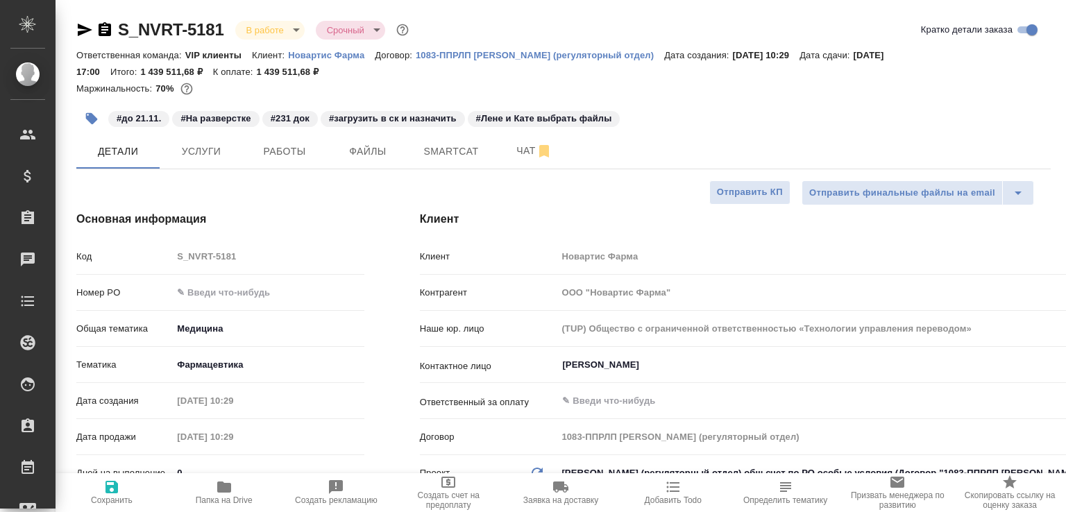
type textarea "x"
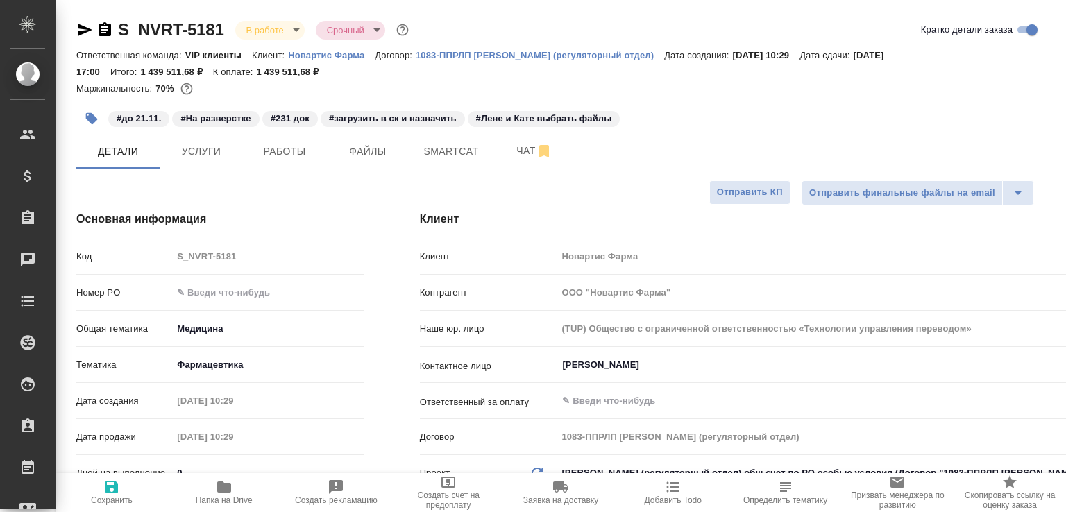
type textarea "x"
click at [514, 141] on button "Чат" at bounding box center [534, 151] width 83 height 35
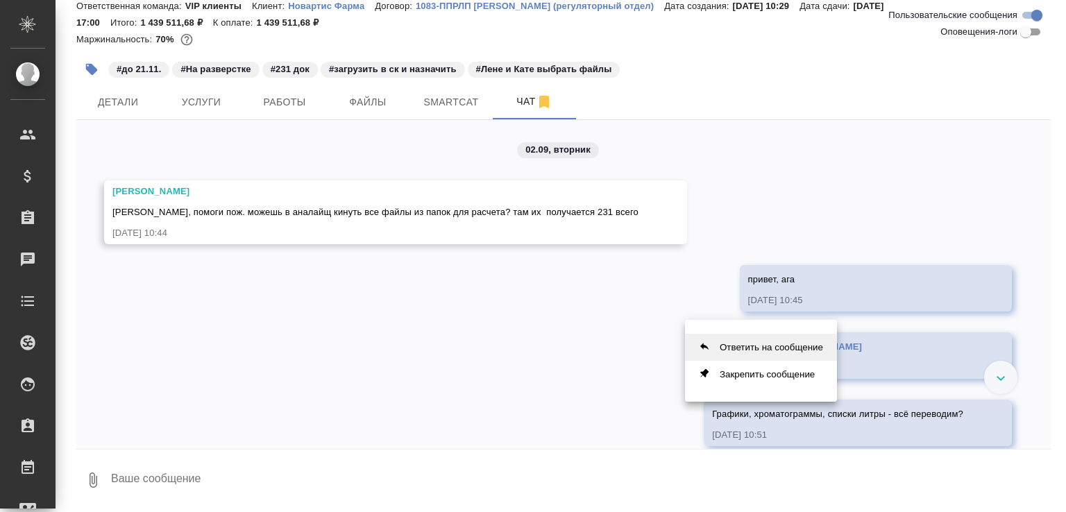
click at [730, 350] on button "Ответить на сообщение" at bounding box center [761, 347] width 152 height 27
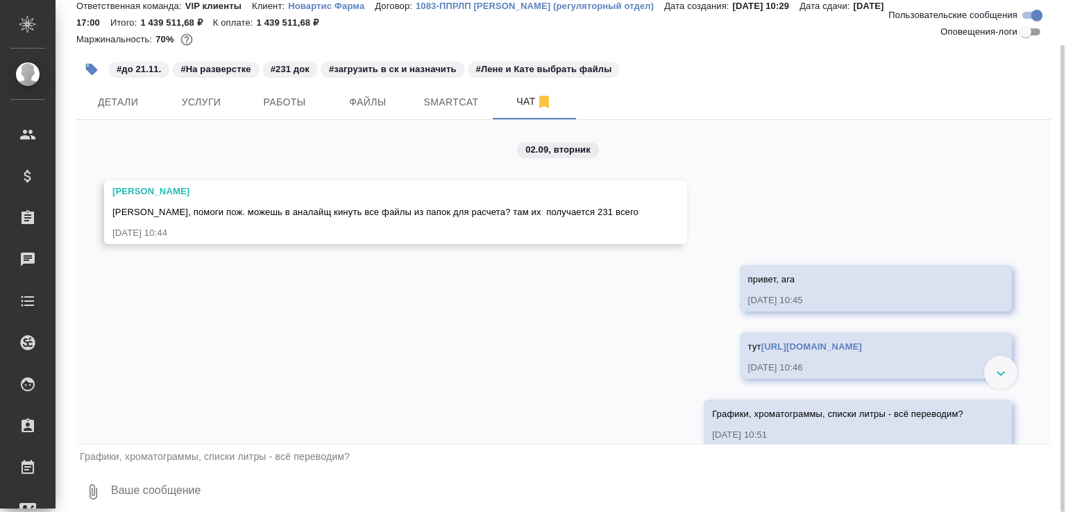
scroll to position [53, 0]
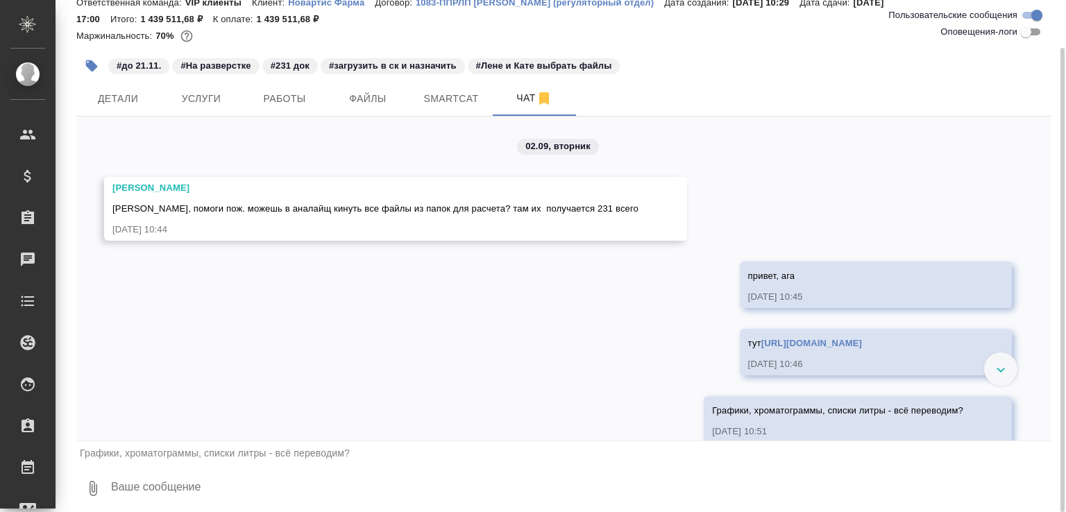
click at [268, 485] on textarea at bounding box center [580, 488] width 941 height 47
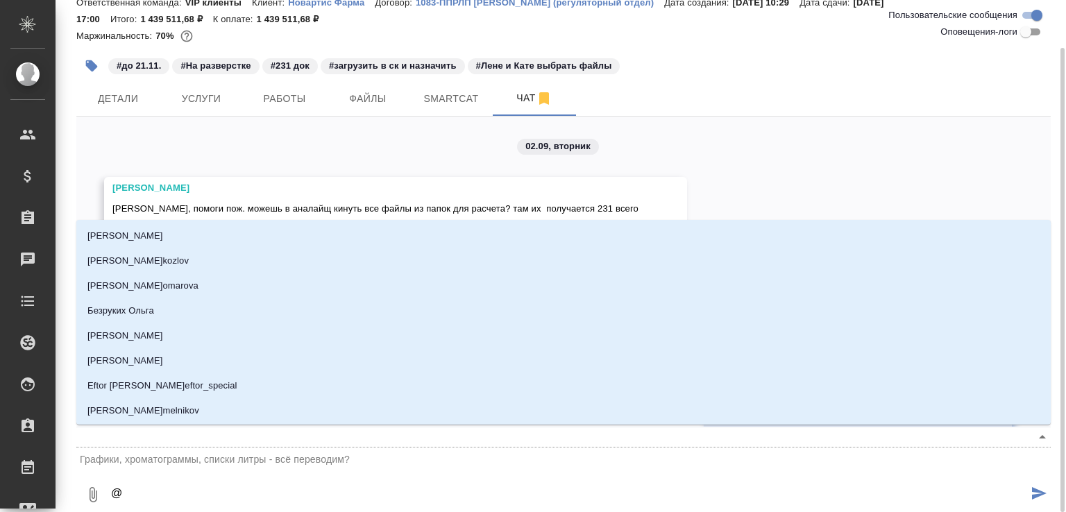
type textarea "@г"
type input "г"
type textarea "@гр"
type input "гр"
type textarea "@гра"
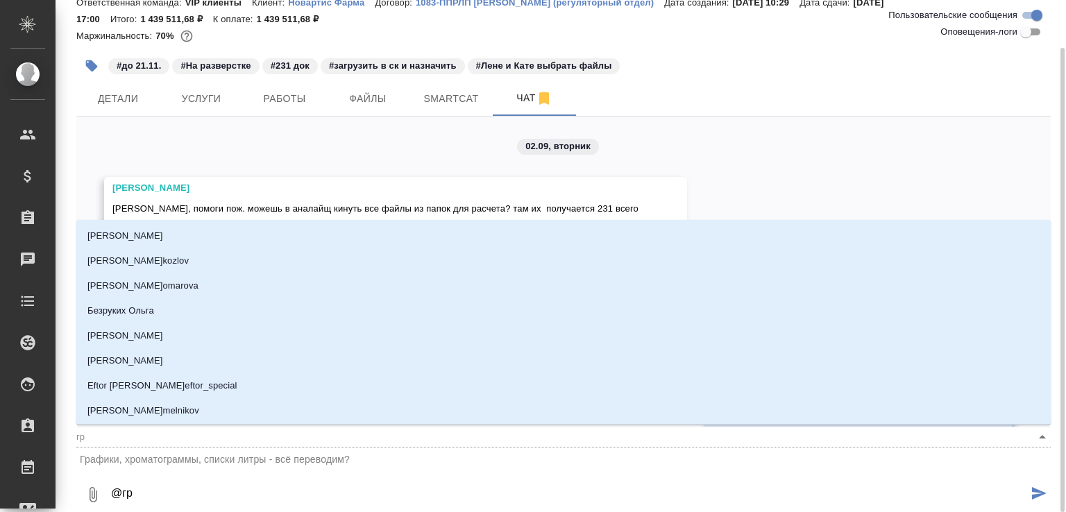
type input "гра"
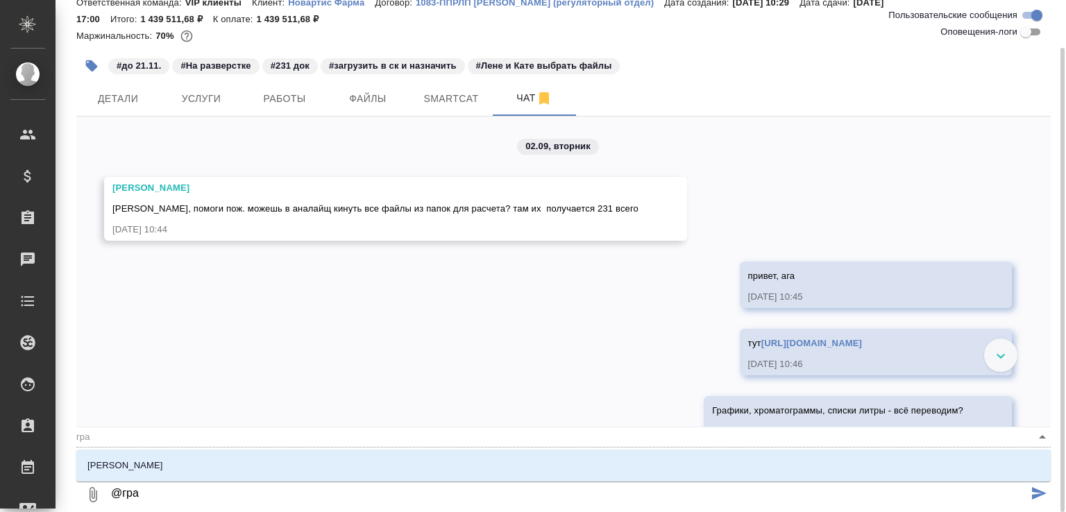
type textarea "@граб"
type input "граб"
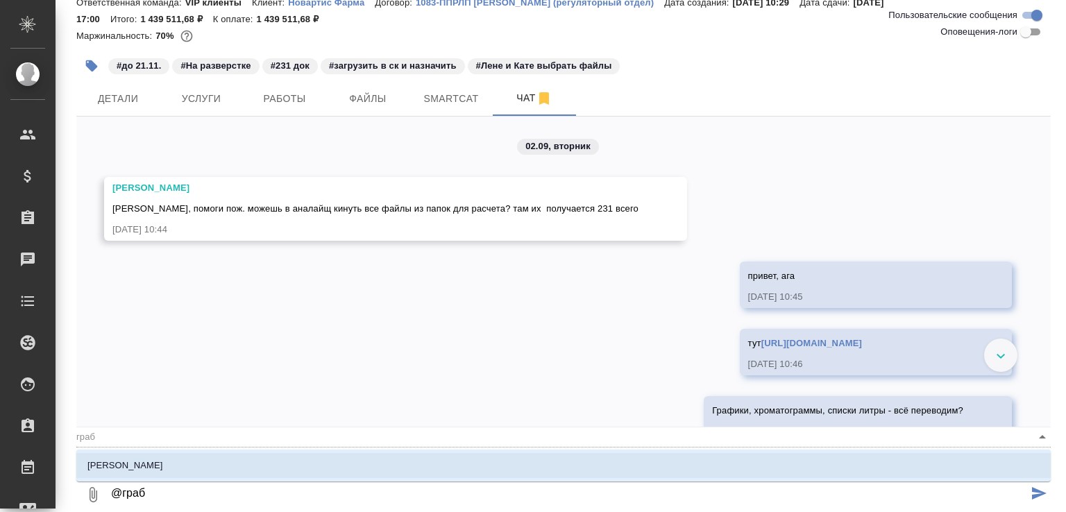
click at [272, 469] on li "Грабко Мария" at bounding box center [563, 465] width 974 height 25
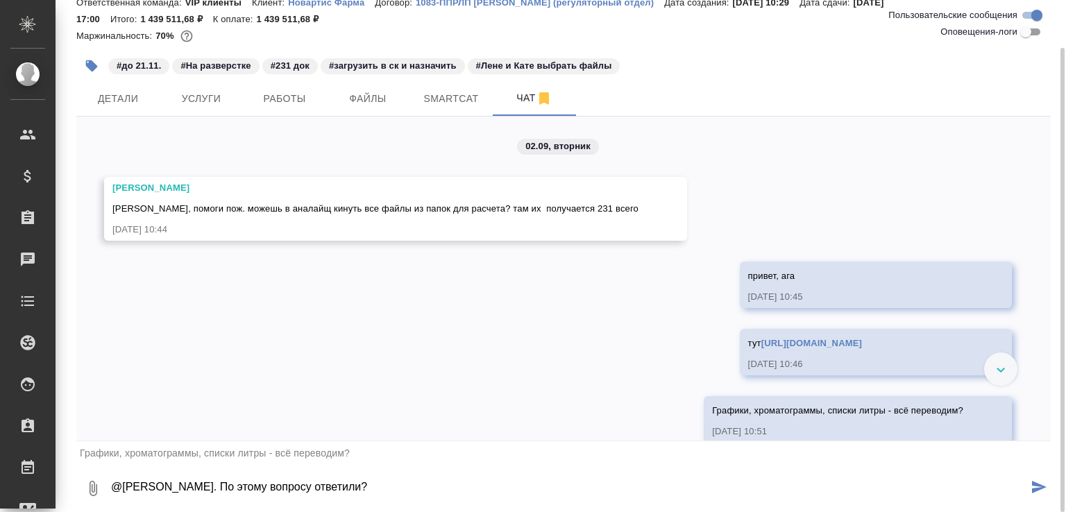
type textarea "@Грабко Мария Привет. По этому вопросу ответили?"
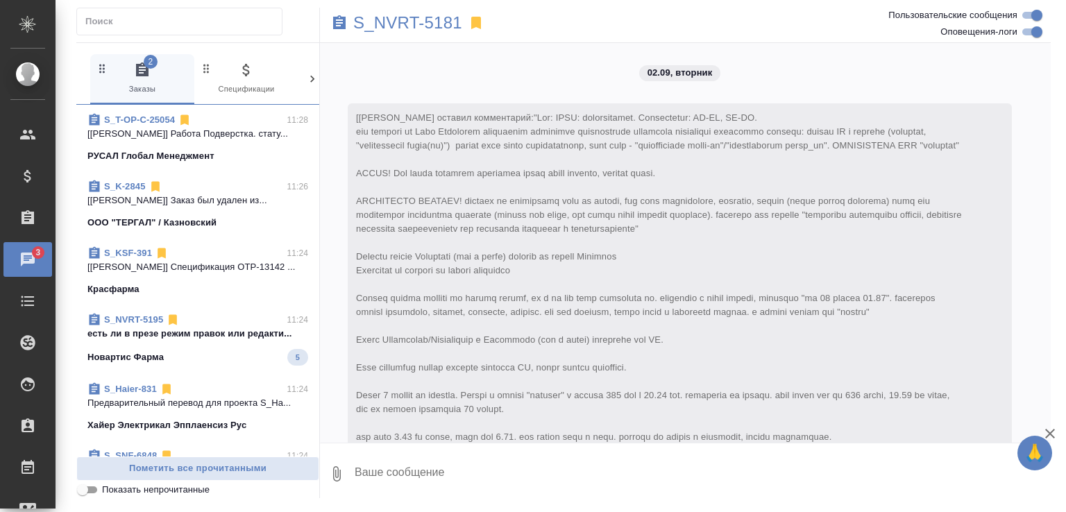
scroll to position [20106, 0]
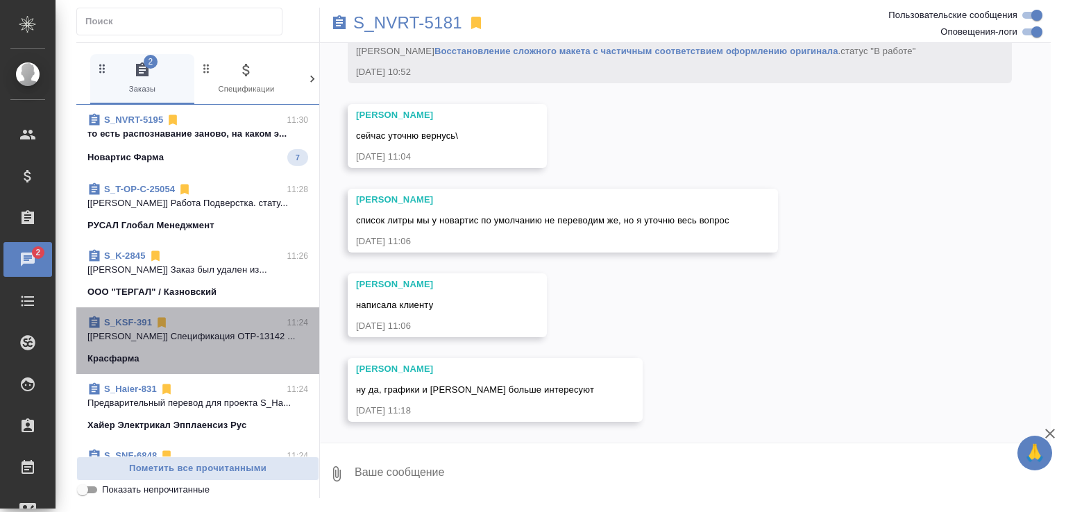
click at [228, 367] on div "S_KSF-391 11:24 [Кабаргина Анна] Спецификация OTP-13142 ... Красфарма" at bounding box center [197, 340] width 243 height 67
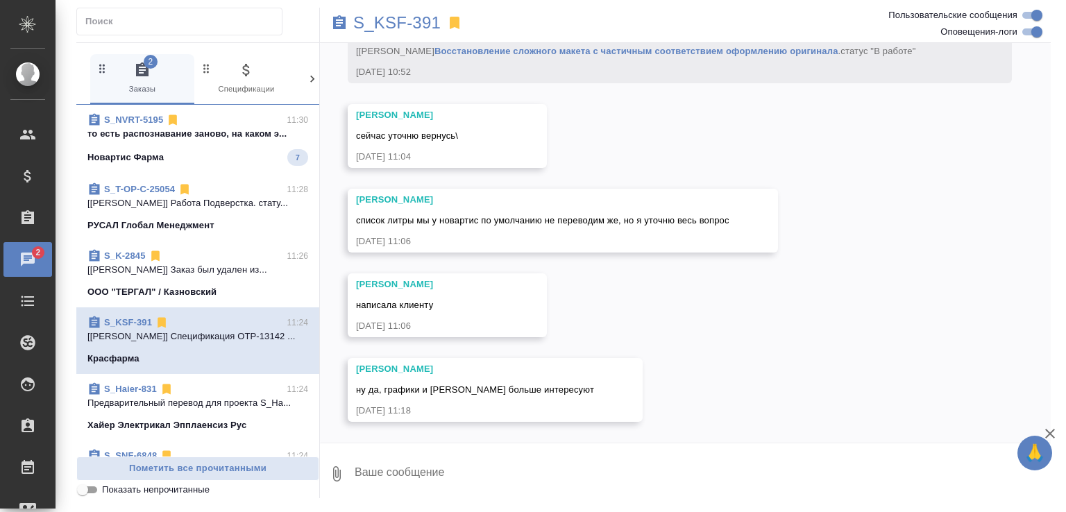
click at [223, 124] on div "S_NVRT-5195 11:30" at bounding box center [197, 120] width 221 height 14
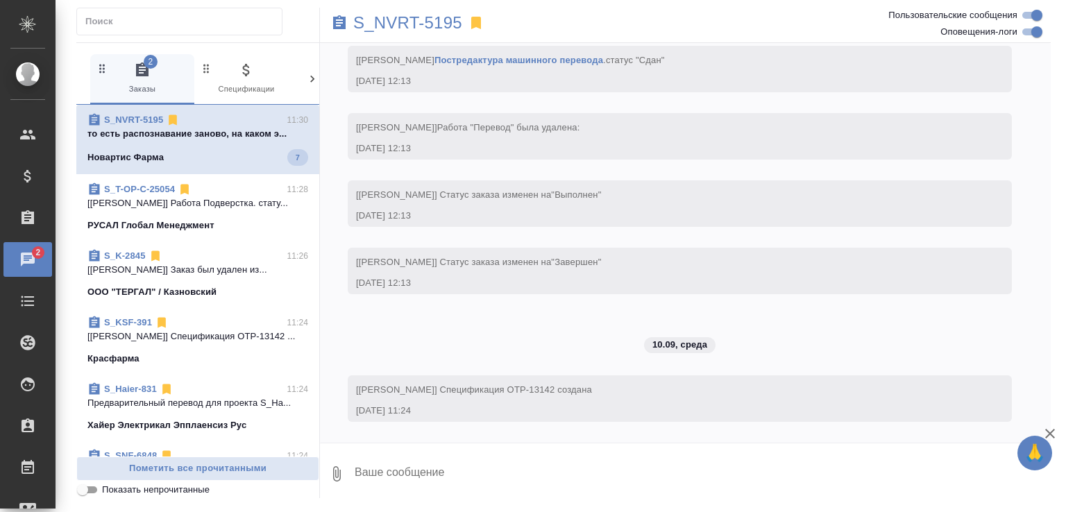
scroll to position [5369, 0]
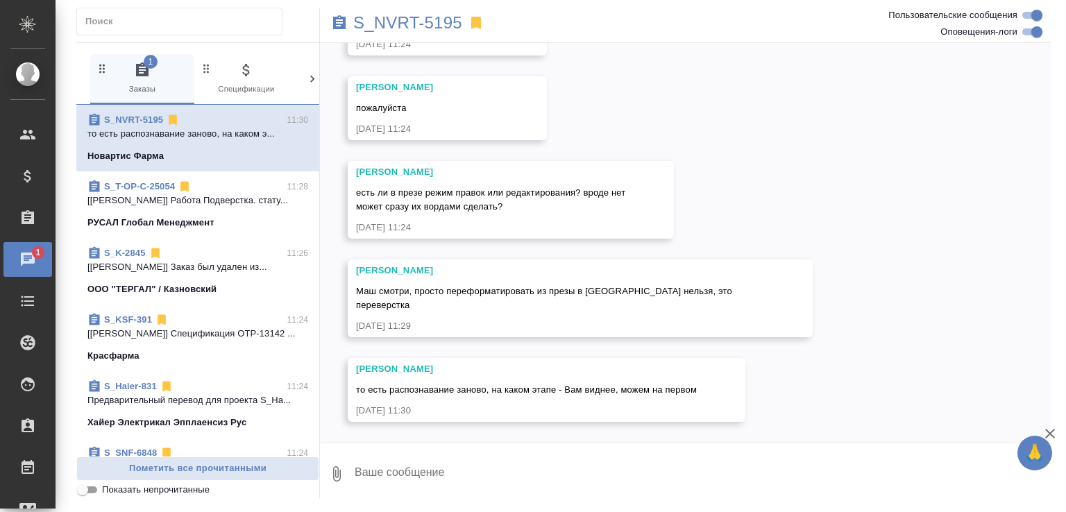
click at [178, 486] on span "Показать непрочитанные" at bounding box center [156, 490] width 108 height 14
click at [108, 486] on input "Показать непрочитанные" at bounding box center [83, 490] width 50 height 17
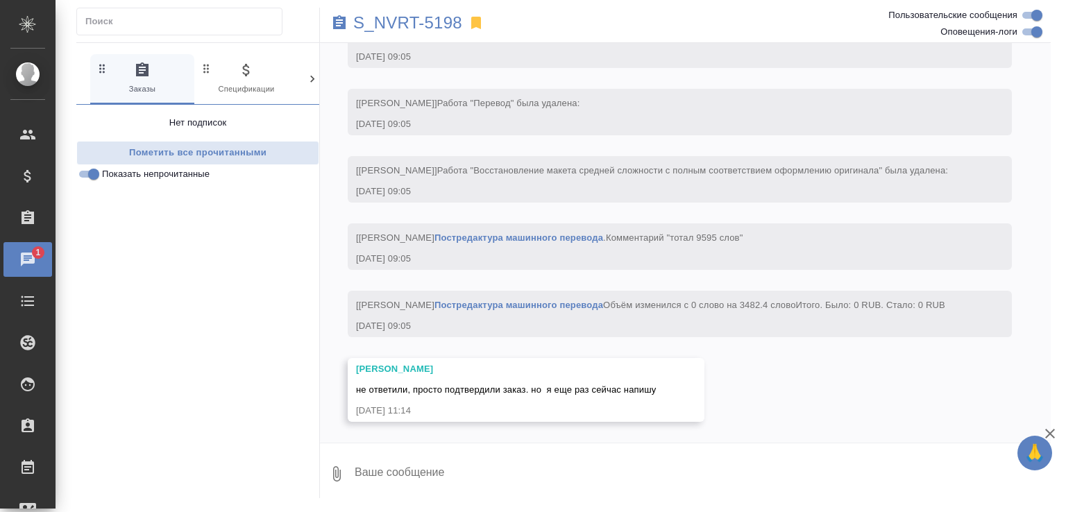
scroll to position [4188, 0]
drag, startPoint x: 205, startPoint y: 172, endPoint x: 194, endPoint y: 87, distance: 86.0
click at [205, 171] on span "Показать непрочитанные" at bounding box center [156, 174] width 108 height 14
click at [119, 171] on input "Показать непрочитанные" at bounding box center [94, 174] width 50 height 17
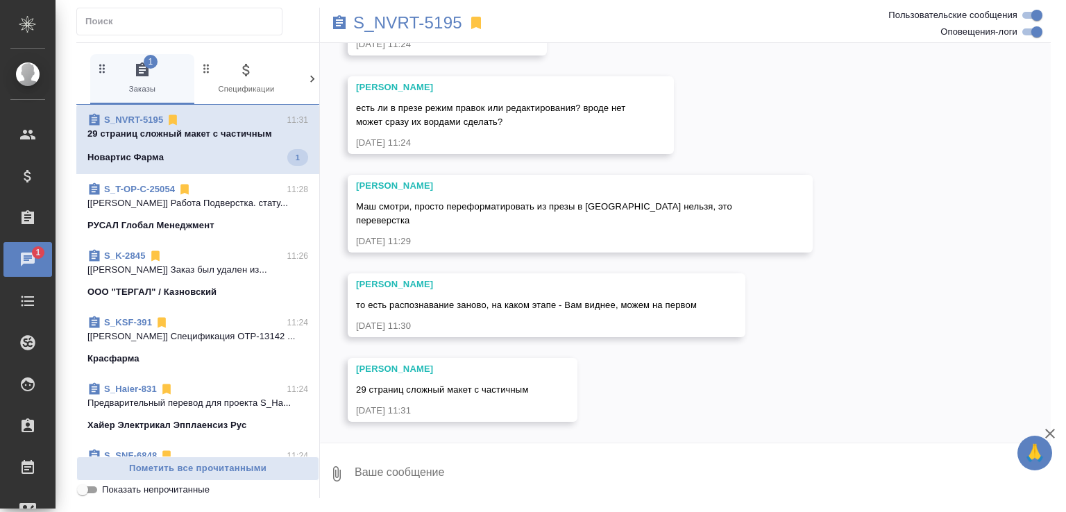
scroll to position [5454, 0]
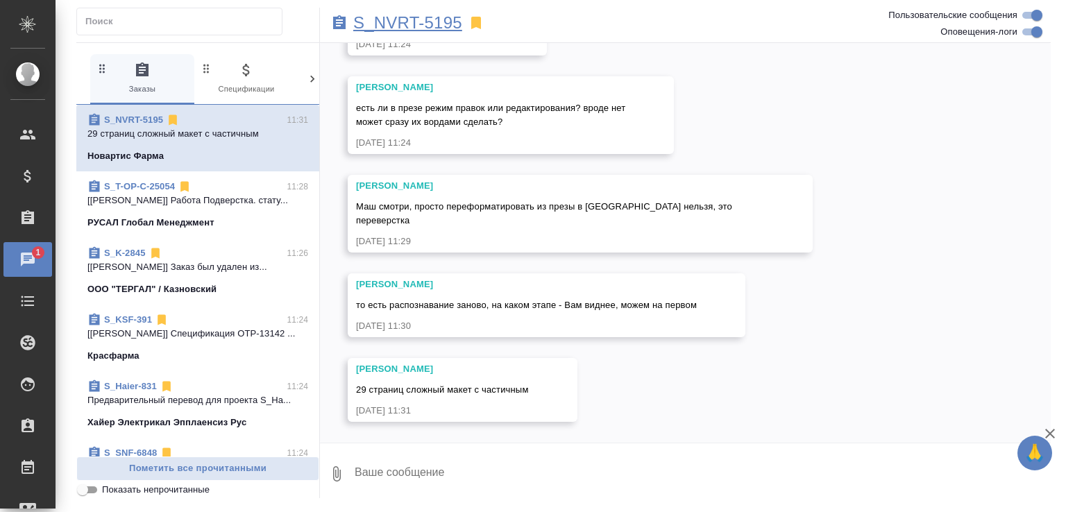
click at [414, 28] on p "S_NVRT-5195" at bounding box center [407, 23] width 109 height 14
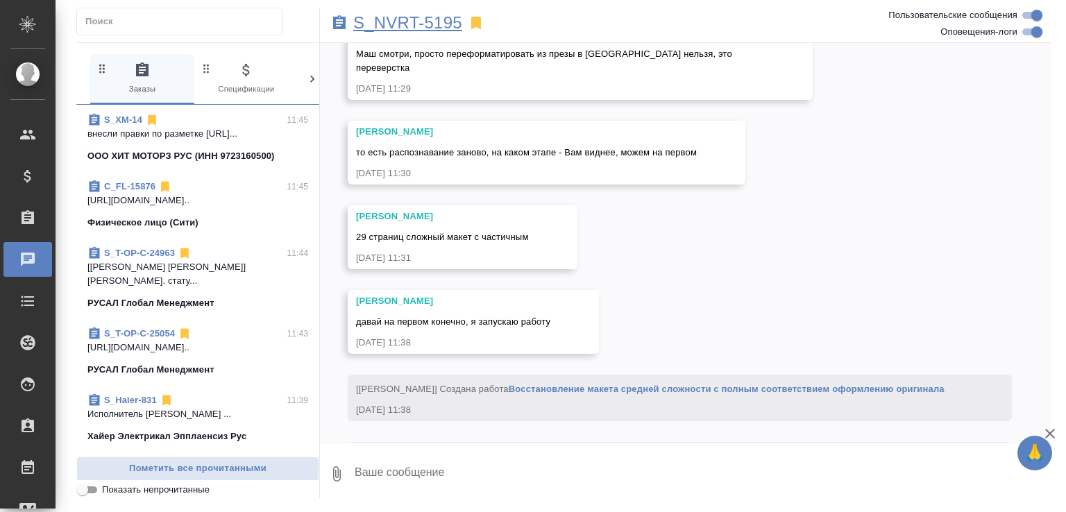
scroll to position [7292, 0]
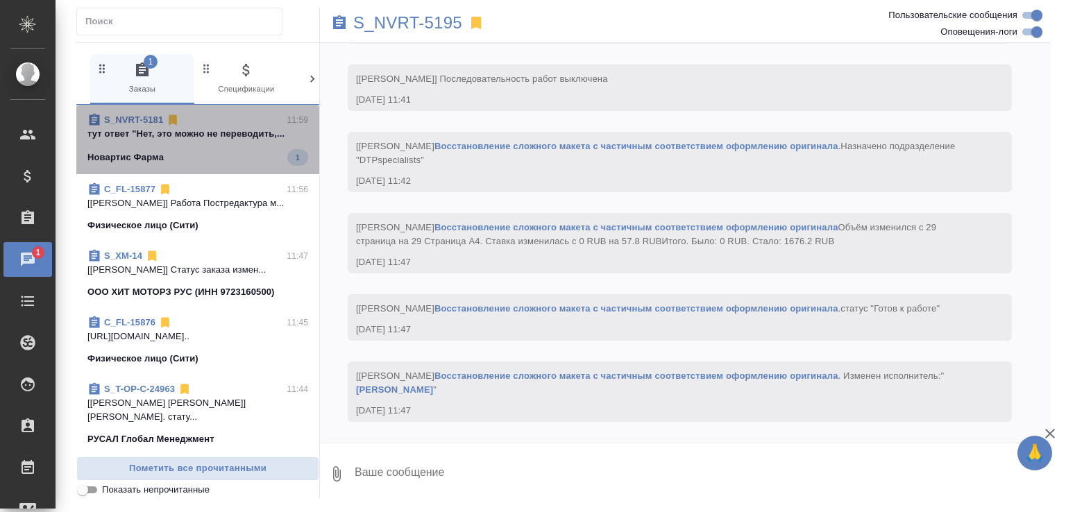
click at [214, 126] on div "S_NVRT-5181 11:59" at bounding box center [197, 120] width 221 height 14
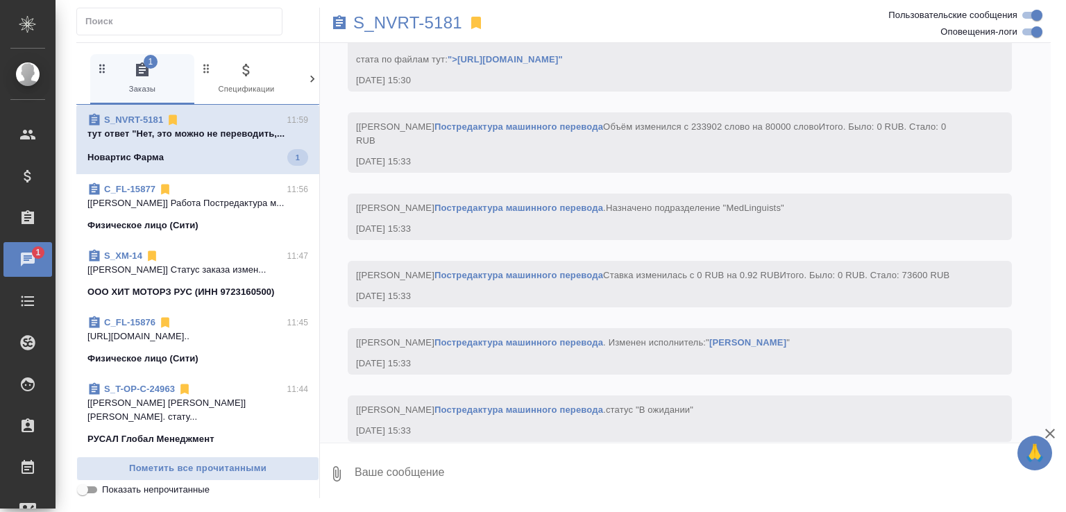
scroll to position [20205, 0]
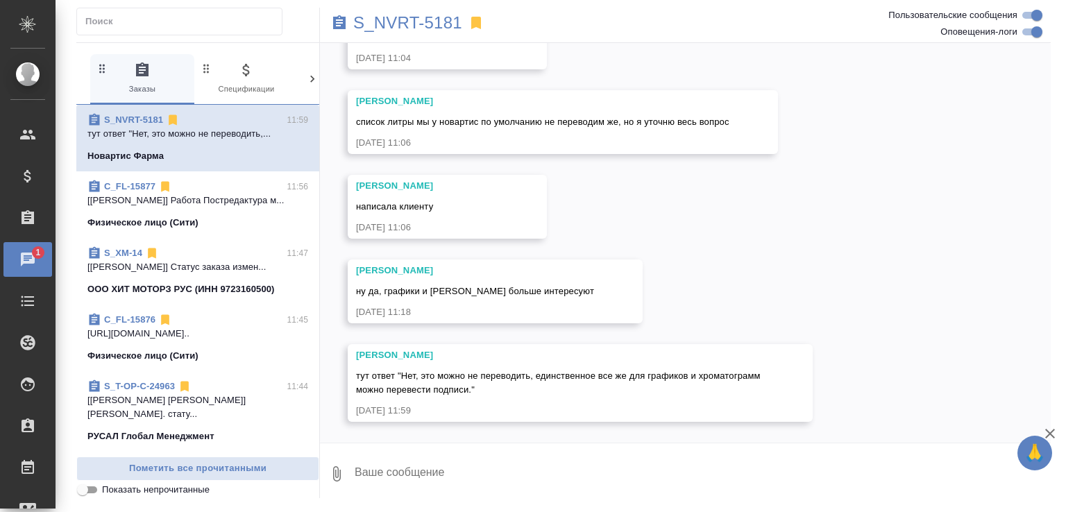
click at [500, 473] on textarea at bounding box center [701, 473] width 697 height 47
type textarea "Хорошо, спасибо!"
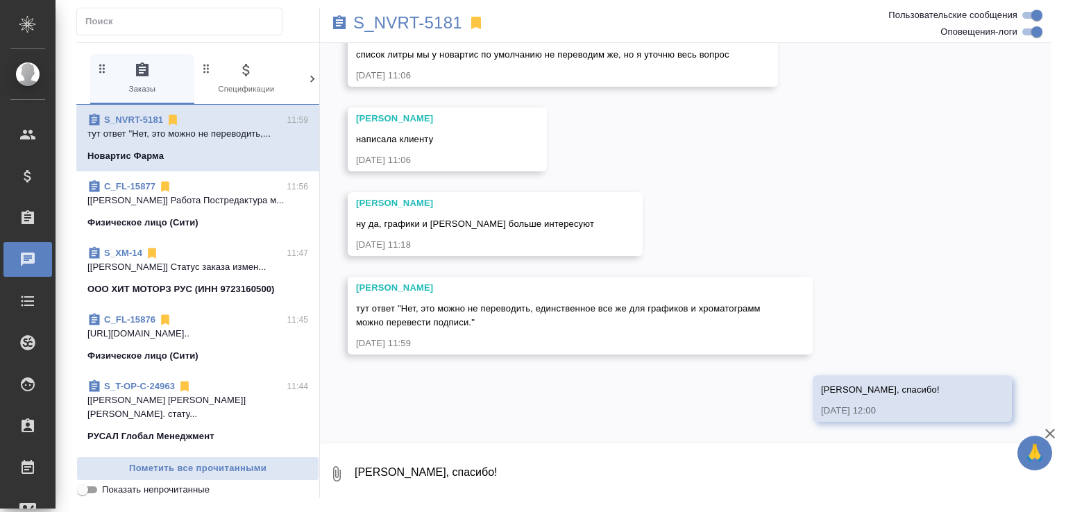
scroll to position [20272, 0]
click at [386, 24] on p "S_NVRT-5181" at bounding box center [407, 23] width 109 height 14
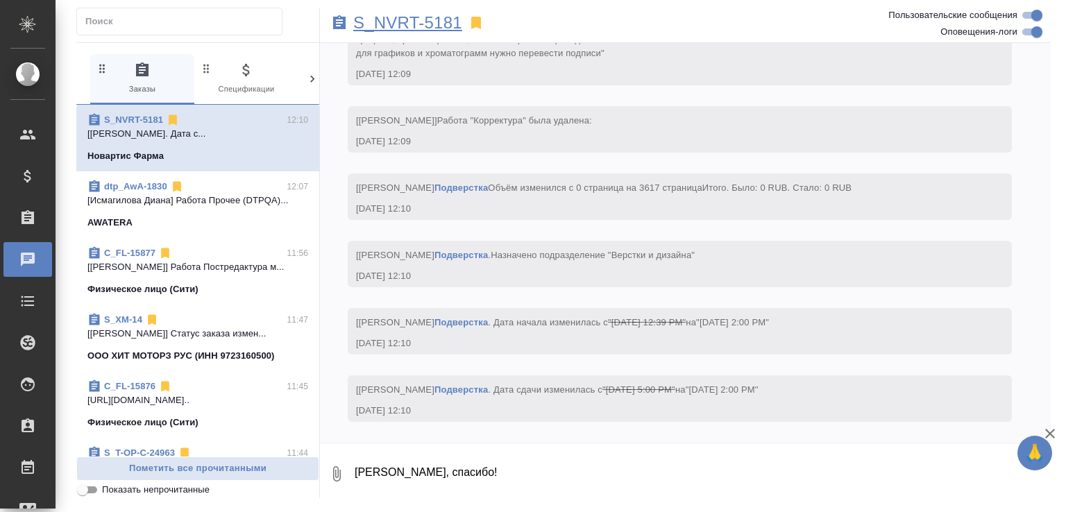
scroll to position [21316, 0]
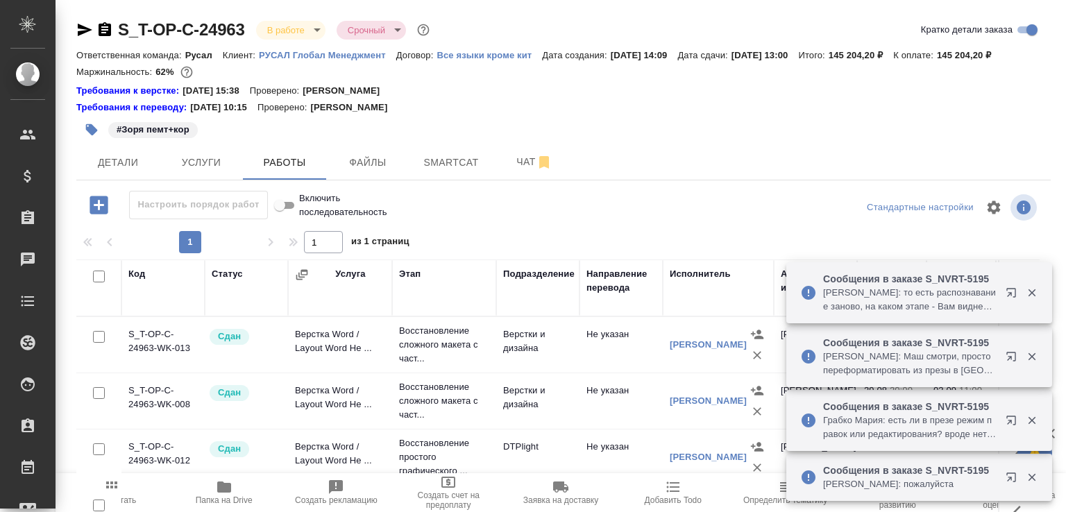
click at [1037, 289] on icon "button" at bounding box center [1032, 293] width 12 height 12
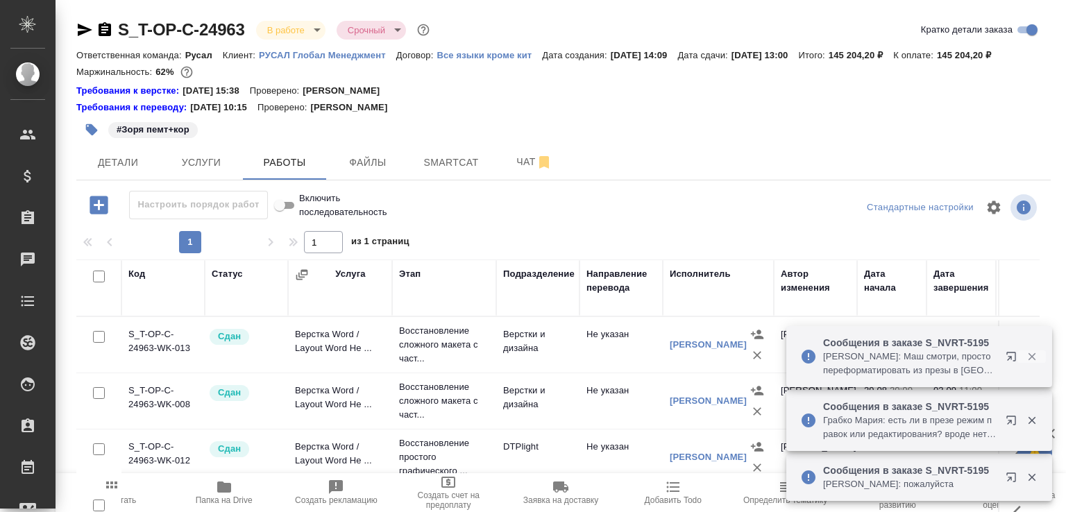
click at [1030, 352] on icon "button" at bounding box center [1032, 356] width 12 height 12
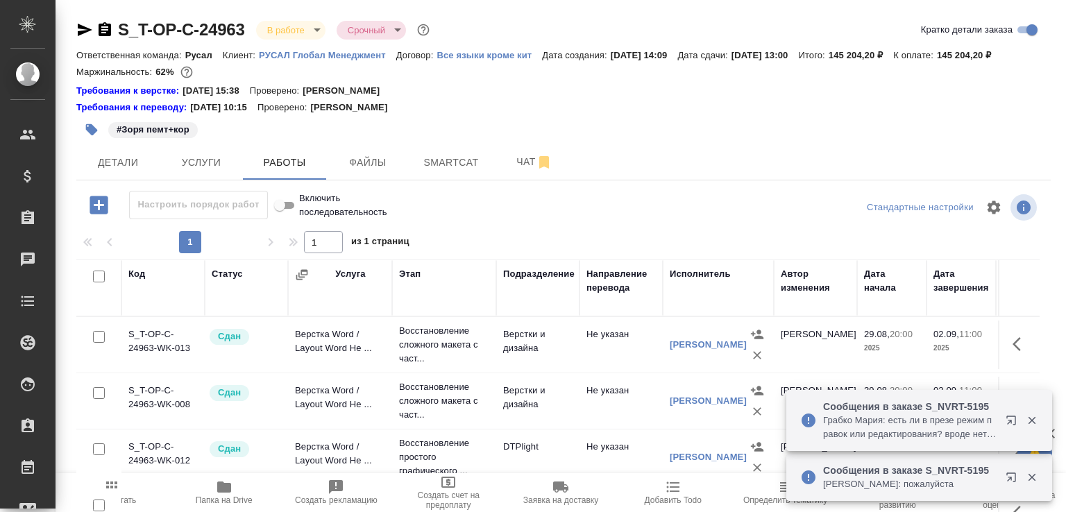
click at [1033, 422] on icon "button" at bounding box center [1032, 421] width 8 height 8
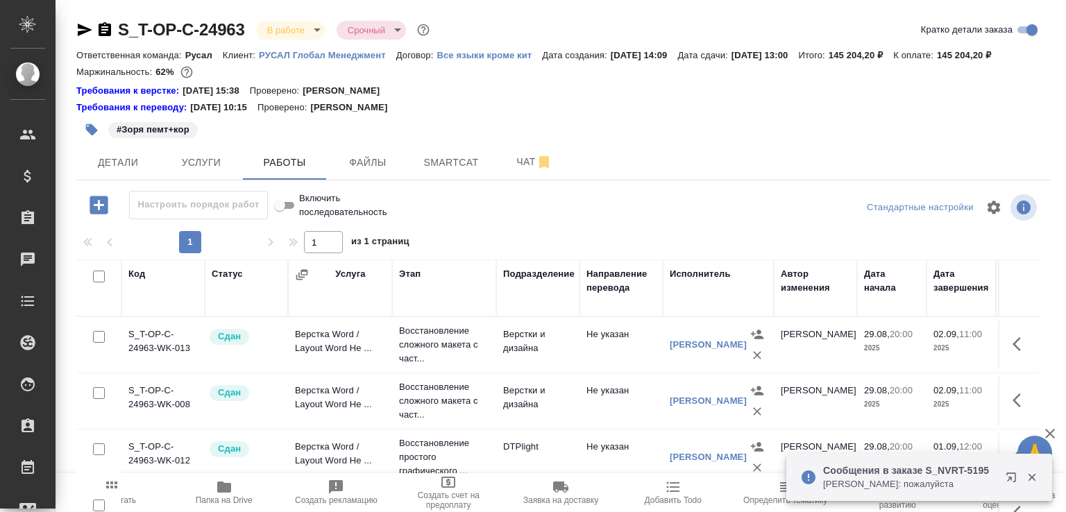
click at [1035, 478] on icon "button" at bounding box center [1032, 477] width 12 height 12
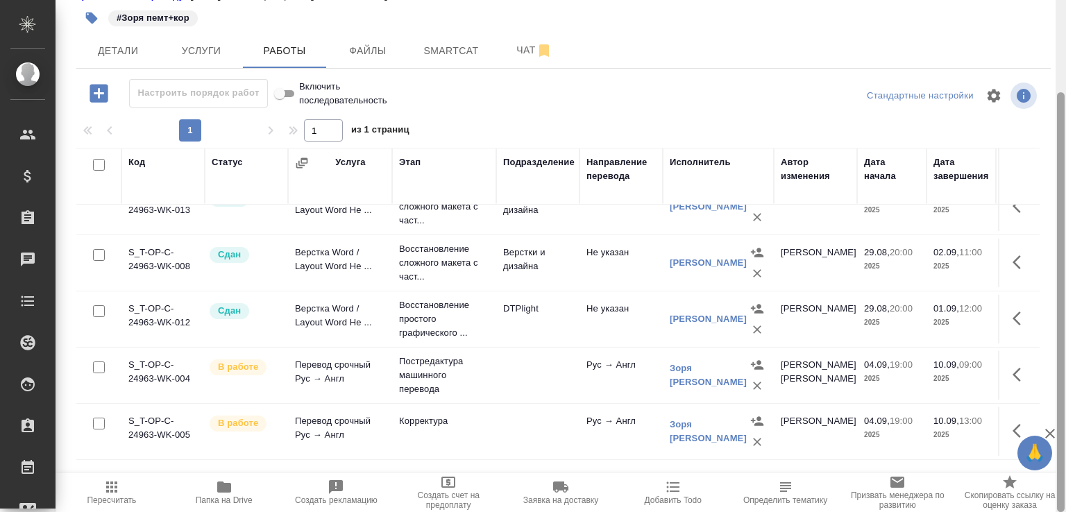
scroll to position [112, 0]
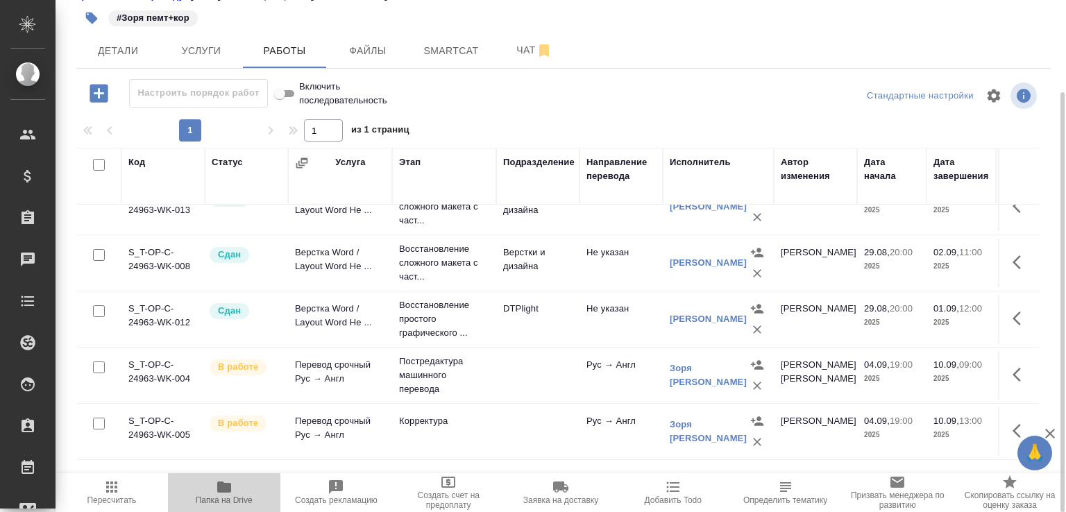
click at [232, 485] on span "Папка на Drive" at bounding box center [224, 492] width 96 height 26
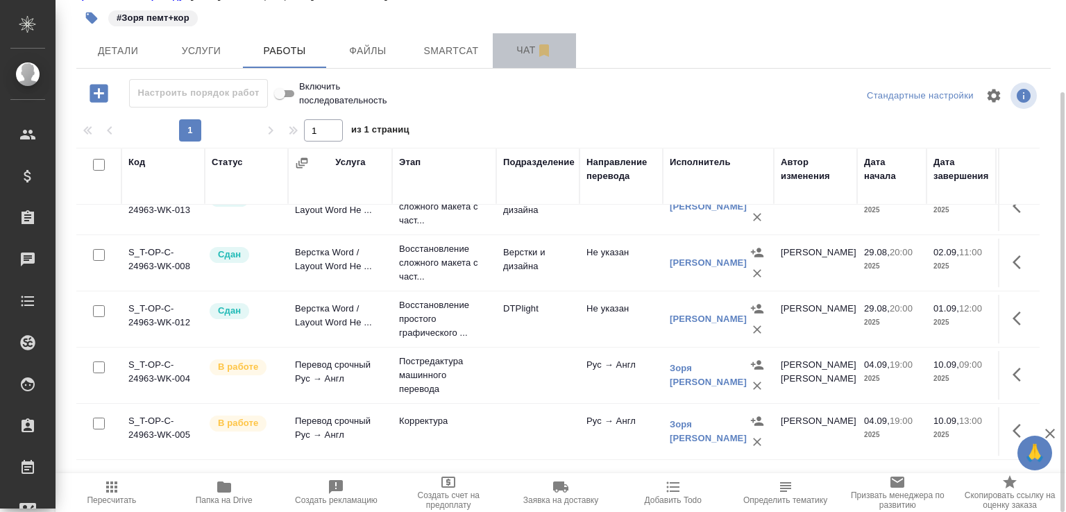
click at [522, 57] on button "Чат" at bounding box center [534, 50] width 83 height 35
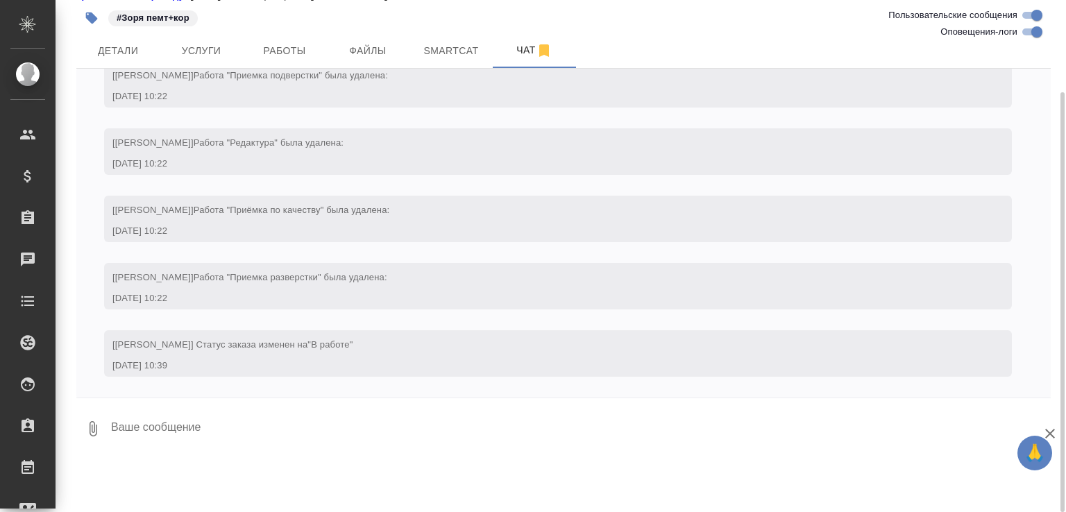
click at [1030, 31] on input "Оповещения-логи" at bounding box center [1037, 32] width 50 height 17
checkbox input "false"
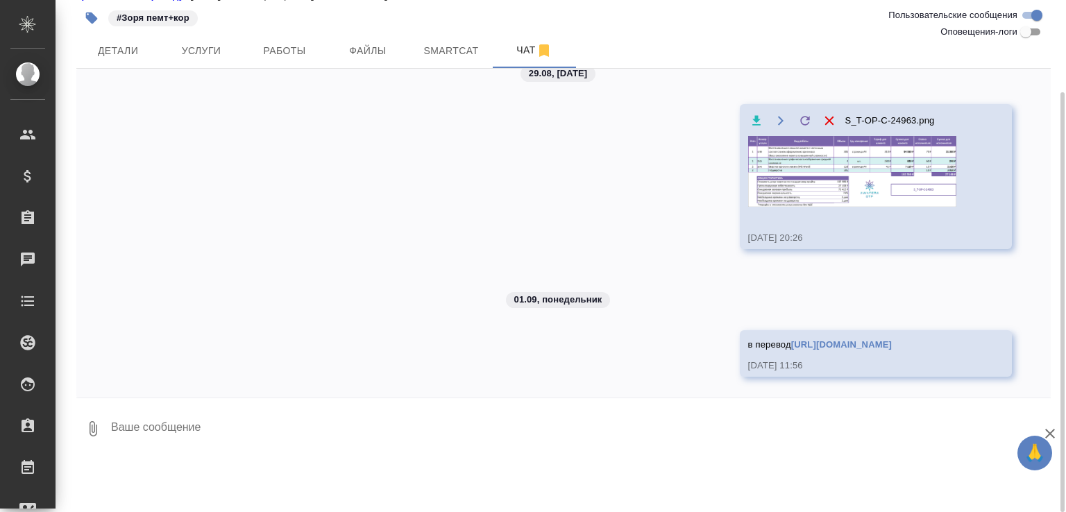
scroll to position [53, 0]
click at [764, 194] on img at bounding box center [852, 171] width 208 height 71
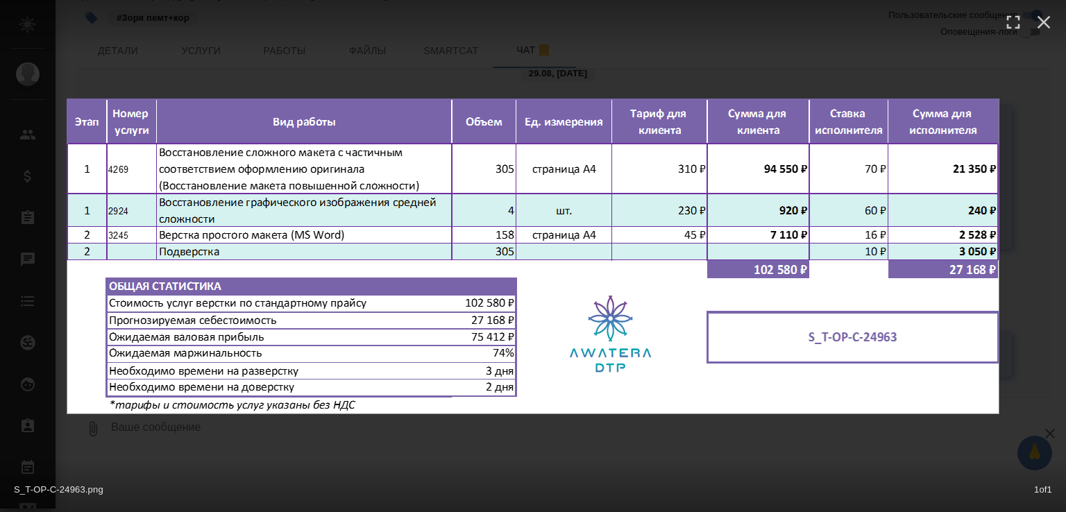
click at [459, 448] on div "S_T-OP-C-24963.png 1 of 1" at bounding box center [533, 256] width 1066 height 512
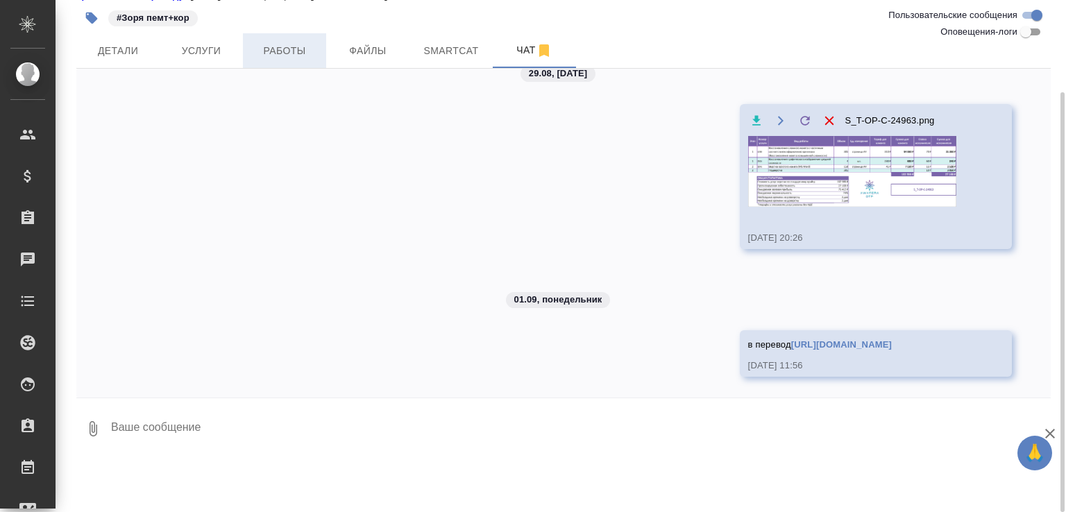
click at [308, 60] on span "Работы" at bounding box center [284, 50] width 67 height 17
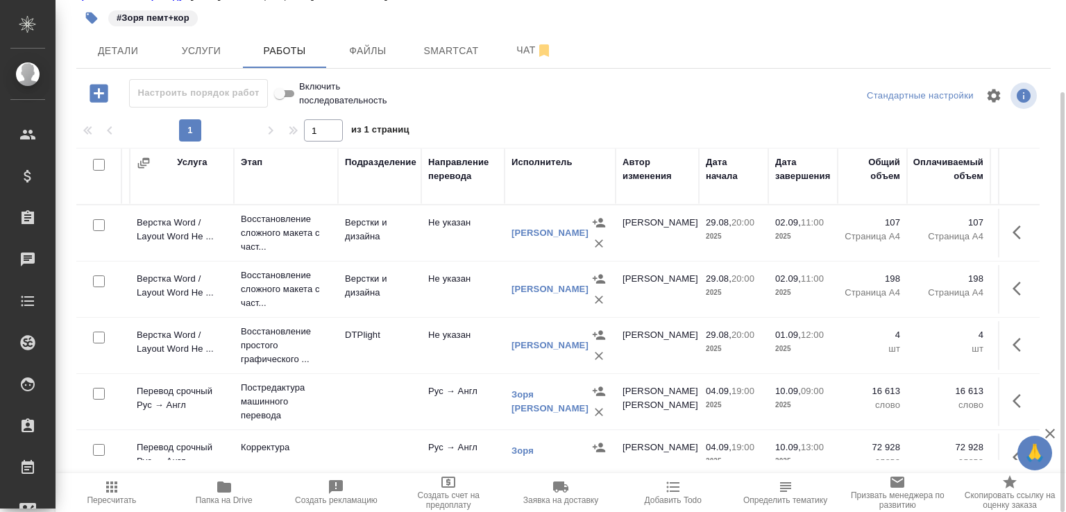
scroll to position [0, 253]
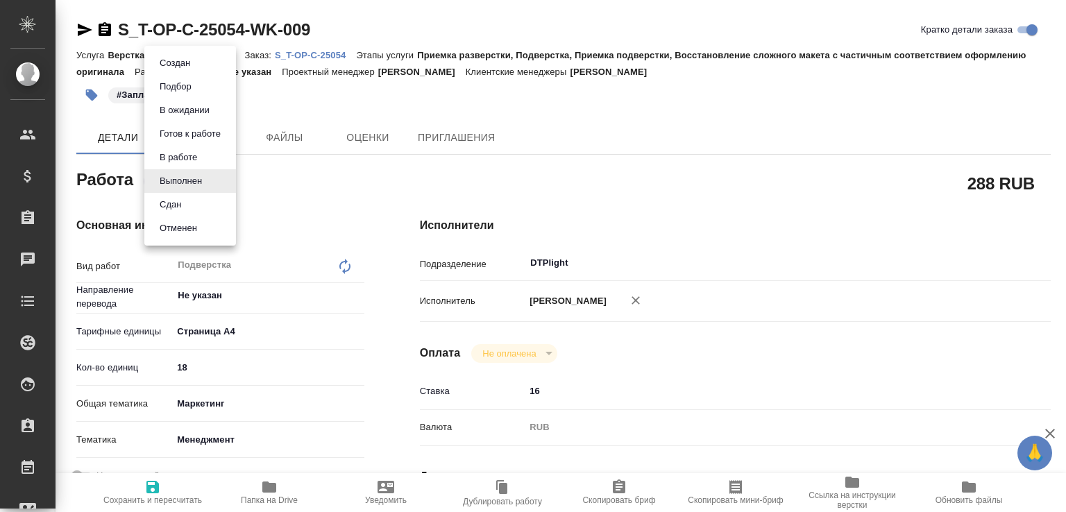
click at [207, 185] on body "🙏 .cls-1 fill:#fff; AWATERA [PERSON_NAME]malofeeva Клиенты Спецификации Заказы …" at bounding box center [533, 256] width 1066 height 512
click at [190, 204] on li "Сдан" at bounding box center [190, 205] width 92 height 24
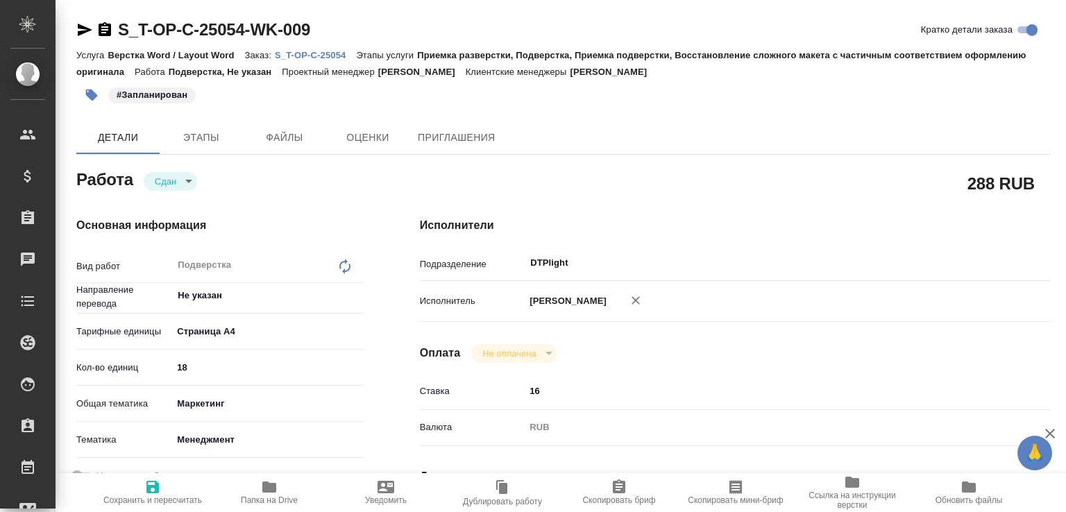
type textarea "x"
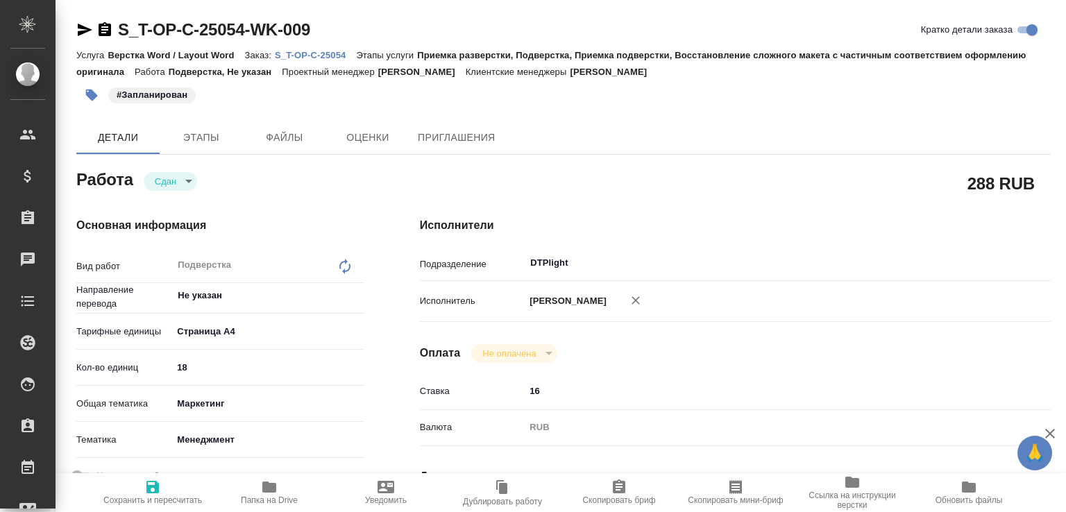
type textarea "x"
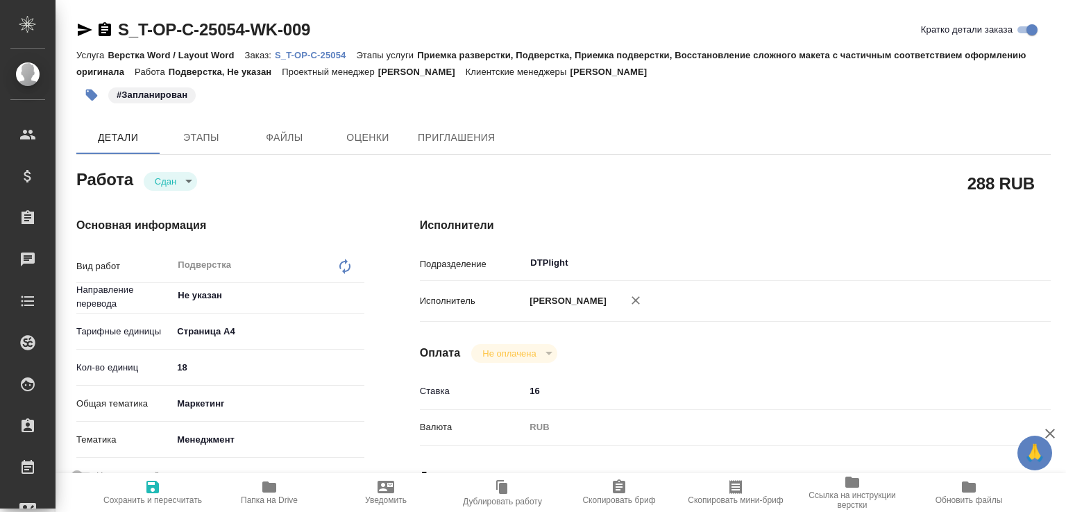
click at [280, 485] on span "Папка на Drive" at bounding box center [269, 492] width 100 height 26
click at [340, 53] on p "S_T-OP-C-25054" at bounding box center [315, 55] width 81 height 10
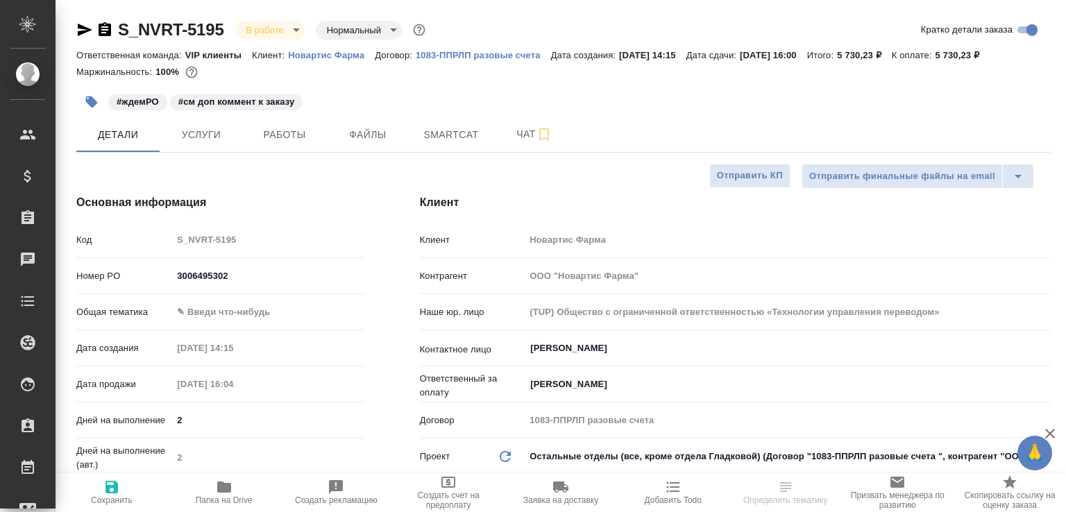
select select "RU"
click at [544, 141] on icon "button" at bounding box center [544, 134] width 10 height 12
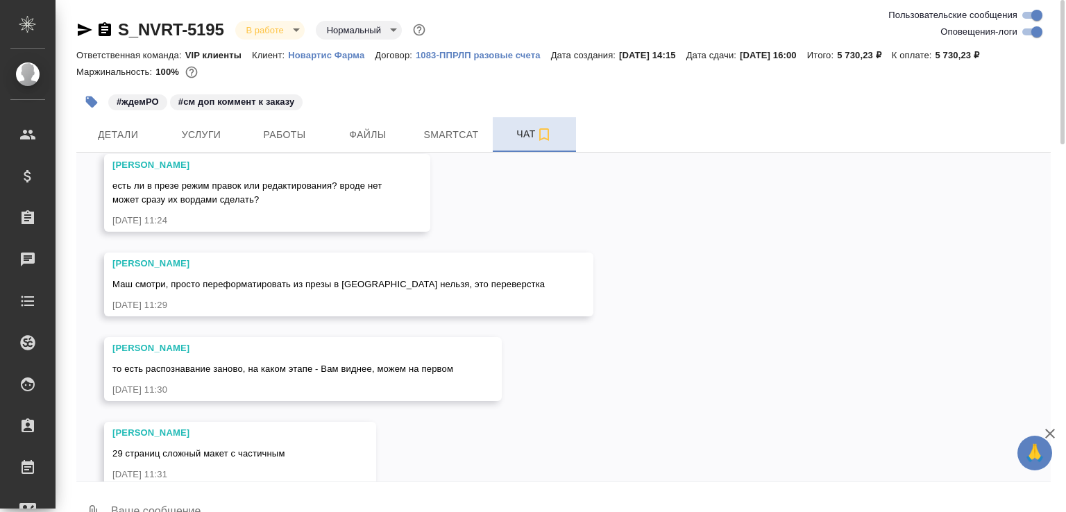
scroll to position [5247, 0]
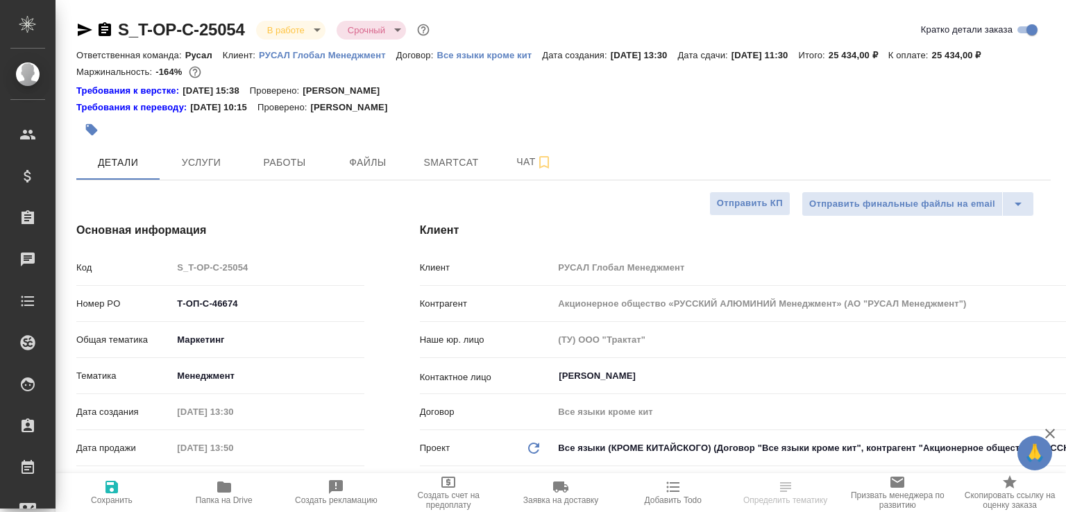
select select "RU"
click at [500, 173] on button "Чат" at bounding box center [534, 162] width 83 height 35
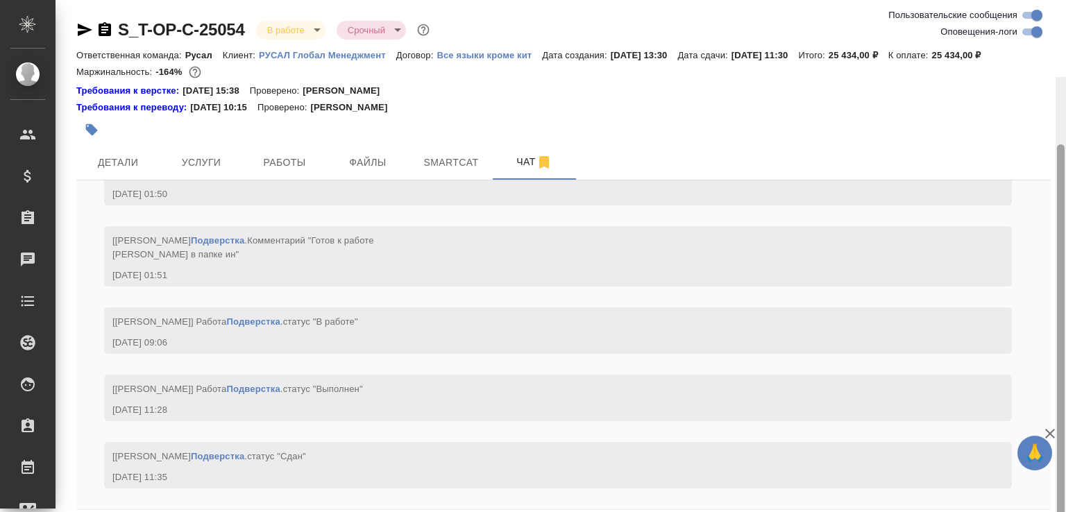
scroll to position [77, 0]
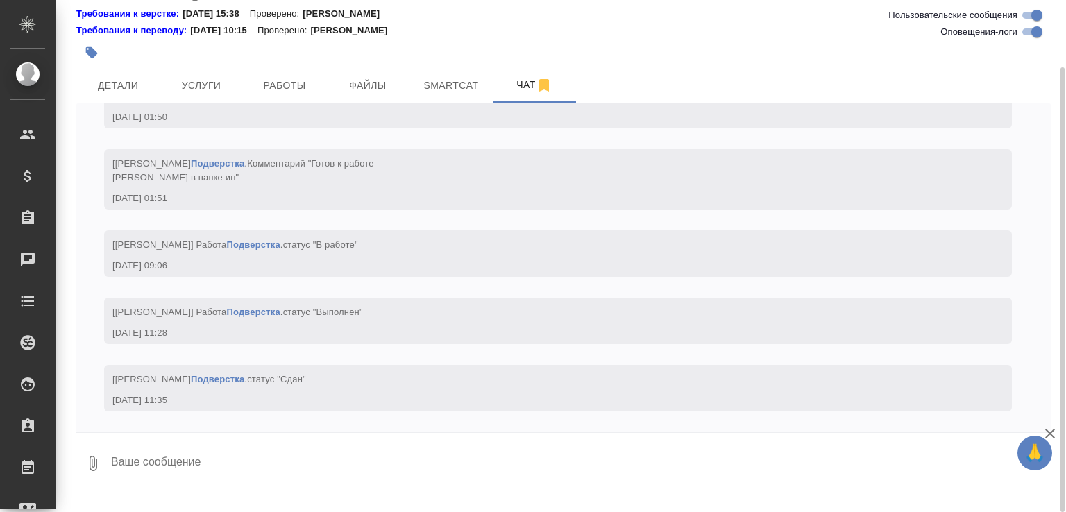
click at [217, 471] on textarea at bounding box center [580, 463] width 941 height 47
paste textarea "[URL][DOMAIN_NAME]"
type textarea "[URL][DOMAIN_NAME]"
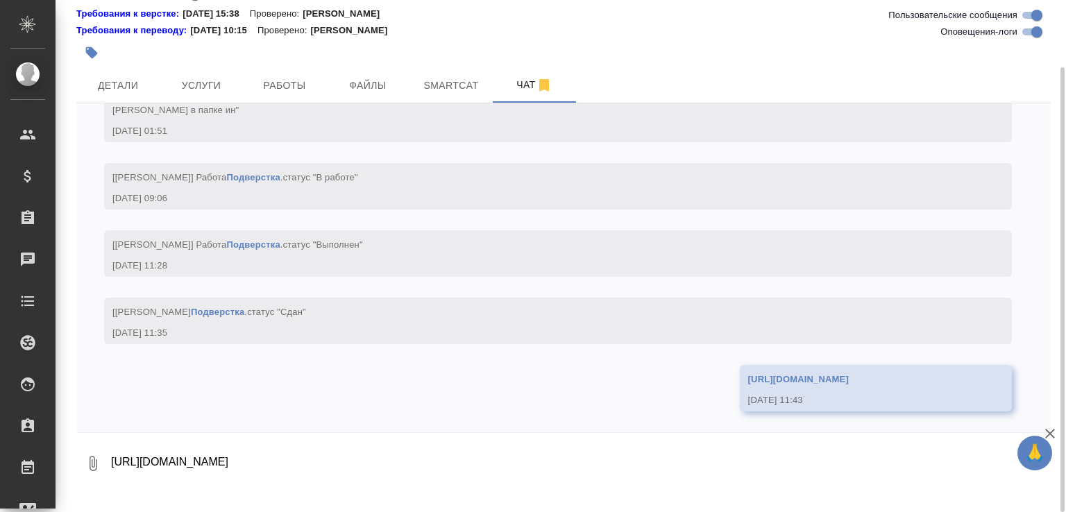
scroll to position [5276, 0]
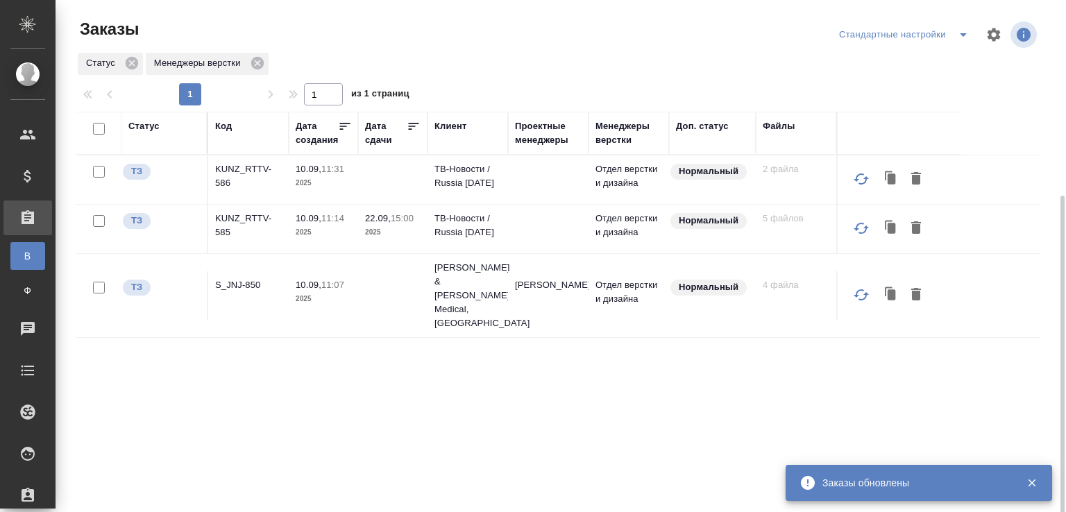
scroll to position [107, 0]
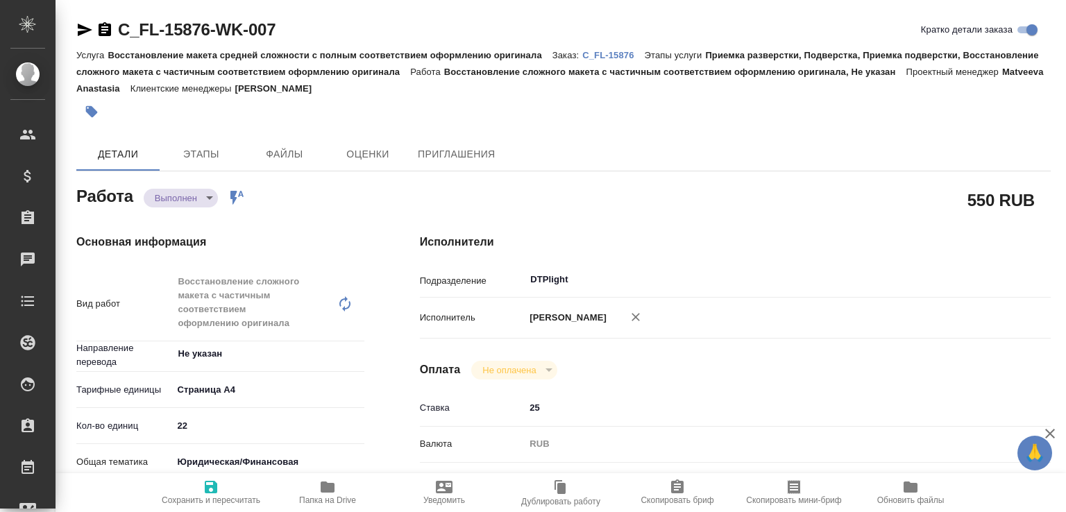
click at [209, 203] on body "🙏 .cls-1 fill:#fff; AWATERA Малофеева Екатерина e.malofeeva Клиенты Спецификаци…" at bounding box center [533, 256] width 1066 height 512
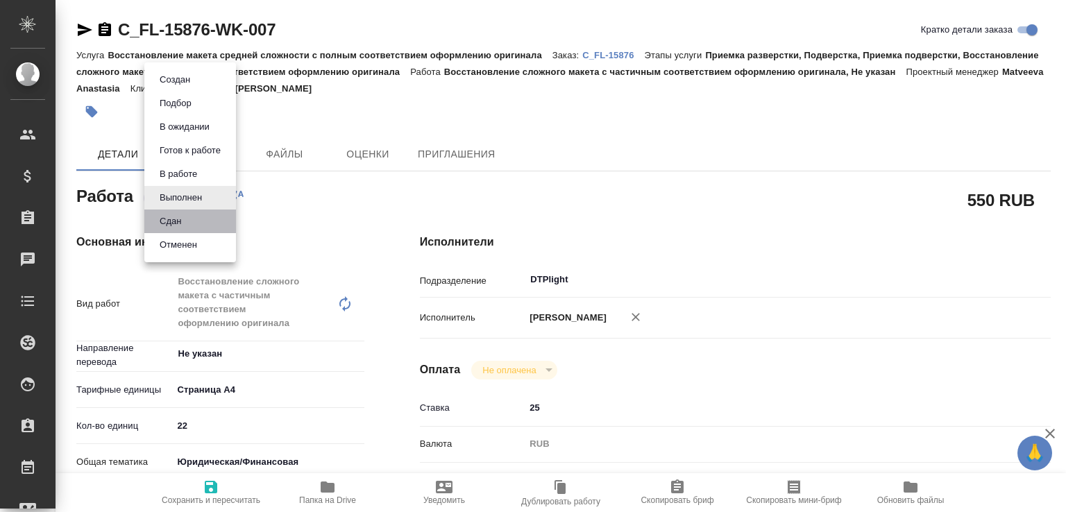
click at [200, 214] on li "Сдан" at bounding box center [190, 222] width 92 height 24
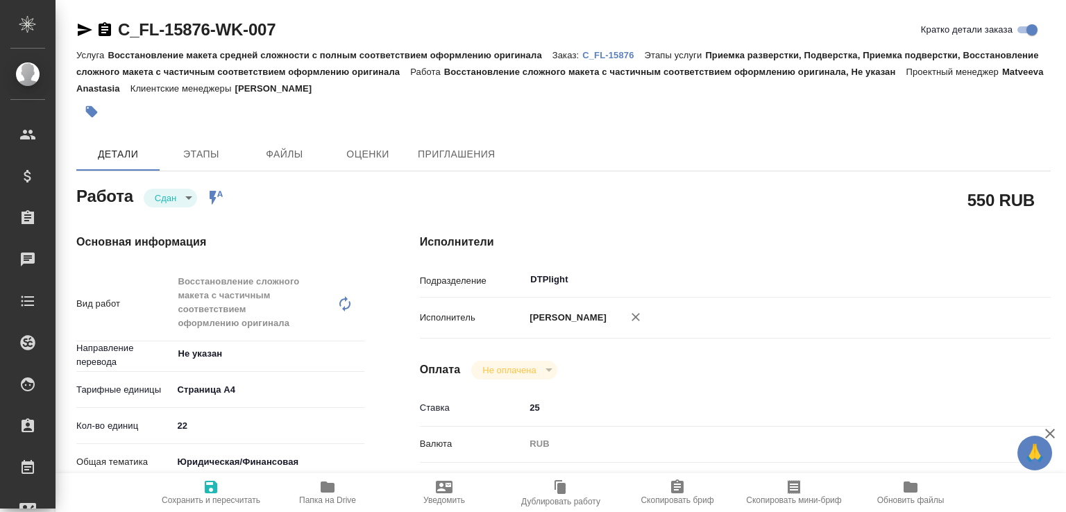
click at [329, 489] on icon "button" at bounding box center [328, 487] width 14 height 11
type textarea "x"
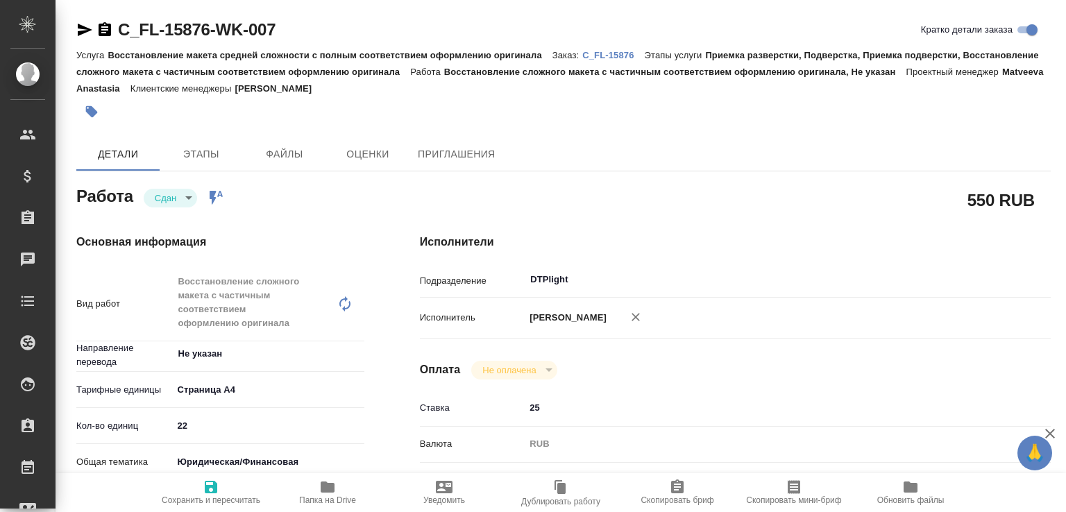
type textarea "x"
click at [621, 58] on p "C_FL-15876" at bounding box center [613, 55] width 62 height 10
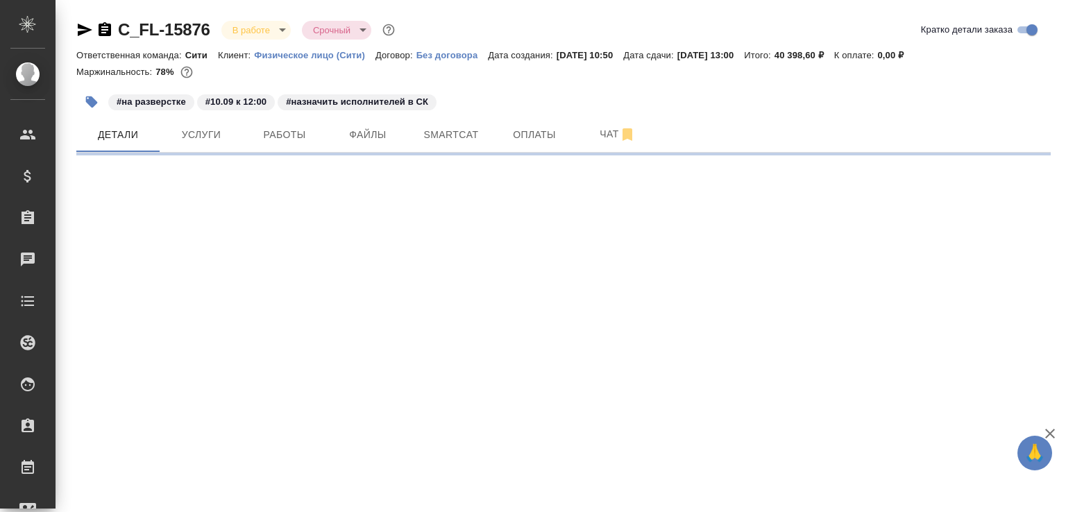
select select "RU"
click at [591, 144] on button "Чат" at bounding box center [617, 134] width 83 height 35
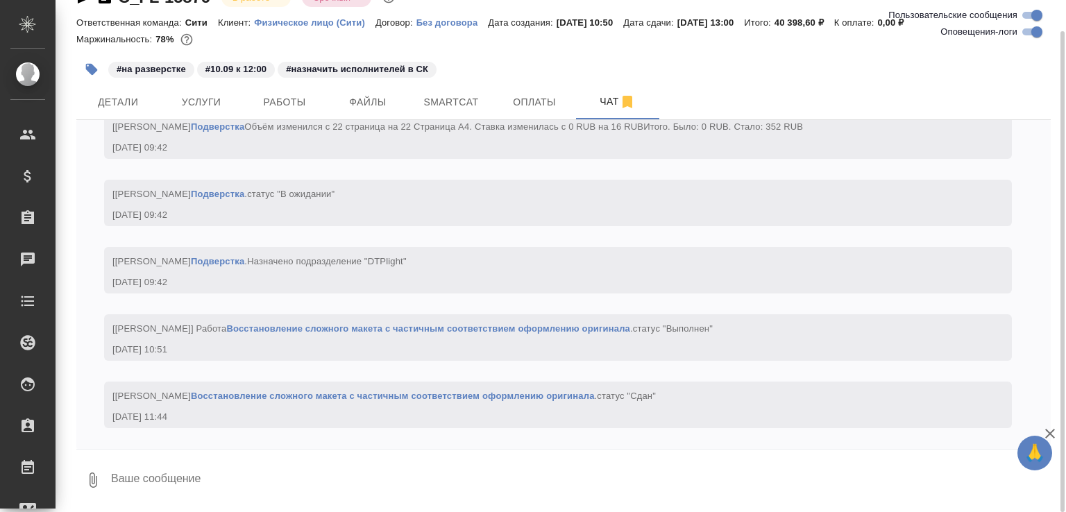
scroll to position [5065, 0]
click at [208, 476] on textarea at bounding box center [580, 480] width 941 height 47
paste textarea "[URL][DOMAIN_NAME]"
type textarea "[URL][DOMAIN_NAME]"
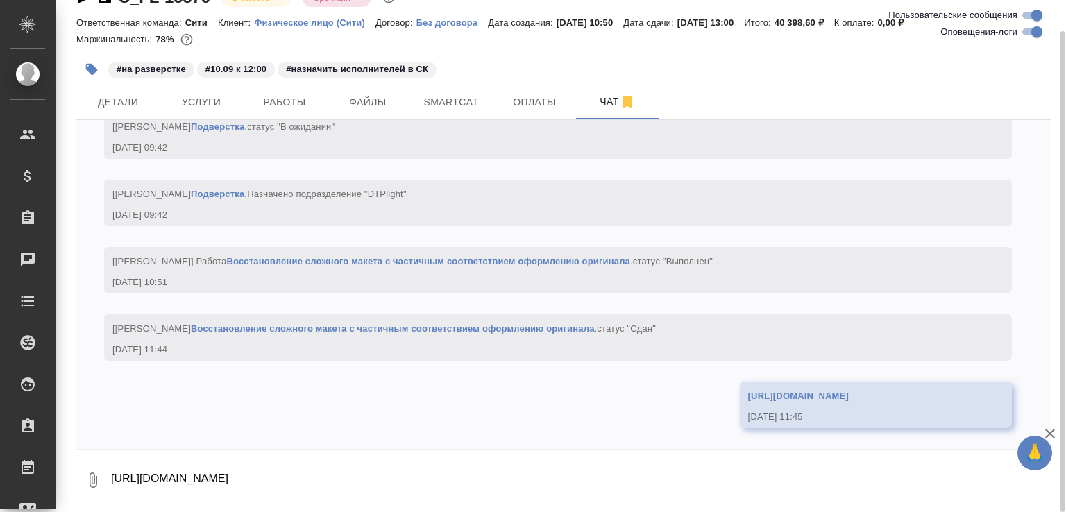
scroll to position [5132, 0]
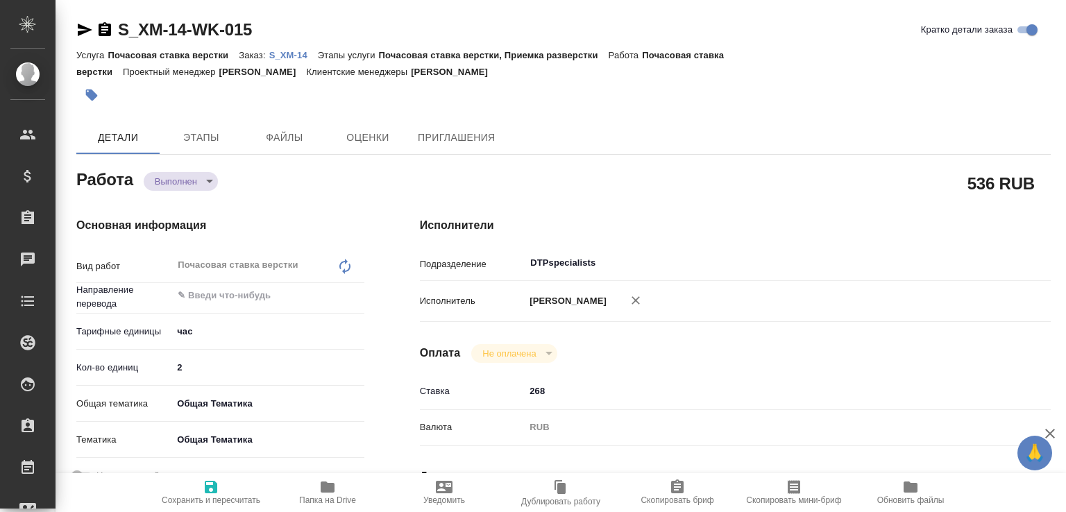
click at [216, 173] on body "🙏 .cls-1 fill:#fff; AWATERA [PERSON_NAME]malofeeva Клиенты Спецификации Заказы …" at bounding box center [533, 256] width 1066 height 512
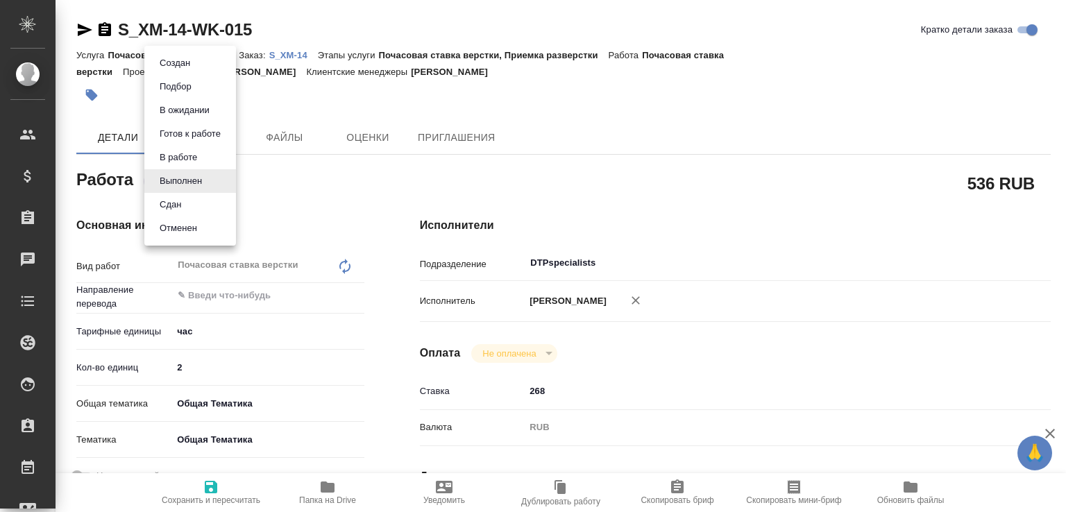
click at [196, 203] on li "Сдан" at bounding box center [190, 205] width 92 height 24
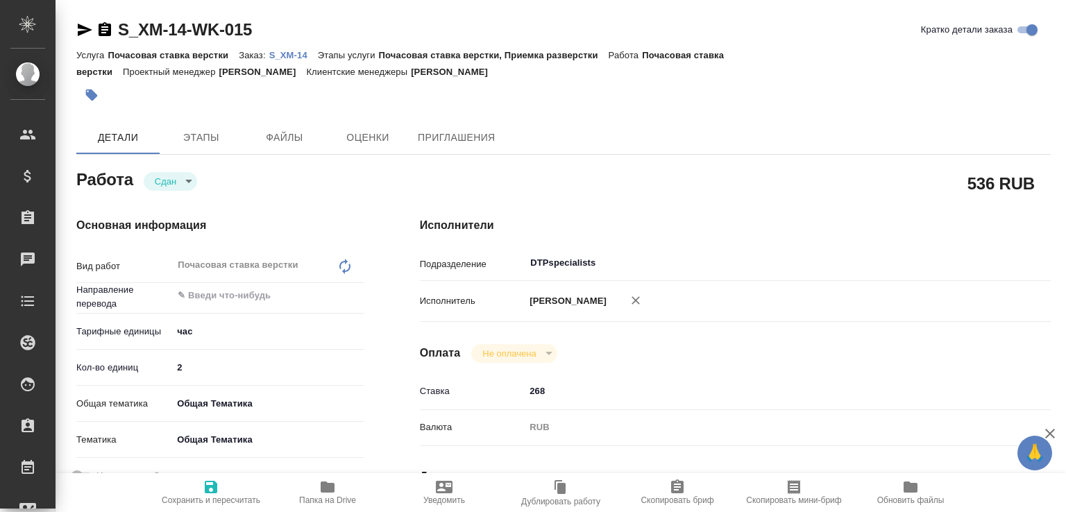
type textarea "x"
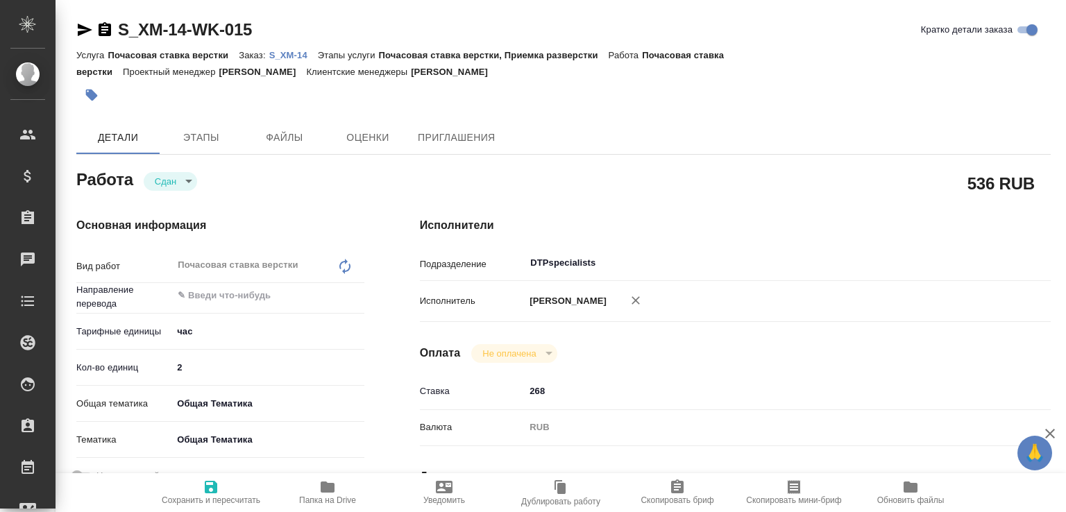
click at [330, 493] on icon "button" at bounding box center [327, 487] width 17 height 17
type textarea "x"
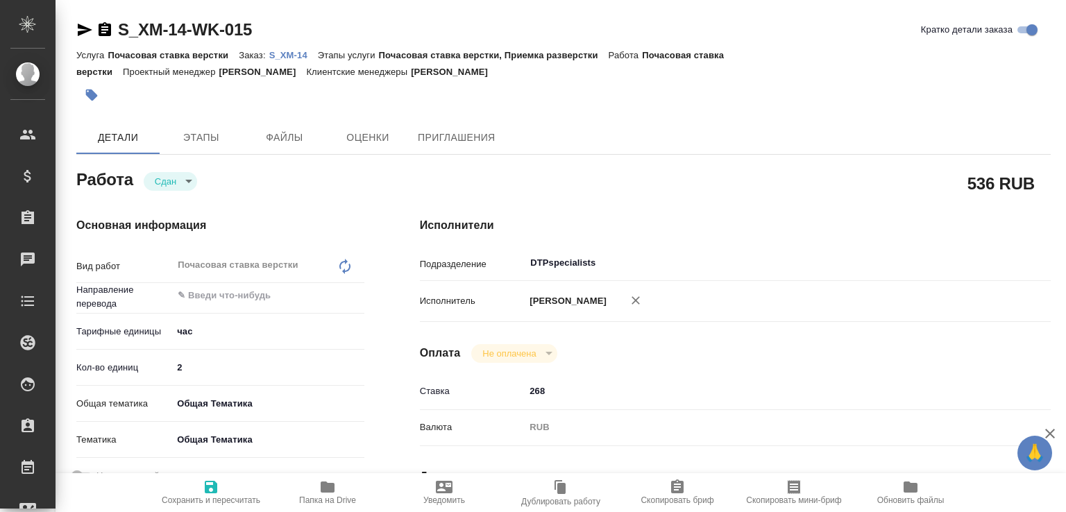
type textarea "x"
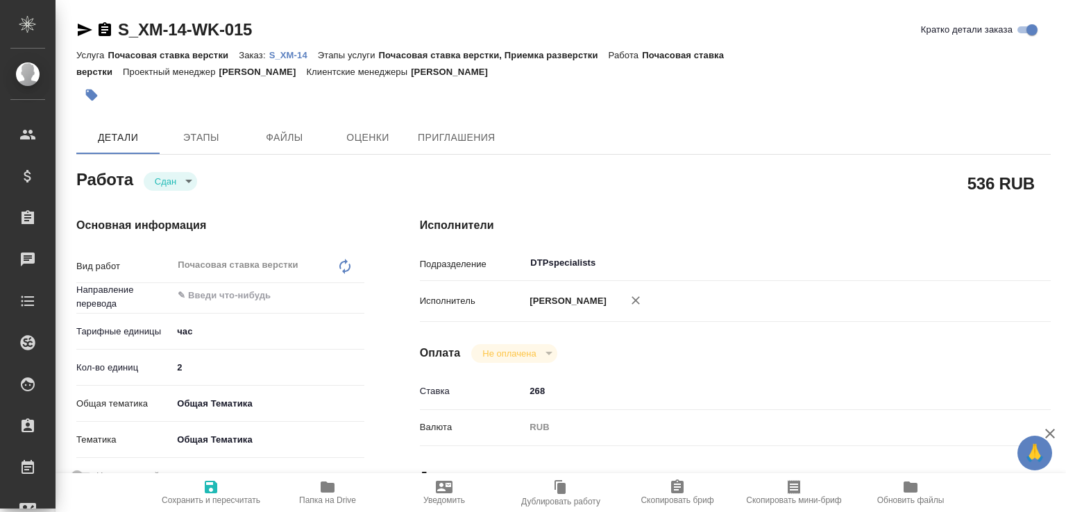
type textarea "x"
click at [294, 56] on p "S_XM-14" at bounding box center [293, 55] width 49 height 10
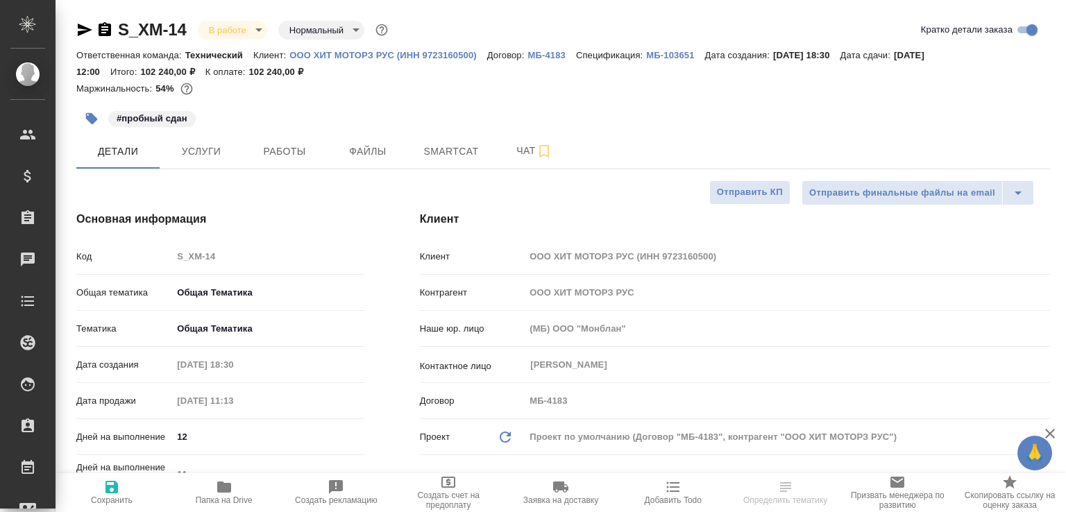
select select "RU"
click at [507, 146] on span "Чат" at bounding box center [534, 150] width 67 height 17
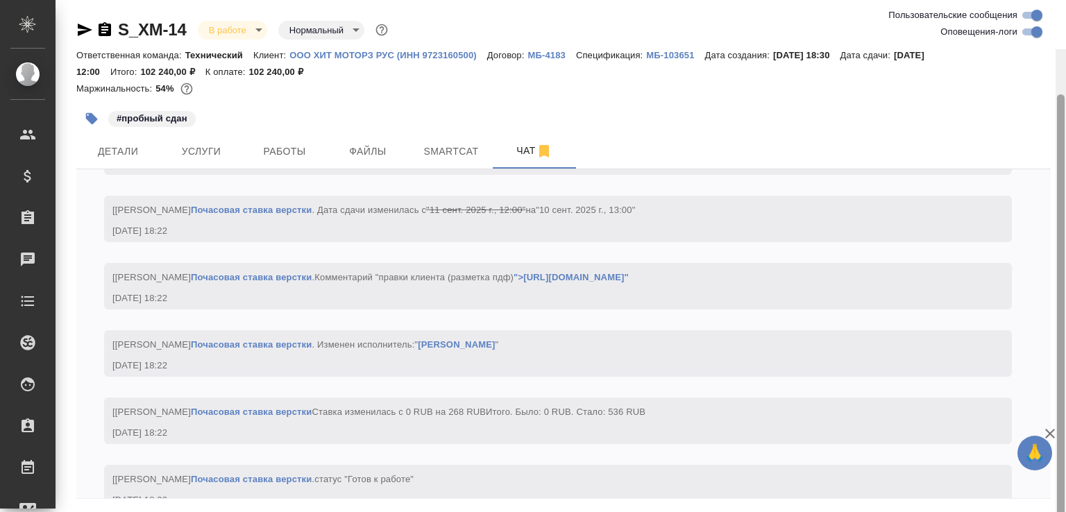
scroll to position [49, 0]
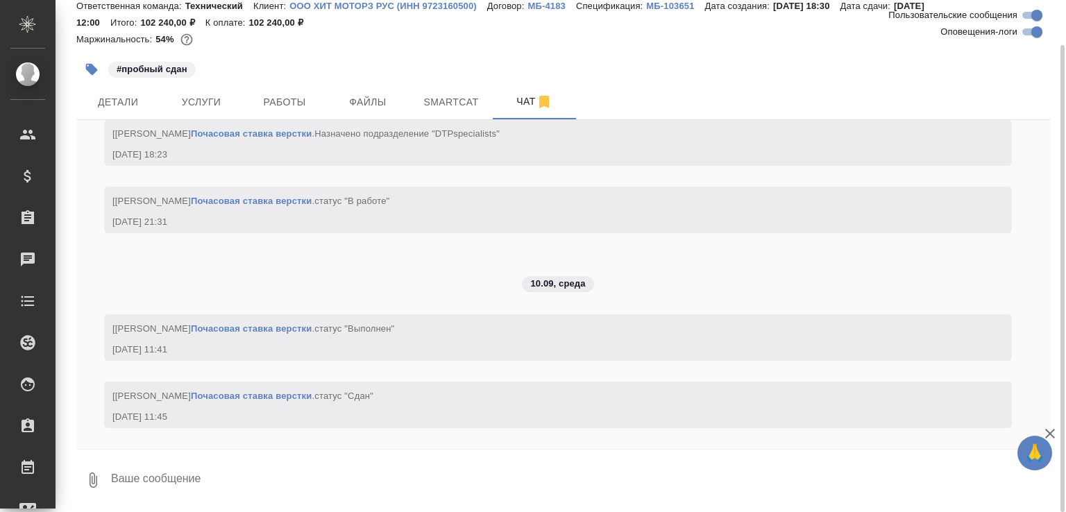
click at [228, 470] on textarea at bounding box center [580, 480] width 941 height 47
paste textarea "https://drive.awatera.com/s/TfWYRb955FWeTYt"
type textarea "внесли правки по разметке https://drive.awatera.com/s/TfWYRb955FWeTYt"
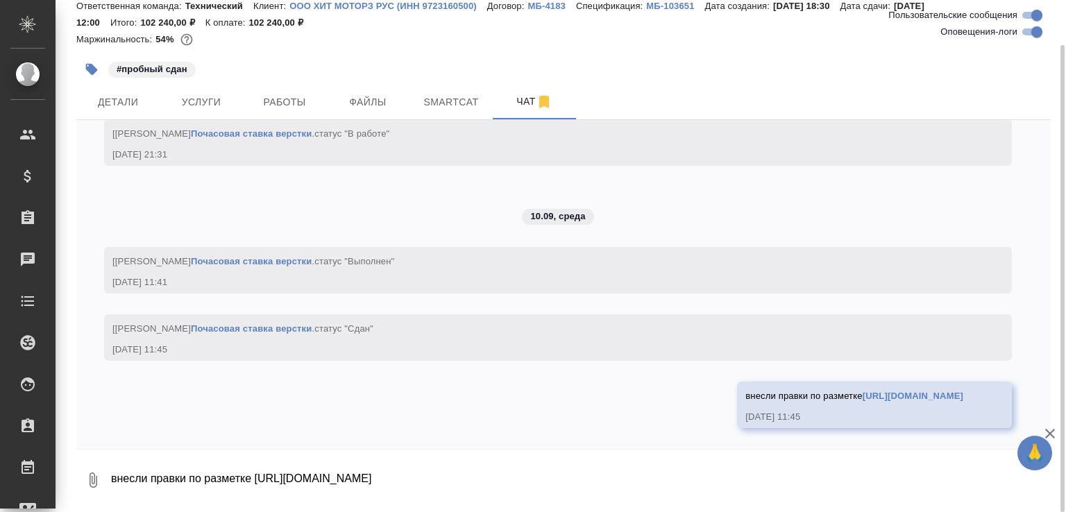
scroll to position [27320, 0]
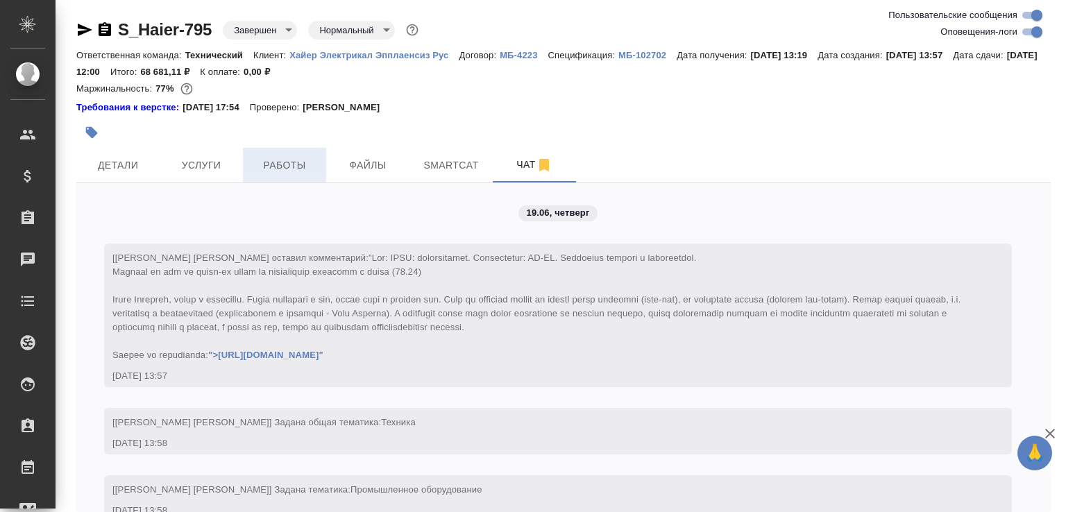
scroll to position [21910, 0]
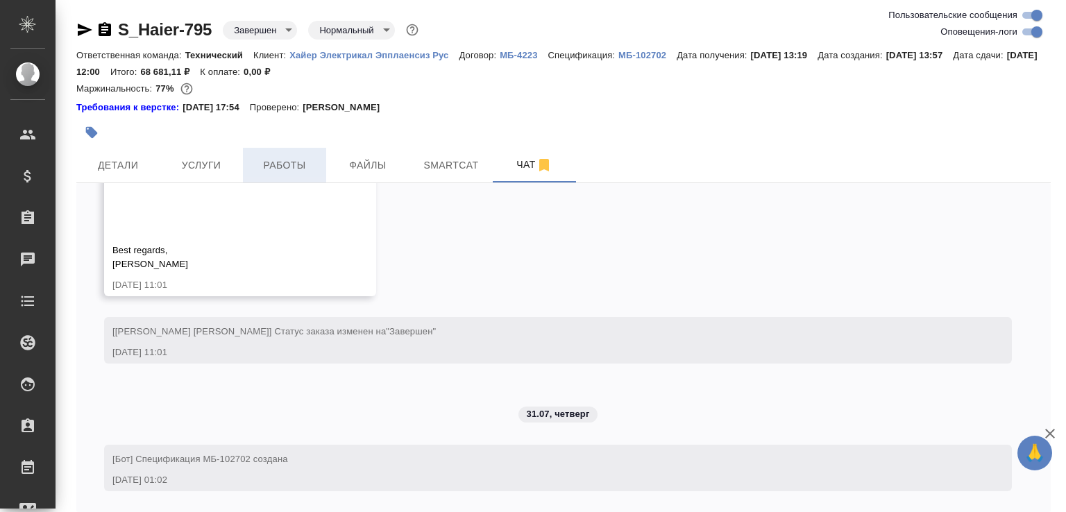
click at [289, 156] on button "Работы" at bounding box center [284, 165] width 83 height 35
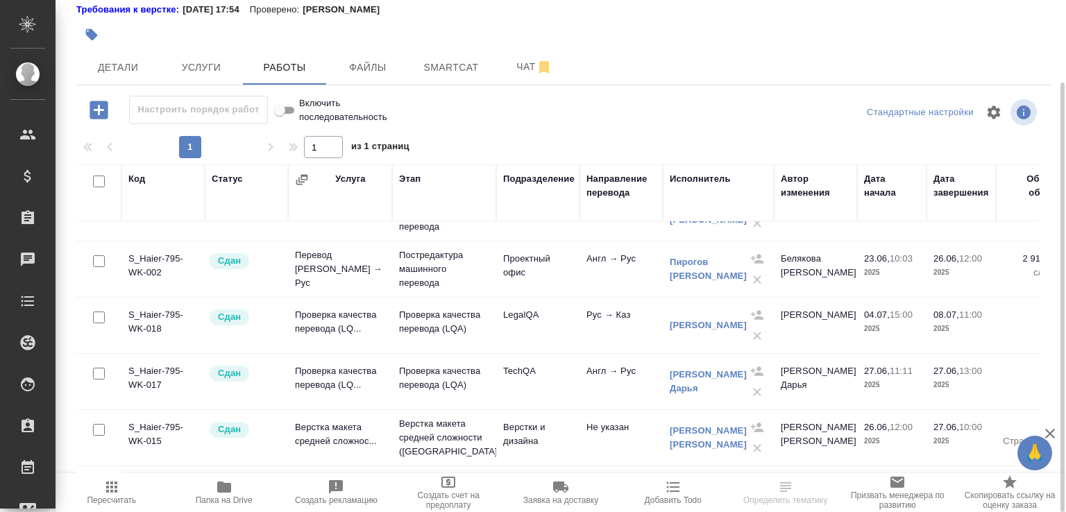
scroll to position [203, 0]
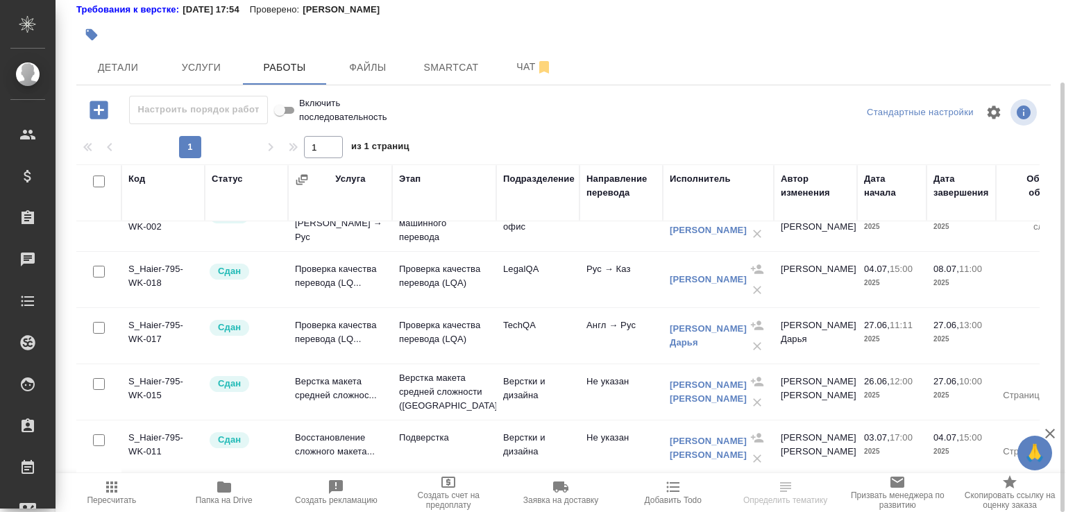
click at [222, 501] on span "Папка на Drive" at bounding box center [224, 500] width 57 height 10
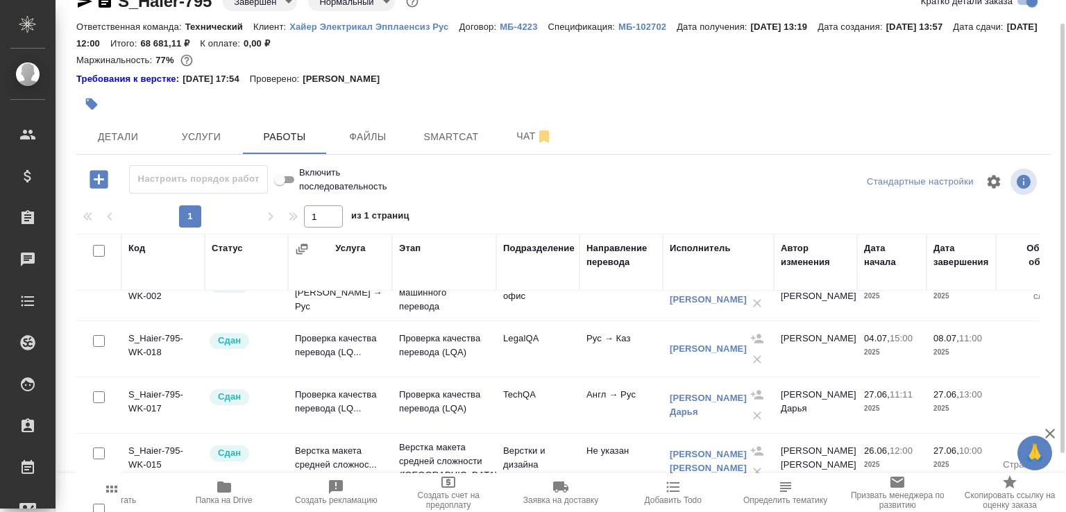
click at [103, 5] on icon "button" at bounding box center [105, 1] width 12 height 14
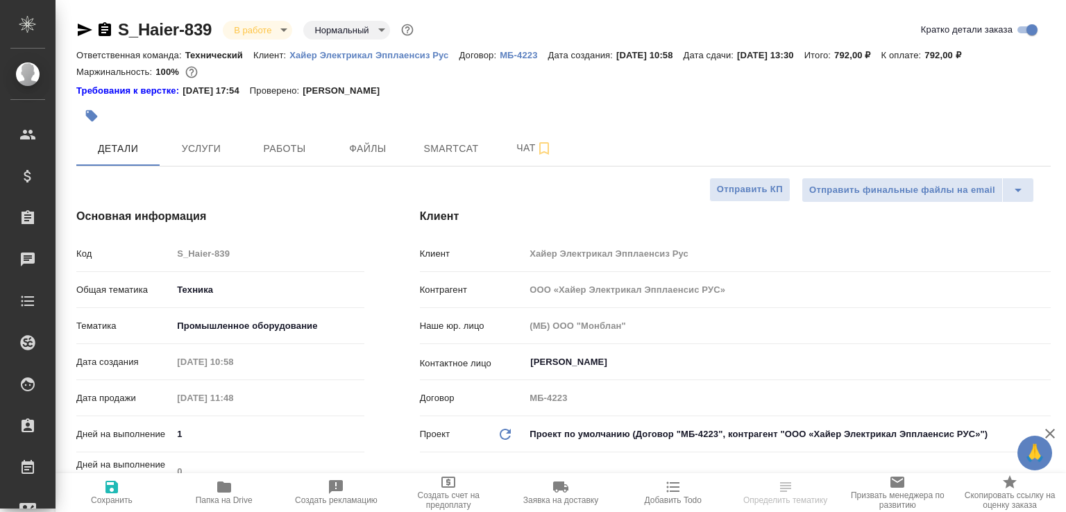
select select "RU"
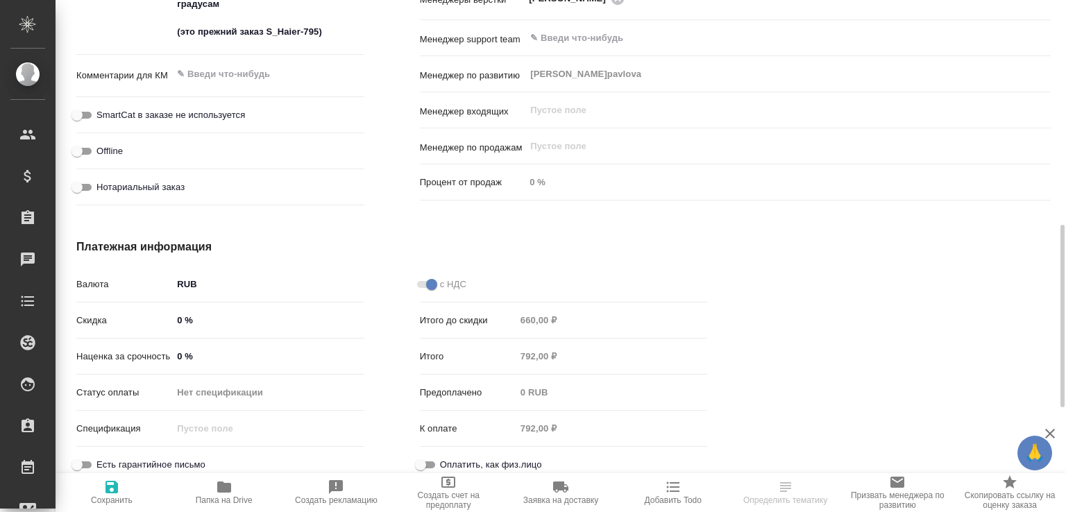
scroll to position [824, 0]
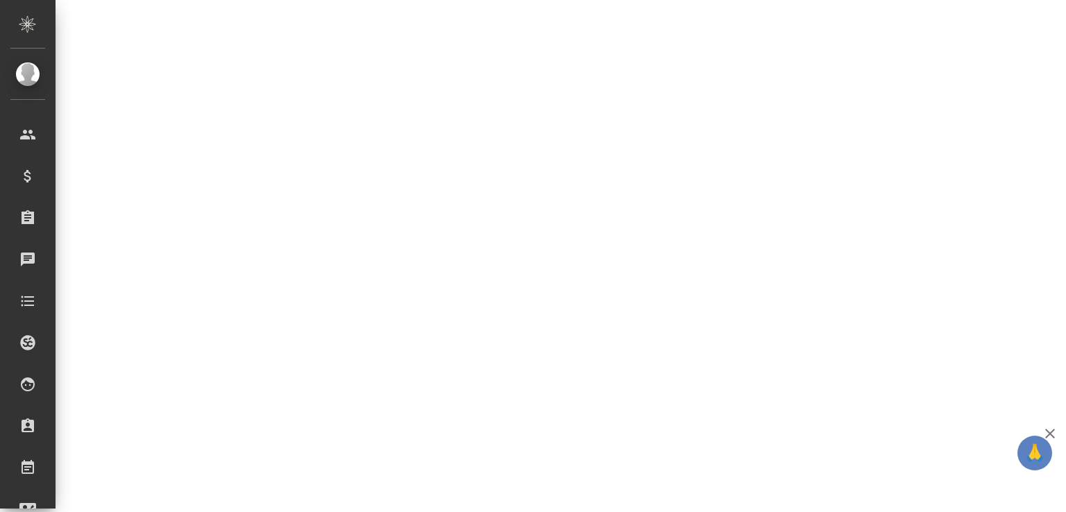
select select "RU"
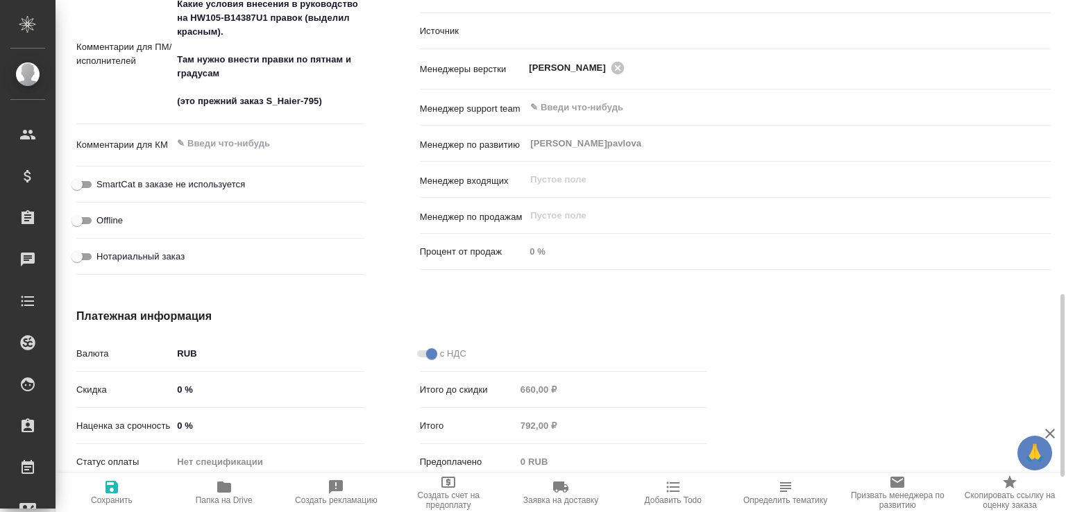
type textarea "x"
click at [239, 479] on span "Папка на Drive" at bounding box center [224, 492] width 96 height 26
type textarea "x"
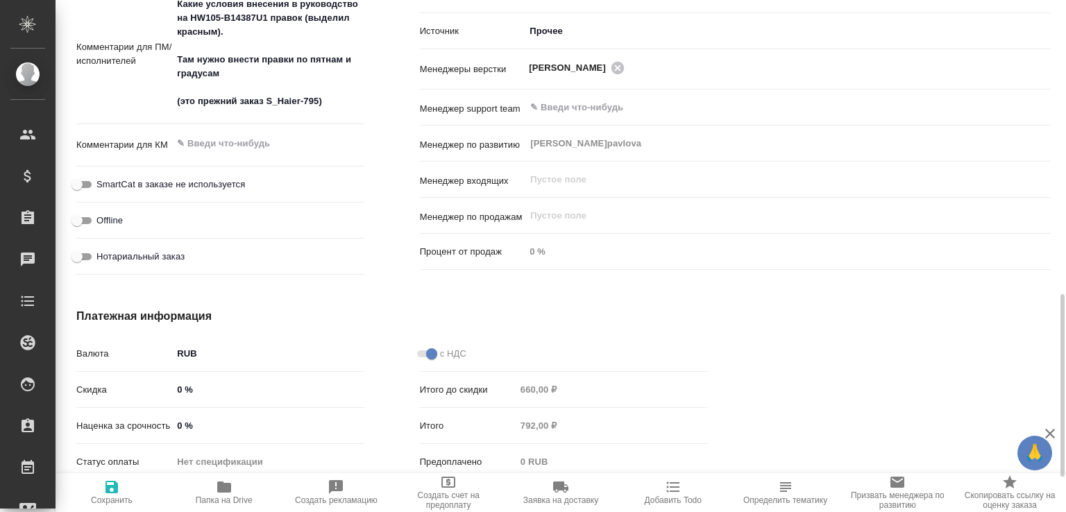
type textarea "x"
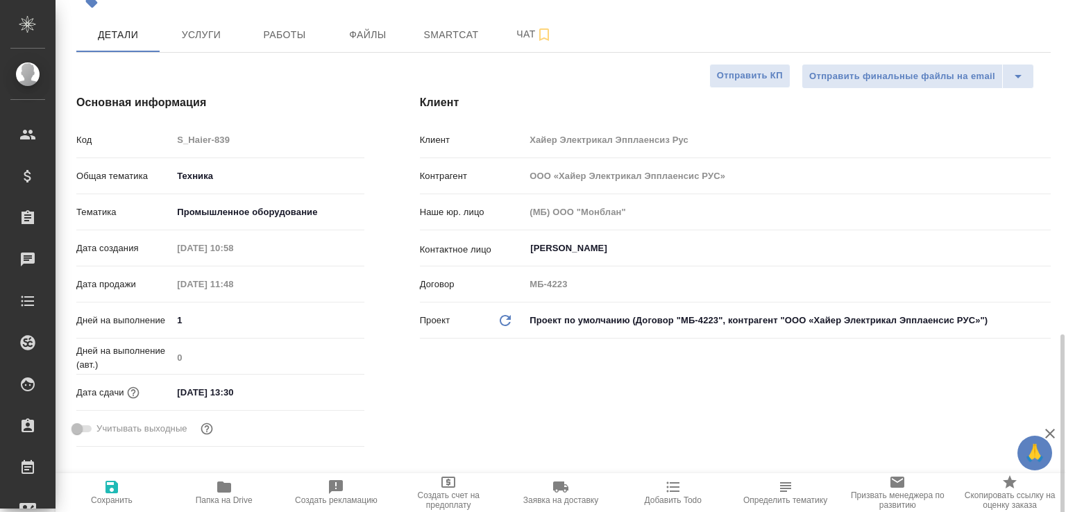
scroll to position [0, 0]
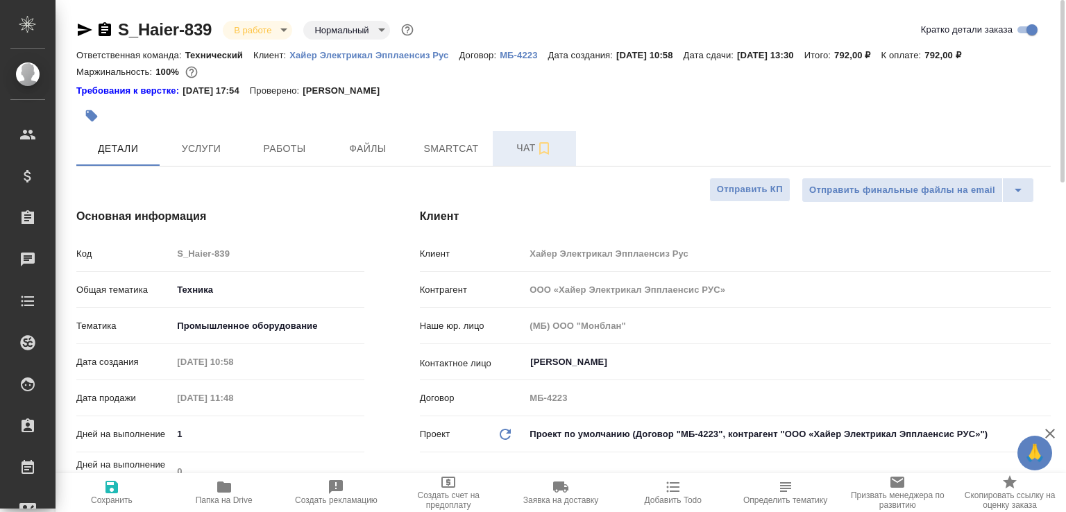
click at [509, 157] on span "Чат" at bounding box center [534, 147] width 67 height 17
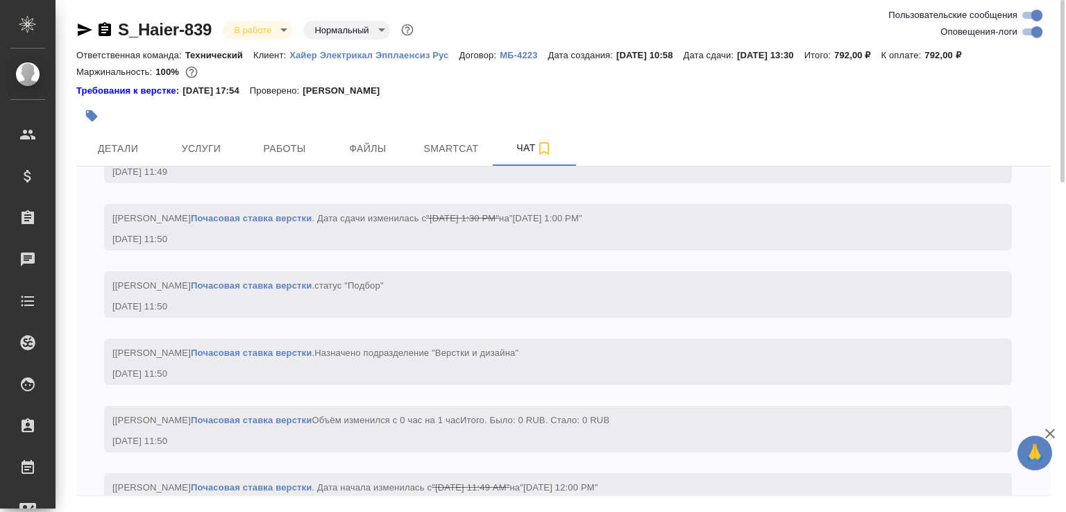
scroll to position [1202, 0]
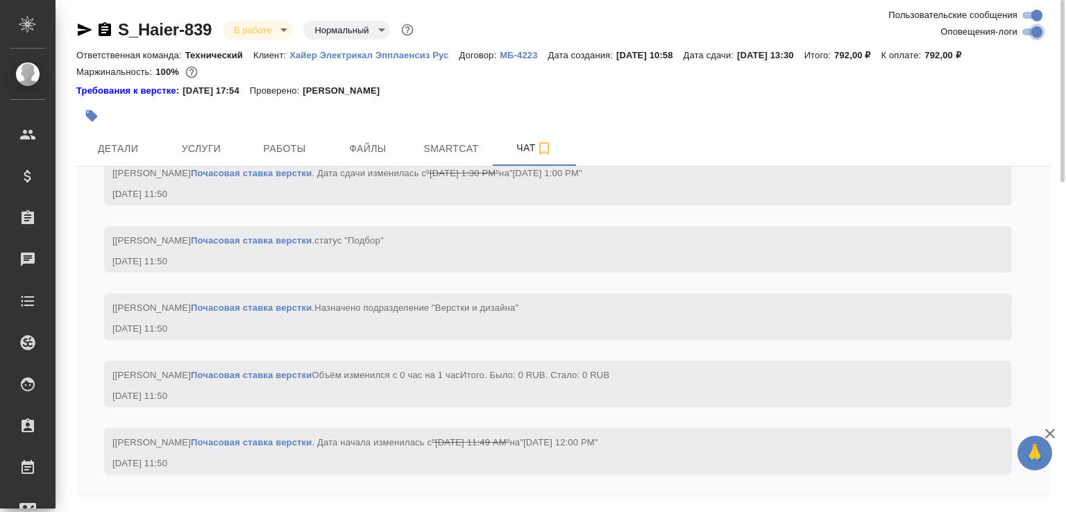
click at [1030, 31] on input "Оповещения-логи" at bounding box center [1037, 32] width 50 height 17
checkbox input "false"
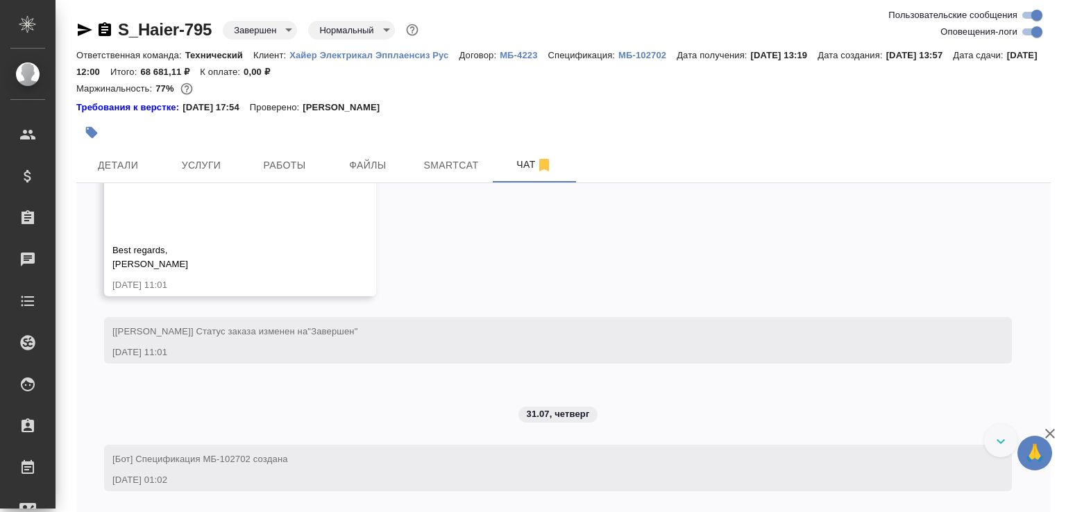
scroll to position [22334, 0]
click at [748, 60] on link "[URL][DOMAIN_NAME]" at bounding box center [798, 54] width 101 height 10
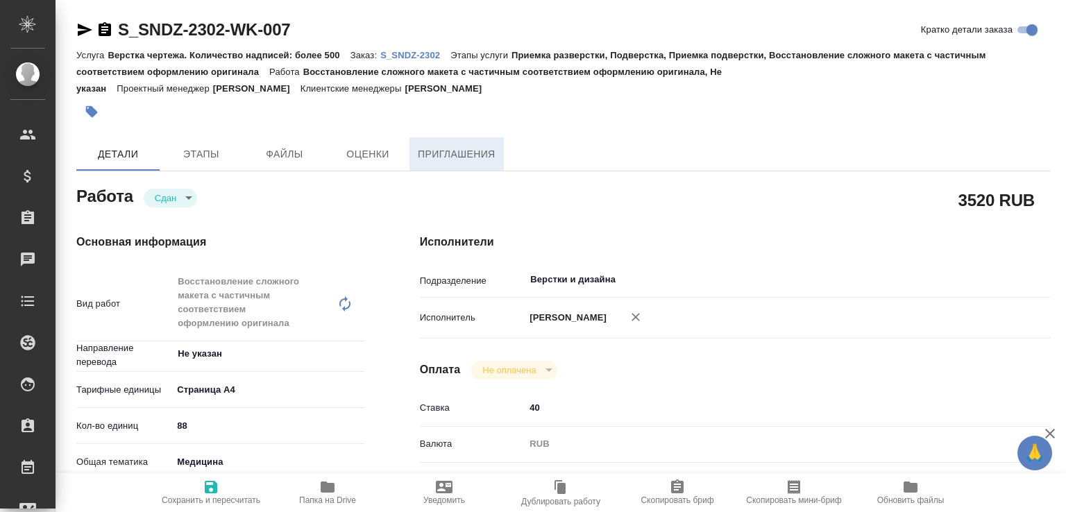
click at [446, 151] on span "Приглашения" at bounding box center [457, 154] width 78 height 17
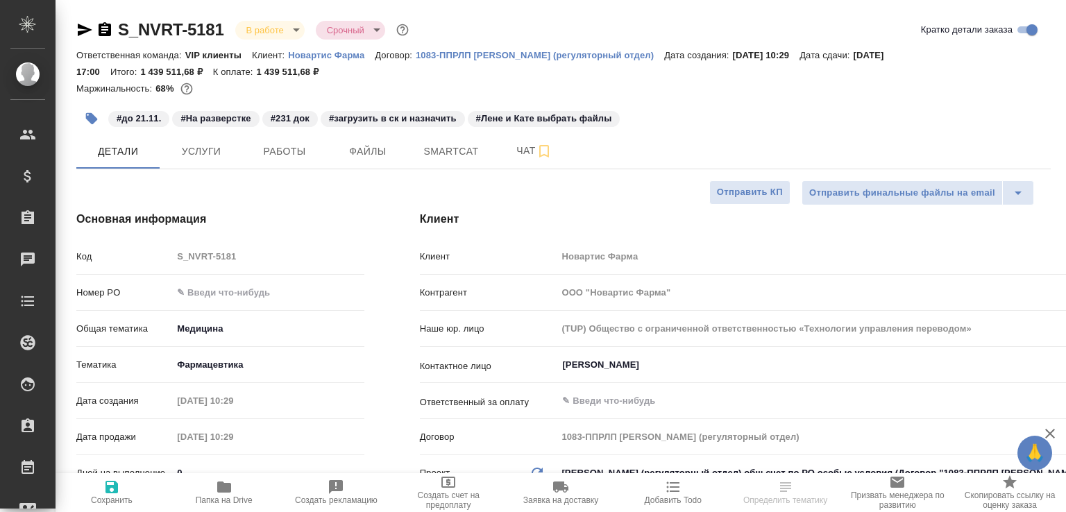
select select "RU"
click at [269, 162] on button "Работы" at bounding box center [284, 151] width 83 height 35
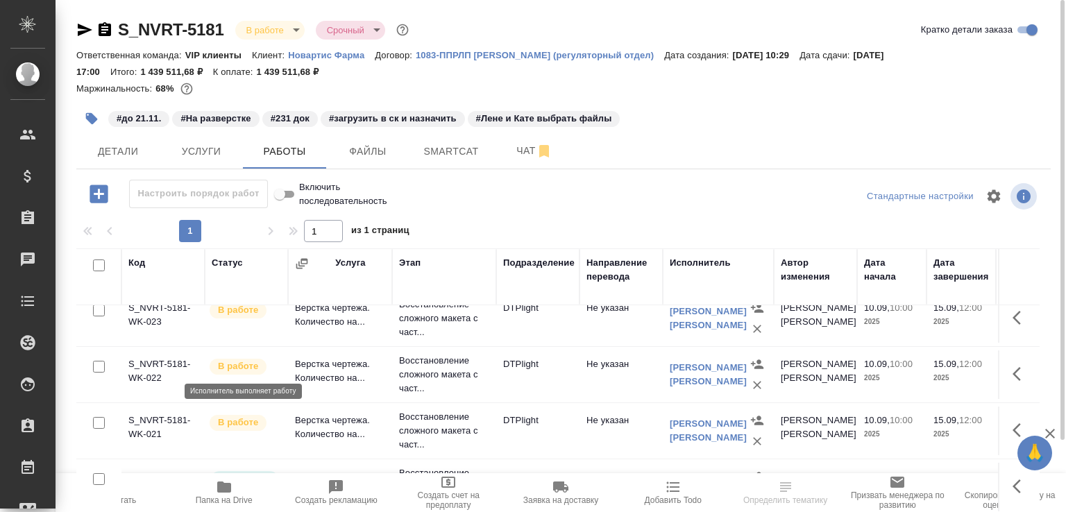
scroll to position [297, 0]
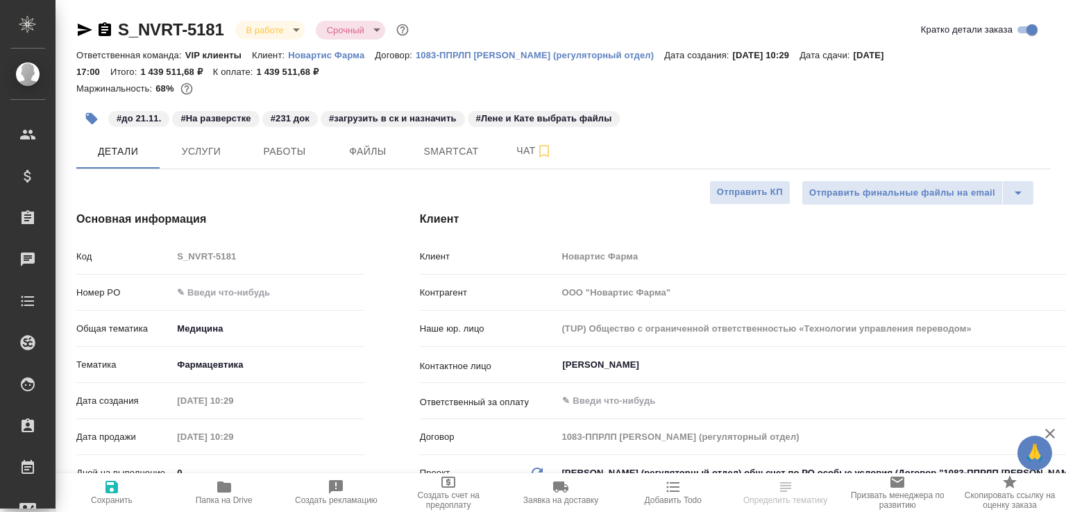
select select "RU"
click at [521, 149] on span "Чат" at bounding box center [534, 150] width 67 height 17
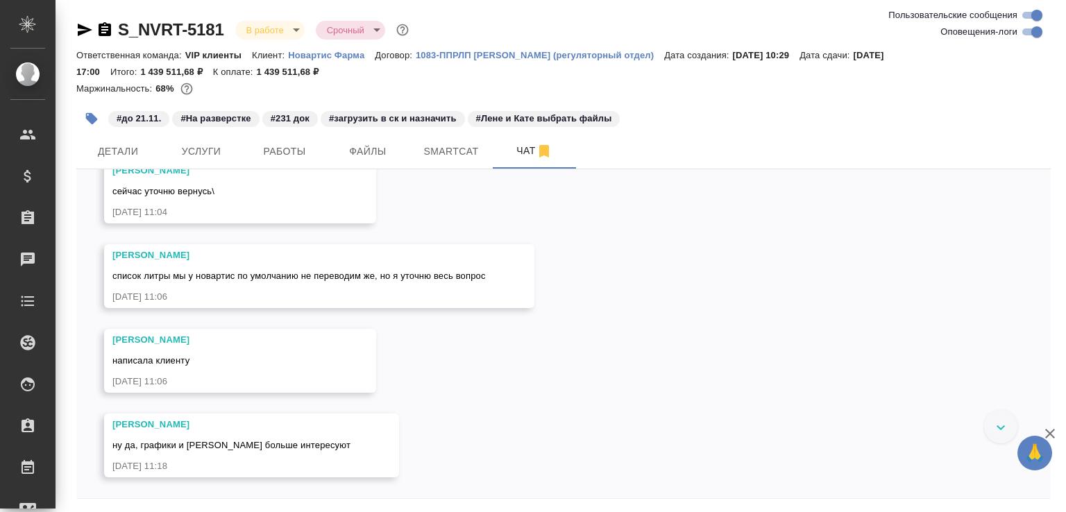
scroll to position [18345, 0]
click at [276, 153] on span "Работы" at bounding box center [284, 151] width 67 height 17
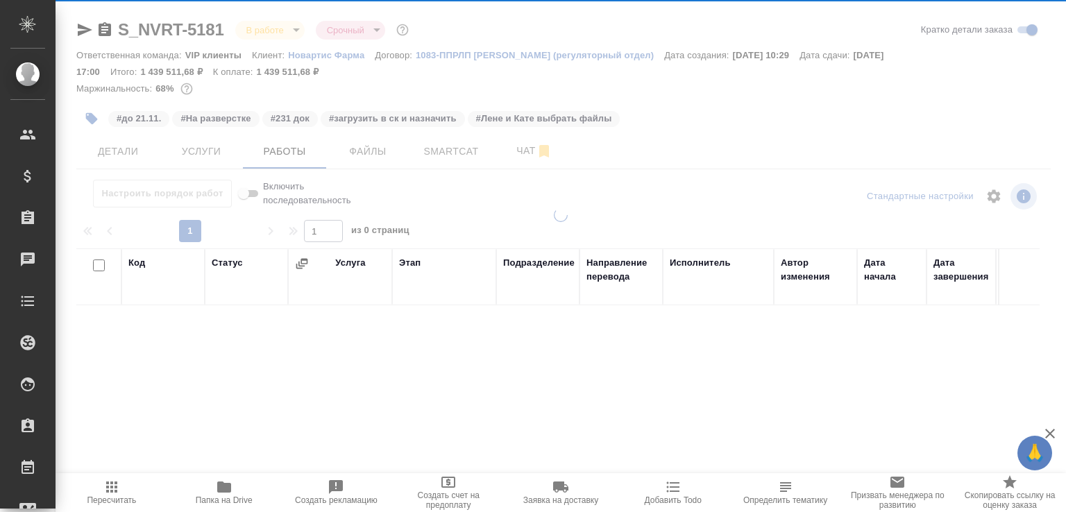
click at [244, 486] on span "Папка на Drive" at bounding box center [224, 492] width 96 height 26
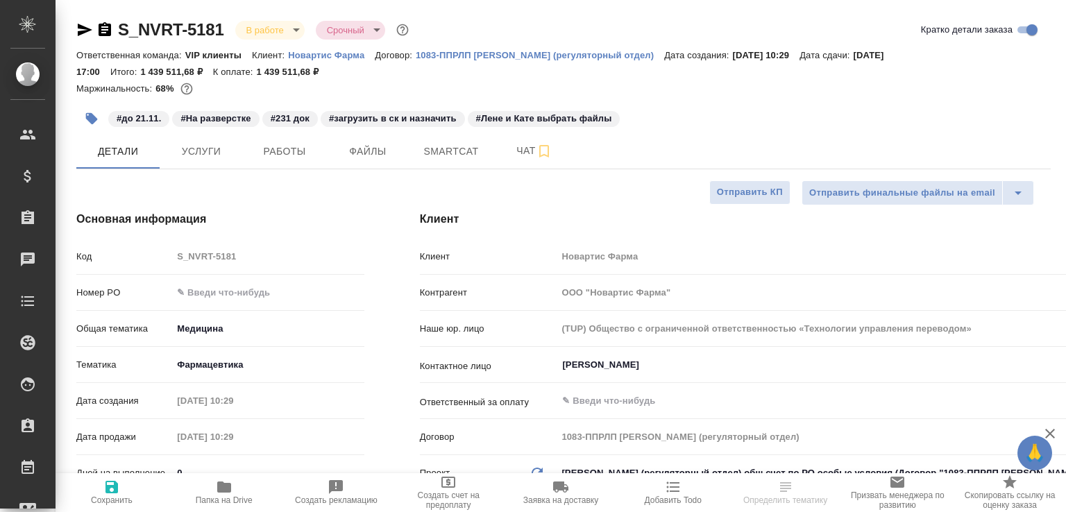
select select "RU"
click at [84, 27] on icon "button" at bounding box center [85, 30] width 15 height 12
click at [106, 32] on icon "button" at bounding box center [105, 29] width 12 height 14
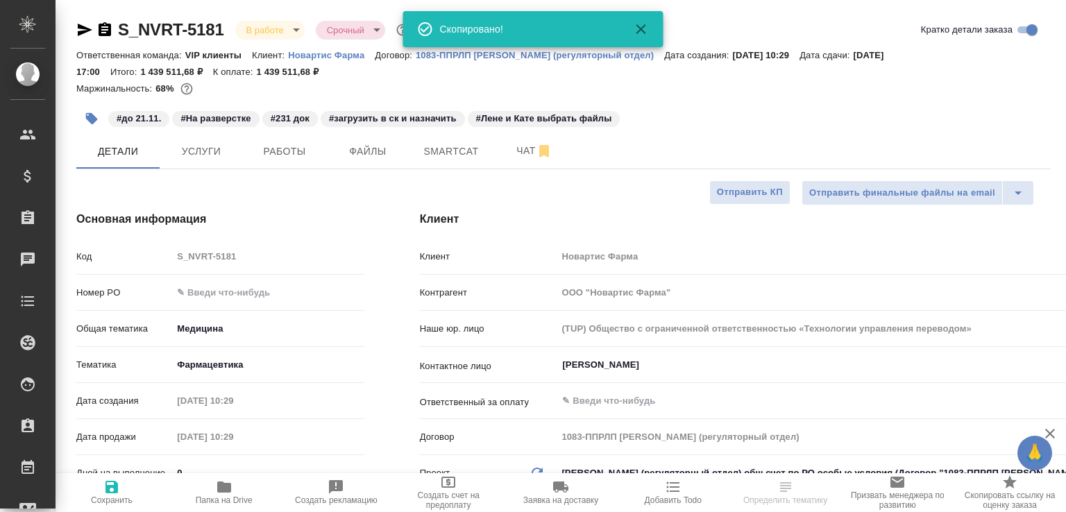
select select "RU"
type textarea "x"
click at [289, 167] on button "Работы" at bounding box center [284, 151] width 83 height 35
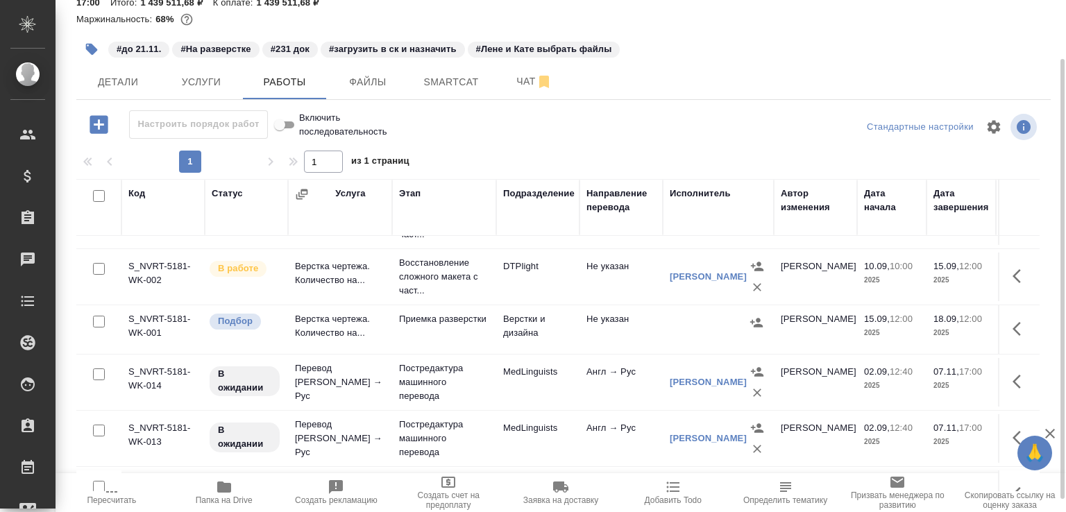
scroll to position [777, 0]
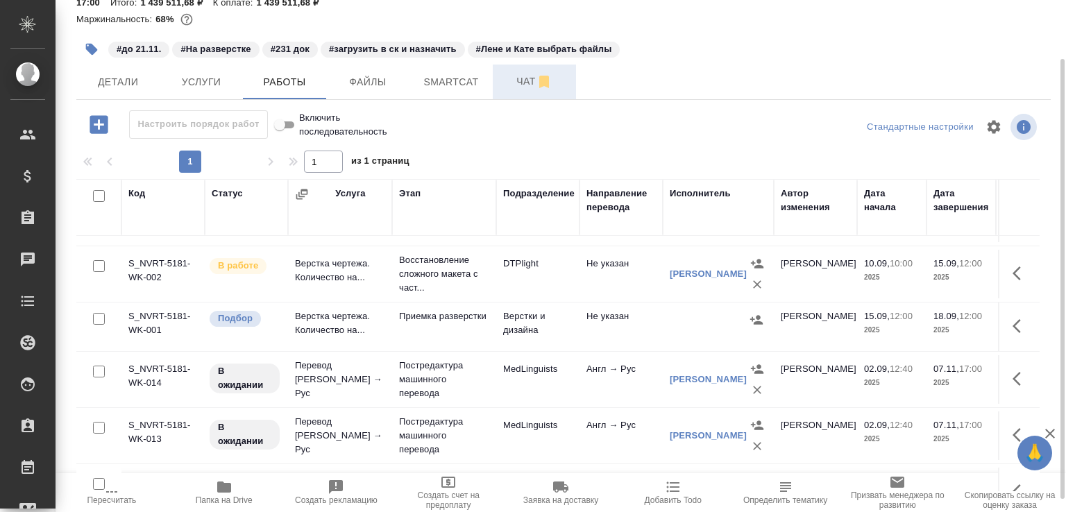
click at [516, 87] on span "Чат" at bounding box center [534, 81] width 67 height 17
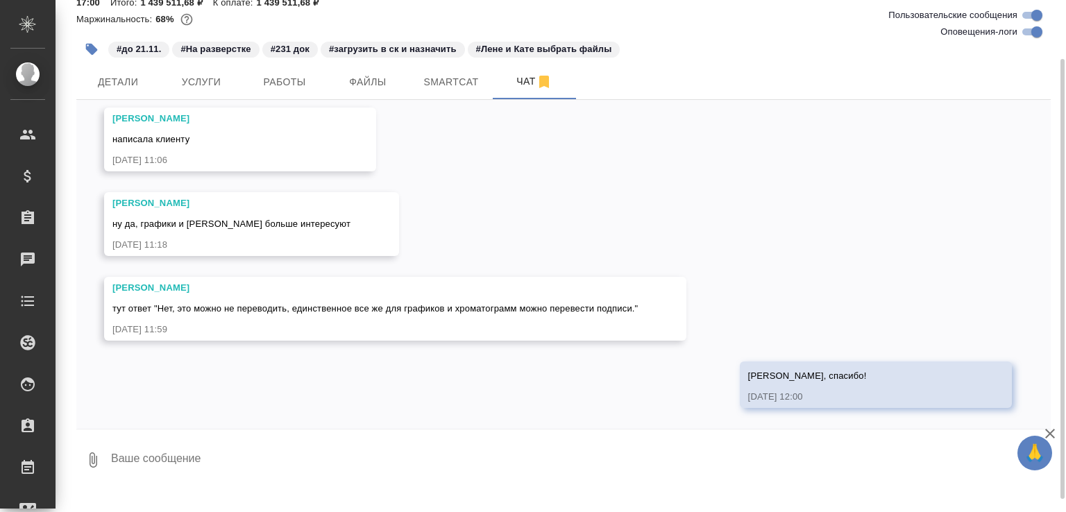
scroll to position [18497, 0]
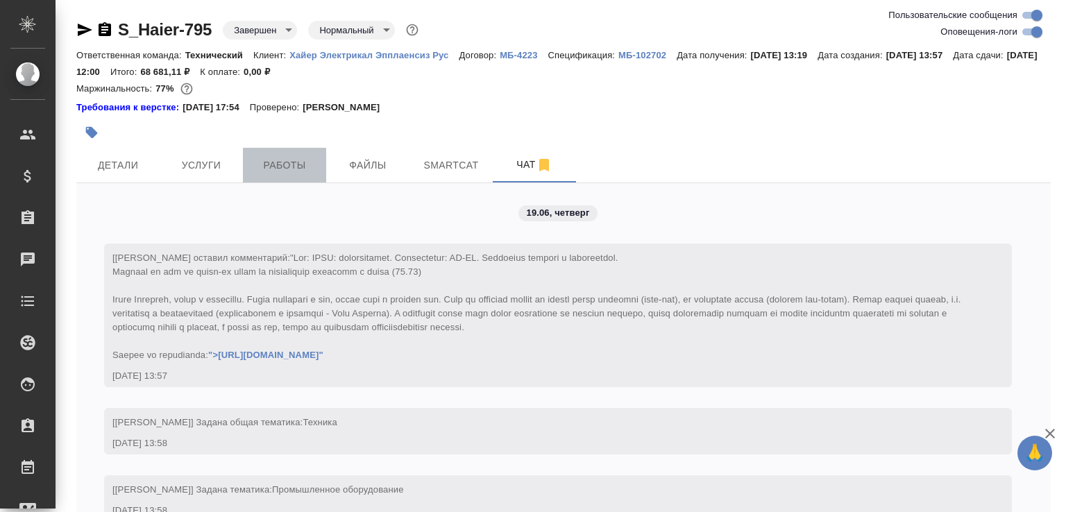
scroll to position [21910, 0]
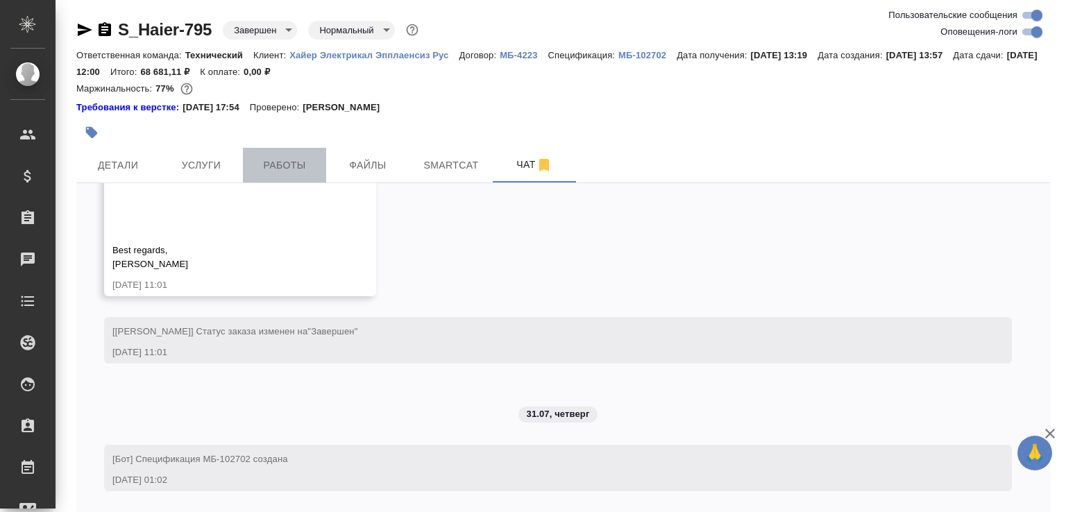
click at [278, 171] on span "Работы" at bounding box center [284, 165] width 67 height 17
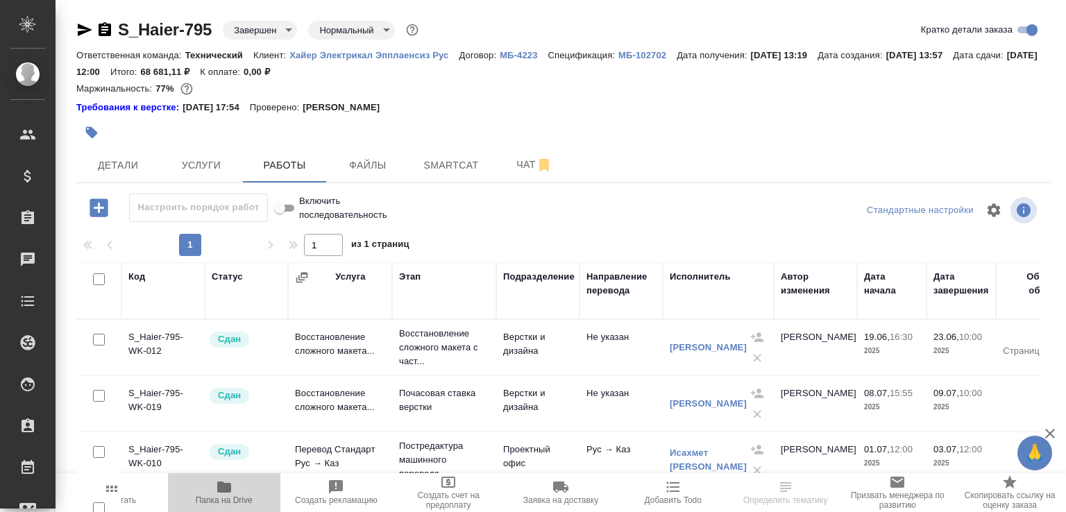
click at [245, 495] on span "Папка на Drive" at bounding box center [224, 500] width 57 height 10
